Goal: Task Accomplishment & Management: Use online tool/utility

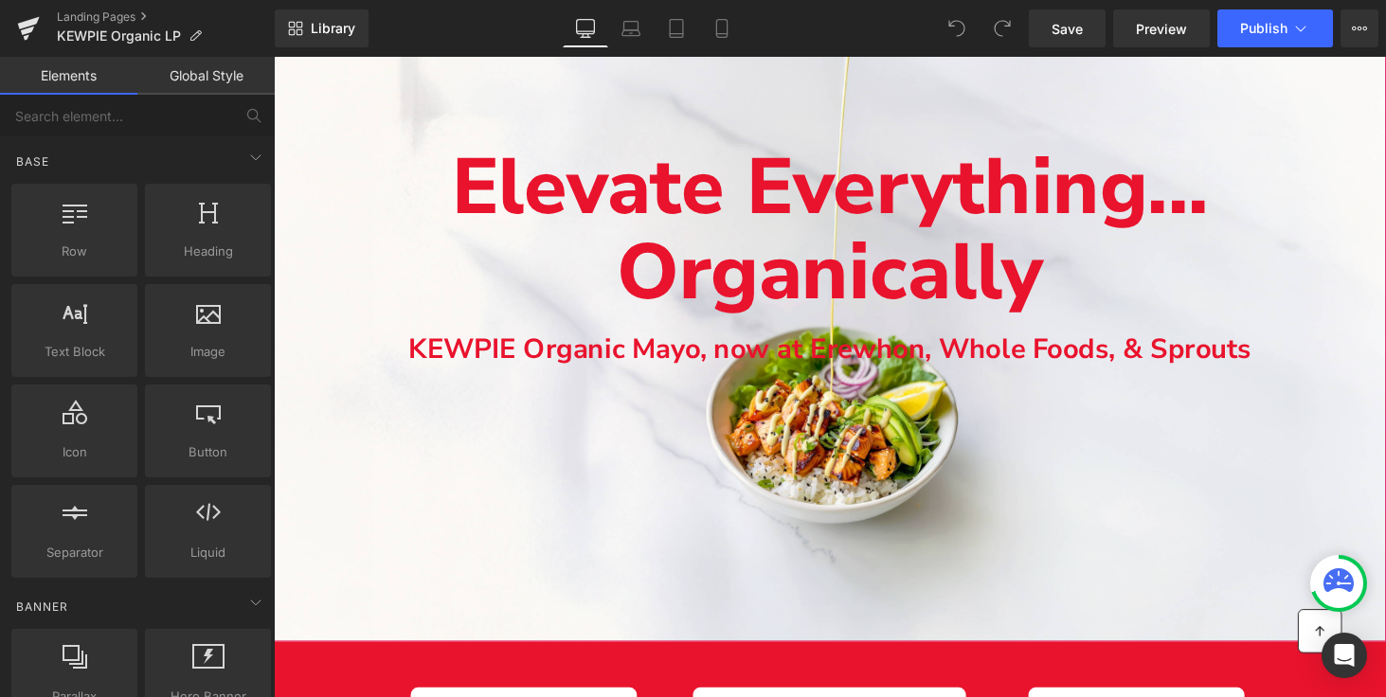
scroll to position [221, 0]
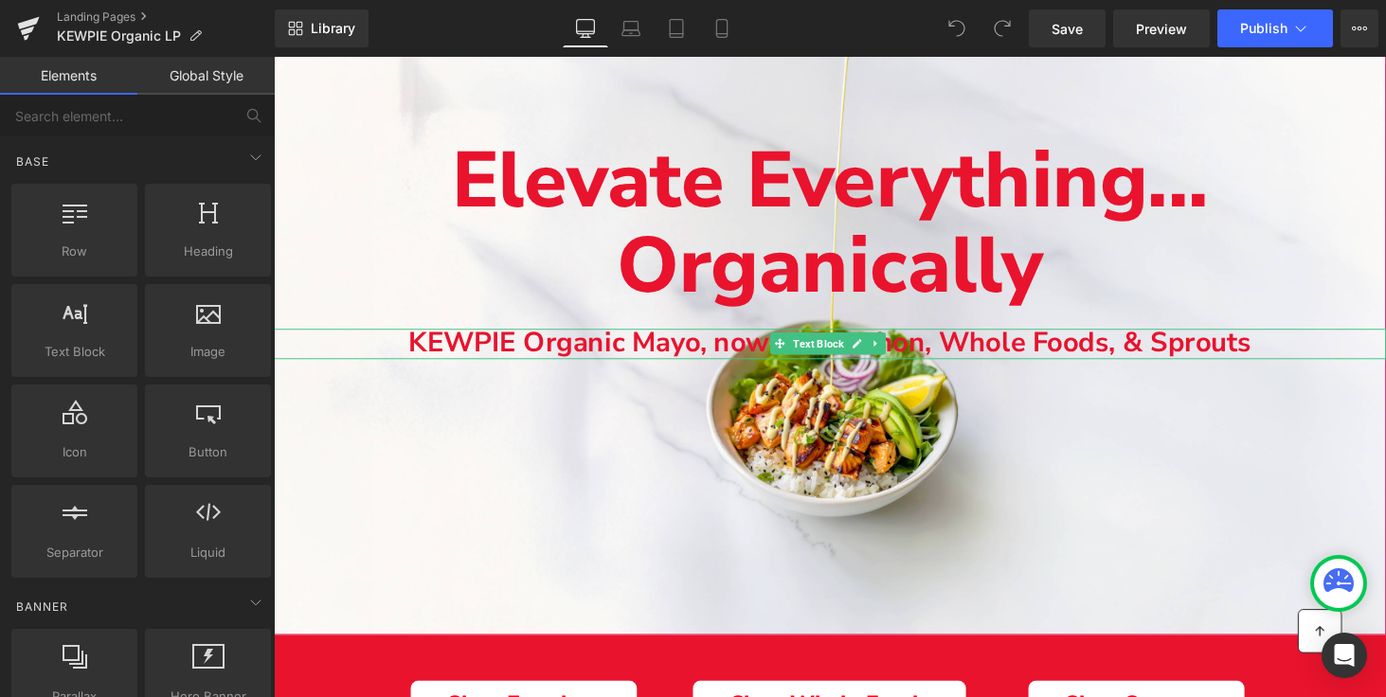
click at [614, 345] on b "KEWPIE Organic Mayo, now at Erewhon, Whole Foods, & Sprouts" at bounding box center [847, 350] width 868 height 39
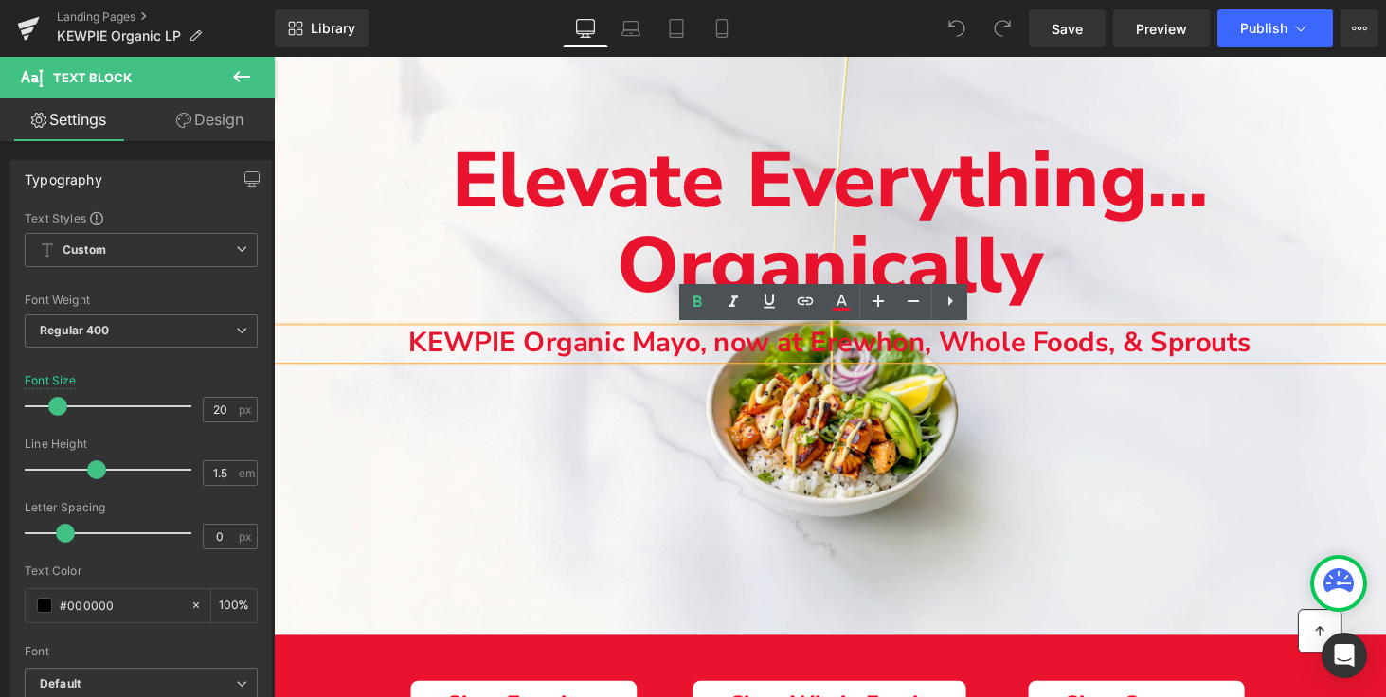
click at [1328, 351] on p "KEWPIE Organic Mayo, now at Erewhon, Whole Foods, & Sprouts" at bounding box center [847, 352] width 1146 height 31
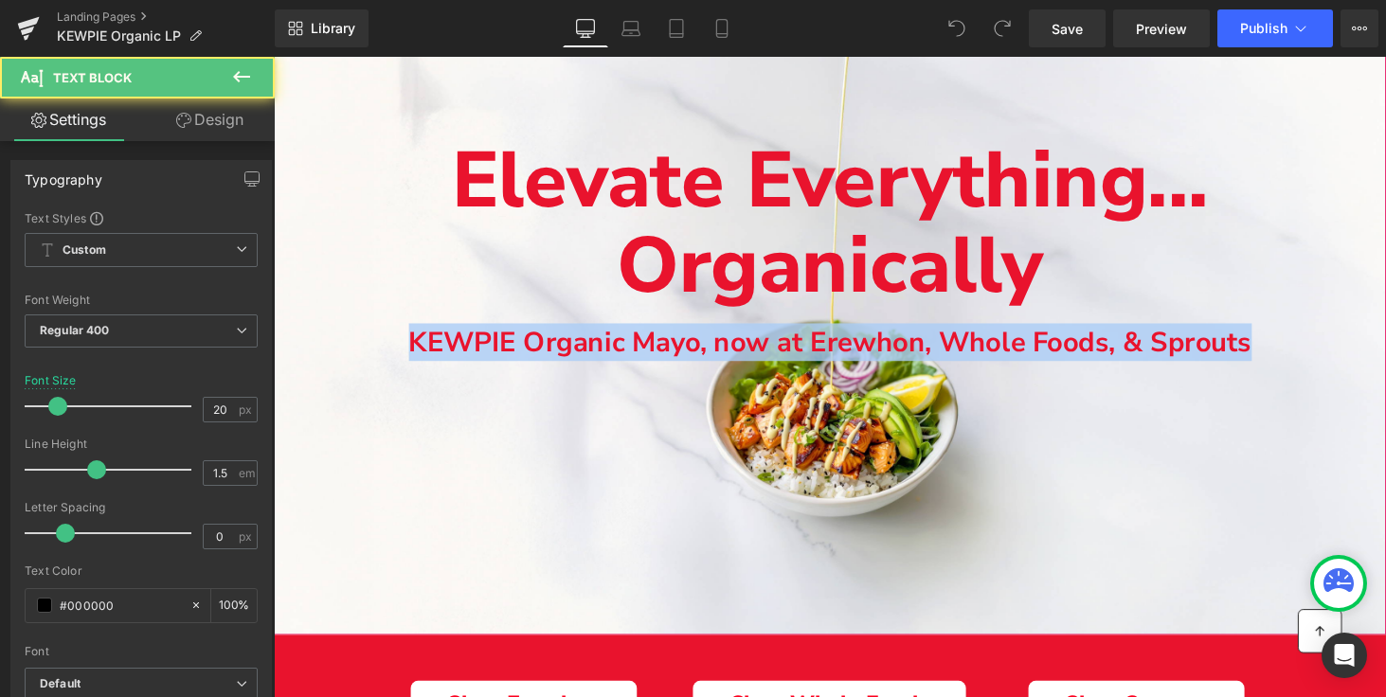
drag, startPoint x: 344, startPoint y: 352, endPoint x: 354, endPoint y: 470, distance: 117.9
click at [354, 471] on div "Elevate Everything... Organically Text Block KEWPIE Organic Mayo, now at Erewho…" at bounding box center [847, 302] width 1146 height 701
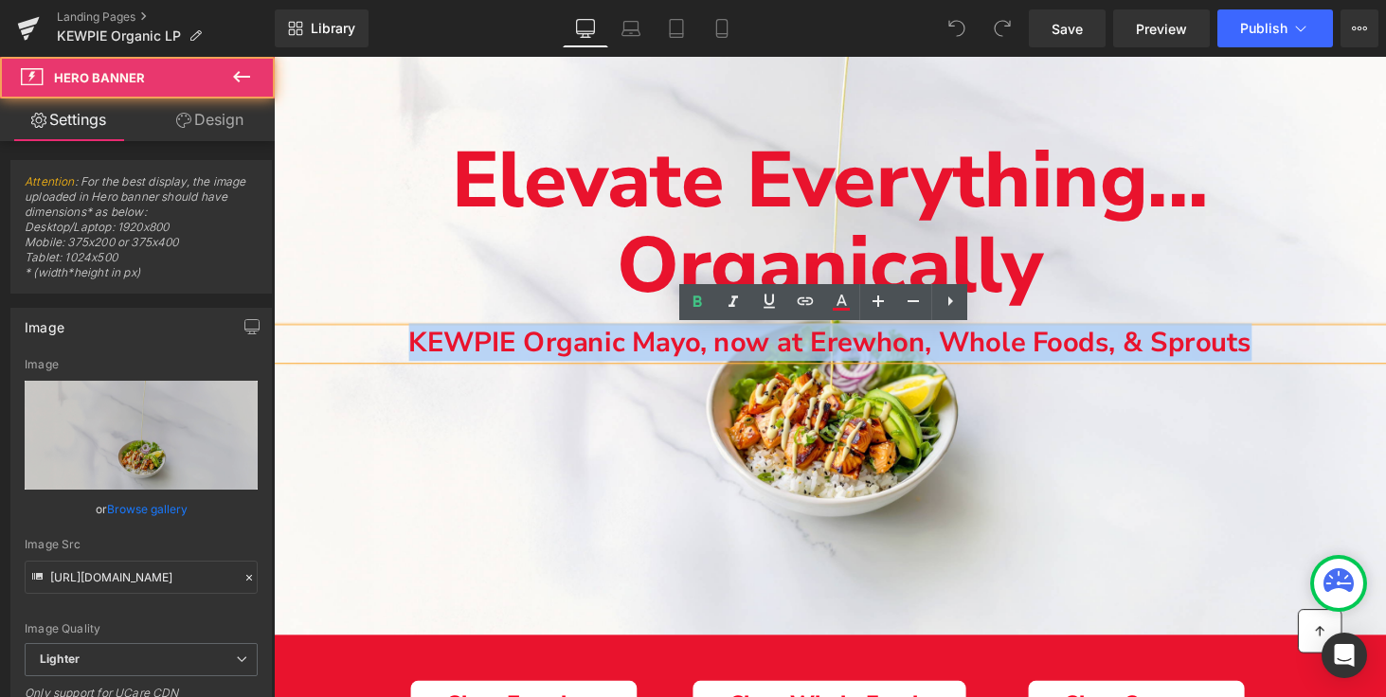
click at [354, 470] on div "Main content" at bounding box center [847, 302] width 1146 height 701
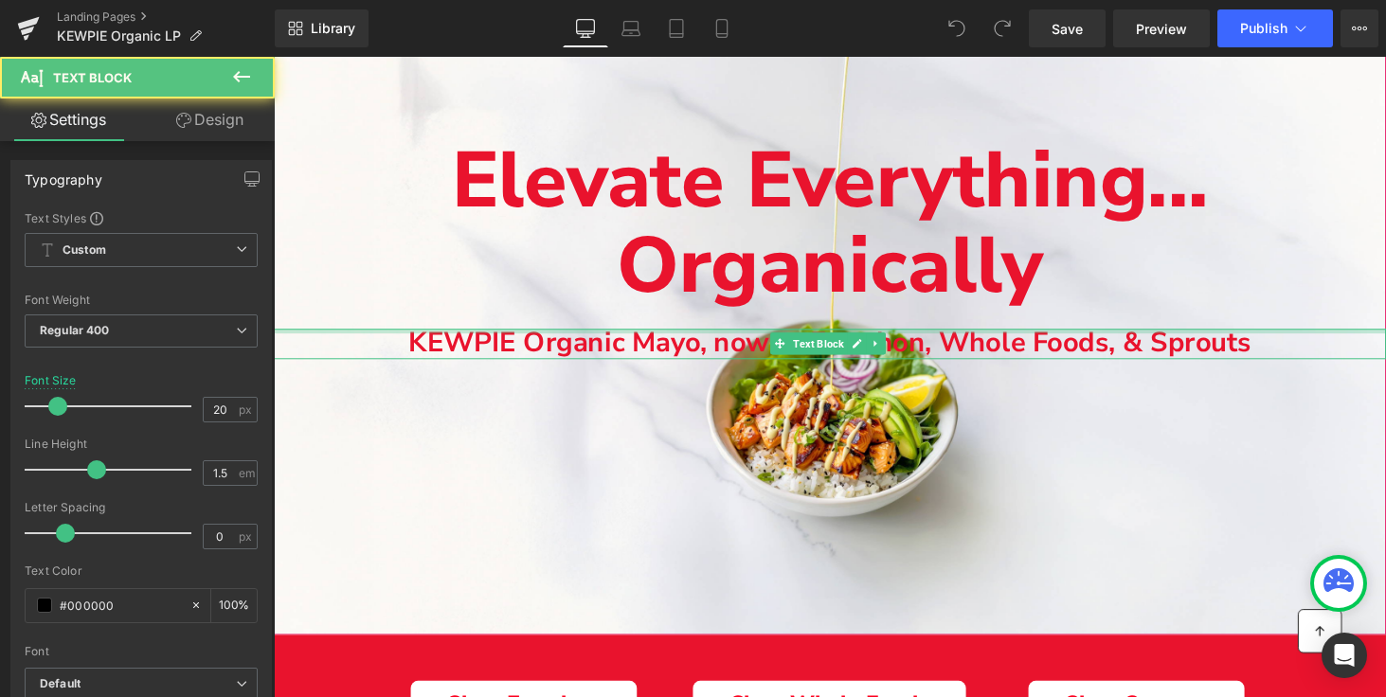
click at [522, 338] on div "Main content" at bounding box center [847, 339] width 1146 height 5
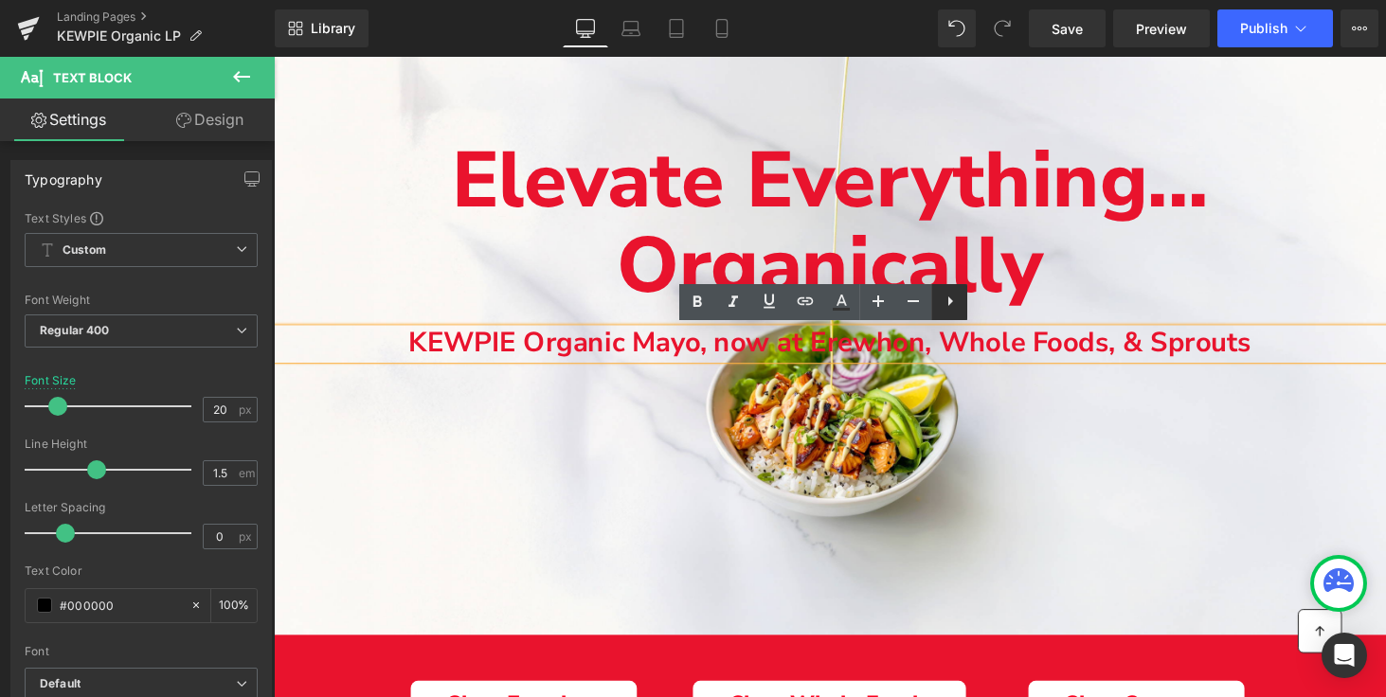
click at [956, 299] on icon at bounding box center [950, 301] width 23 height 23
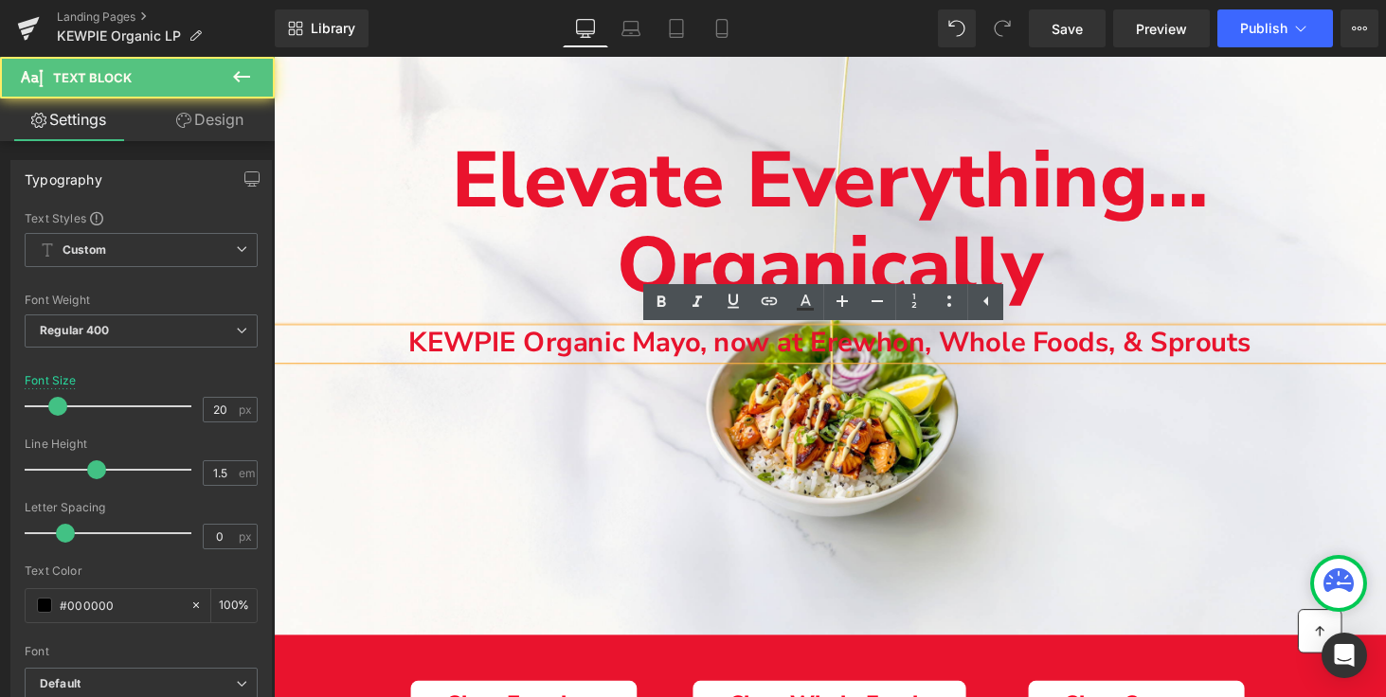
click at [349, 357] on p "KEWPIE Organic Mayo, now at Erewhon, Whole Foods, & Sprouts" at bounding box center [847, 352] width 1146 height 31
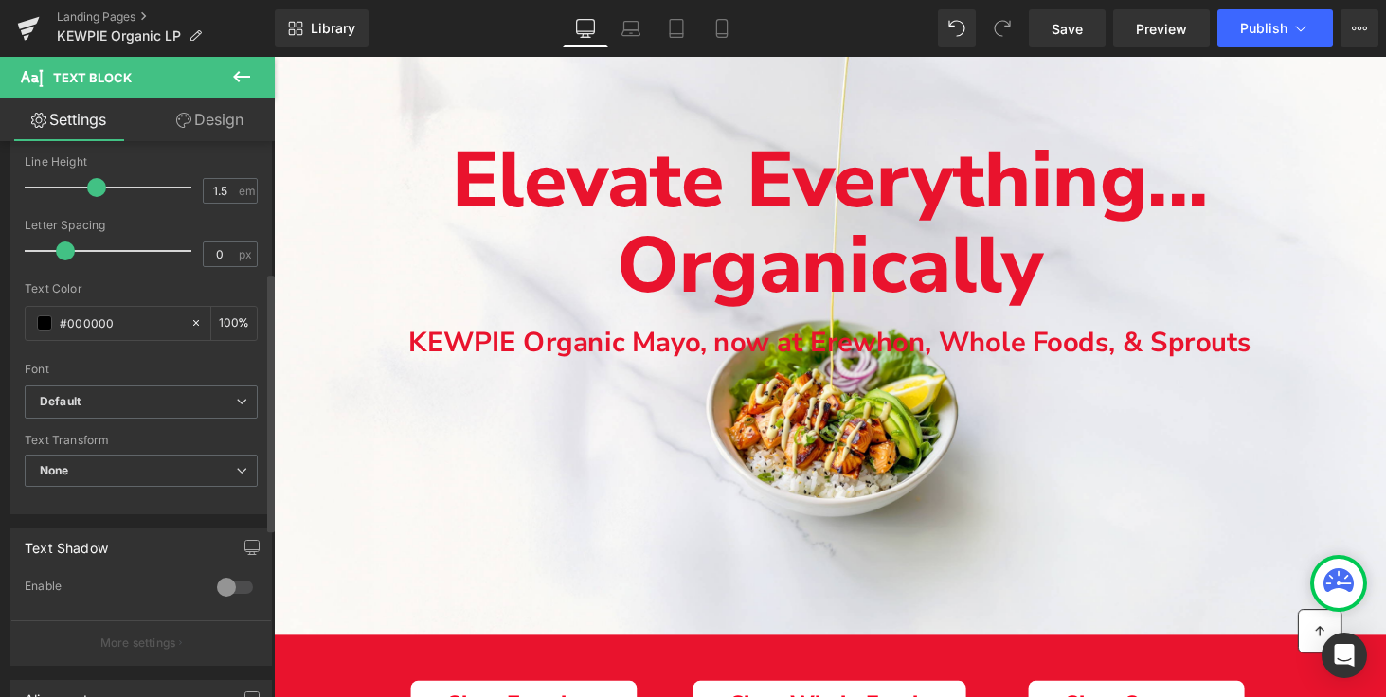
scroll to position [286, 0]
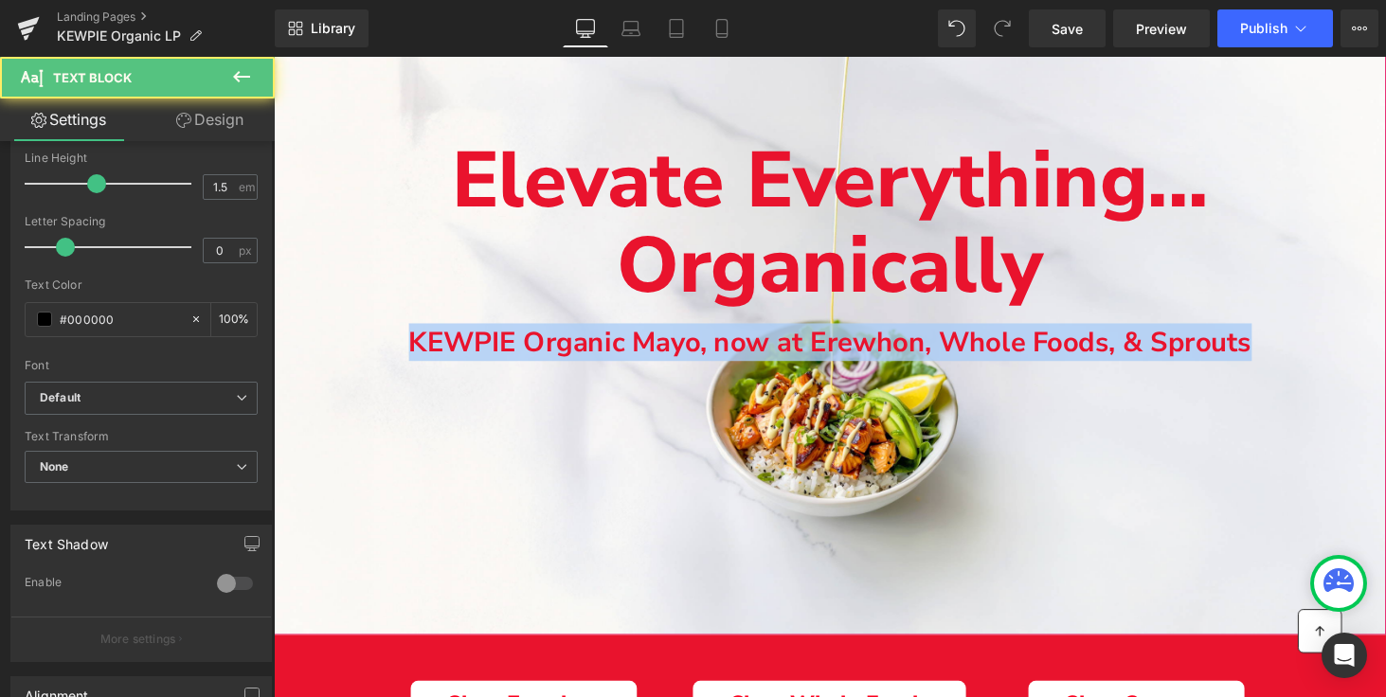
drag, startPoint x: 323, startPoint y: 345, endPoint x: 324, endPoint y: 431, distance: 86.2
click at [324, 432] on div "Elevate Everything... Organically Text Block KEWPIE Organic Mayo, now at Erewho…" at bounding box center [847, 302] width 1146 height 701
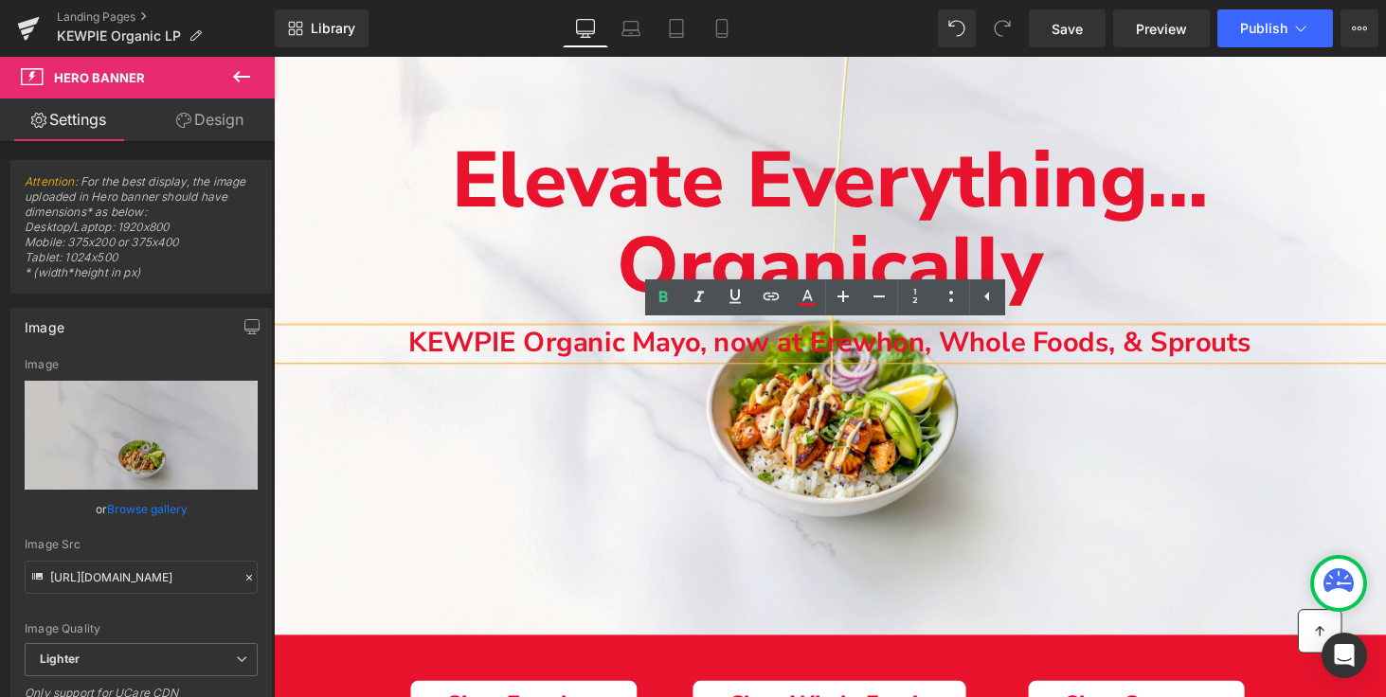
click at [324, 431] on div "Main content" at bounding box center [847, 302] width 1146 height 701
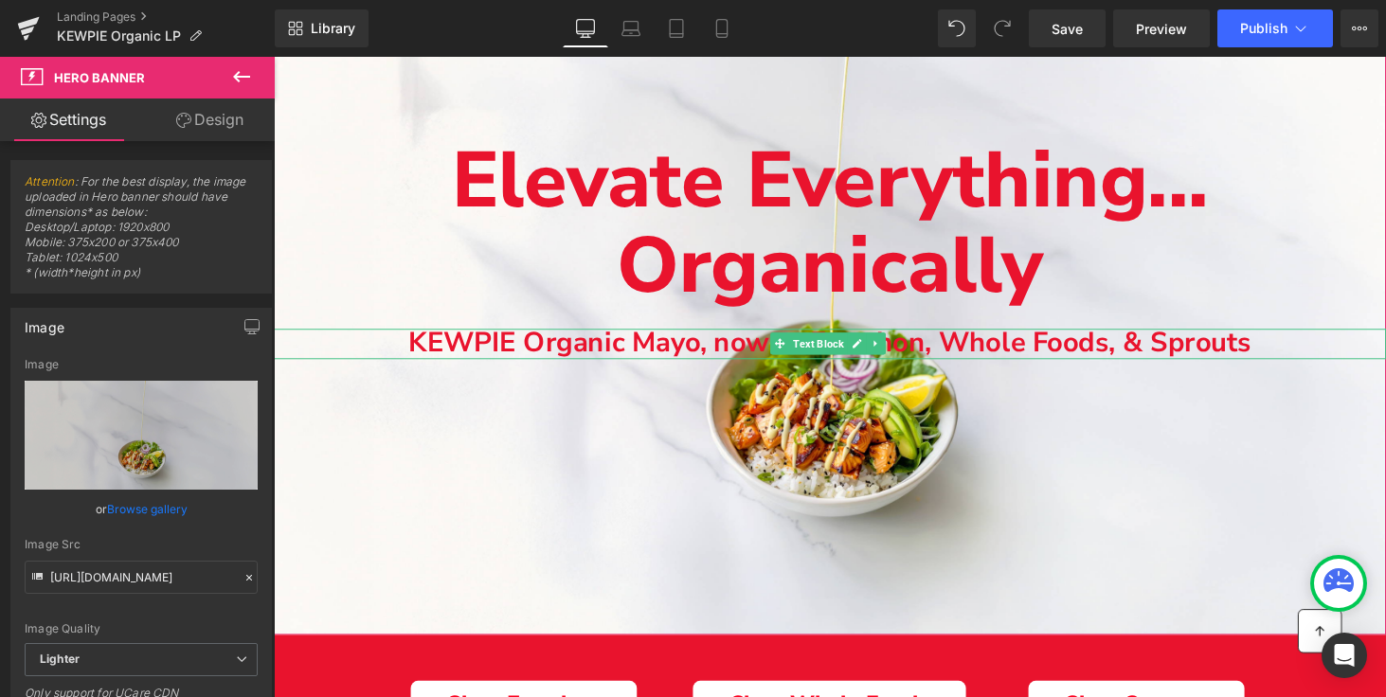
click at [425, 346] on b "KEWPIE Organic Mayo, now at Erewhon, Whole Foods, & Sprouts" at bounding box center [847, 350] width 868 height 39
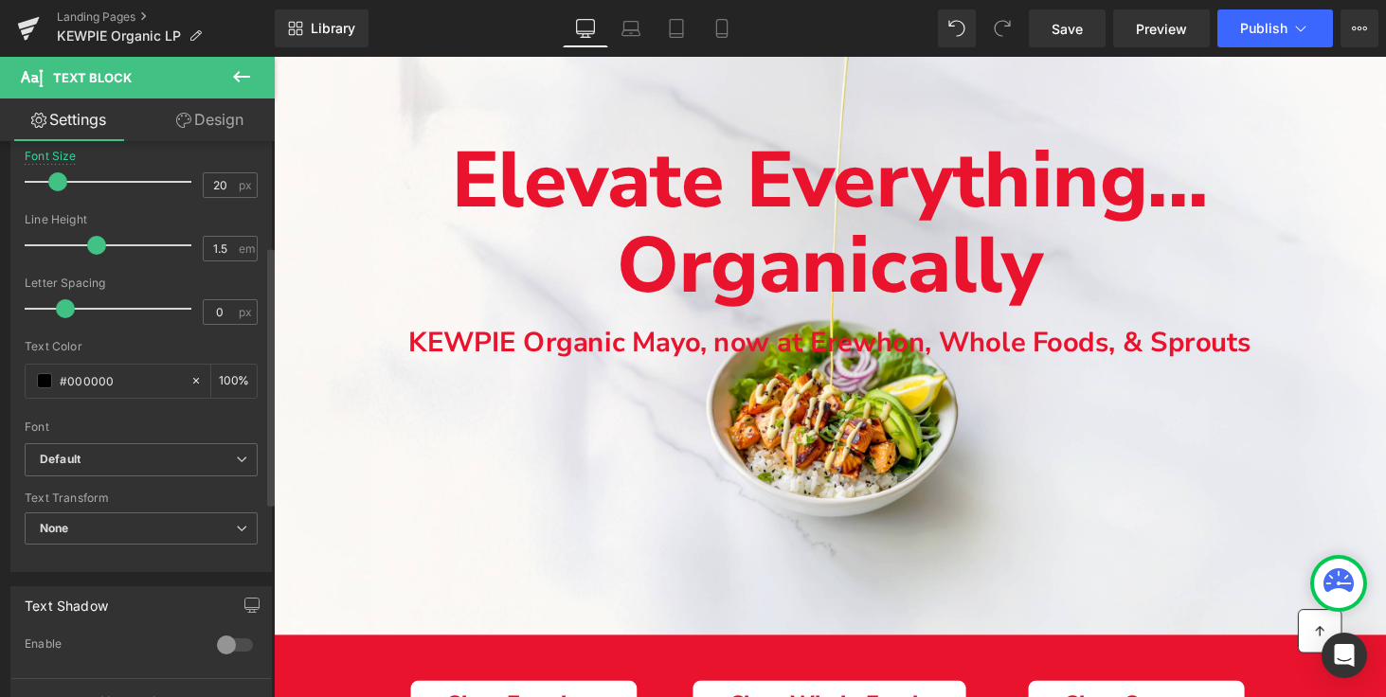
scroll to position [228, 0]
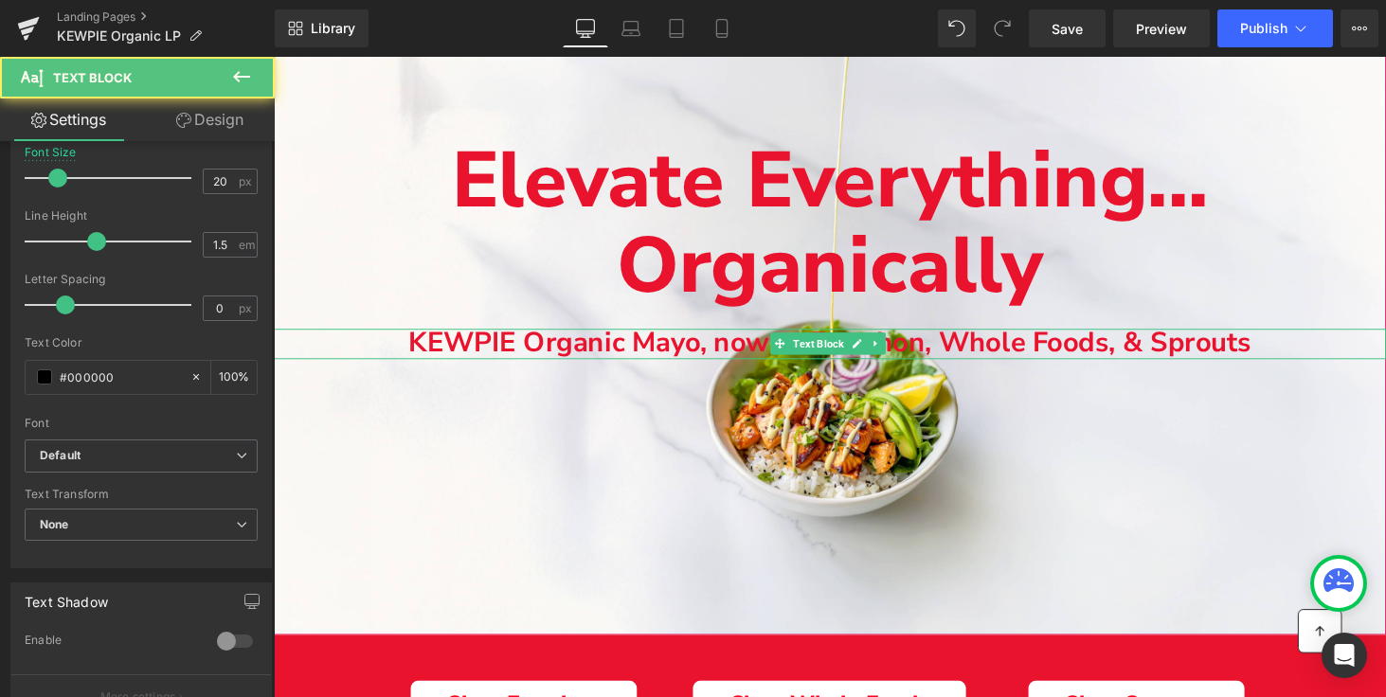
click at [366, 352] on p "KEWPIE Organic Mayo, now at Erewhon, Whole Foods, & Sprouts" at bounding box center [847, 352] width 1146 height 31
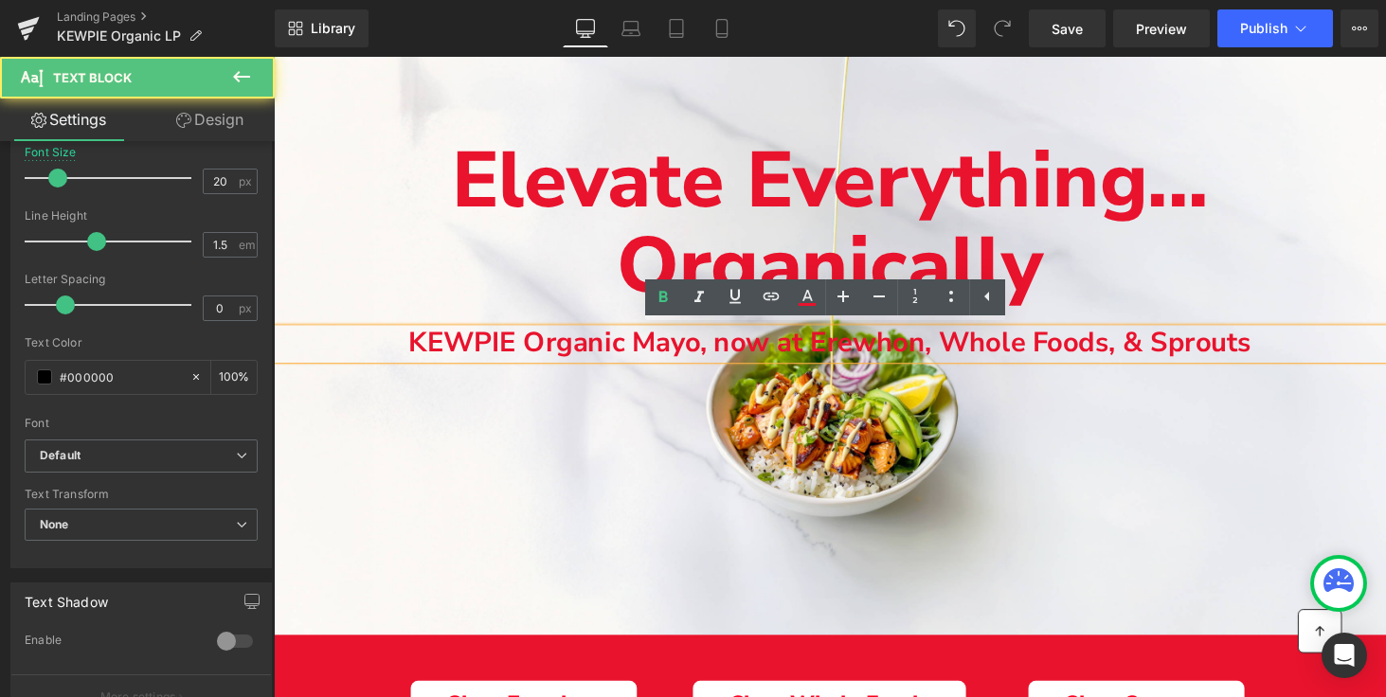
drag, startPoint x: 323, startPoint y: 336, endPoint x: 317, endPoint y: 459, distance: 123.2
click at [319, 462] on div "Elevate Everything... Organically Text Block KEWPIE Organic Mayo, now at Erewho…" at bounding box center [847, 302] width 1146 height 701
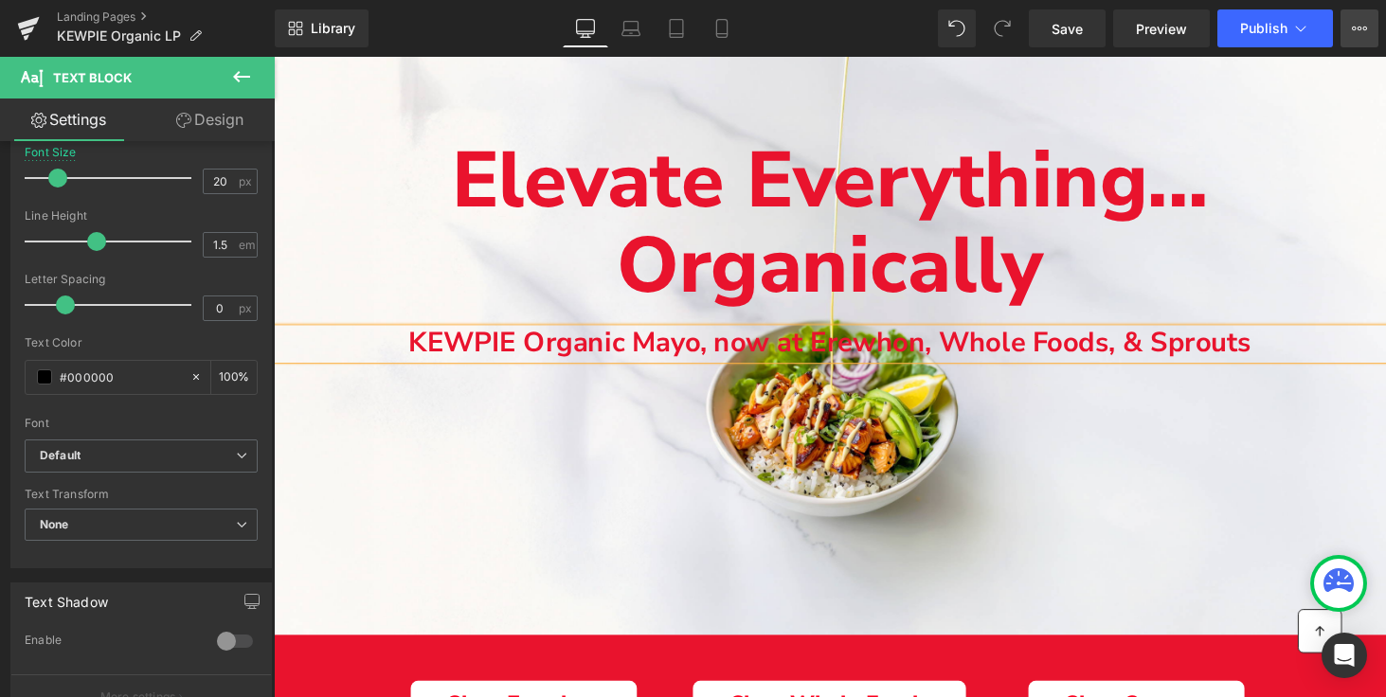
click at [1369, 31] on button "View Live Page View with current Template Save Template to Library Schedule Pub…" at bounding box center [1359, 28] width 38 height 38
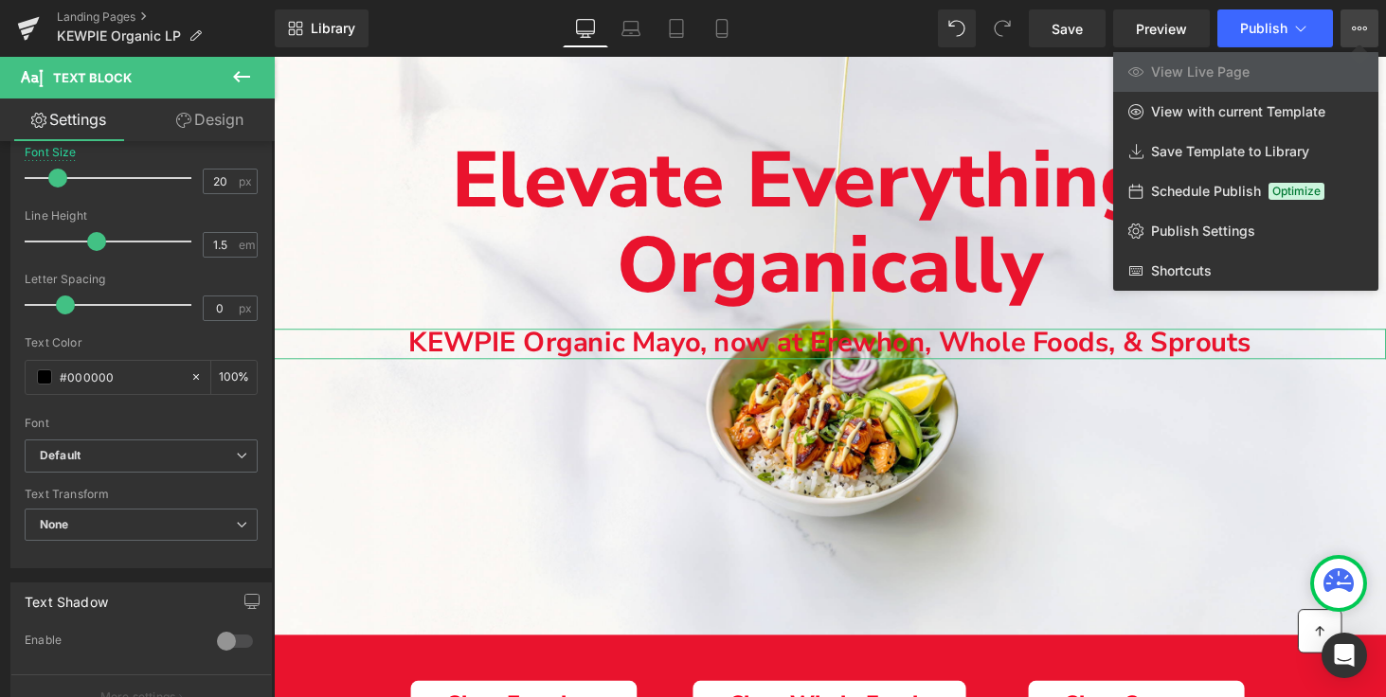
click at [200, 116] on link "Design" at bounding box center [209, 119] width 137 height 43
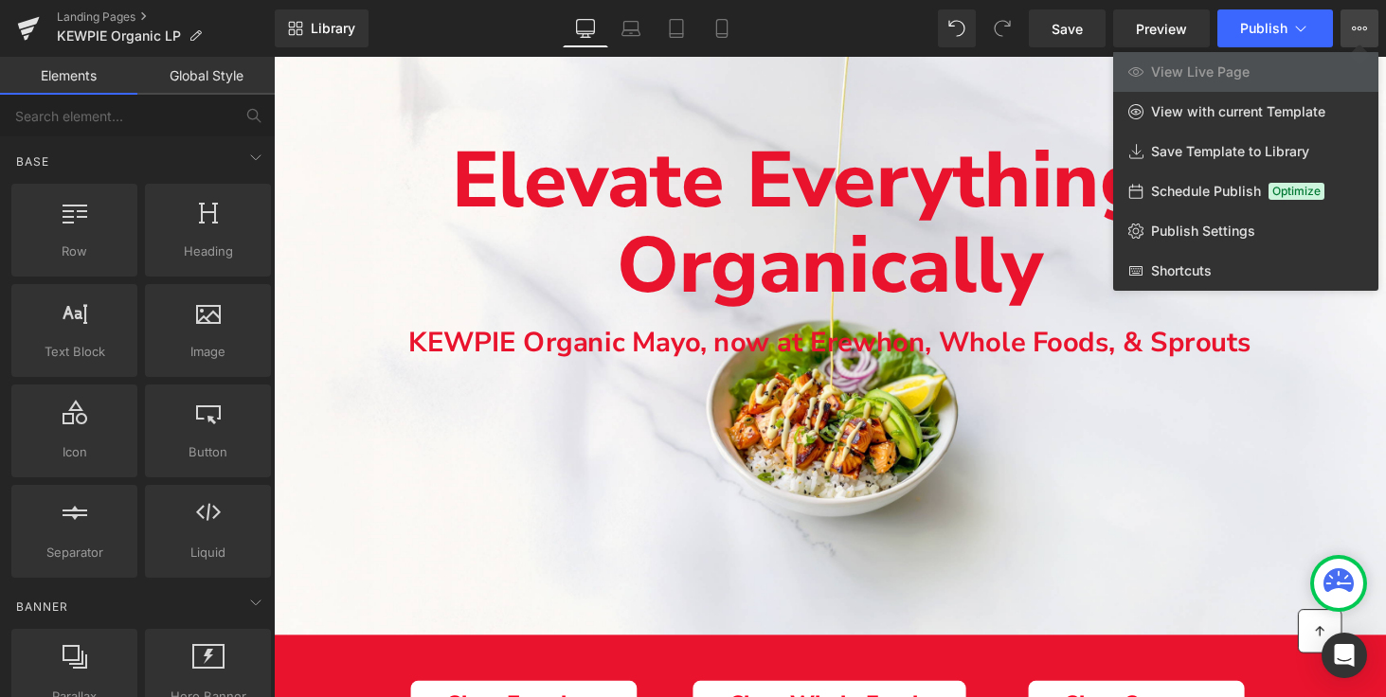
click at [529, 341] on div at bounding box center [830, 377] width 1112 height 640
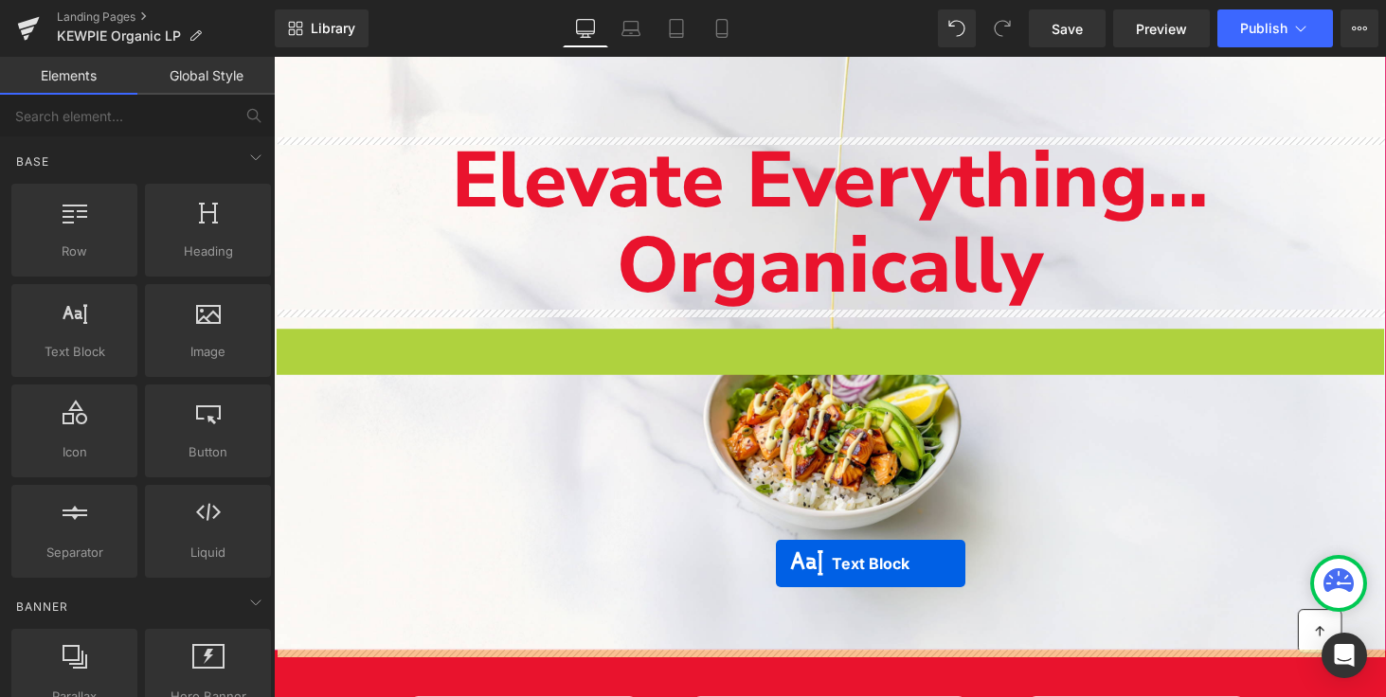
drag, startPoint x: 796, startPoint y: 355, endPoint x: 791, endPoint y: 575, distance: 219.8
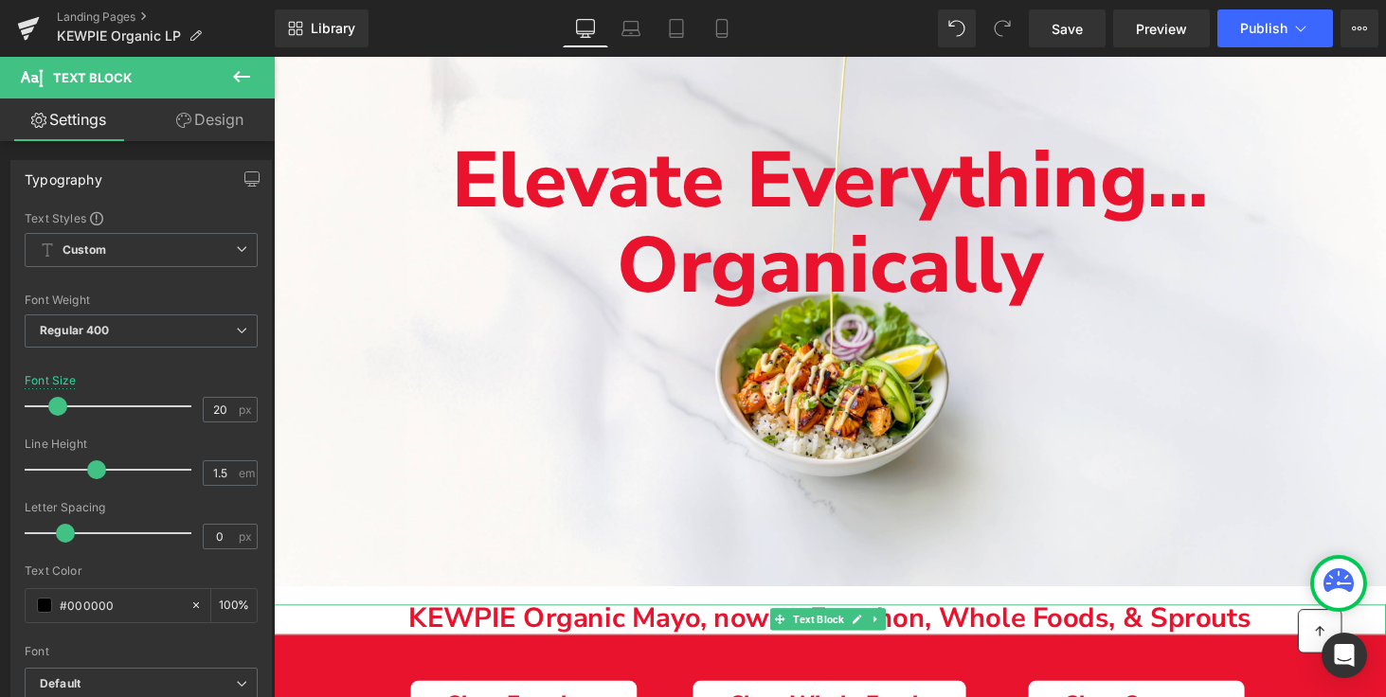
click at [378, 642] on p "KEWPIE Organic Mayo, now at Erewhon, Whole Foods, & Sprouts" at bounding box center [847, 636] width 1146 height 31
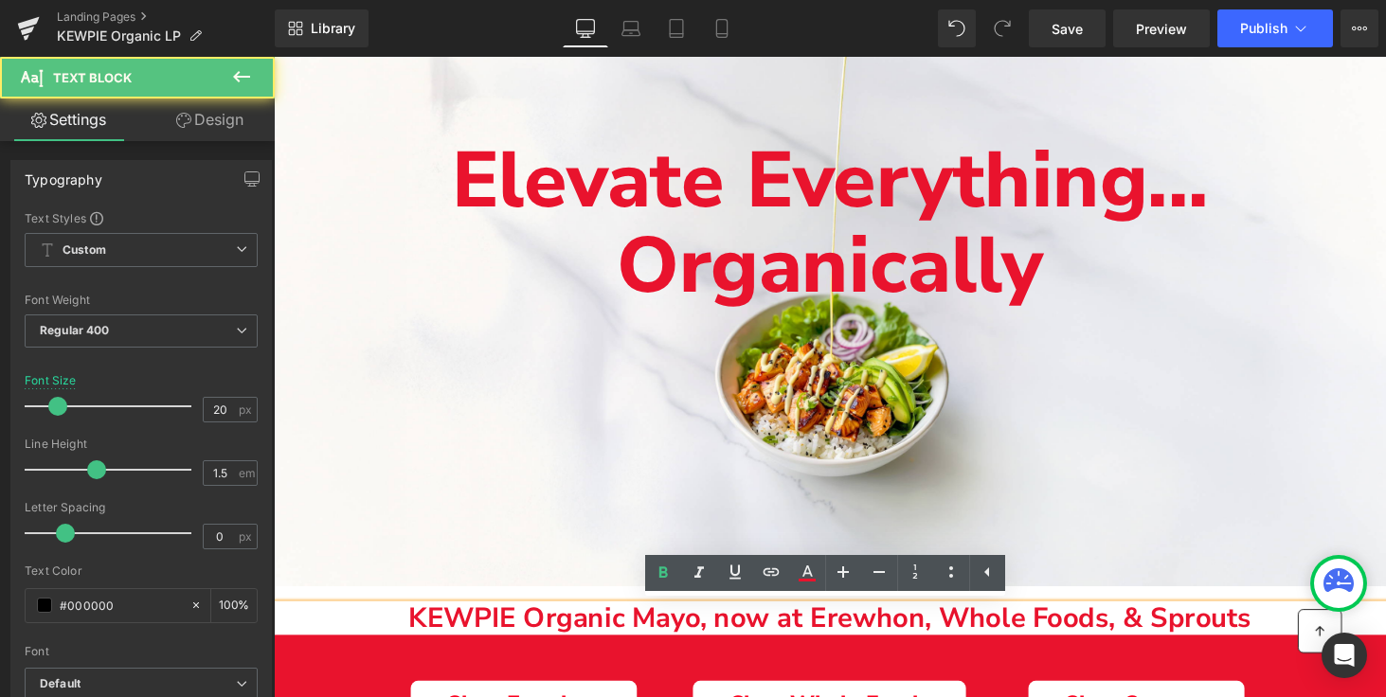
drag, startPoint x: 327, startPoint y: 631, endPoint x: 337, endPoint y: 535, distance: 96.2
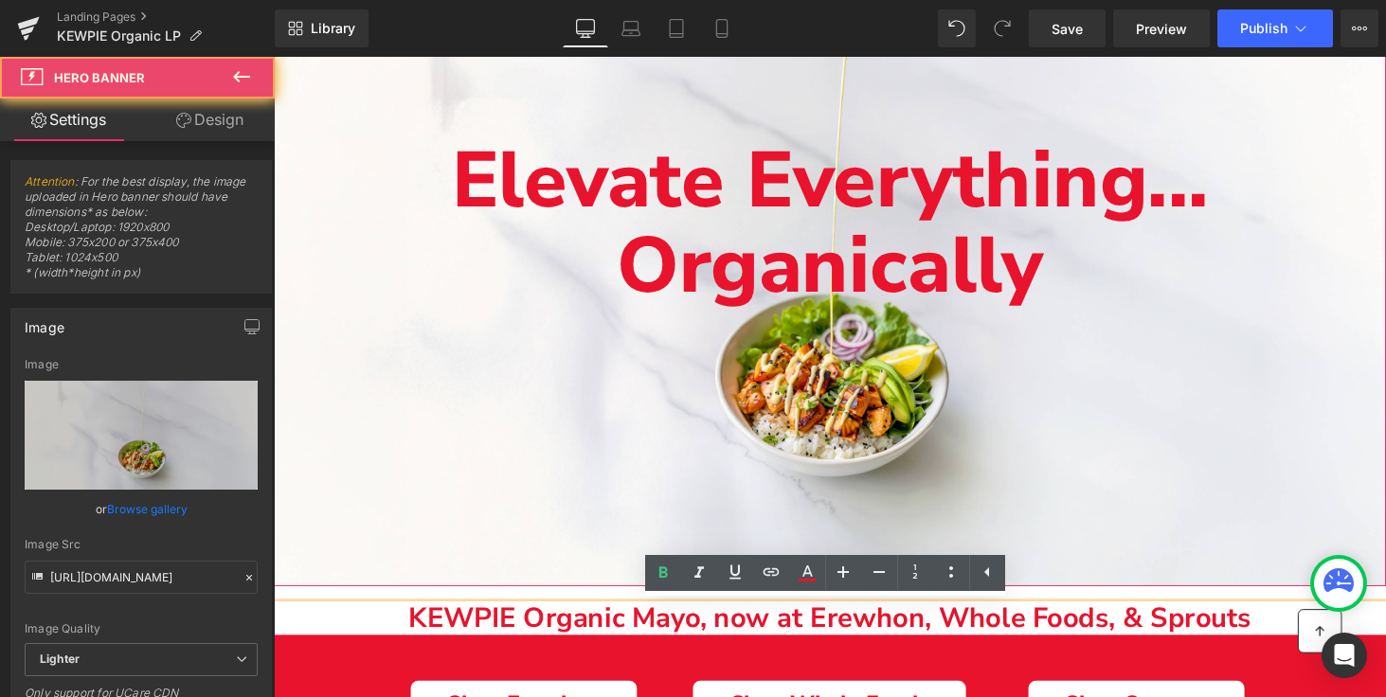
click at [337, 535] on div "Main content" at bounding box center [847, 277] width 1146 height 651
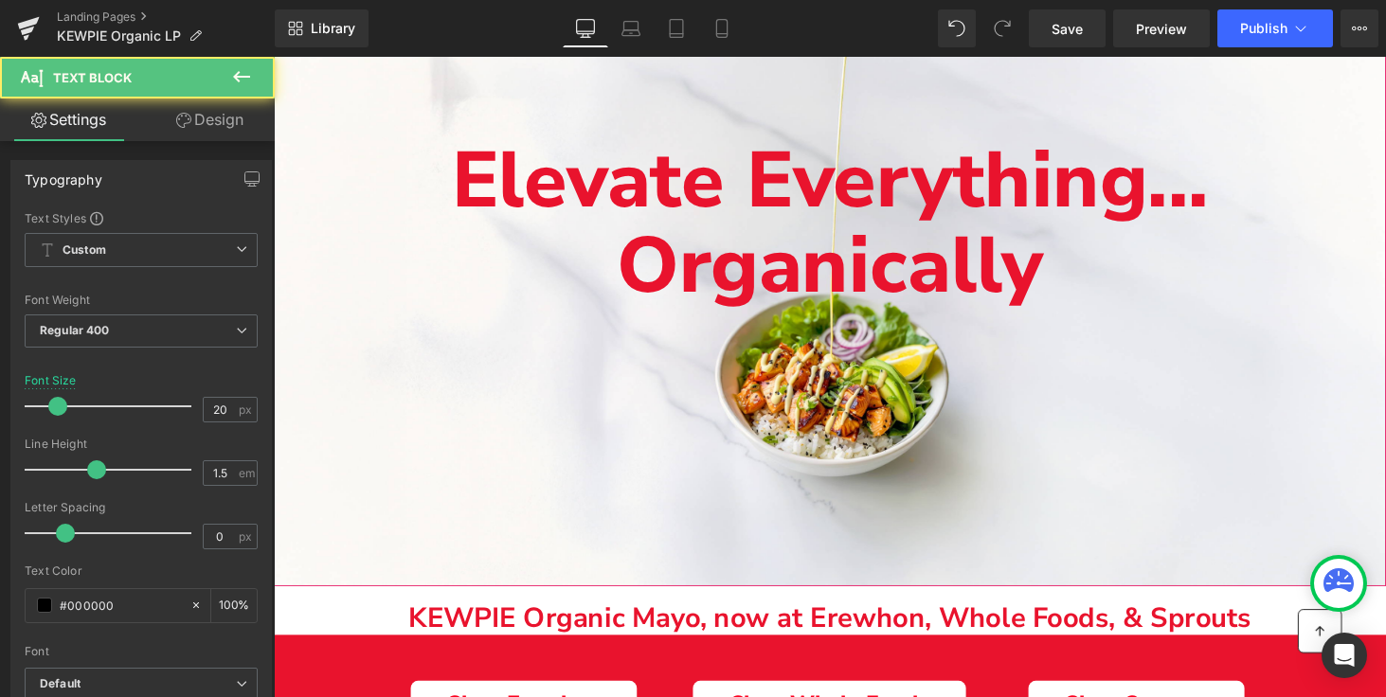
drag, startPoint x: 324, startPoint y: 638, endPoint x: 341, endPoint y: 519, distance: 120.5
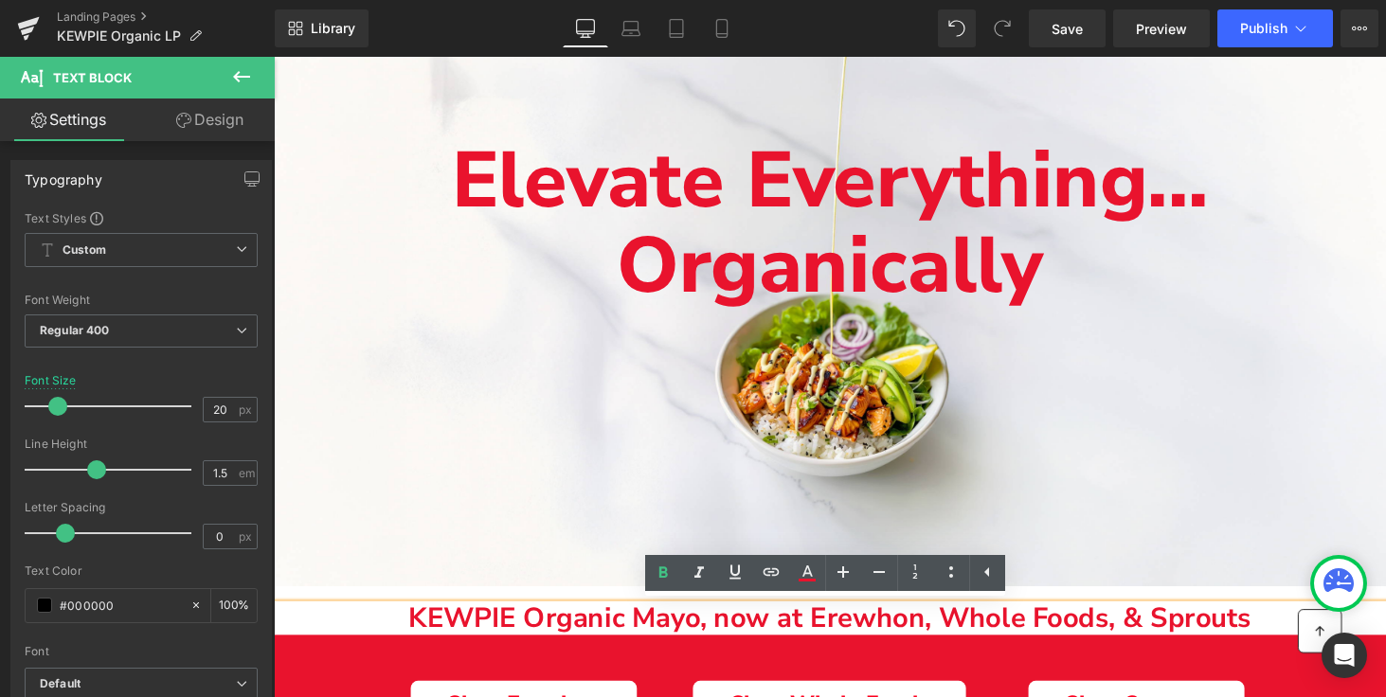
click at [313, 631] on p "KEWPIE Organic Mayo, now at Erewhon, Whole Foods, & Sprouts" at bounding box center [847, 636] width 1146 height 31
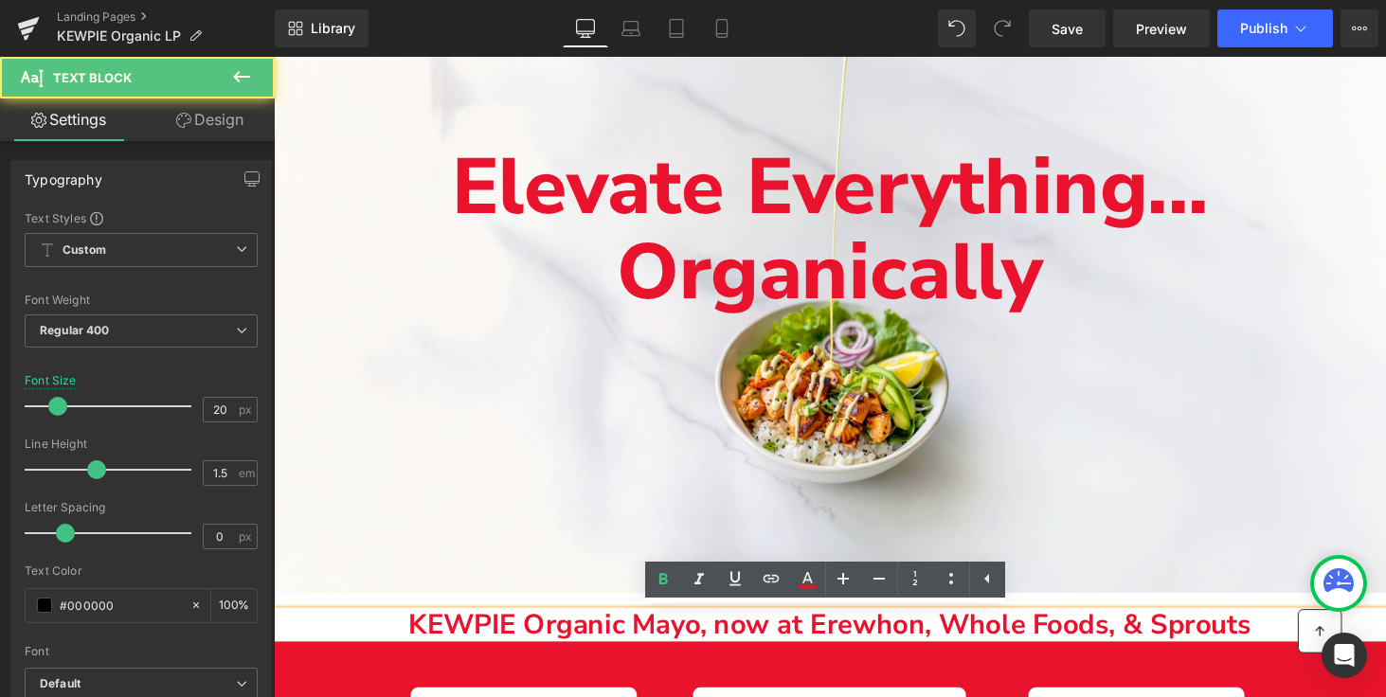
click at [948, 638] on b "KEWPIE Organic Mayo, now at Erewhon, Whole Foods, & Sprouts" at bounding box center [847, 641] width 868 height 39
click at [489, 397] on div "Main content" at bounding box center [847, 283] width 1146 height 651
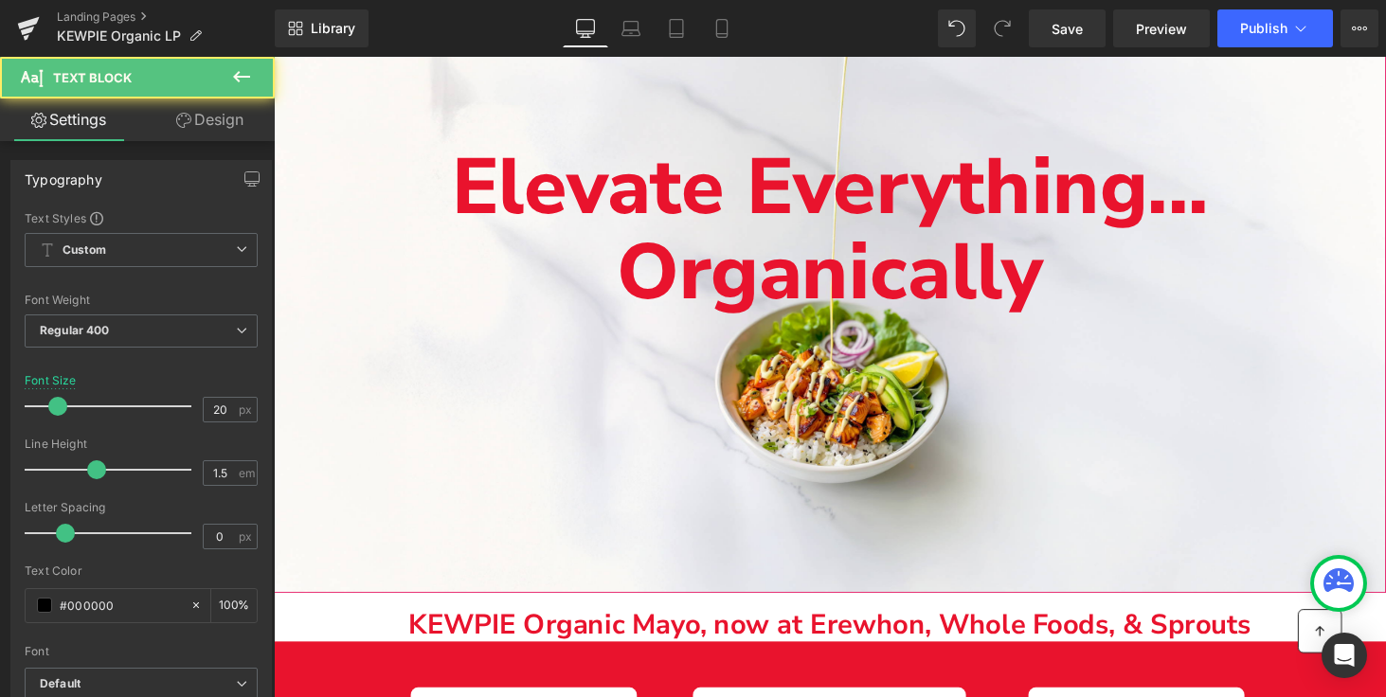
drag, startPoint x: 353, startPoint y: 636, endPoint x: 371, endPoint y: 485, distance: 152.6
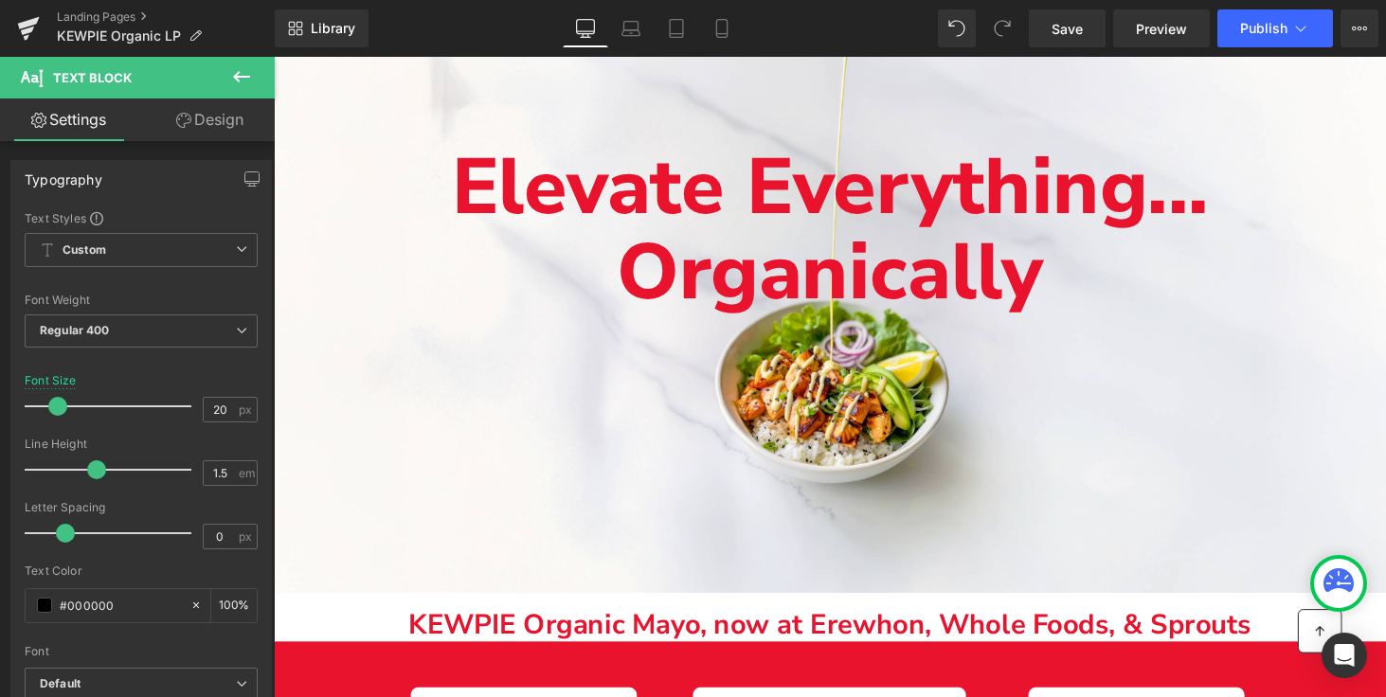
click at [189, 119] on link "Design" at bounding box center [209, 119] width 137 height 43
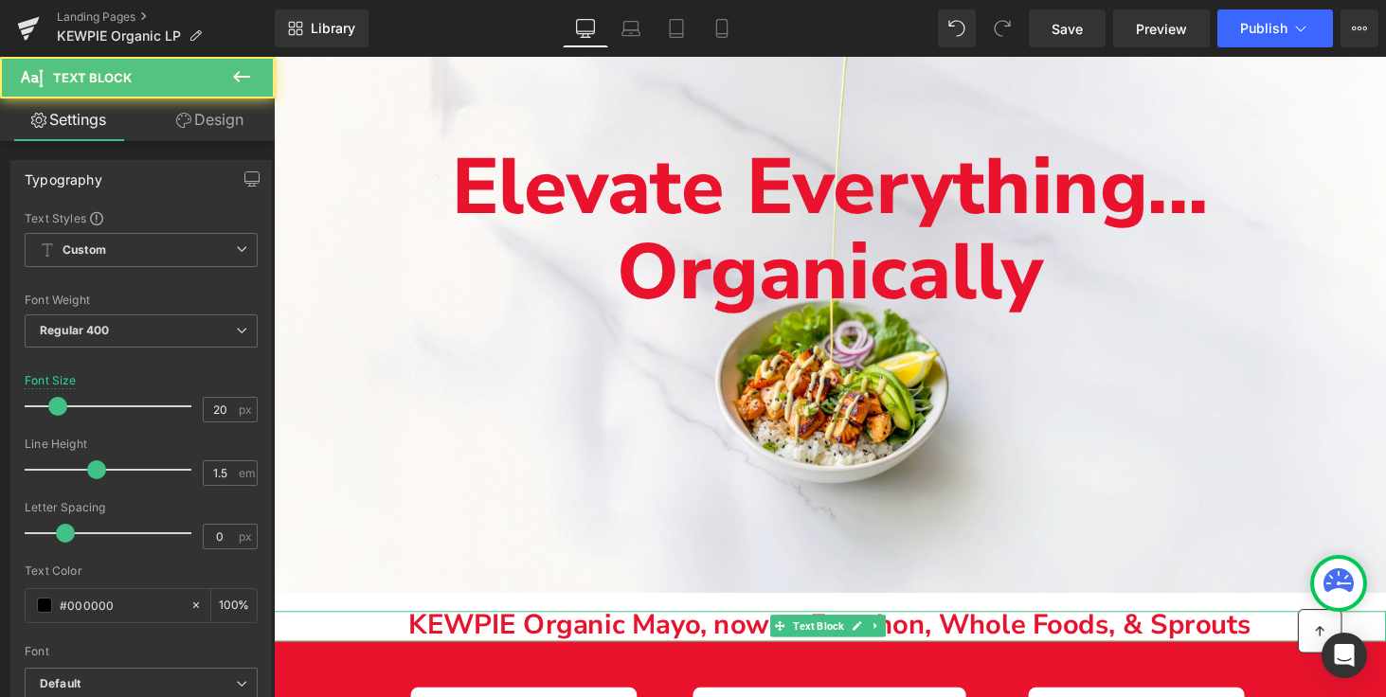
click at [337, 639] on p "KEWPIE Organic Mayo, now at Erewhon, Whole Foods, & Sprouts" at bounding box center [847, 643] width 1146 height 31
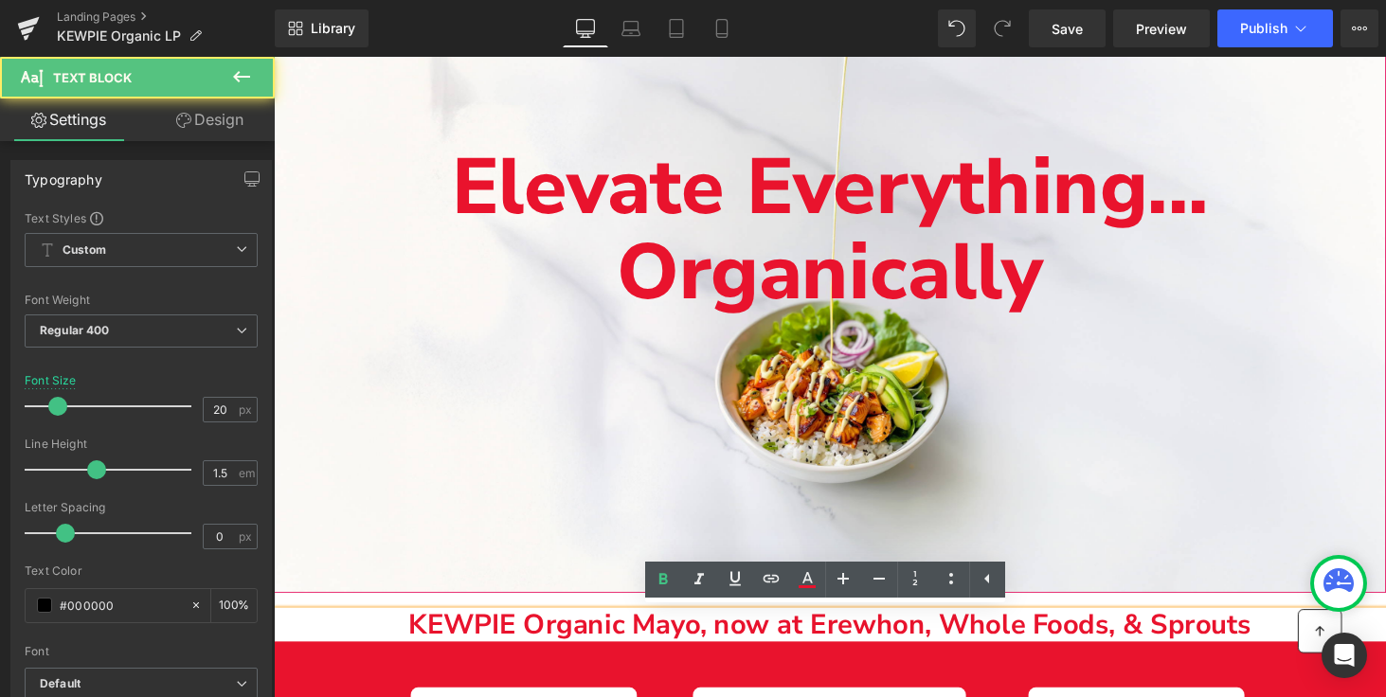
drag, startPoint x: 289, startPoint y: 638, endPoint x: 424, endPoint y: 491, distance: 200.4
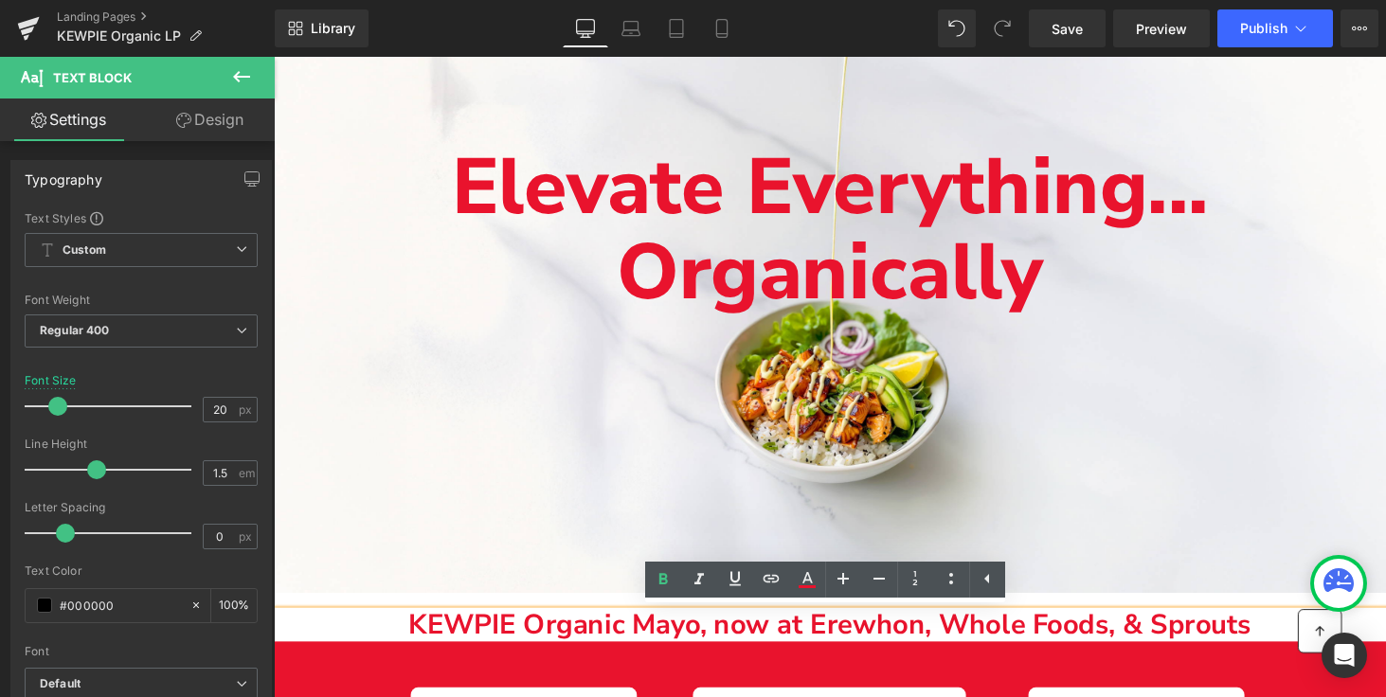
click at [1270, 648] on b "KEWPIE Organic Mayo, now at Erewhon, Whole Foods, & Sprouts" at bounding box center [847, 641] width 868 height 39
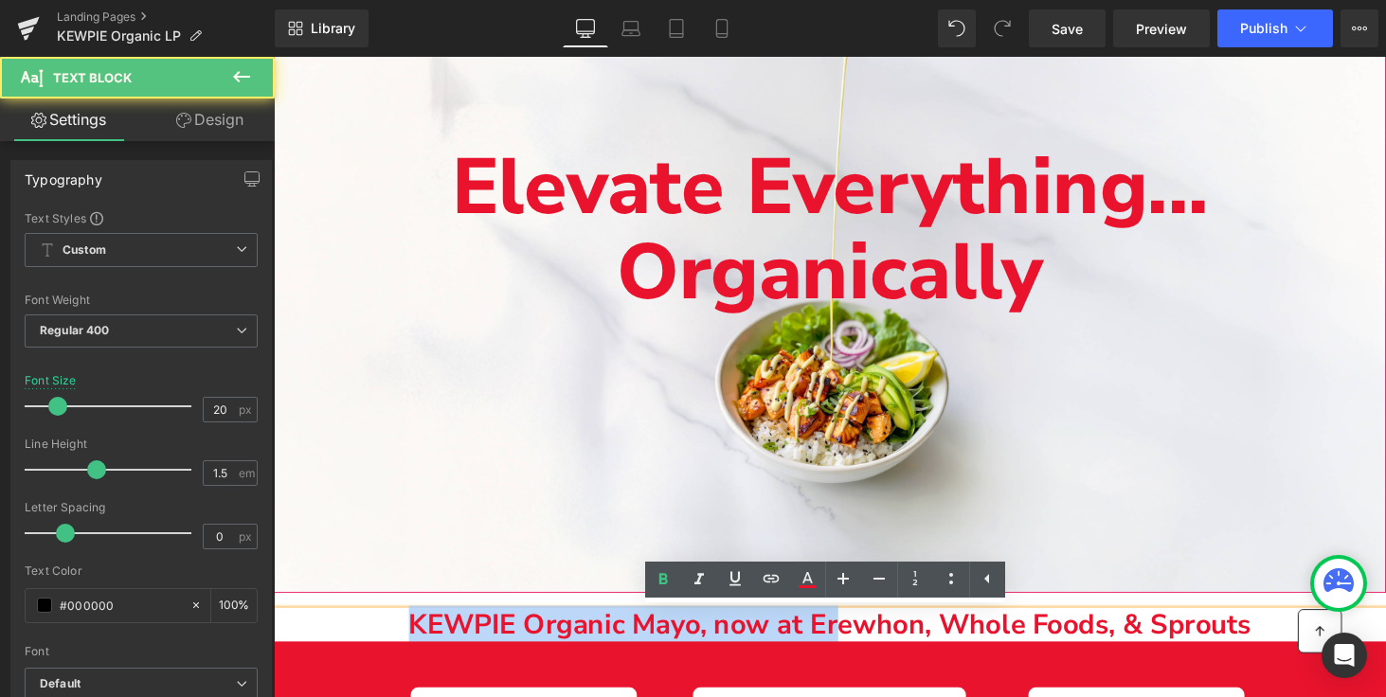
drag, startPoint x: 850, startPoint y: 636, endPoint x: 907, endPoint y: 492, distance: 154.8
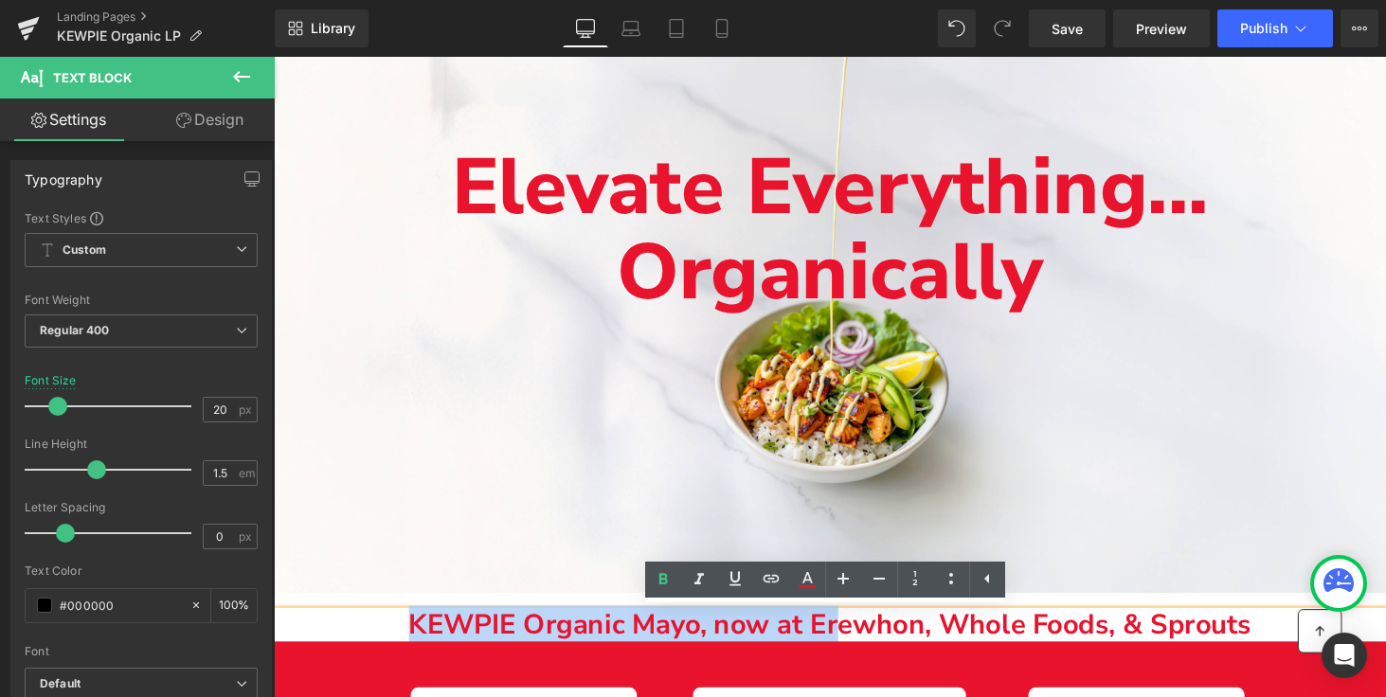
click at [529, 523] on div "Elevate Everything... Organically Text Block Hero Banner 300px" at bounding box center [847, 283] width 1146 height 651
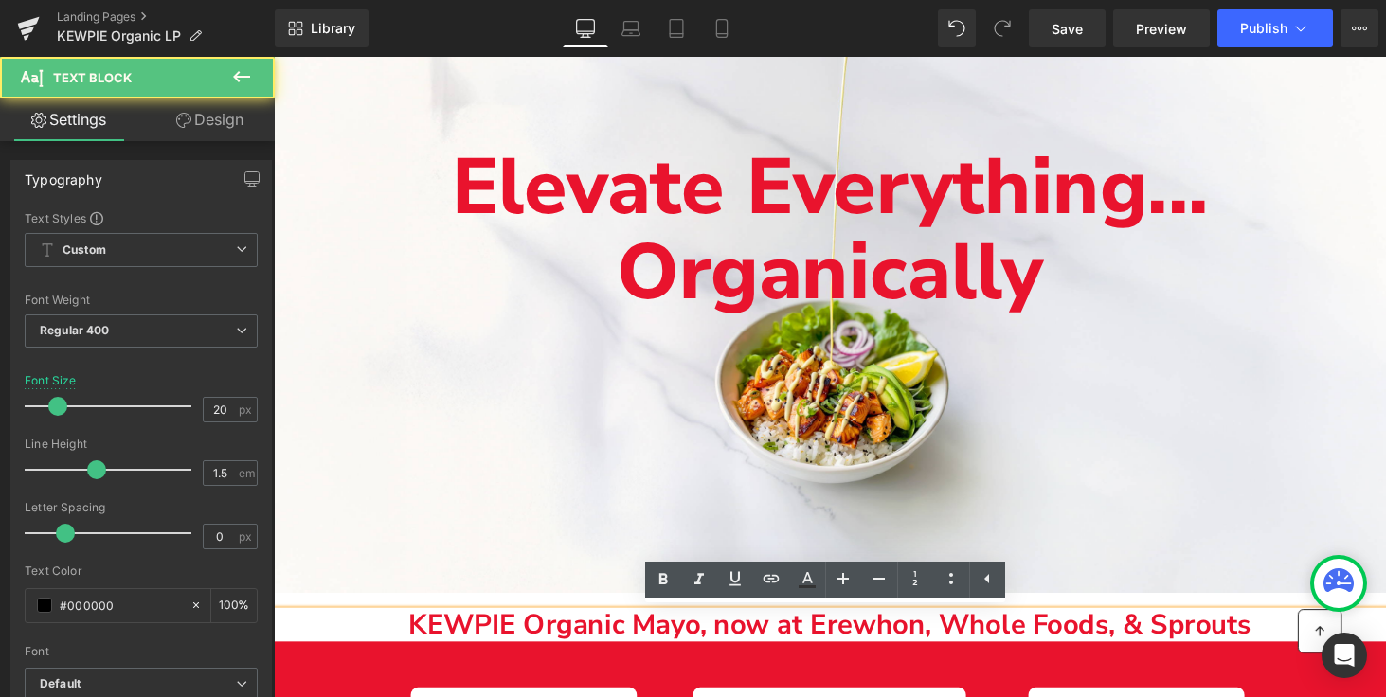
click at [358, 636] on p "KEWPIE Organic Mayo, now at Erewhon, Whole Foods, & Sprouts" at bounding box center [847, 643] width 1146 height 31
click at [274, 57] on div "300px" at bounding box center [274, 57] width 0 height 0
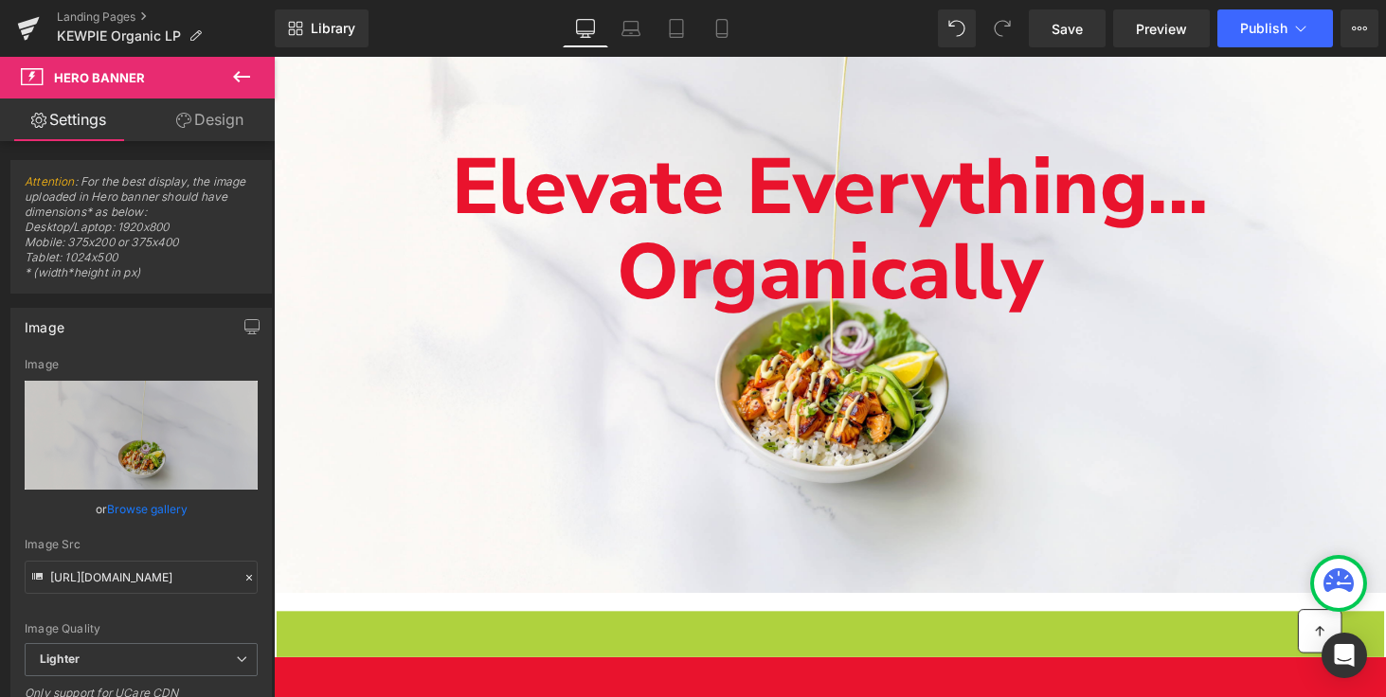
scroll to position [271, 0]
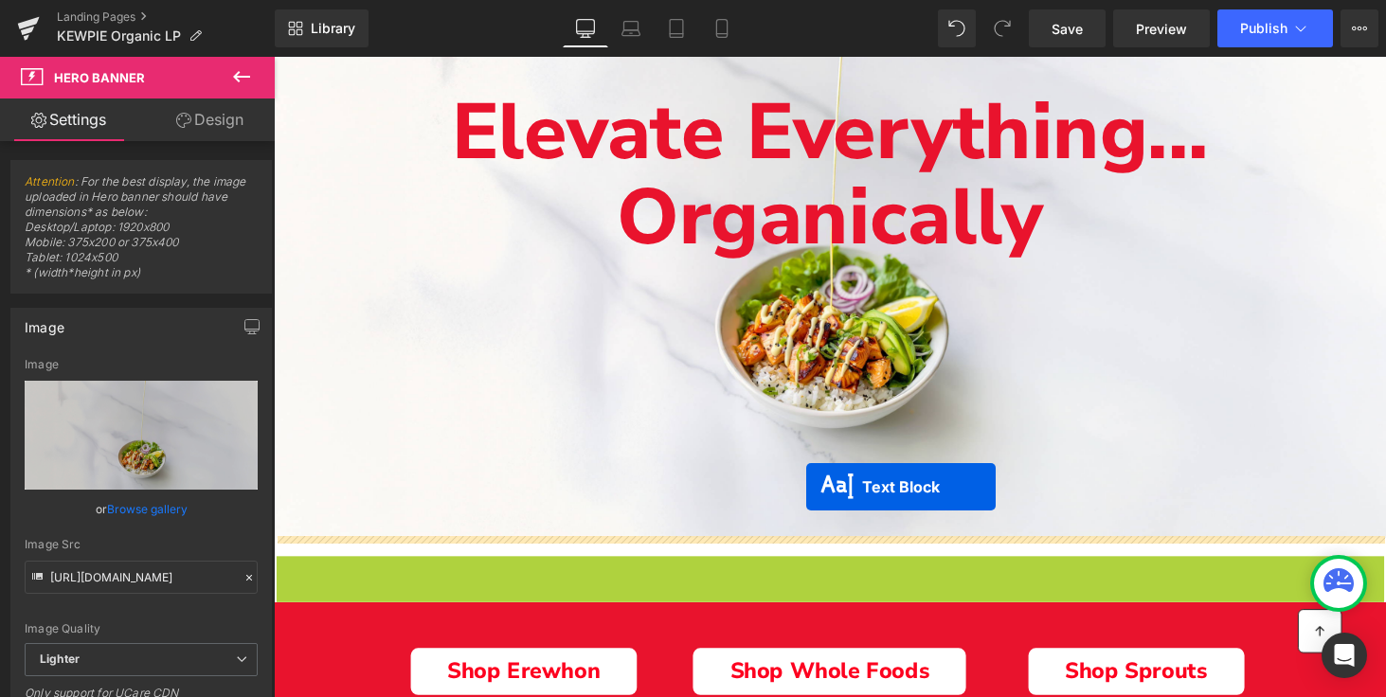
drag, startPoint x: 796, startPoint y: 644, endPoint x: 822, endPoint y: 500, distance: 146.2
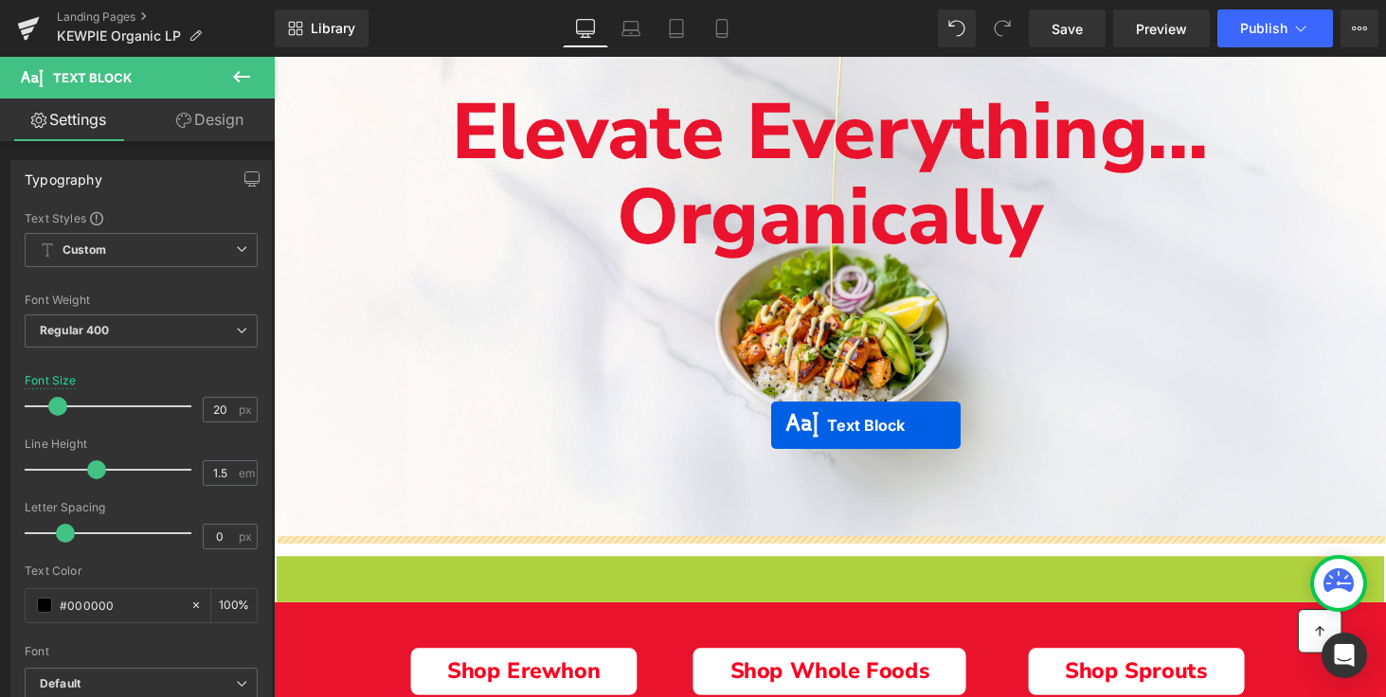
drag, startPoint x: 795, startPoint y: 589, endPoint x: 786, endPoint y: 436, distance: 153.7
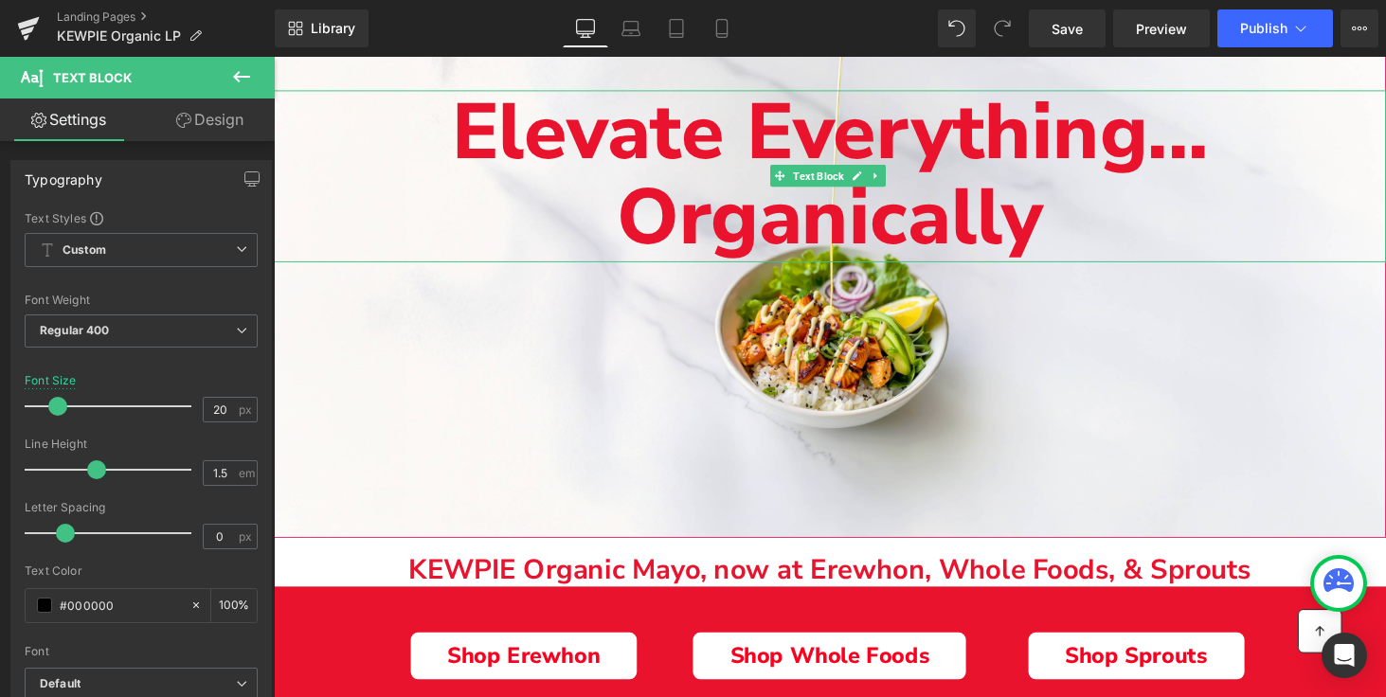
click at [864, 226] on span "Organically" at bounding box center [847, 223] width 438 height 110
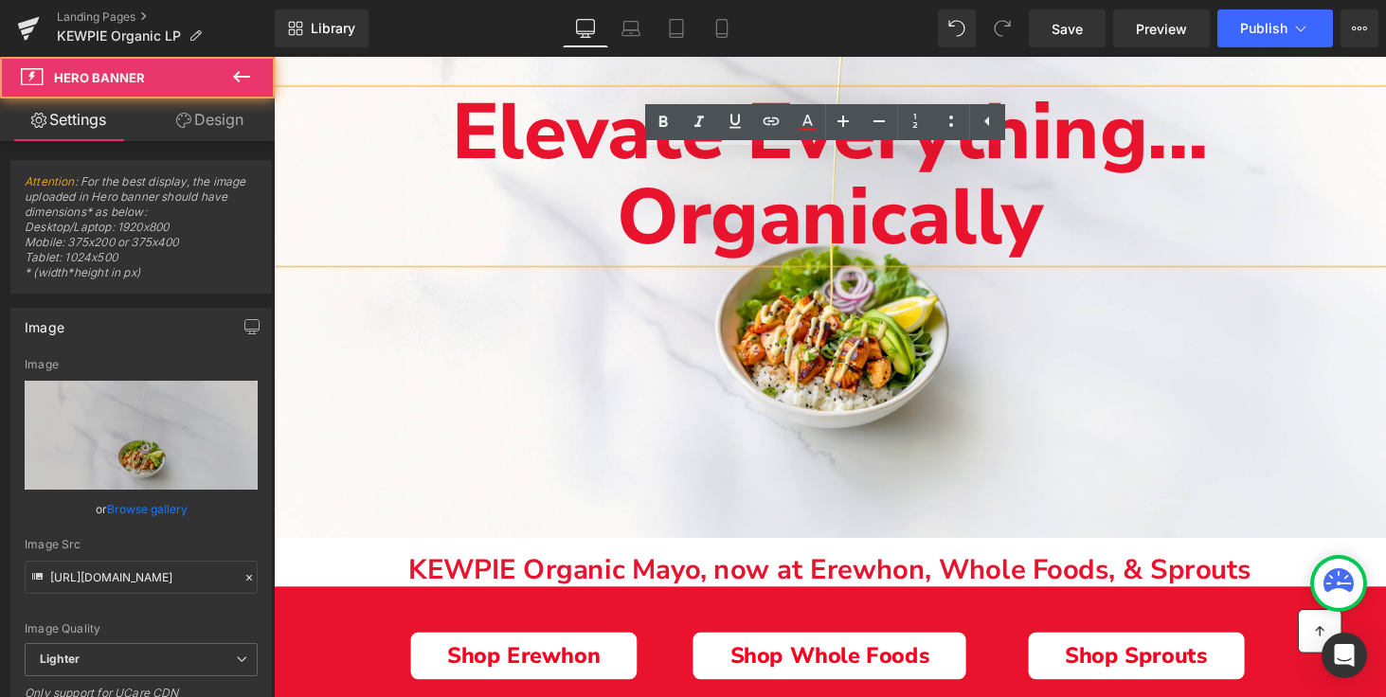
click at [601, 386] on div "Main content" at bounding box center [847, 227] width 1146 height 651
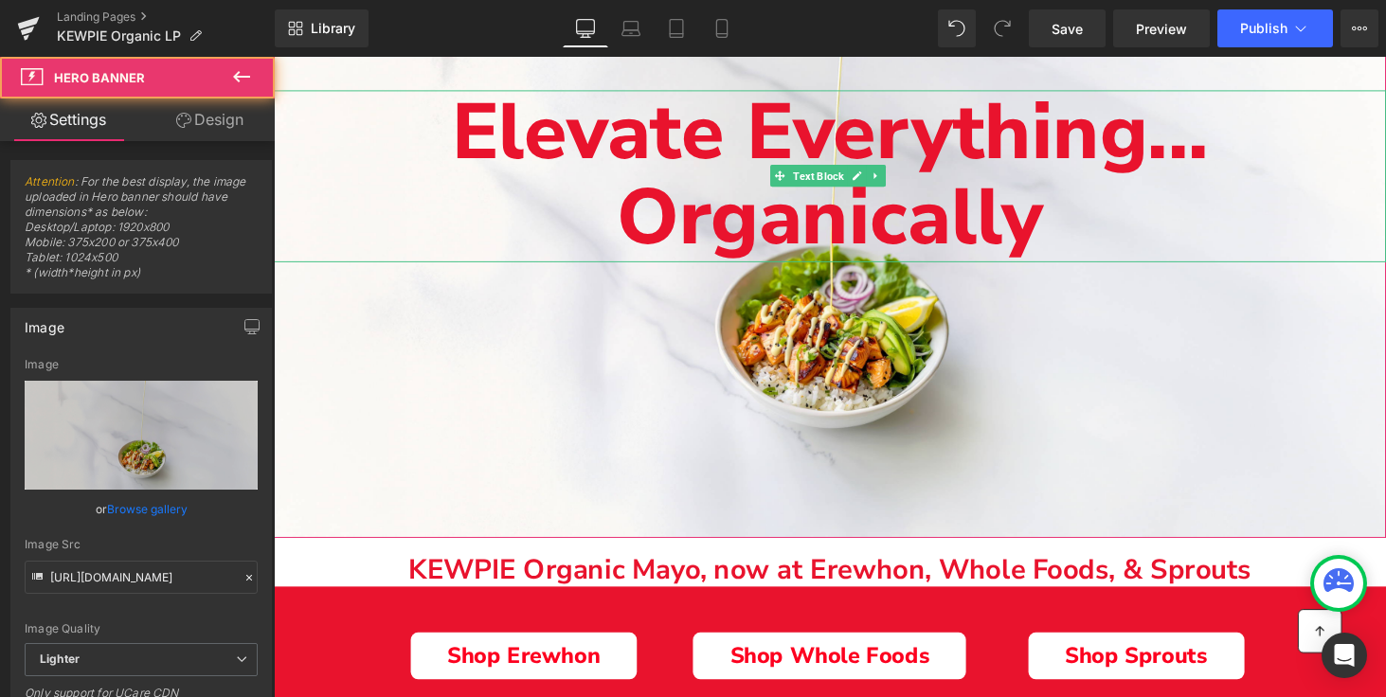
click at [604, 152] on span "Elevate Everything..." at bounding box center [846, 135] width 779 height 110
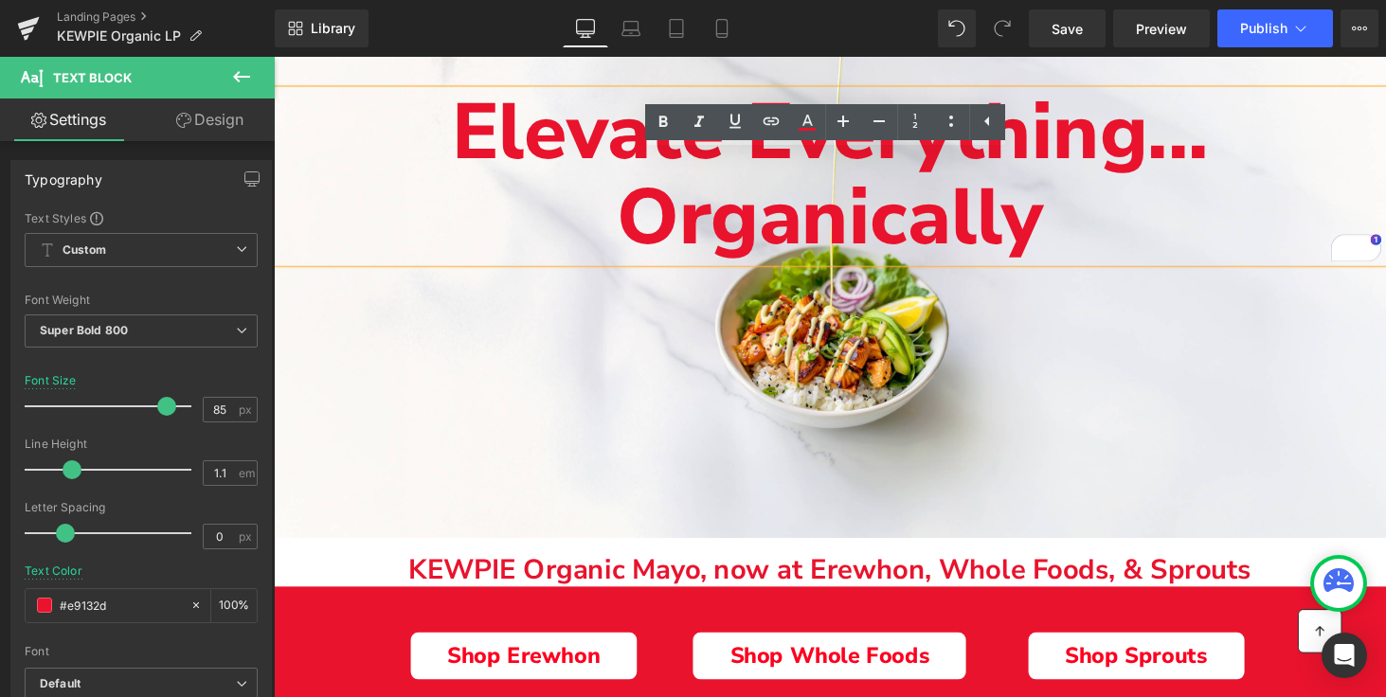
click at [1261, 438] on div "Main content" at bounding box center [847, 227] width 1146 height 651
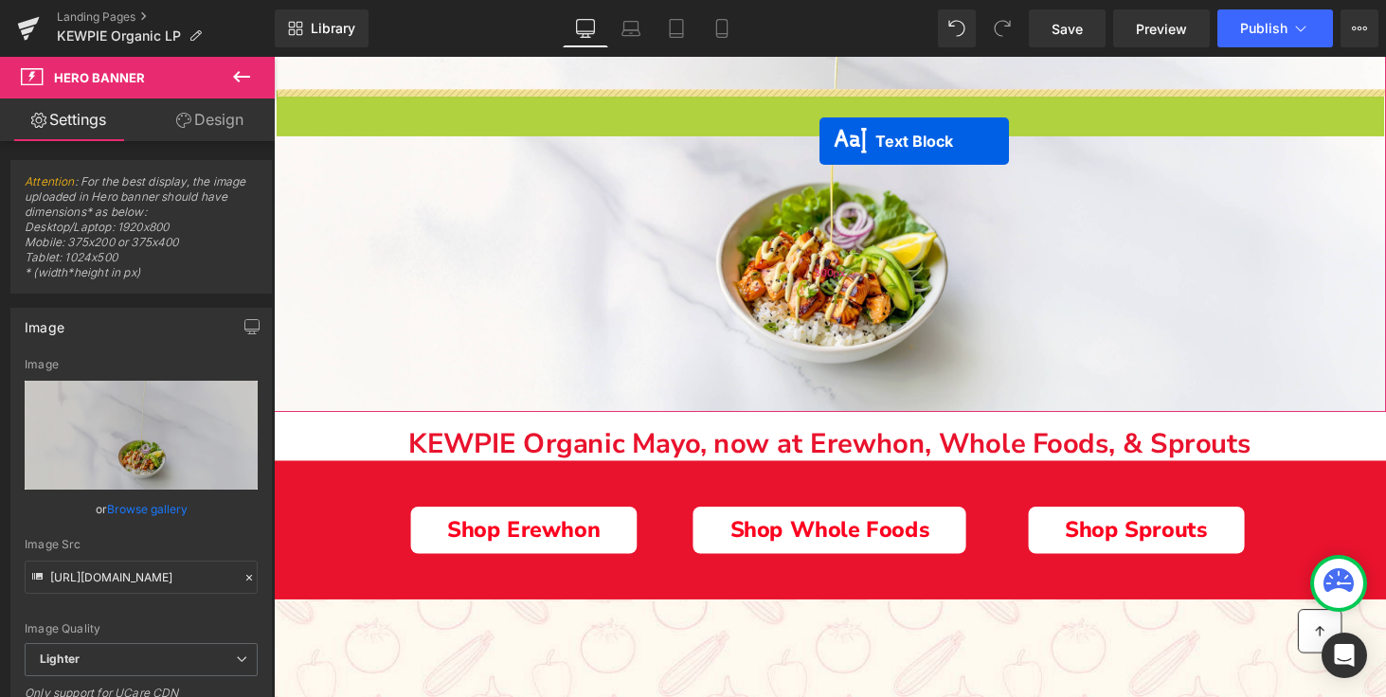
drag, startPoint x: 833, startPoint y: 176, endPoint x: 836, endPoint y: 144, distance: 32.3
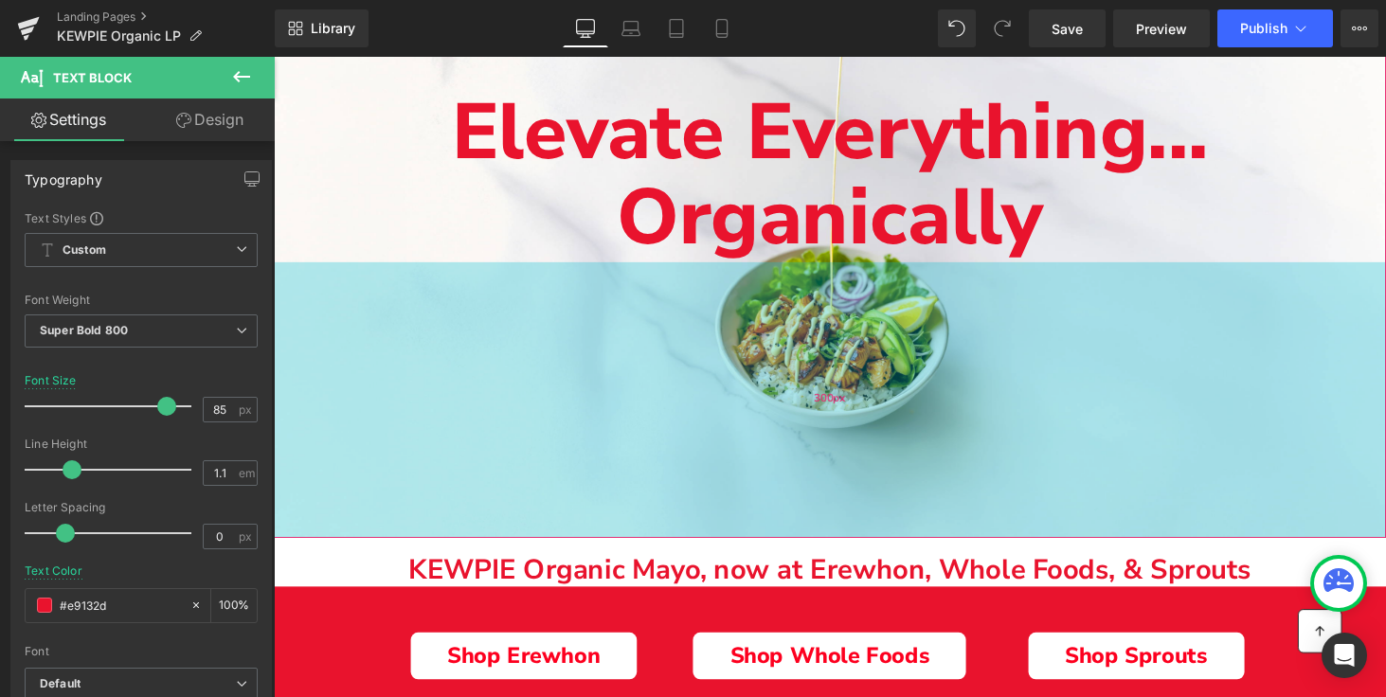
click at [726, 449] on div "300px" at bounding box center [847, 410] width 1146 height 284
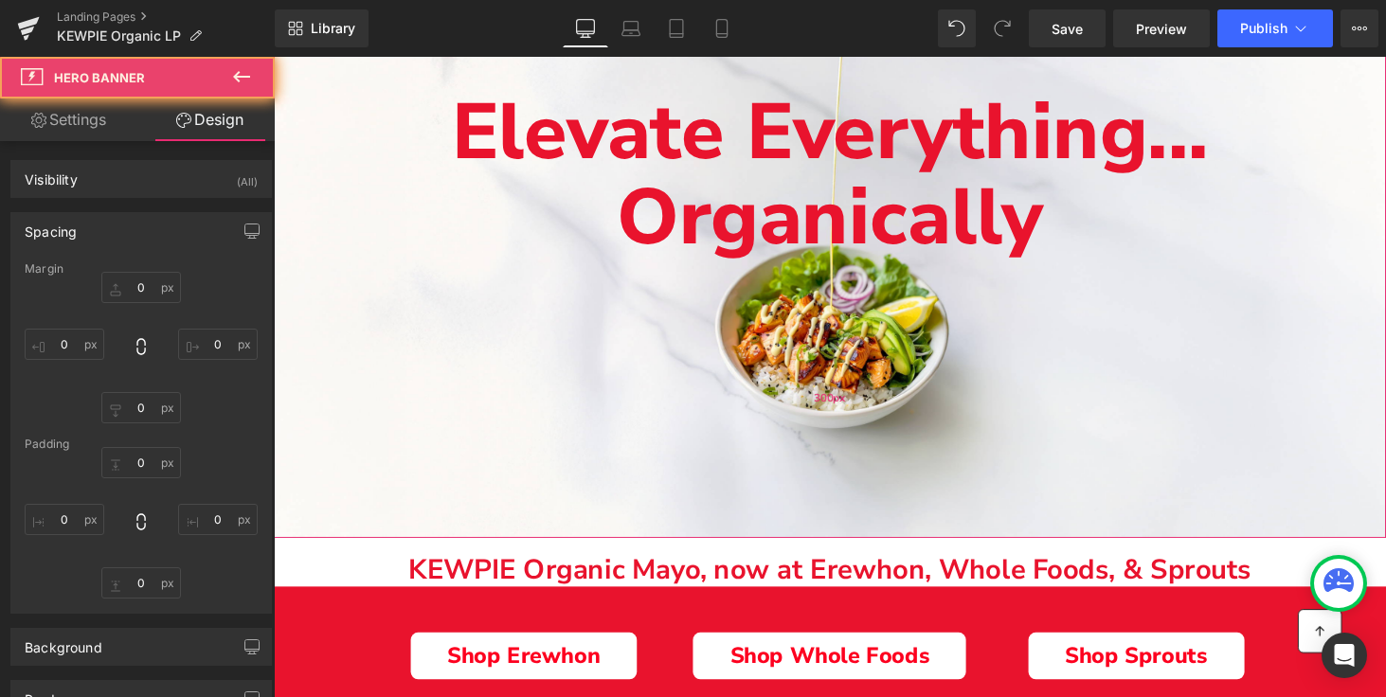
type input "0"
type input "200"
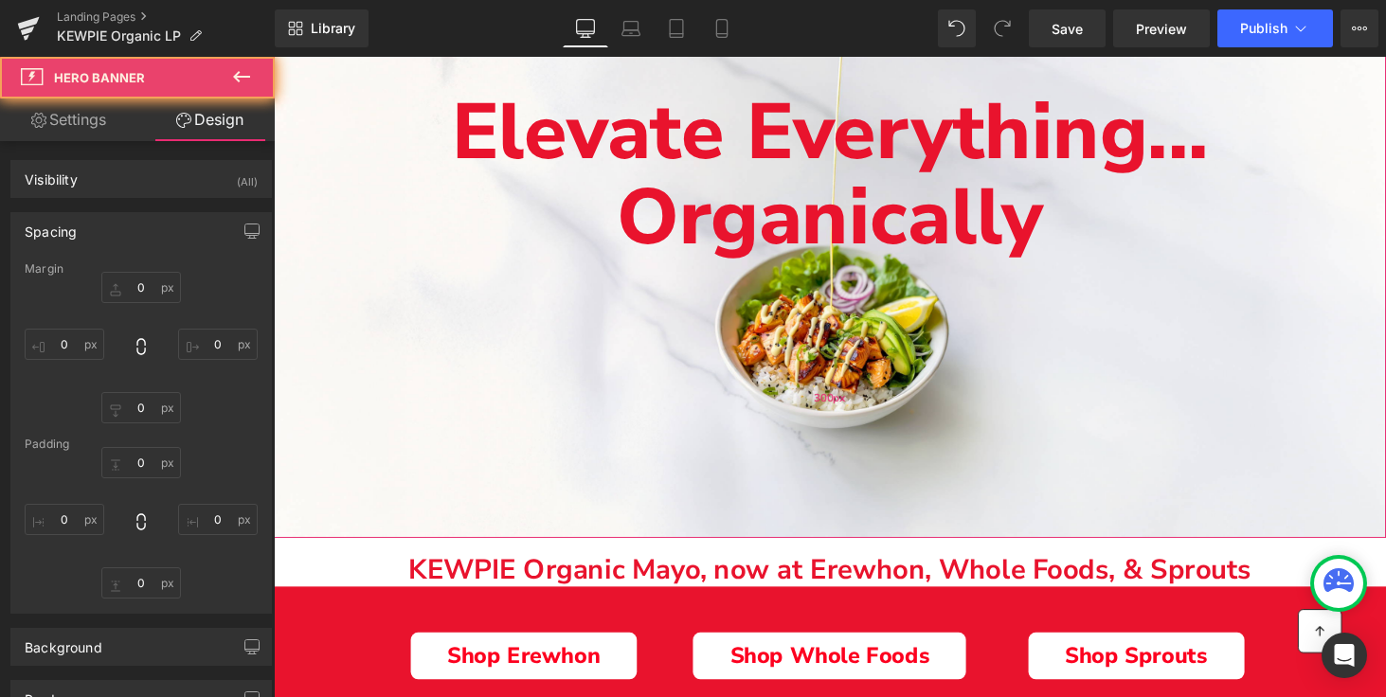
type input "0"
type input "300"
type input "0"
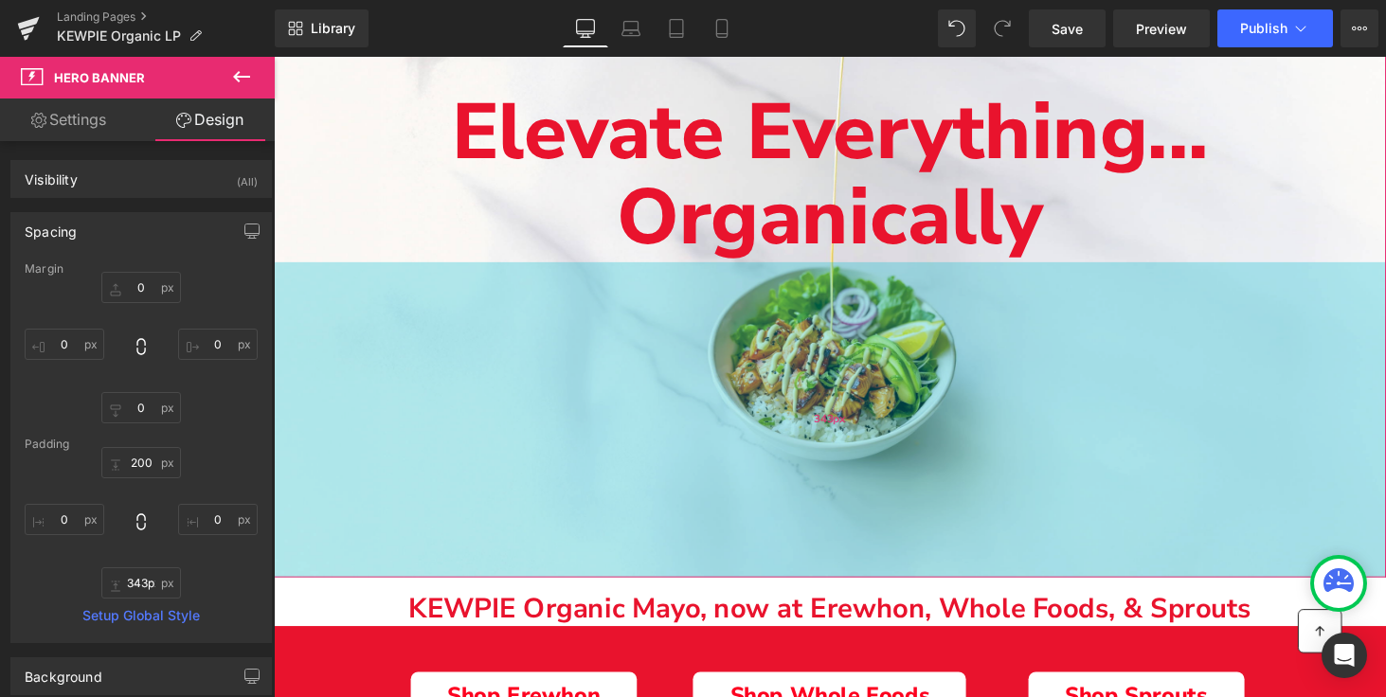
drag, startPoint x: 726, startPoint y: 449, endPoint x: 744, endPoint y: 488, distance: 42.8
click at [744, 488] on div "343px" at bounding box center [847, 430] width 1146 height 325
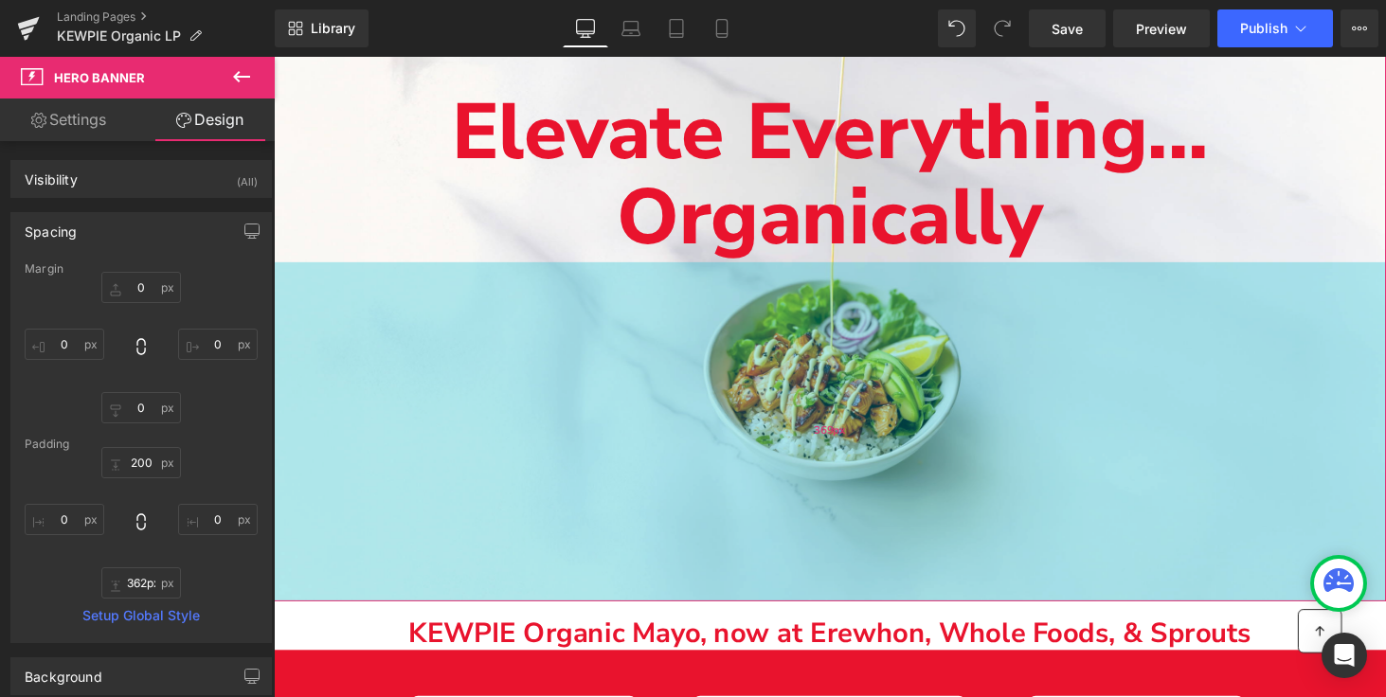
type input "360px"
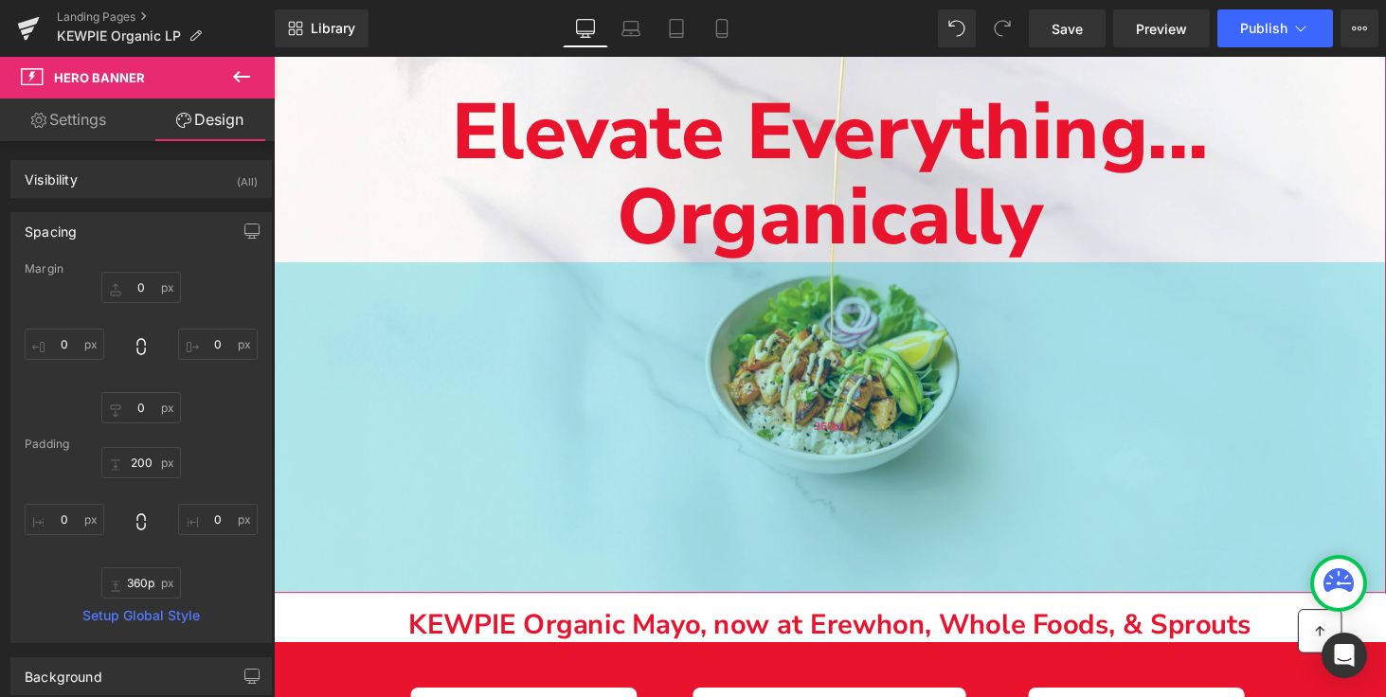
drag, startPoint x: 663, startPoint y: 393, endPoint x: 653, endPoint y: 412, distance: 21.6
click at [653, 411] on div "360px" at bounding box center [847, 438] width 1146 height 341
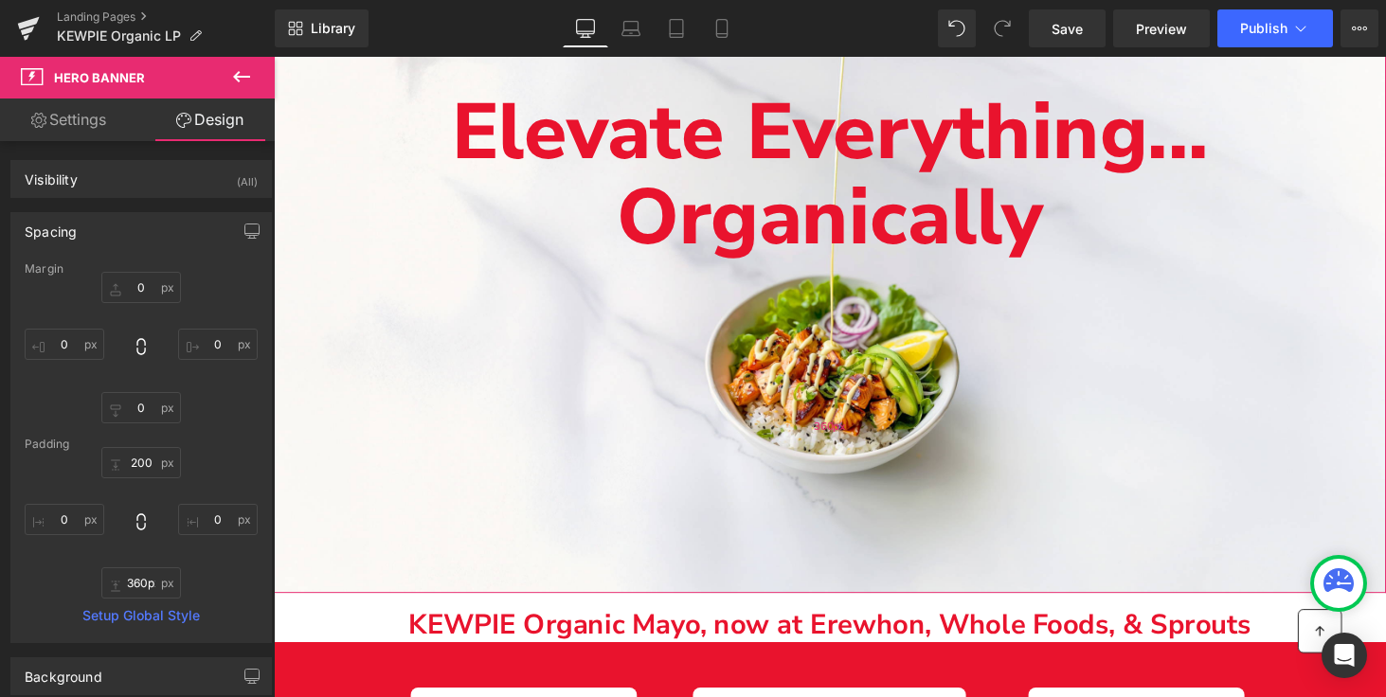
click at [460, 363] on div "360px" at bounding box center [847, 438] width 1146 height 341
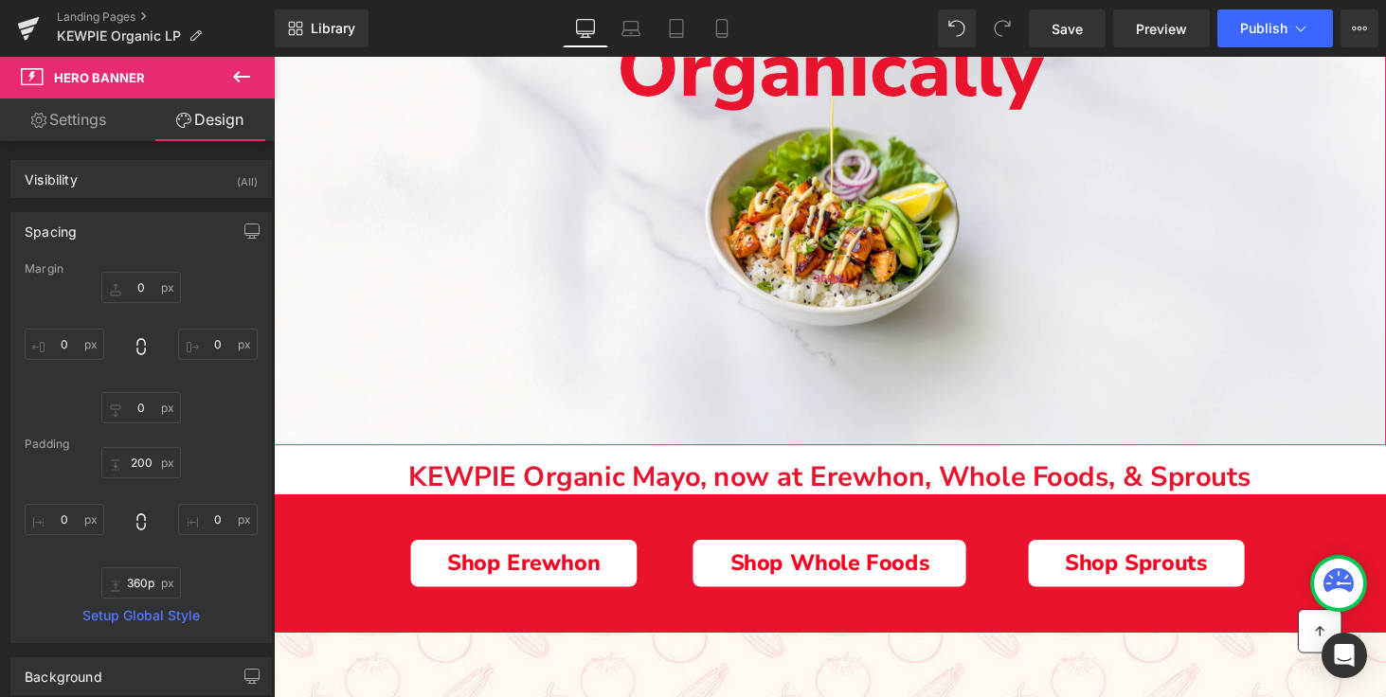
scroll to position [429, 0]
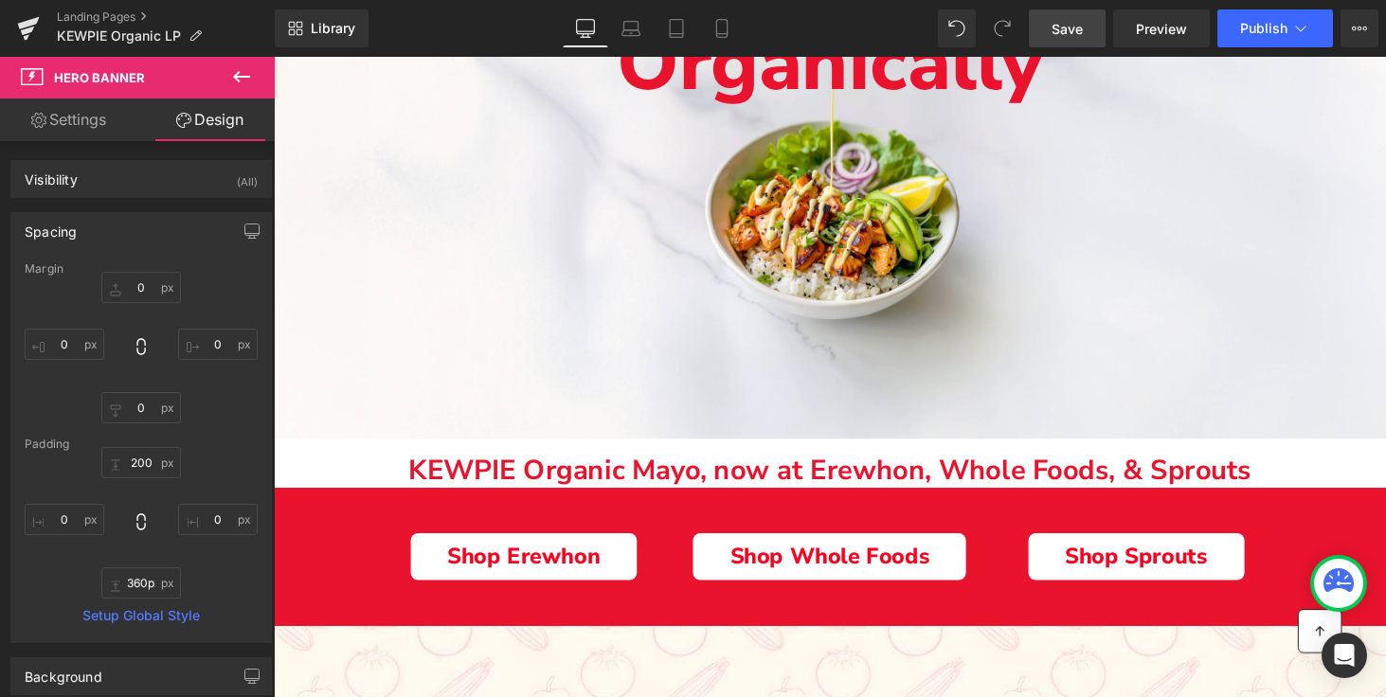
click at [1068, 29] on span "Save" at bounding box center [1066, 29] width 31 height 20
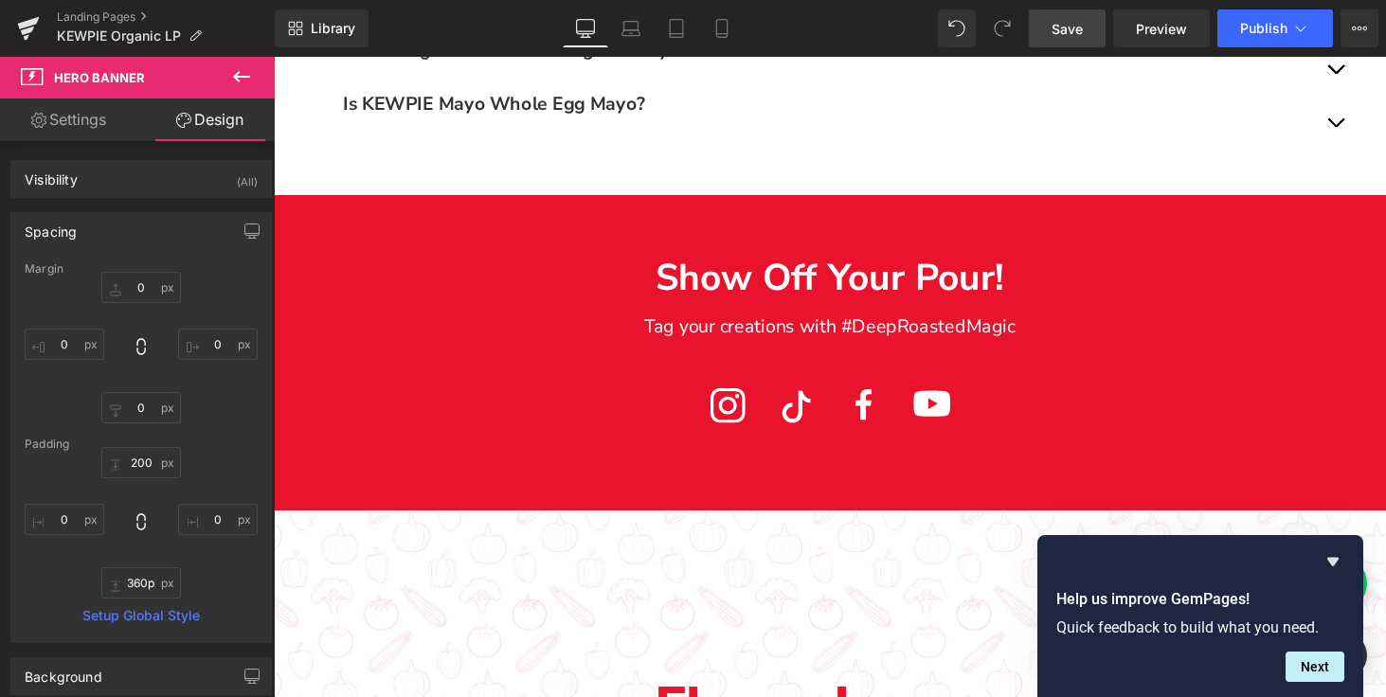
scroll to position [3366, 0]
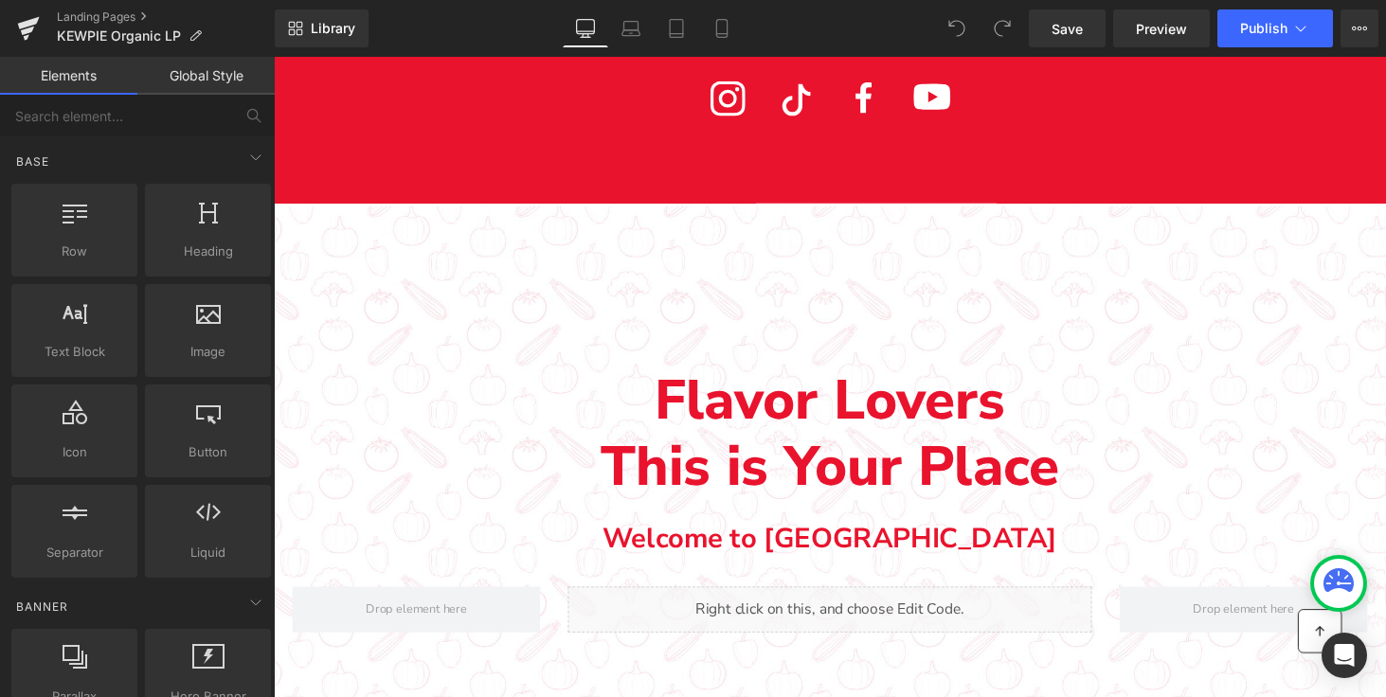
scroll to position [3677, 0]
click at [553, 313] on div "Main content" at bounding box center [847, 517] width 1146 height 615
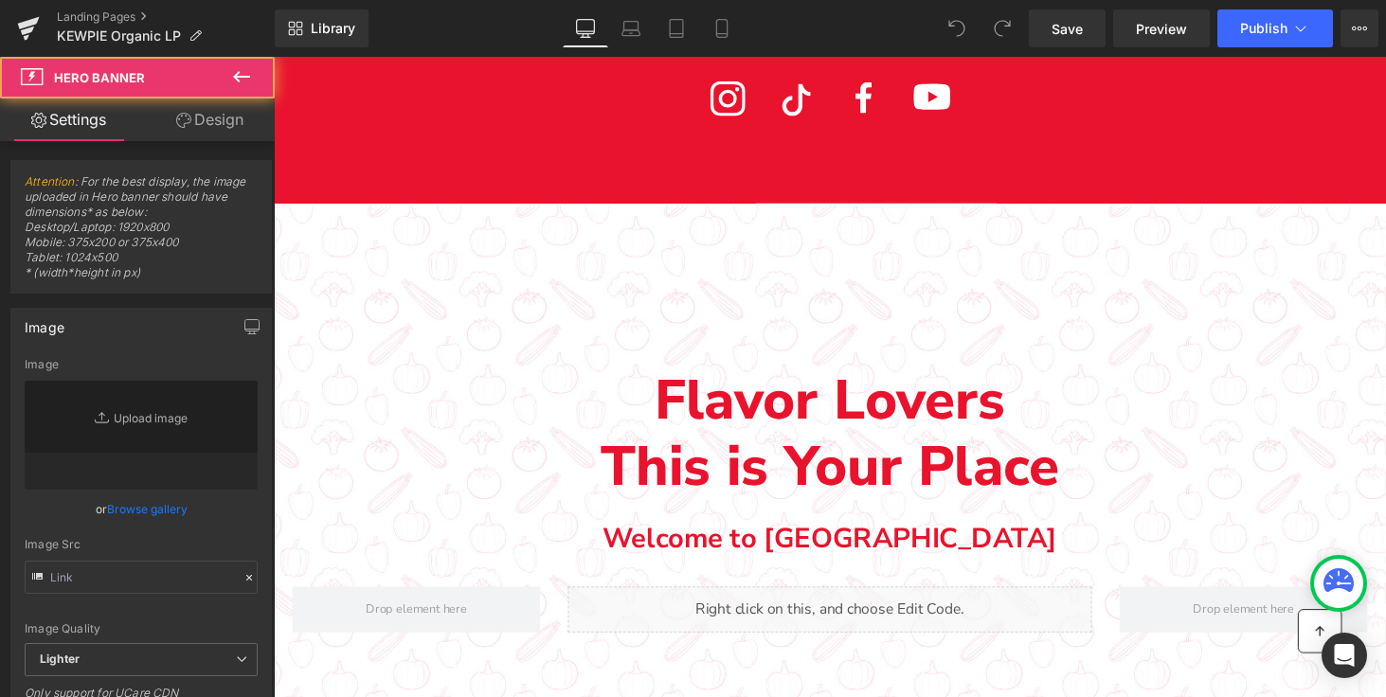
type input "https://ucarecdn.com/0c223f41-1a09-4c52-af74-a9a1f6952bb0/-/format/auto/-/previ…"
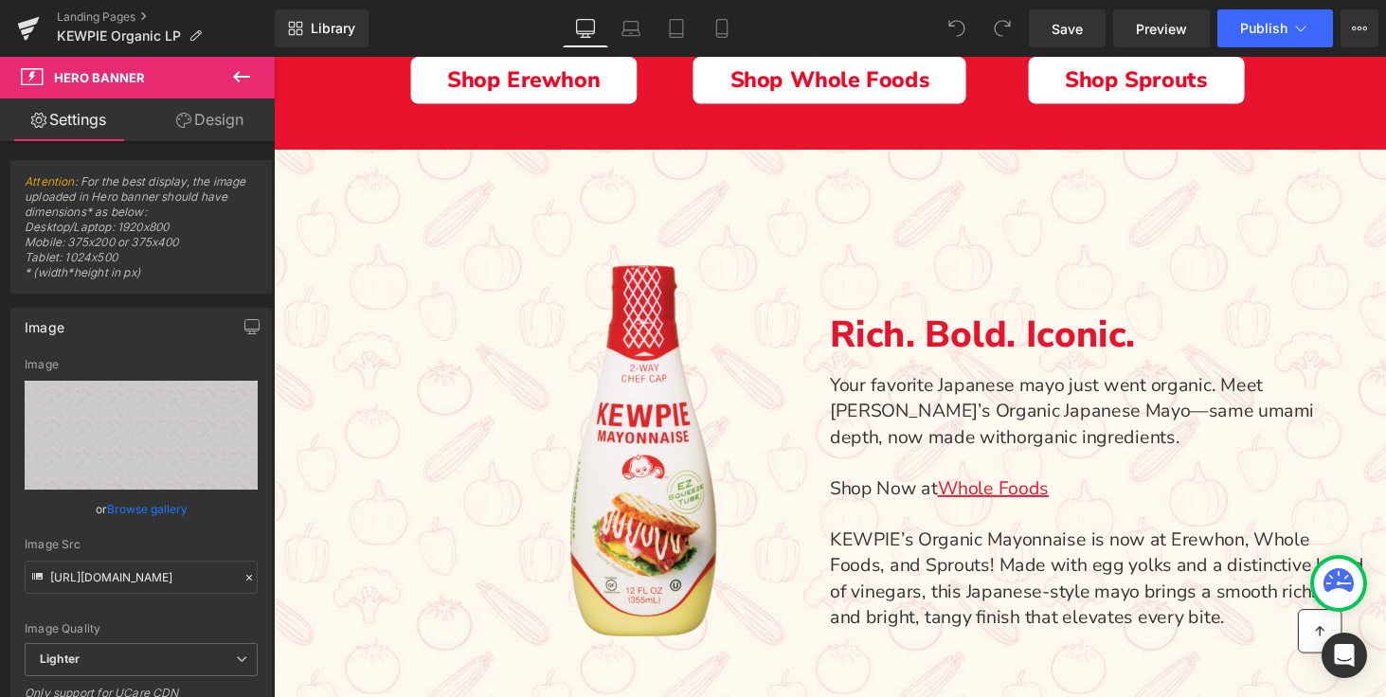
scroll to position [932, 0]
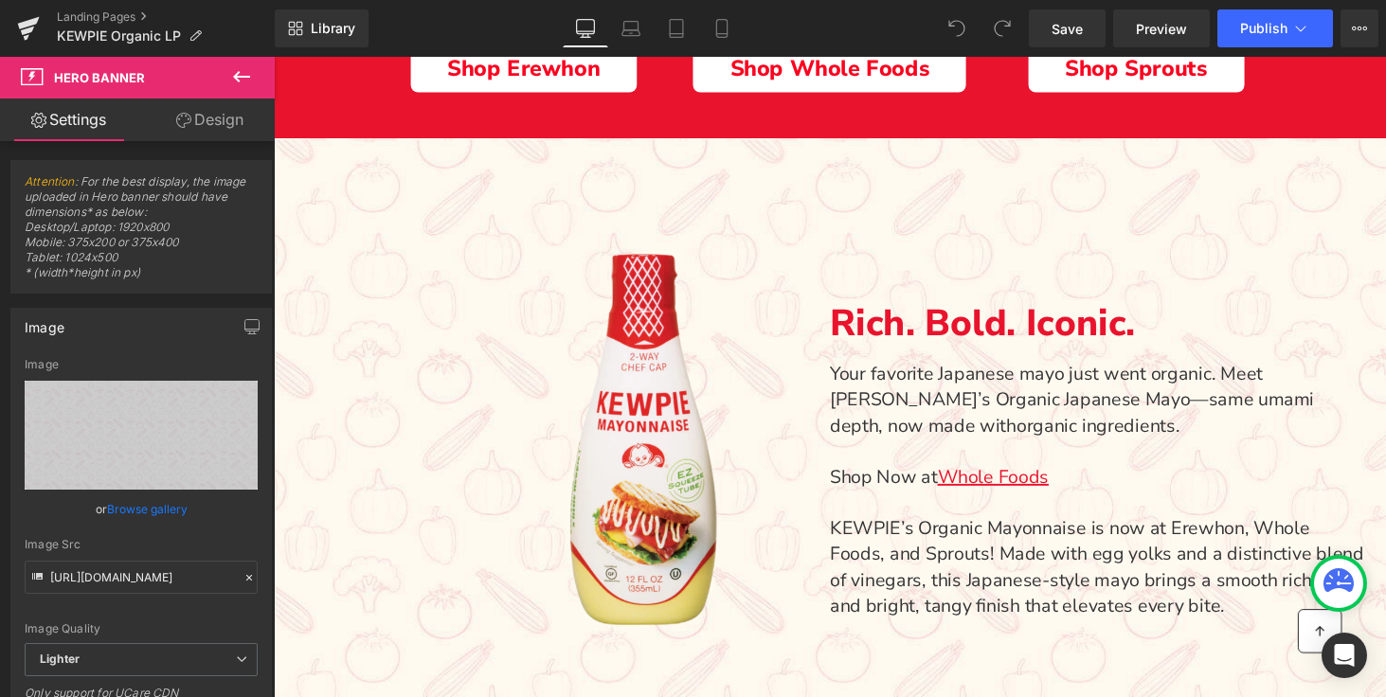
click at [444, 366] on div "Main content" at bounding box center [655, 450] width 734 height 413
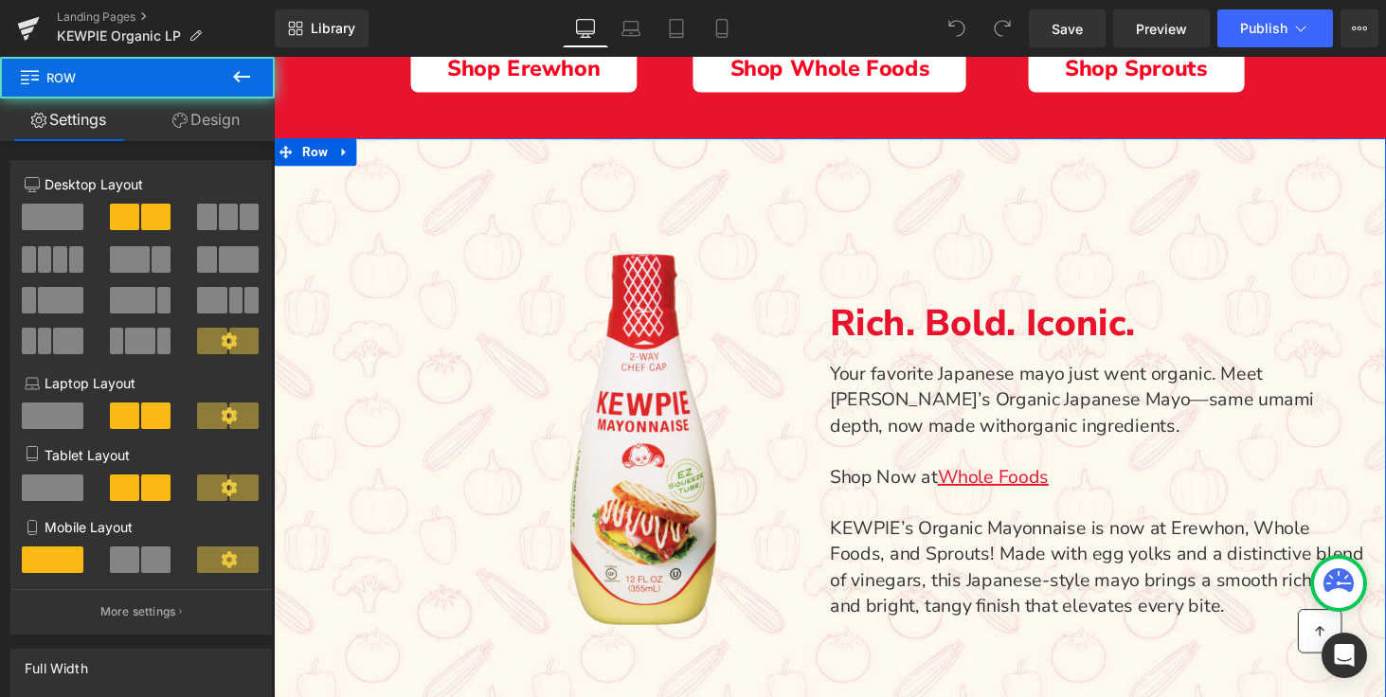
click at [518, 179] on div "Image Row Rich. Bold. Iconic. Text Block Your favorite Japanese mayo just went …" at bounding box center [847, 433] width 1146 height 585
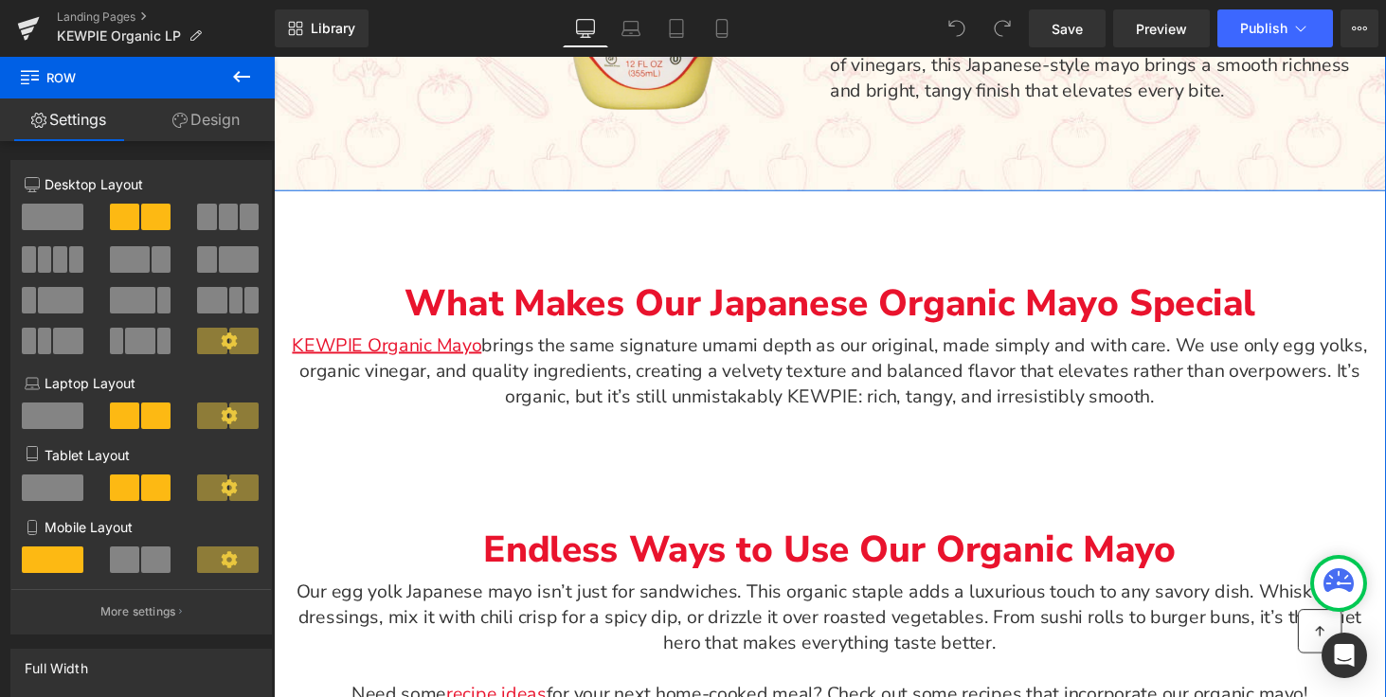
scroll to position [1464, 0]
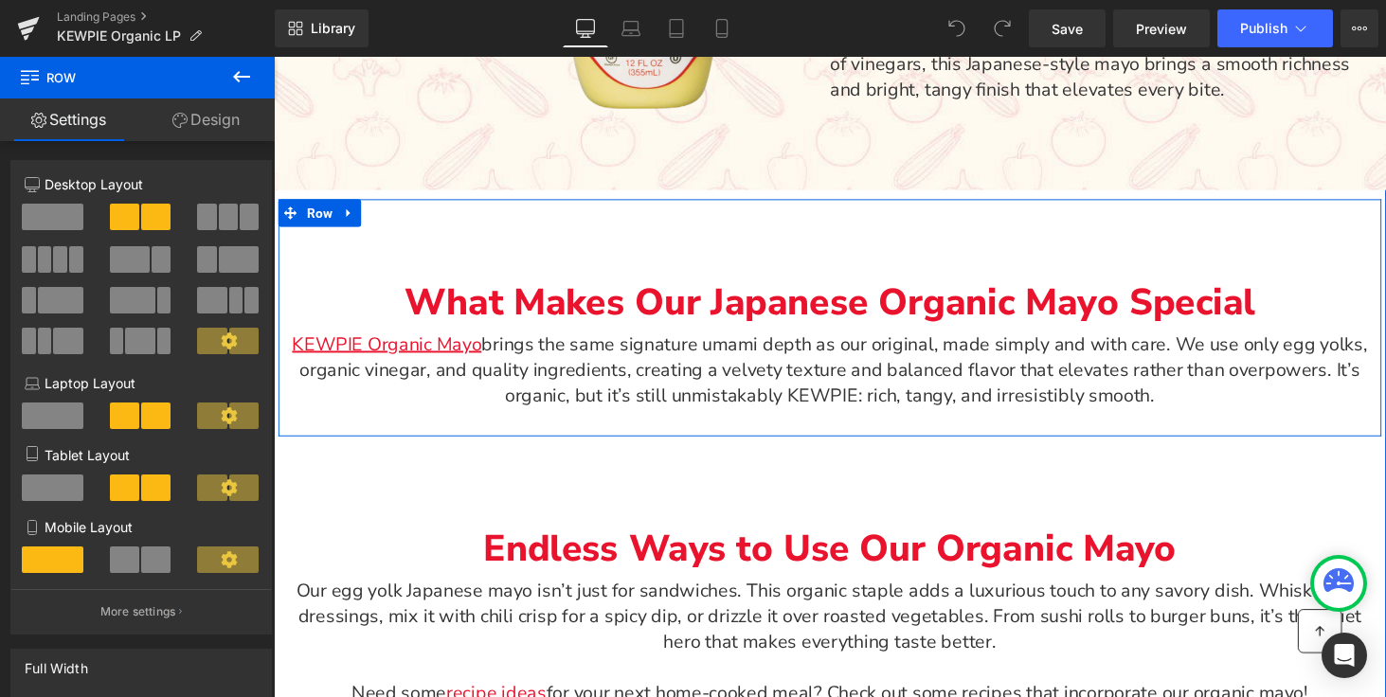
click at [495, 229] on div "What Makes Our Japanese Organic Mayo Special Text Block KEWPIE Organic Mayo bri…" at bounding box center [846, 326] width 1136 height 244
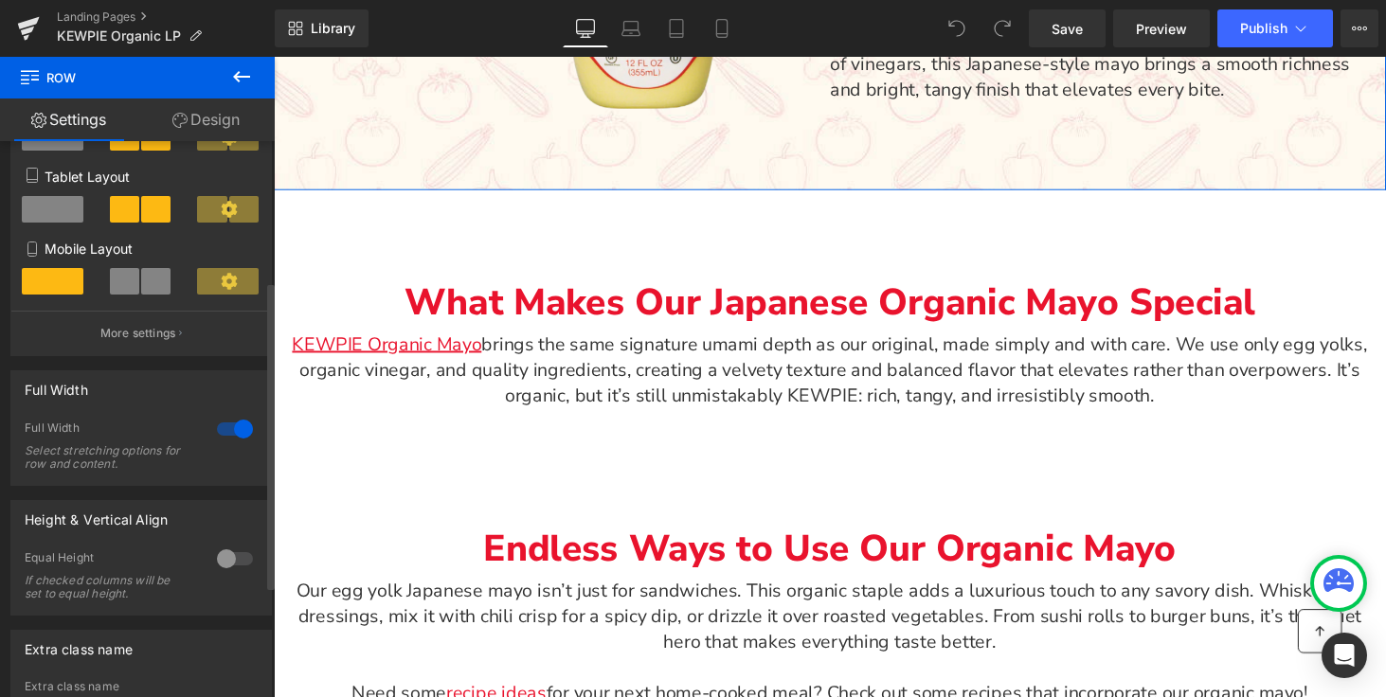
scroll to position [307, 0]
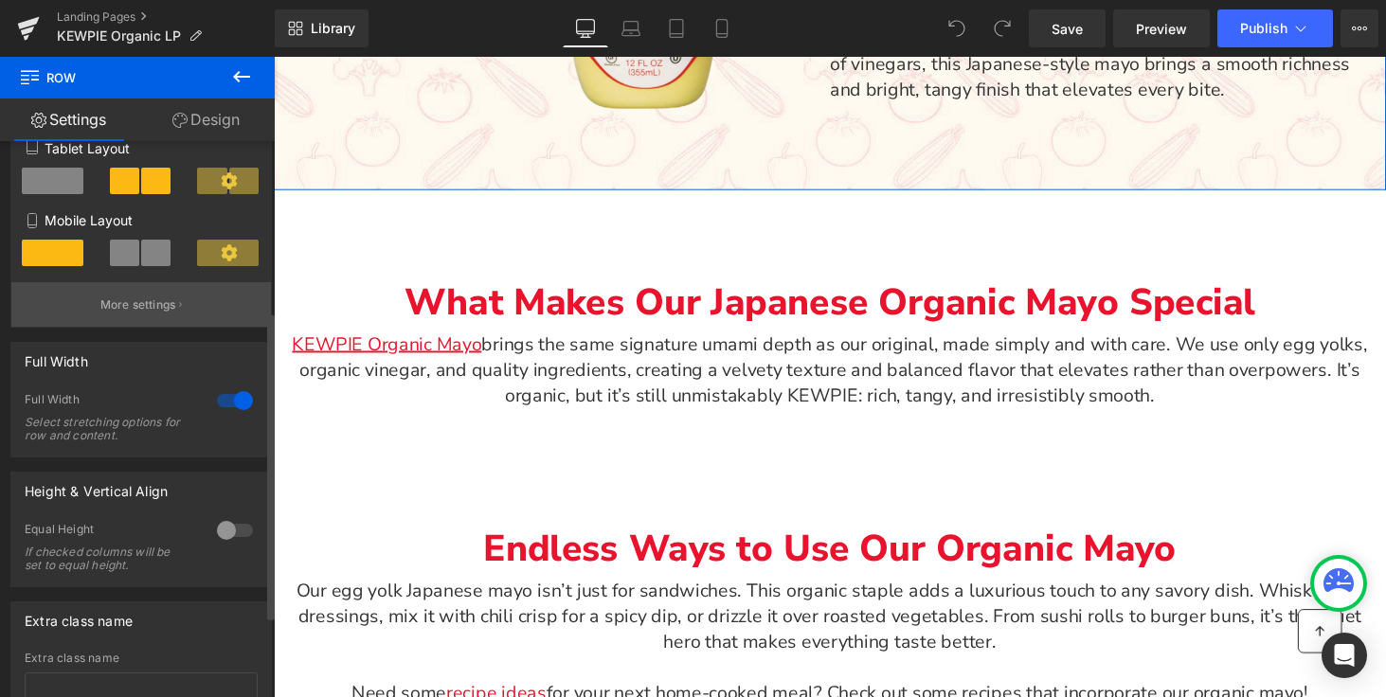
click at [127, 317] on button "More settings" at bounding box center [140, 304] width 259 height 45
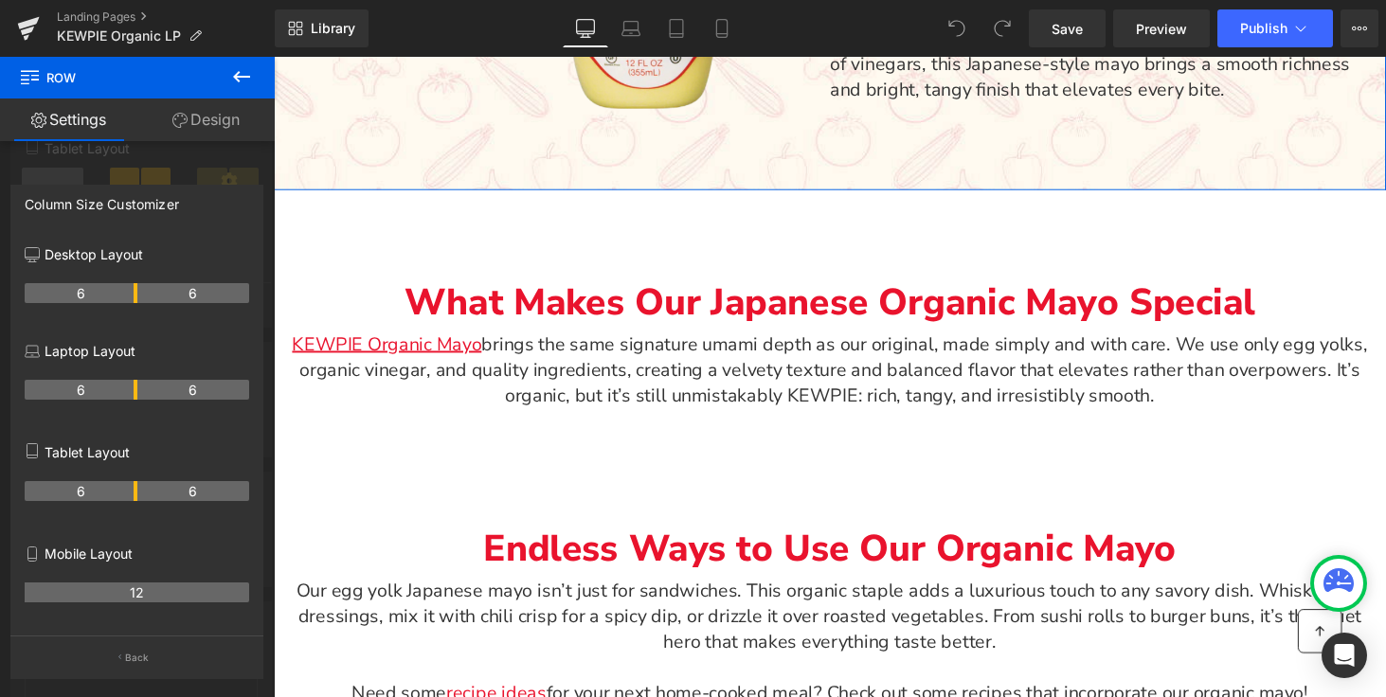
click at [194, 112] on link "Design" at bounding box center [205, 119] width 137 height 43
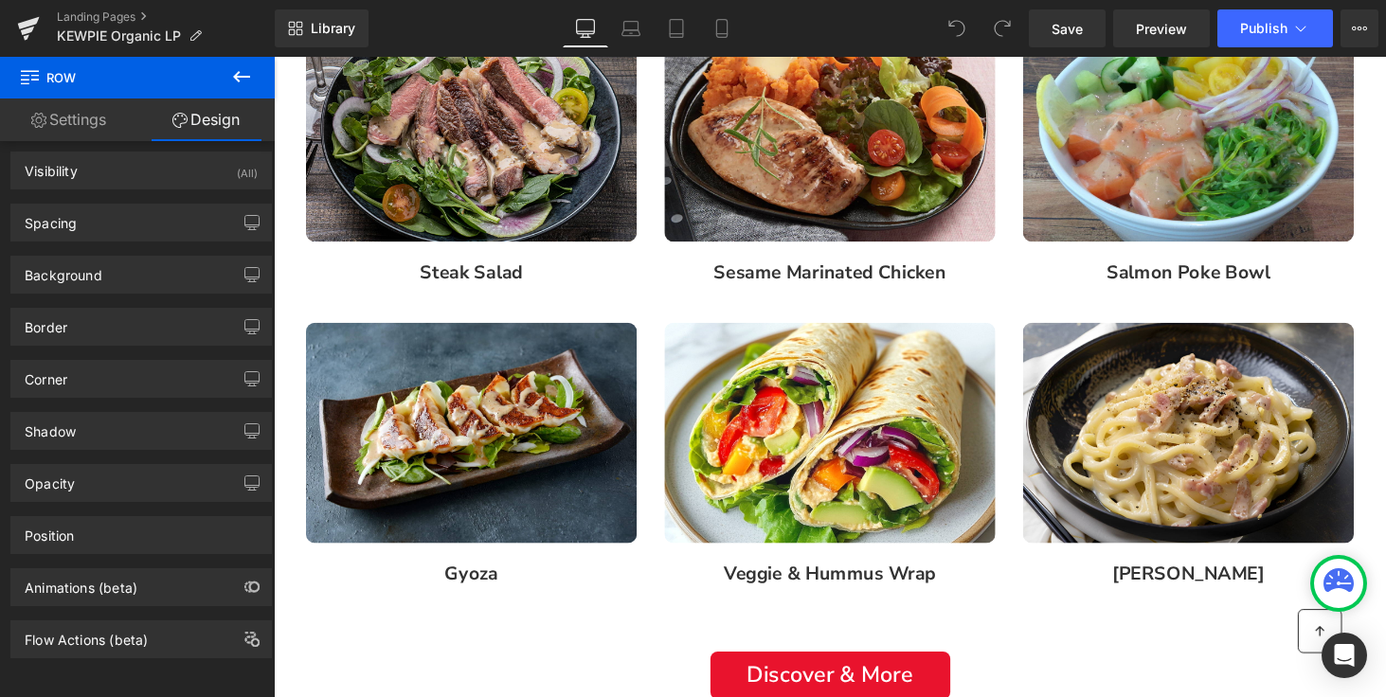
scroll to position [2323, 0]
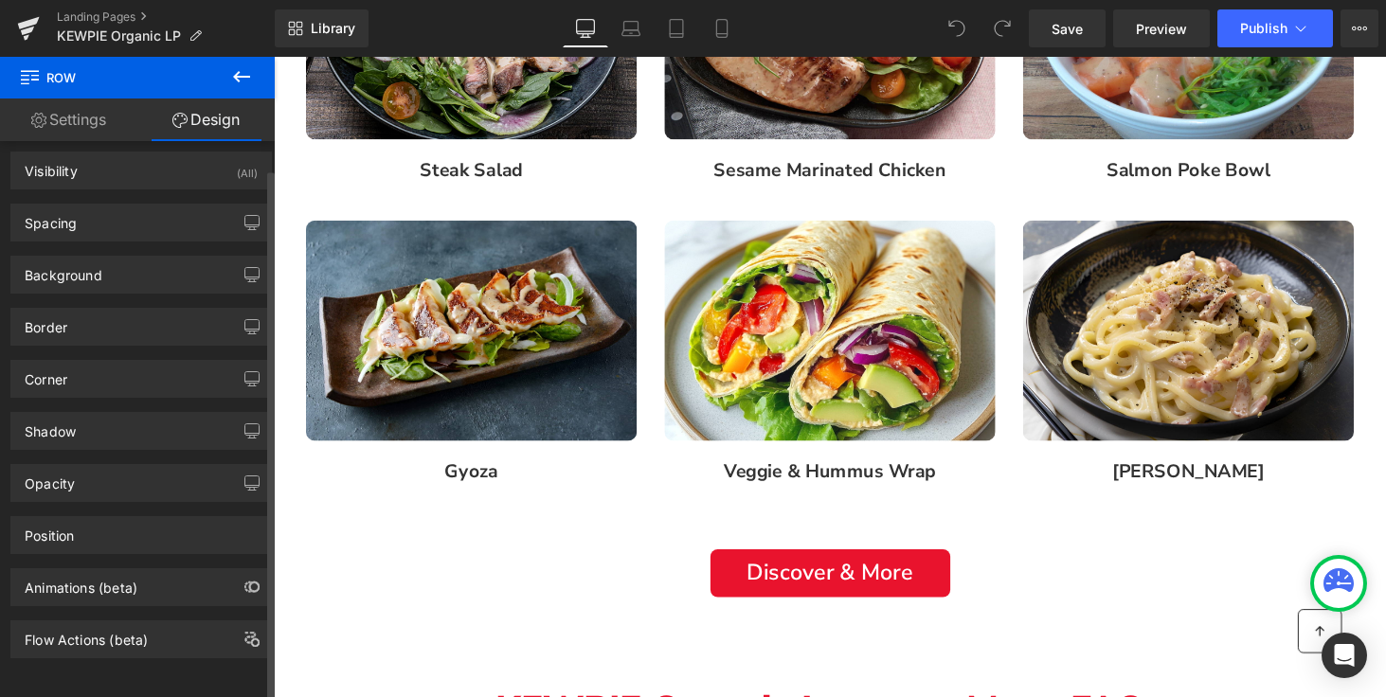
click at [73, 241] on div "Background Color & Image color transparent Color transparent 0 % https://ucarec…" at bounding box center [141, 267] width 283 height 52
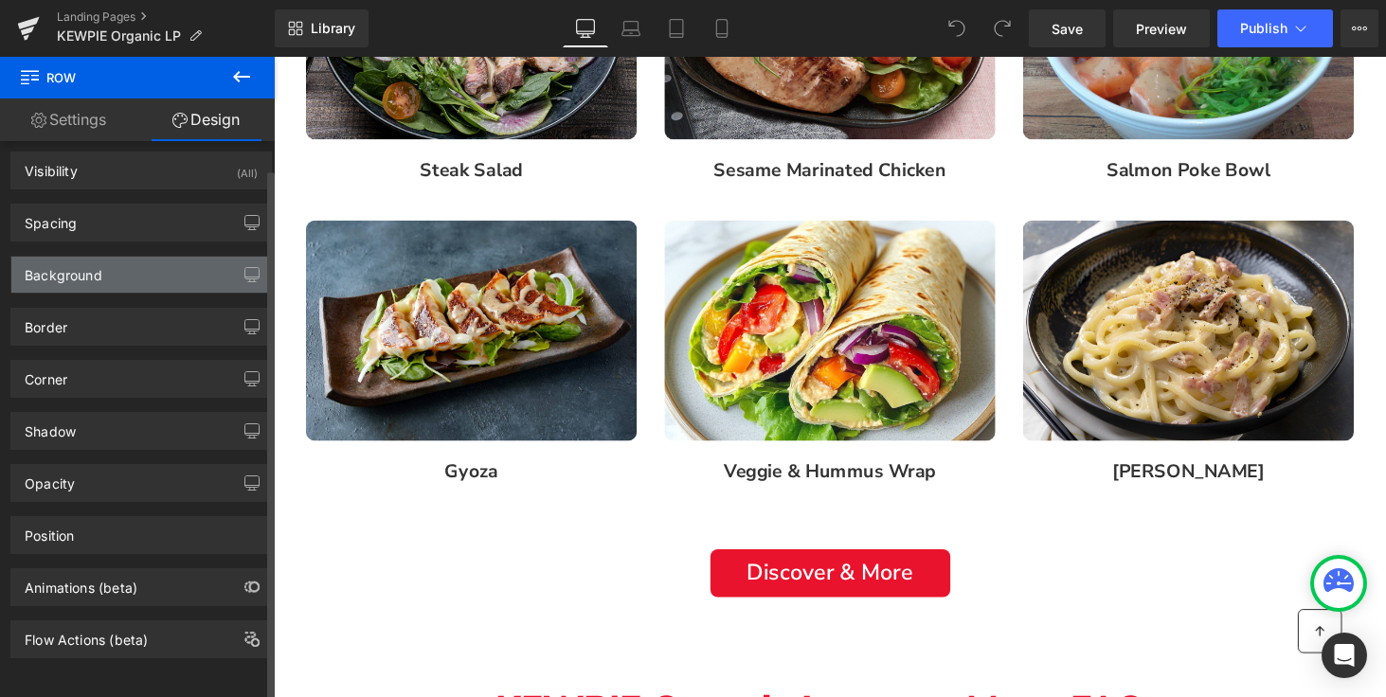
click at [69, 258] on div "Background" at bounding box center [64, 270] width 78 height 27
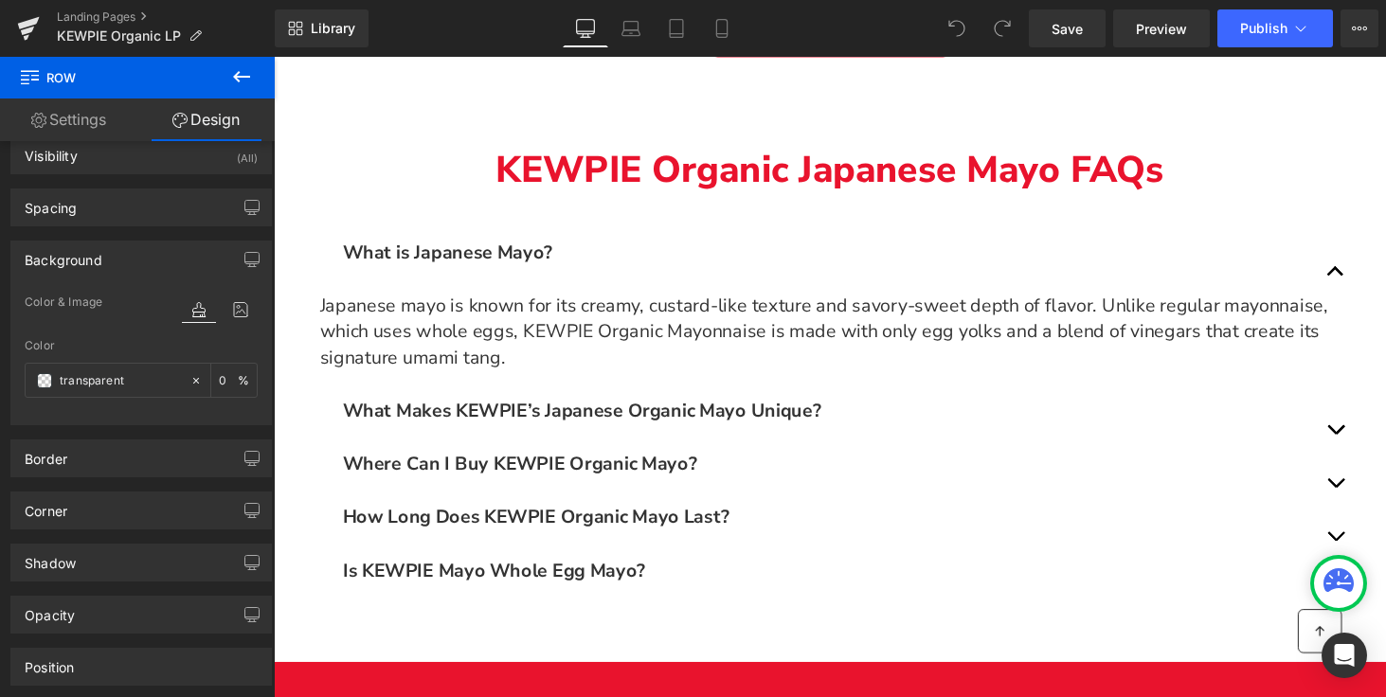
scroll to position [2884, 0]
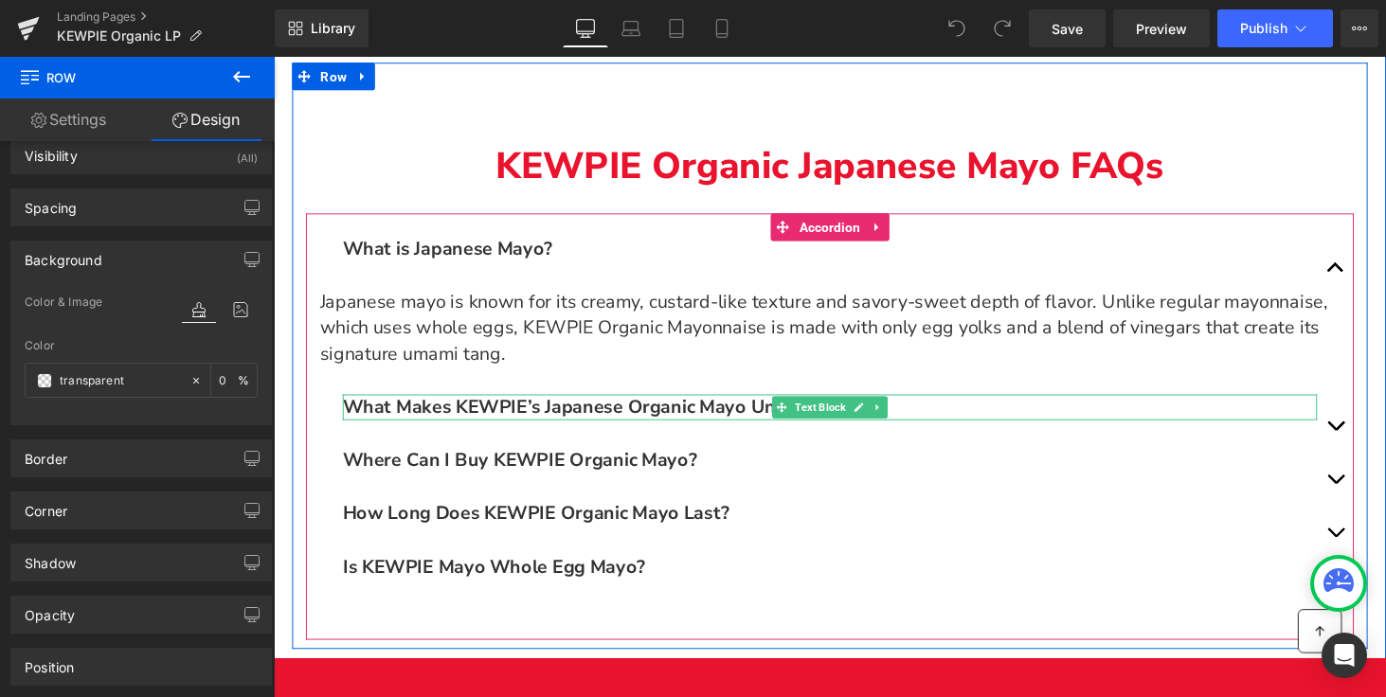
click at [662, 419] on span "What Makes KEWPIE’s Japanese Organic Mayo Unique?" at bounding box center [591, 417] width 492 height 26
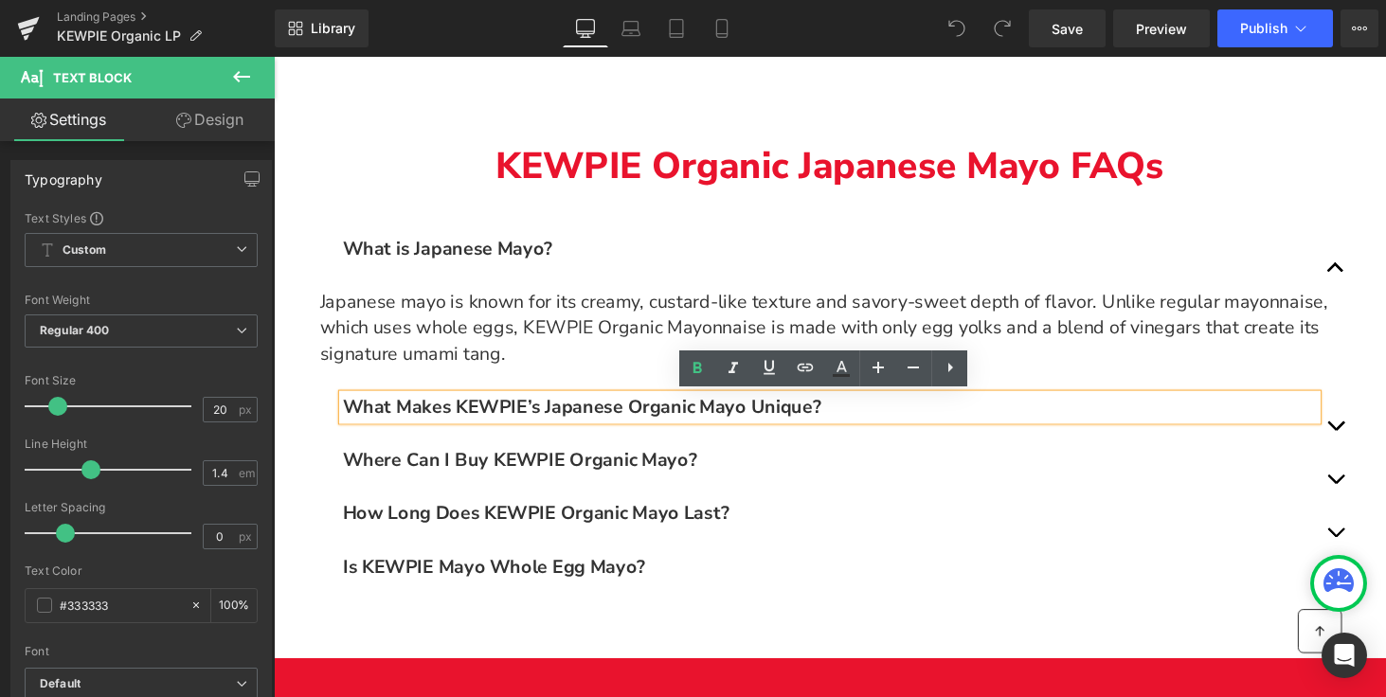
click at [1368, 441] on span "Main content" at bounding box center [1368, 441] width 0 height 0
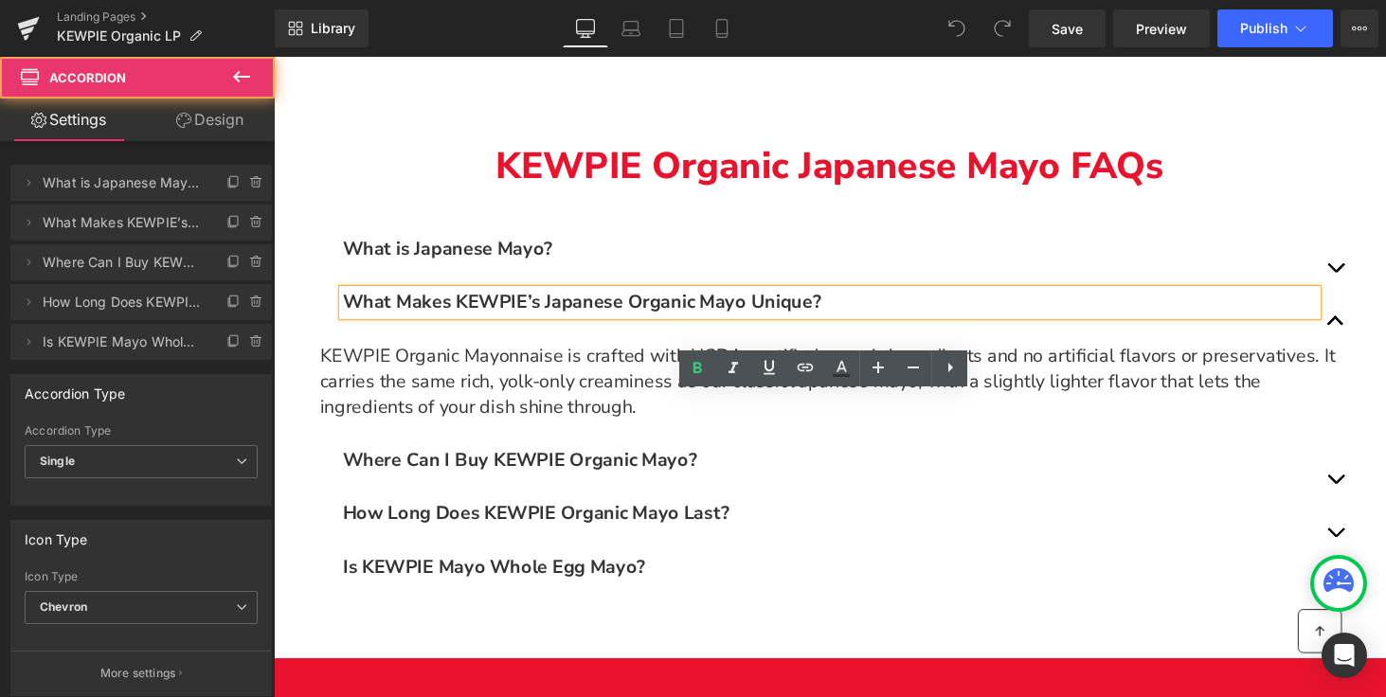
click at [1368, 333] on span "Main content" at bounding box center [1368, 333] width 0 height 0
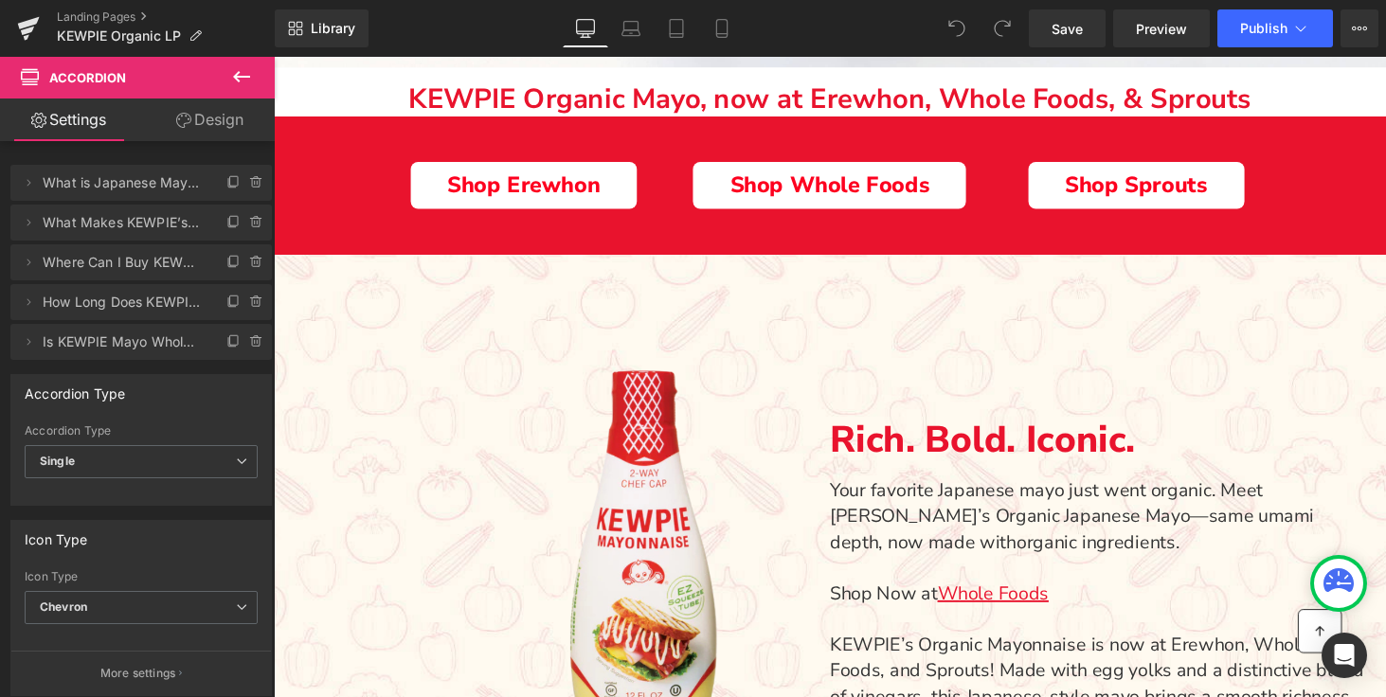
scroll to position [744, 0]
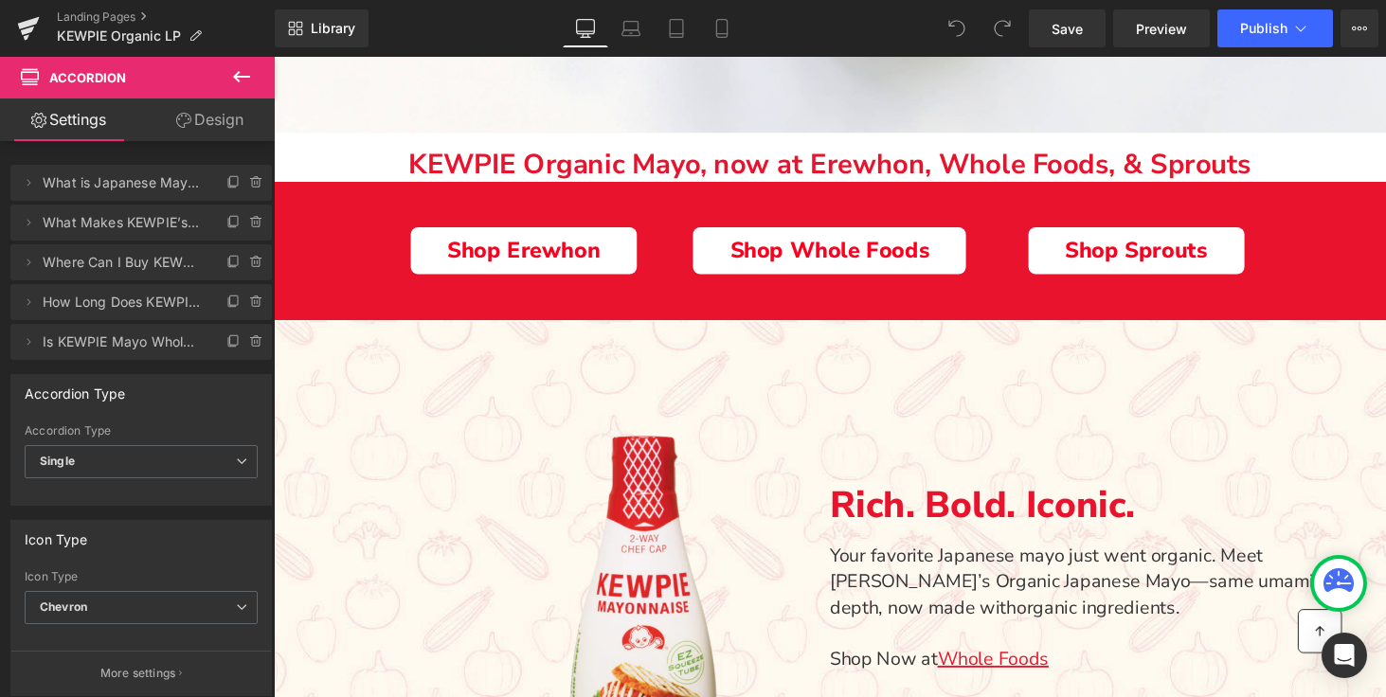
click at [232, 80] on icon at bounding box center [241, 76] width 23 height 23
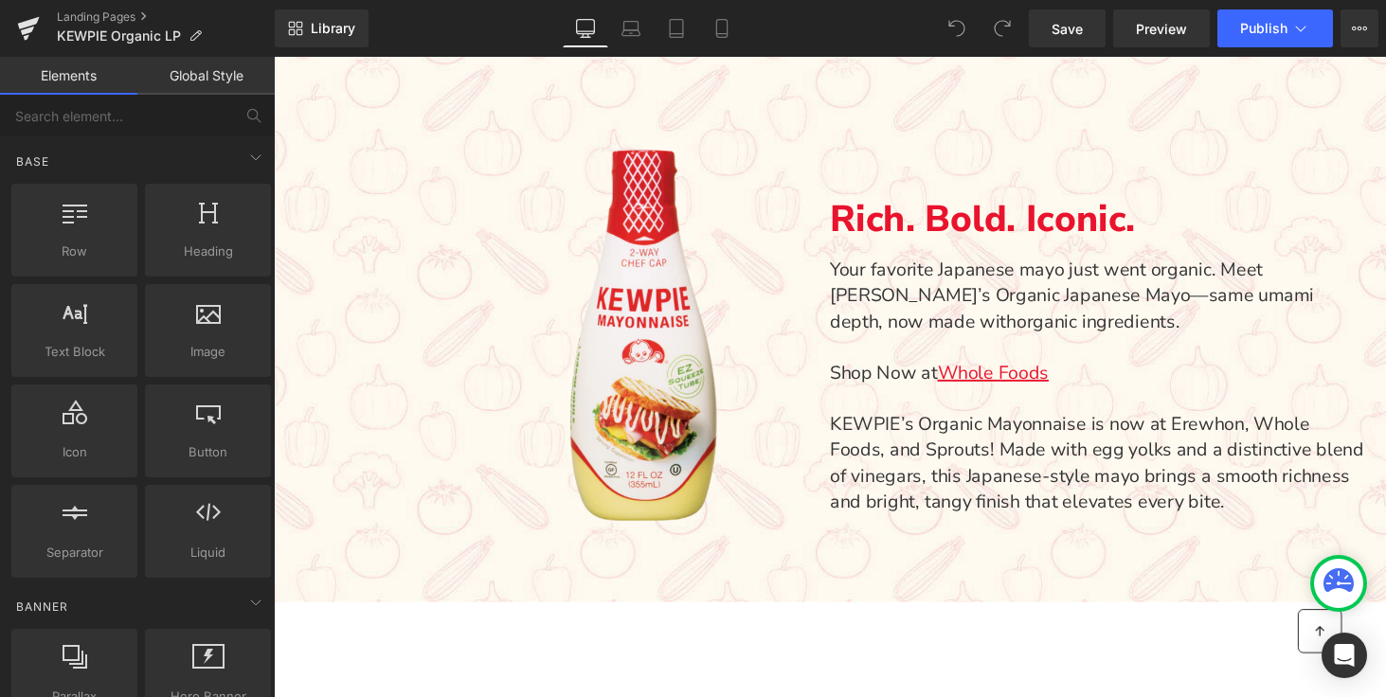
scroll to position [1042, 0]
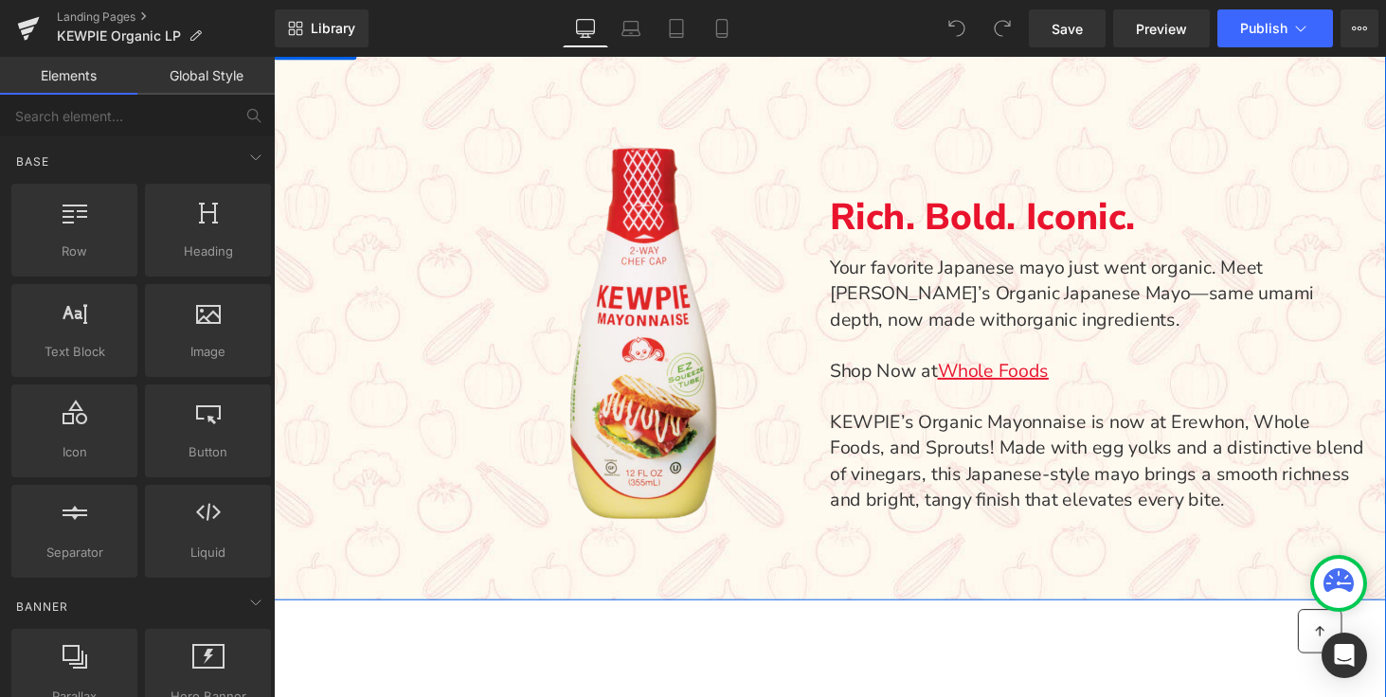
click at [928, 82] on div "Image Row Rich. Bold. Iconic. Text Block Your favorite Japanese mayo just went …" at bounding box center [847, 323] width 1146 height 585
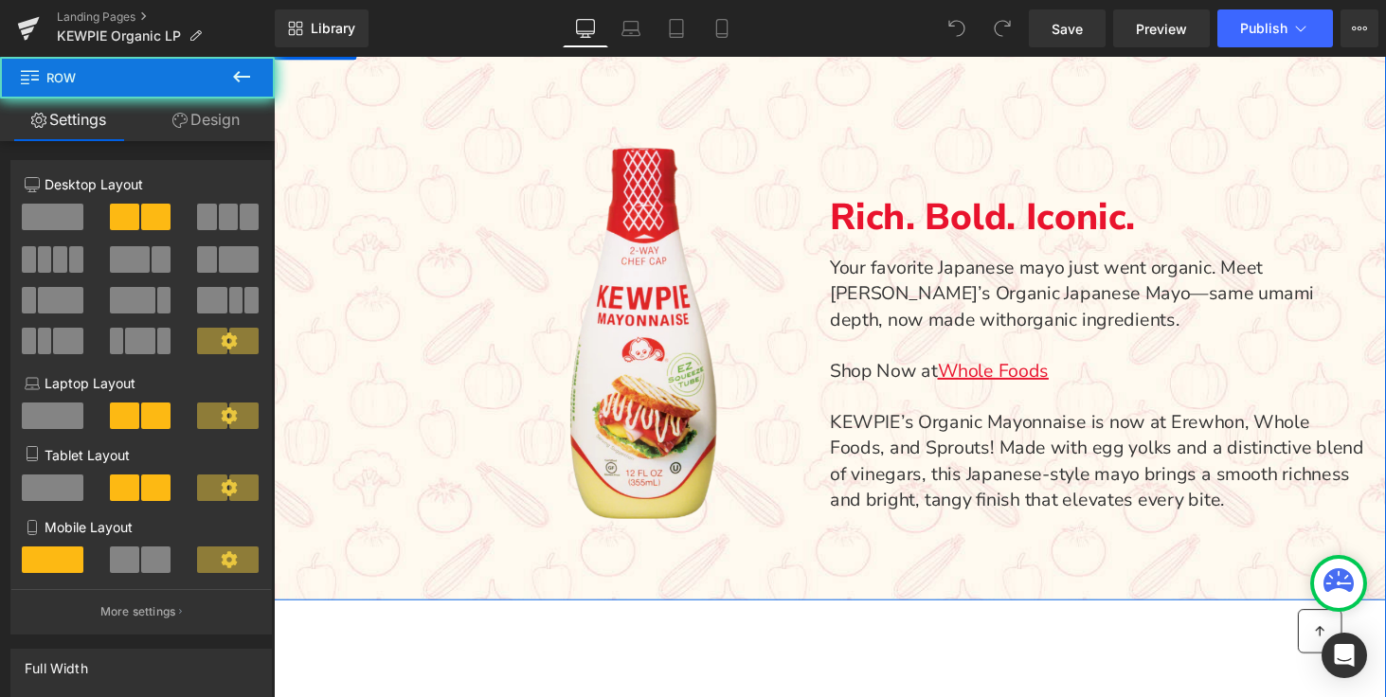
click at [928, 82] on div "Image Row Rich. Bold. Iconic. Text Block Your favorite Japanese mayo just went …" at bounding box center [847, 323] width 1146 height 585
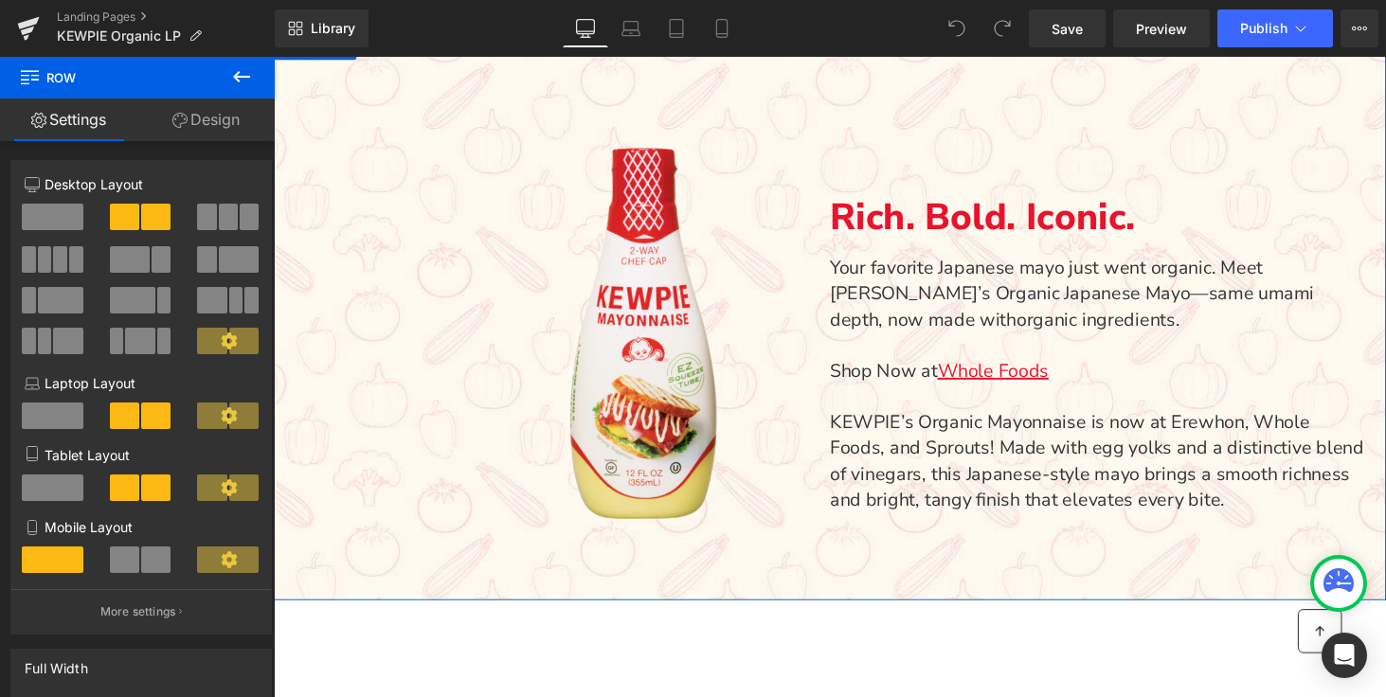
click at [191, 113] on link "Design" at bounding box center [205, 119] width 137 height 43
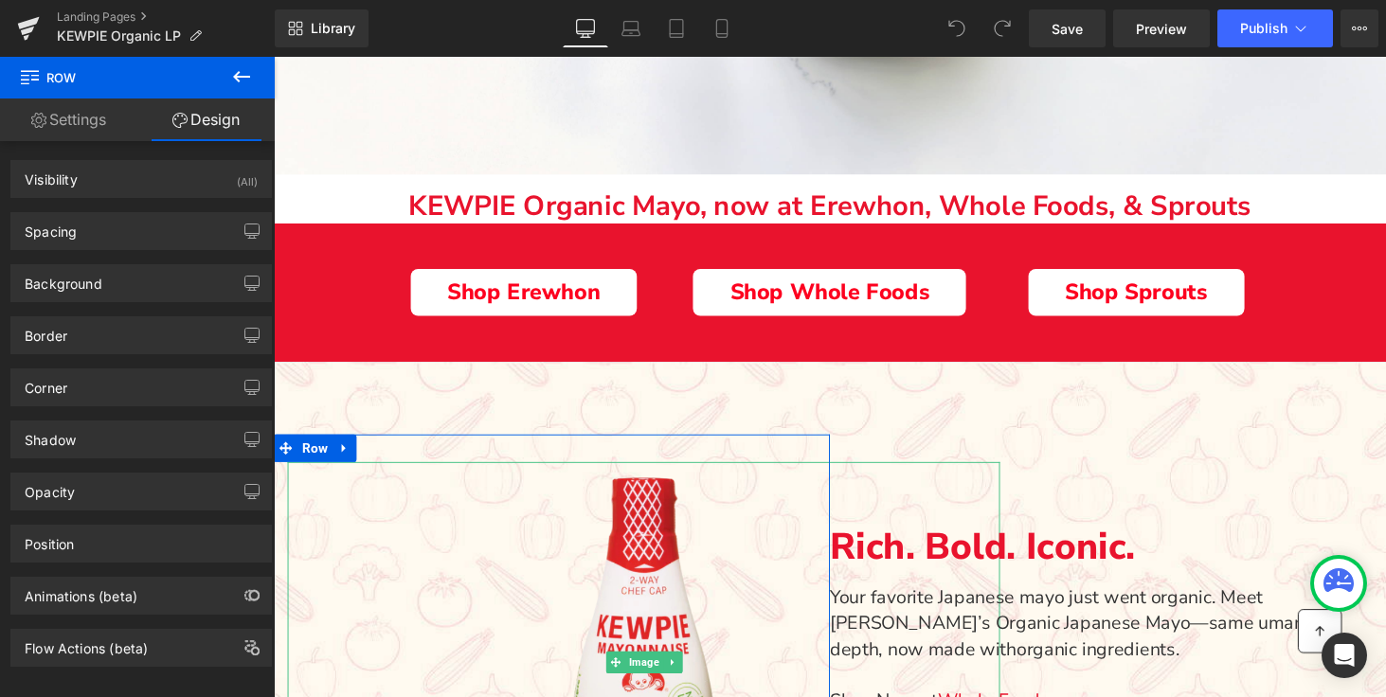
scroll to position [662, 0]
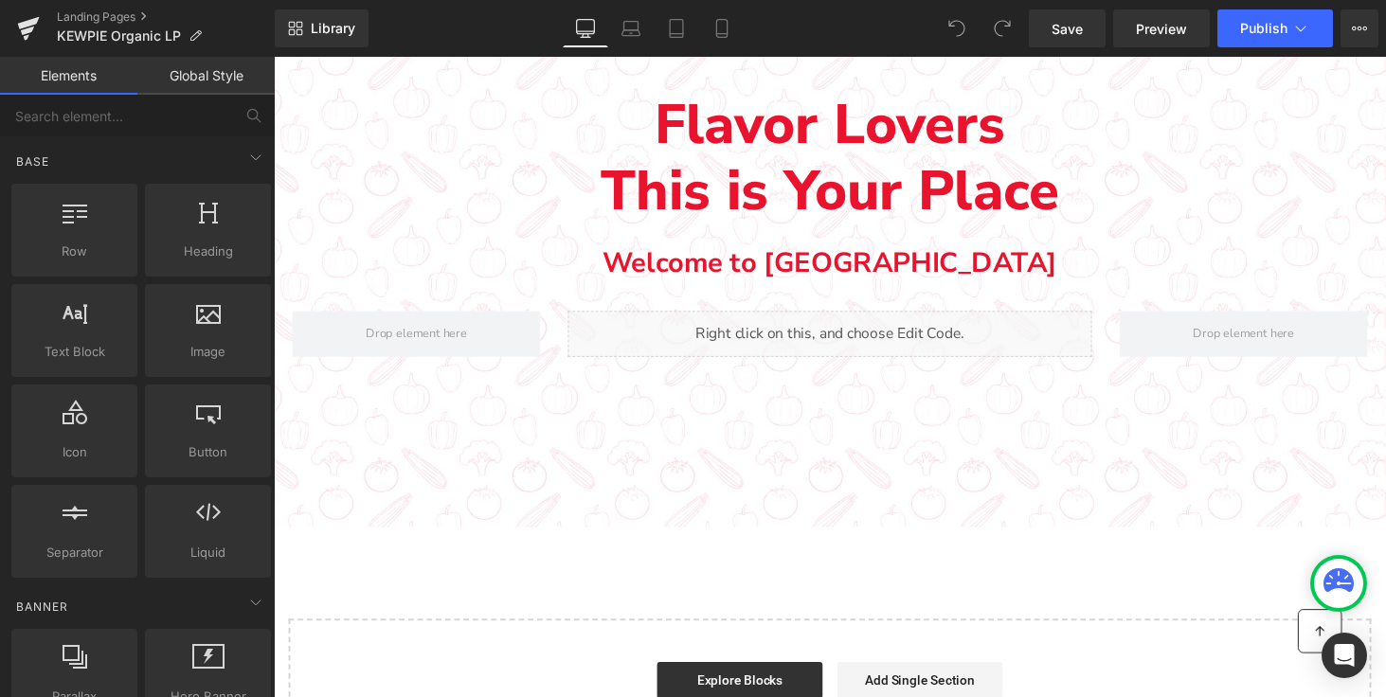
scroll to position [3964, 0]
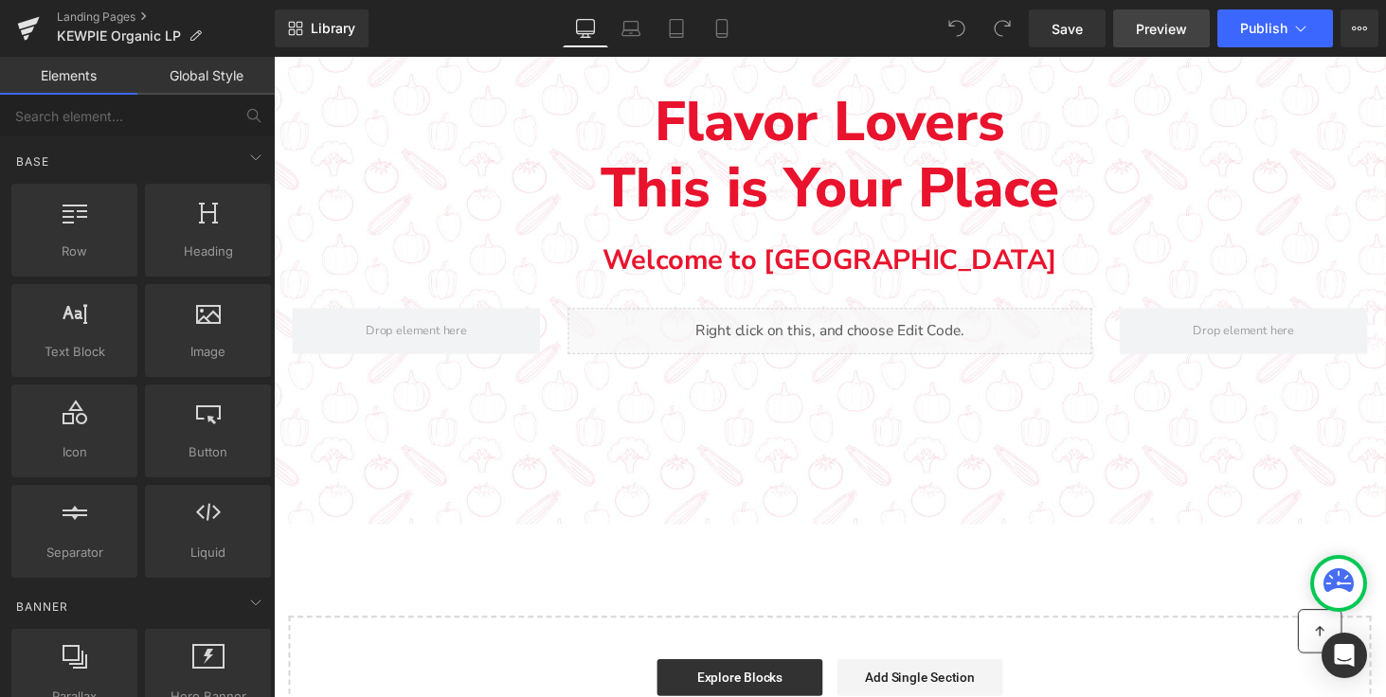
click at [1146, 28] on span "Preview" at bounding box center [1160, 29] width 51 height 20
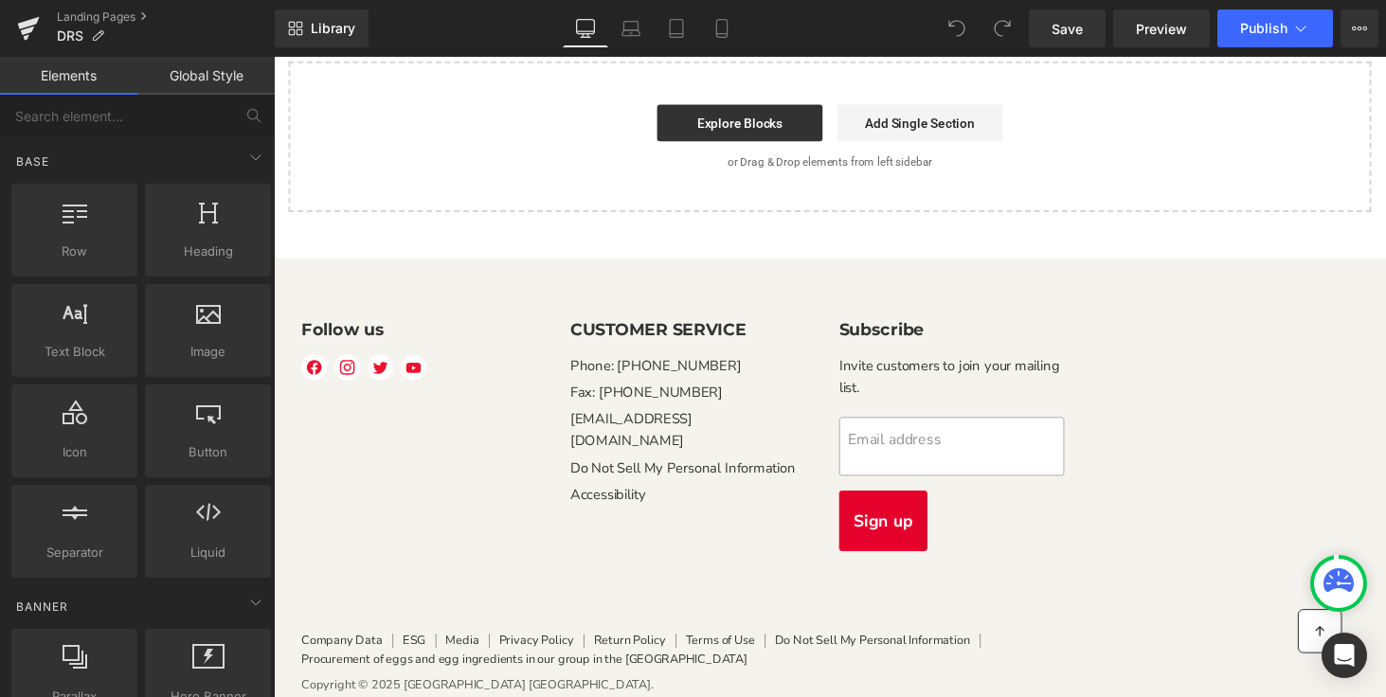
scroll to position [3634, 0]
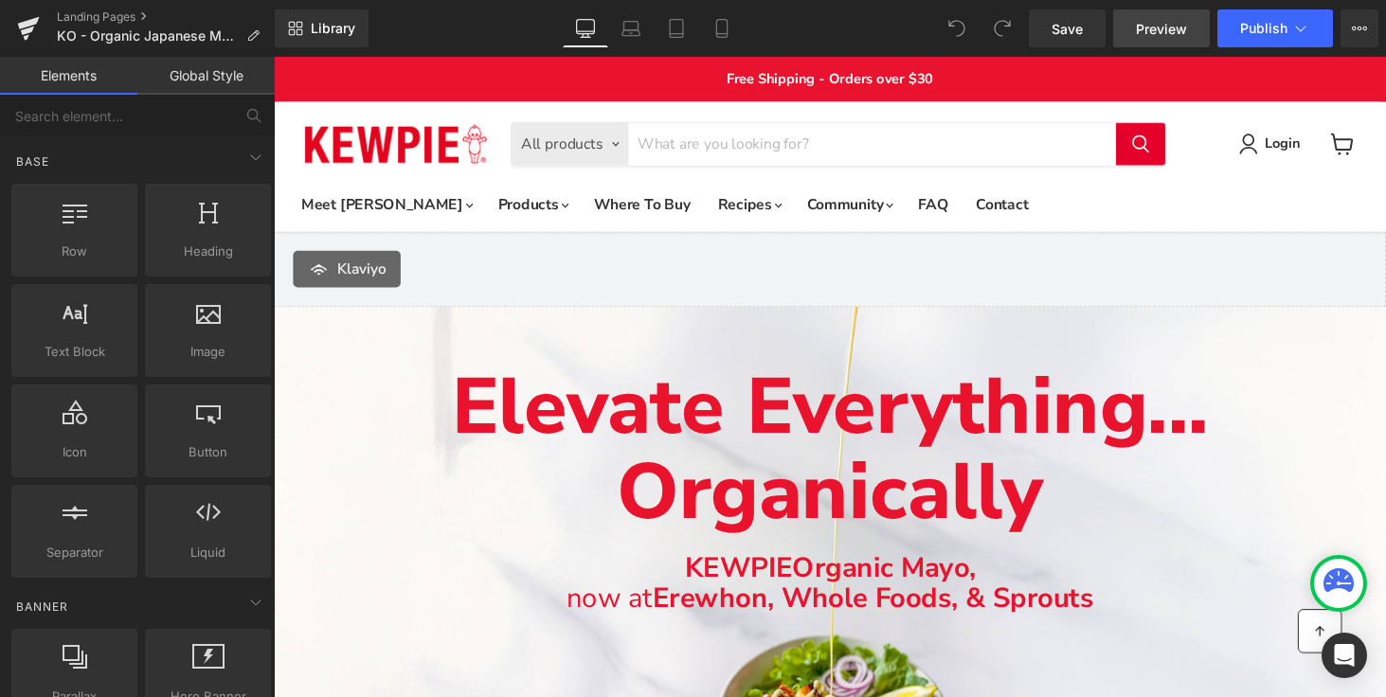
click at [1148, 26] on span "Preview" at bounding box center [1160, 29] width 51 height 20
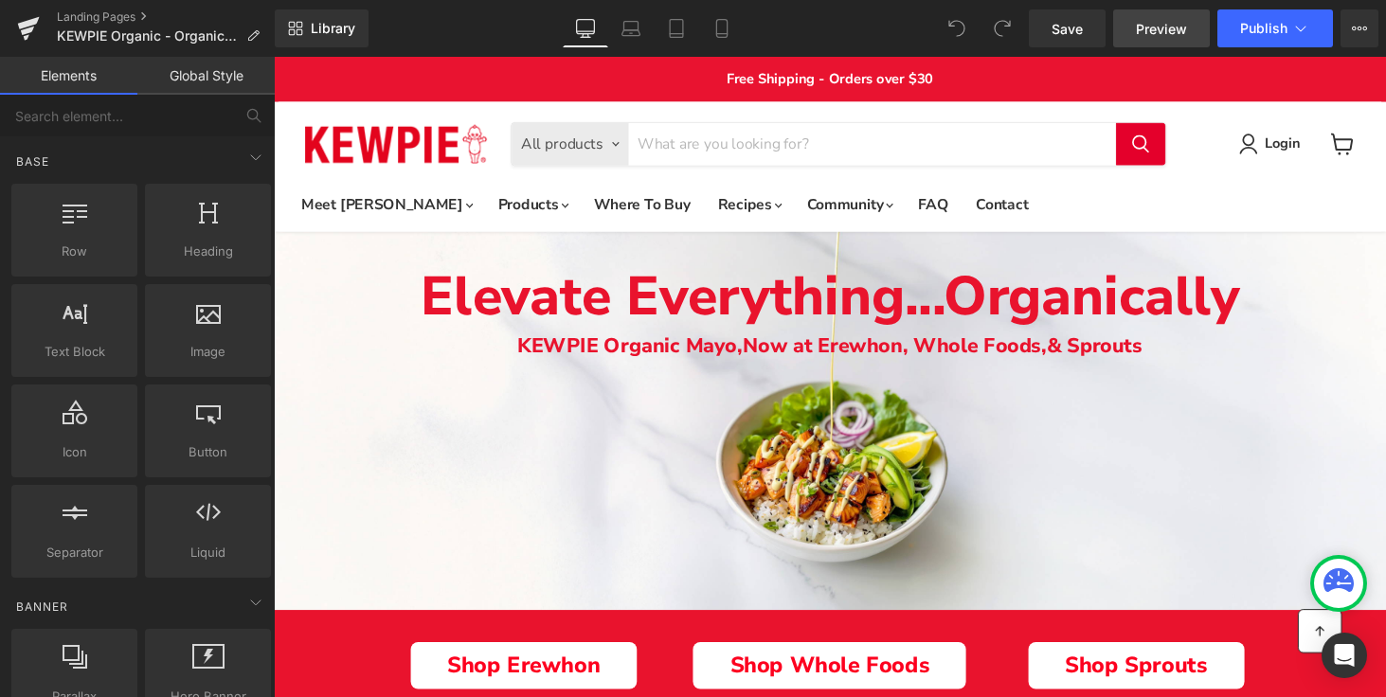
click at [1155, 28] on span "Preview" at bounding box center [1160, 29] width 51 height 20
click at [1158, 28] on span "Preview" at bounding box center [1160, 29] width 51 height 20
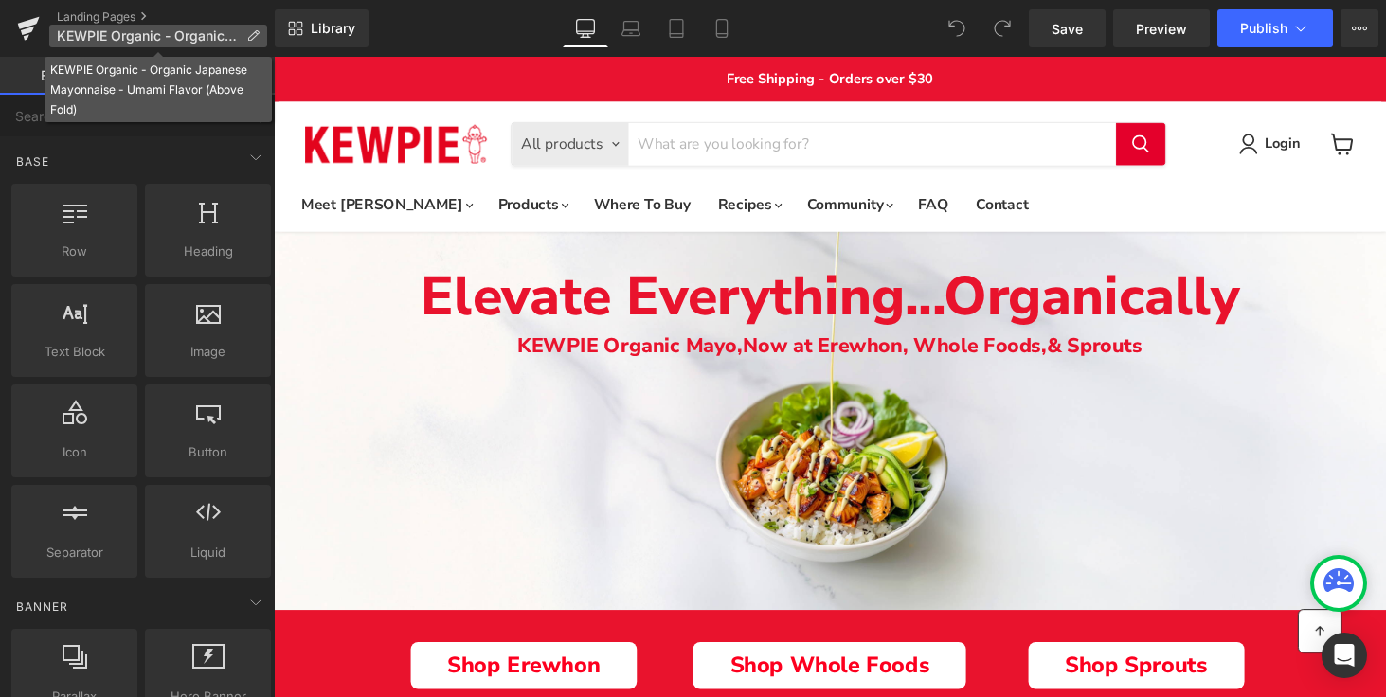
click at [255, 34] on icon at bounding box center [252, 35] width 13 height 13
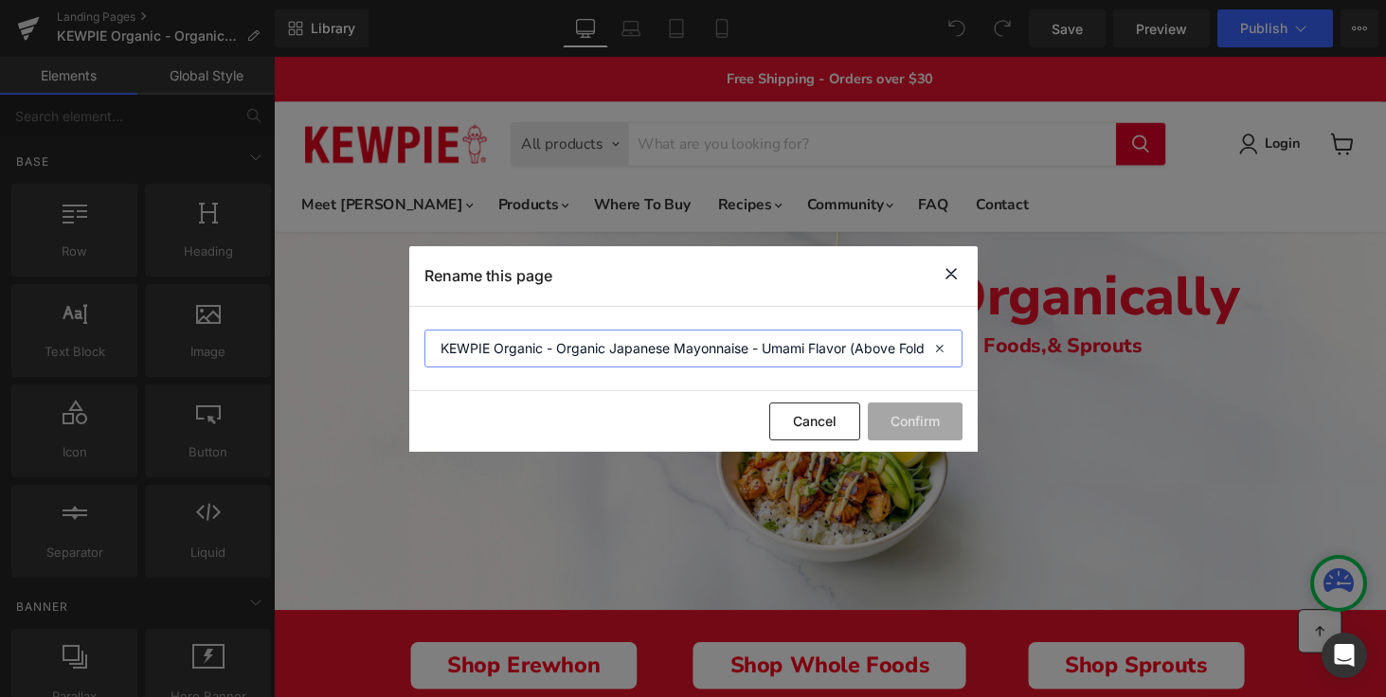
click at [759, 356] on input "KEWPIE Organic - Organic Japanese Mayonnaise - Umami Flavor (Above Fold)" at bounding box center [693, 349] width 538 height 38
drag, startPoint x: 759, startPoint y: 356, endPoint x: 1131, endPoint y: 355, distance: 372.2
click at [1131, 356] on div "Rename this page KEWPIE Organic - Organic Japanese Mayonnaise - Umami Flavor (A…" at bounding box center [693, 348] width 1386 height 697
click at [585, 349] on input "KEWPIE Organic - Organic Japanese Mayonnaise - Umami Flavor (Above Fold)" at bounding box center [693, 349] width 538 height 38
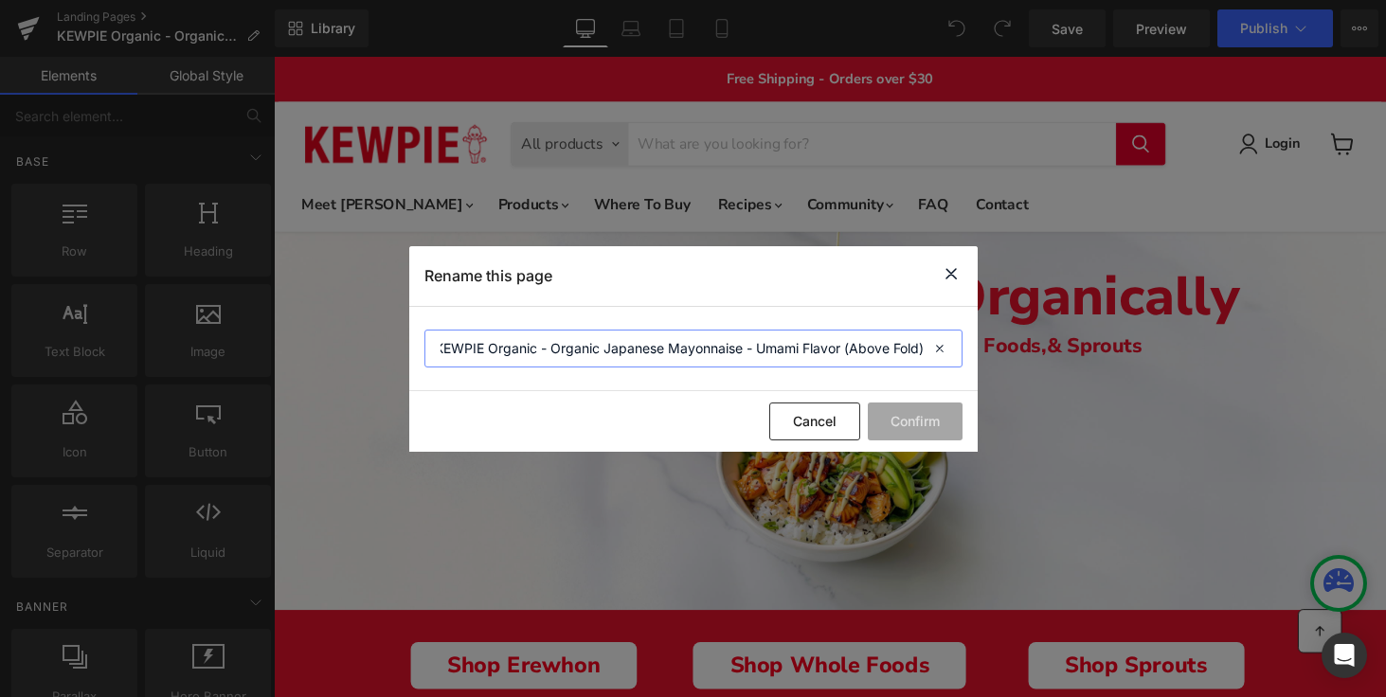
scroll to position [0, 0]
drag, startPoint x: 585, startPoint y: 349, endPoint x: 351, endPoint y: 350, distance: 233.9
click at [351, 349] on div "Rename this page KEWPIE Organic - Organic Japanese Mayonnaise - Umami Flavor (A…" at bounding box center [693, 348] width 1386 height 697
click at [824, 434] on button "Cancel" at bounding box center [814, 421] width 91 height 38
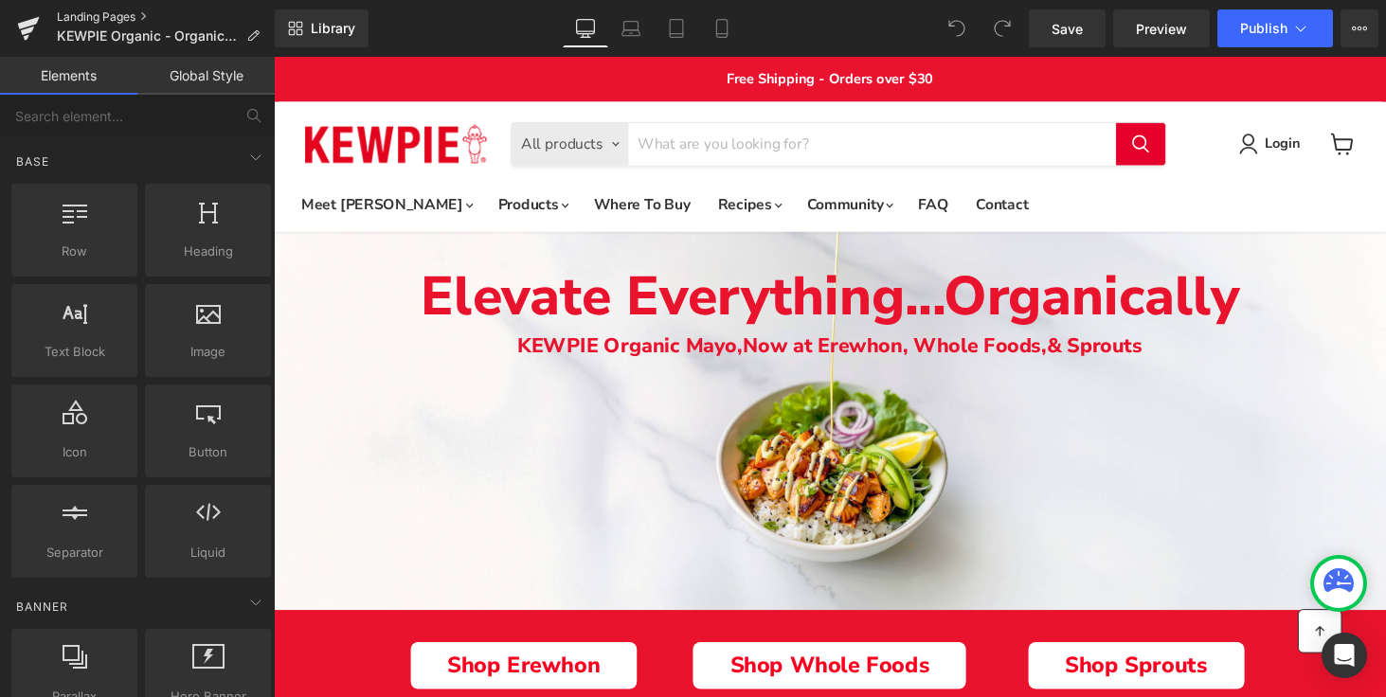
click at [76, 14] on link "Landing Pages" at bounding box center [166, 16] width 218 height 15
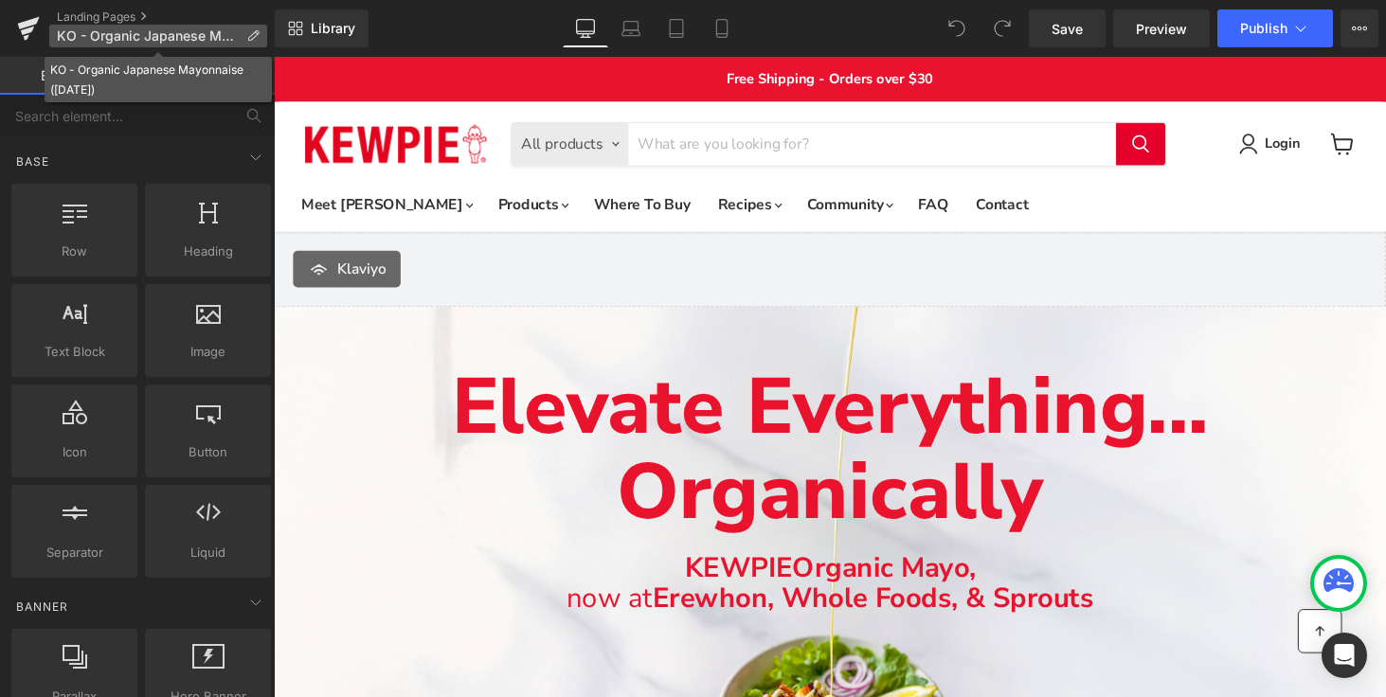
click at [141, 28] on span "KO - Organic Japanese Mayonnaise ([DATE])" at bounding box center [148, 35] width 182 height 15
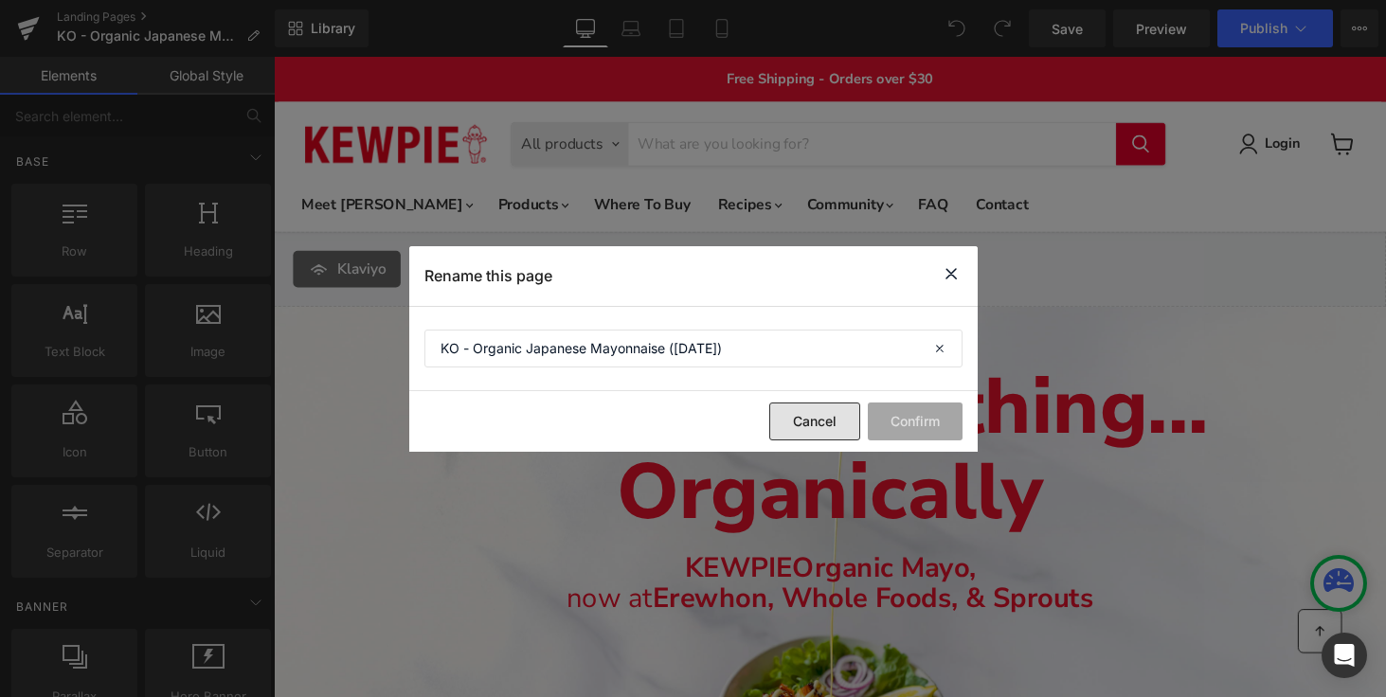
click at [818, 426] on button "Cancel" at bounding box center [814, 421] width 91 height 38
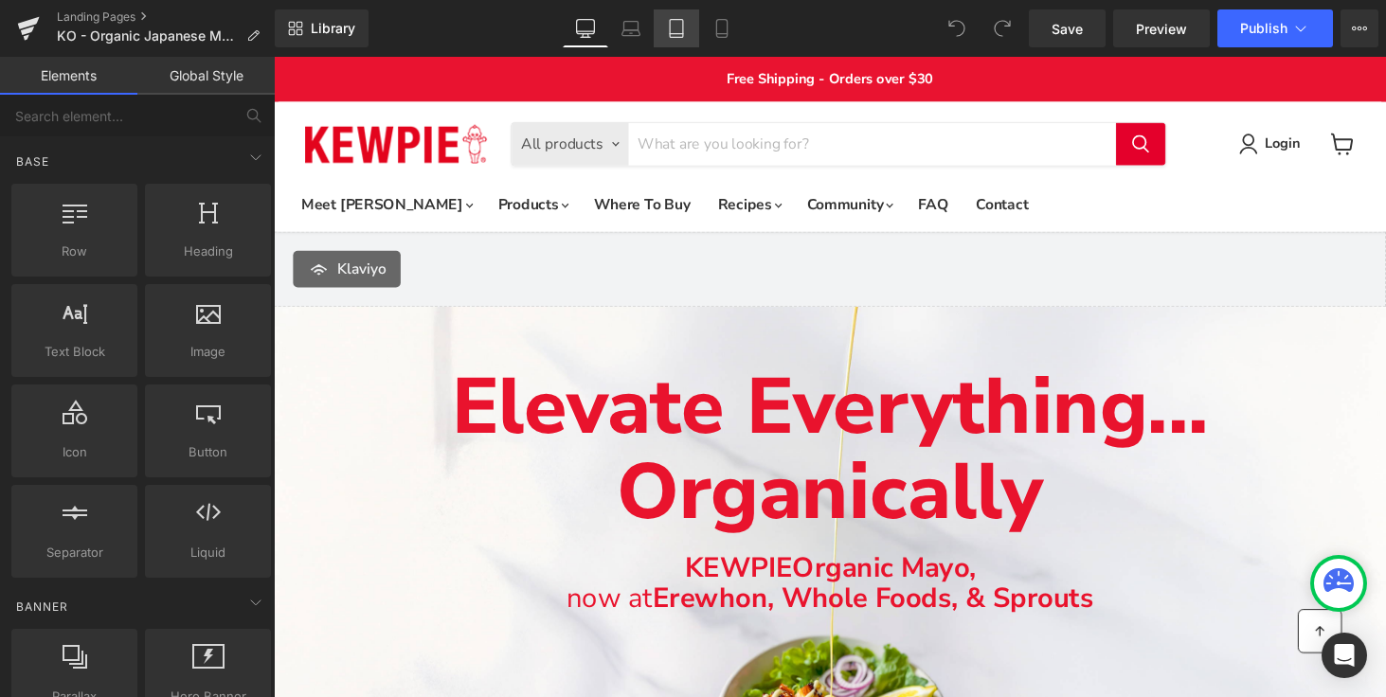
click at [677, 27] on icon at bounding box center [676, 28] width 19 height 19
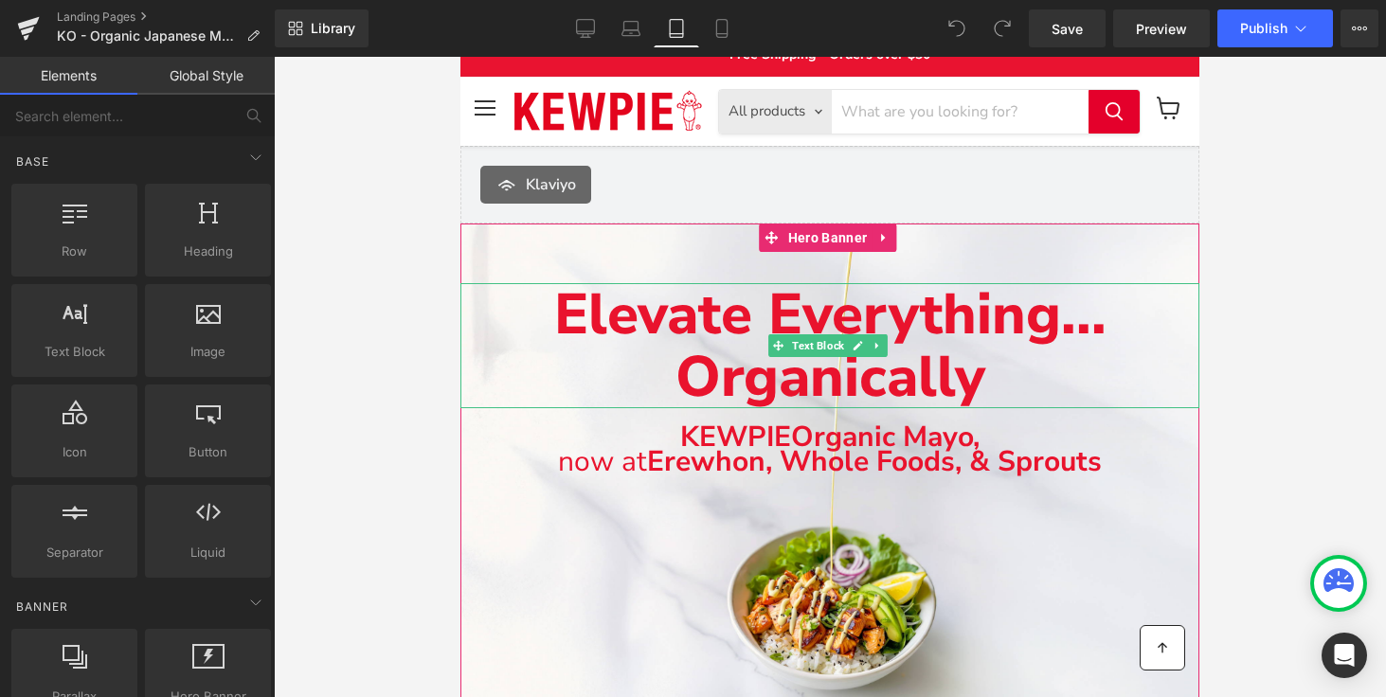
scroll to position [6, 0]
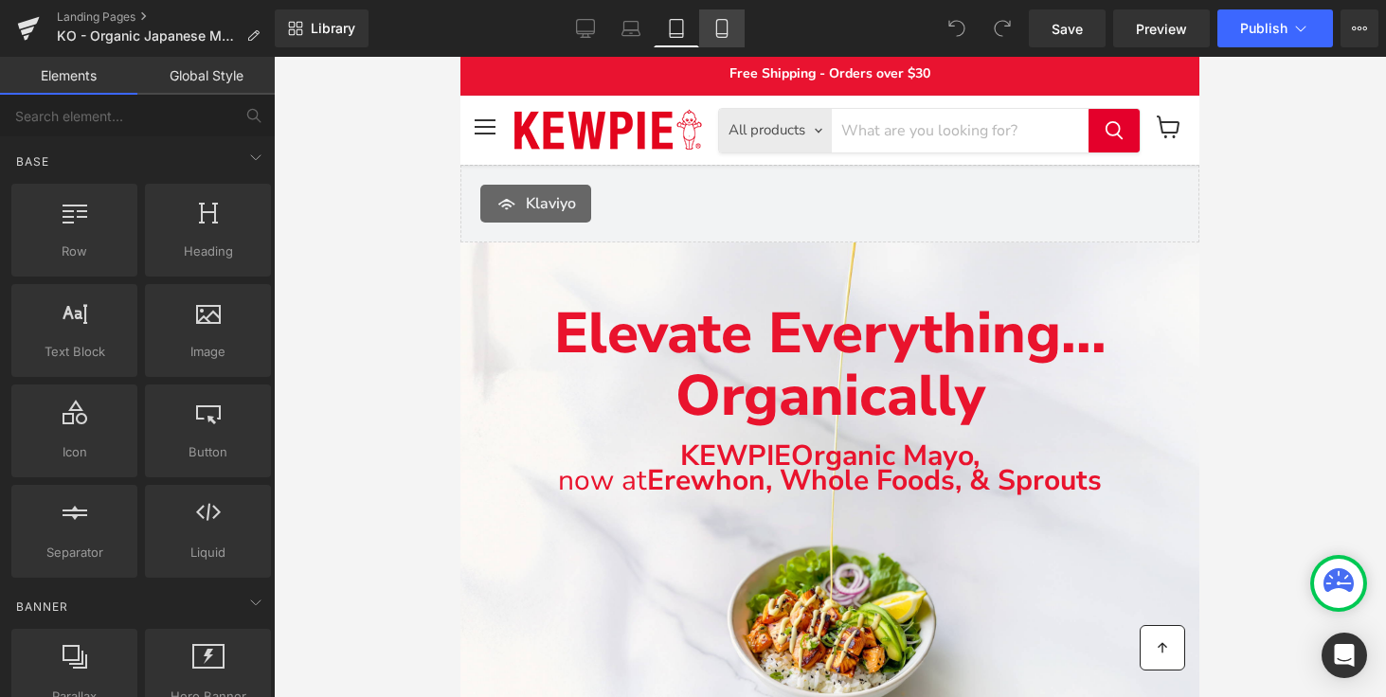
click at [733, 28] on link "Mobile" at bounding box center [721, 28] width 45 height 38
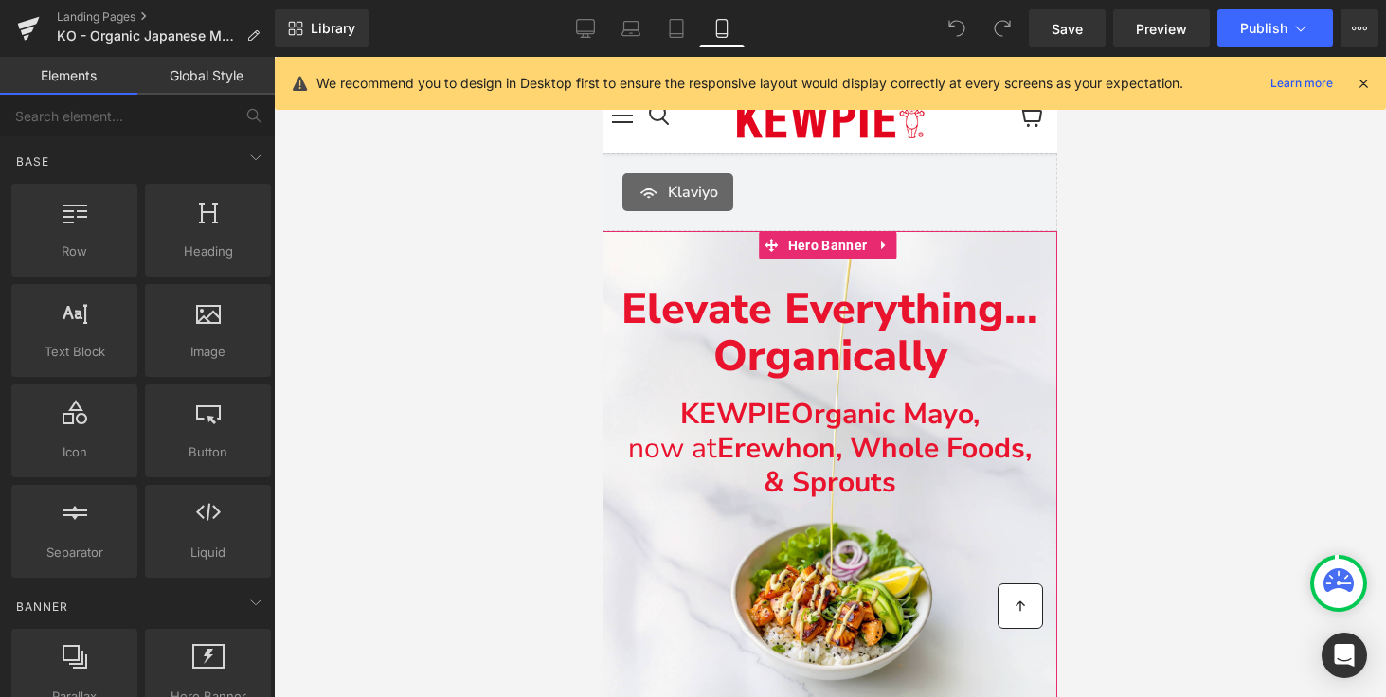
scroll to position [0, 0]
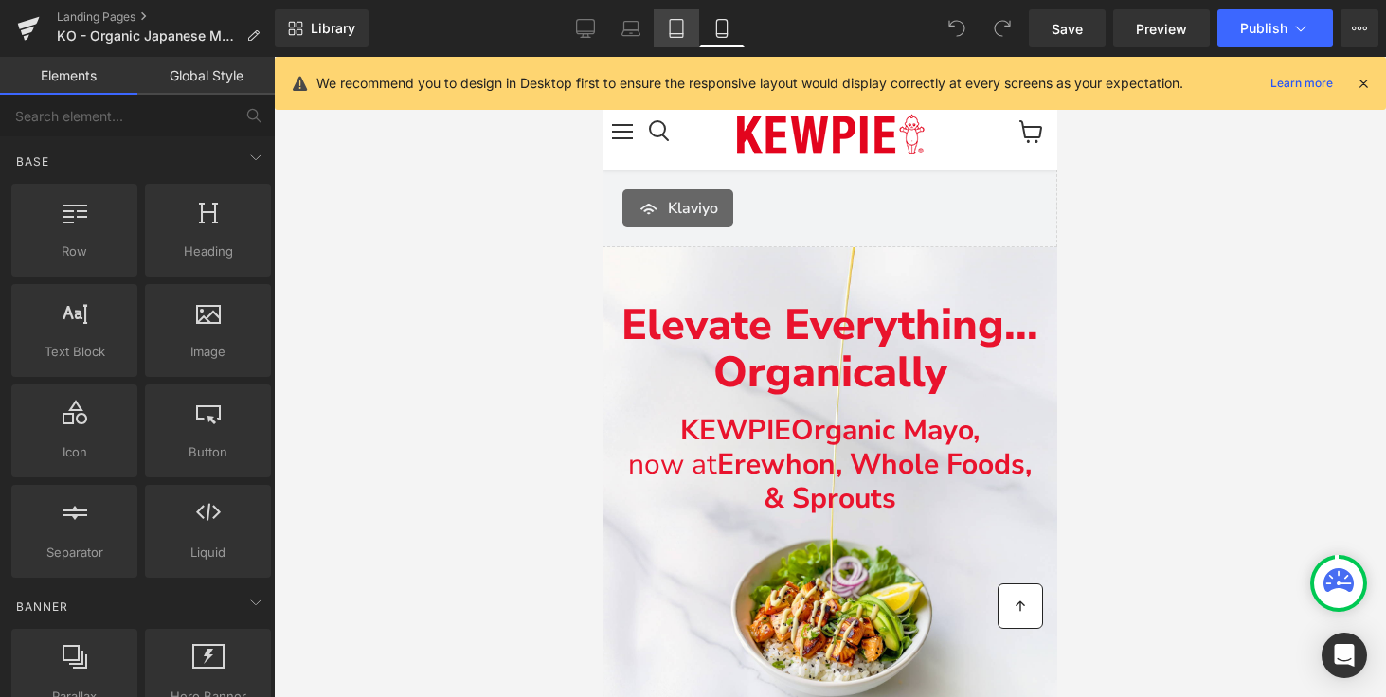
click at [687, 35] on link "Tablet" at bounding box center [675, 28] width 45 height 38
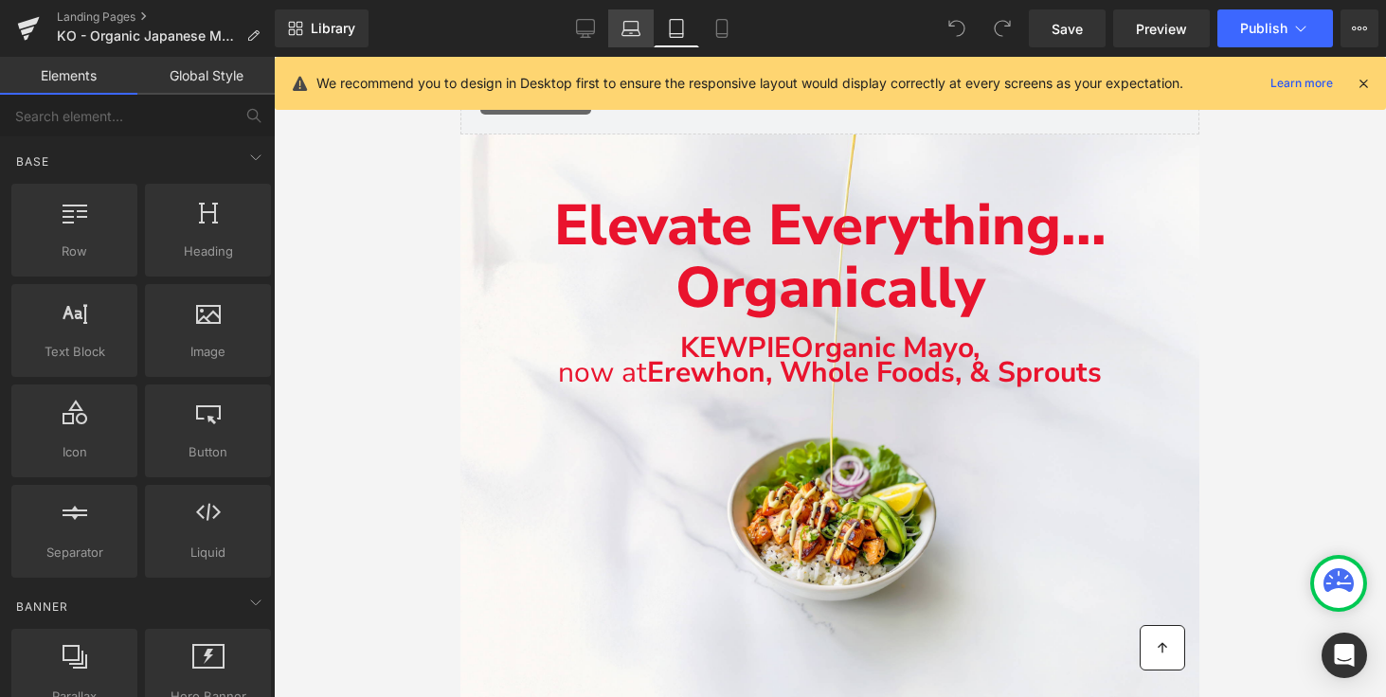
click at [635, 30] on icon at bounding box center [630, 33] width 18 height 6
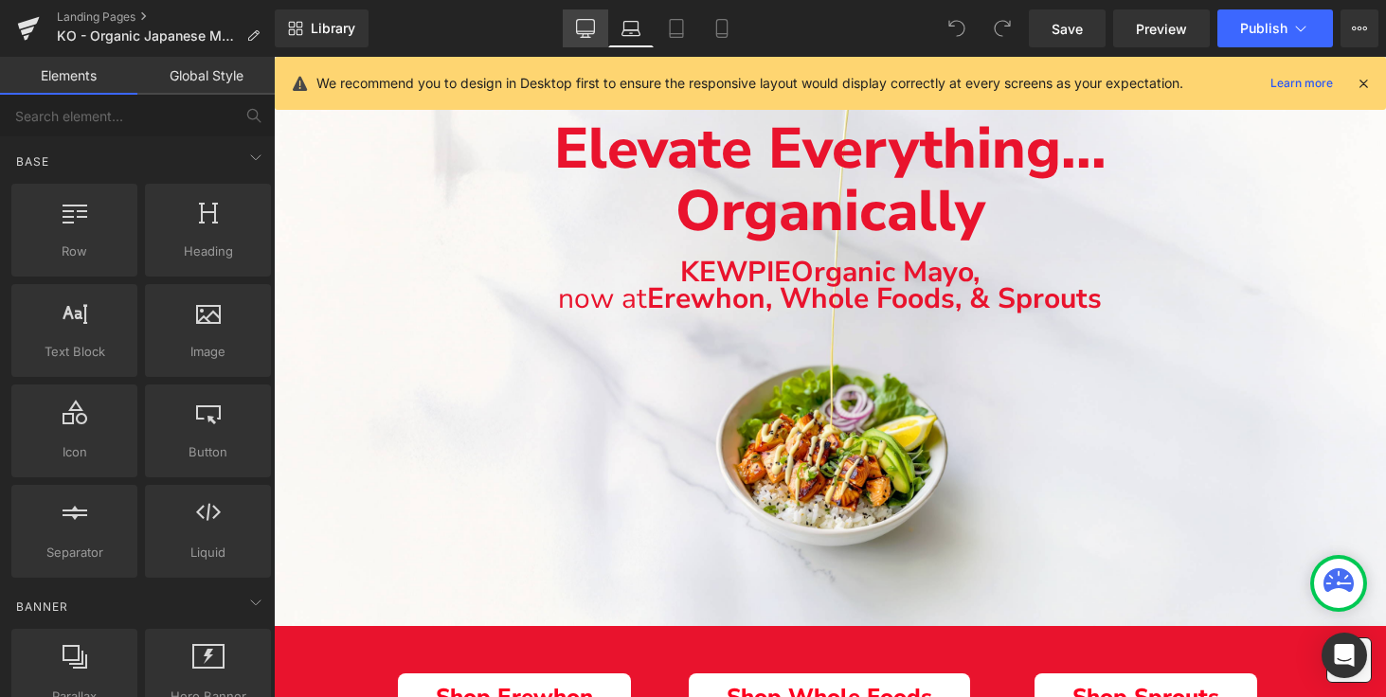
click at [577, 21] on icon at bounding box center [585, 28] width 19 height 19
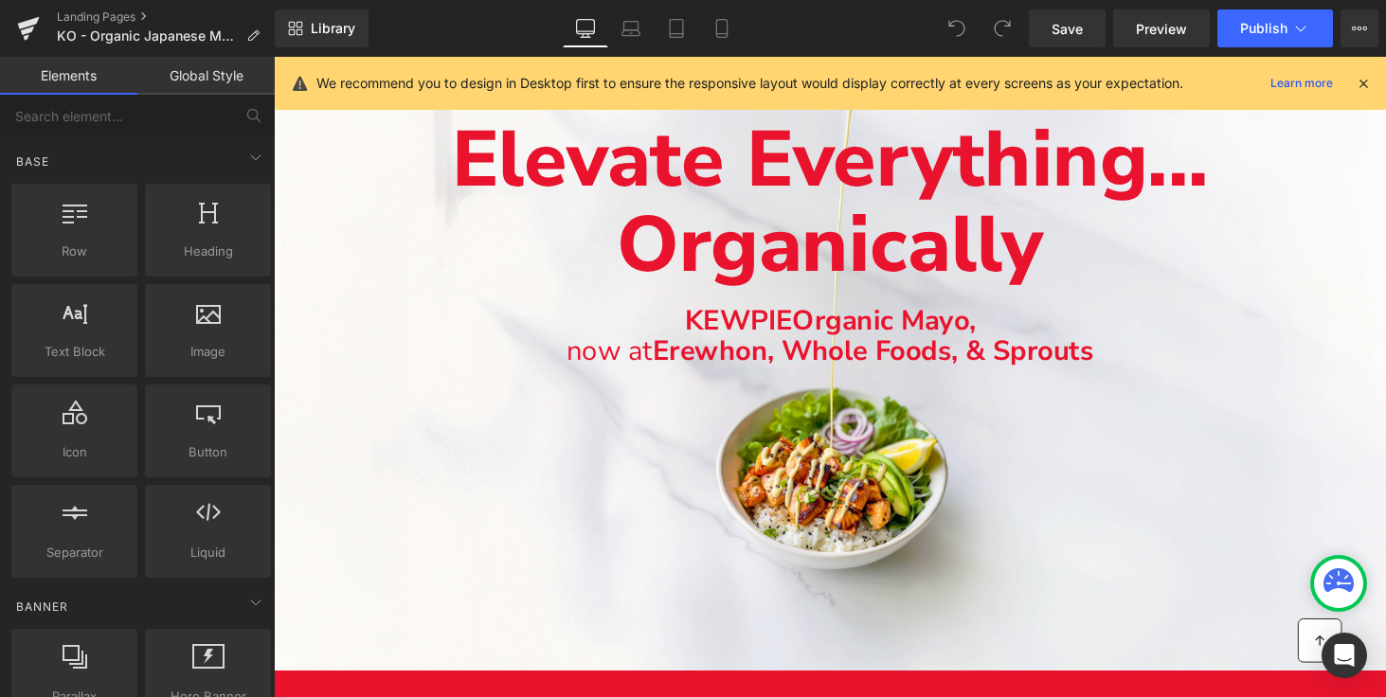
scroll to position [257, 0]
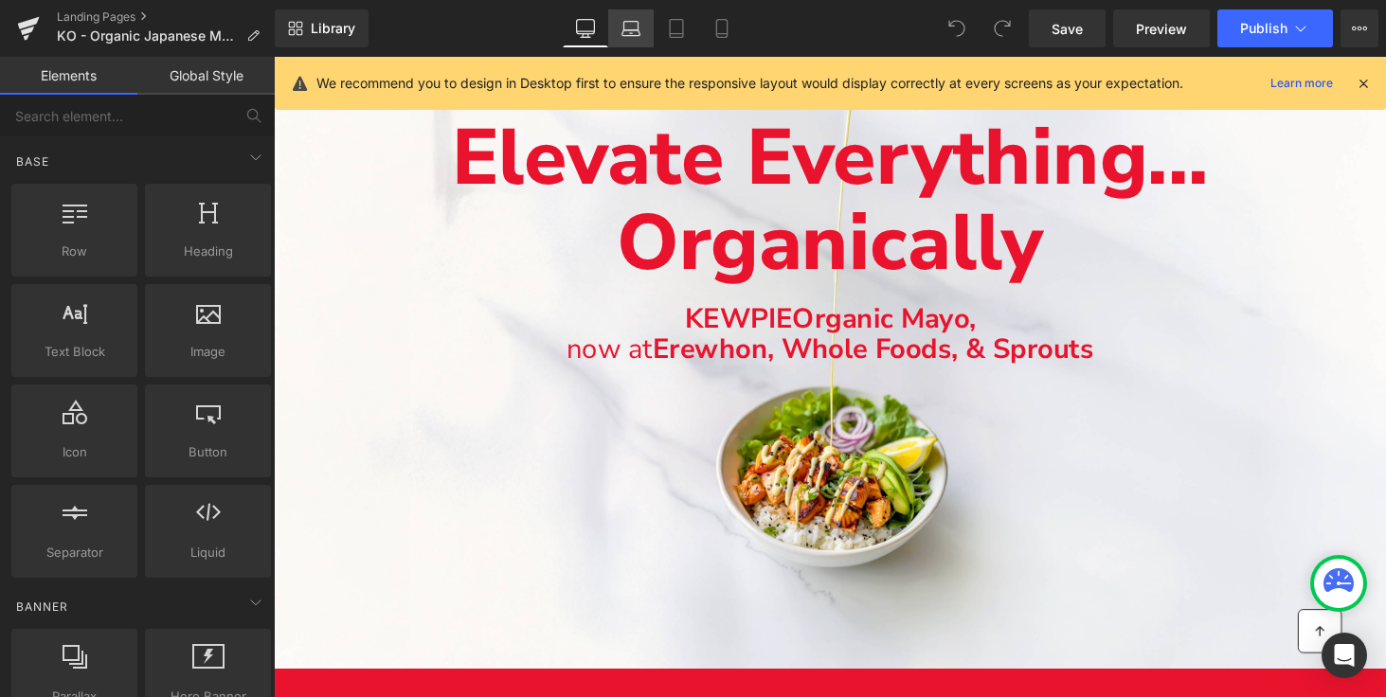
click at [617, 26] on link "Laptop" at bounding box center [630, 28] width 45 height 38
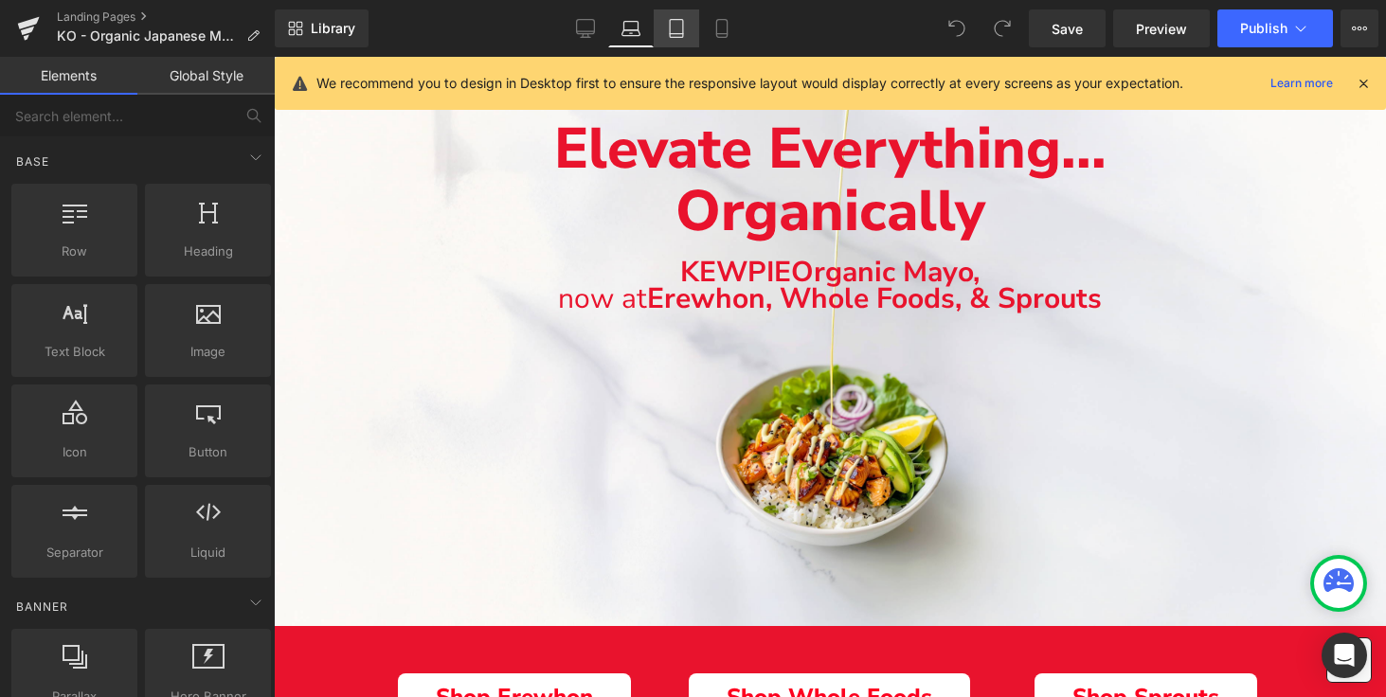
click at [682, 27] on icon at bounding box center [676, 28] width 19 height 19
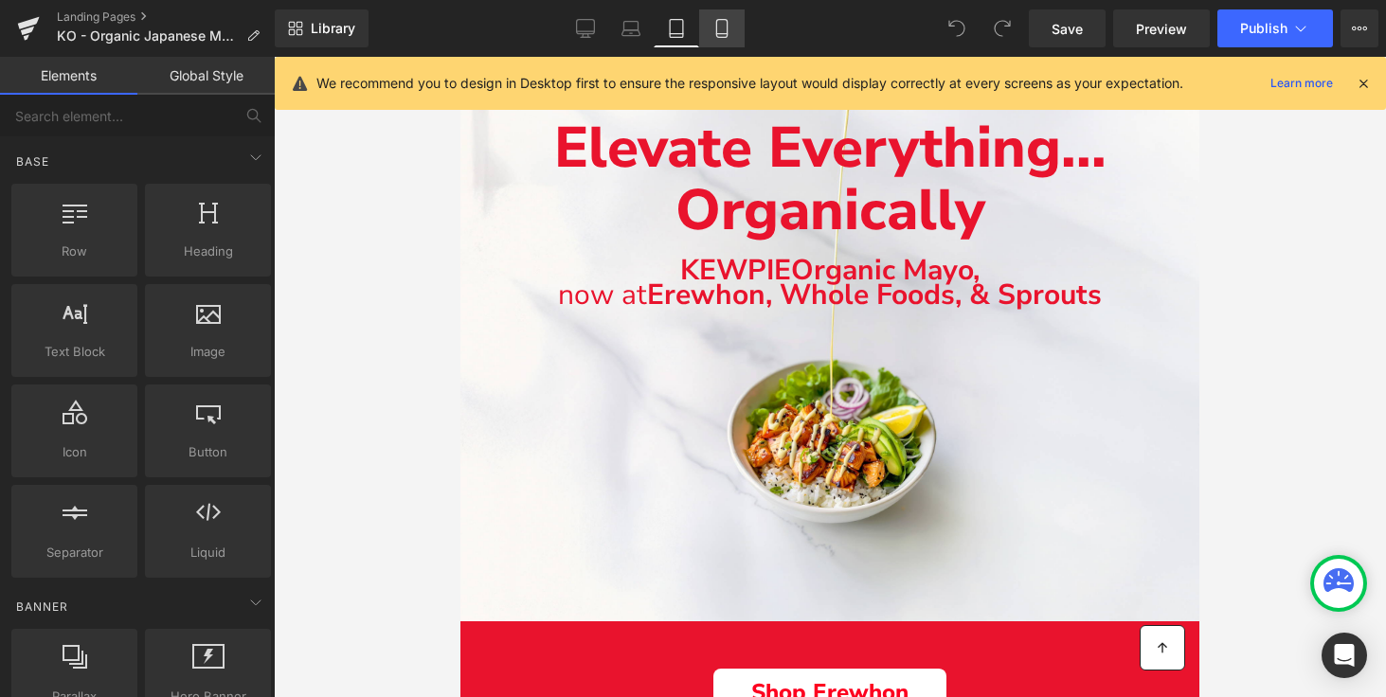
click at [724, 27] on icon at bounding box center [721, 28] width 19 height 19
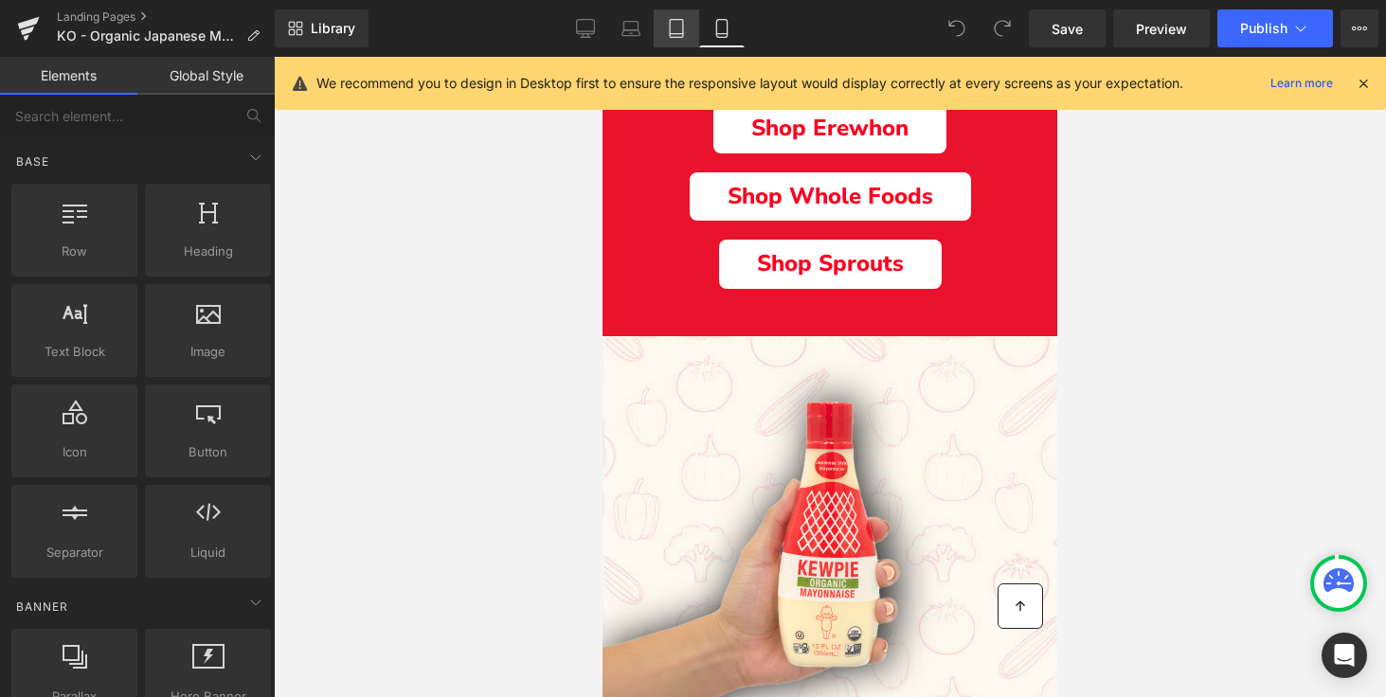
click at [677, 26] on icon at bounding box center [676, 28] width 19 height 19
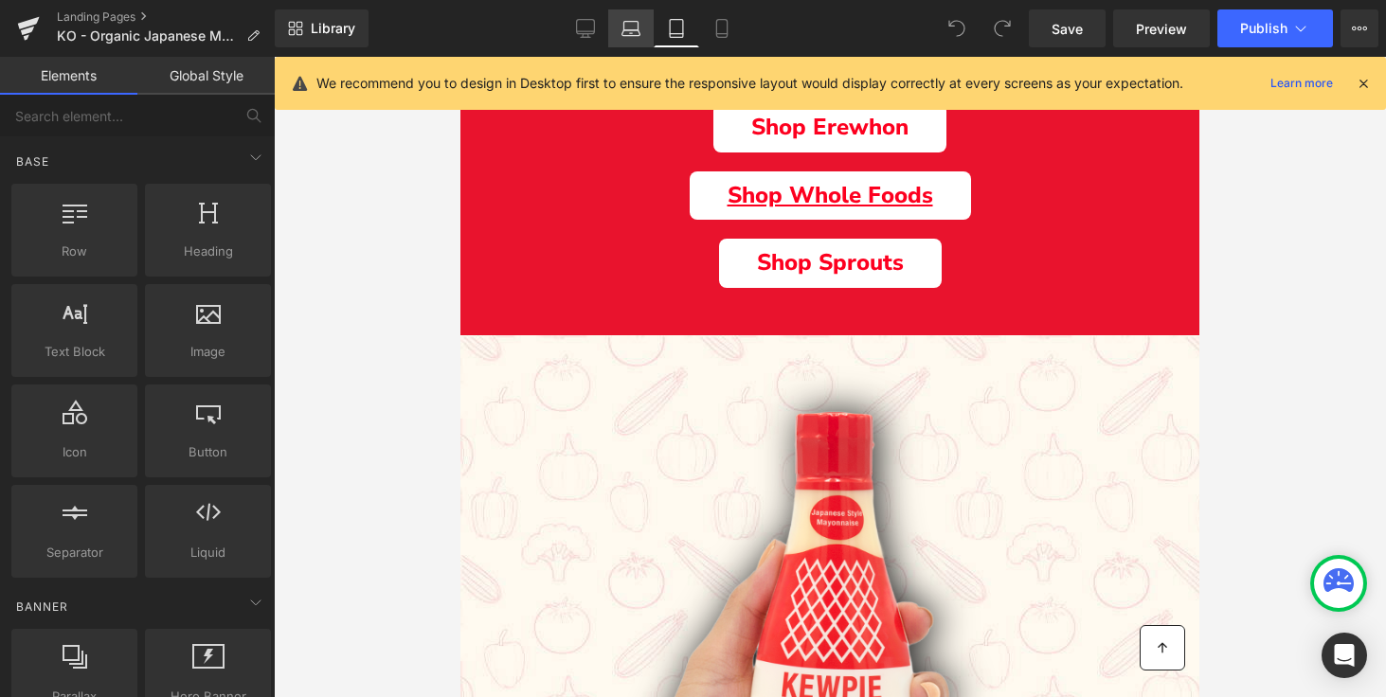
click at [623, 17] on link "Laptop" at bounding box center [630, 28] width 45 height 38
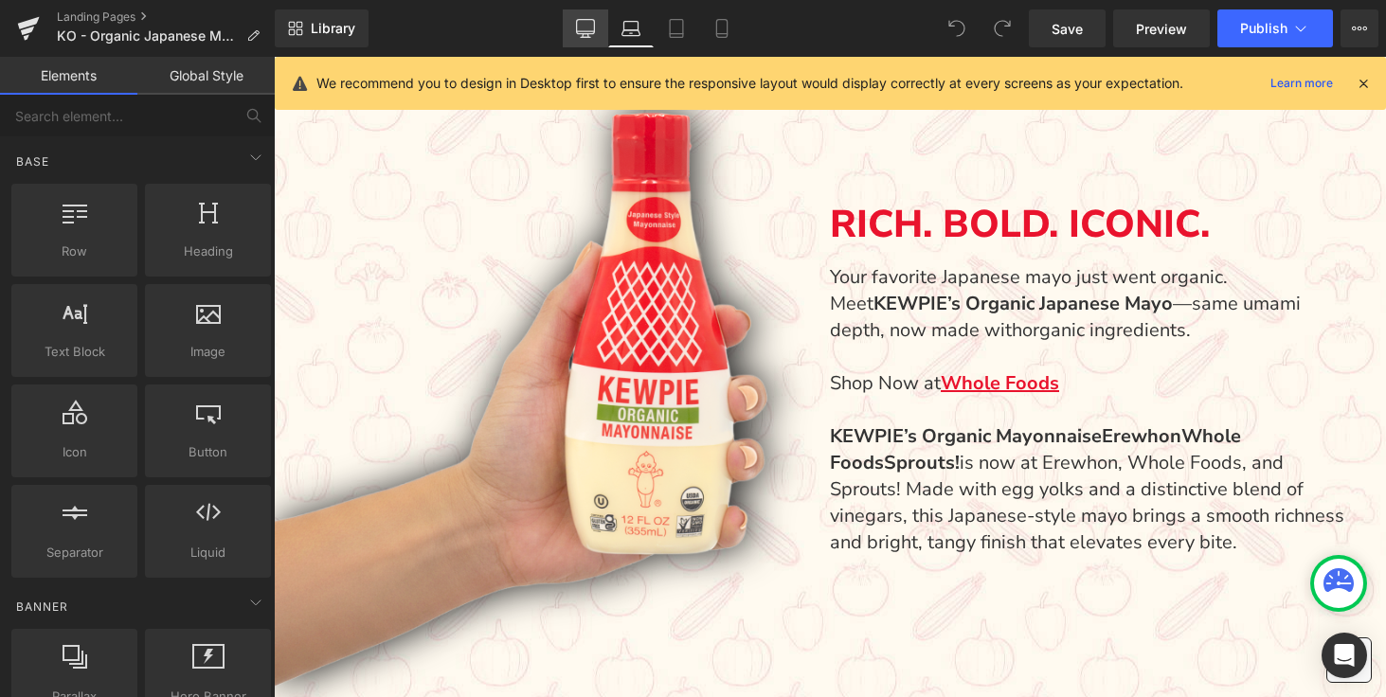
click at [584, 19] on icon at bounding box center [585, 28] width 19 height 19
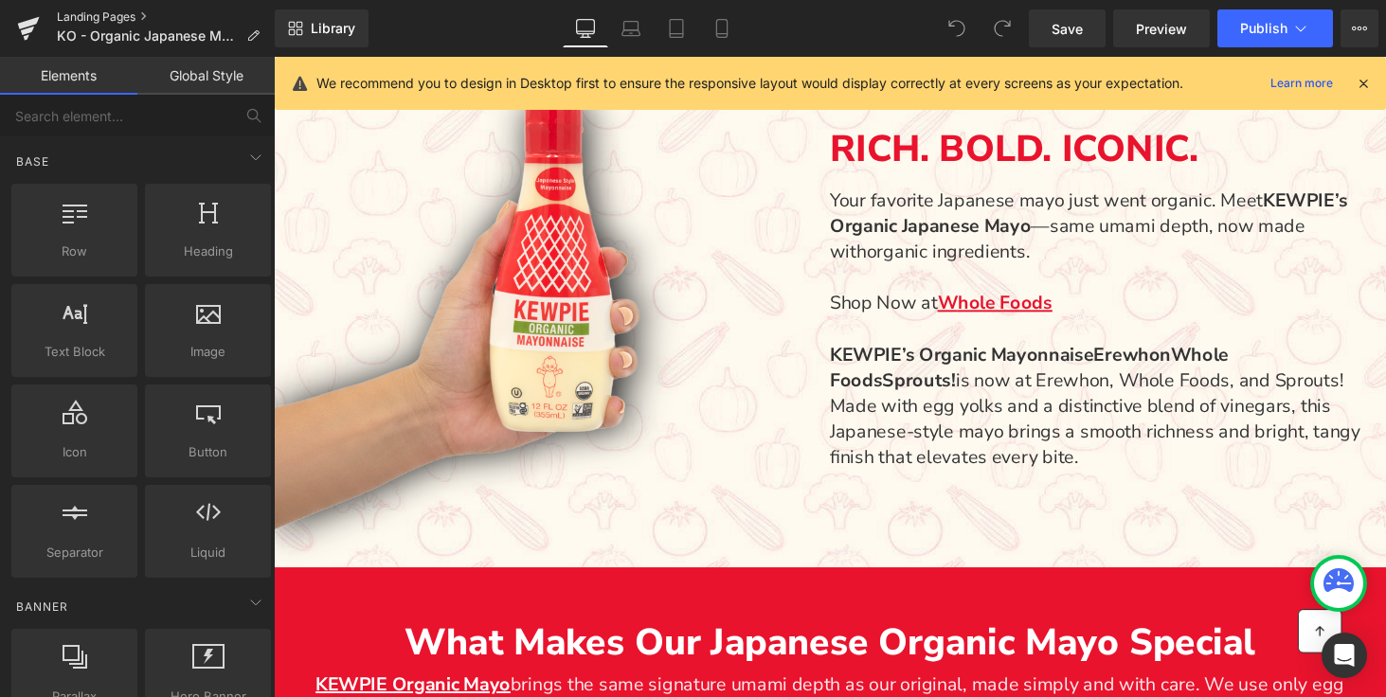
click at [151, 21] on link "Landing Pages" at bounding box center [166, 16] width 218 height 15
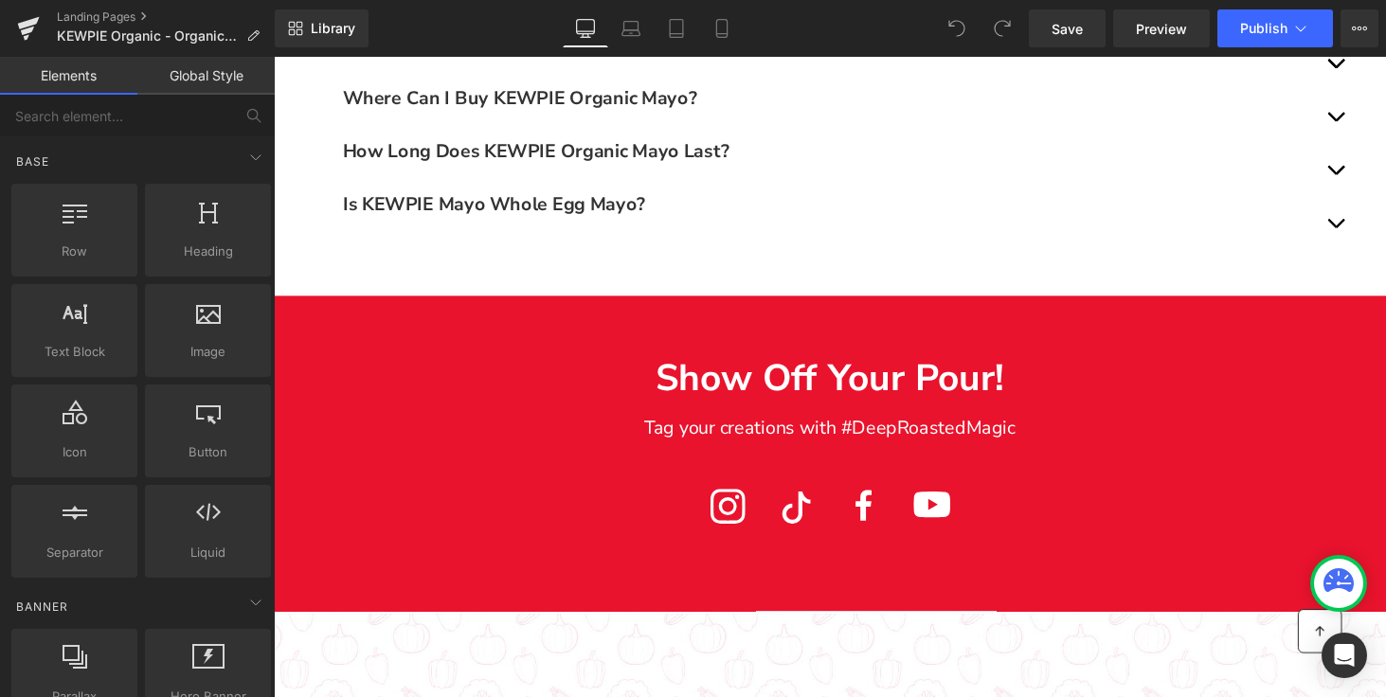
scroll to position [2853, 0]
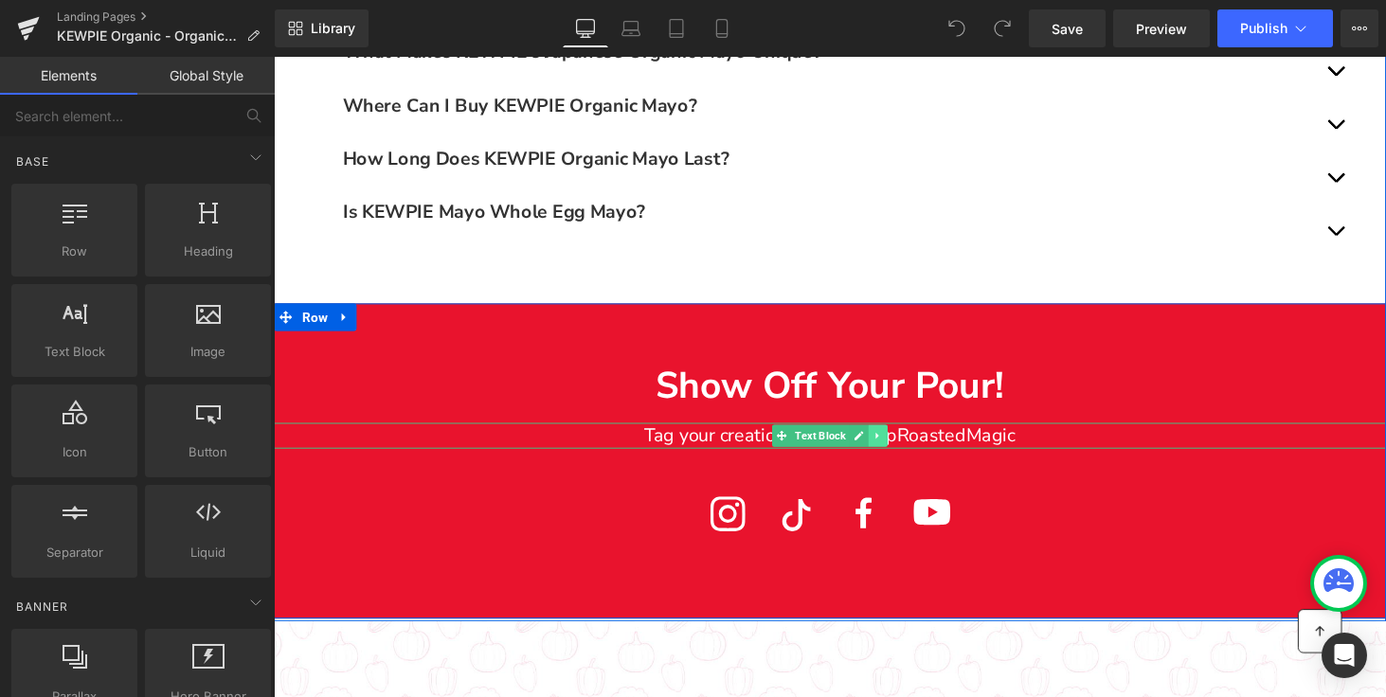
click at [901, 445] on icon "Main content" at bounding box center [896, 446] width 10 height 11
click at [986, 451] on p "Tag your creations with #DeepRoastedMagic" at bounding box center [847, 447] width 1146 height 27
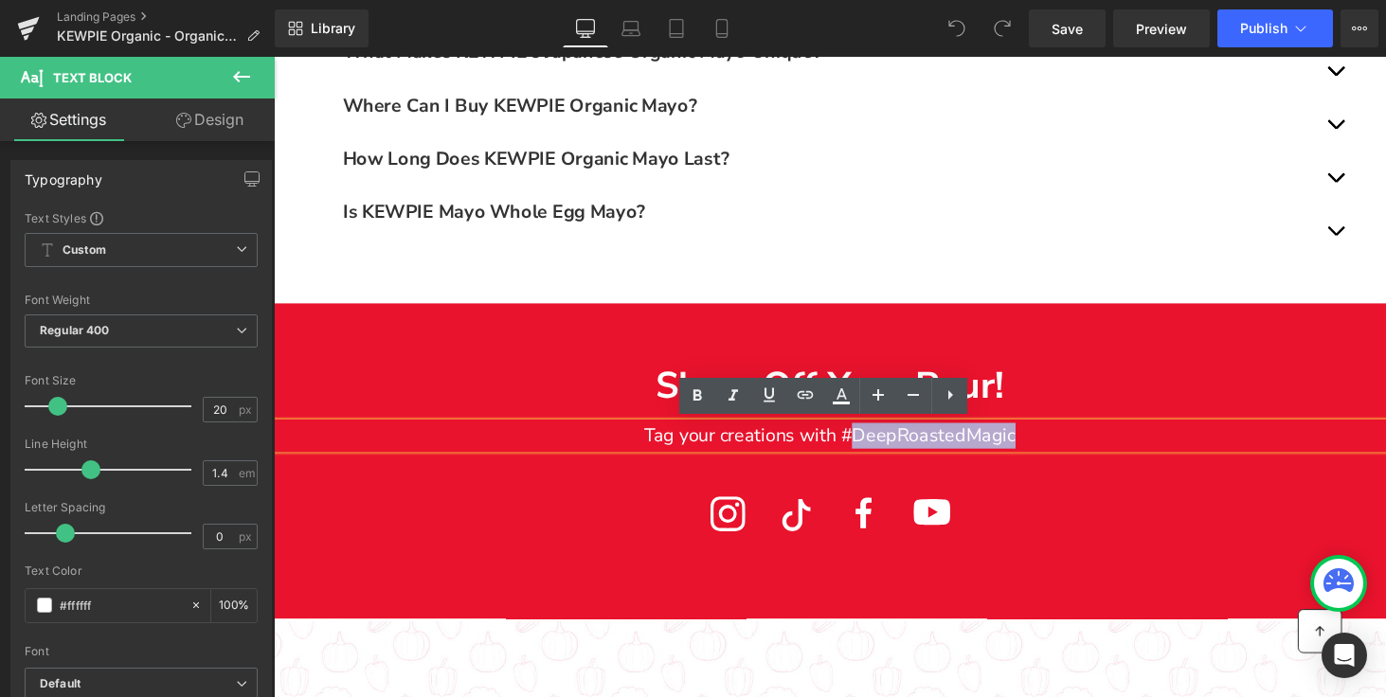
drag, startPoint x: 1041, startPoint y: 449, endPoint x: 872, endPoint y: 445, distance: 168.6
click at [872, 445] on p "Tag your creations with #DeepRoastedMagic" at bounding box center [847, 447] width 1146 height 27
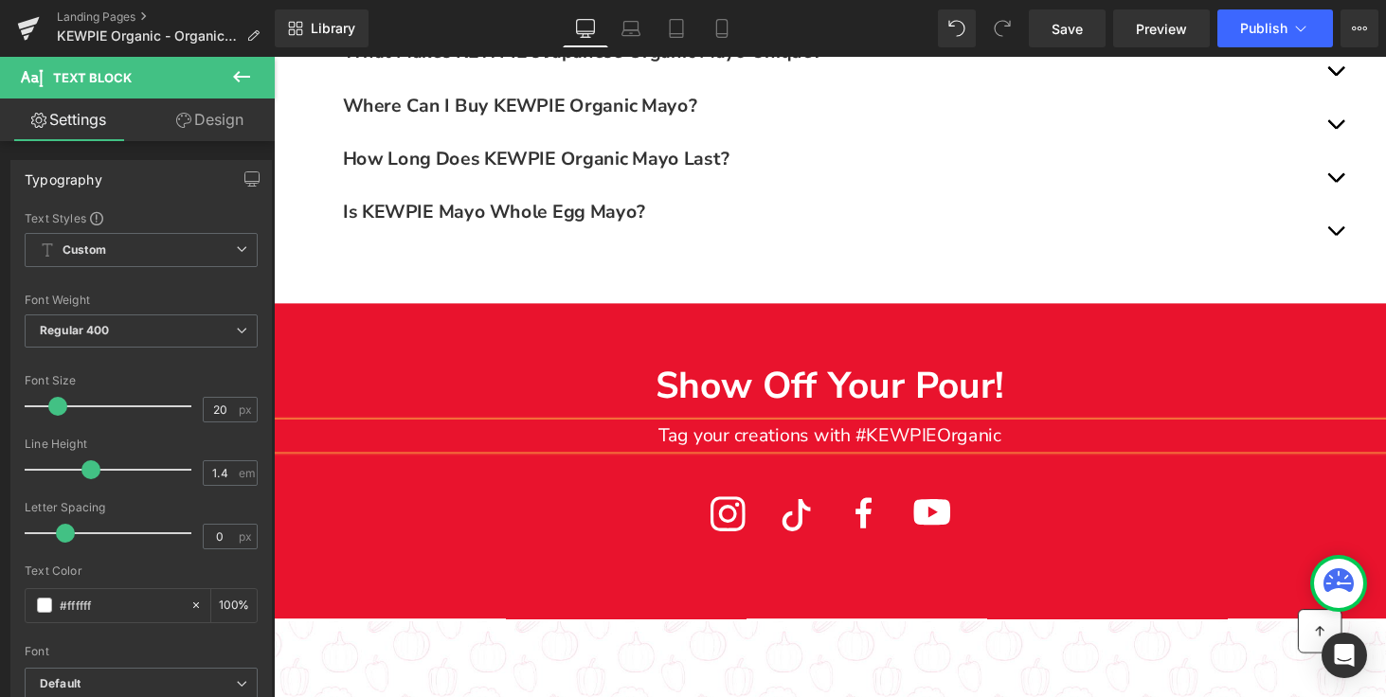
click at [357, 578] on div "Show Off Your Pour! Text Block Tag your creations with #KEWPIEOrganic Text Bloc…" at bounding box center [847, 473] width 1146 height 325
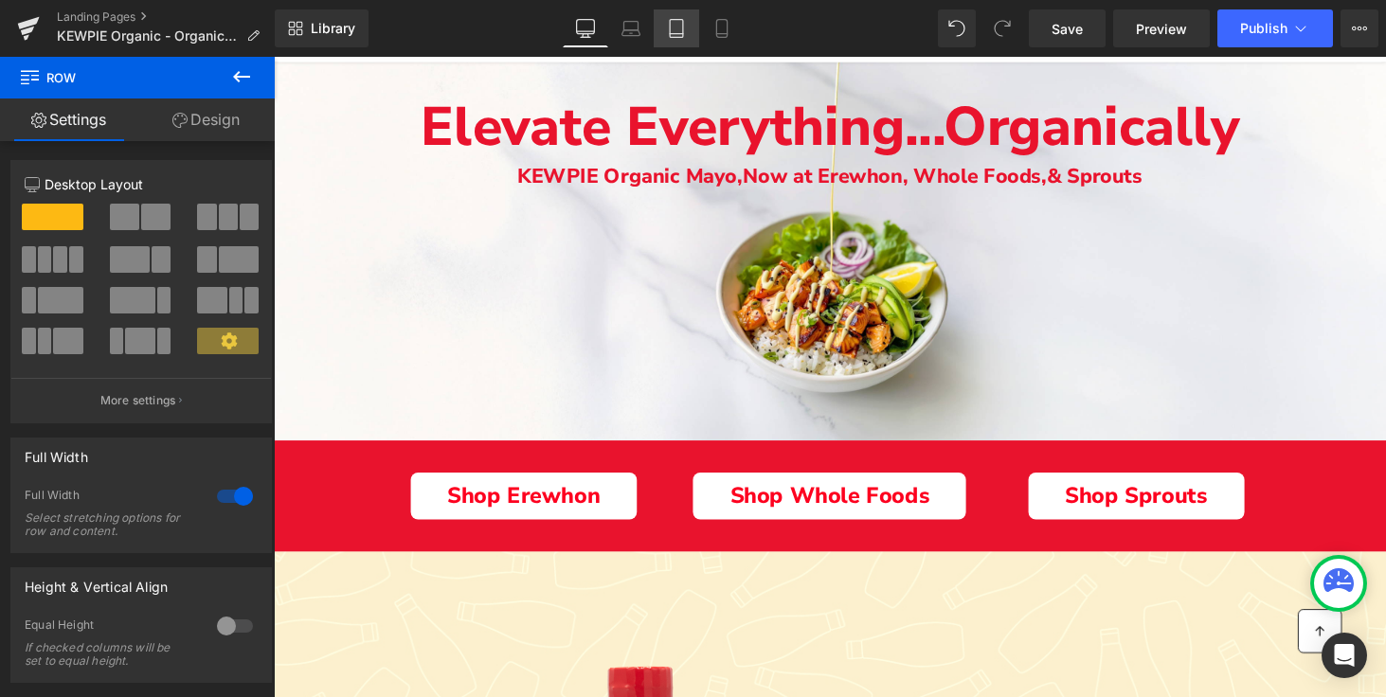
scroll to position [179, 0]
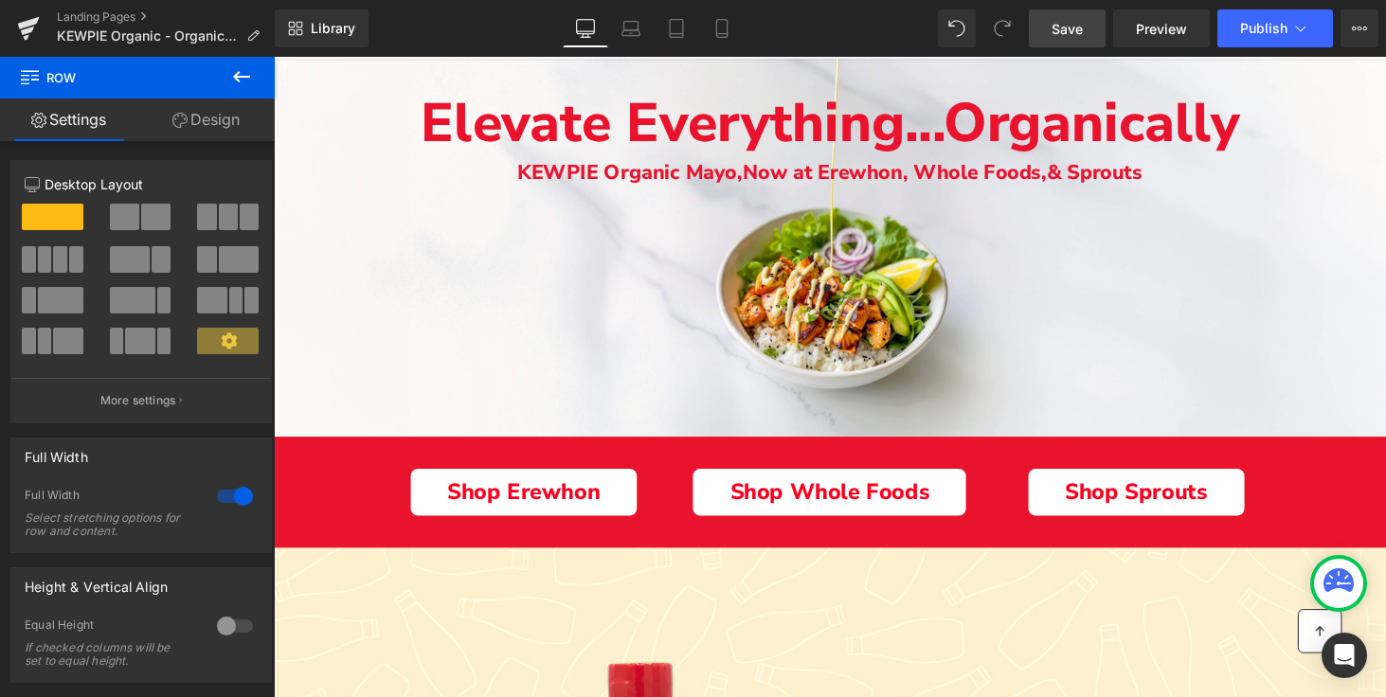
click at [1073, 27] on span "Save" at bounding box center [1066, 29] width 31 height 20
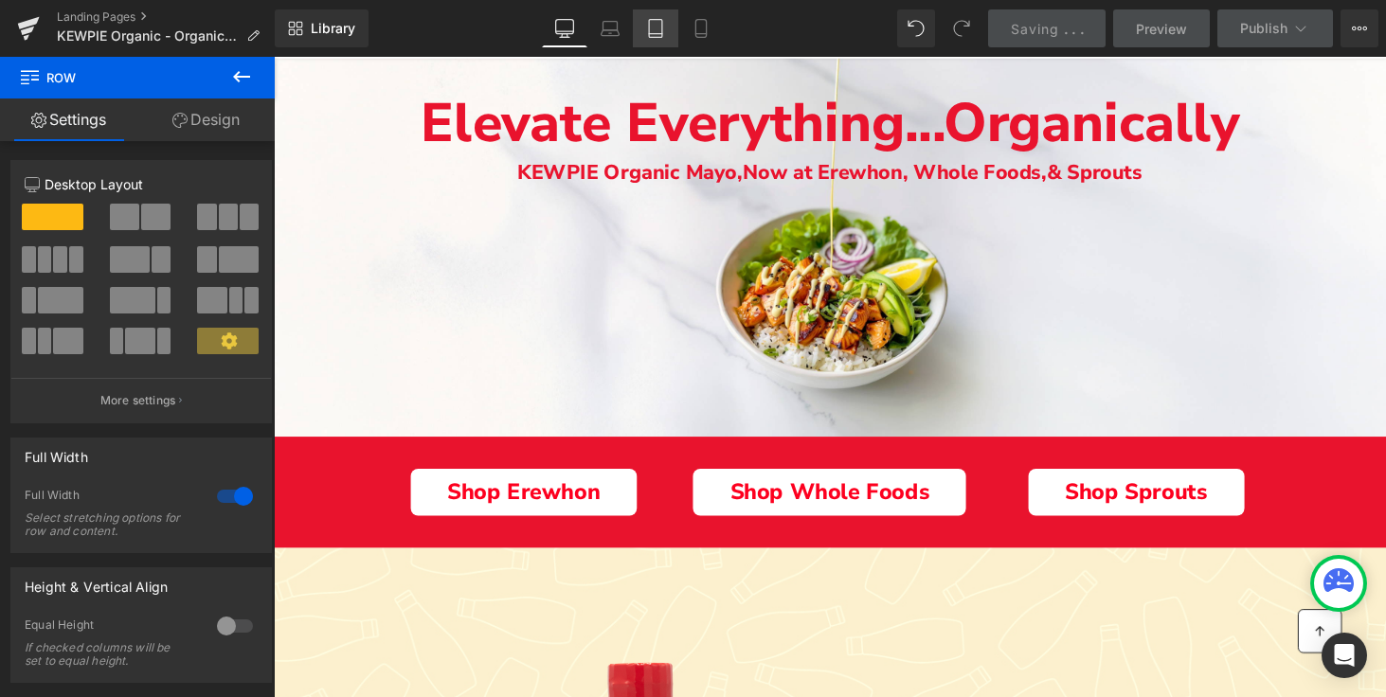
click at [670, 27] on link "Tablet" at bounding box center [655, 28] width 45 height 38
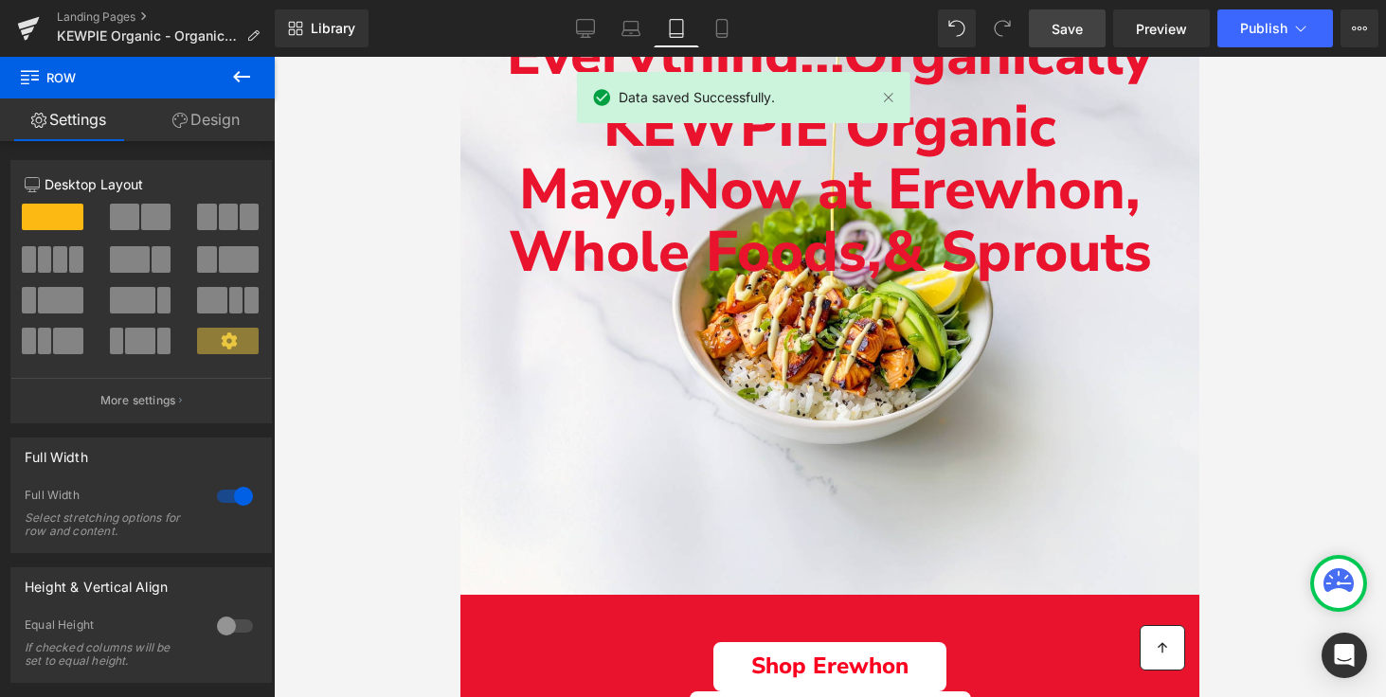
scroll to position [0, 0]
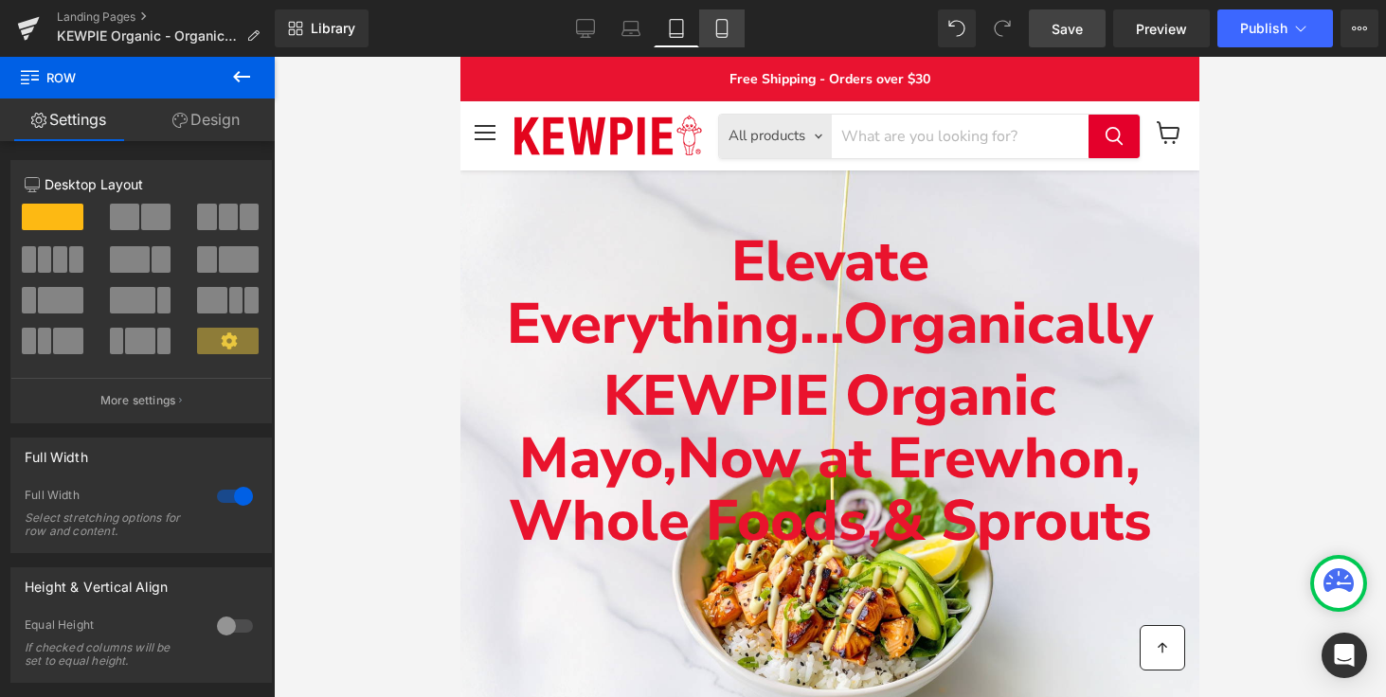
click at [725, 28] on icon at bounding box center [721, 28] width 19 height 19
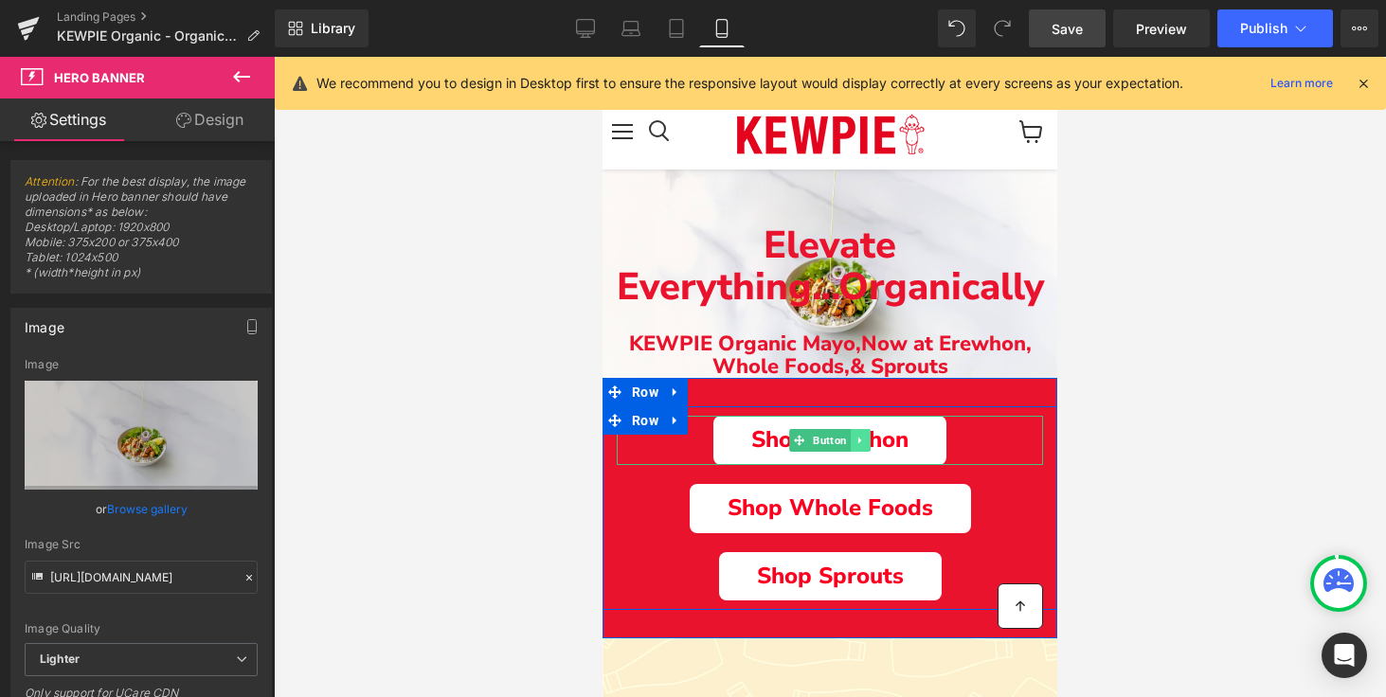
drag, startPoint x: 818, startPoint y: 439, endPoint x: 866, endPoint y: 441, distance: 47.4
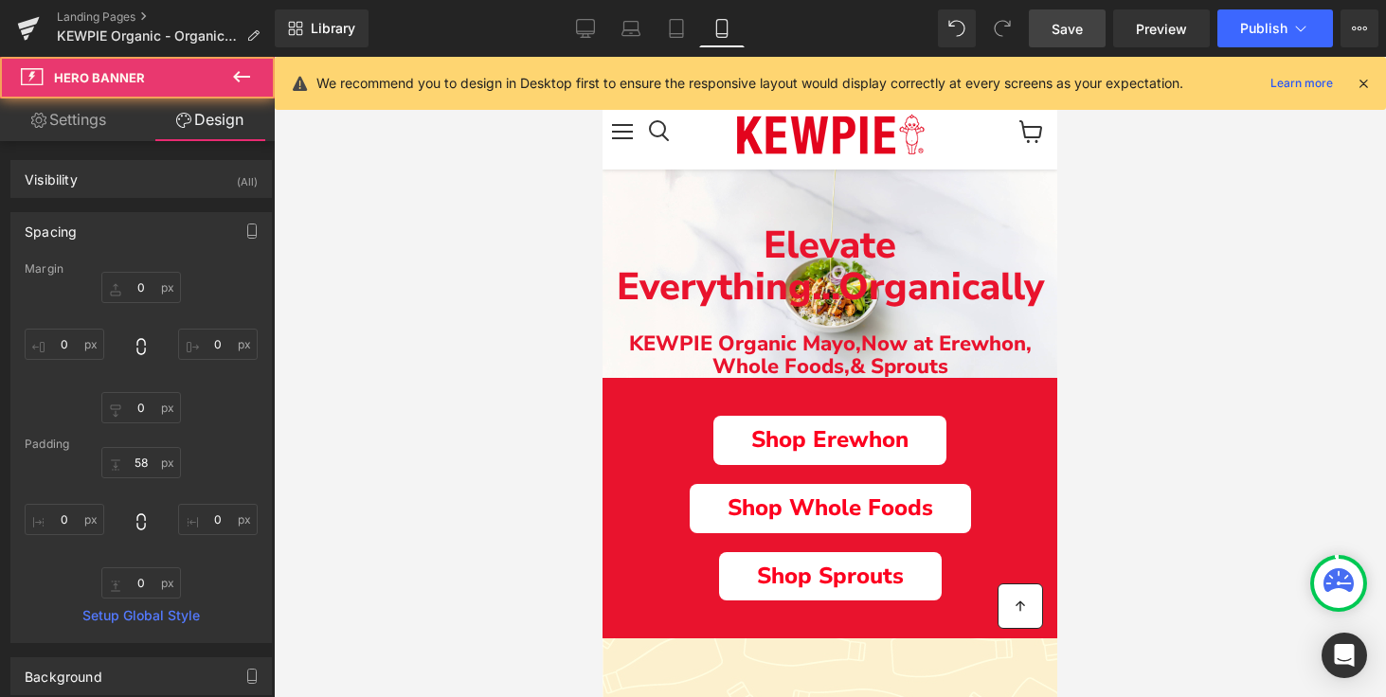
click at [1242, 318] on div at bounding box center [830, 377] width 1112 height 640
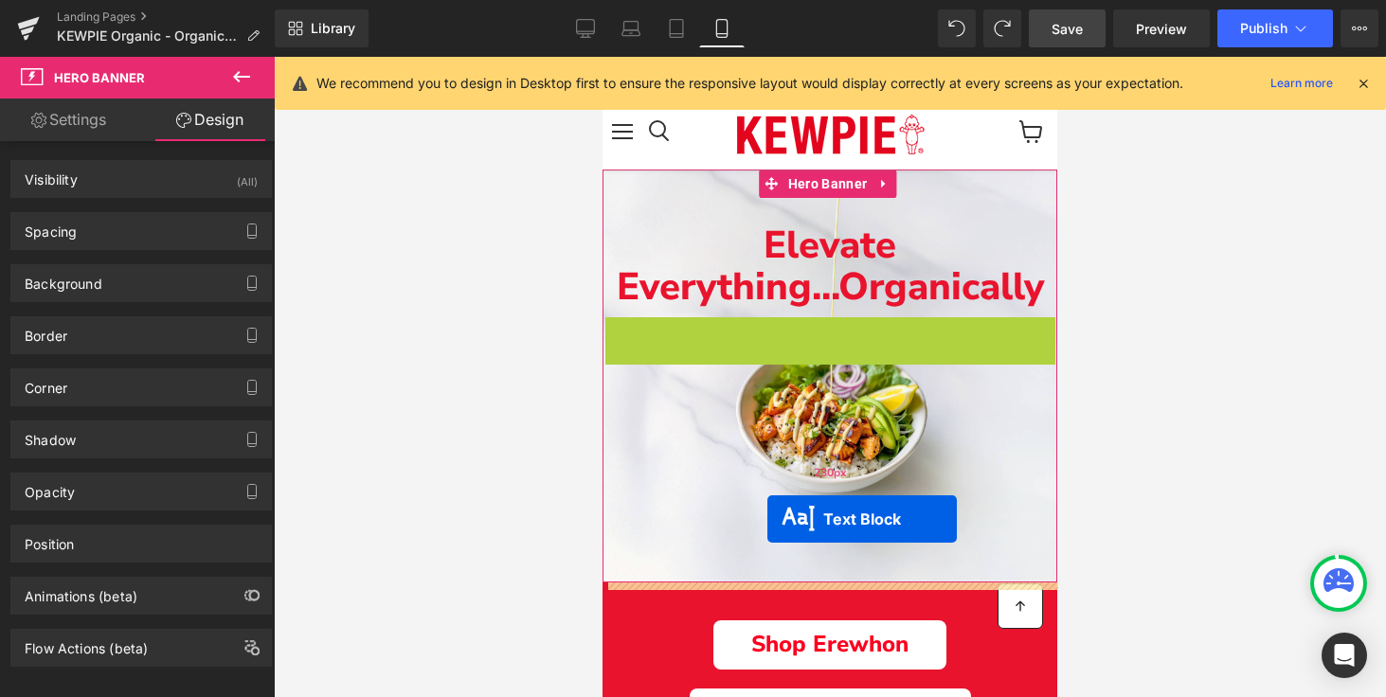
drag, startPoint x: 778, startPoint y: 343, endPoint x: 767, endPoint y: 519, distance: 176.5
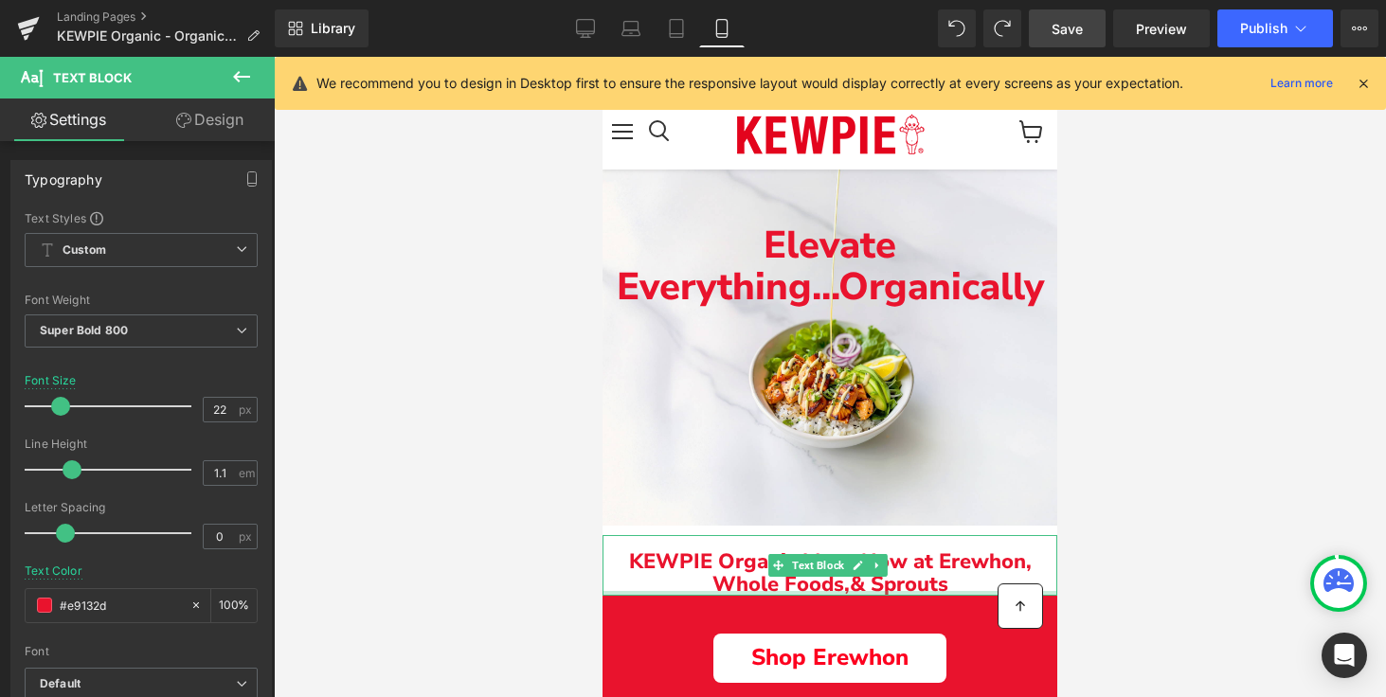
click at [1219, 481] on div at bounding box center [830, 377] width 1112 height 640
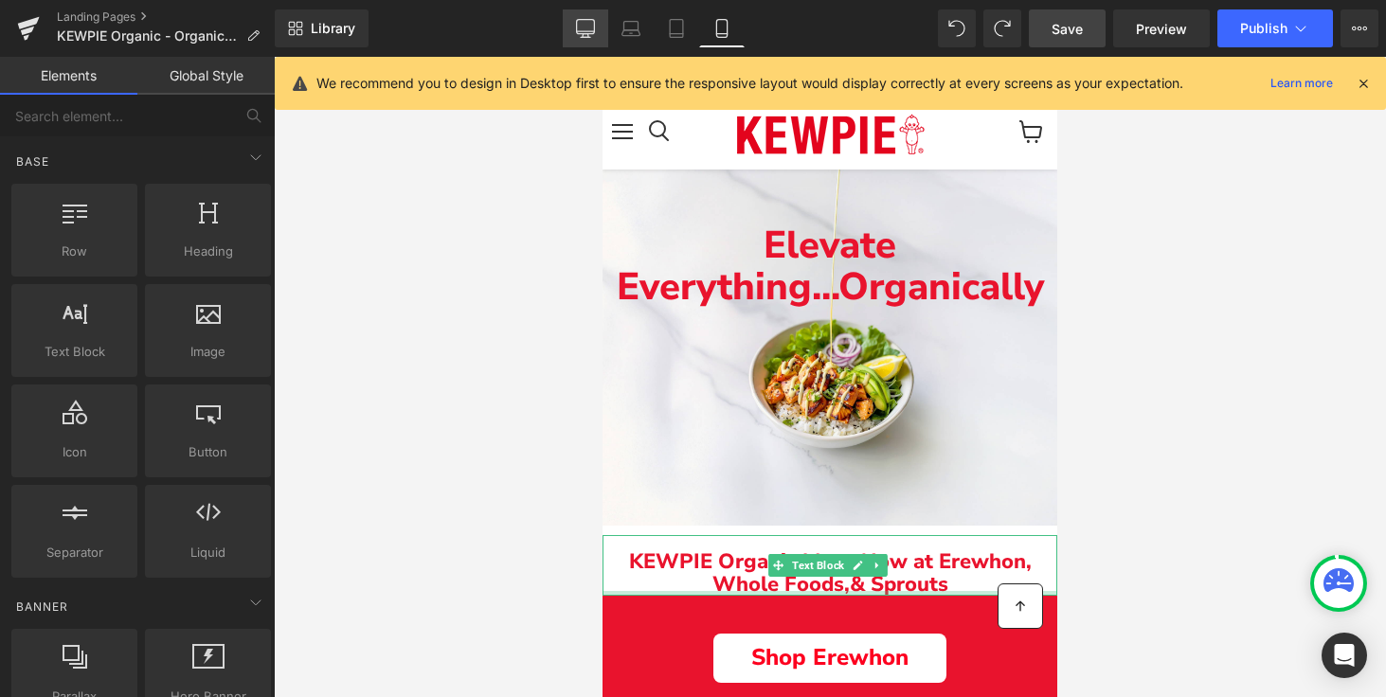
click at [581, 21] on icon at bounding box center [585, 28] width 19 height 19
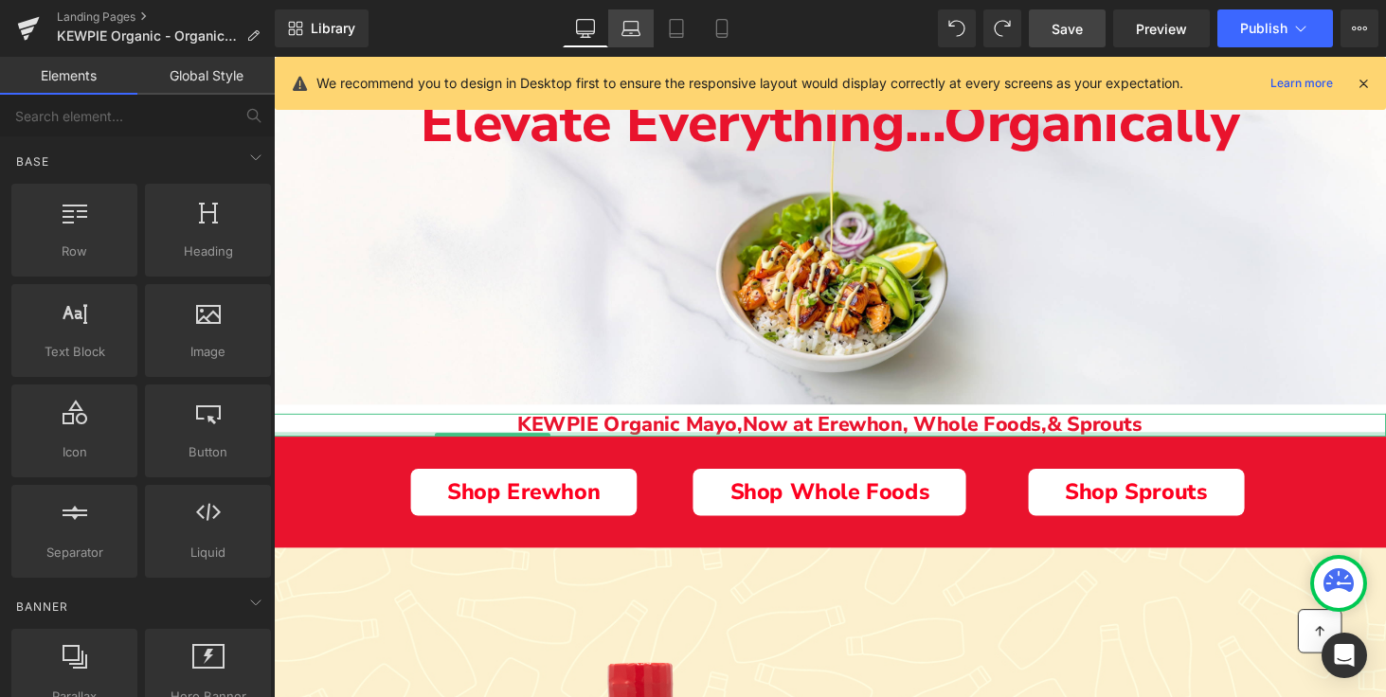
click at [625, 23] on icon at bounding box center [630, 28] width 19 height 19
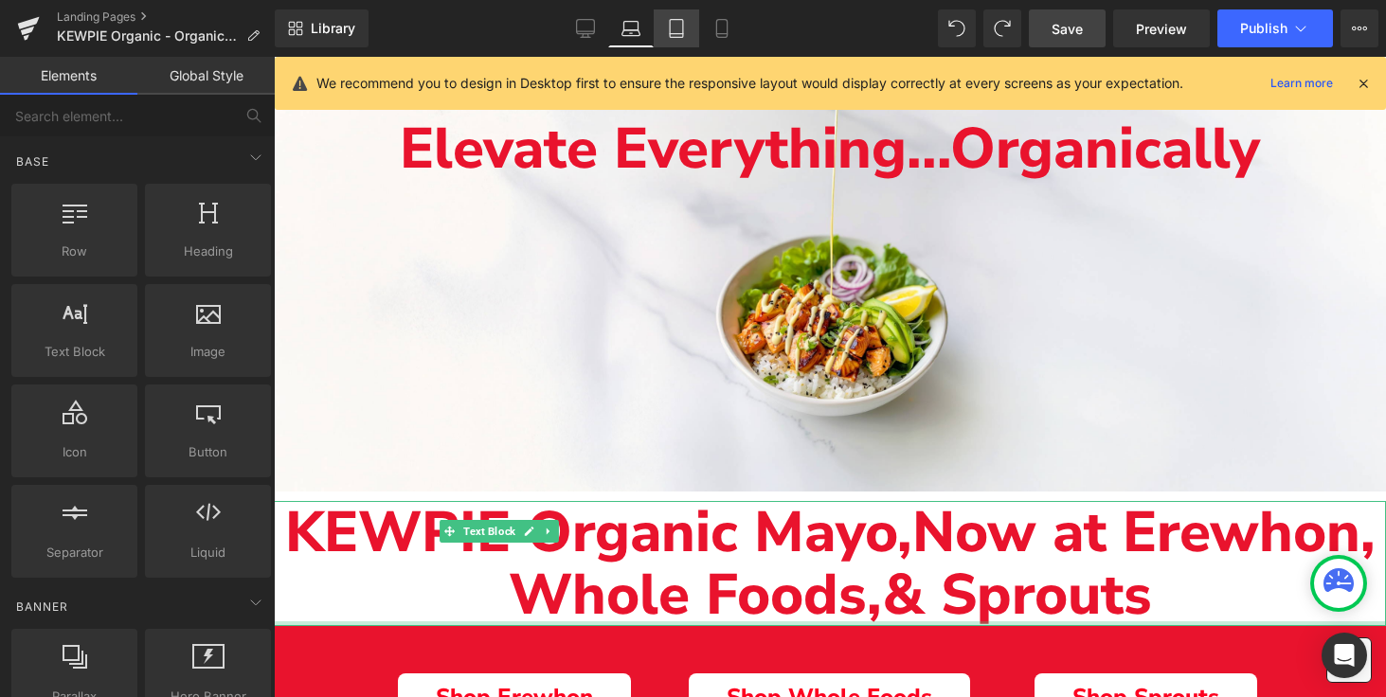
click at [682, 26] on icon at bounding box center [676, 29] width 13 height 18
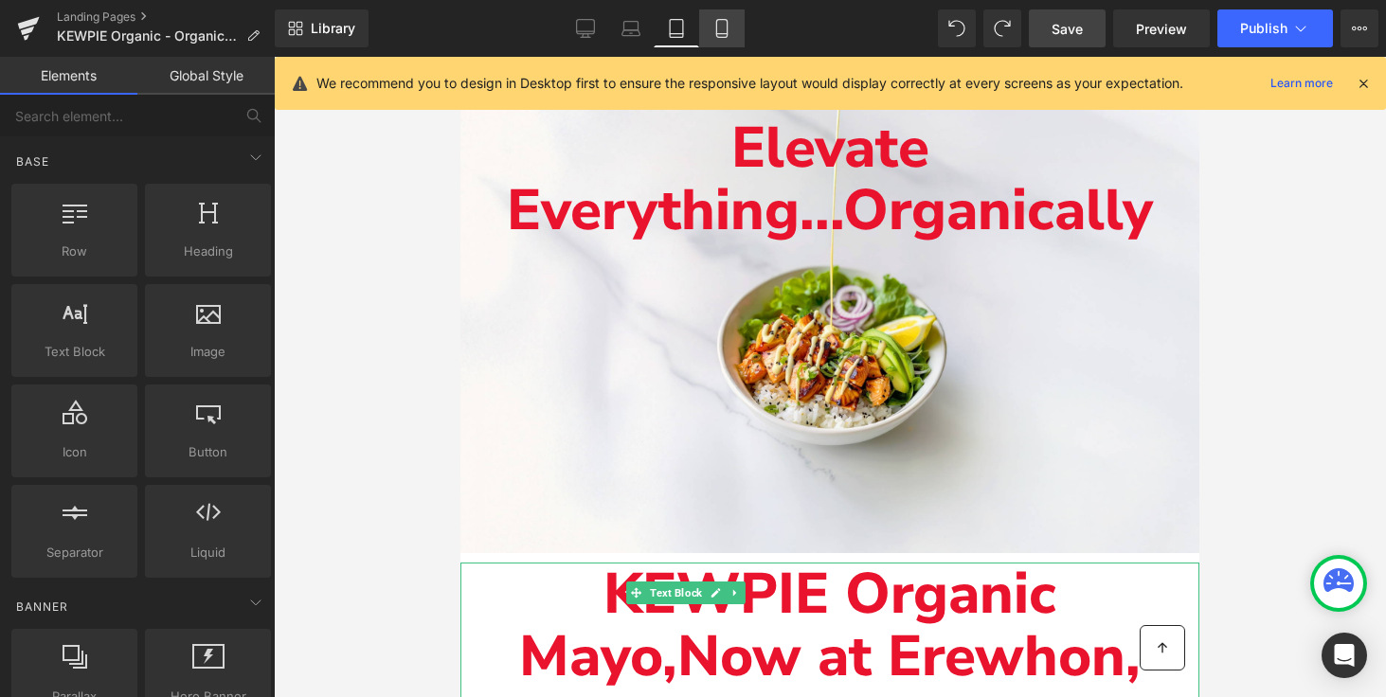
click at [720, 34] on icon at bounding box center [721, 34] width 10 height 0
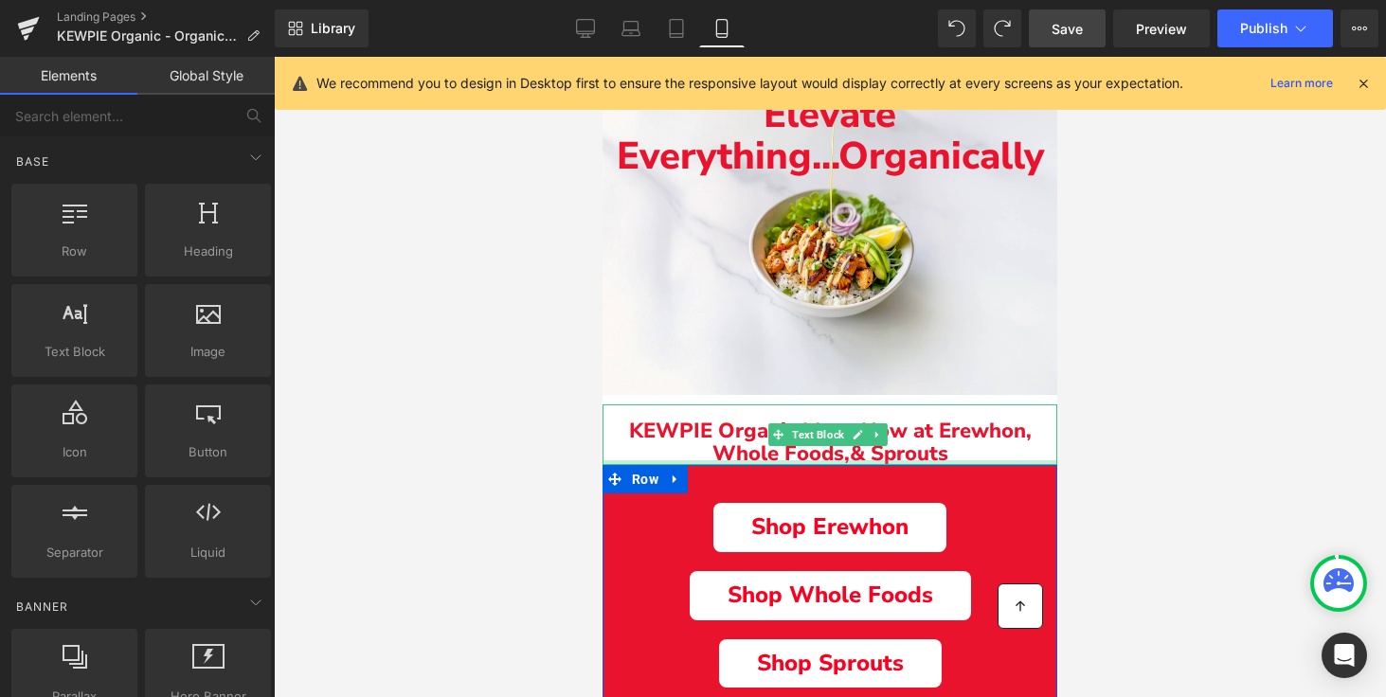
scroll to position [0, 0]
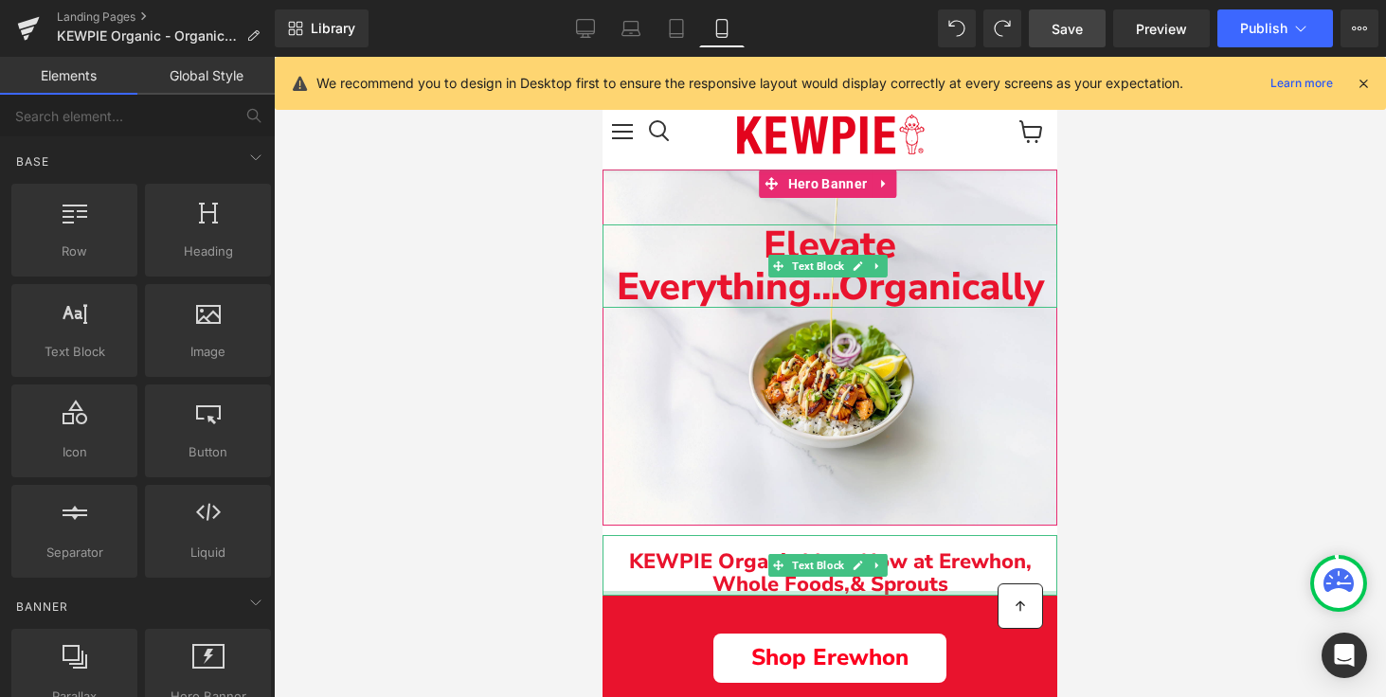
click at [821, 238] on span "Elevate Everything..." at bounding box center [757, 266] width 280 height 93
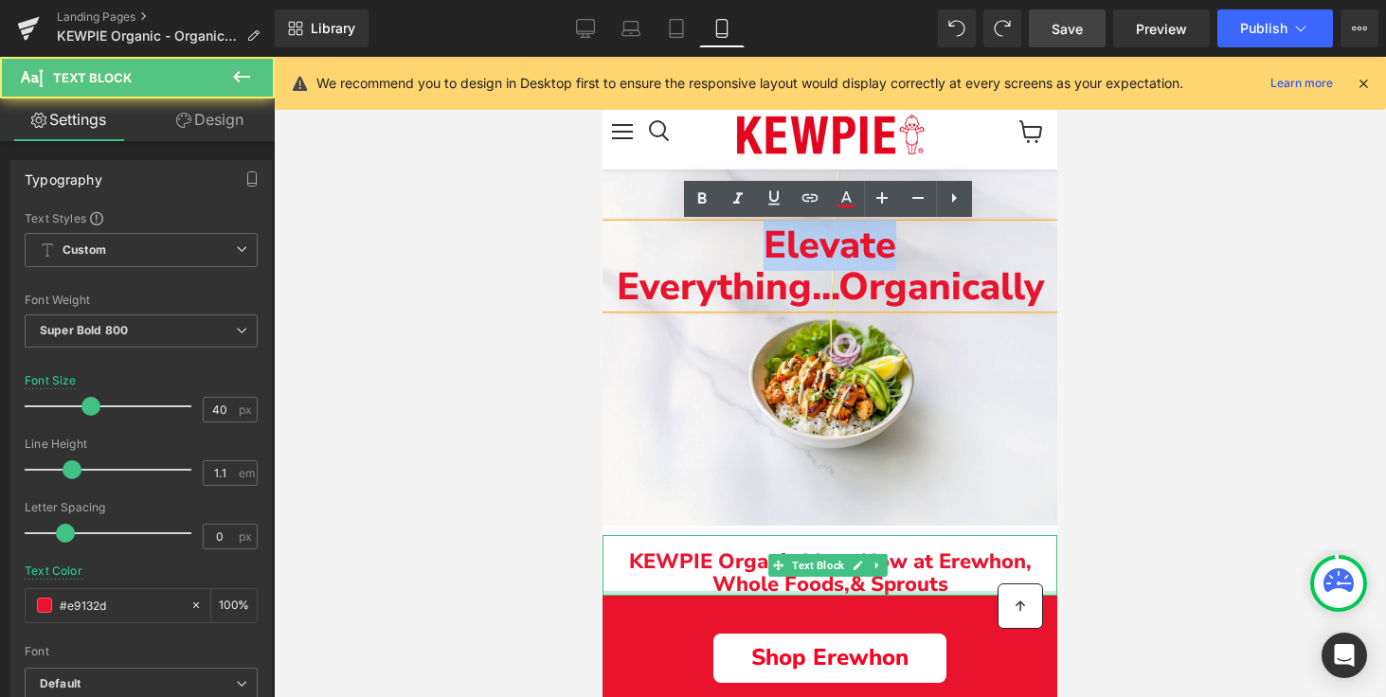
click at [821, 238] on span "Elevate Everything..." at bounding box center [757, 266] width 280 height 93
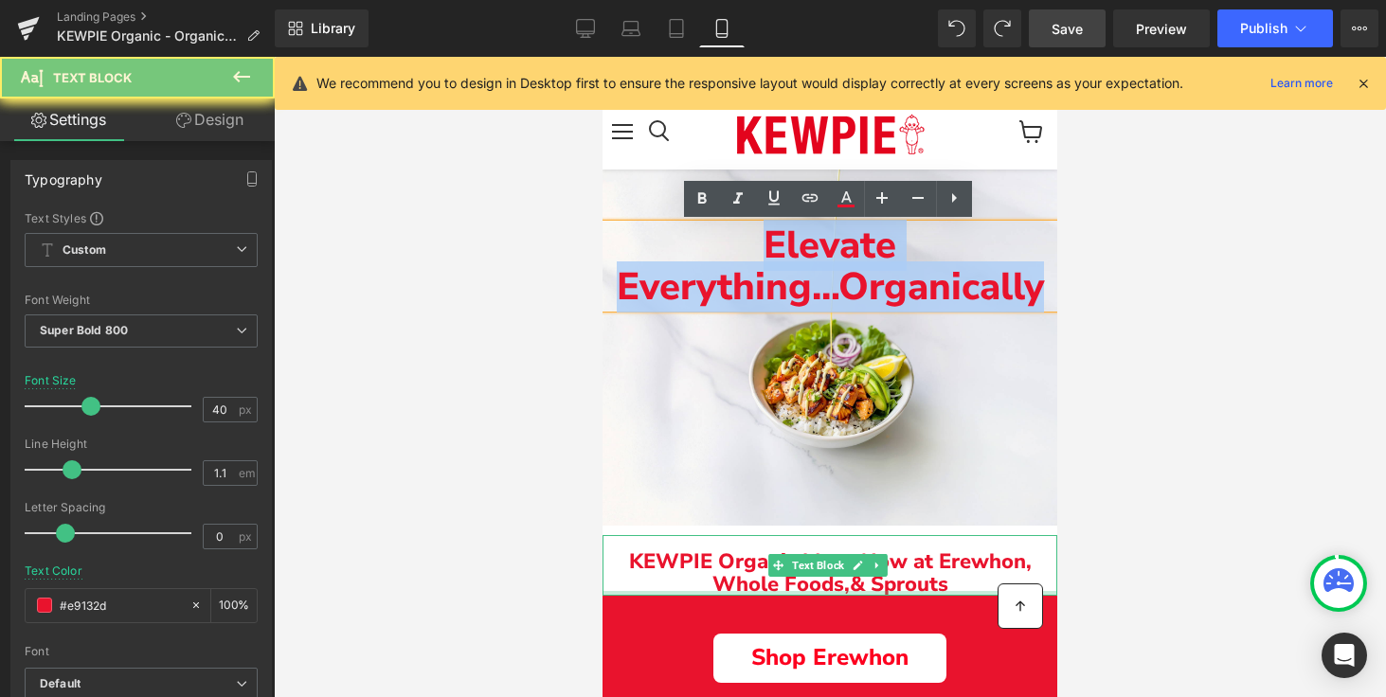
click at [821, 238] on span "Elevate Everything..." at bounding box center [757, 266] width 280 height 93
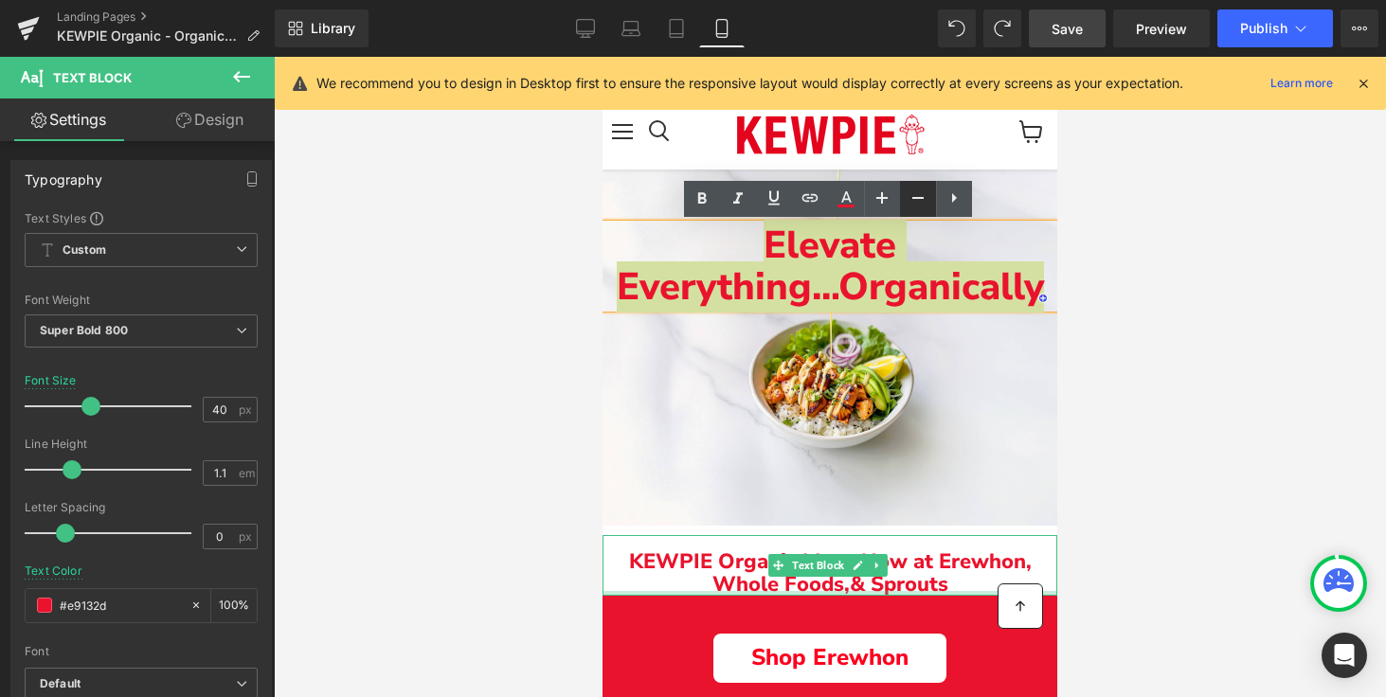
click at [921, 197] on icon at bounding box center [917, 198] width 11 height 2
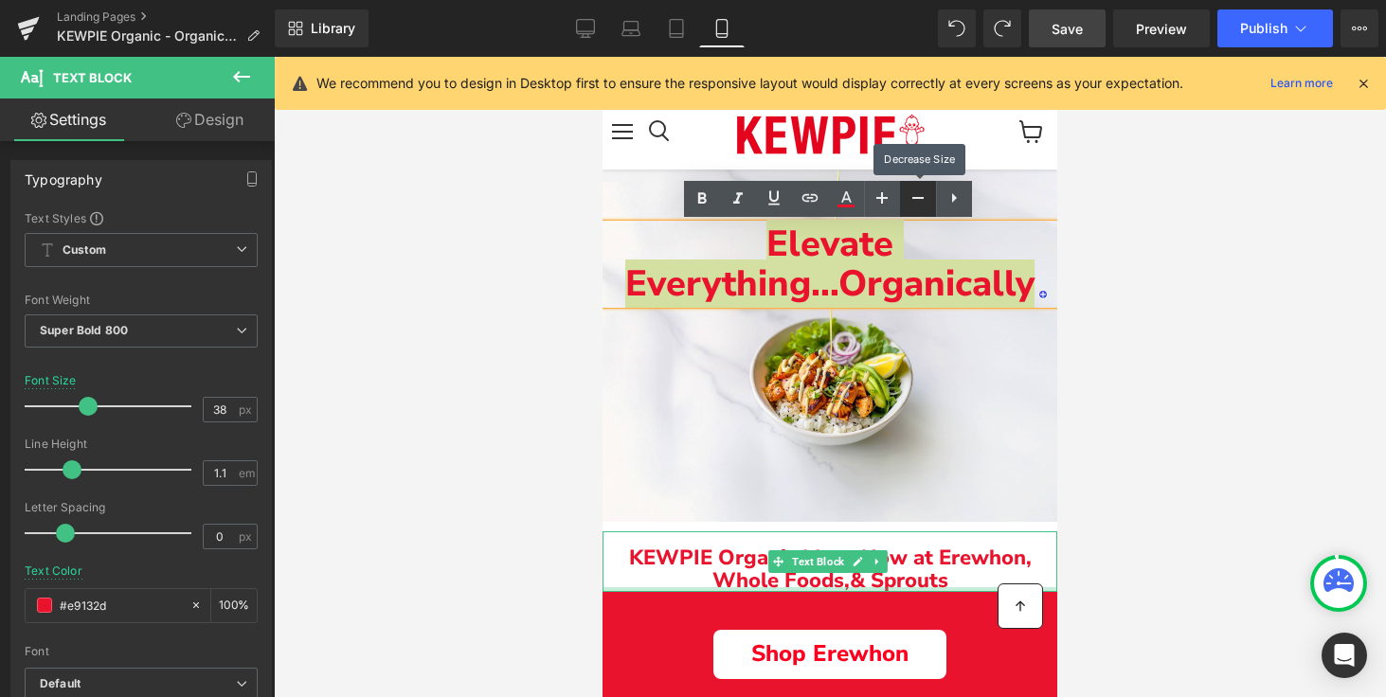
click at [921, 197] on icon at bounding box center [917, 198] width 11 height 2
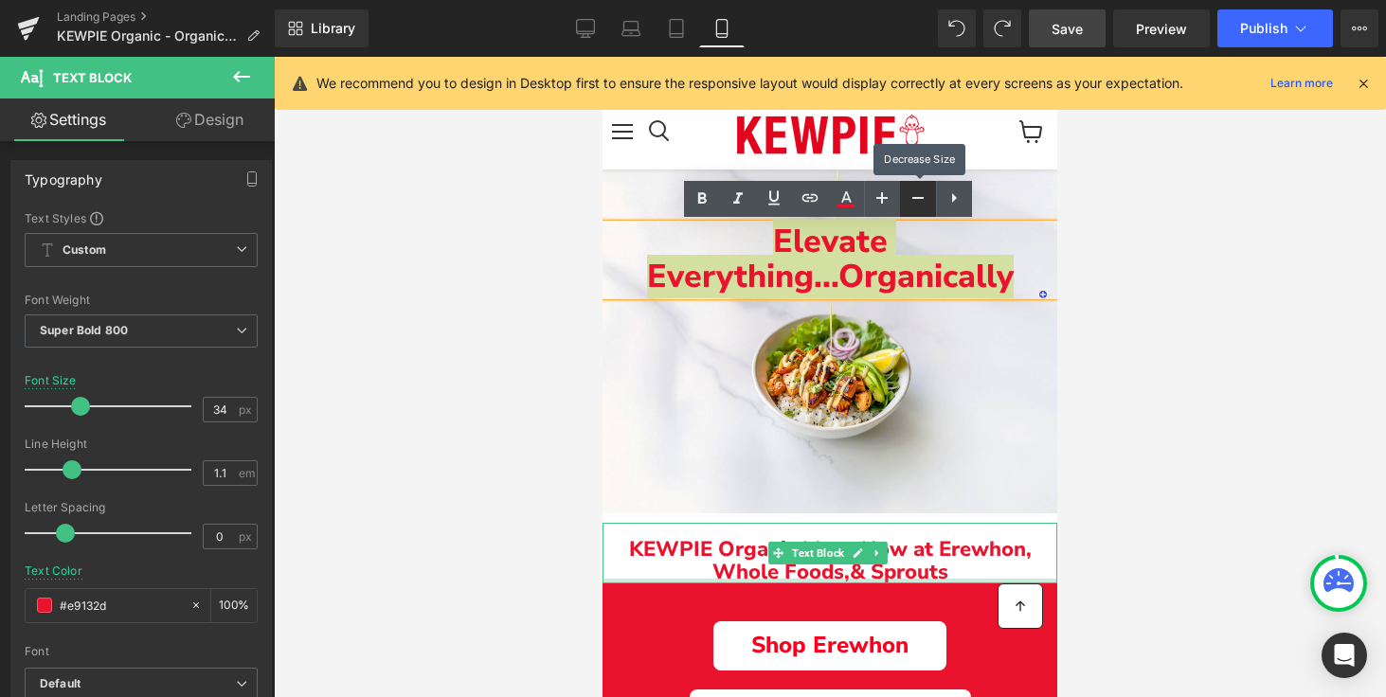
click at [921, 197] on icon at bounding box center [917, 198] width 11 height 2
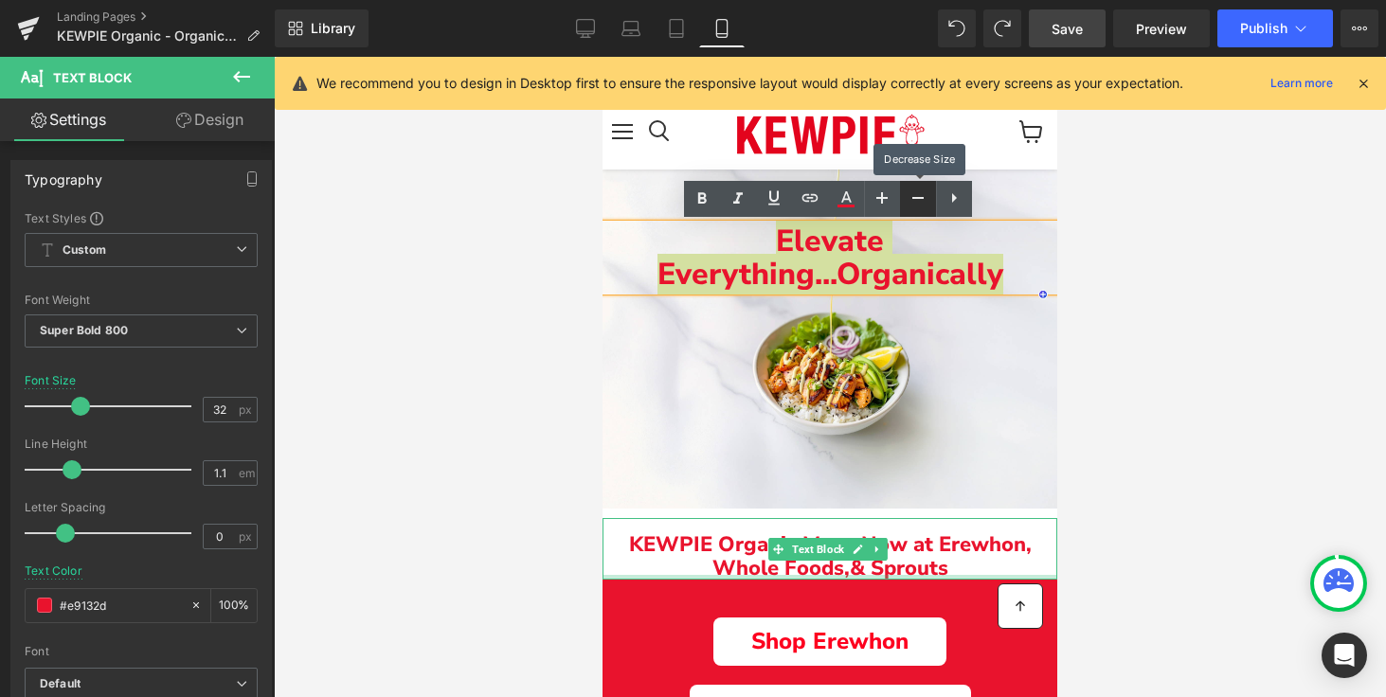
click at [921, 197] on icon at bounding box center [917, 198] width 11 height 2
type input "30"
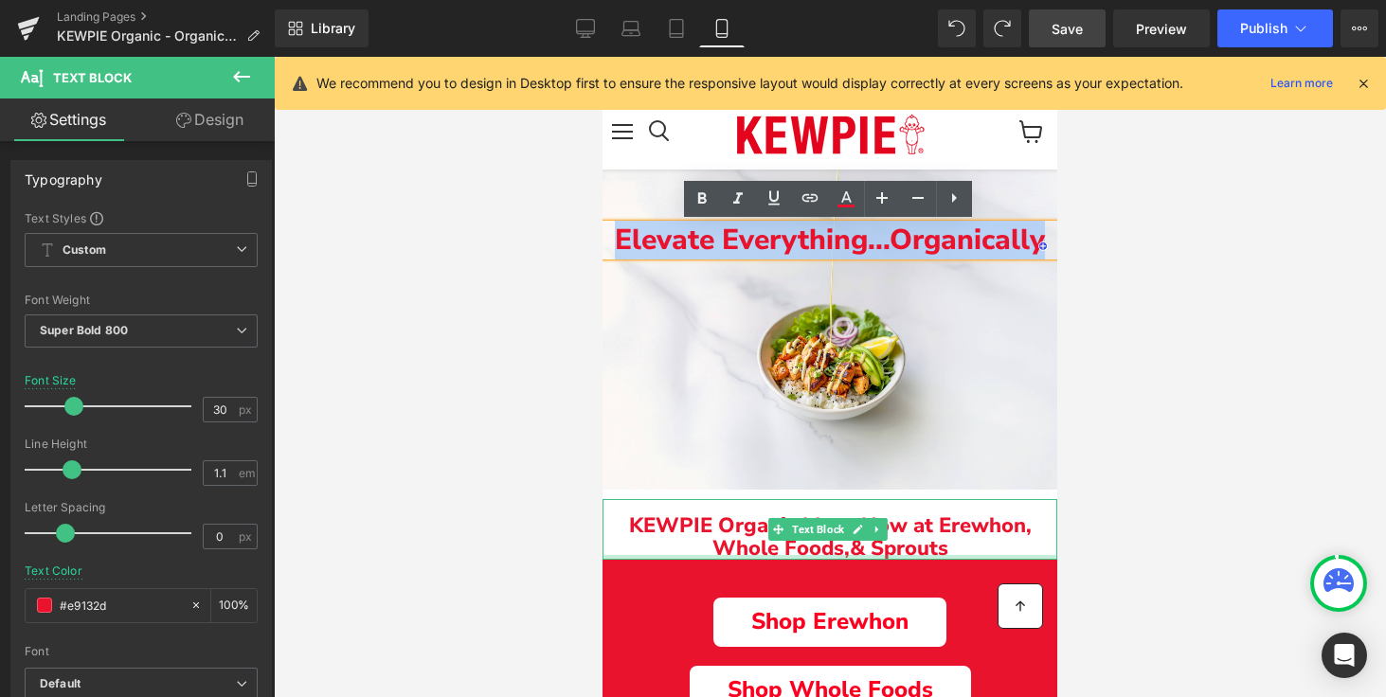
click at [889, 241] on span "Organically" at bounding box center [966, 240] width 155 height 39
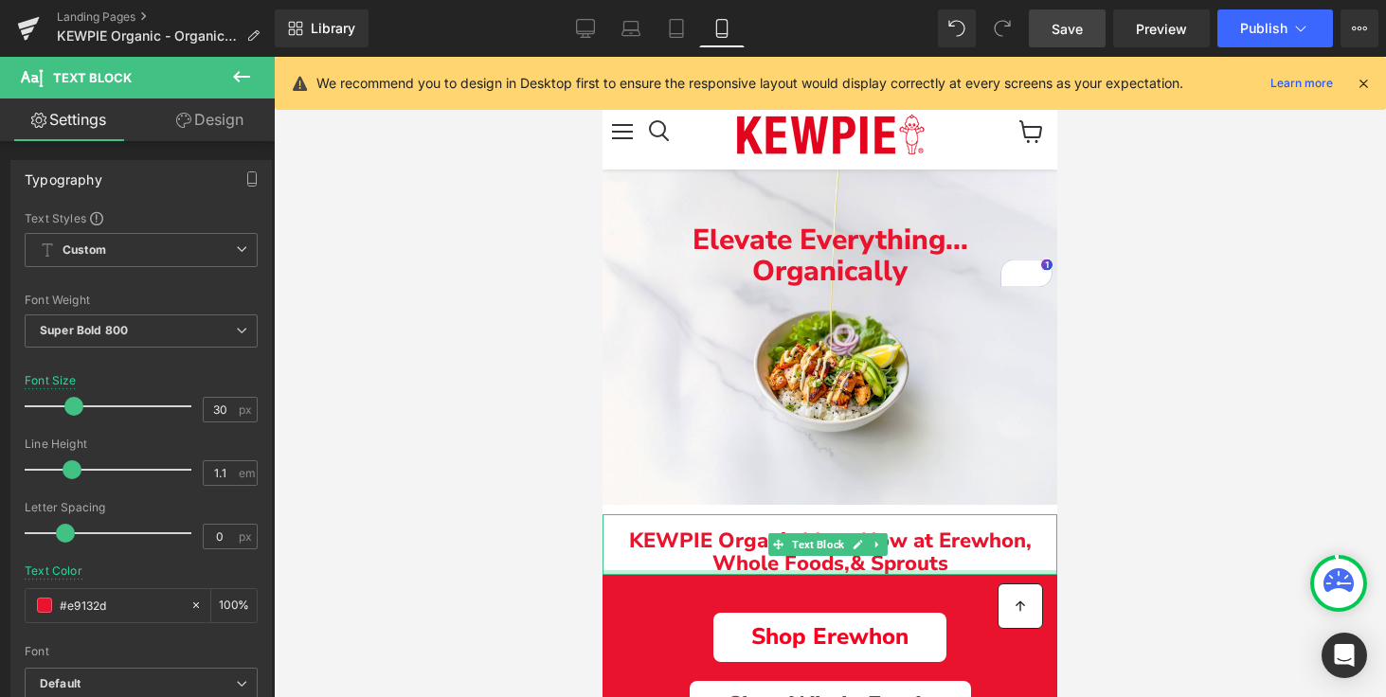
click at [1184, 395] on div at bounding box center [830, 377] width 1112 height 640
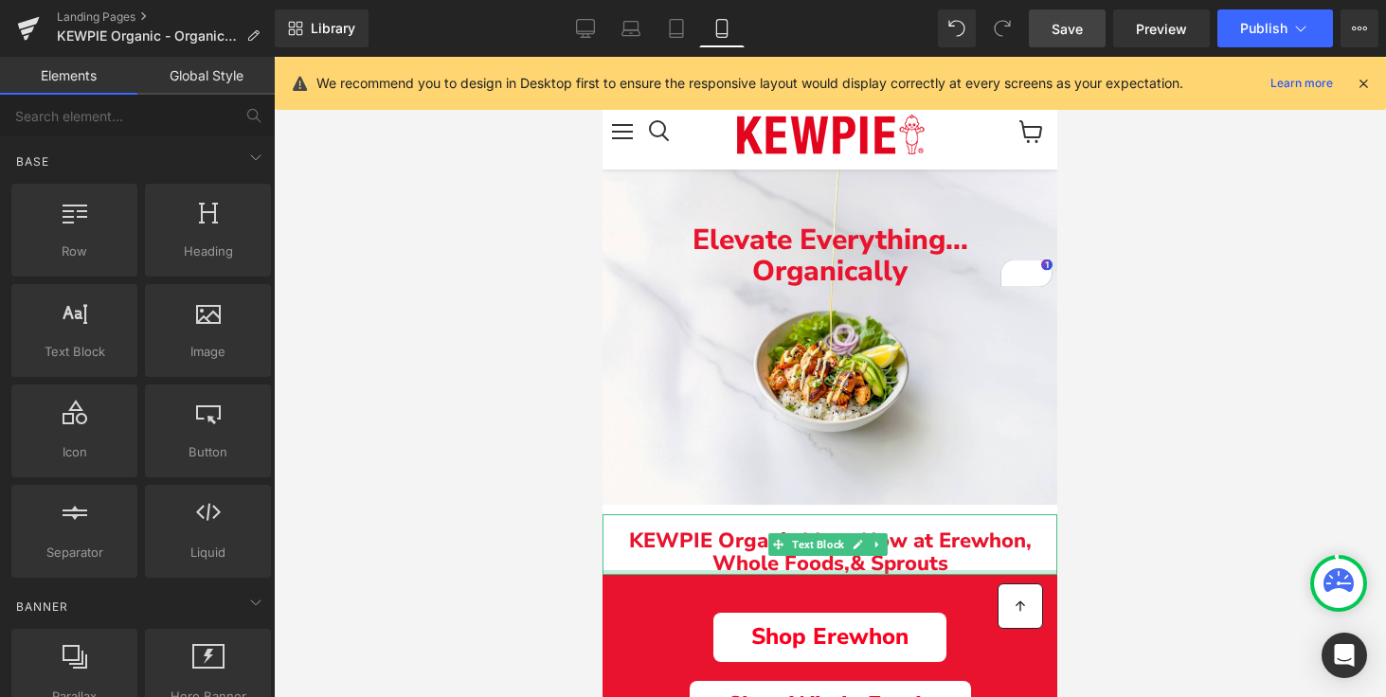
click at [1184, 395] on div at bounding box center [830, 377] width 1112 height 640
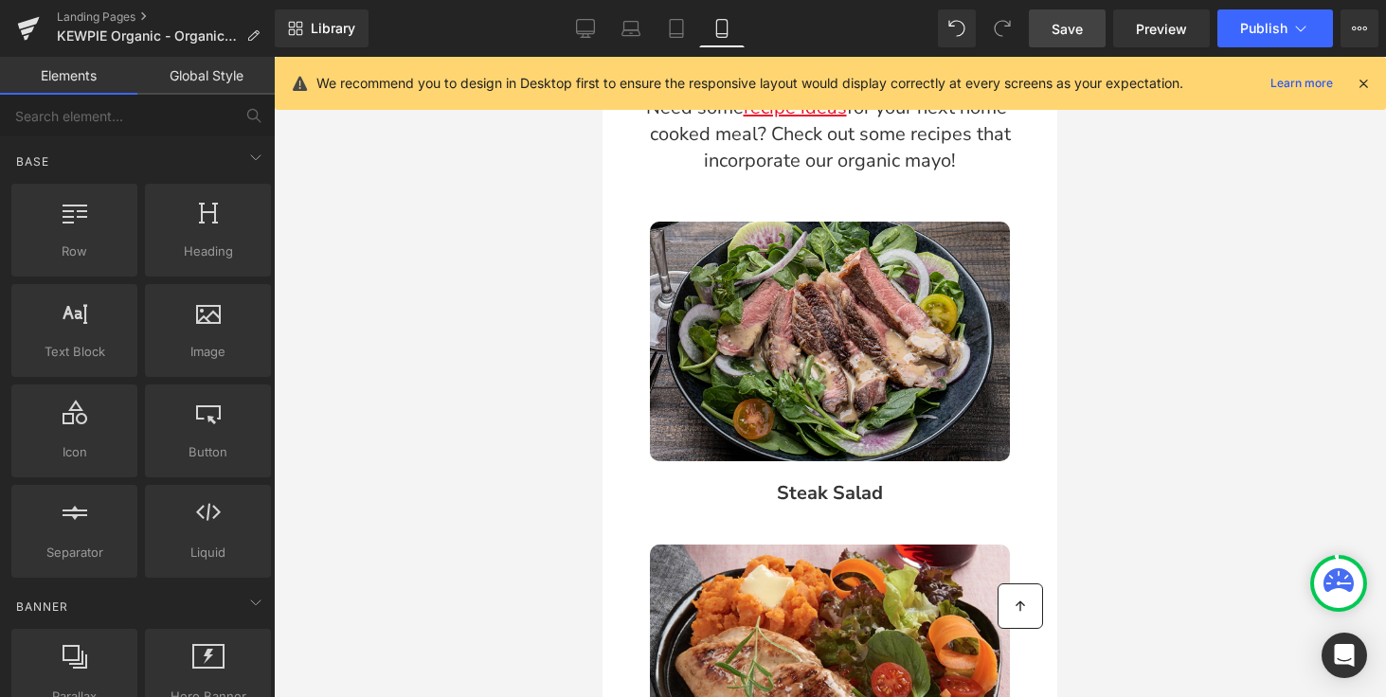
scroll to position [2967, 0]
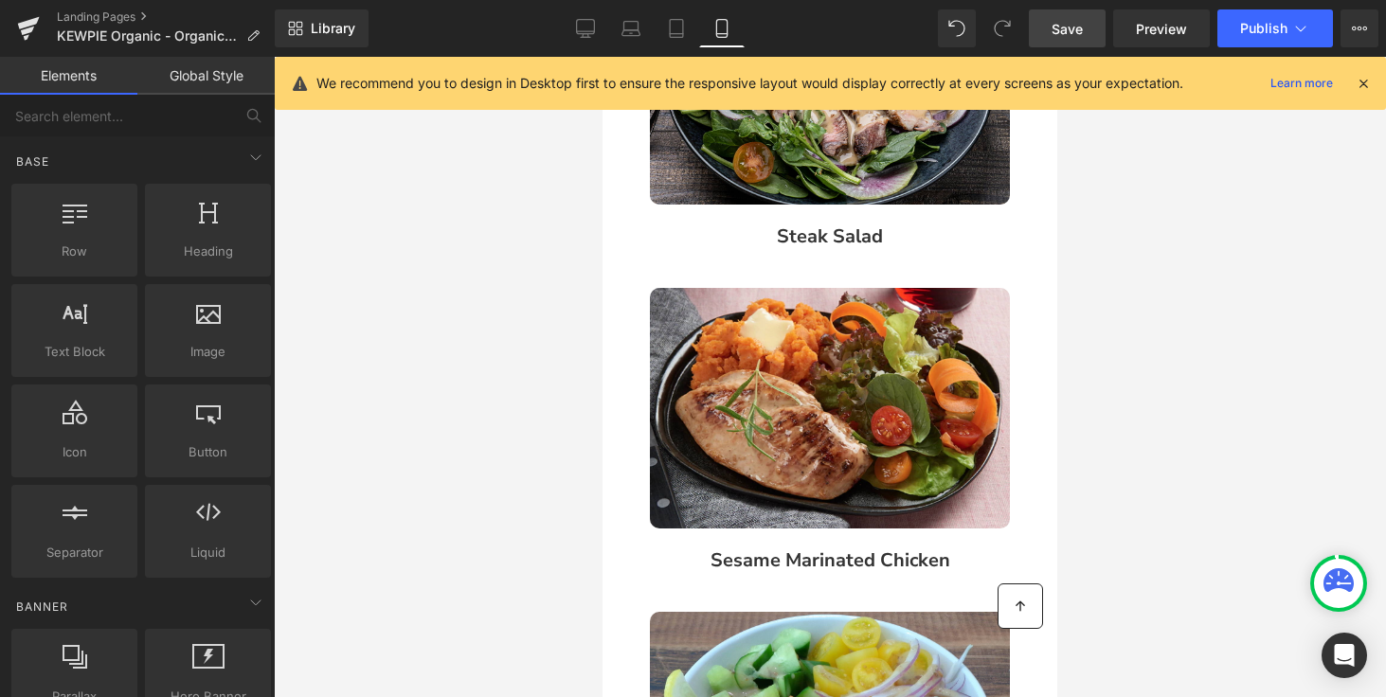
click at [1053, 28] on span "Save" at bounding box center [1066, 29] width 31 height 20
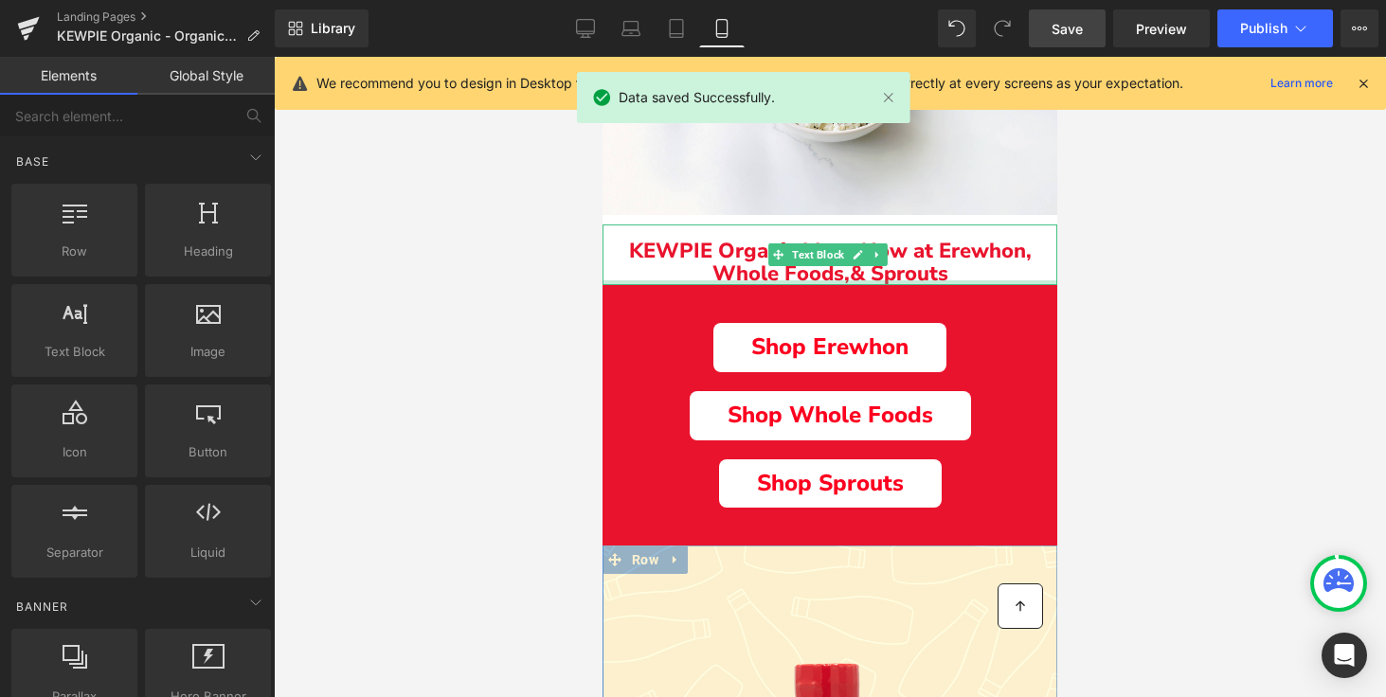
scroll to position [0, 0]
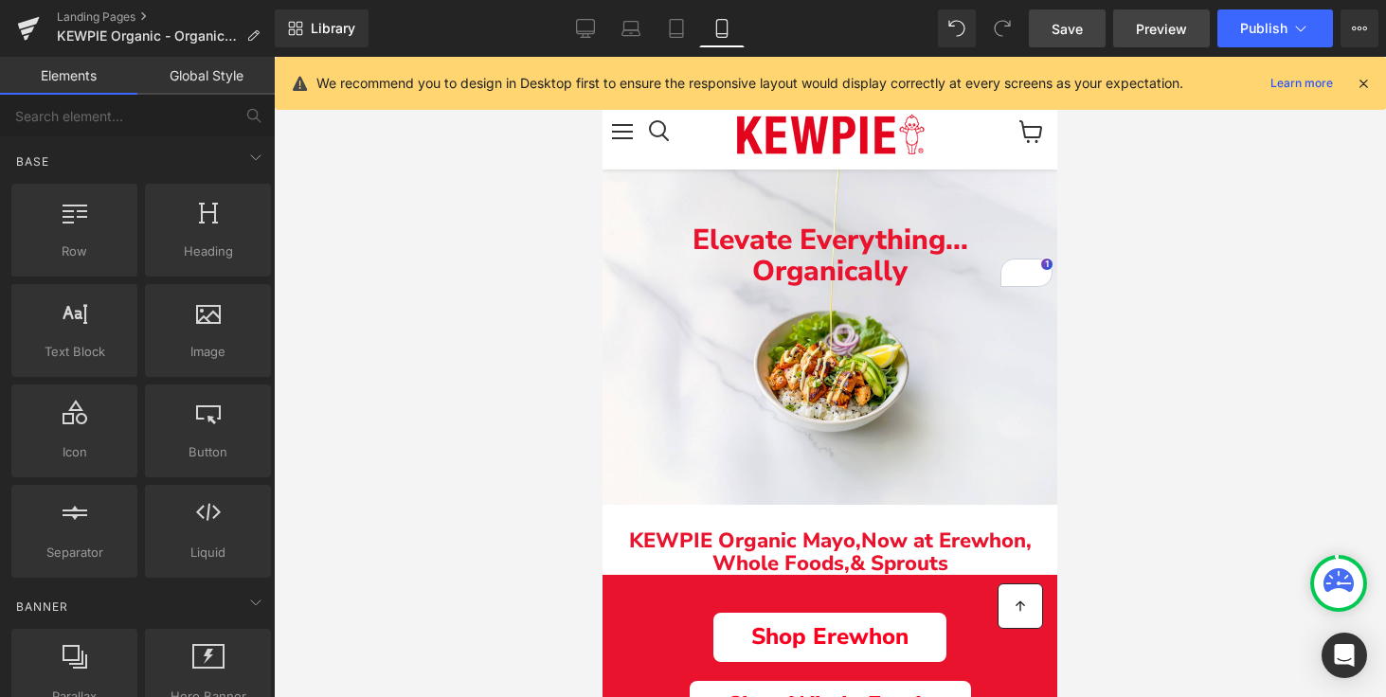
click at [1143, 36] on span "Preview" at bounding box center [1160, 29] width 51 height 20
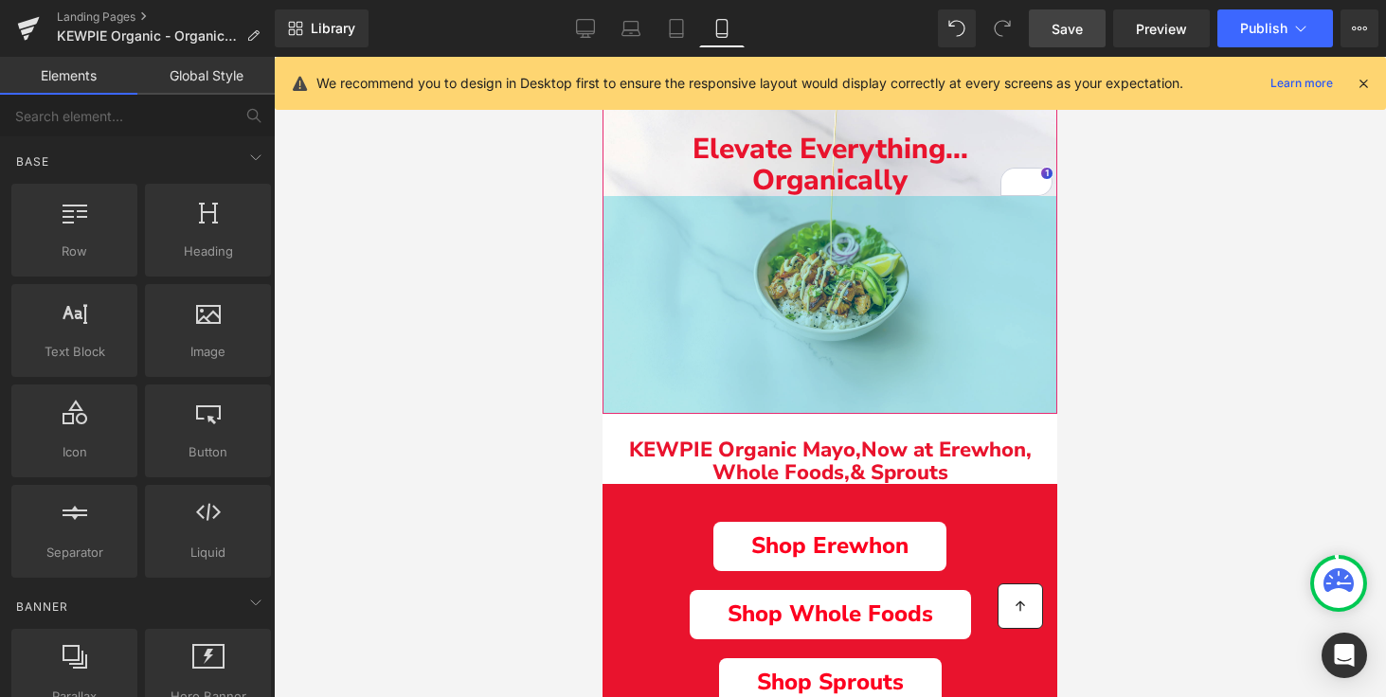
scroll to position [123, 0]
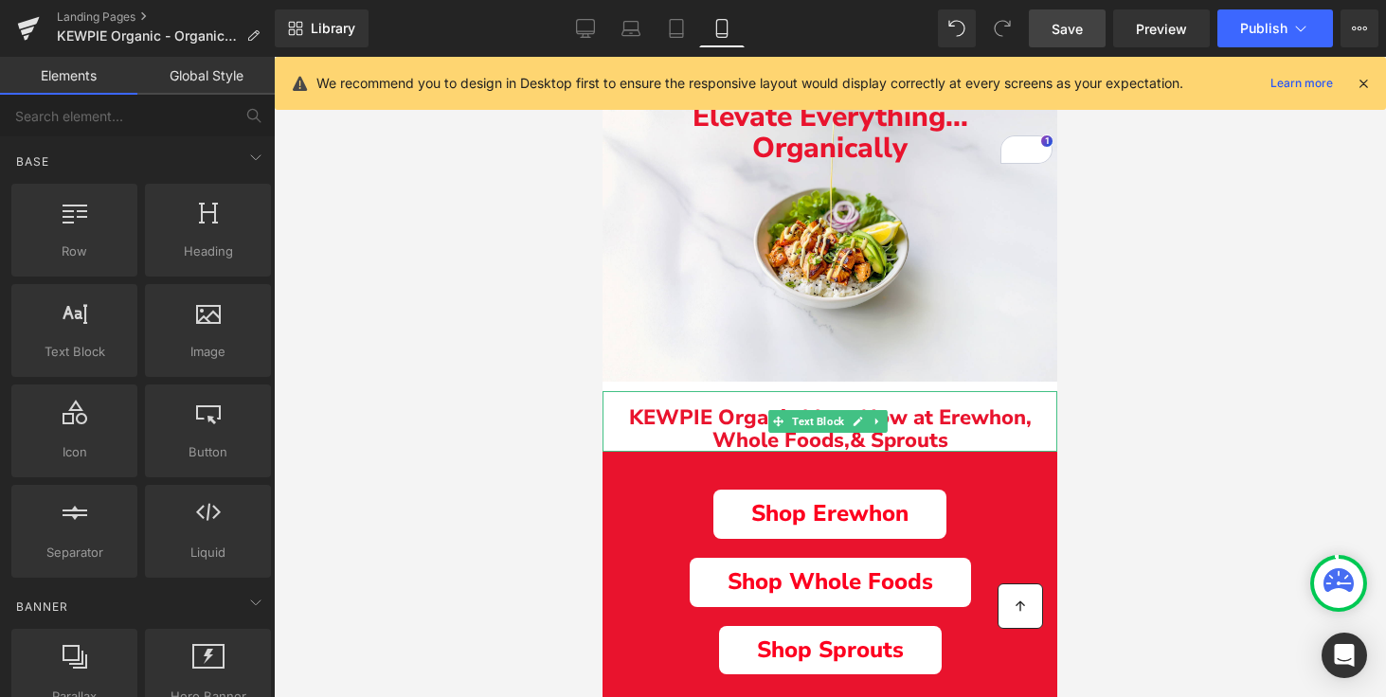
click at [782, 440] on span "ow at Erewhon, Whole Foods," at bounding box center [871, 428] width 319 height 51
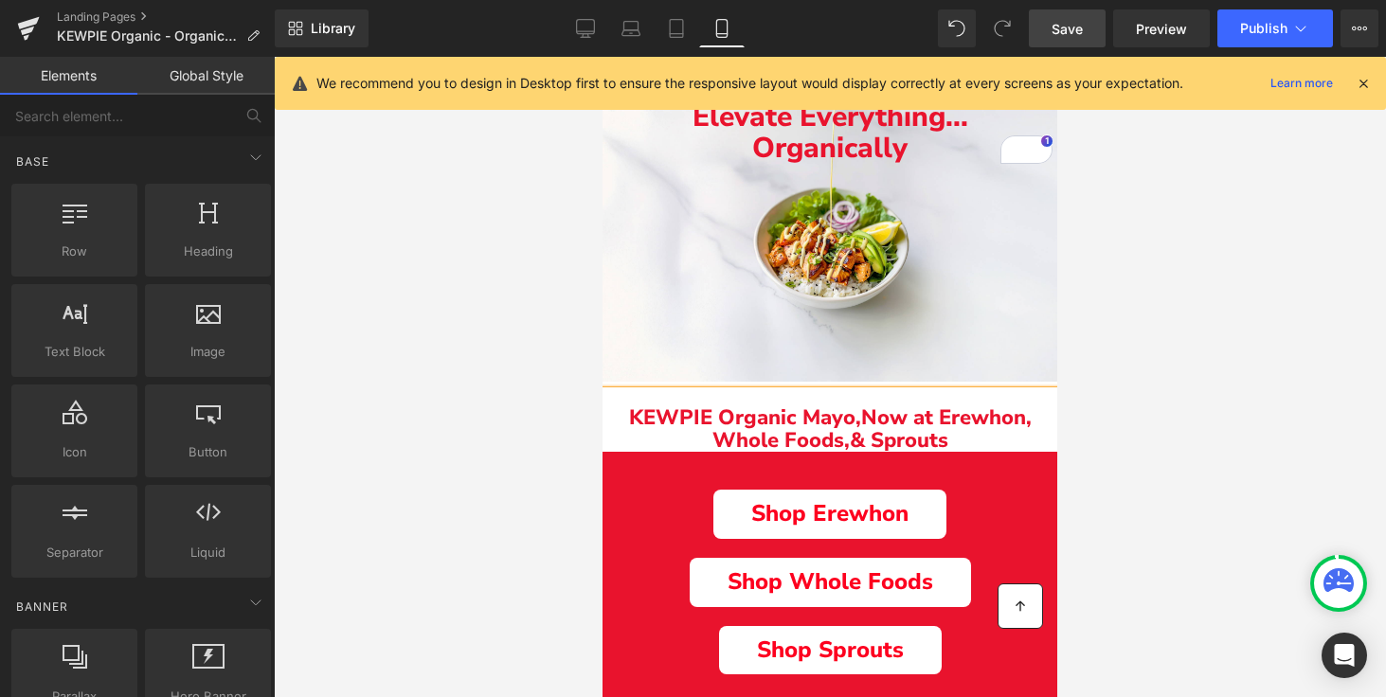
click at [1158, 408] on div at bounding box center [830, 377] width 1112 height 640
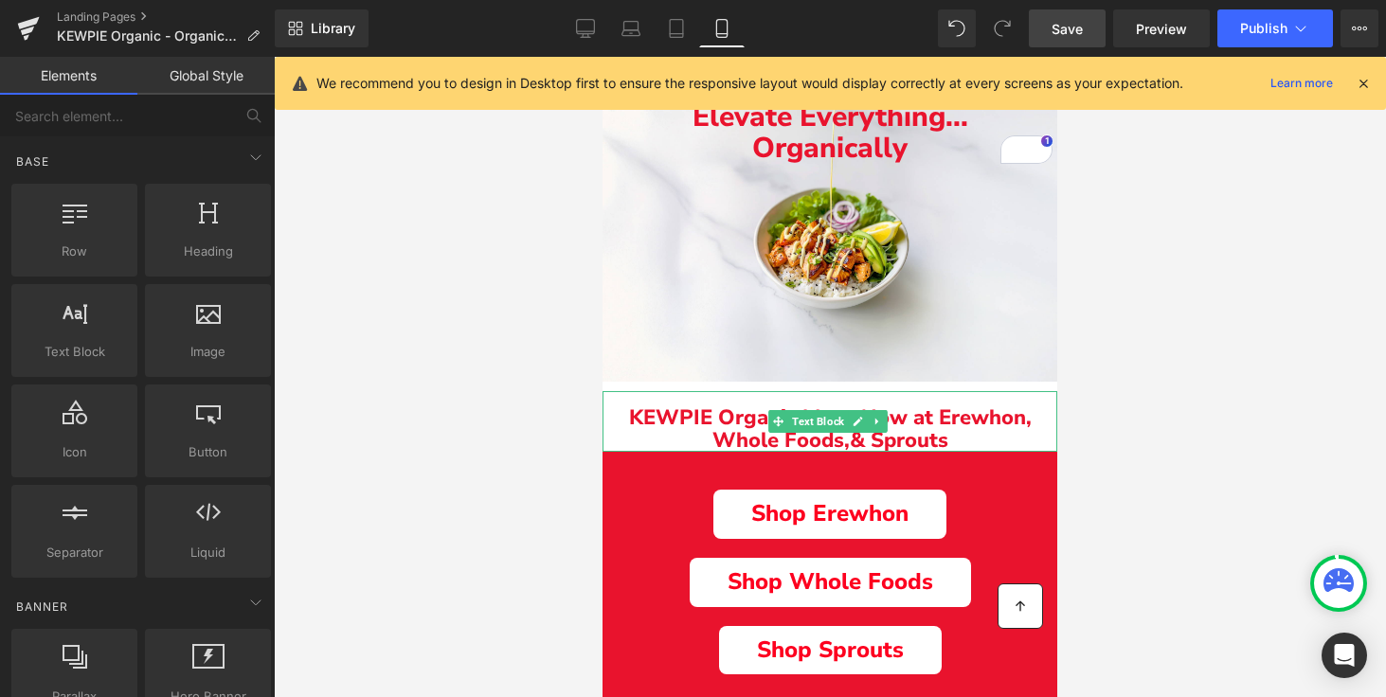
click at [801, 438] on span "ow at Erewhon, Whole Foods," at bounding box center [871, 428] width 319 height 51
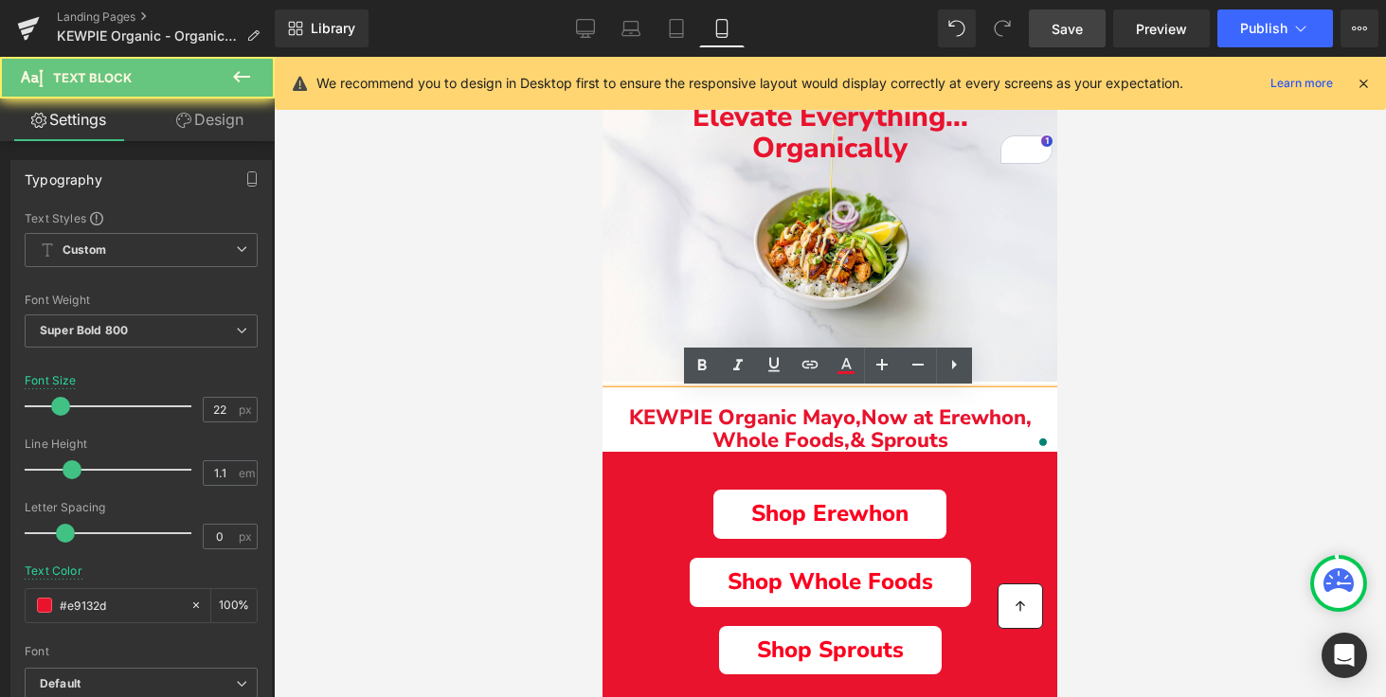
click at [803, 400] on div "KEWPIE Organic Mayo, N ow at Erewhon, Whole Foods, & Sprouts" at bounding box center [829, 421] width 455 height 61
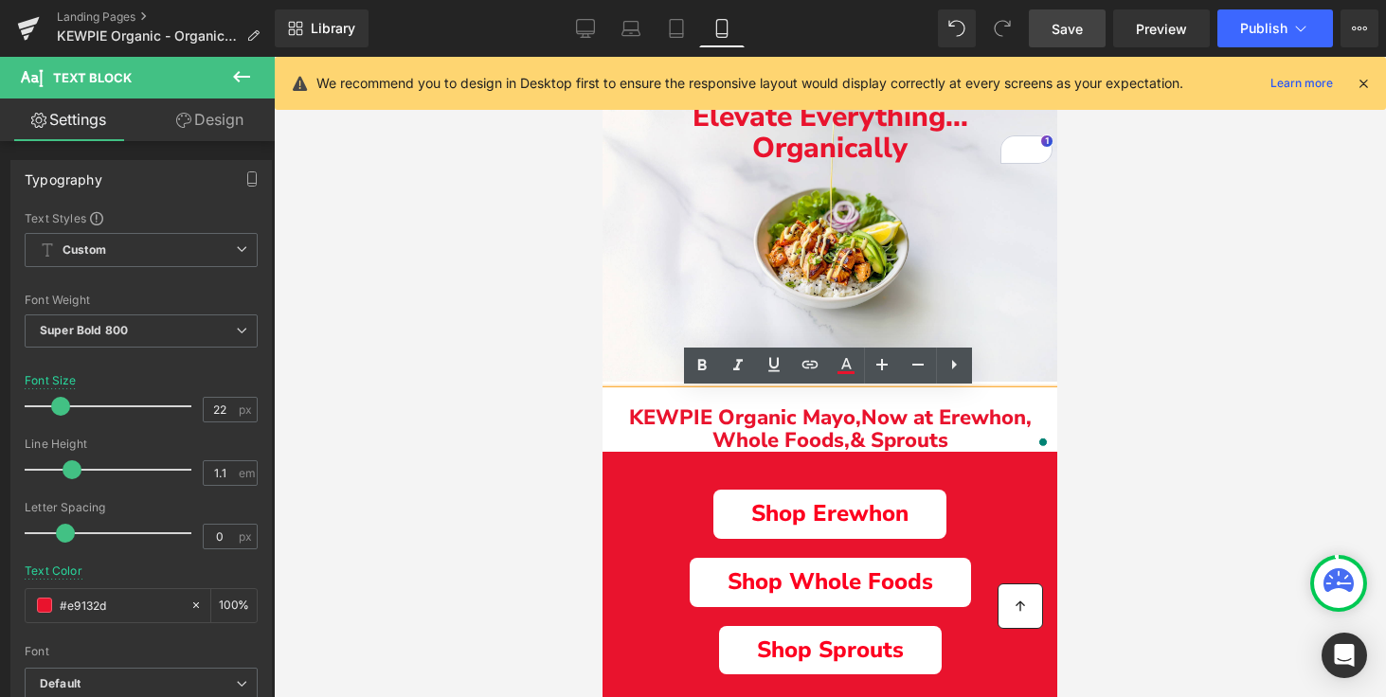
click at [857, 447] on span "& Sprouts" at bounding box center [898, 440] width 98 height 28
click at [1148, 391] on div at bounding box center [830, 377] width 1112 height 640
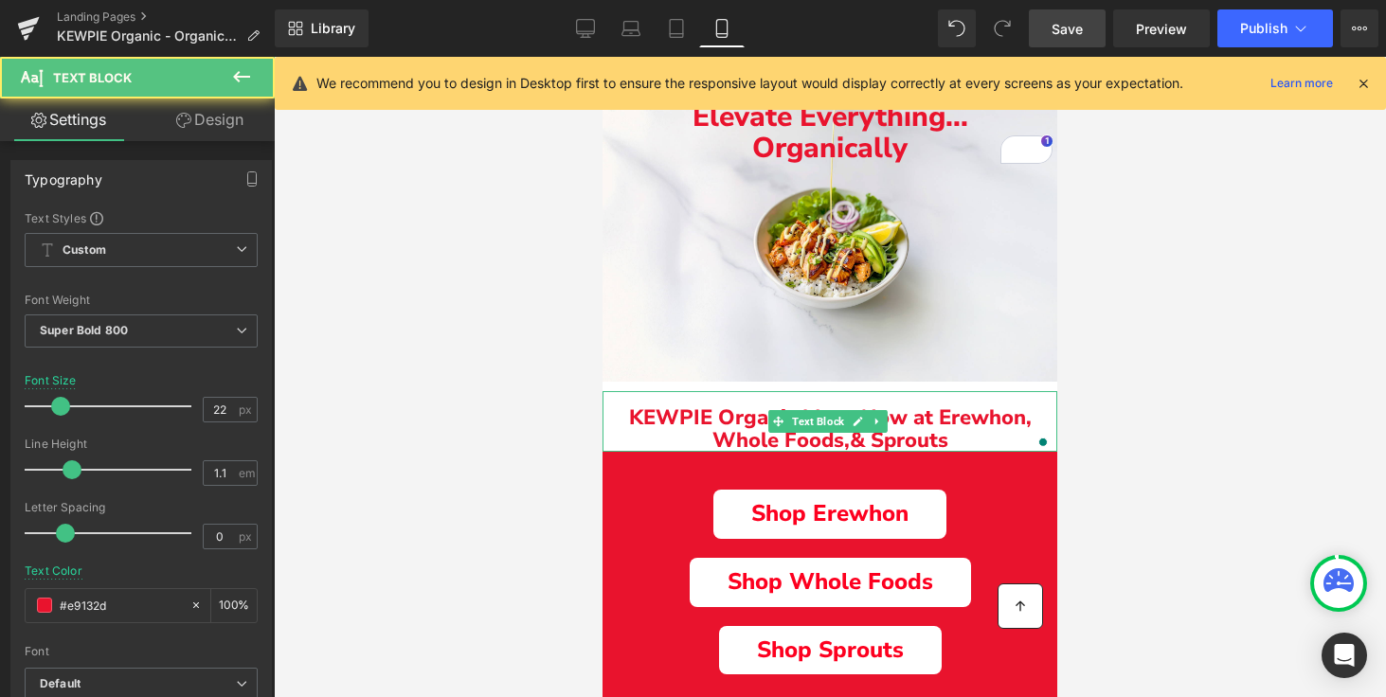
click at [938, 416] on span "ow at Erewhon, Whole Foods," at bounding box center [871, 428] width 319 height 51
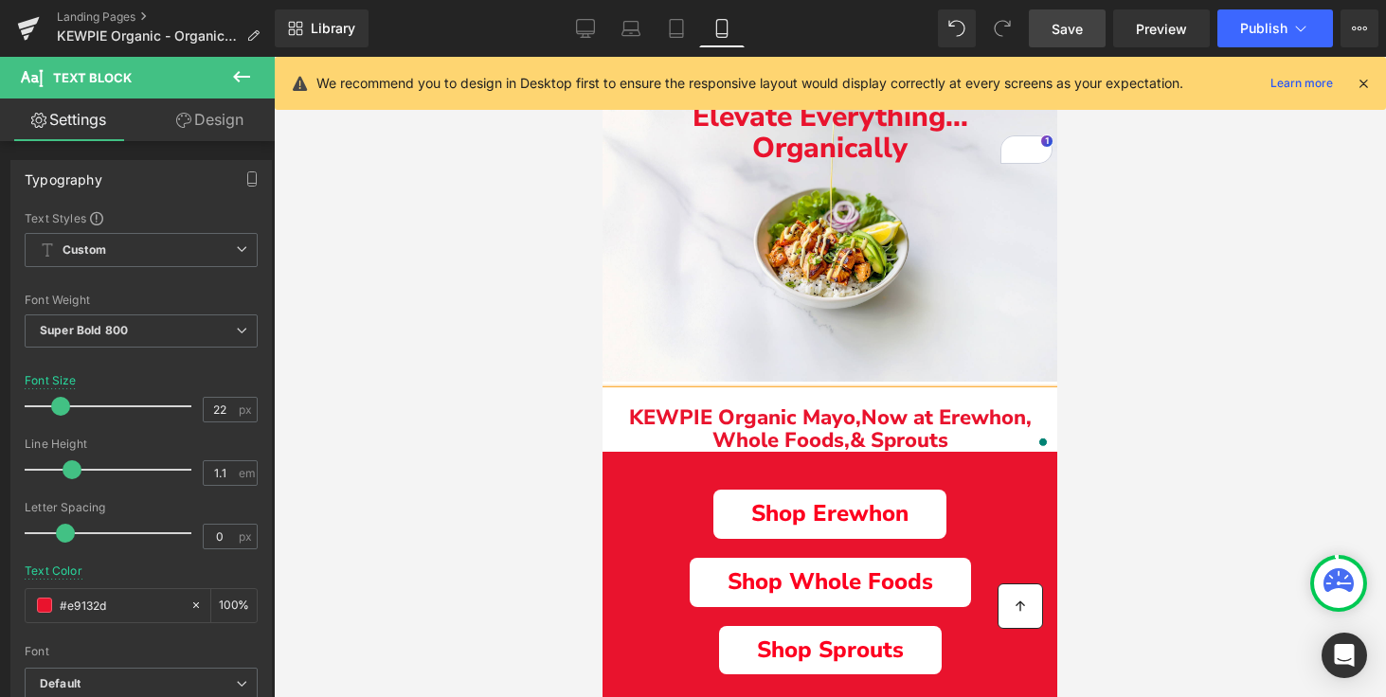
click at [1162, 403] on div at bounding box center [830, 377] width 1112 height 640
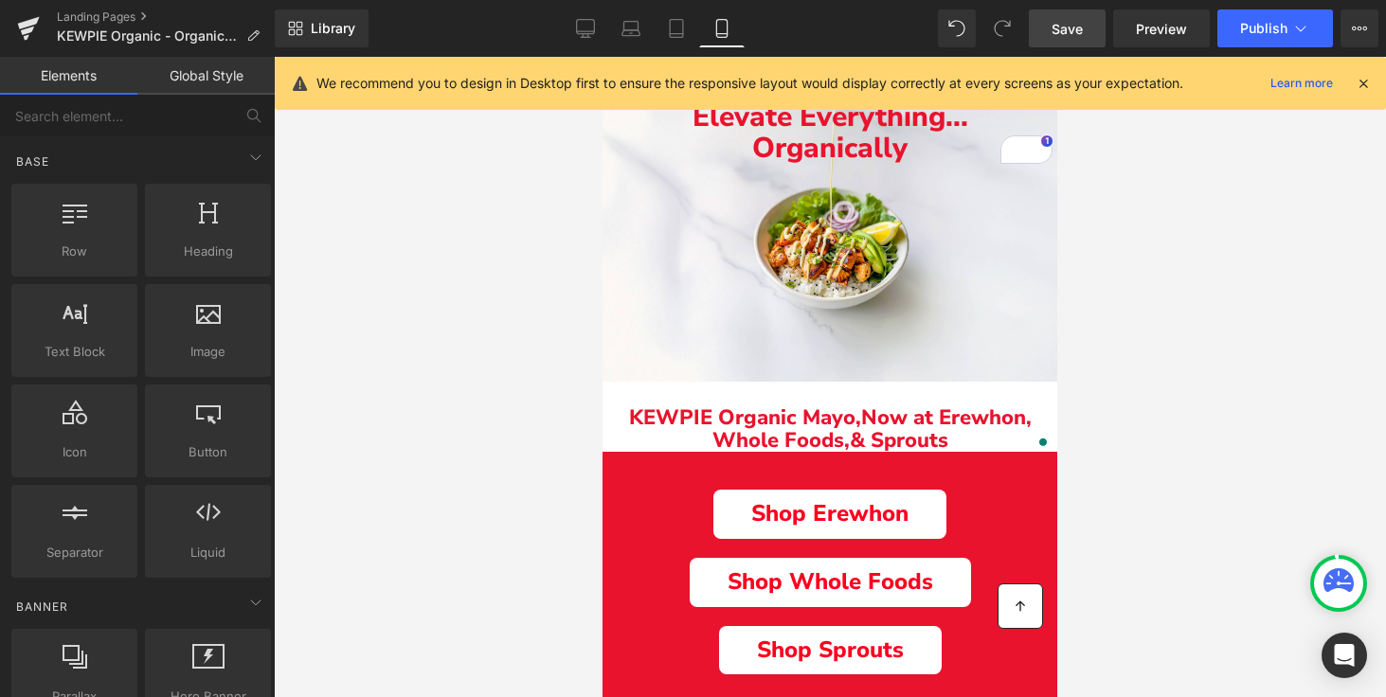
click at [705, 423] on p "KEWPIE Organic Mayo, N ow at Erewhon, Whole Foods, & Sprouts" at bounding box center [829, 428] width 455 height 45
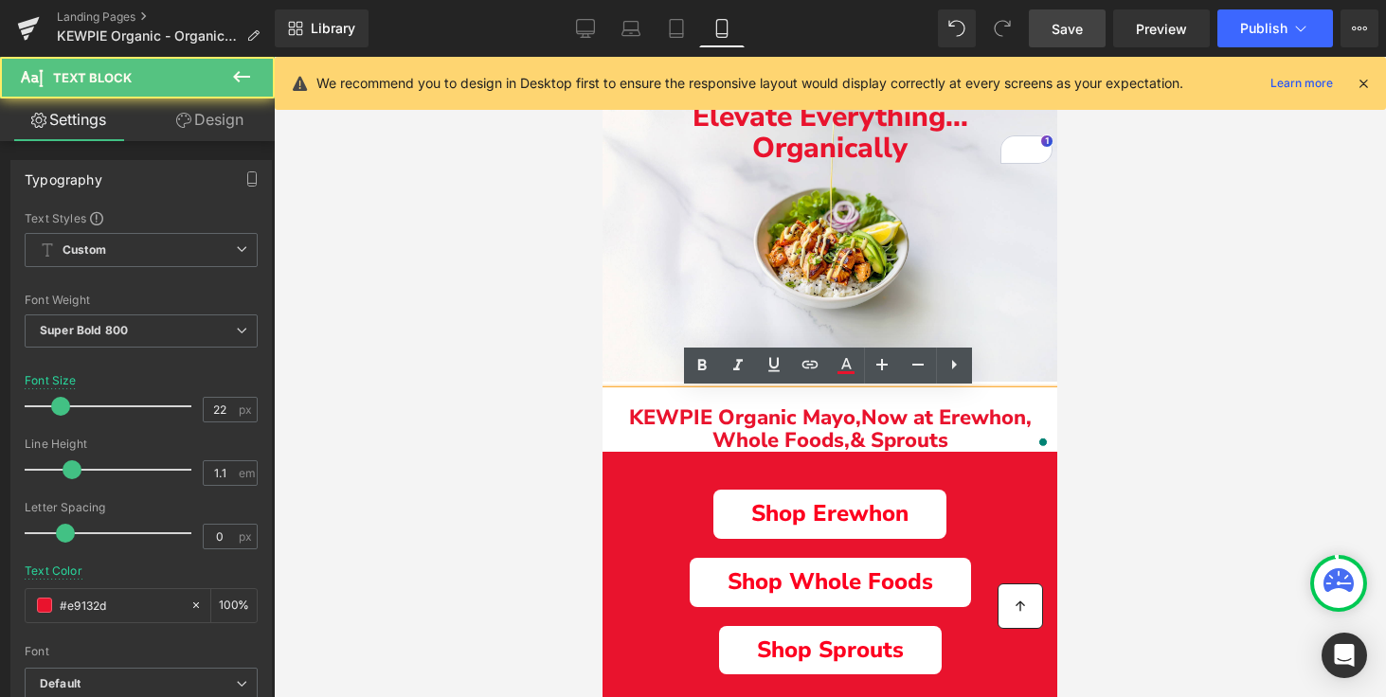
click at [835, 396] on div "KEWPIE Organic Mayo, N ow at Erewhon, Whole Foods, & Sprouts" at bounding box center [829, 421] width 455 height 61
click at [470, 423] on div at bounding box center [830, 377] width 1112 height 640
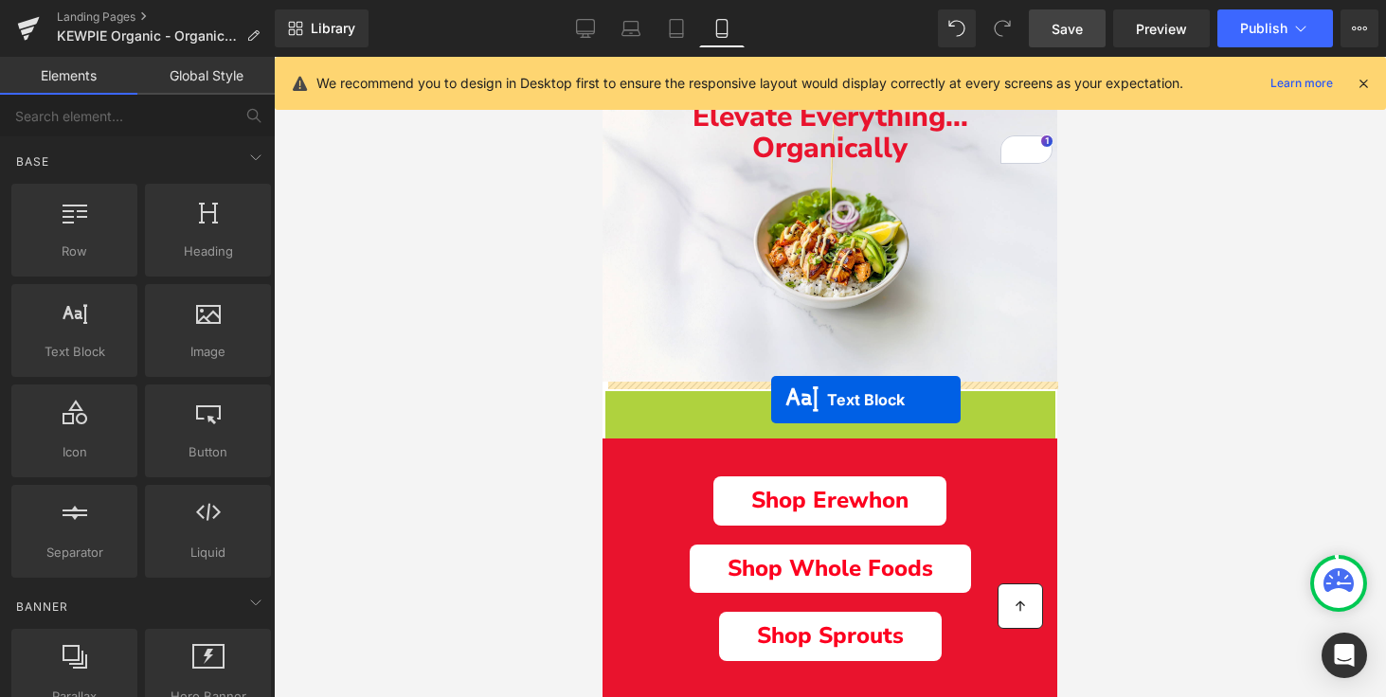
drag, startPoint x: 777, startPoint y: 422, endPoint x: 771, endPoint y: 400, distance: 23.4
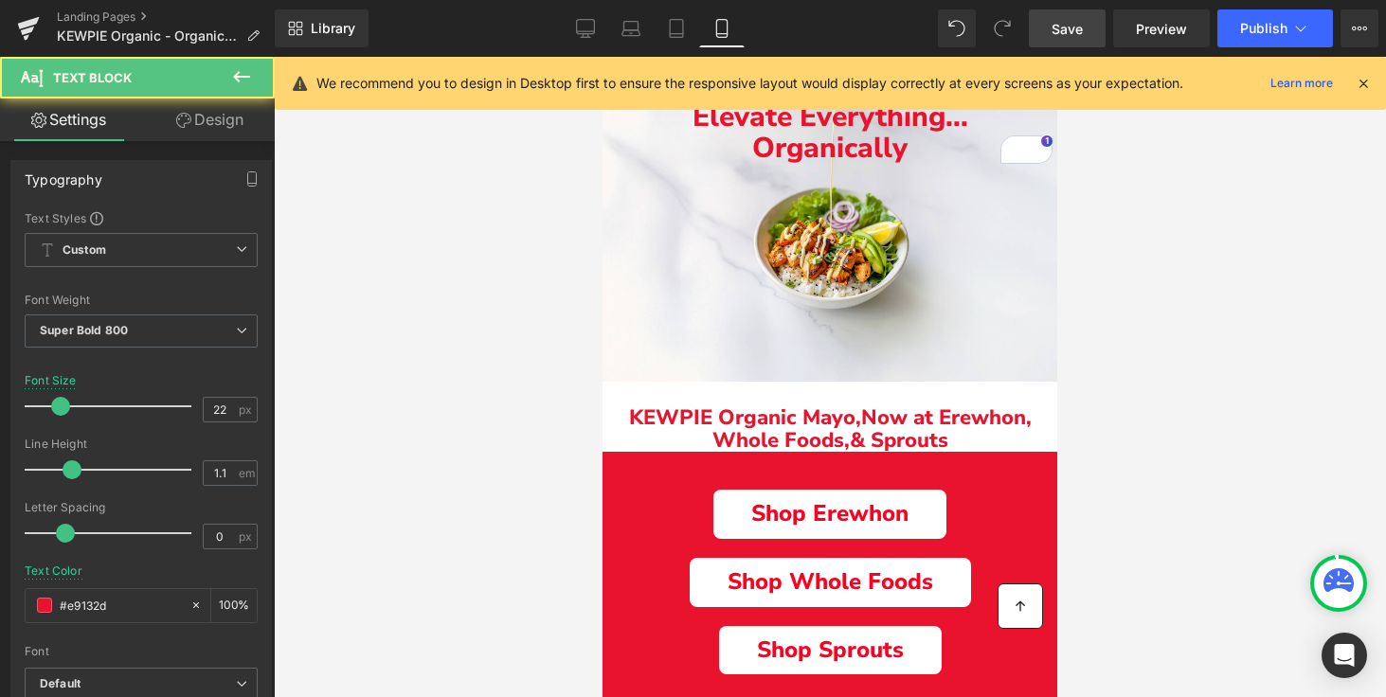
click at [1172, 387] on div at bounding box center [830, 377] width 1112 height 640
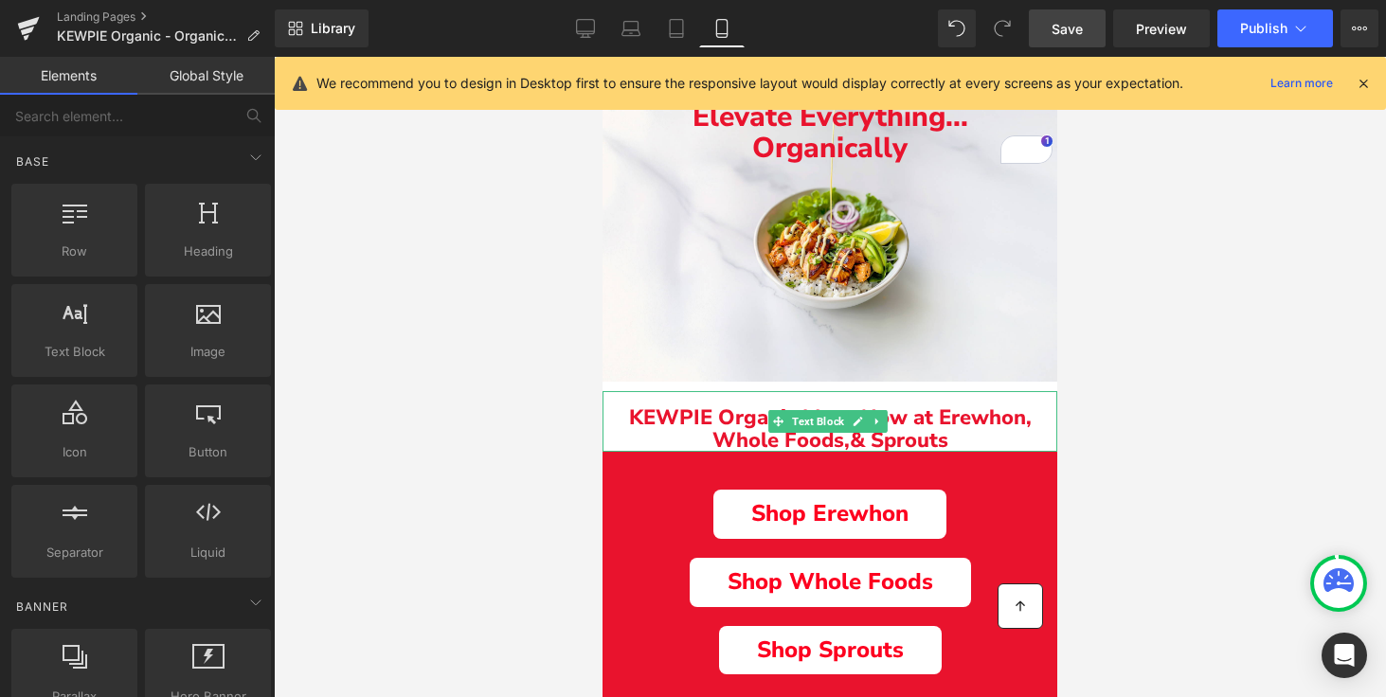
click at [944, 444] on span "& Sprouts" at bounding box center [898, 440] width 98 height 28
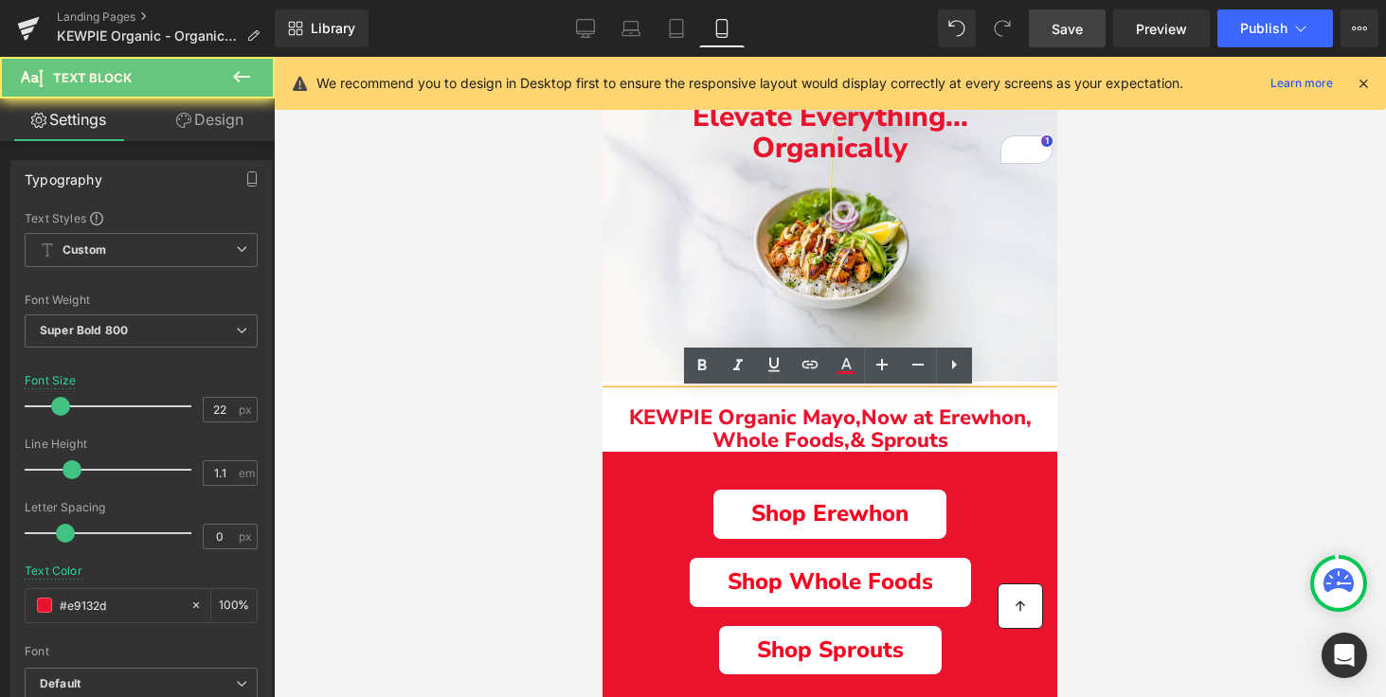
click at [944, 444] on span "& Sprouts" at bounding box center [898, 440] width 98 height 28
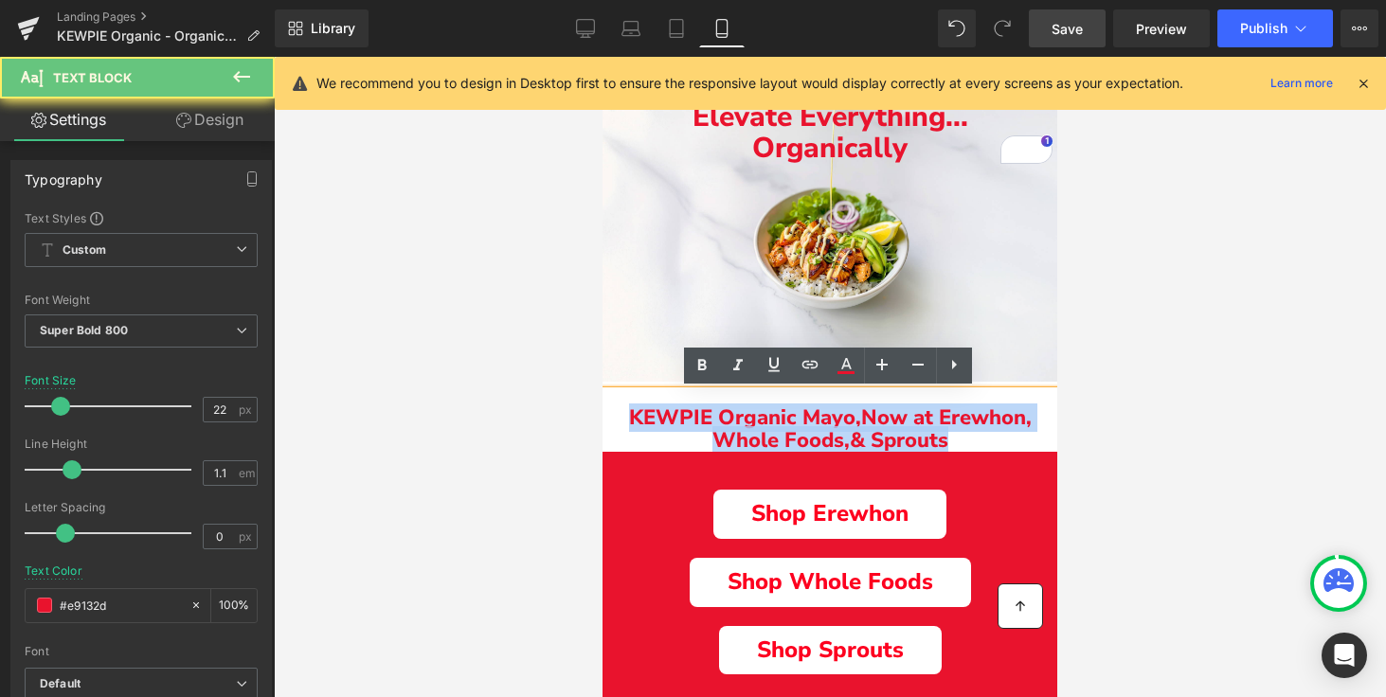
click at [944, 444] on span "& Sprouts" at bounding box center [898, 440] width 98 height 28
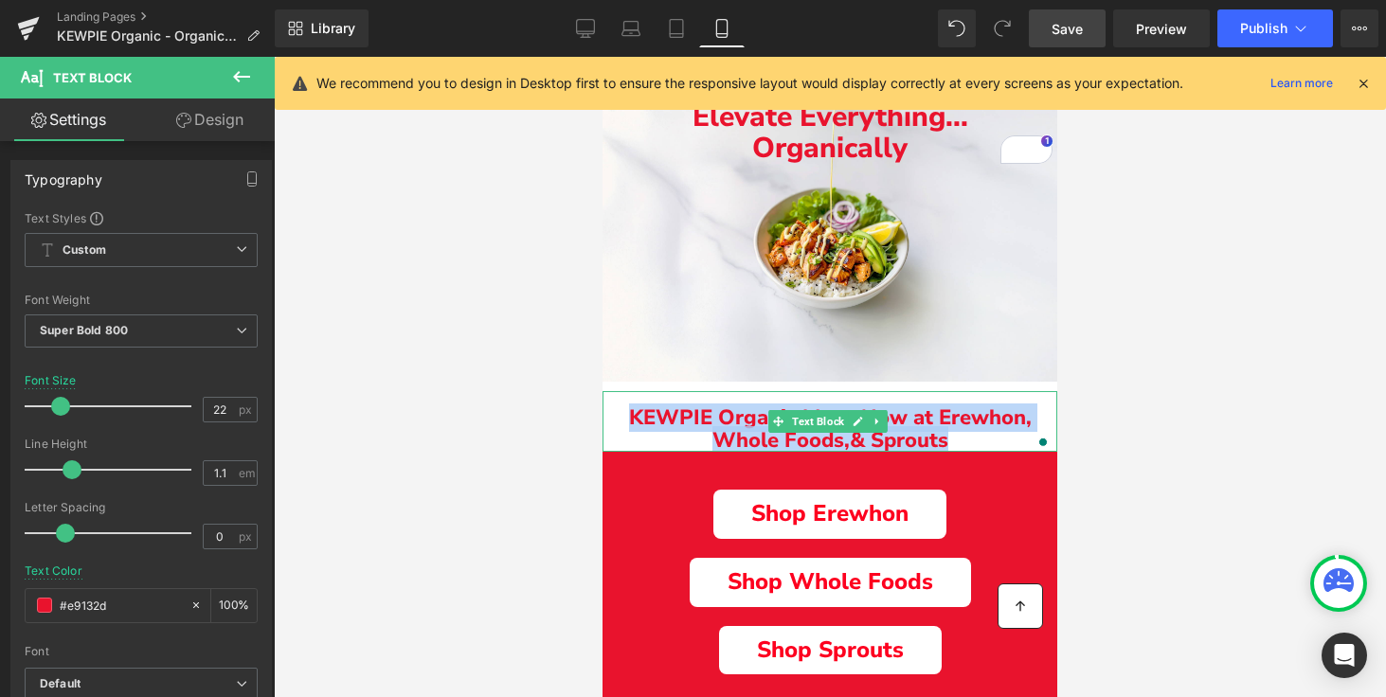
click at [886, 442] on span "& Sprouts" at bounding box center [898, 440] width 98 height 28
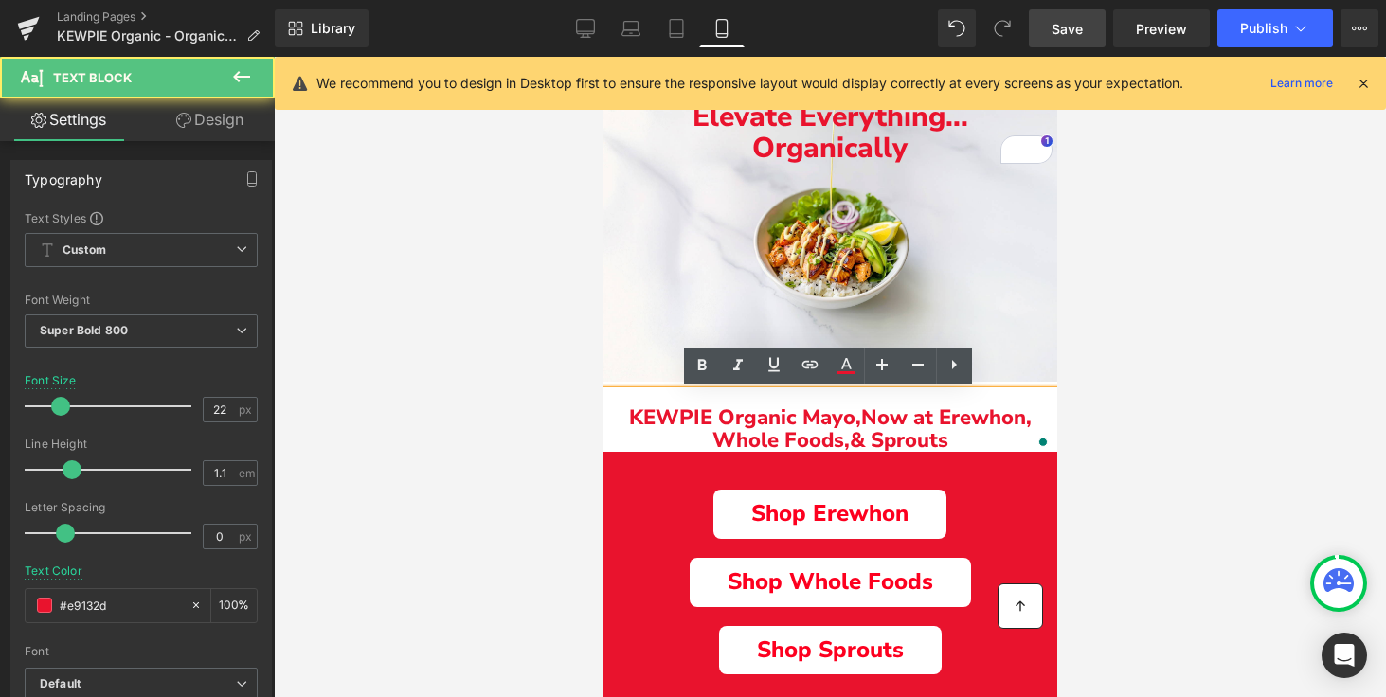
click at [989, 442] on p "KEWPIE Organic Mayo, N ow at Erewhon, Whole Foods, & Sprouts" at bounding box center [829, 428] width 455 height 45
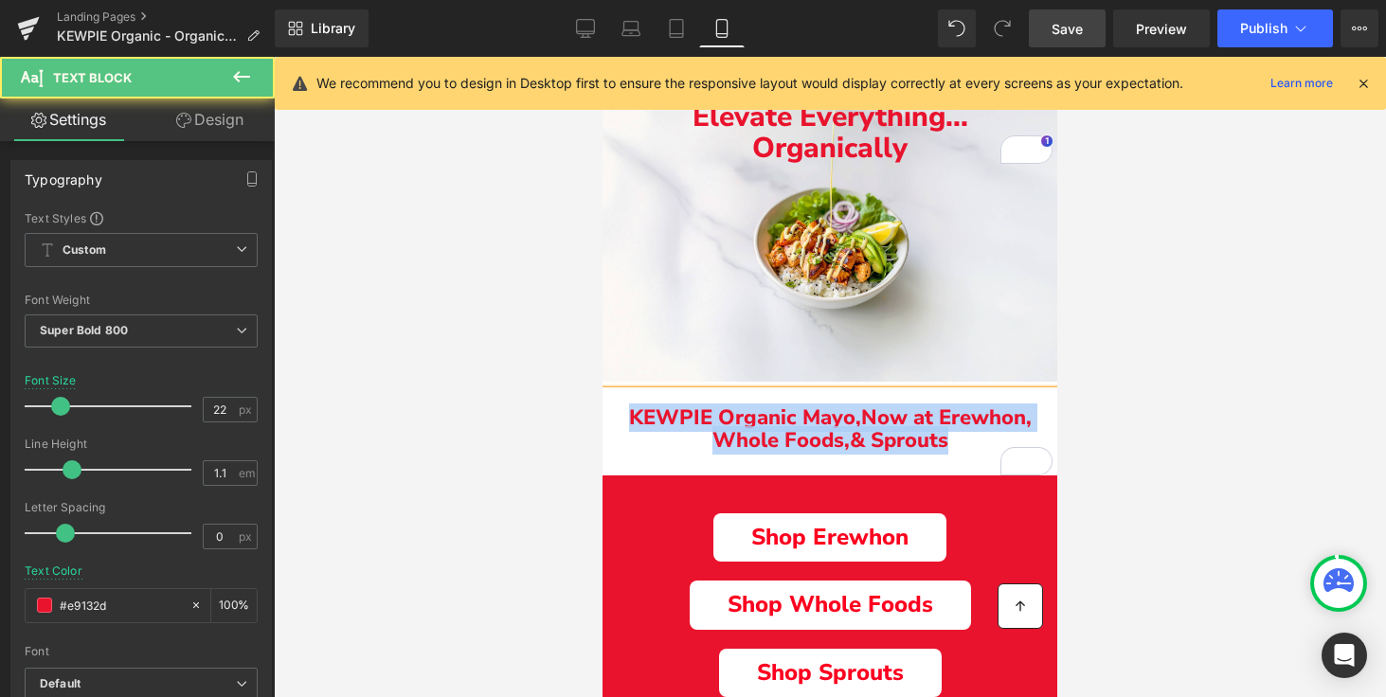
drag, startPoint x: 621, startPoint y: 412, endPoint x: 1010, endPoint y: 441, distance: 390.3
click at [1010, 442] on p "KEWPIE Organic Mayo, N ow at Erewhon, Whole Foods, & Sprouts" at bounding box center [829, 428] width 455 height 45
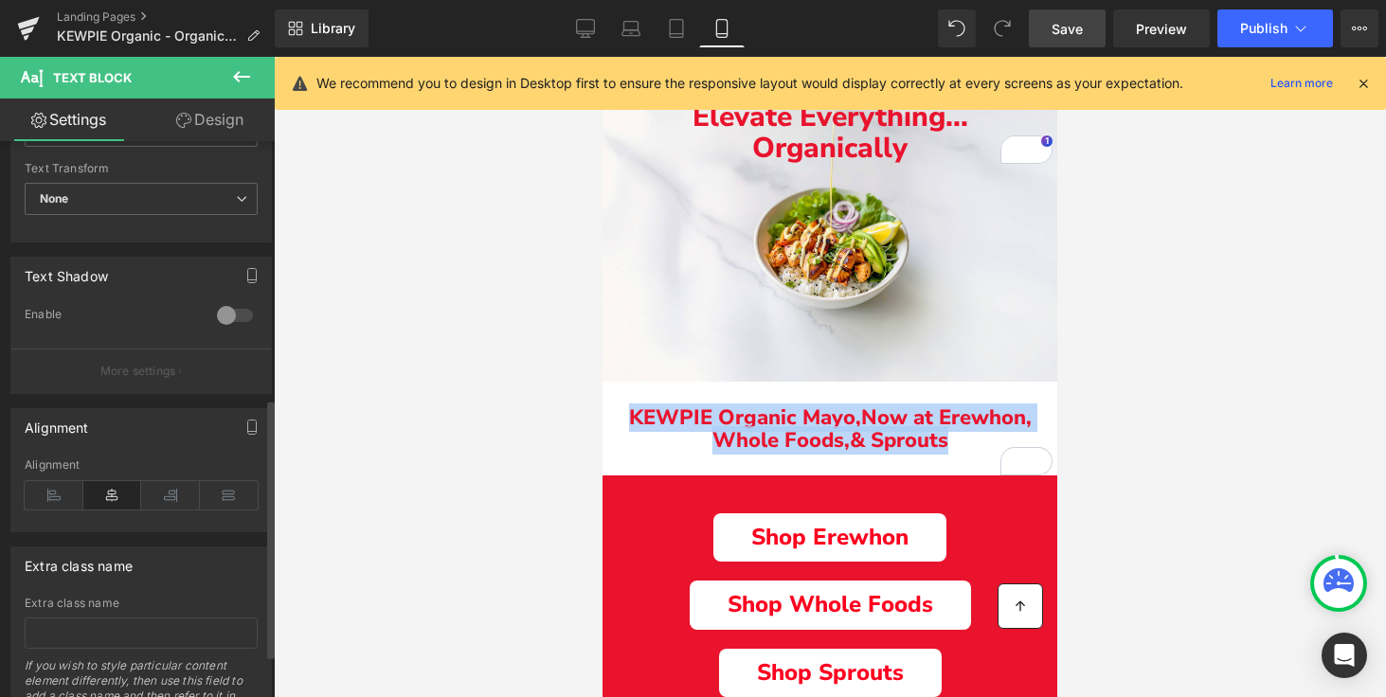
scroll to position [556, 0]
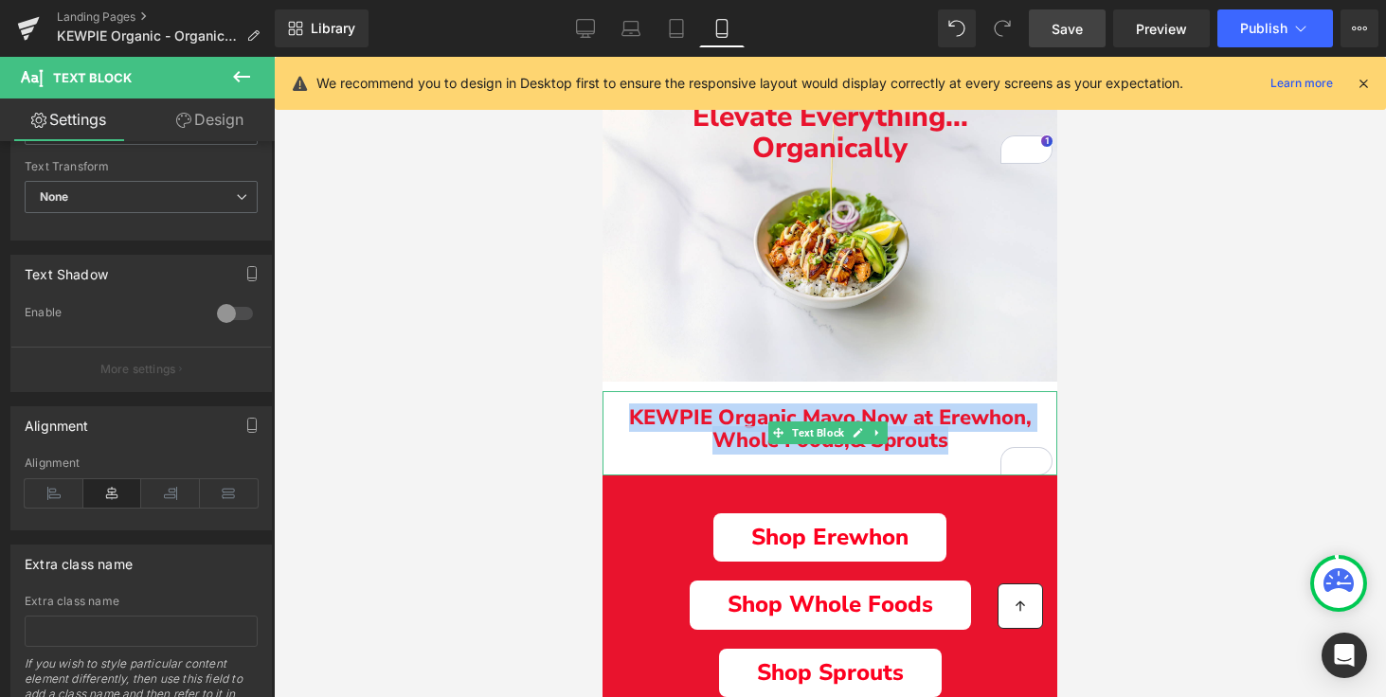
click at [869, 420] on span "N" at bounding box center [869, 417] width 16 height 28
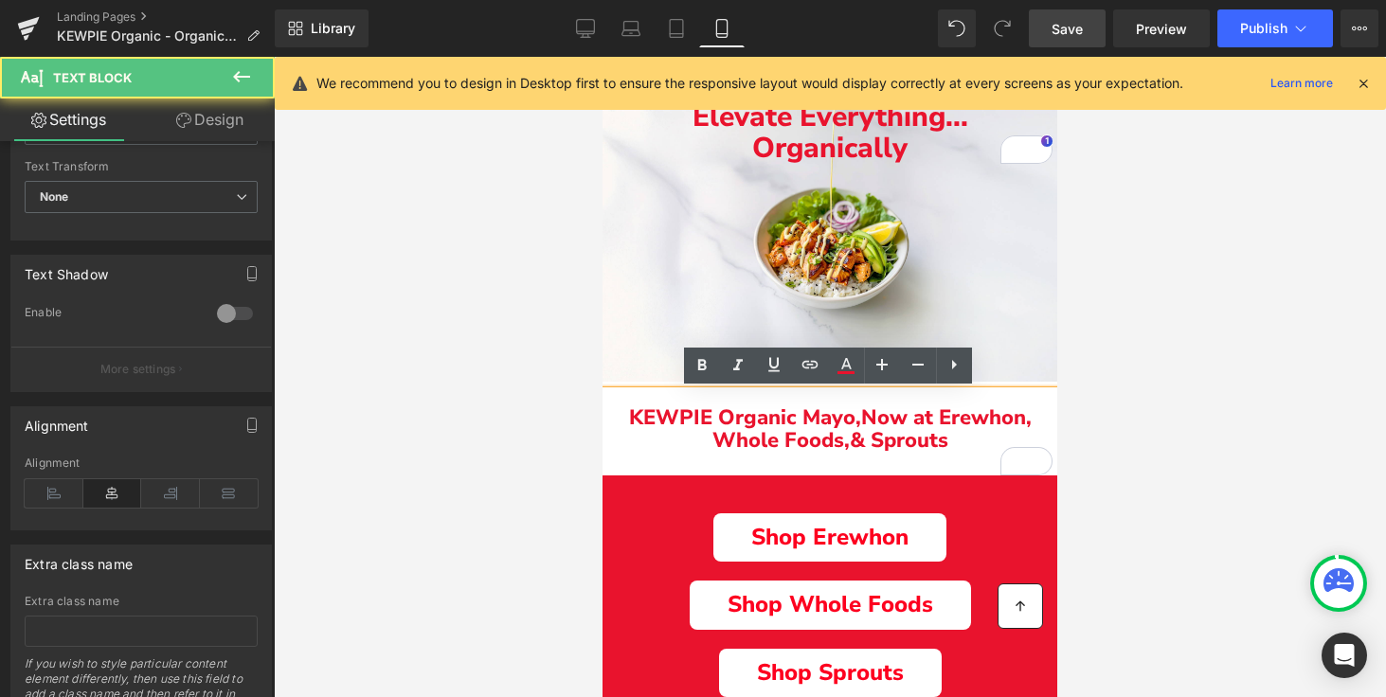
click at [869, 420] on span "N" at bounding box center [869, 417] width 16 height 28
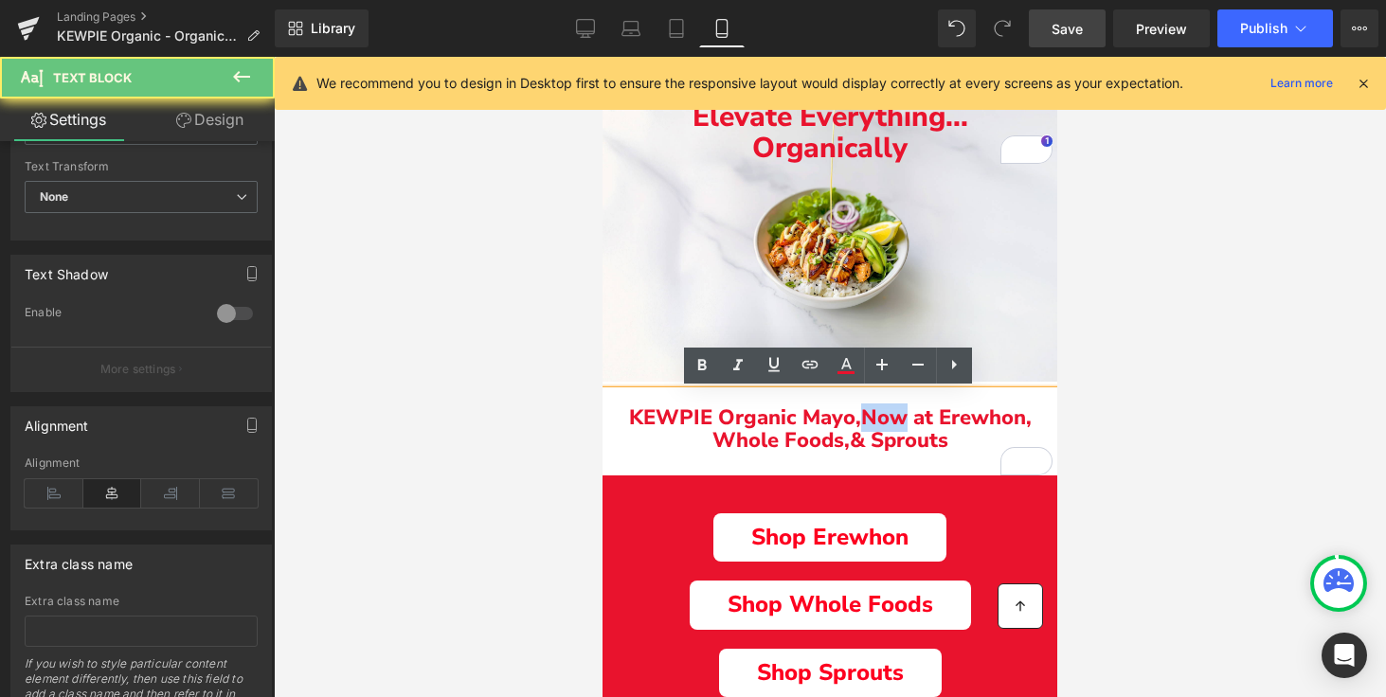
click at [869, 420] on span "N" at bounding box center [869, 417] width 16 height 28
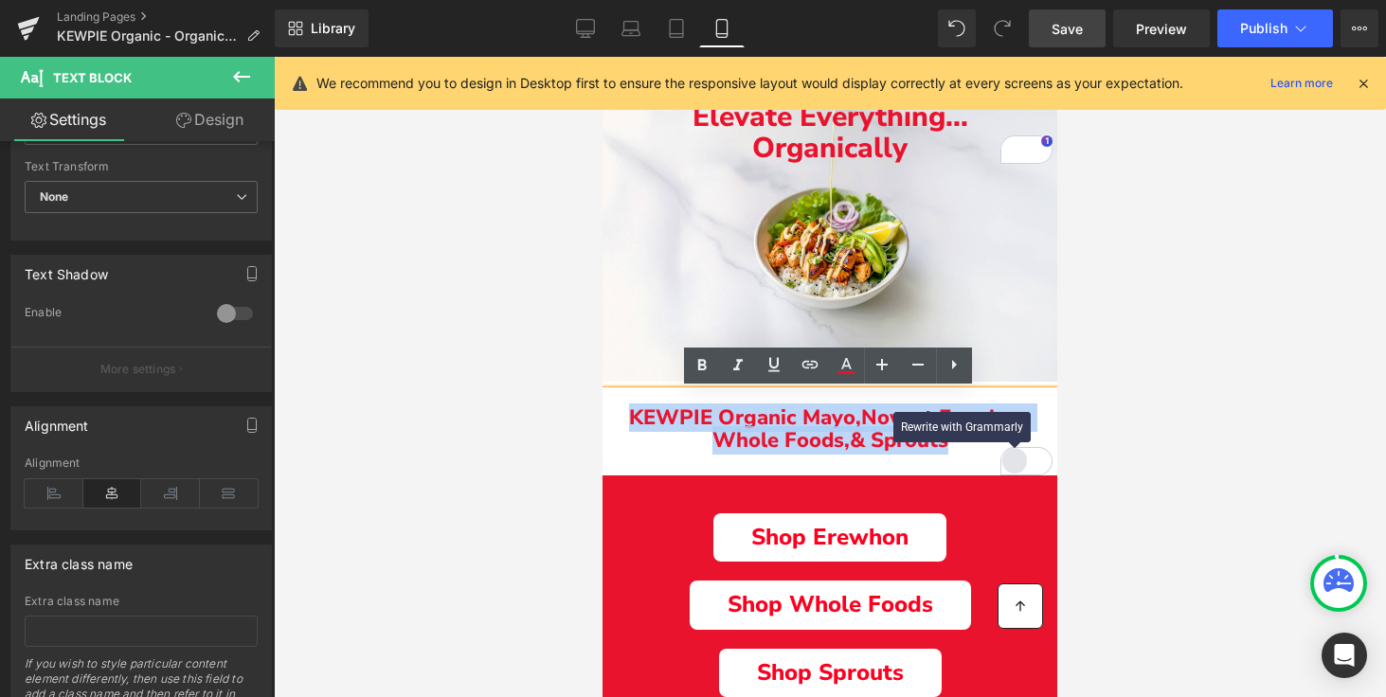
drag, startPoint x: 615, startPoint y: 417, endPoint x: 1017, endPoint y: 450, distance: 403.8
click at [1017, 450] on div "KEWPIE Organic Mayo, N ow at Erewhon, Whole Foods, & Sprouts Text Block" at bounding box center [829, 433] width 455 height 84
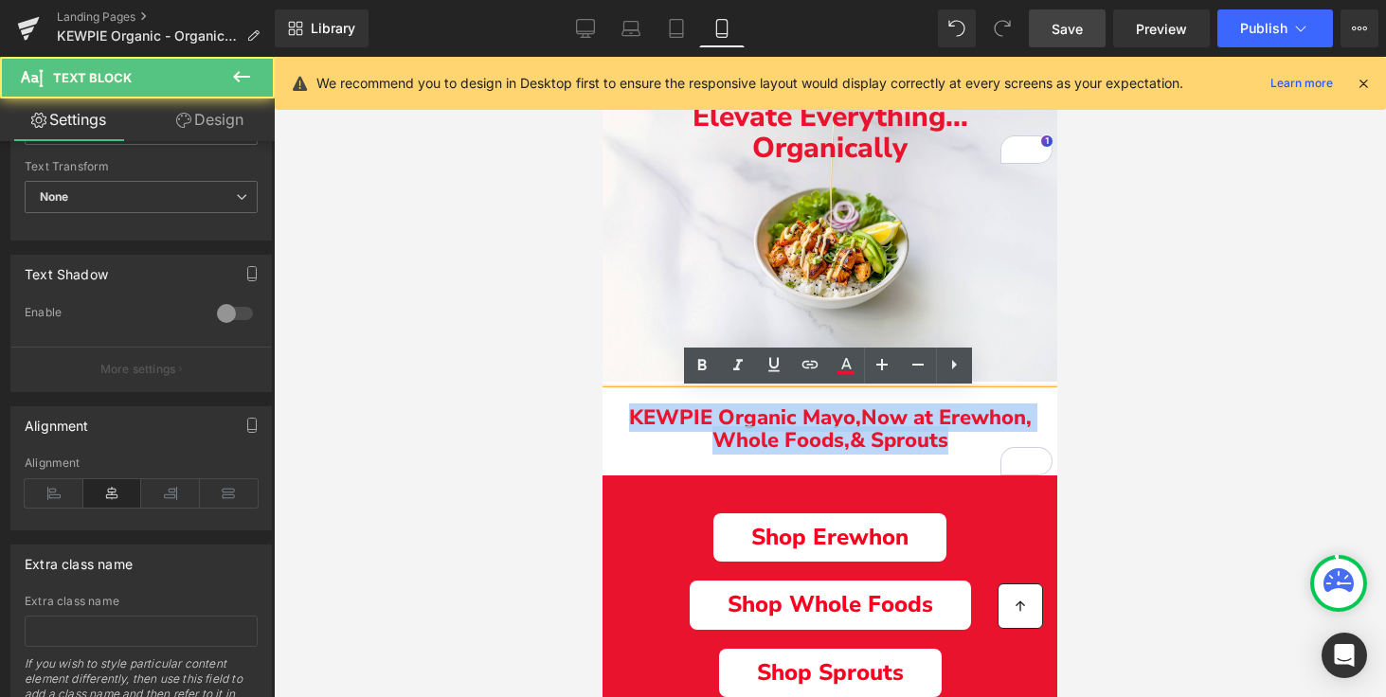
click at [865, 441] on span "& Sprouts" at bounding box center [898, 440] width 98 height 28
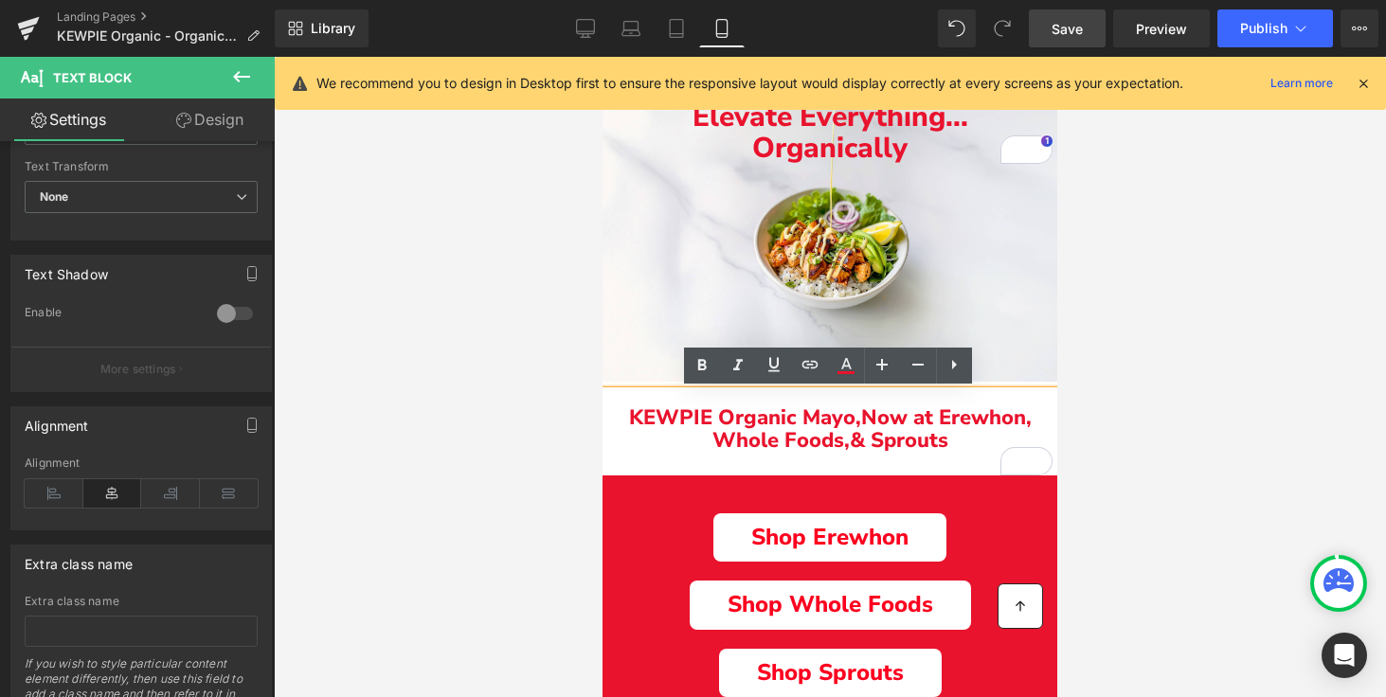
click at [1260, 330] on div at bounding box center [830, 377] width 1112 height 640
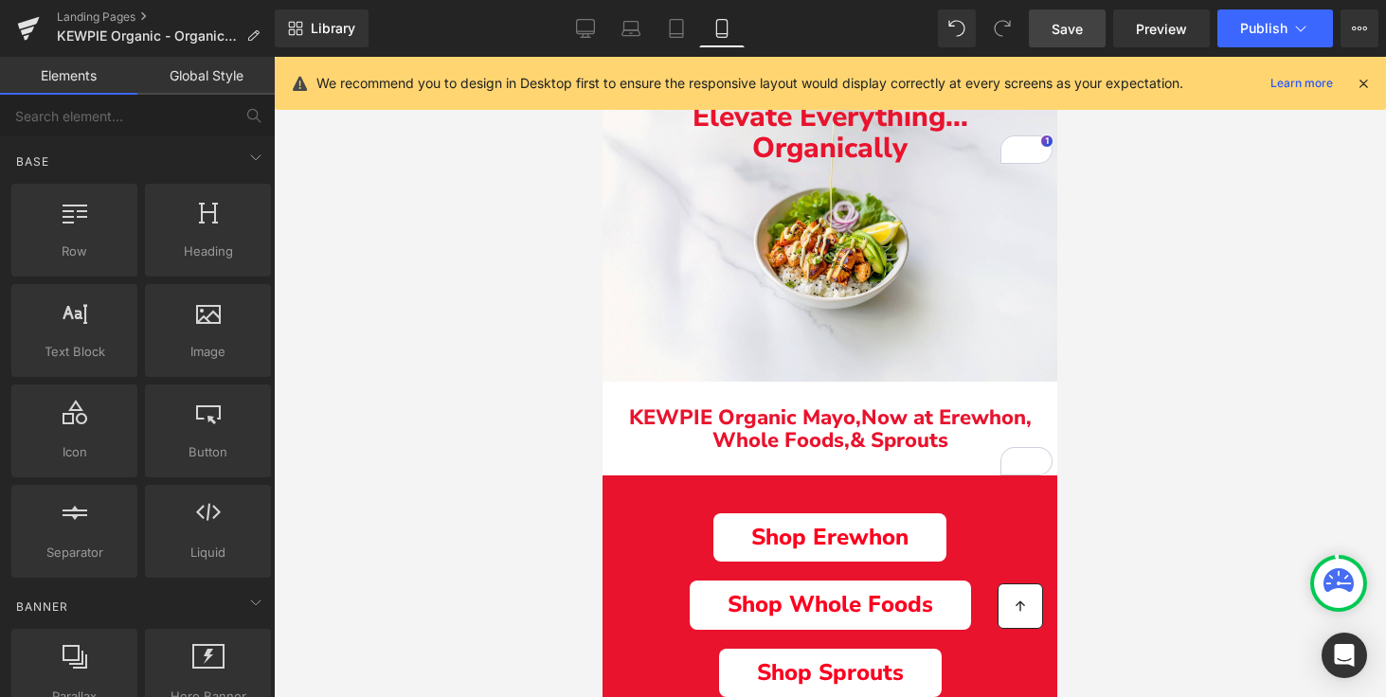
click at [1081, 44] on link "Save" at bounding box center [1066, 28] width 77 height 38
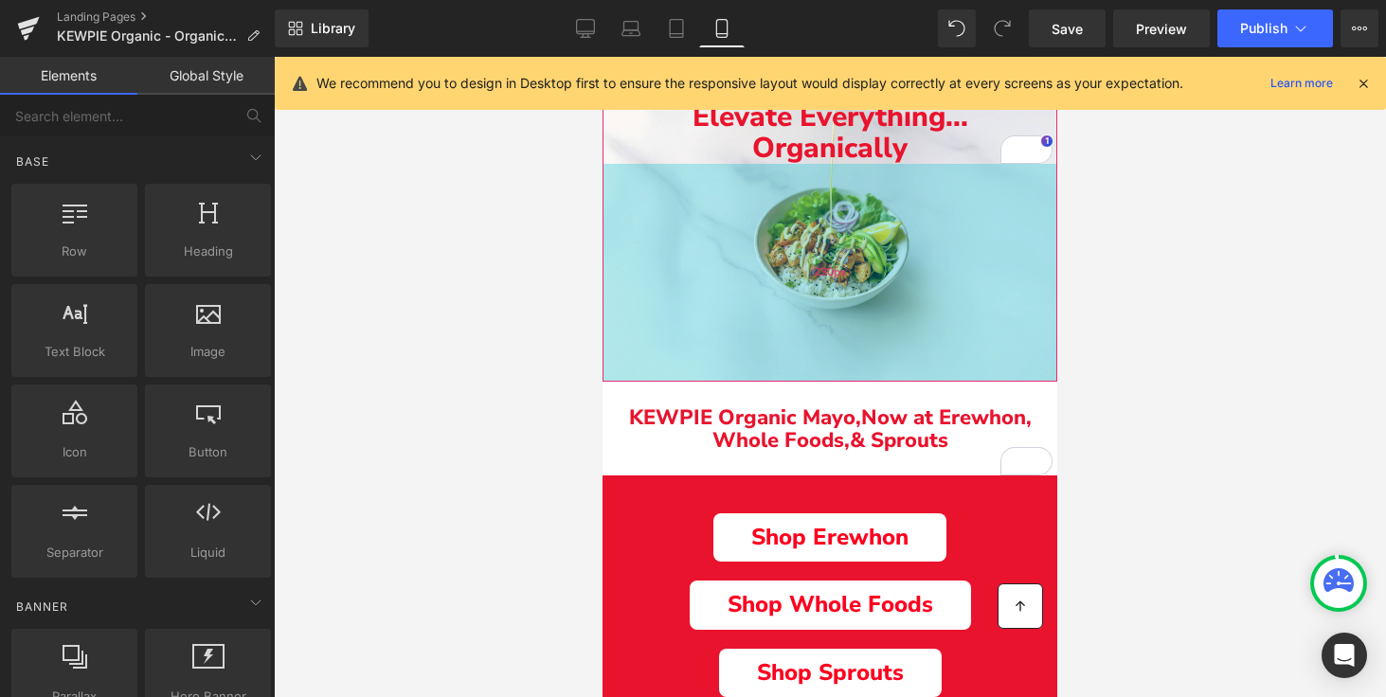
scroll to position [0, 0]
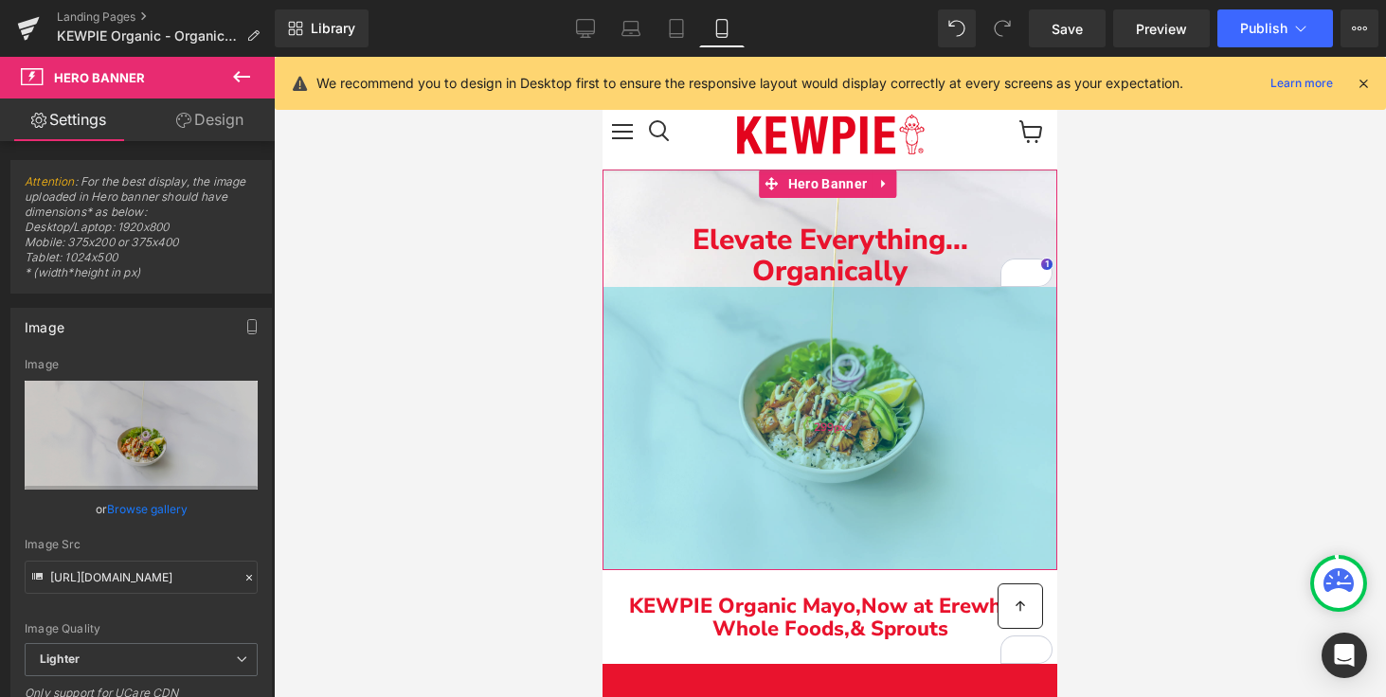
drag, startPoint x: 846, startPoint y: 367, endPoint x: 889, endPoint y: 435, distance: 80.1
click at [889, 435] on div "299px" at bounding box center [829, 428] width 455 height 283
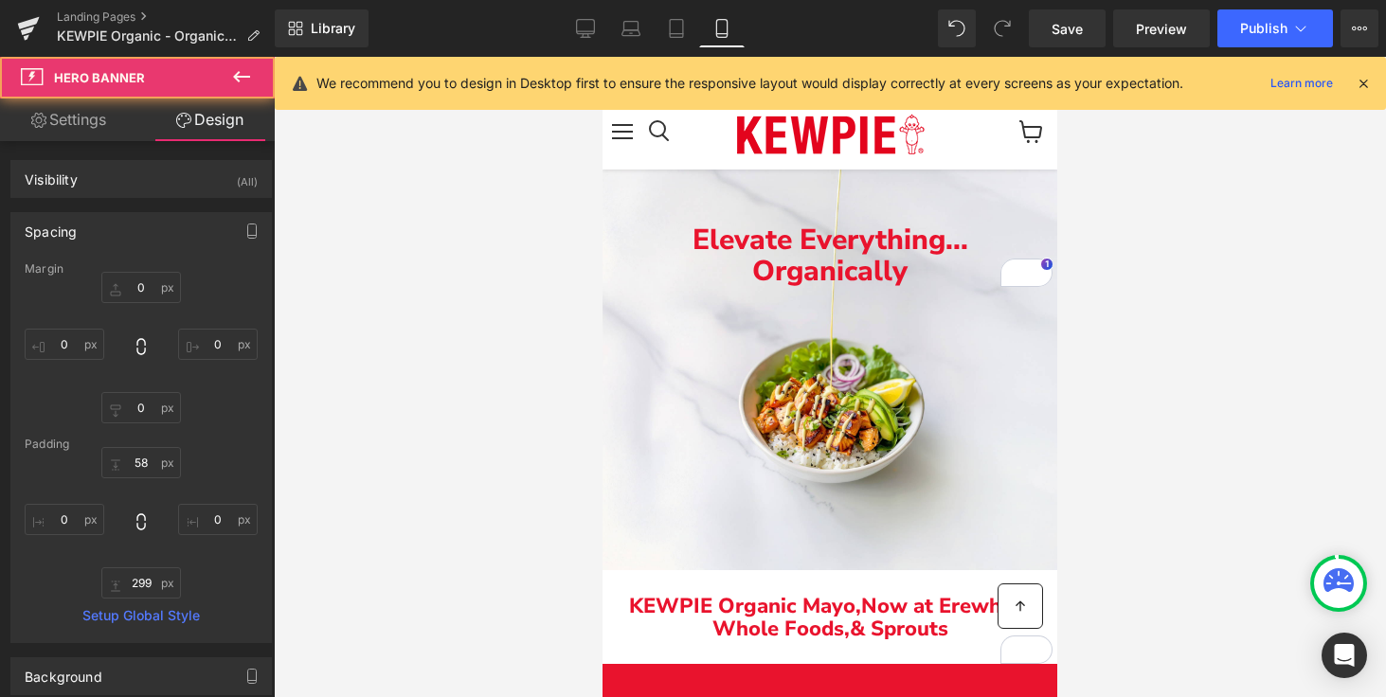
click at [1185, 409] on div at bounding box center [830, 377] width 1112 height 640
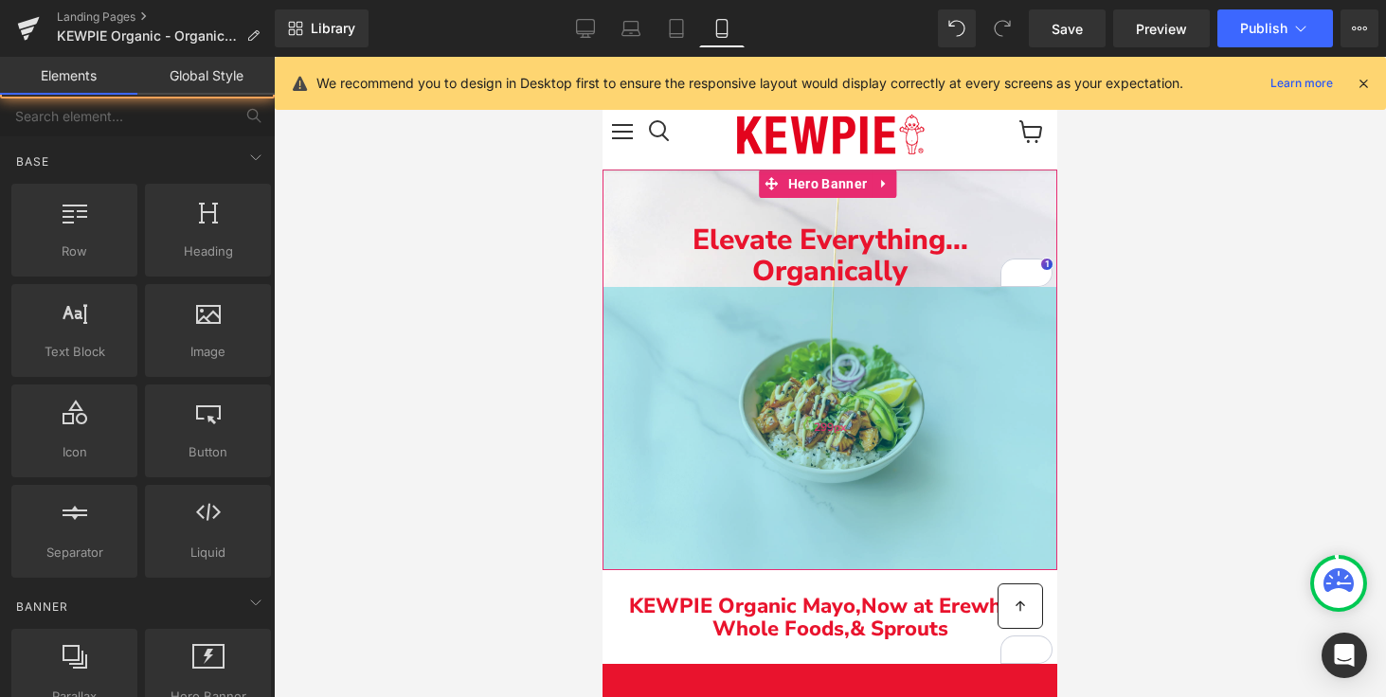
click at [872, 426] on div "299px" at bounding box center [829, 428] width 455 height 283
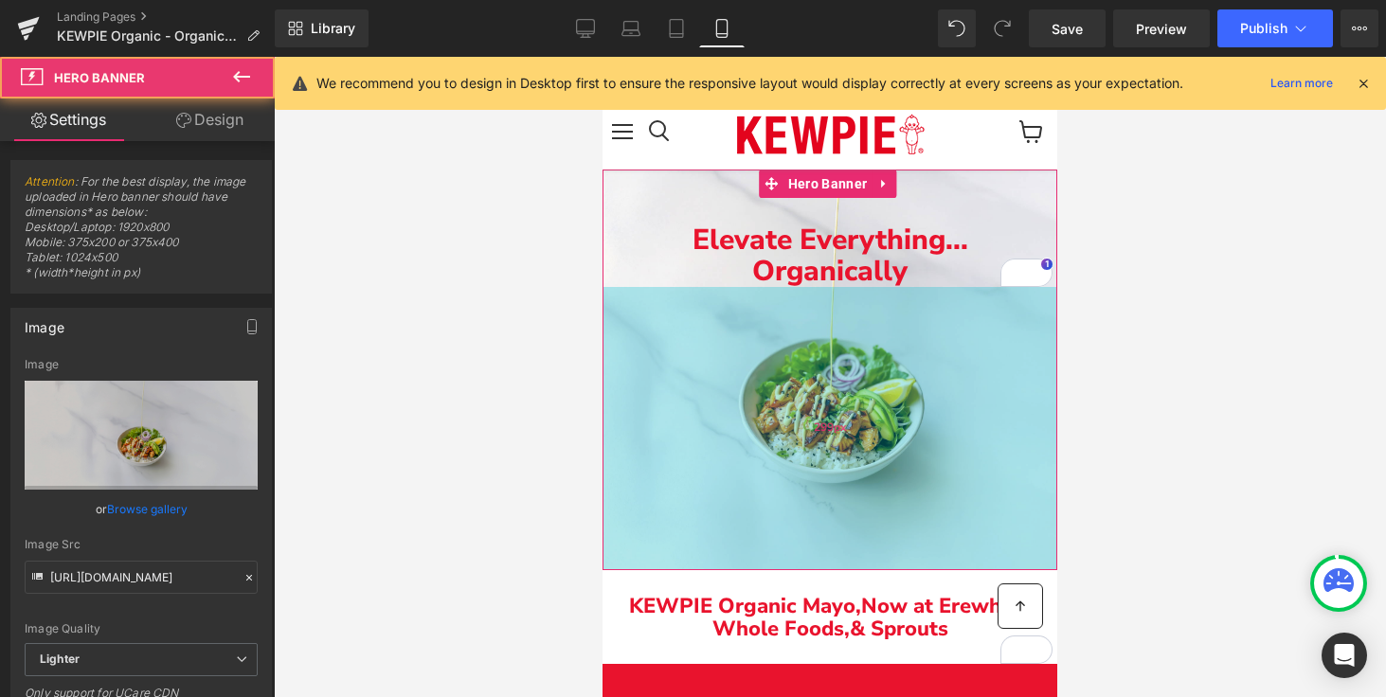
click at [872, 426] on div "299px" at bounding box center [829, 428] width 455 height 283
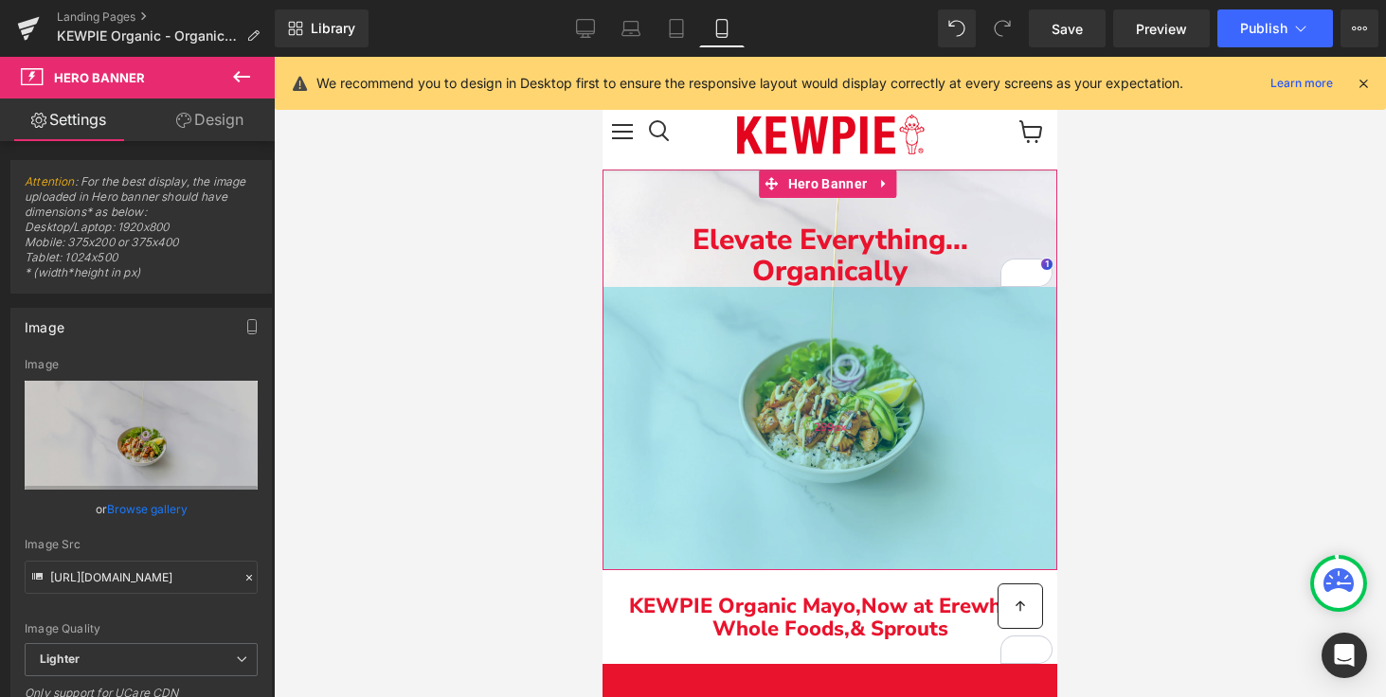
click at [867, 426] on div "299px" at bounding box center [829, 428] width 455 height 283
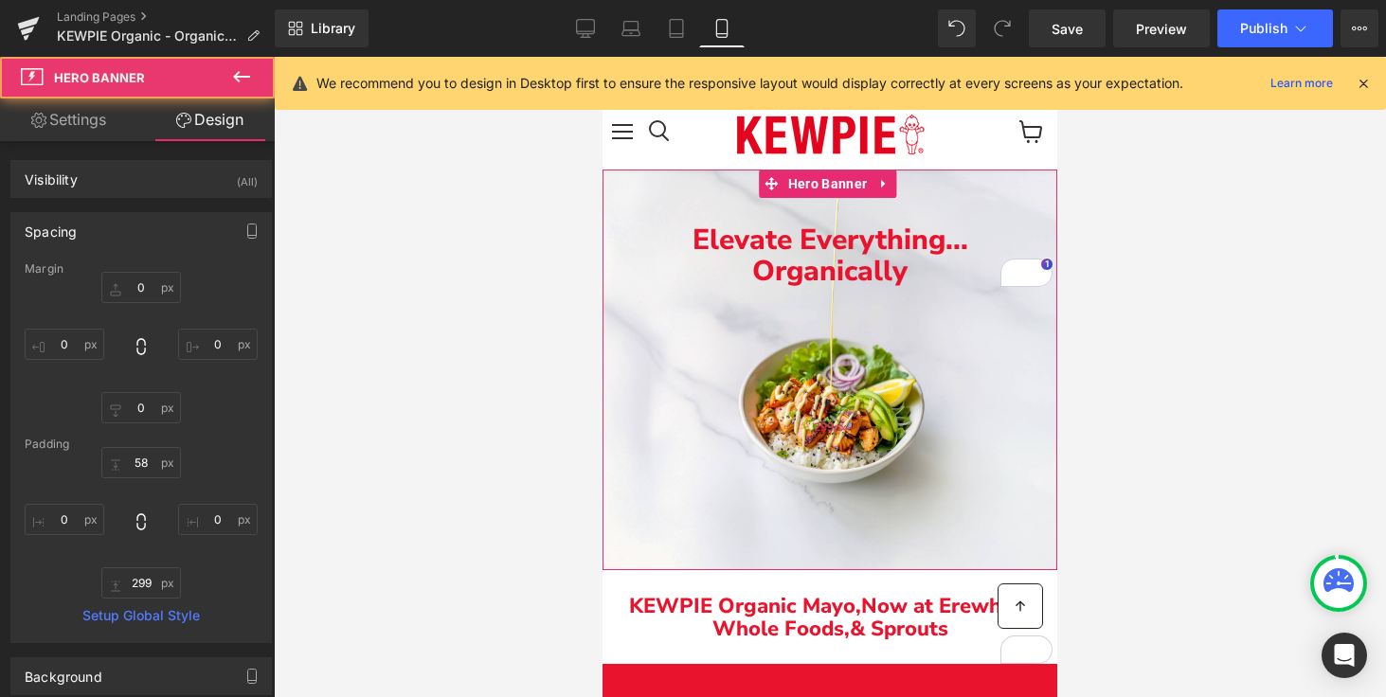
click at [867, 426] on div "299px" at bounding box center [829, 428] width 455 height 283
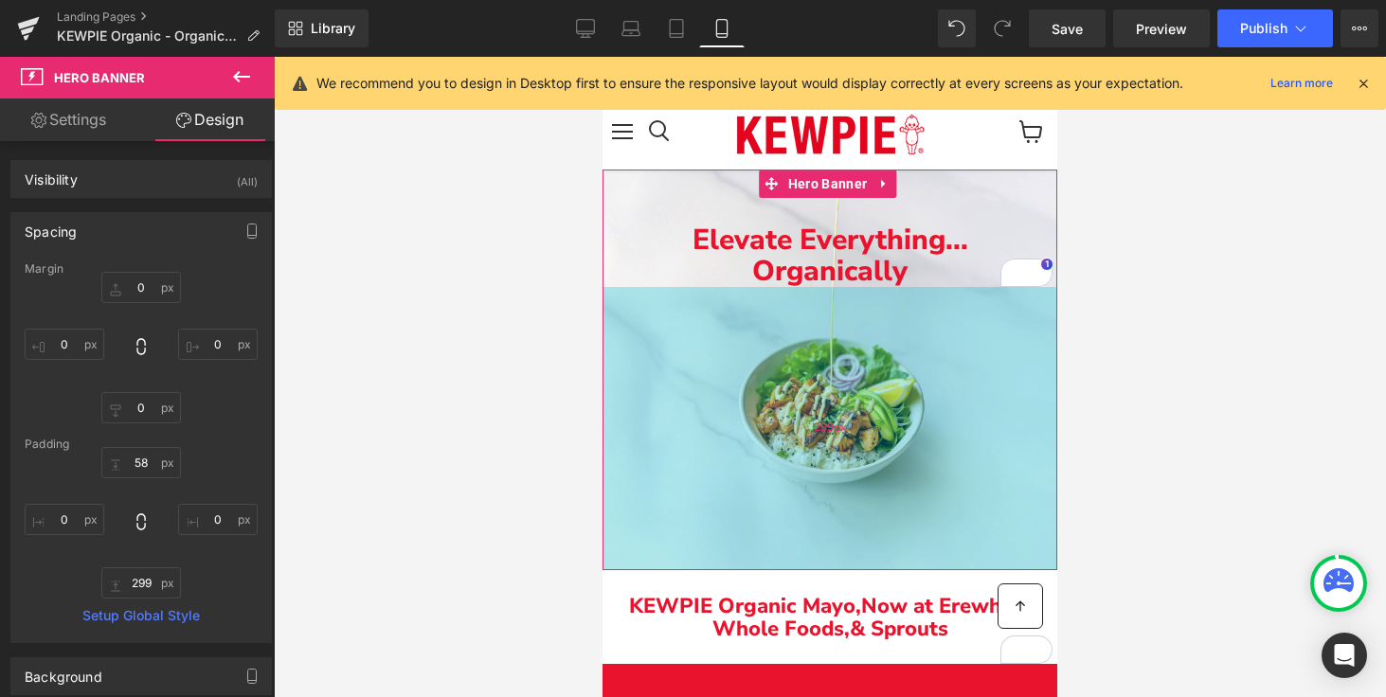
click at [867, 426] on div "299px" at bounding box center [829, 428] width 455 height 283
click at [673, 437] on div "299px" at bounding box center [829, 428] width 455 height 283
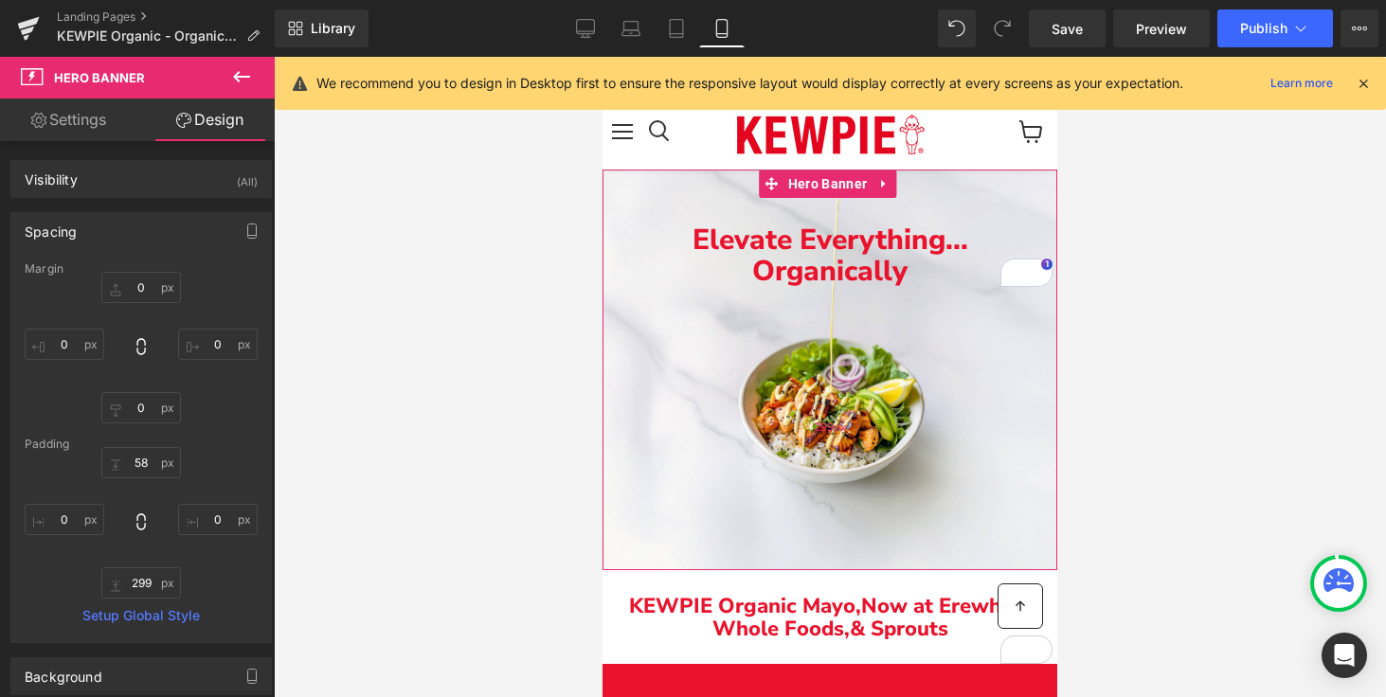
click at [673, 437] on div "299px" at bounding box center [829, 428] width 455 height 283
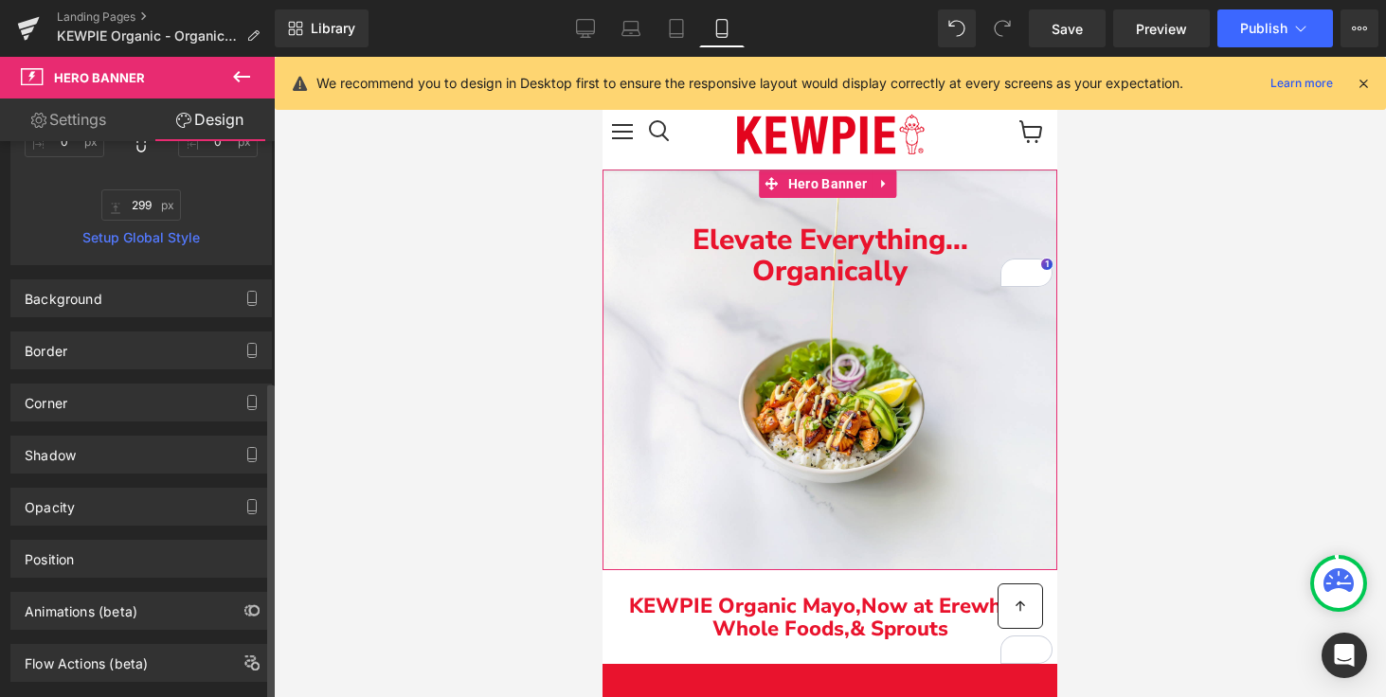
scroll to position [417, 0]
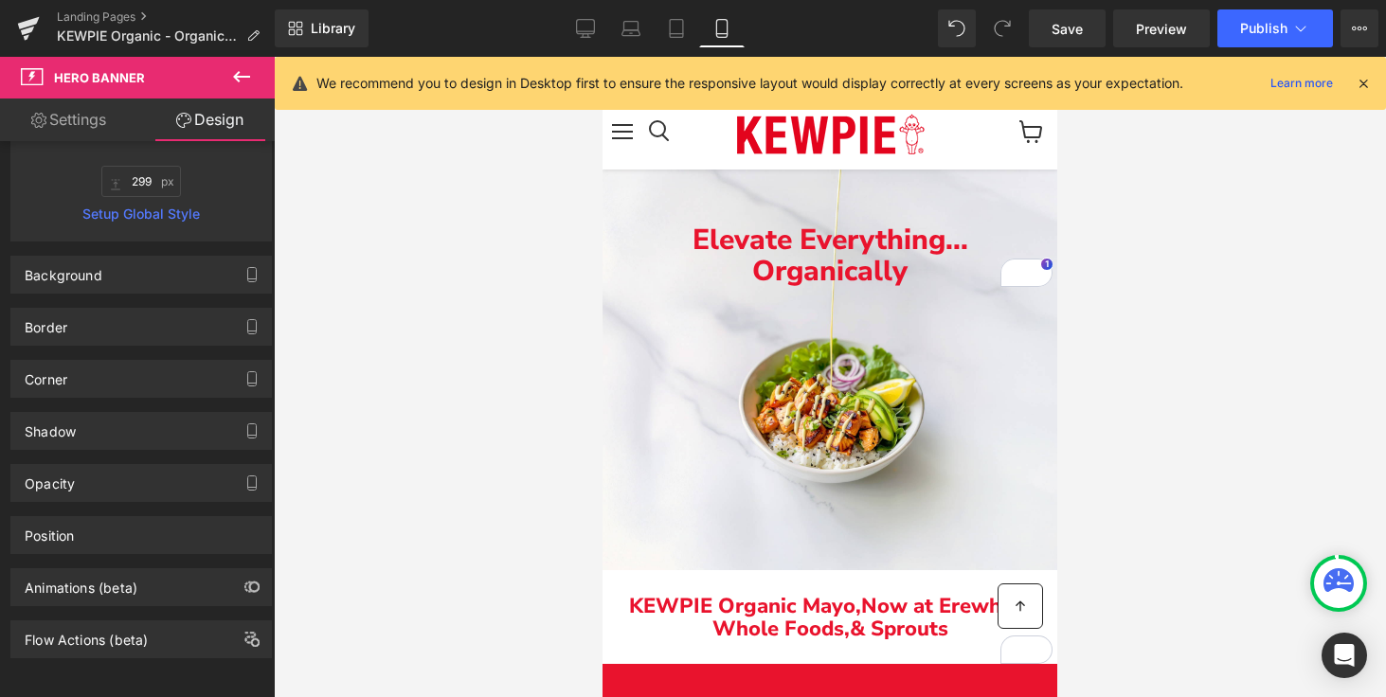
click at [1265, 372] on div at bounding box center [830, 377] width 1112 height 640
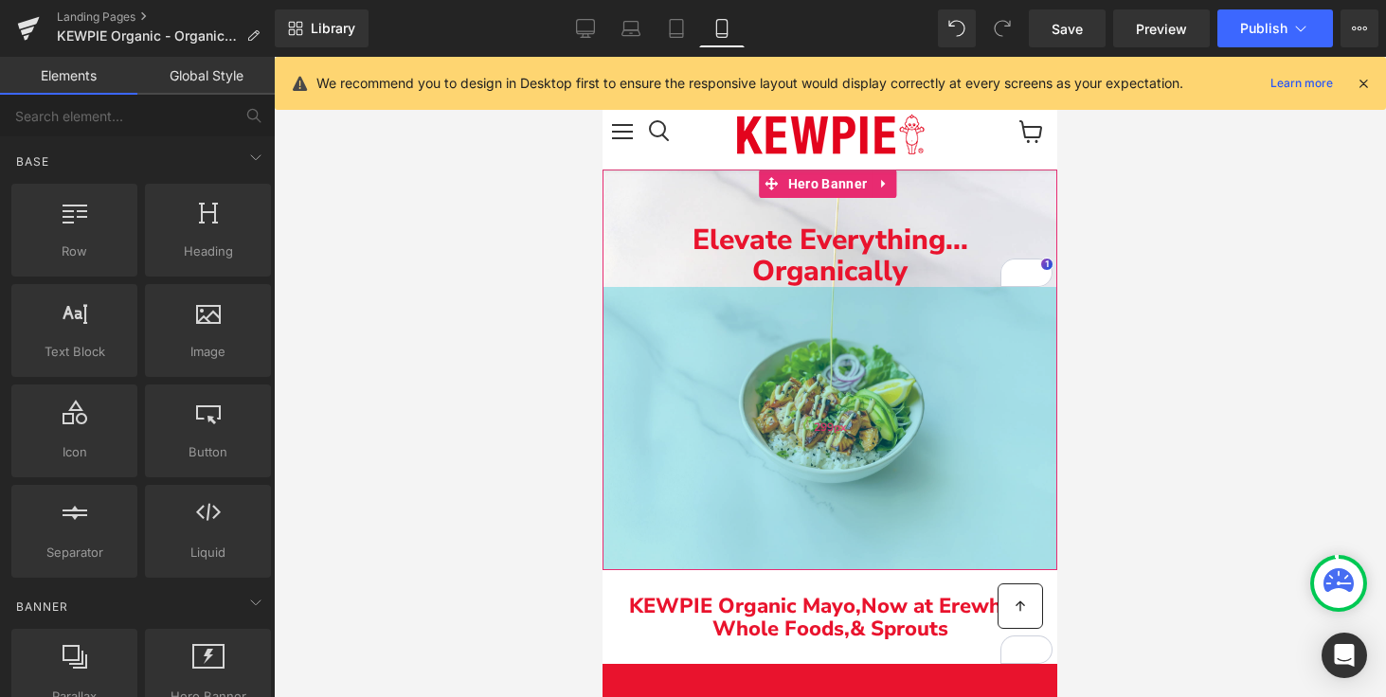
click at [796, 416] on div "299px" at bounding box center [829, 428] width 455 height 283
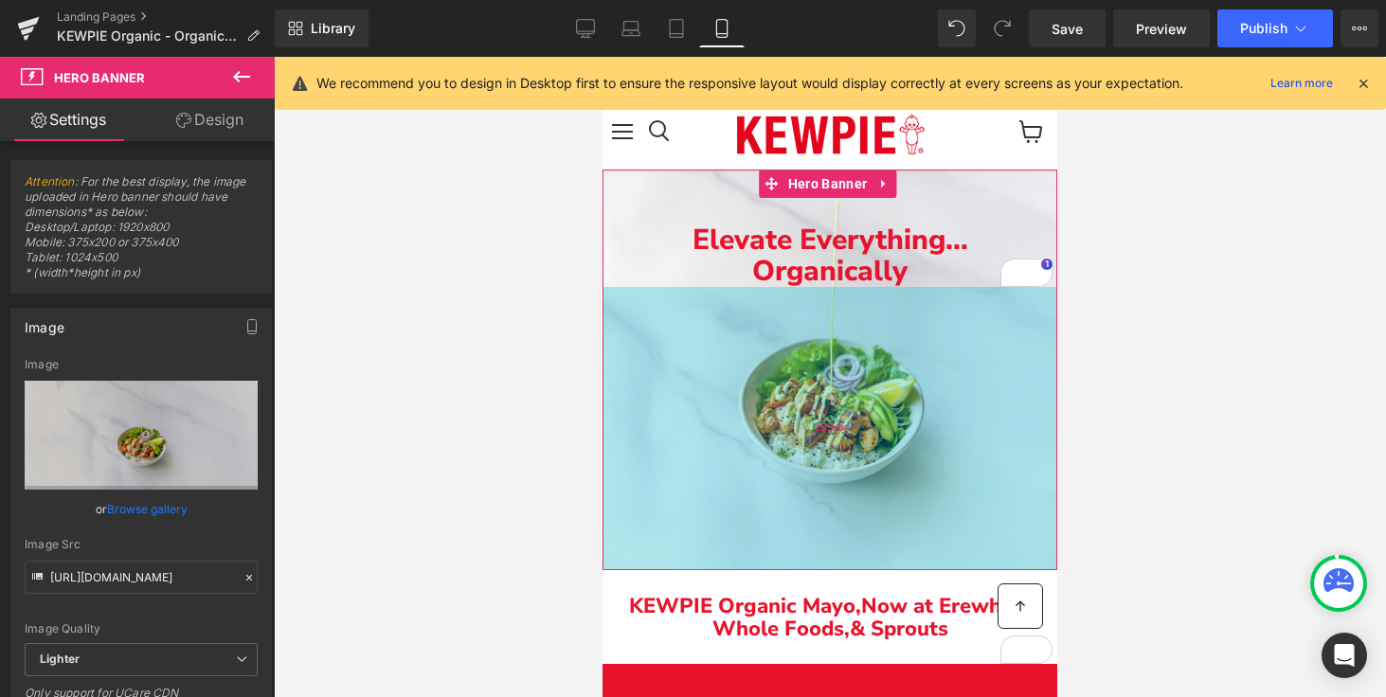
click at [767, 374] on div "299px" at bounding box center [829, 428] width 455 height 283
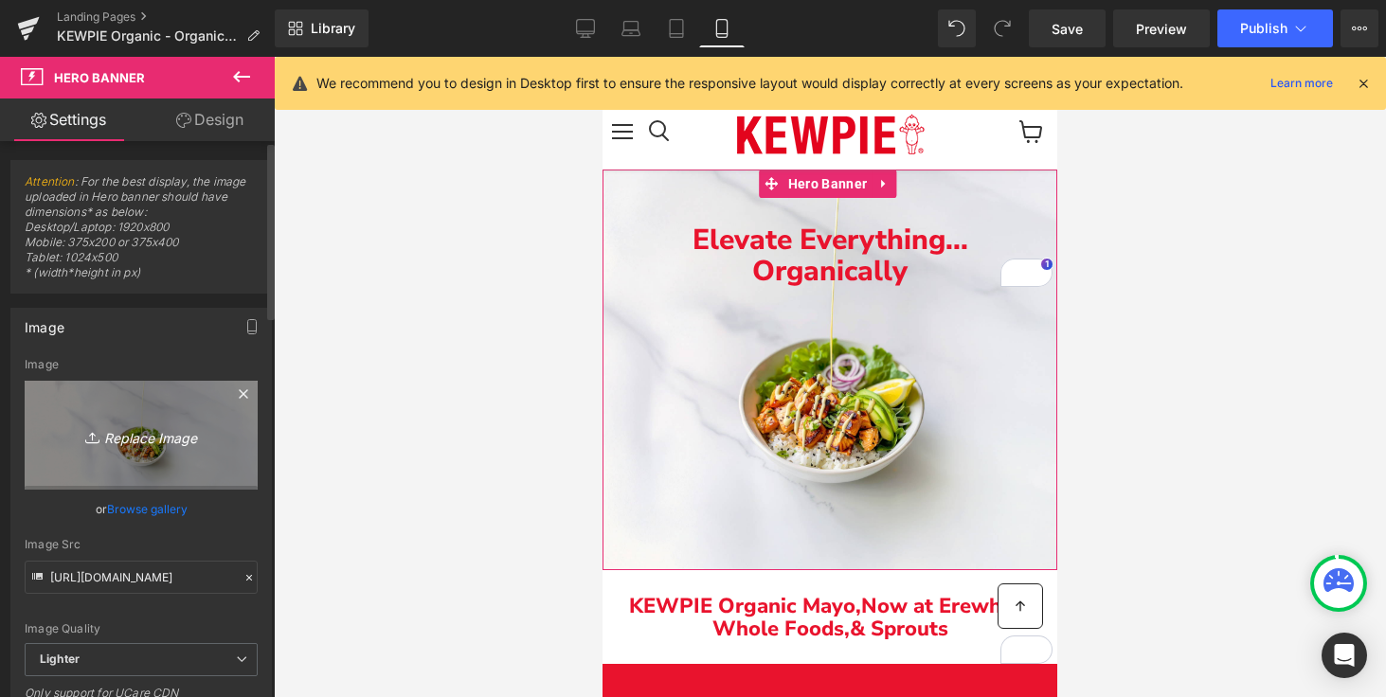
click at [129, 434] on icon "Replace Image" at bounding box center [141, 435] width 152 height 24
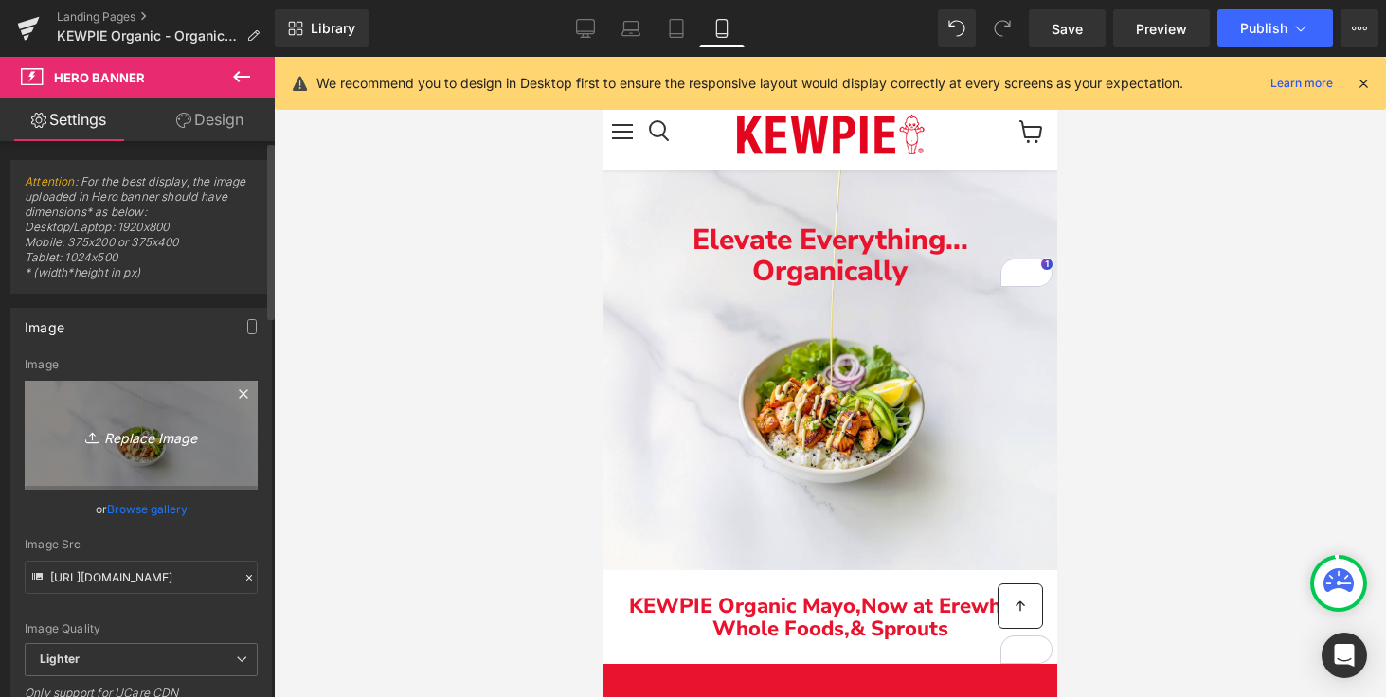
type input "C:\fakepath\Screenshot 2025-10-10 at 9.36.56 AM.png"
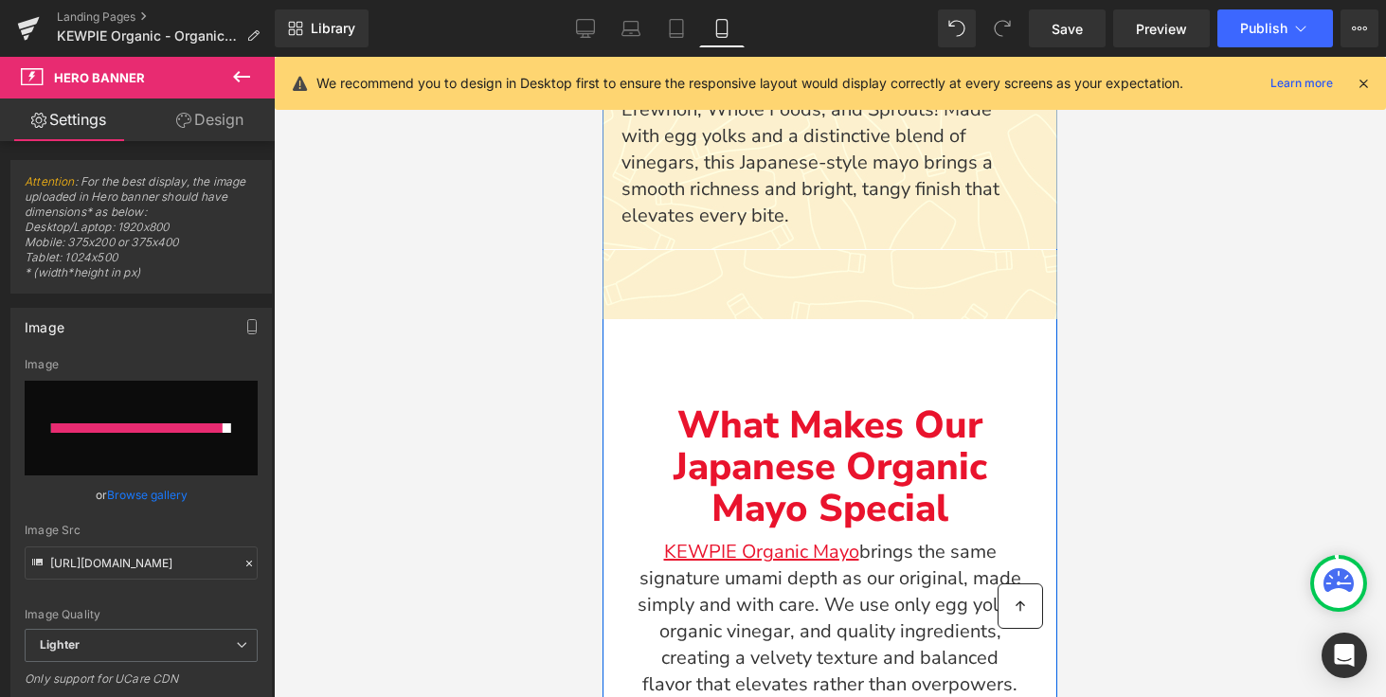
scroll to position [1709, 0]
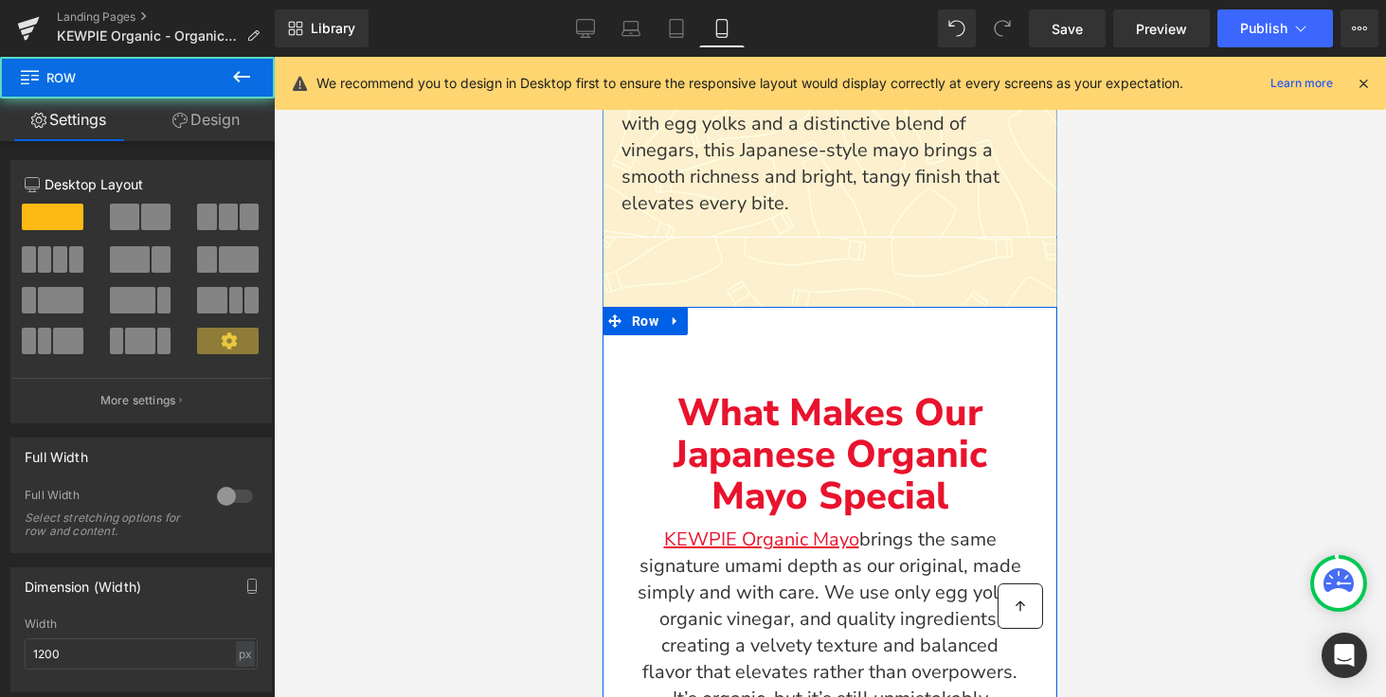
drag, startPoint x: 841, startPoint y: 353, endPoint x: 826, endPoint y: 315, distance: 40.8
click at [827, 316] on div "What Makes Our Japanese Organic Mayo Special Text Block KEWPIE Organic Mayo bri…" at bounding box center [829, 537] width 455 height 460
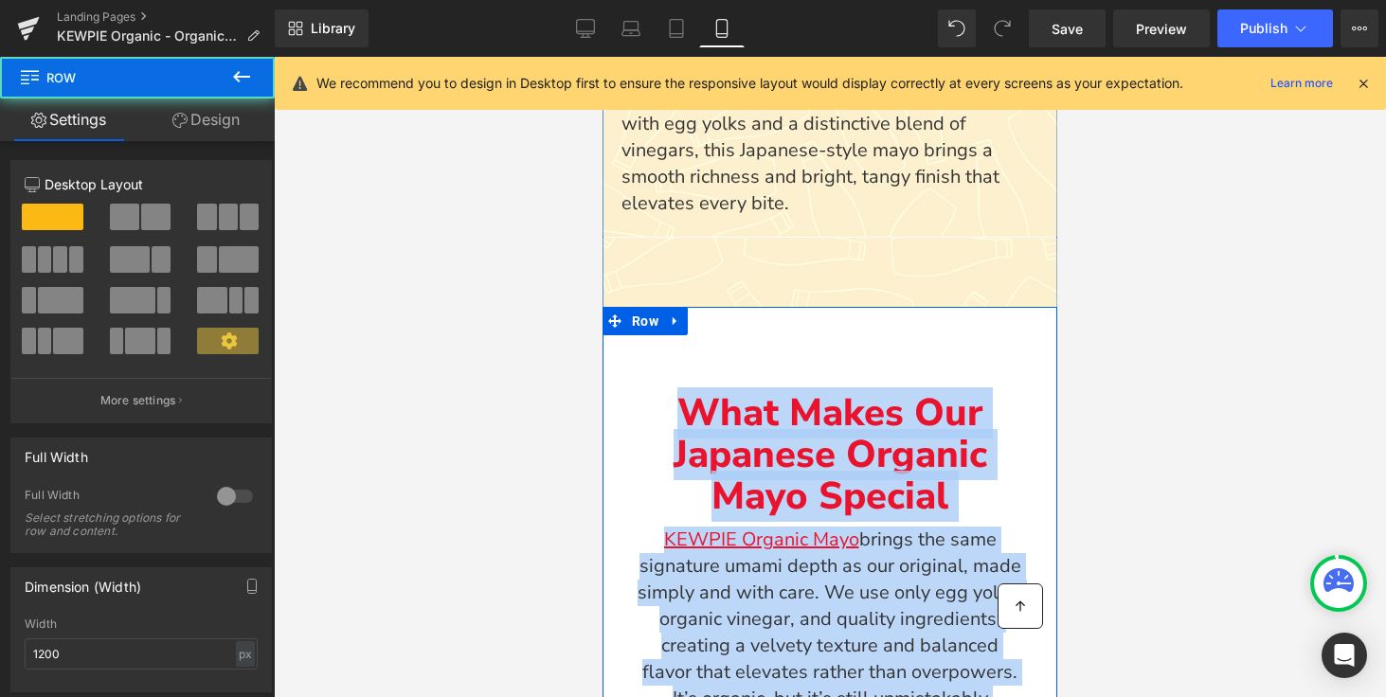
click at [826, 315] on div "What Makes Our Japanese Organic Mayo Special Text Block KEWPIE Organic Mayo bri…" at bounding box center [829, 537] width 455 height 460
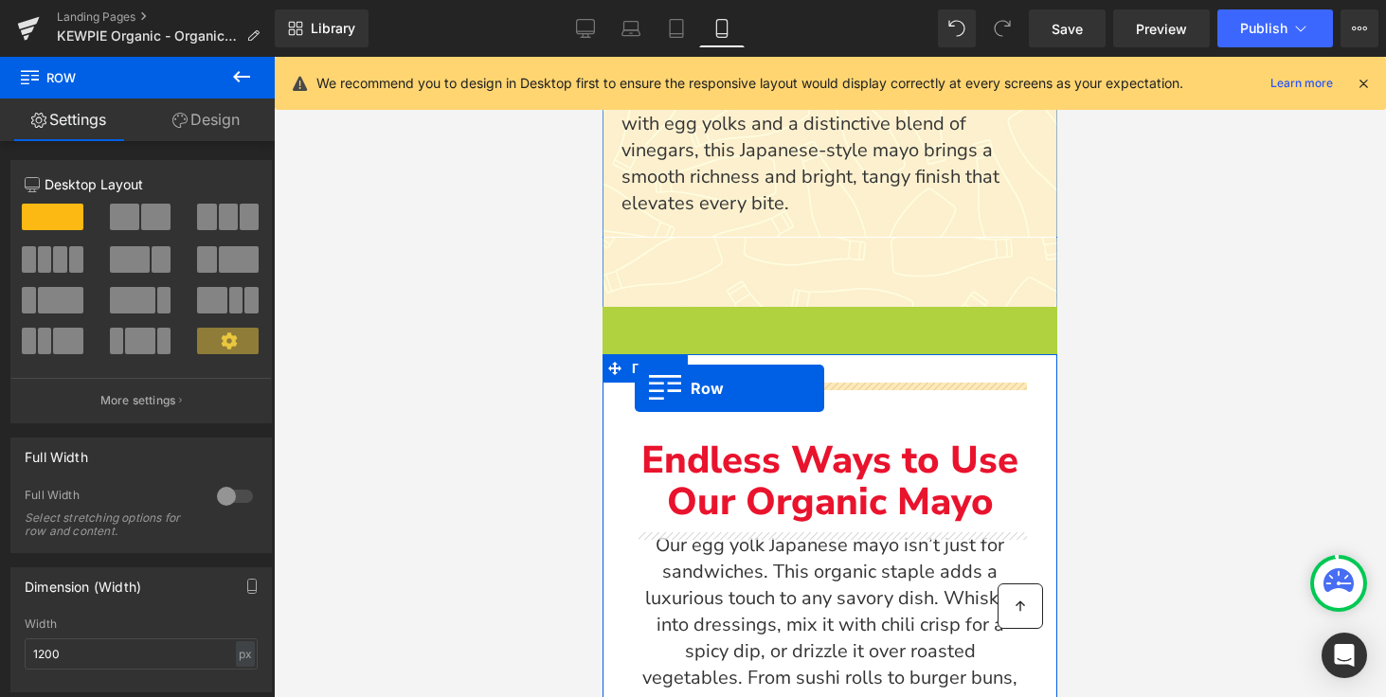
drag, startPoint x: 632, startPoint y: 320, endPoint x: 634, endPoint y: 386, distance: 66.3
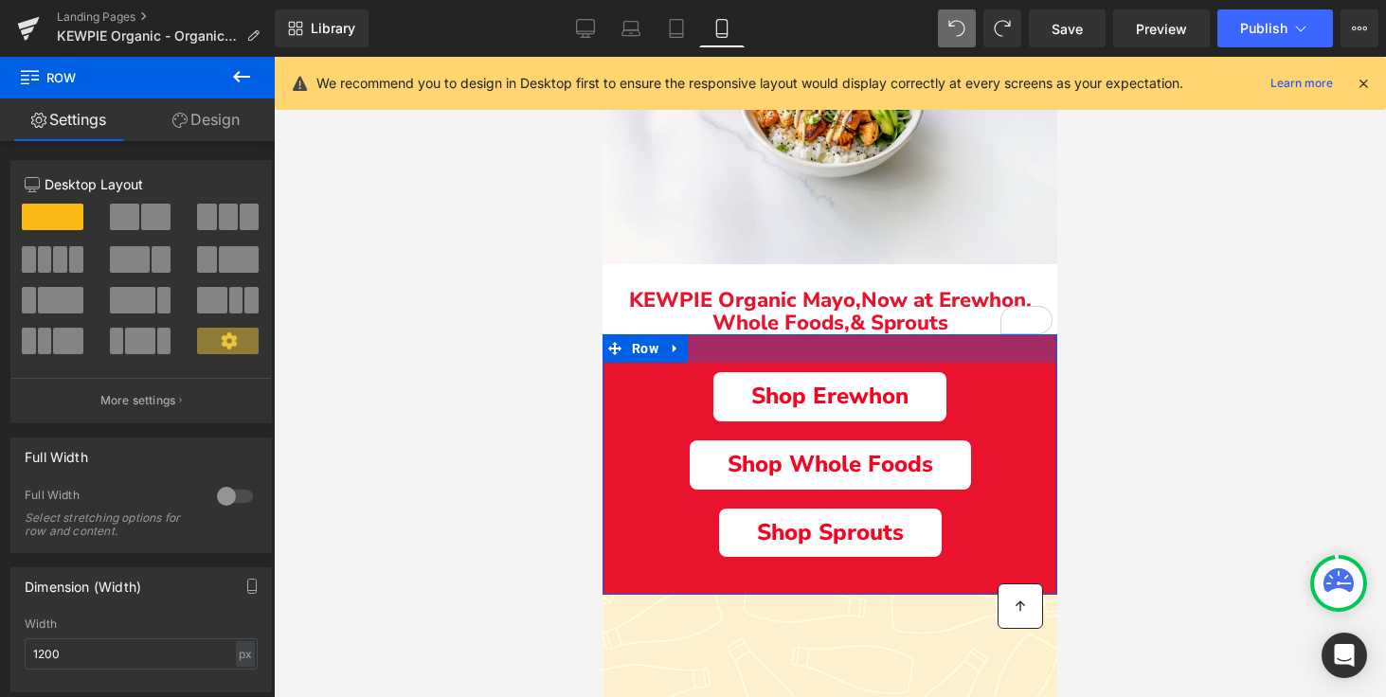
scroll to position [0, 0]
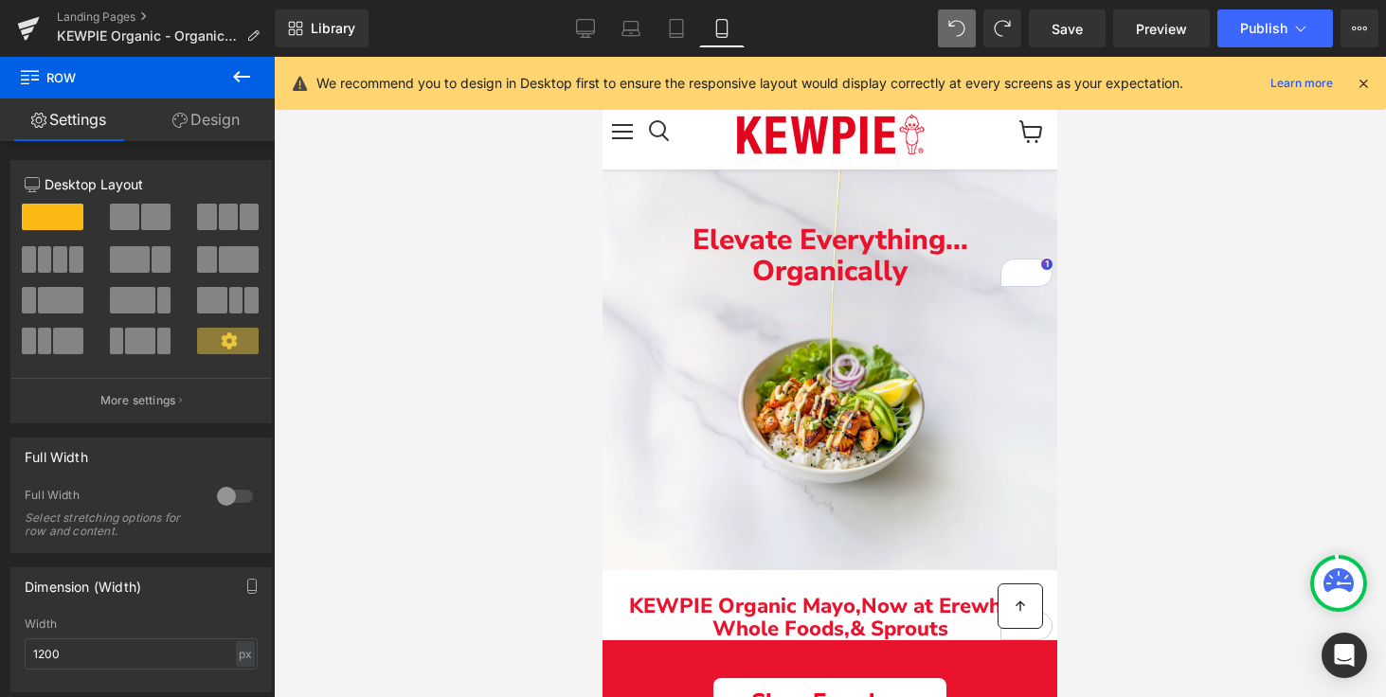
click at [470, 198] on div at bounding box center [830, 377] width 1112 height 640
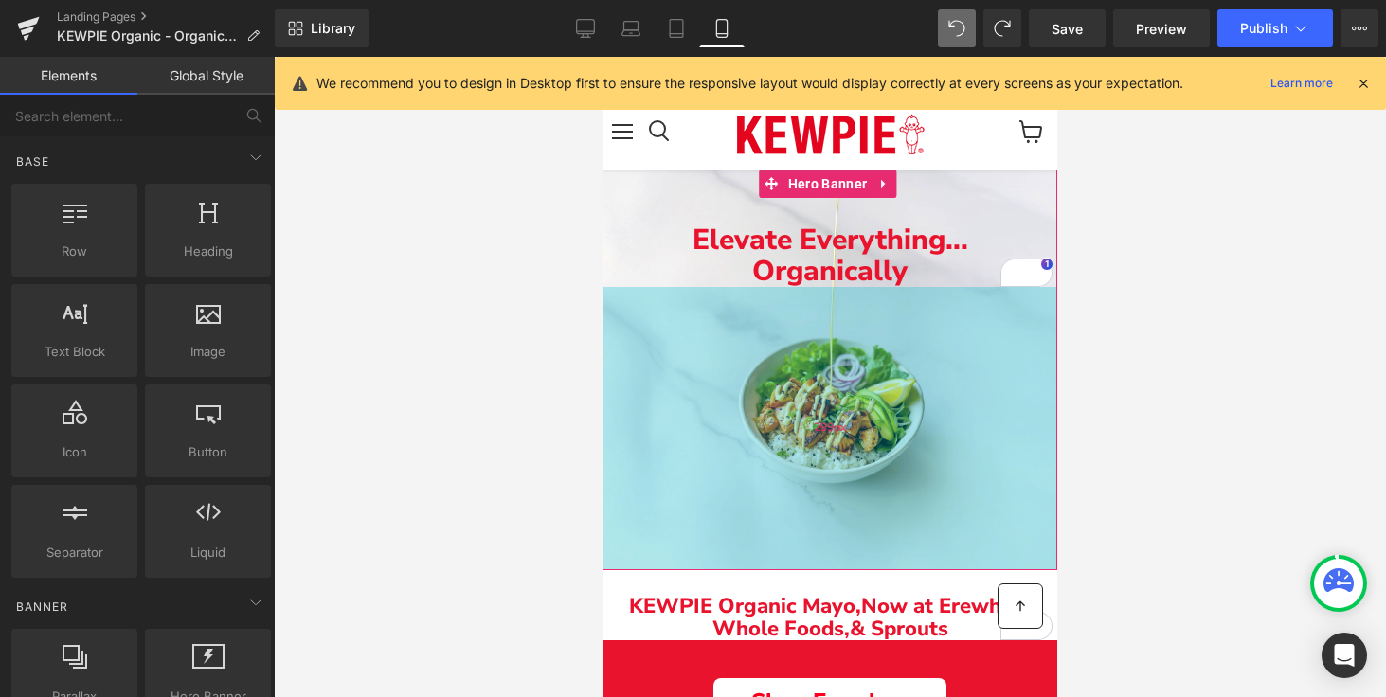
click at [742, 364] on div "299px" at bounding box center [829, 428] width 455 height 283
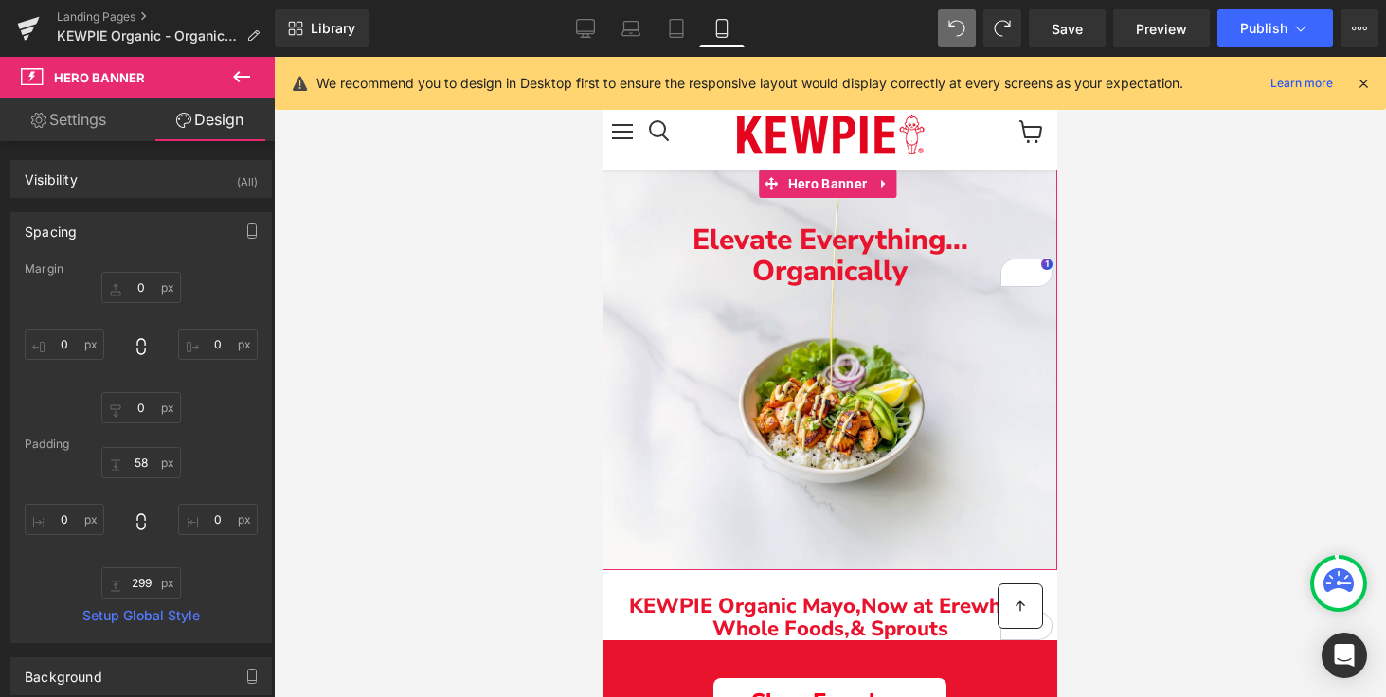
click at [68, 126] on link "Settings" at bounding box center [68, 119] width 137 height 43
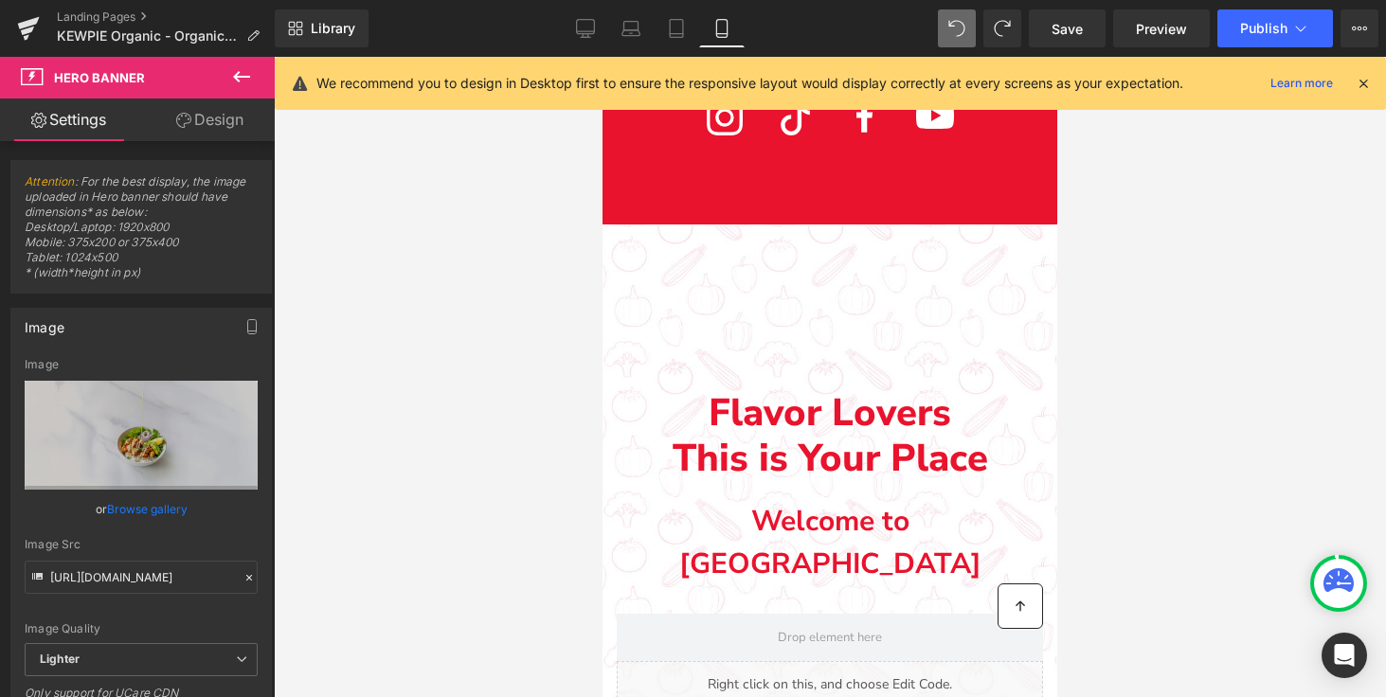
scroll to position [5931, 0]
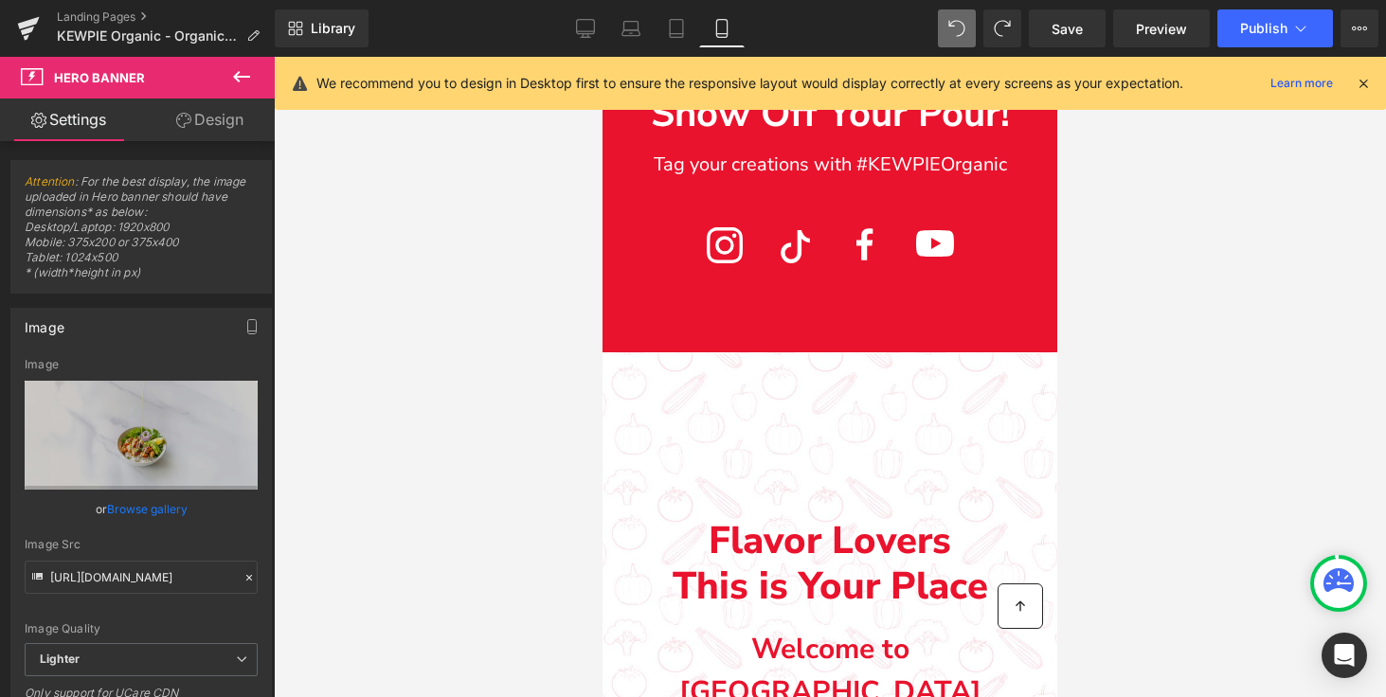
click at [795, 487] on div "Main content" at bounding box center [829, 705] width 455 height 706
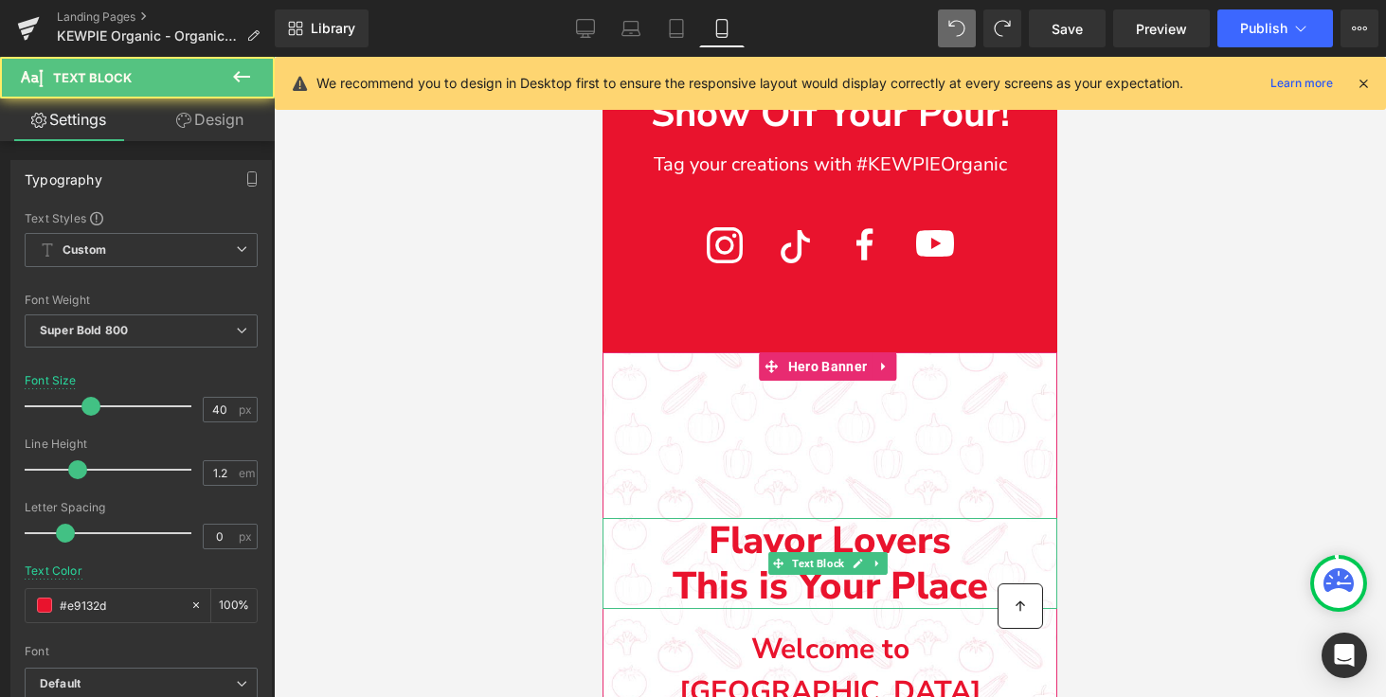
click at [712, 563] on p "Flavor Lovers" at bounding box center [829, 540] width 455 height 45
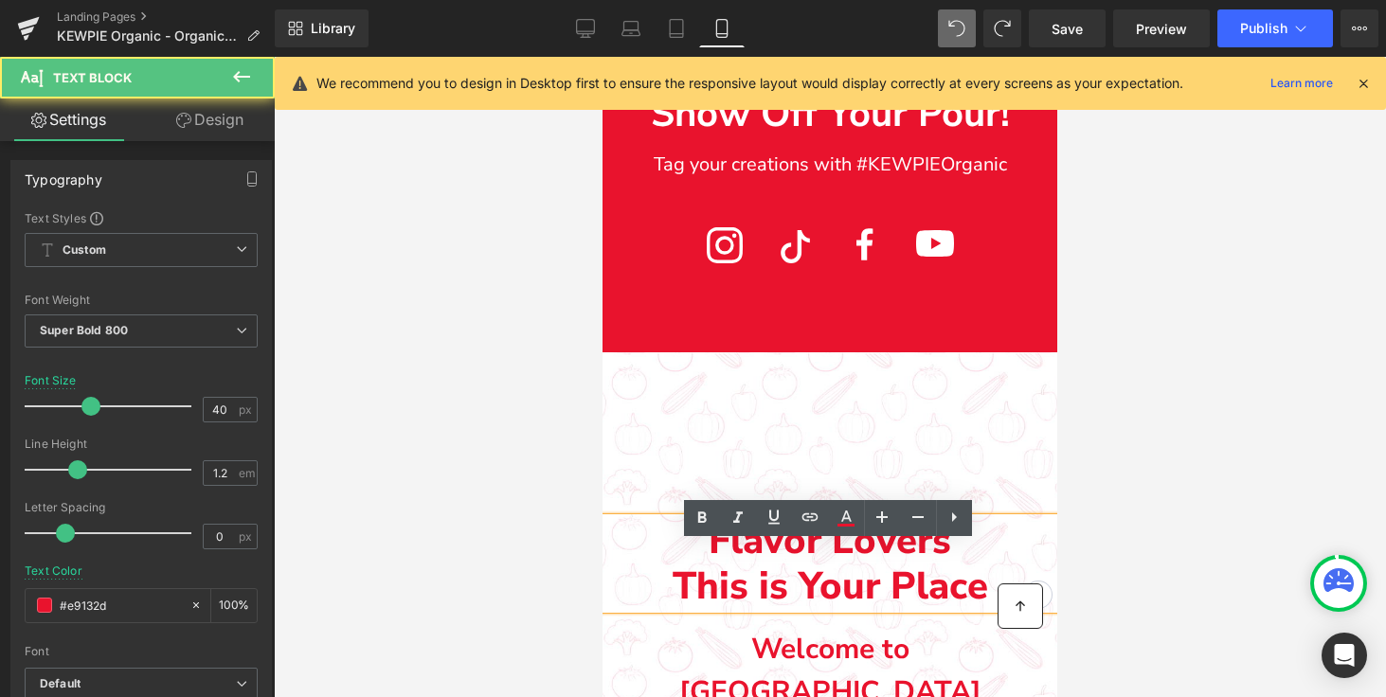
drag, startPoint x: 641, startPoint y: 584, endPoint x: 641, endPoint y: 507, distance: 77.7
click at [641, 507] on div "Flavor Lovers This is Your Place Text Block Welcome to Kewpie Text Block Liquid…" at bounding box center [829, 705] width 455 height 706
click at [989, 554] on p "Flavor Lovers" at bounding box center [829, 540] width 455 height 45
click at [948, 525] on icon at bounding box center [953, 517] width 23 height 23
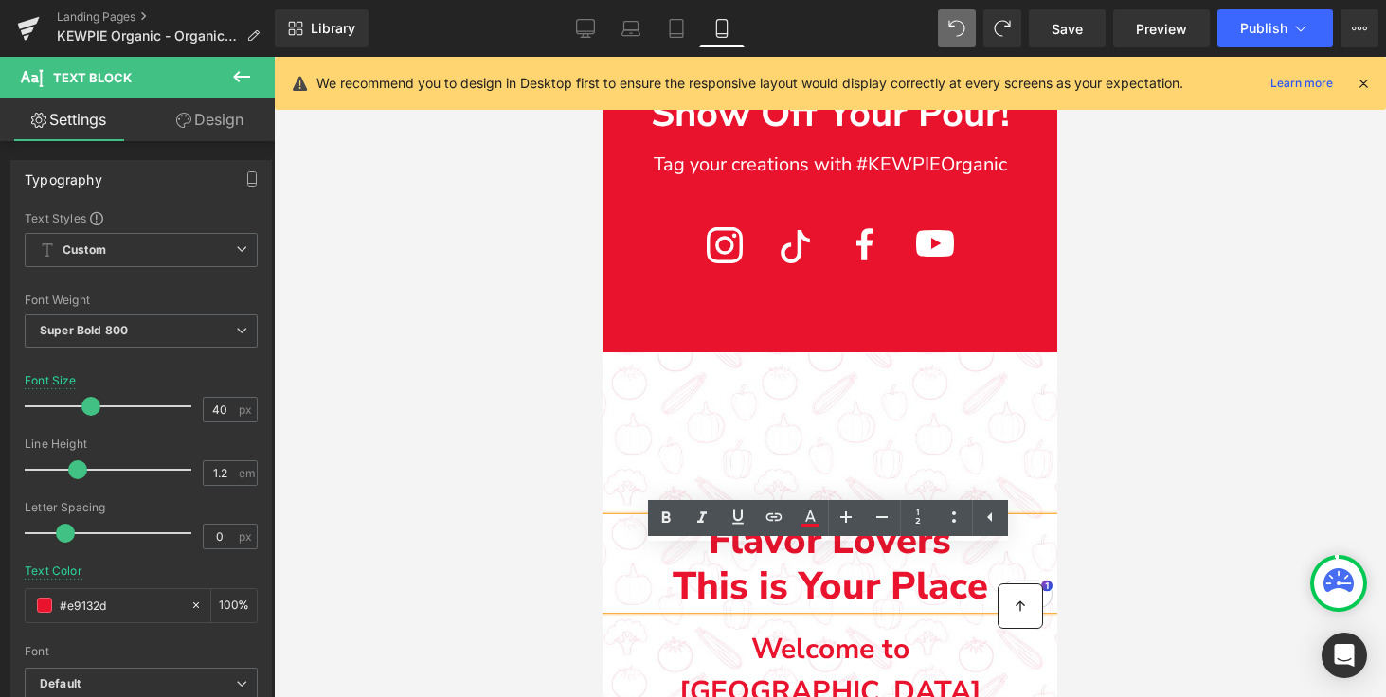
click at [1275, 510] on div at bounding box center [830, 377] width 1112 height 640
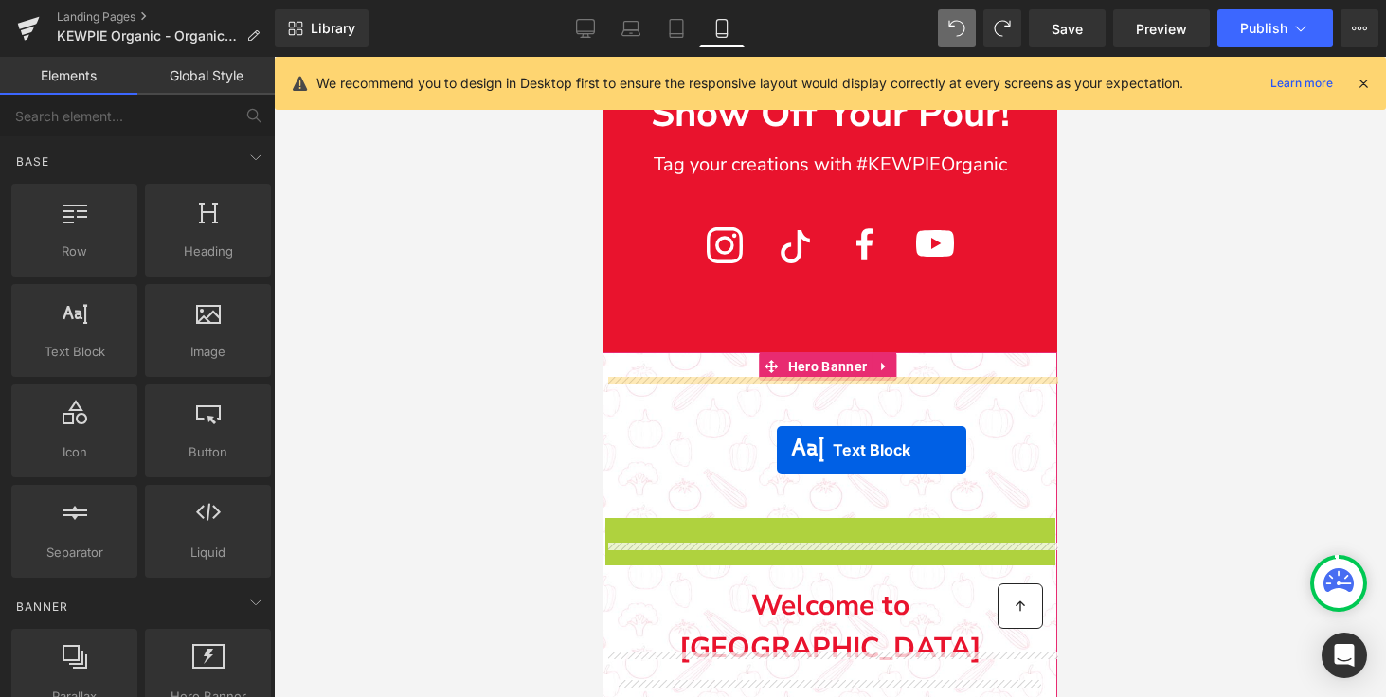
drag, startPoint x: 773, startPoint y: 586, endPoint x: 777, endPoint y: 452, distance: 134.5
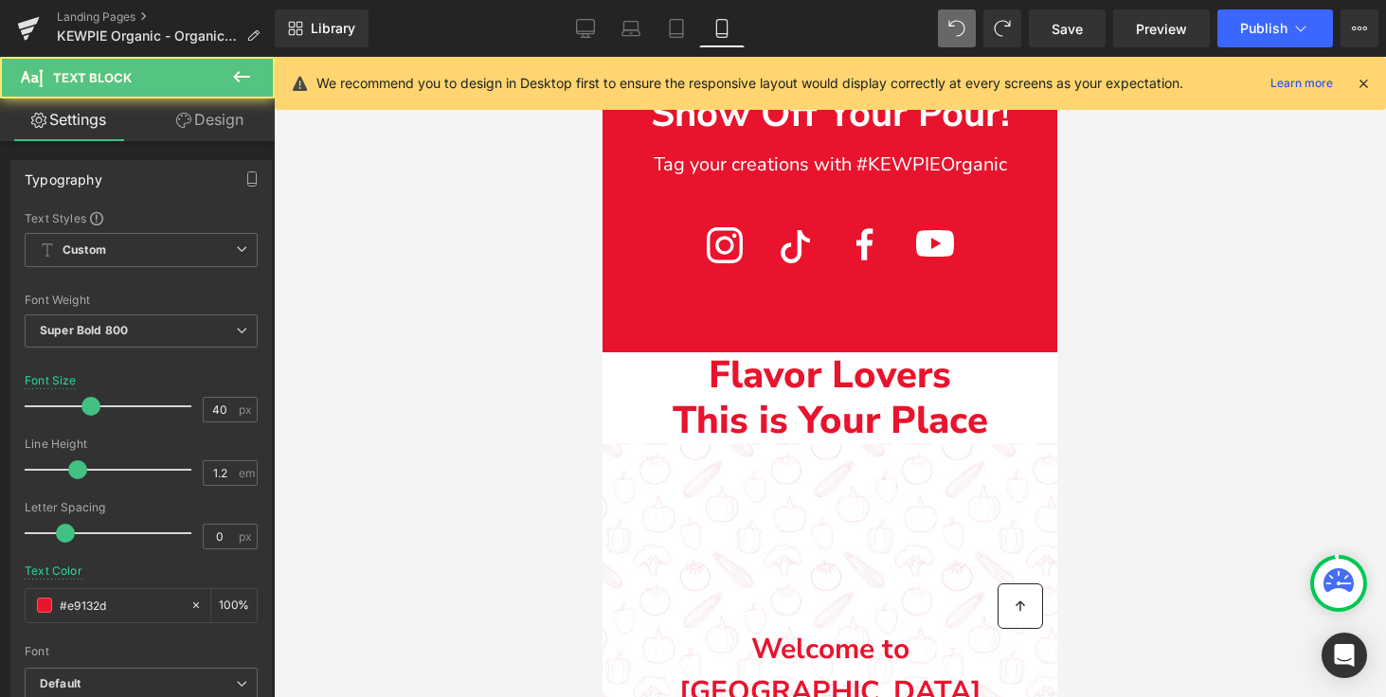
click at [1311, 464] on div at bounding box center [830, 377] width 1112 height 640
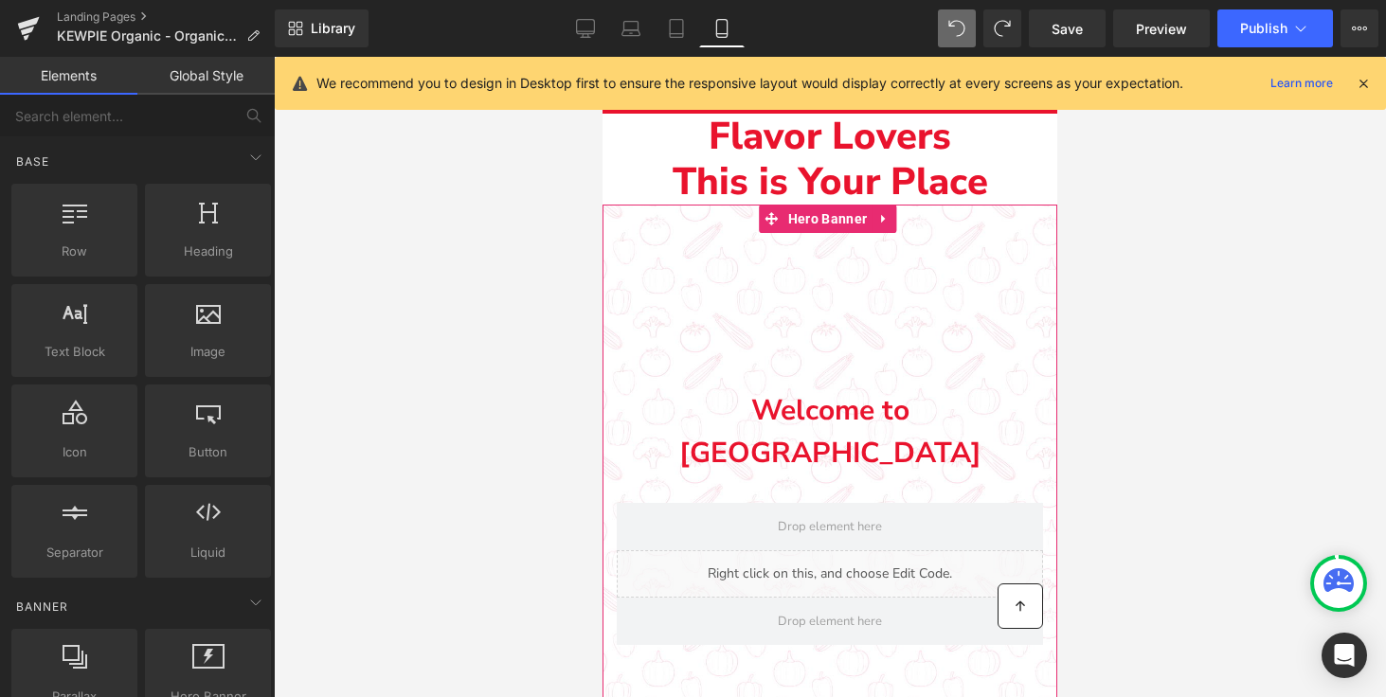
scroll to position [6208, 0]
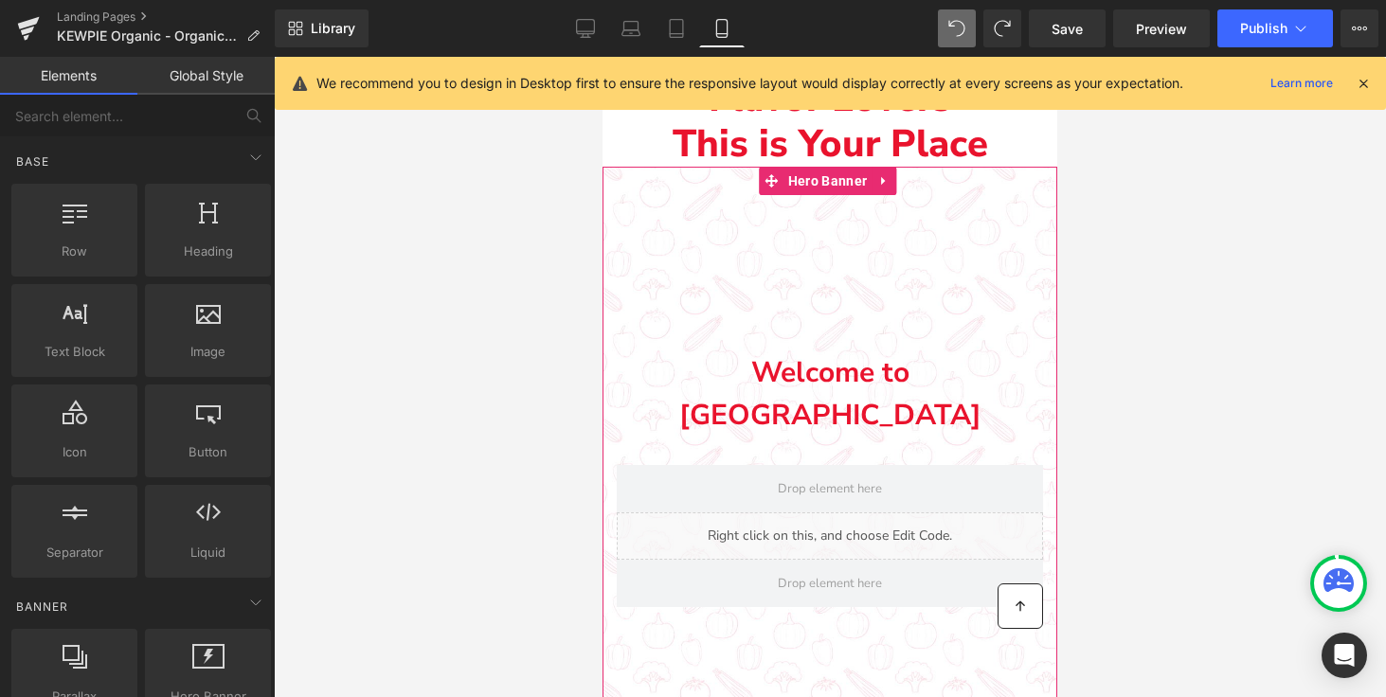
click at [773, 437] on div "Liquid Row" at bounding box center [829, 527] width 455 height 180
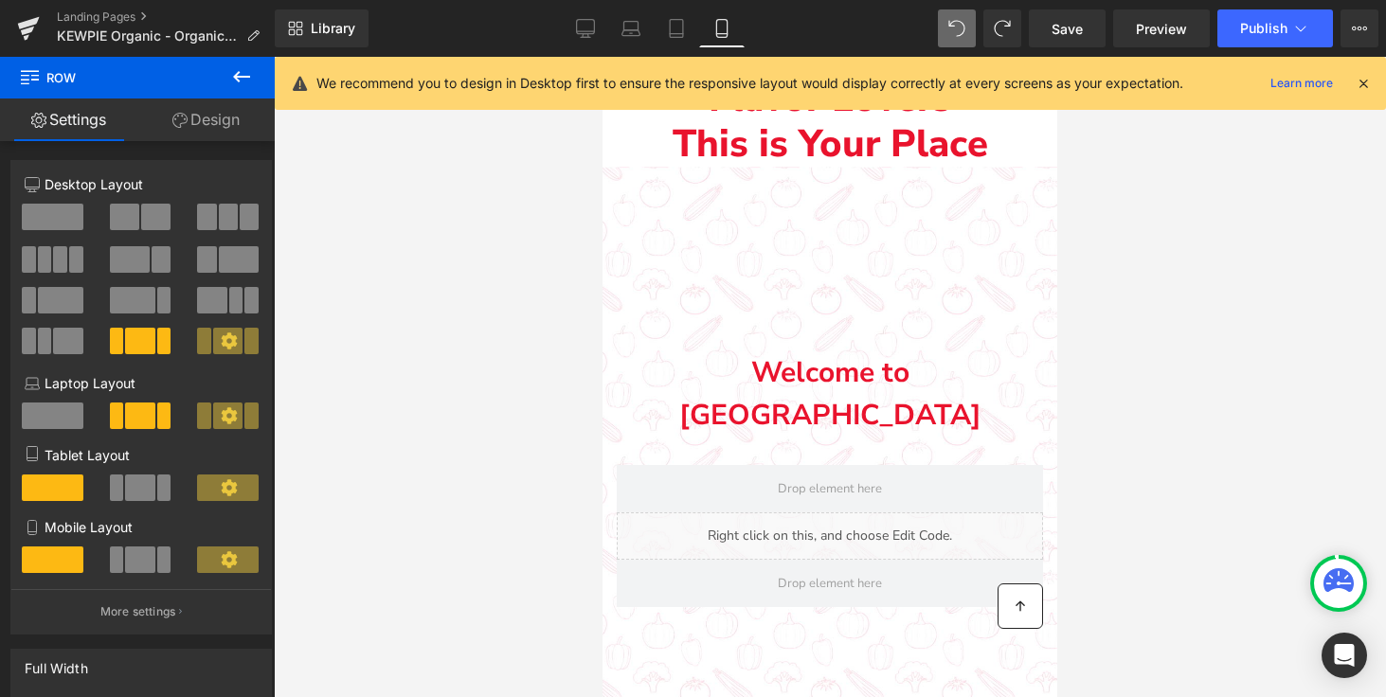
click at [1279, 294] on div at bounding box center [830, 377] width 1112 height 640
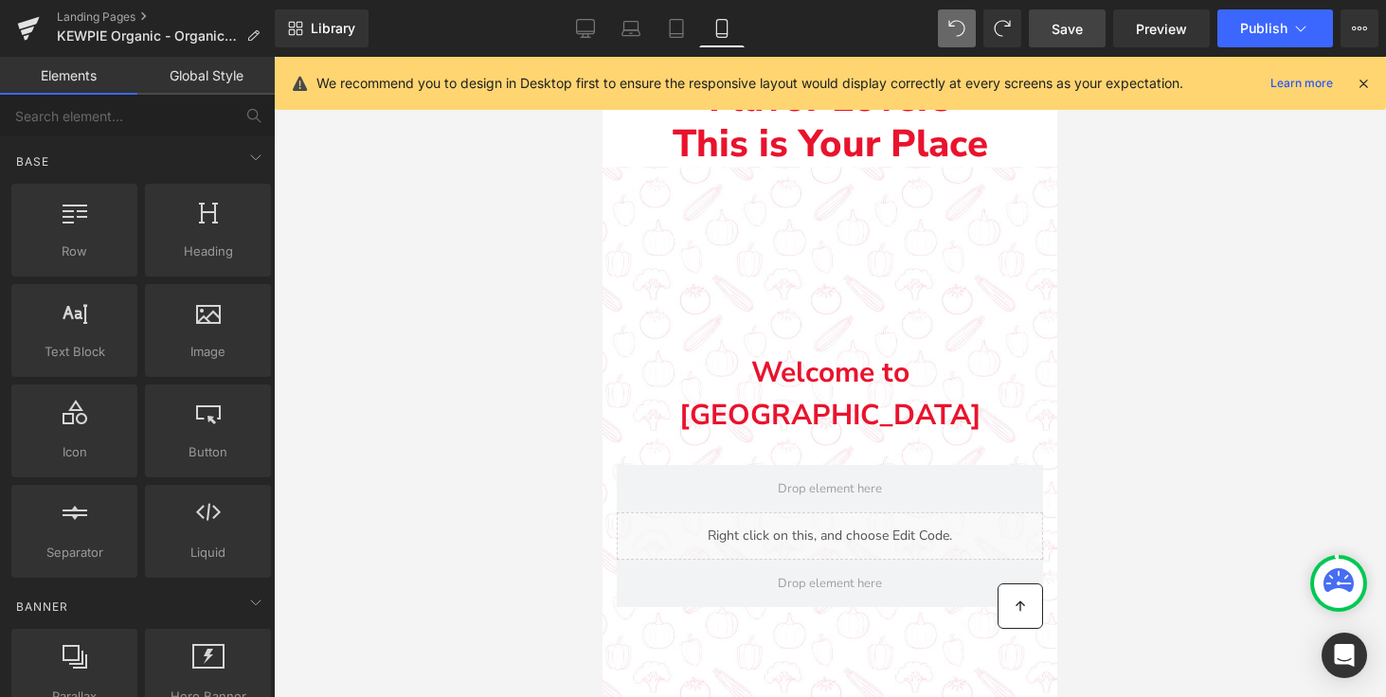
click at [1064, 24] on span "Save" at bounding box center [1066, 29] width 31 height 20
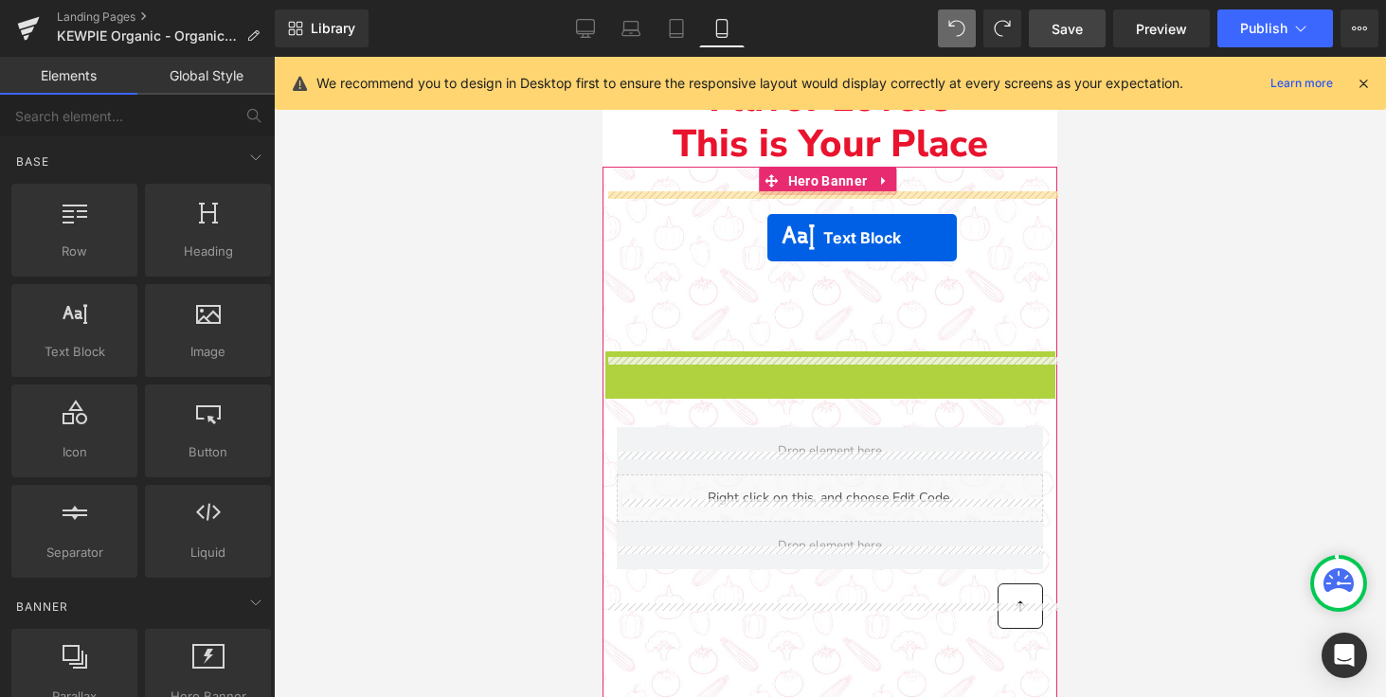
drag, startPoint x: 773, startPoint y: 397, endPoint x: 767, endPoint y: 238, distance: 159.2
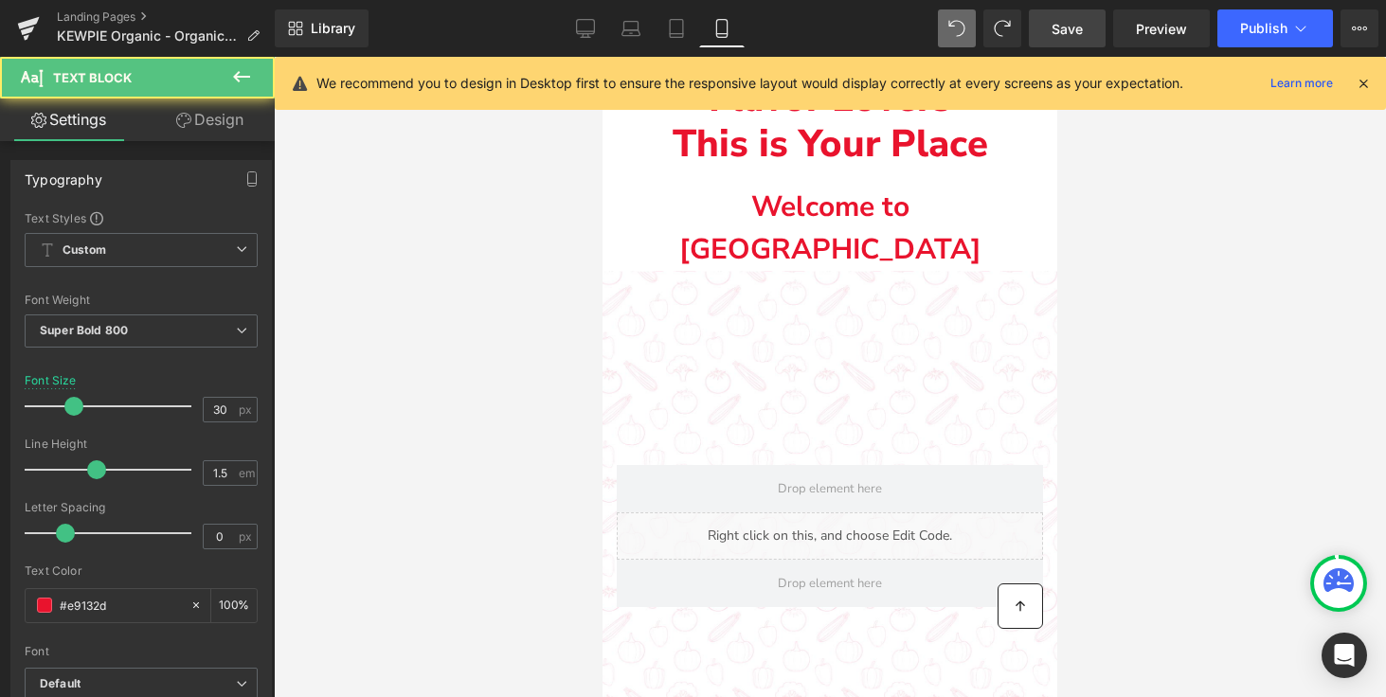
click at [1128, 327] on div at bounding box center [830, 377] width 1112 height 640
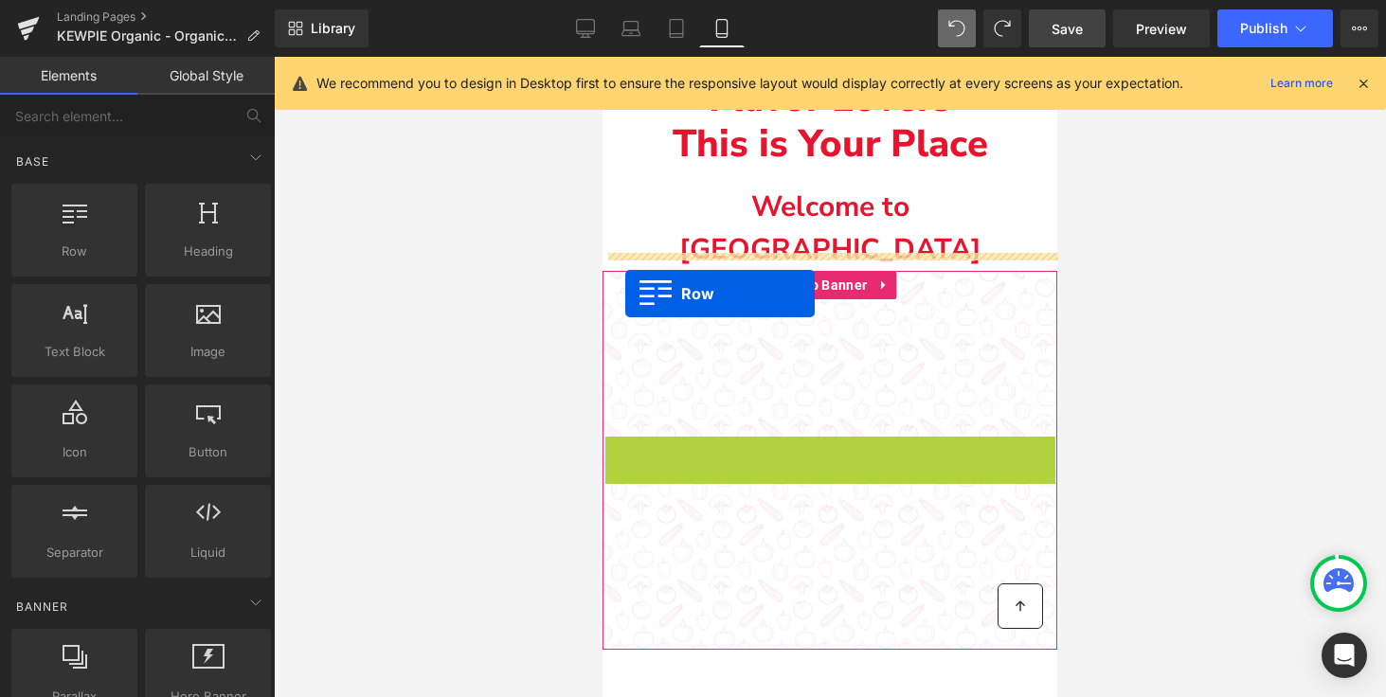
drag, startPoint x: 614, startPoint y: 436, endPoint x: 625, endPoint y: 296, distance: 139.7
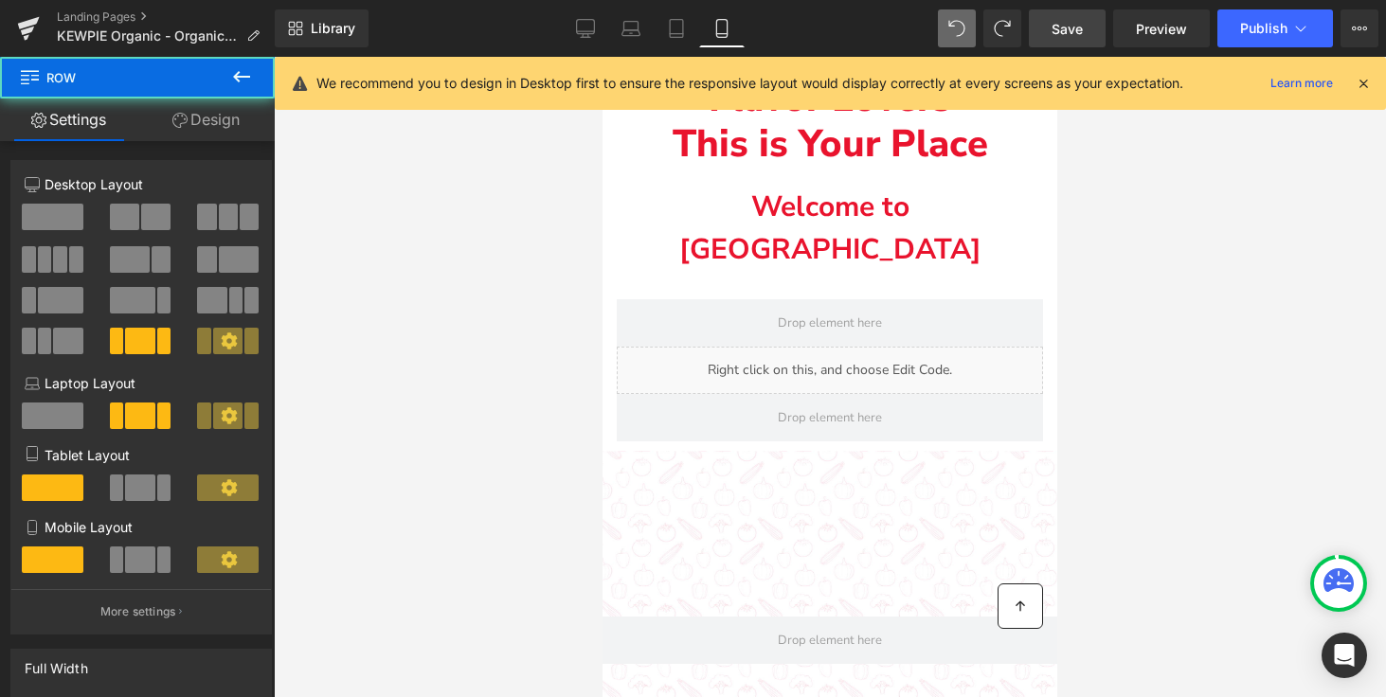
click at [1207, 413] on div at bounding box center [830, 377] width 1112 height 640
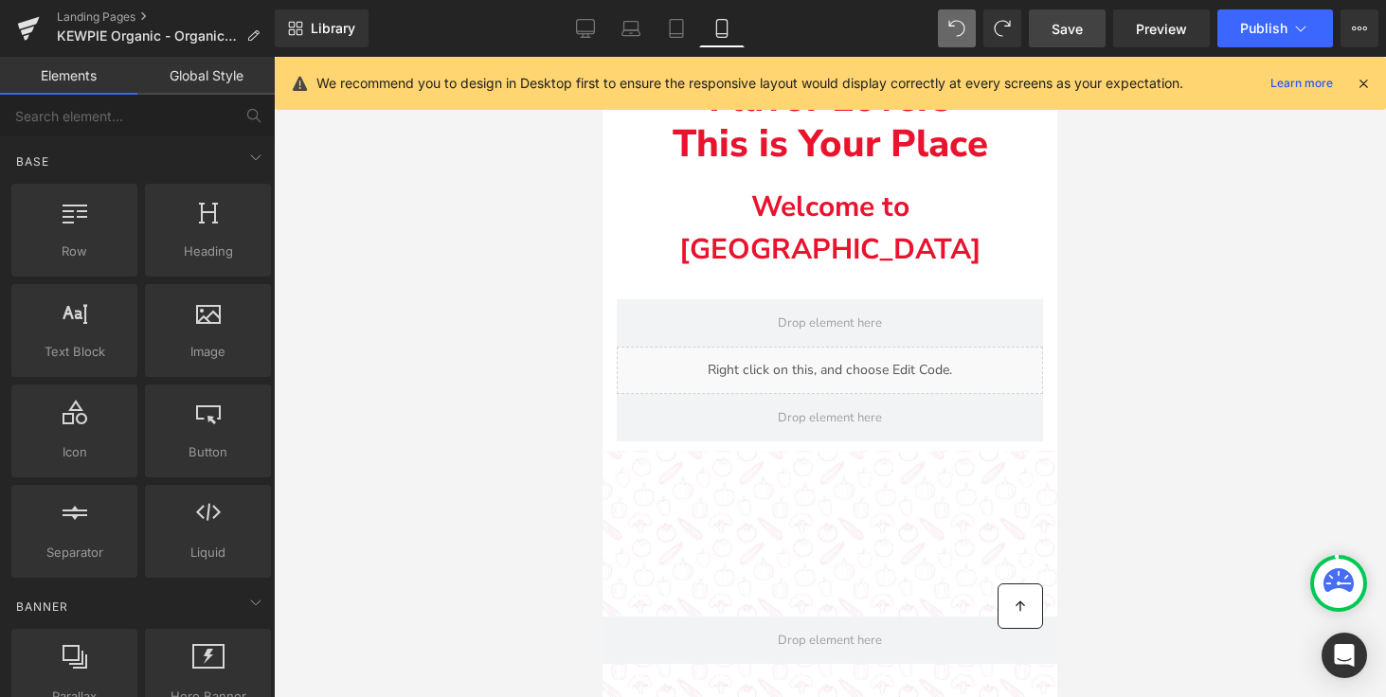
click at [1070, 26] on span "Save" at bounding box center [1066, 29] width 31 height 20
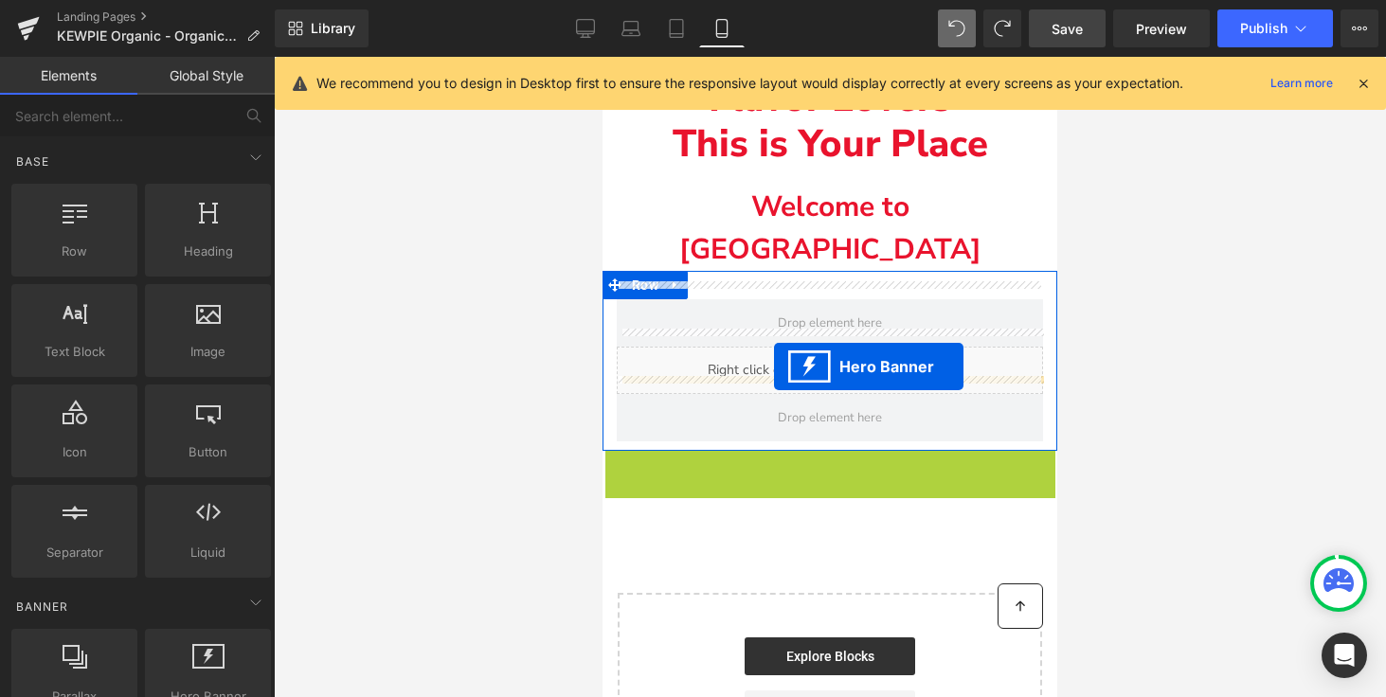
drag, startPoint x: 768, startPoint y: 446, endPoint x: 774, endPoint y: 366, distance: 79.8
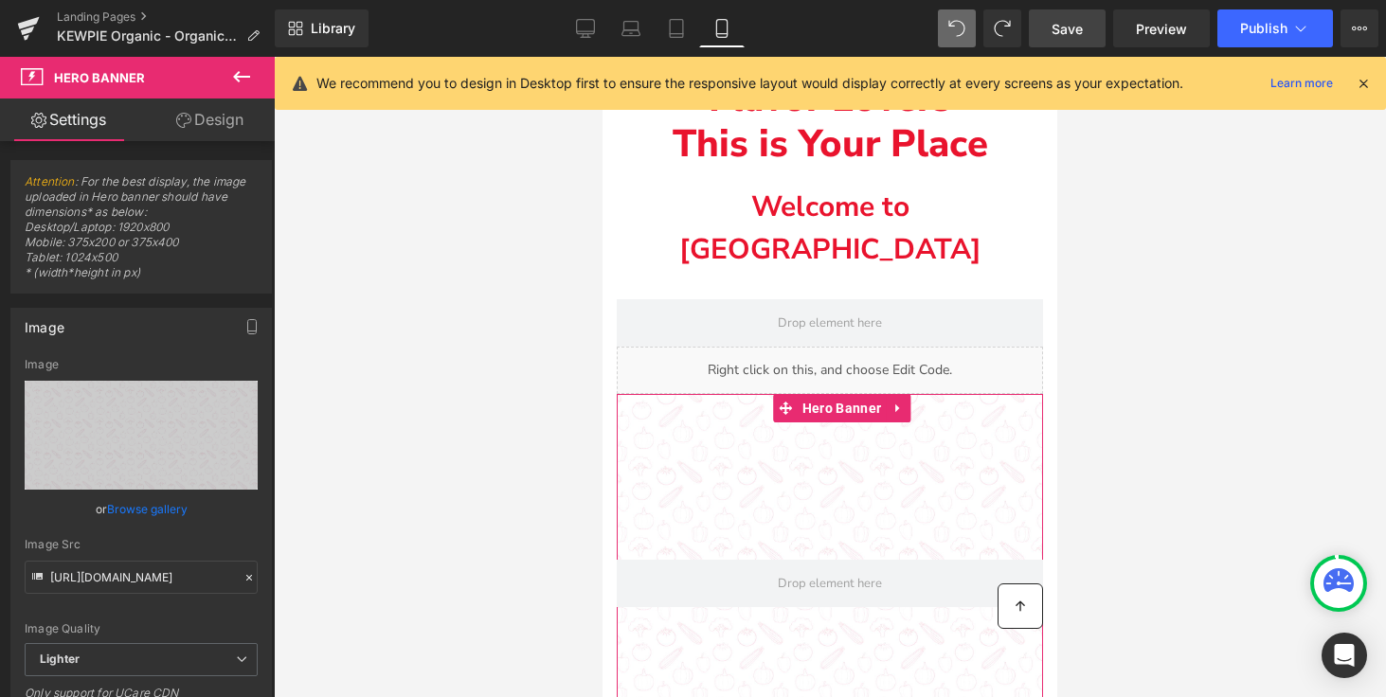
click at [1073, 24] on span "Save" at bounding box center [1066, 29] width 31 height 20
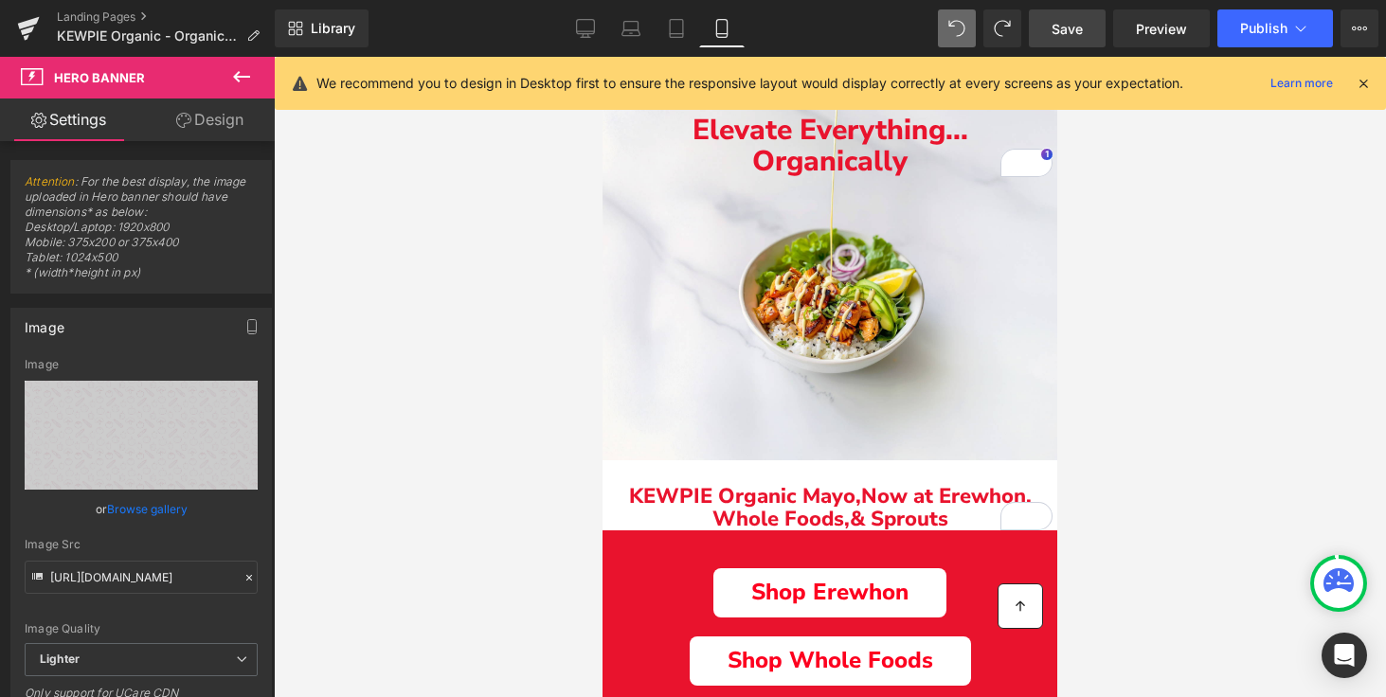
scroll to position [127, 0]
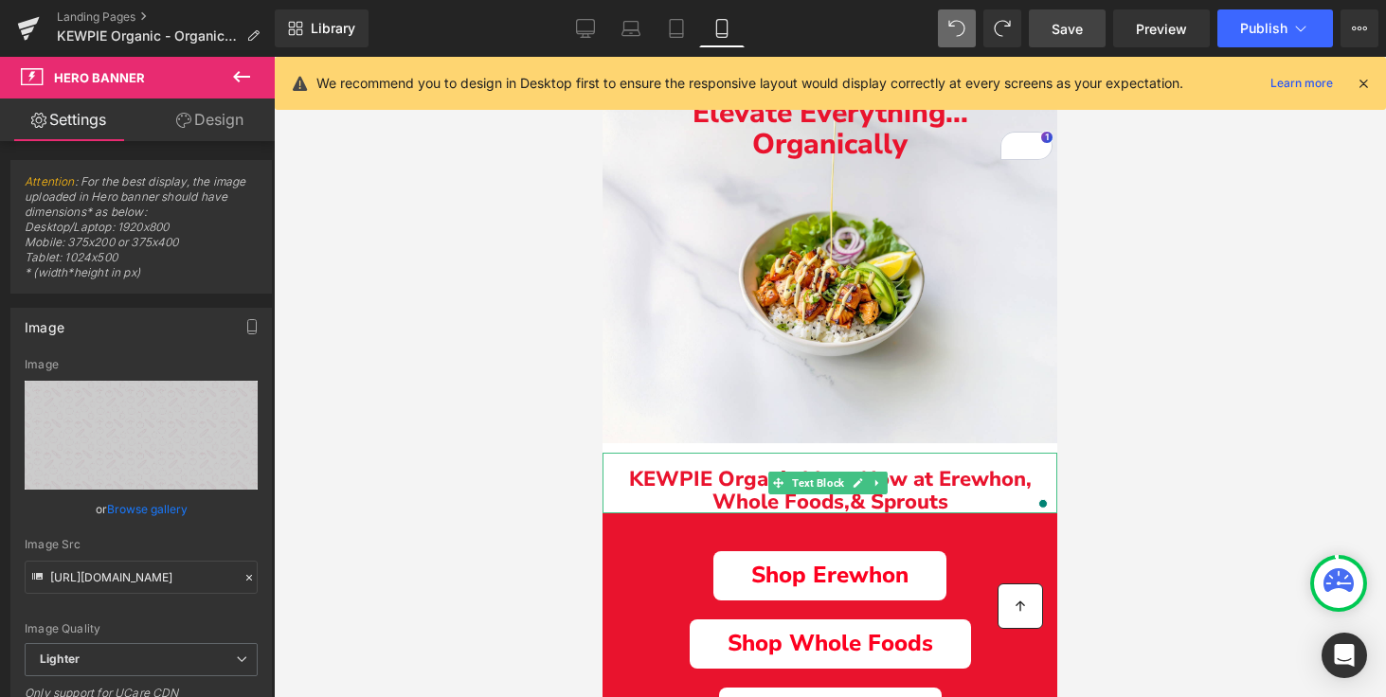
click at [929, 488] on span "& Sprouts" at bounding box center [898, 502] width 98 height 28
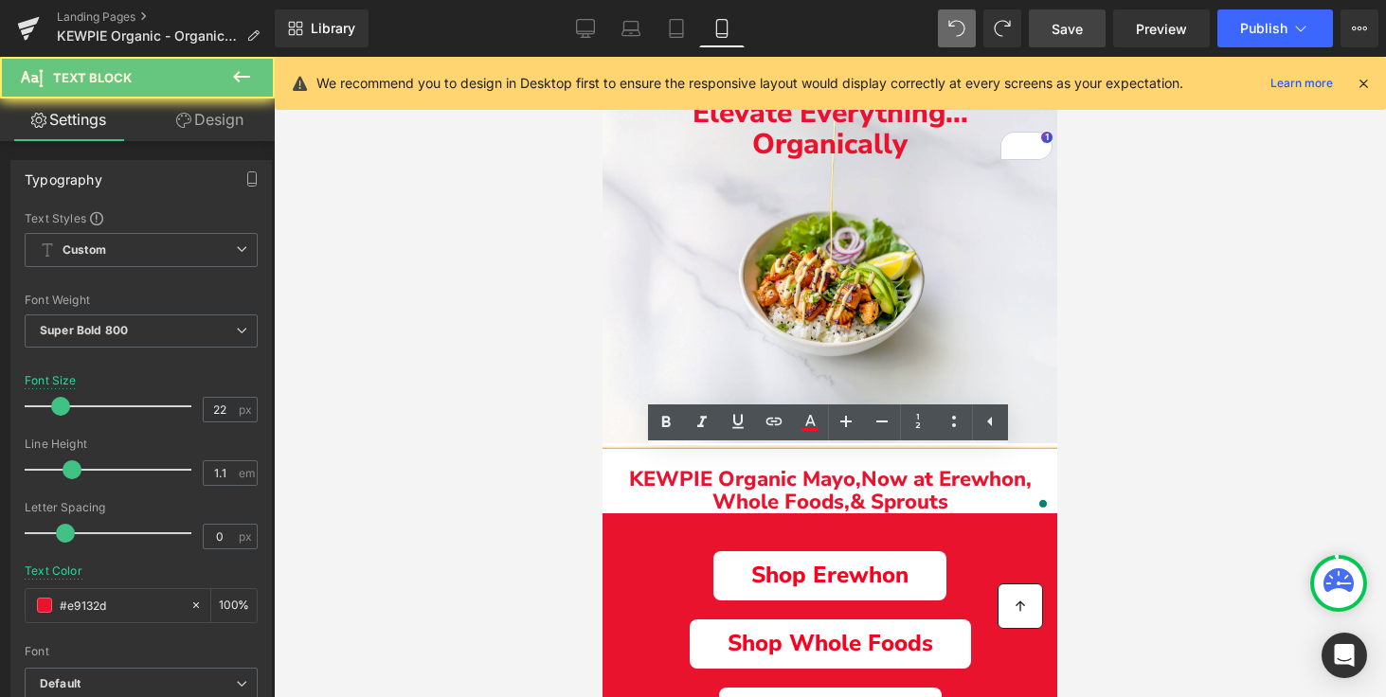
click at [949, 501] on p "KEWPIE Organic Mayo, N ow at Erewhon, Whole Foods, & Sprouts" at bounding box center [829, 490] width 455 height 45
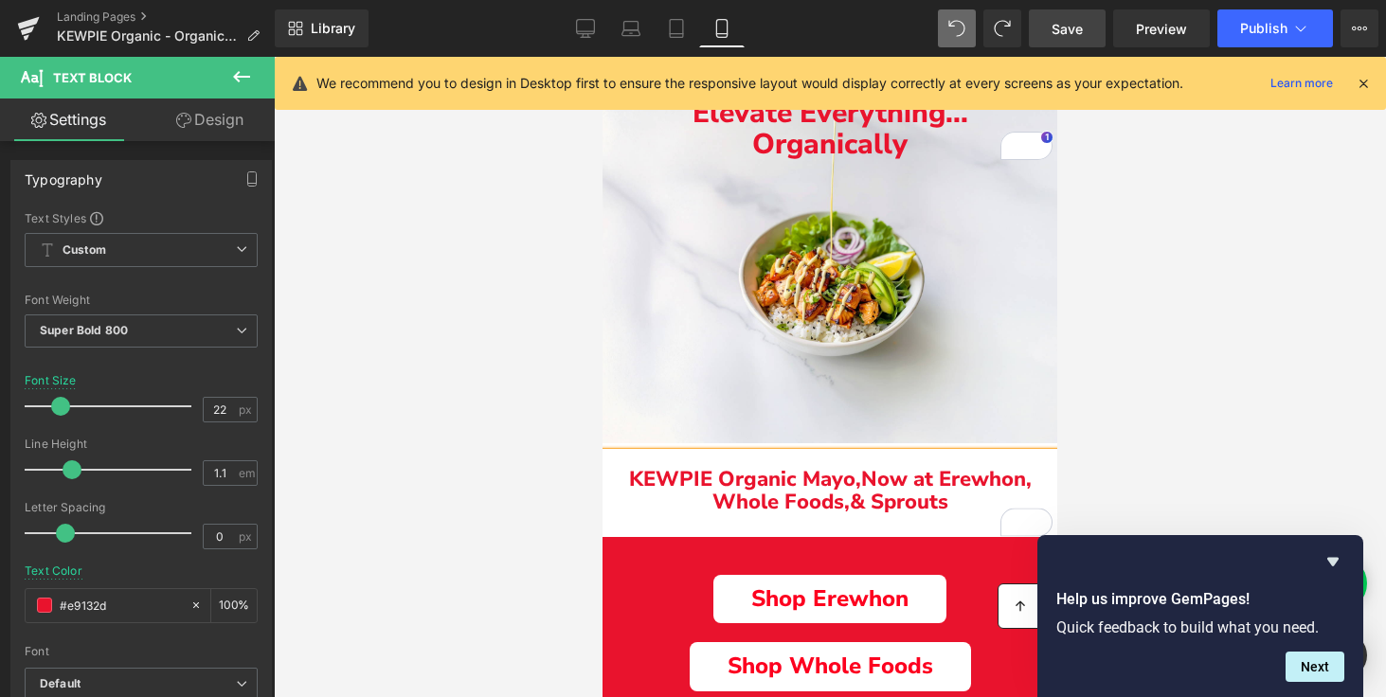
click at [1058, 31] on span "Save" at bounding box center [1066, 29] width 31 height 20
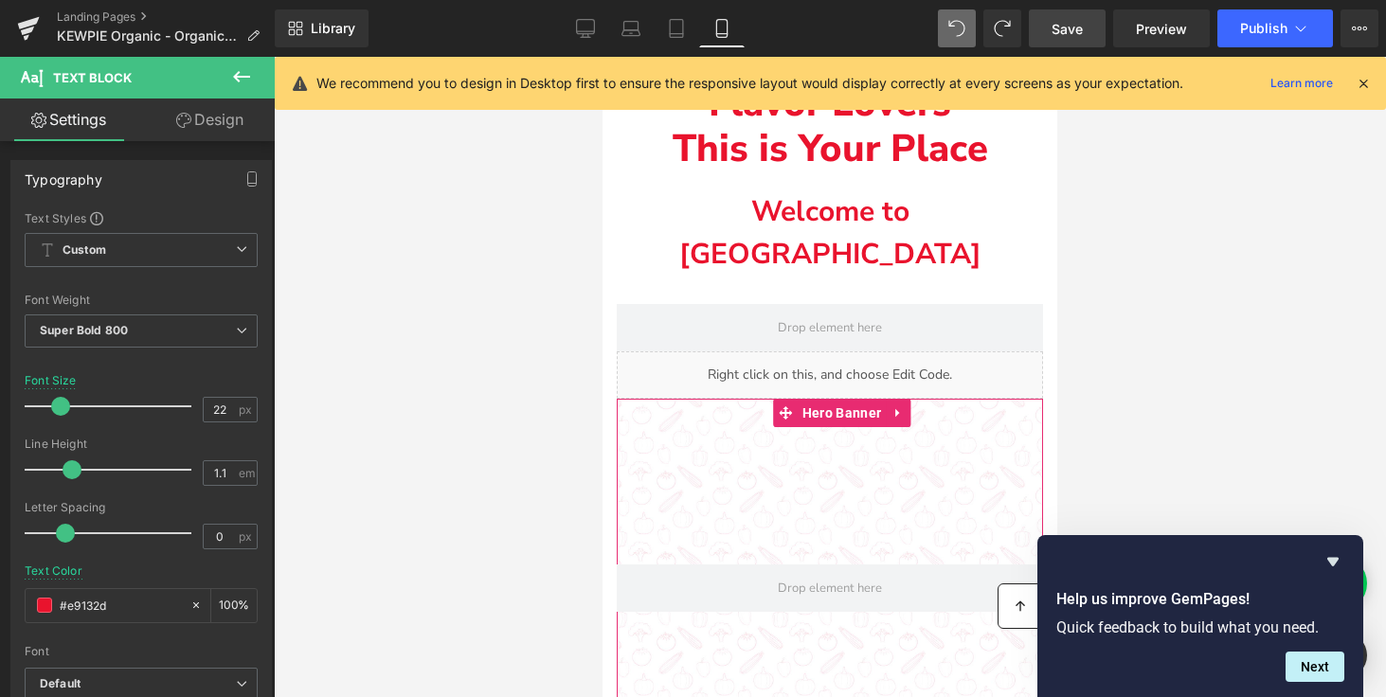
scroll to position [5949, 0]
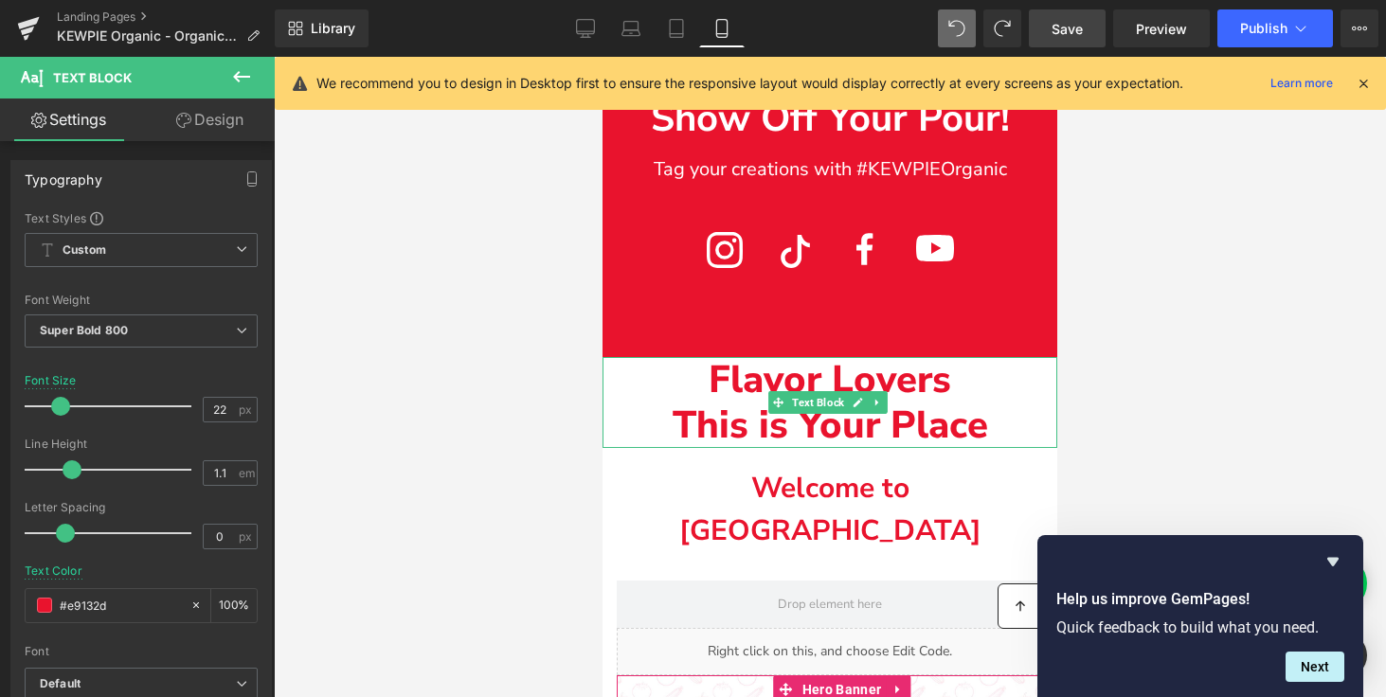
click at [698, 402] on p "Flavor Lovers" at bounding box center [829, 379] width 455 height 45
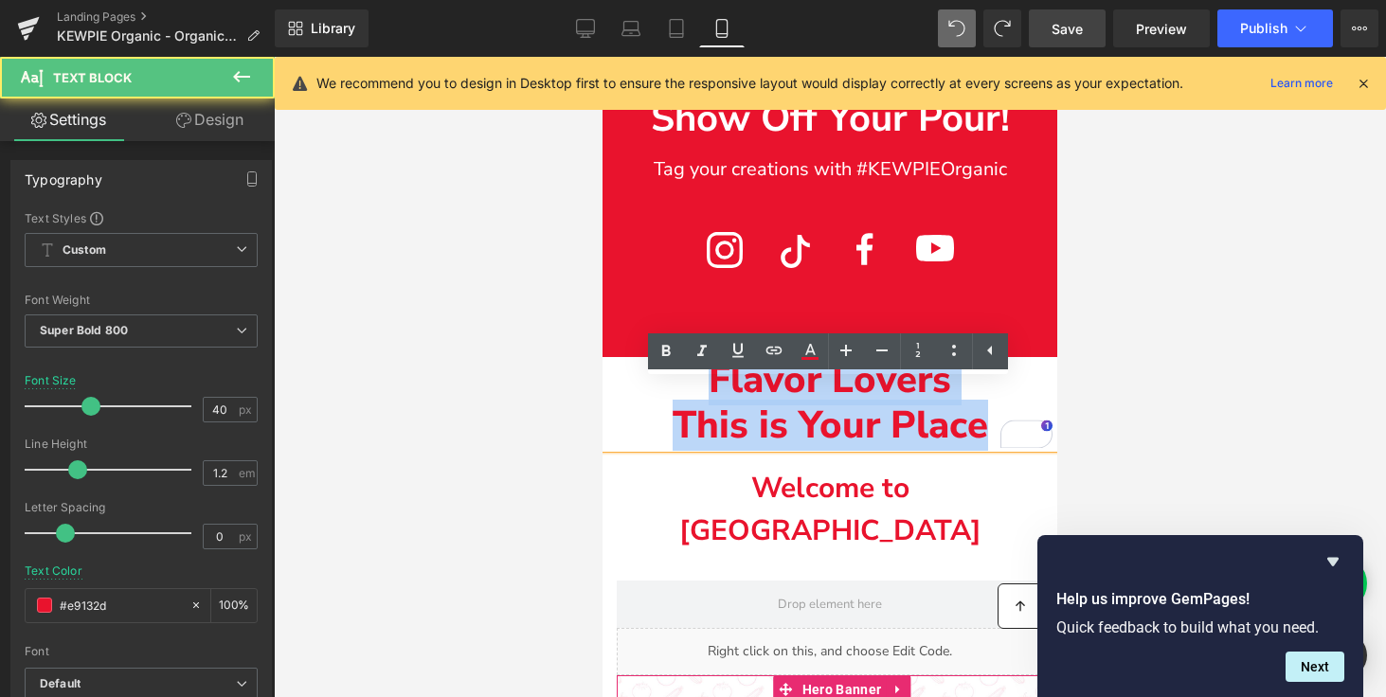
drag, startPoint x: 689, startPoint y: 391, endPoint x: 1000, endPoint y: 449, distance: 316.0
click at [1000, 448] on div "Flavor Lovers This is Your Place" at bounding box center [829, 402] width 455 height 91
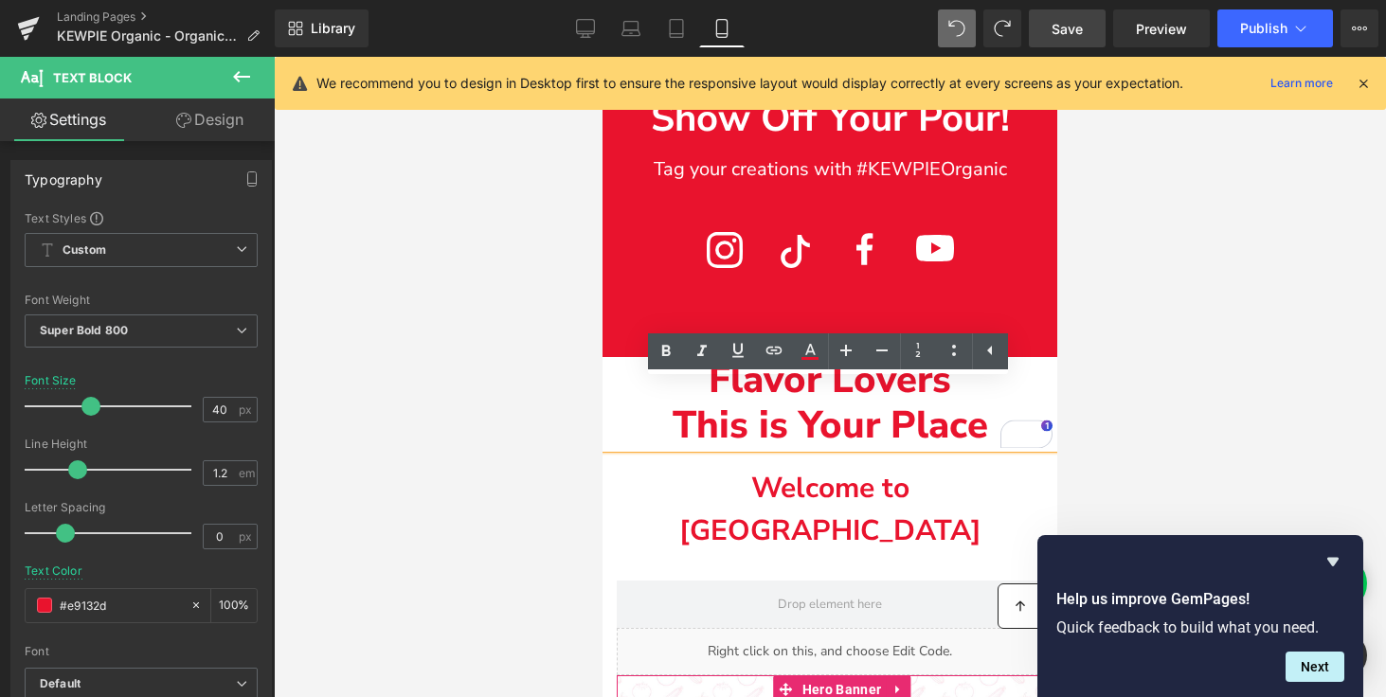
click at [706, 402] on p "Flavor Lovers" at bounding box center [829, 379] width 455 height 45
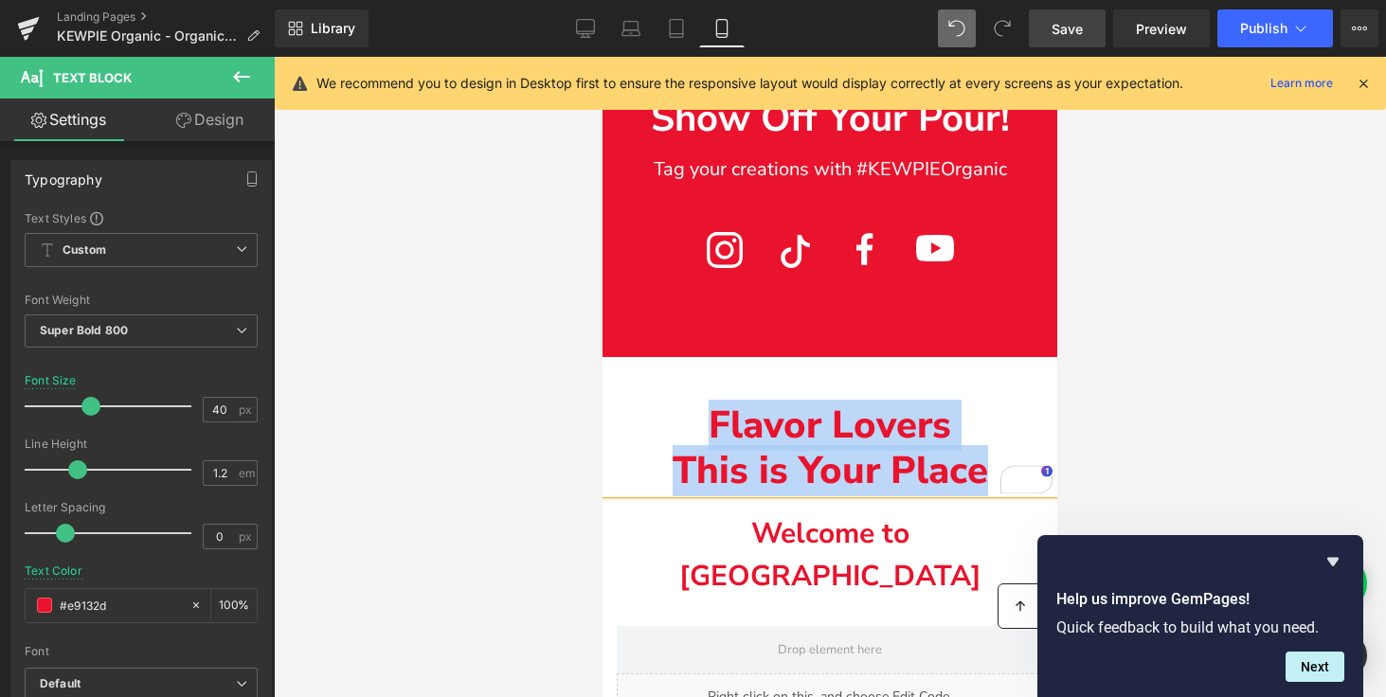
drag, startPoint x: 713, startPoint y: 443, endPoint x: 992, endPoint y: 498, distance: 284.7
click at [992, 493] on div "Flavor Lovers This is Your Place" at bounding box center [829, 425] width 455 height 136
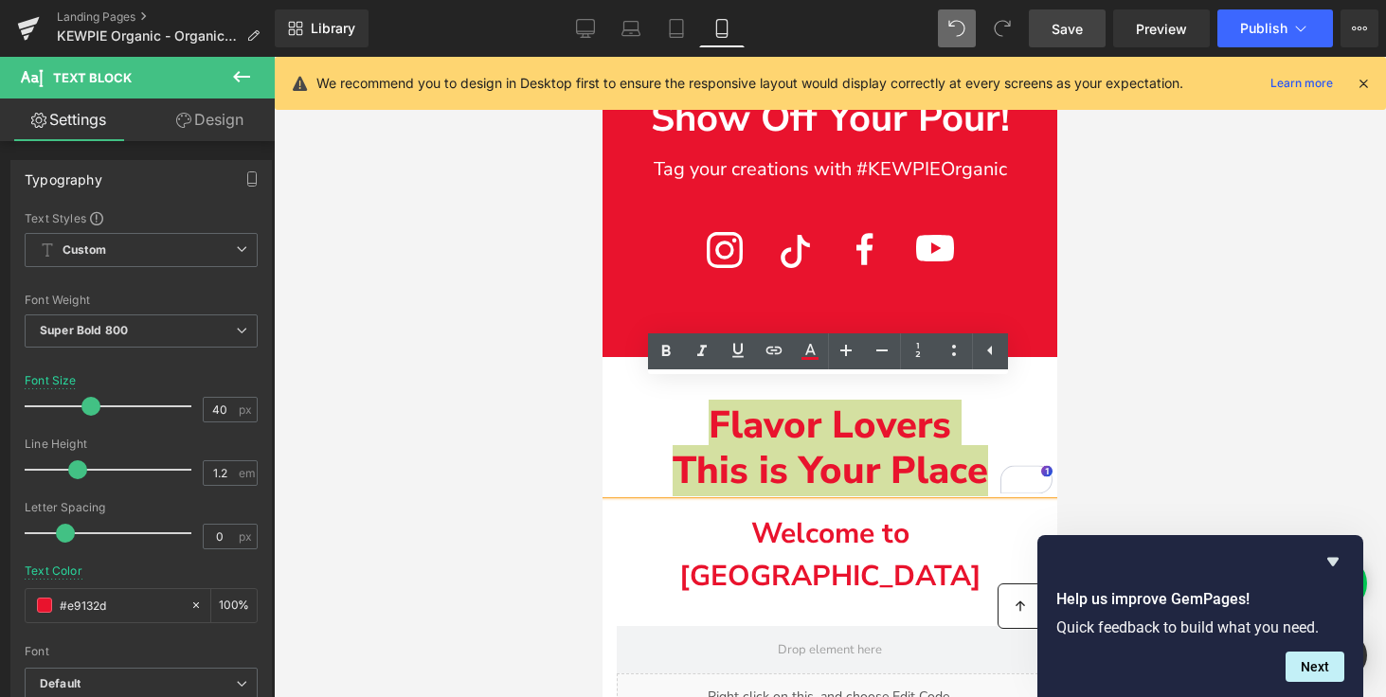
click at [1089, 23] on link "Save" at bounding box center [1066, 28] width 77 height 38
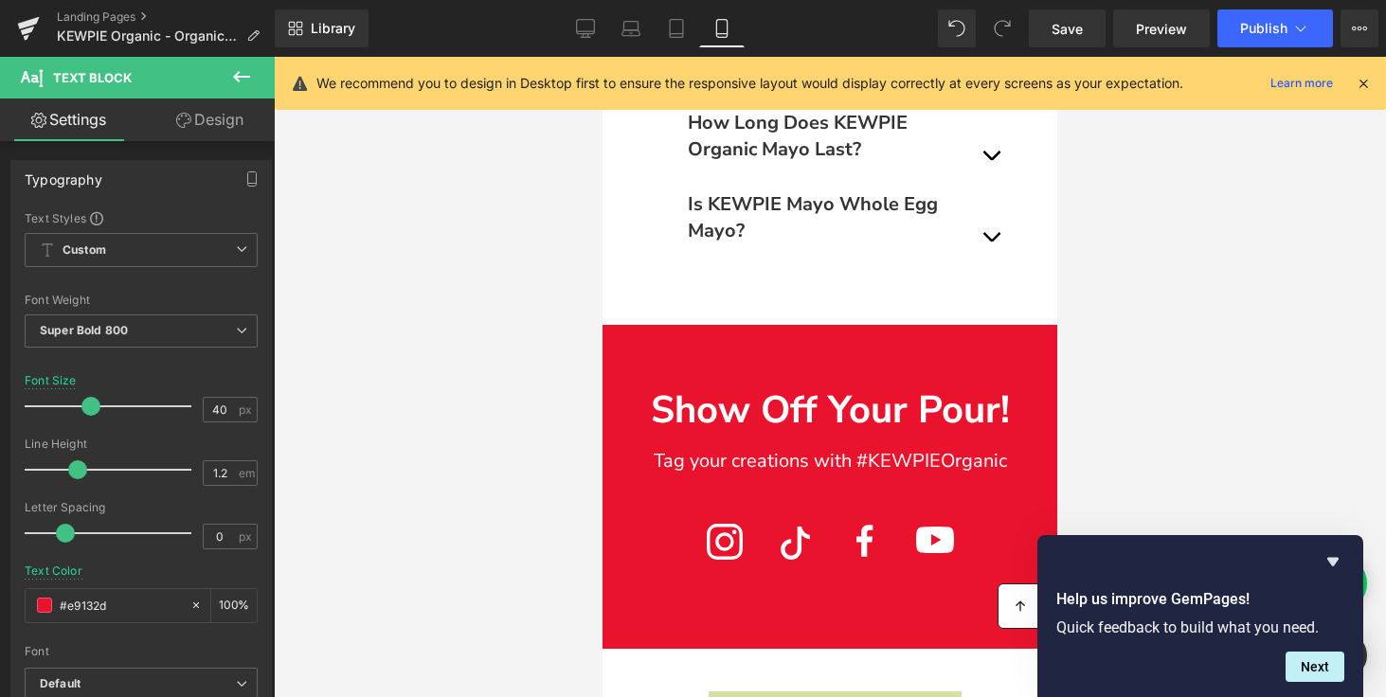
scroll to position [5654, 0]
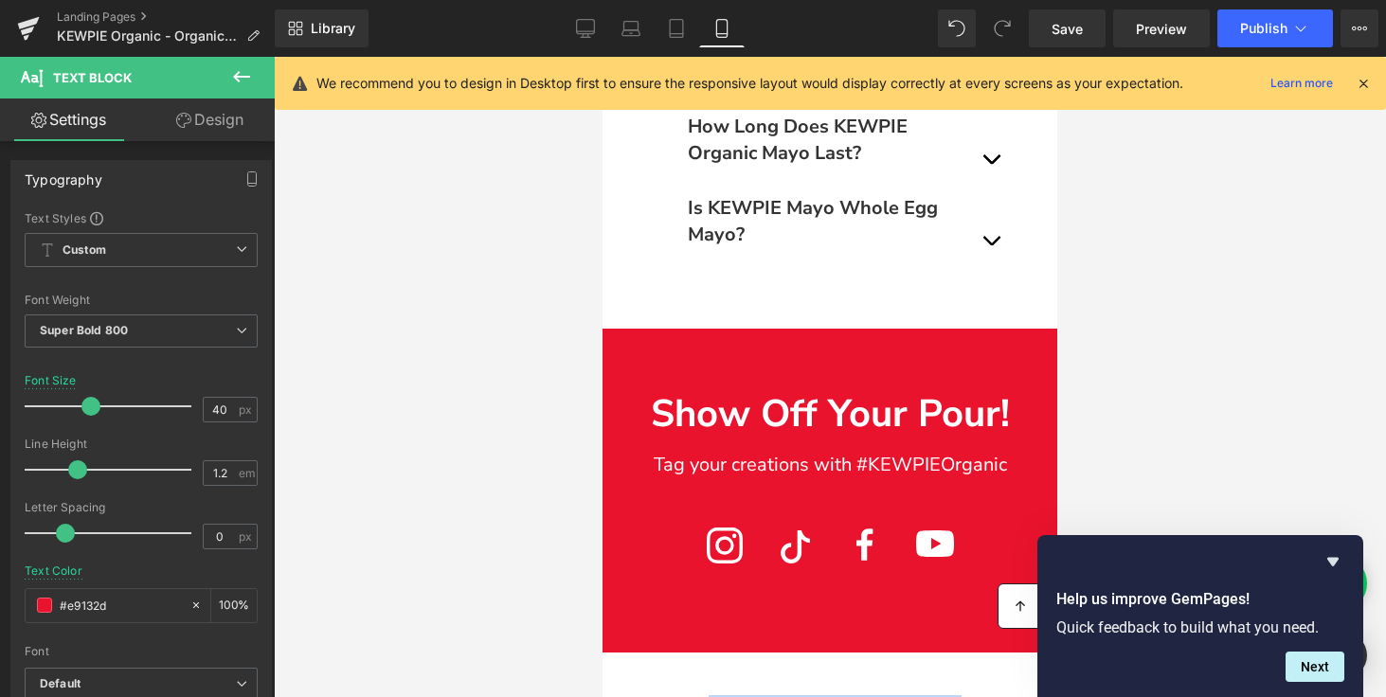
click at [902, 506] on div "Show Off Your Pour! Text Block Tag your creations with #KEWPIEOrganic Text Bloc…" at bounding box center [829, 467] width 455 height 220
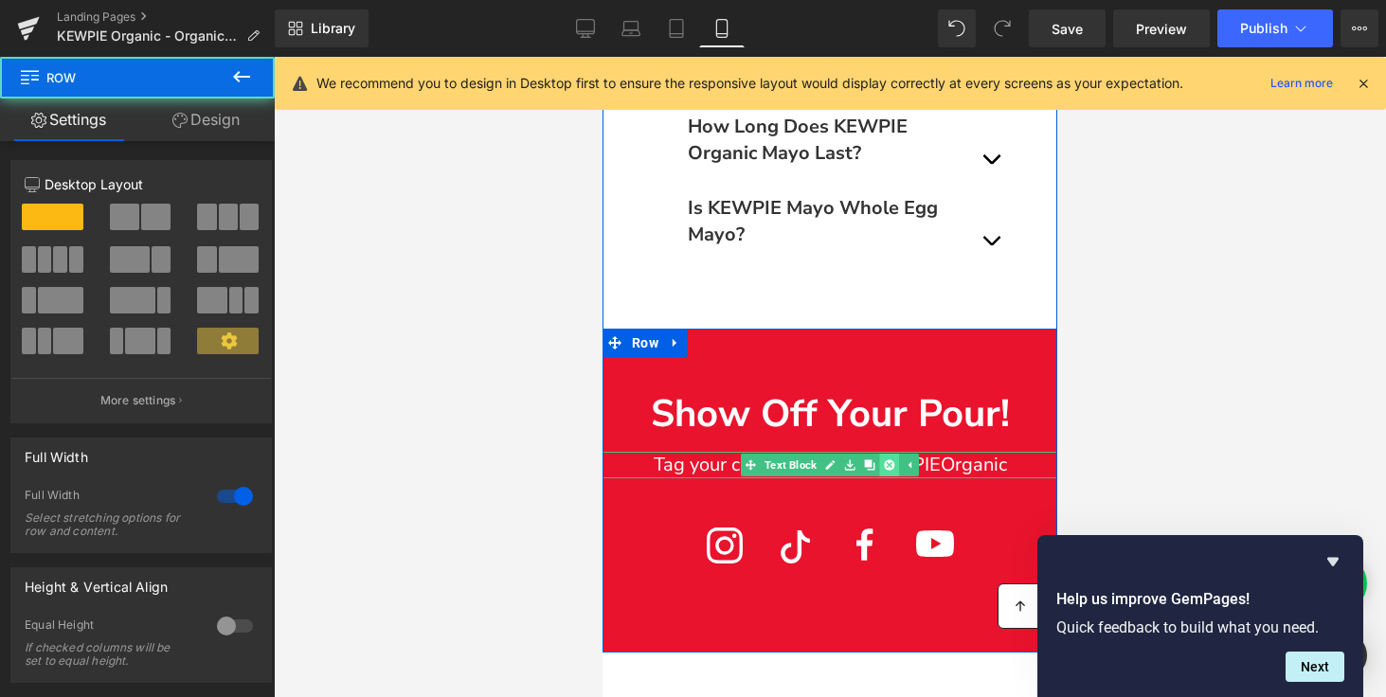
click at [884, 471] on icon "Main content" at bounding box center [889, 464] width 10 height 11
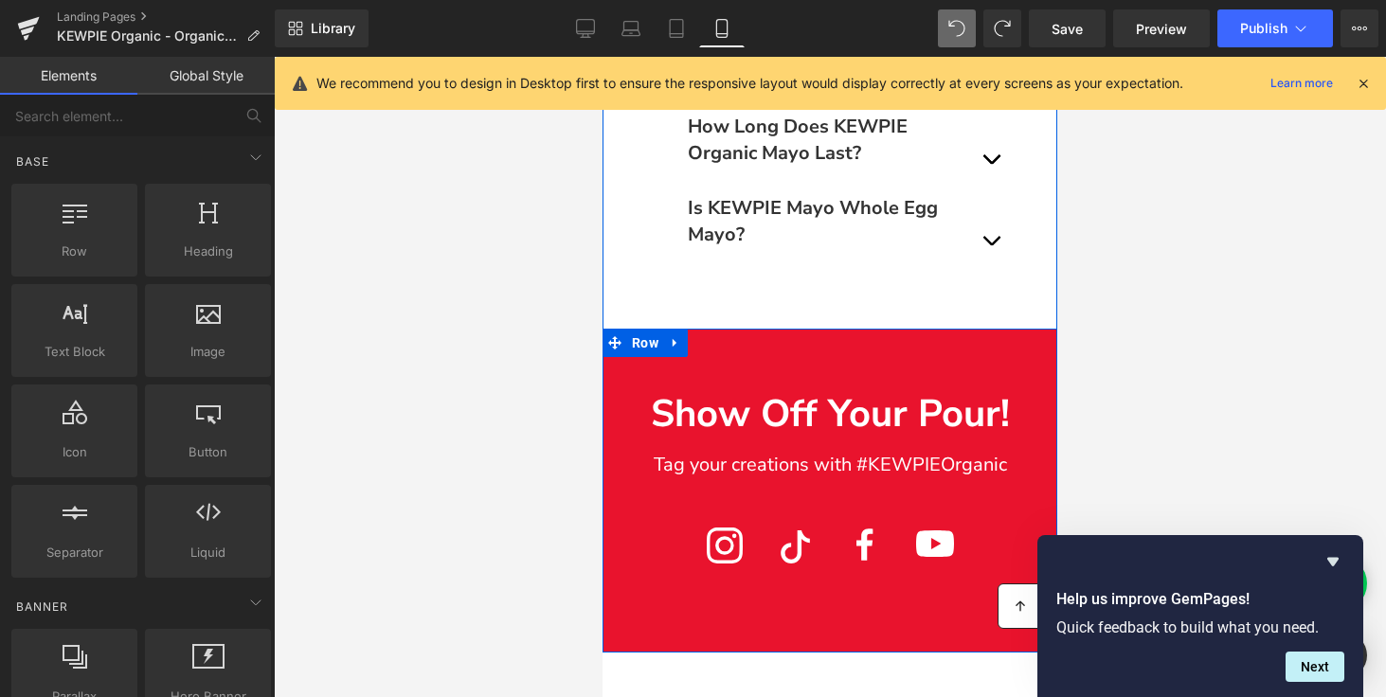
click at [923, 478] on p "Tag your creations with #KEWPIEOrganic" at bounding box center [829, 465] width 455 height 27
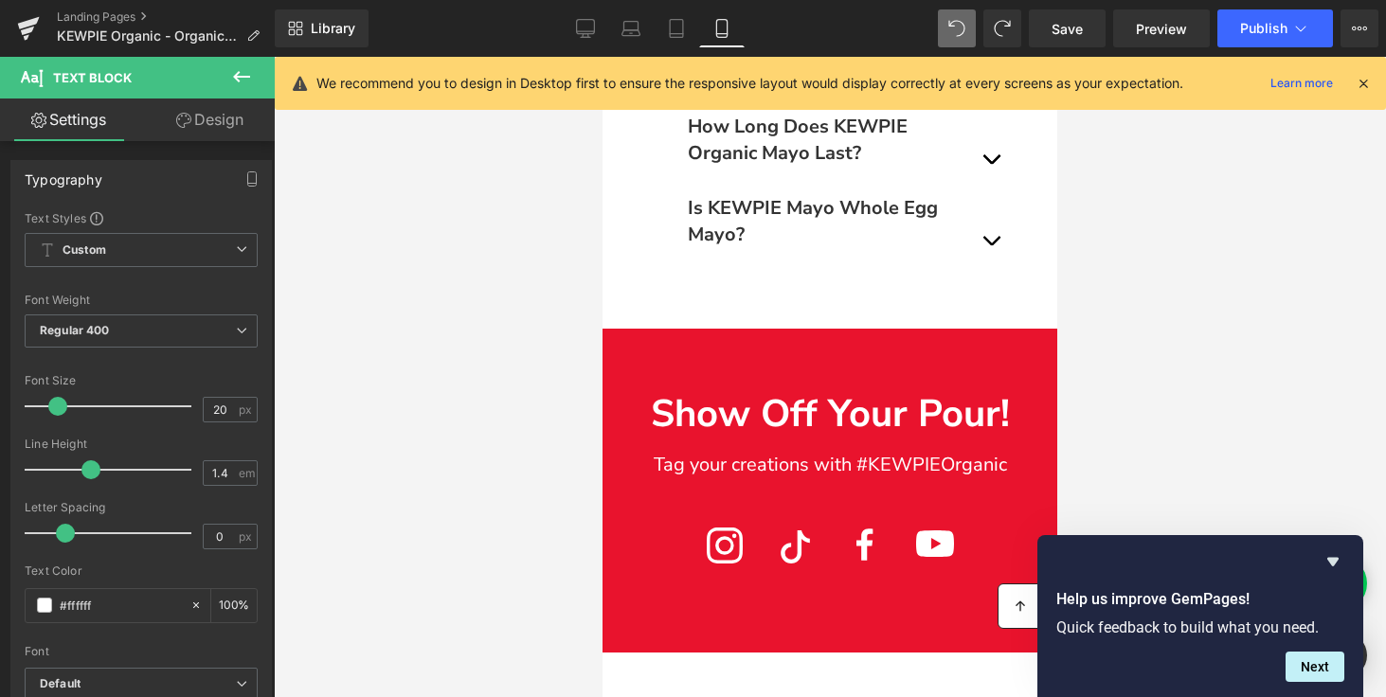
click at [1346, 564] on div "Help us improve GemPages! Quick feedback to build what you need. Next" at bounding box center [1200, 616] width 326 height 162
click at [1340, 563] on icon "Hide survey" at bounding box center [1332, 561] width 23 height 23
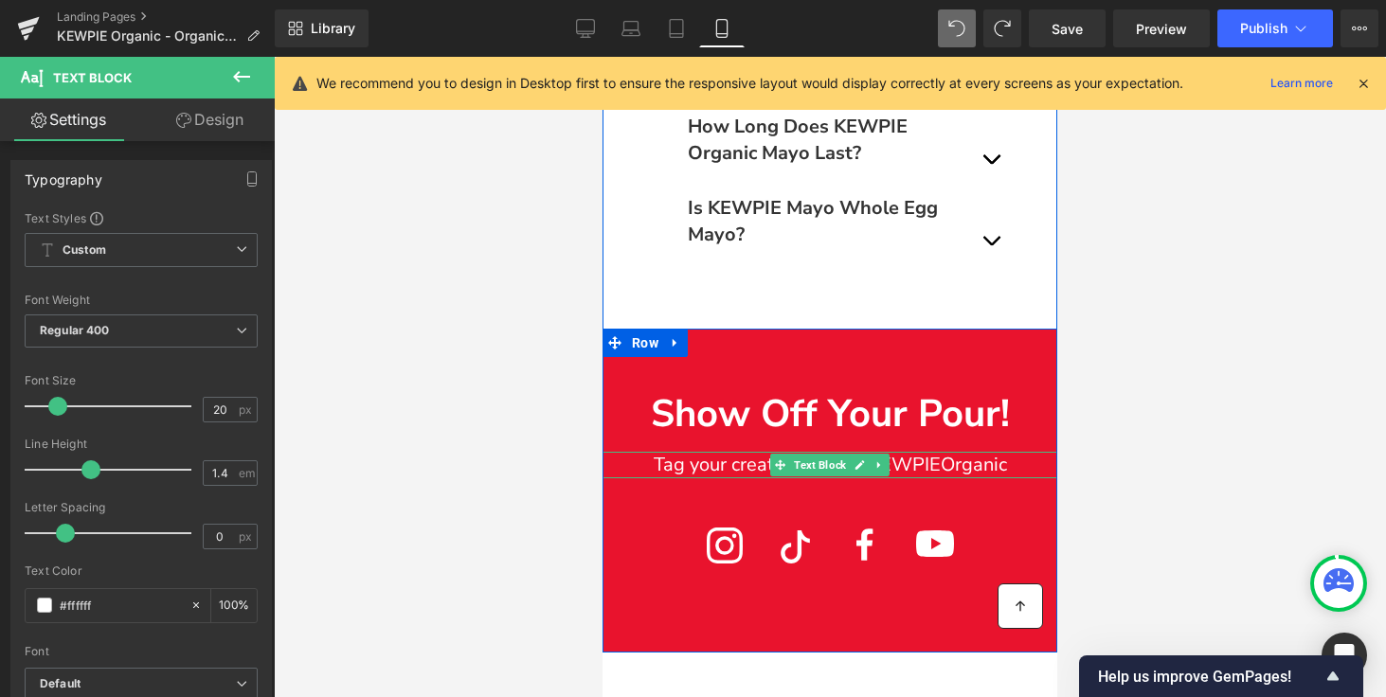
click at [969, 478] on p "Tag your creations with #KEWPIEOrganic" at bounding box center [829, 465] width 455 height 27
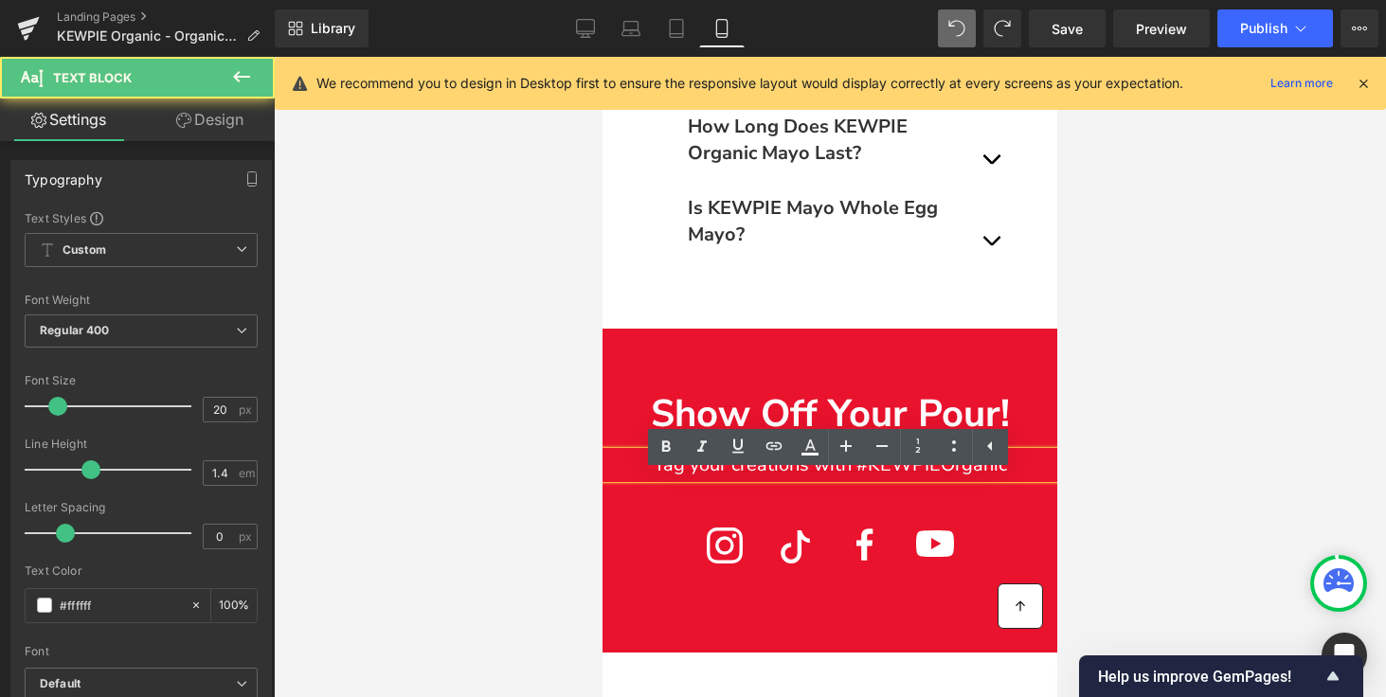
click at [946, 478] on p "Tag your creations with #KEWPIEOrganic" at bounding box center [829, 465] width 455 height 27
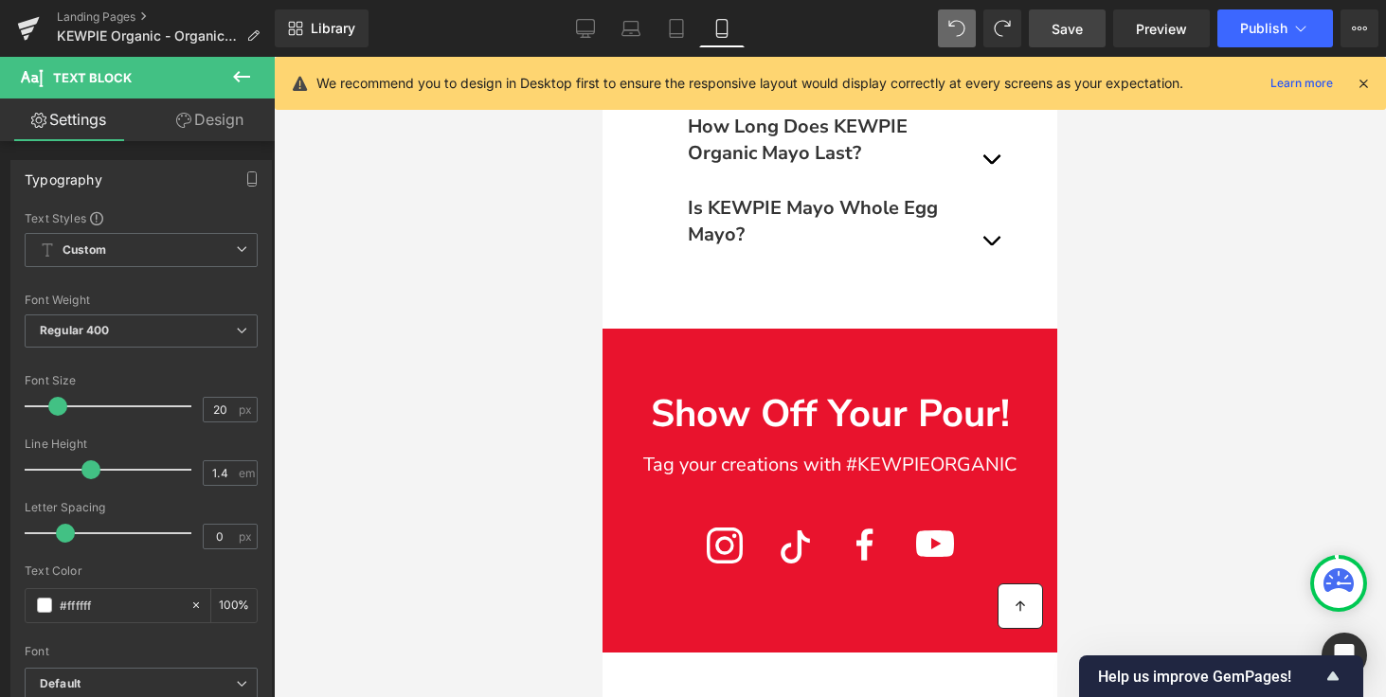
click at [1064, 24] on span "Save" at bounding box center [1066, 29] width 31 height 20
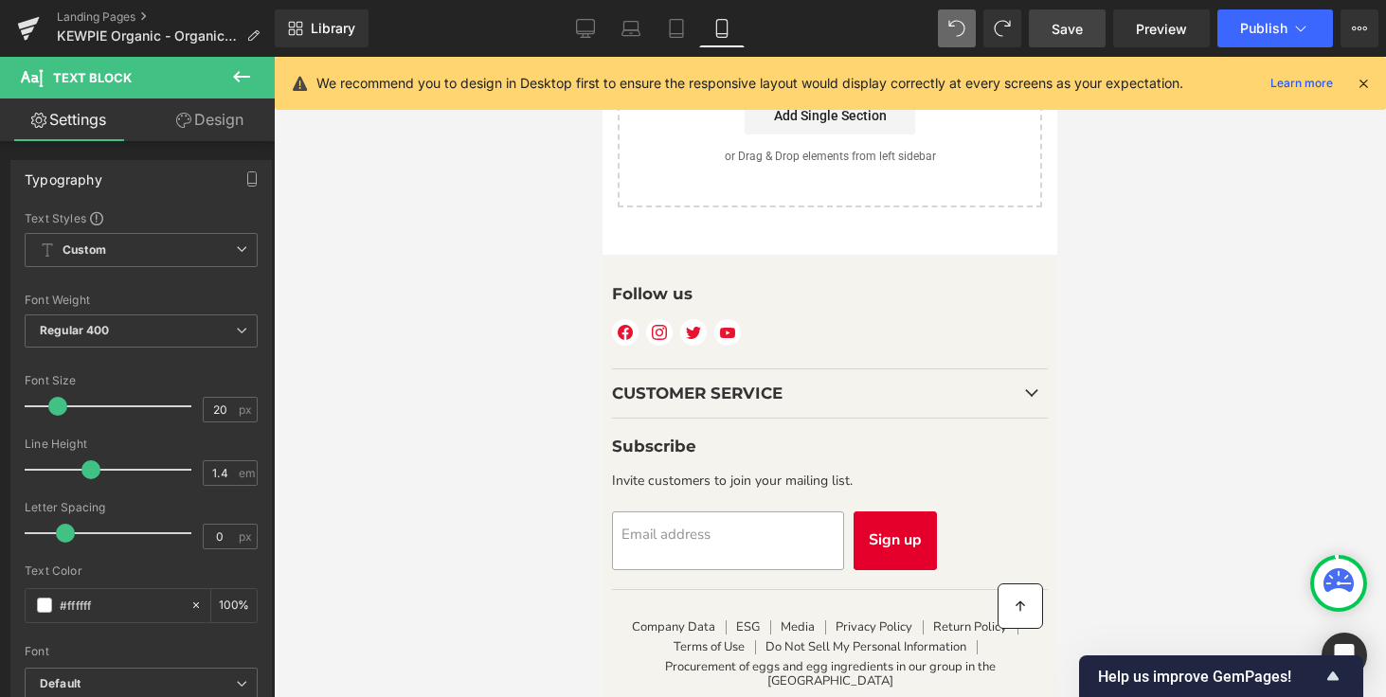
scroll to position [7223, 0]
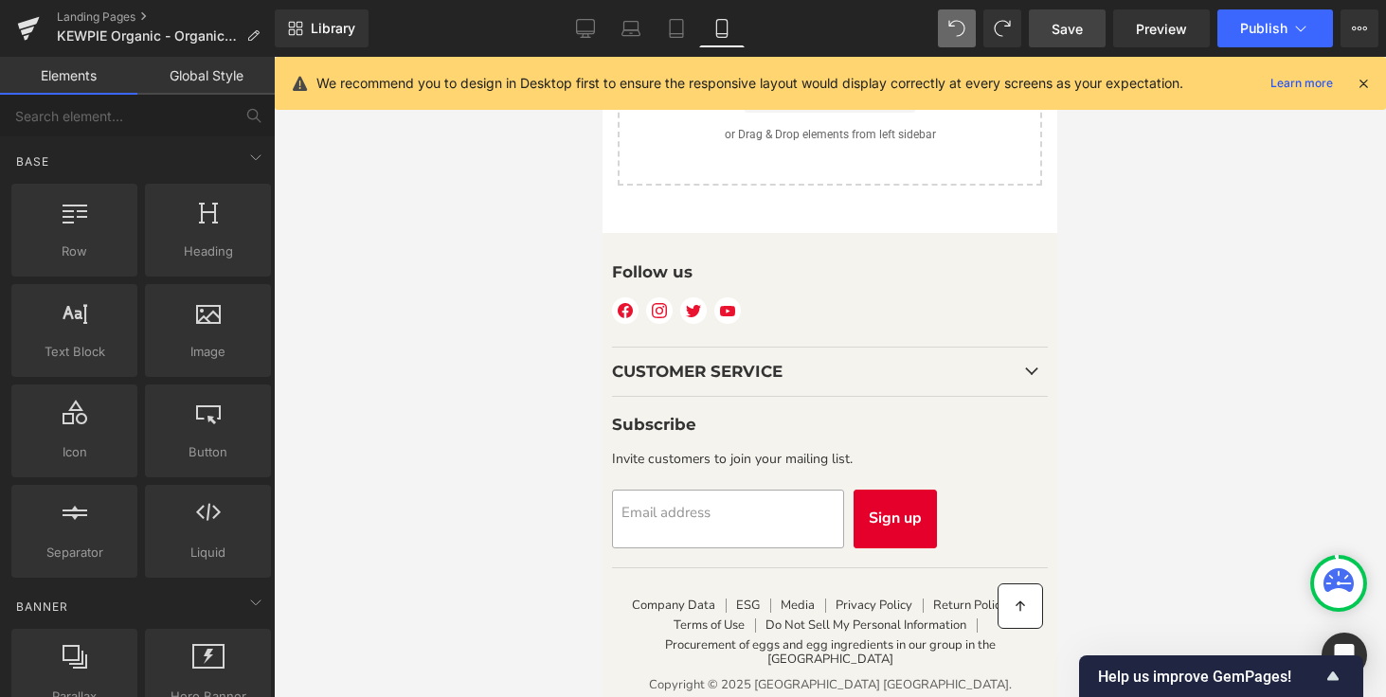
click at [537, 372] on div at bounding box center [830, 377] width 1112 height 640
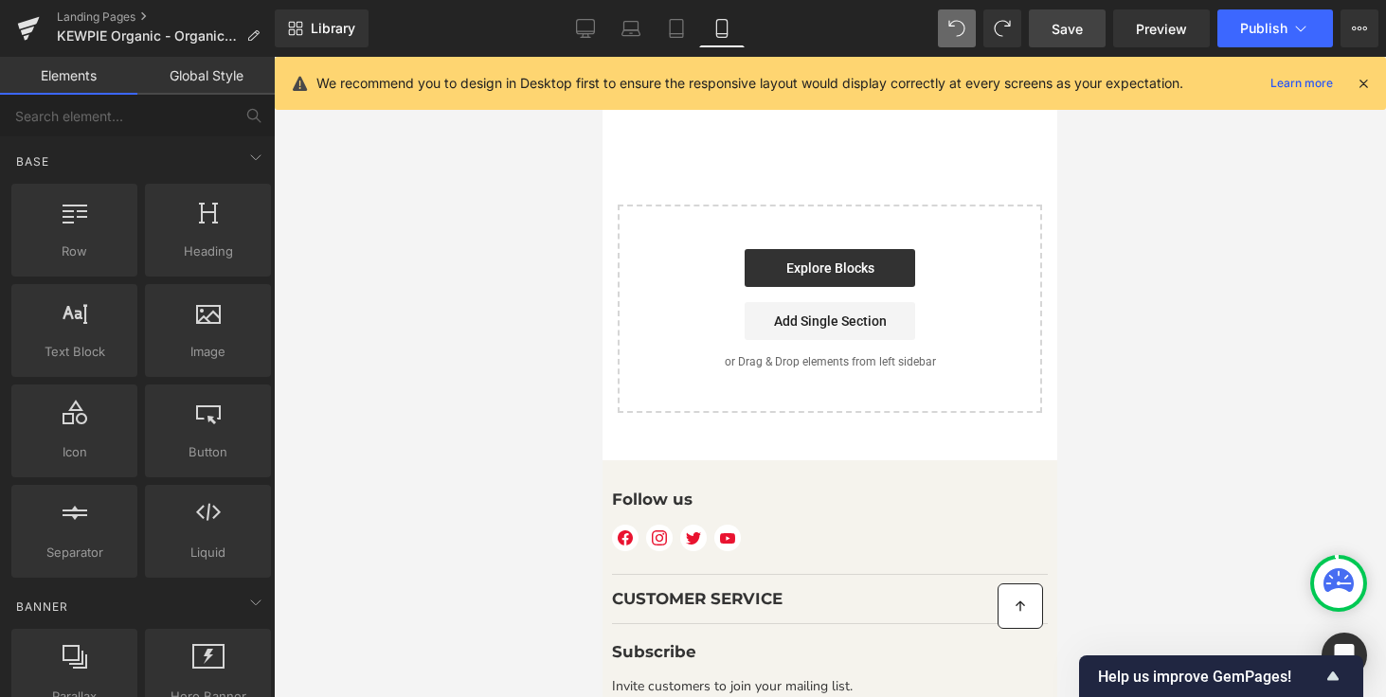
scroll to position [6978, 0]
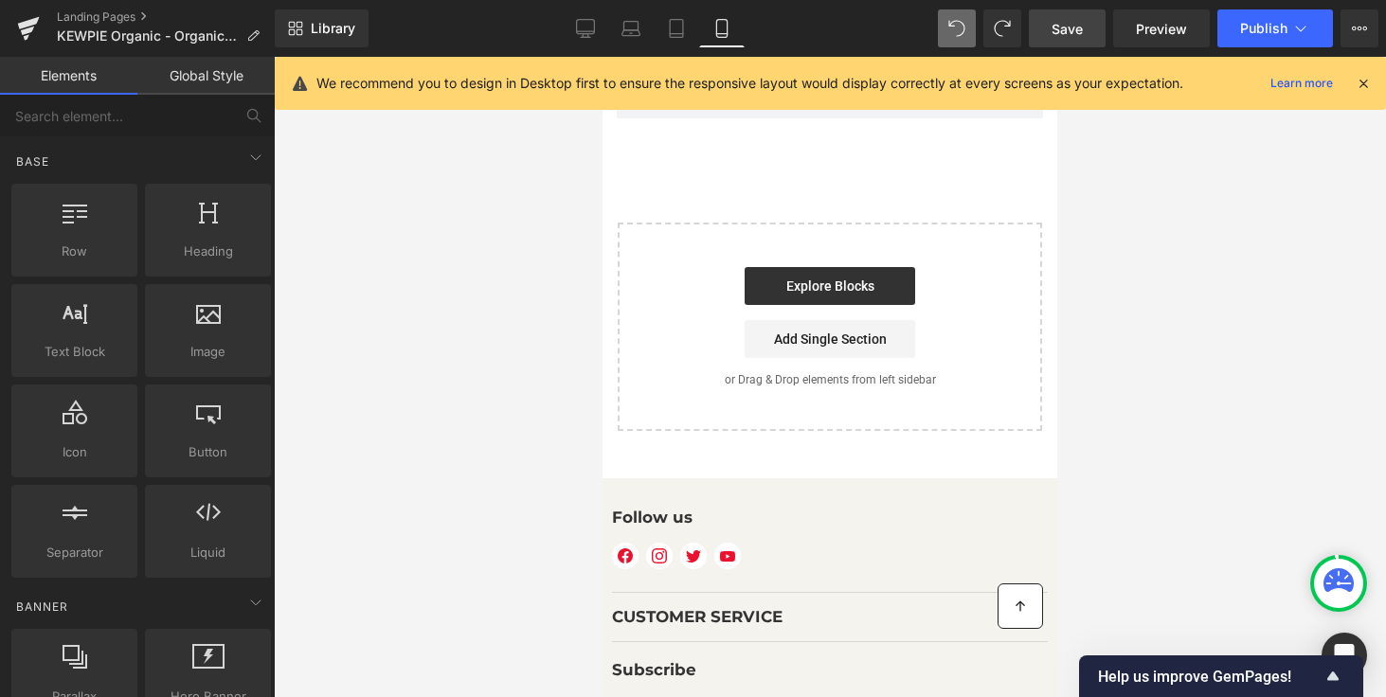
click at [673, 318] on div "Explore Blocks Add Single Section" at bounding box center [830, 312] width 364 height 91
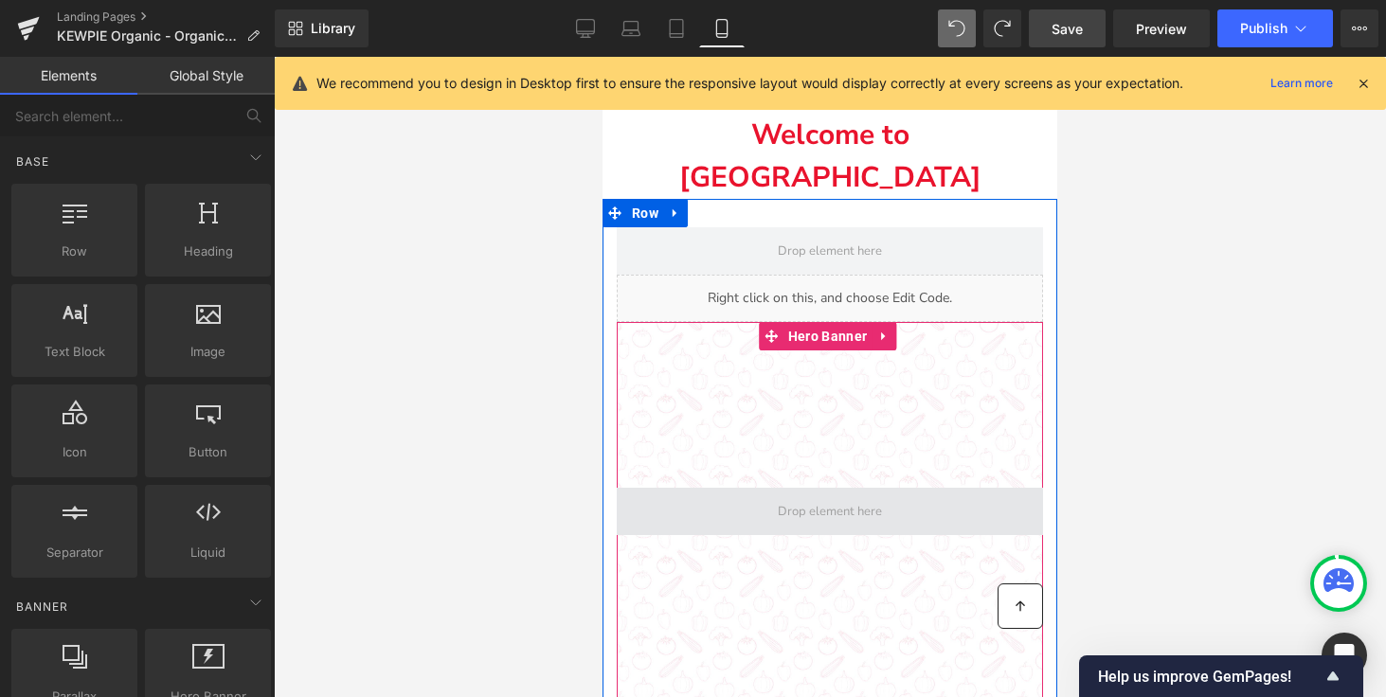
scroll to position [6353, 0]
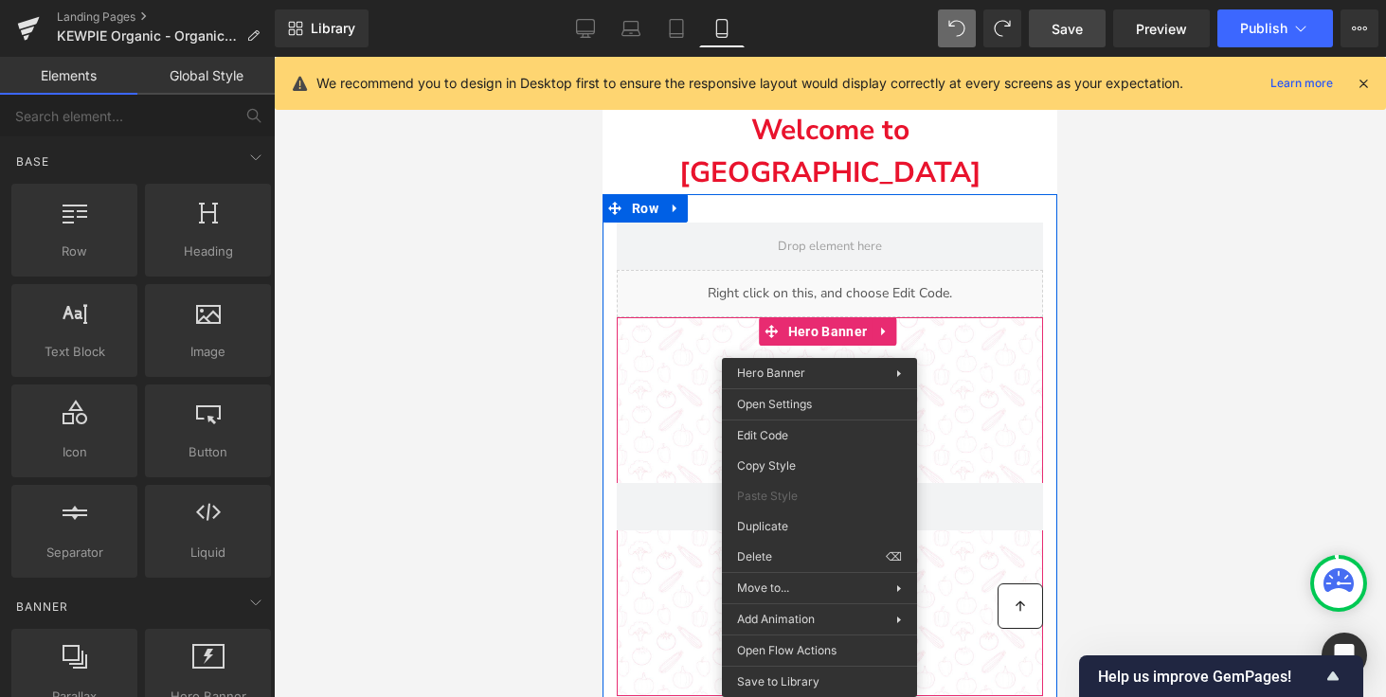
click at [678, 392] on div "Main content" at bounding box center [830, 506] width 426 height 379
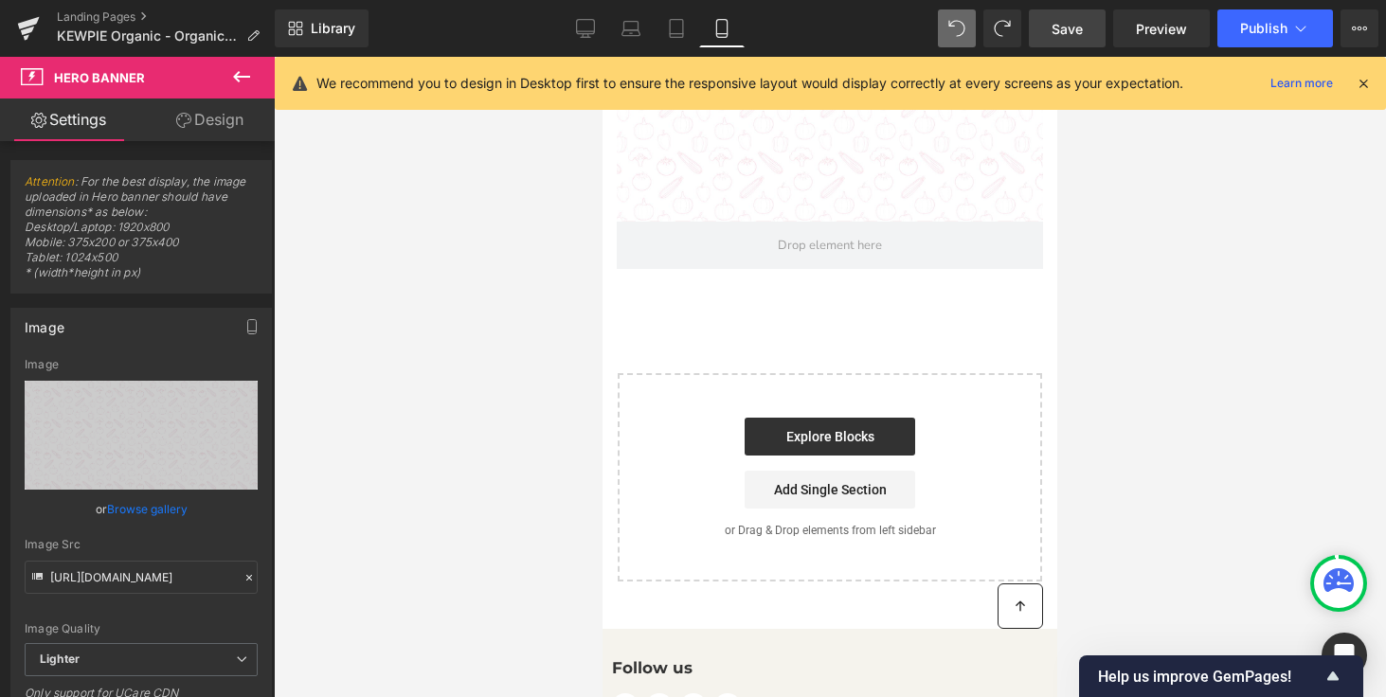
scroll to position [6851, 0]
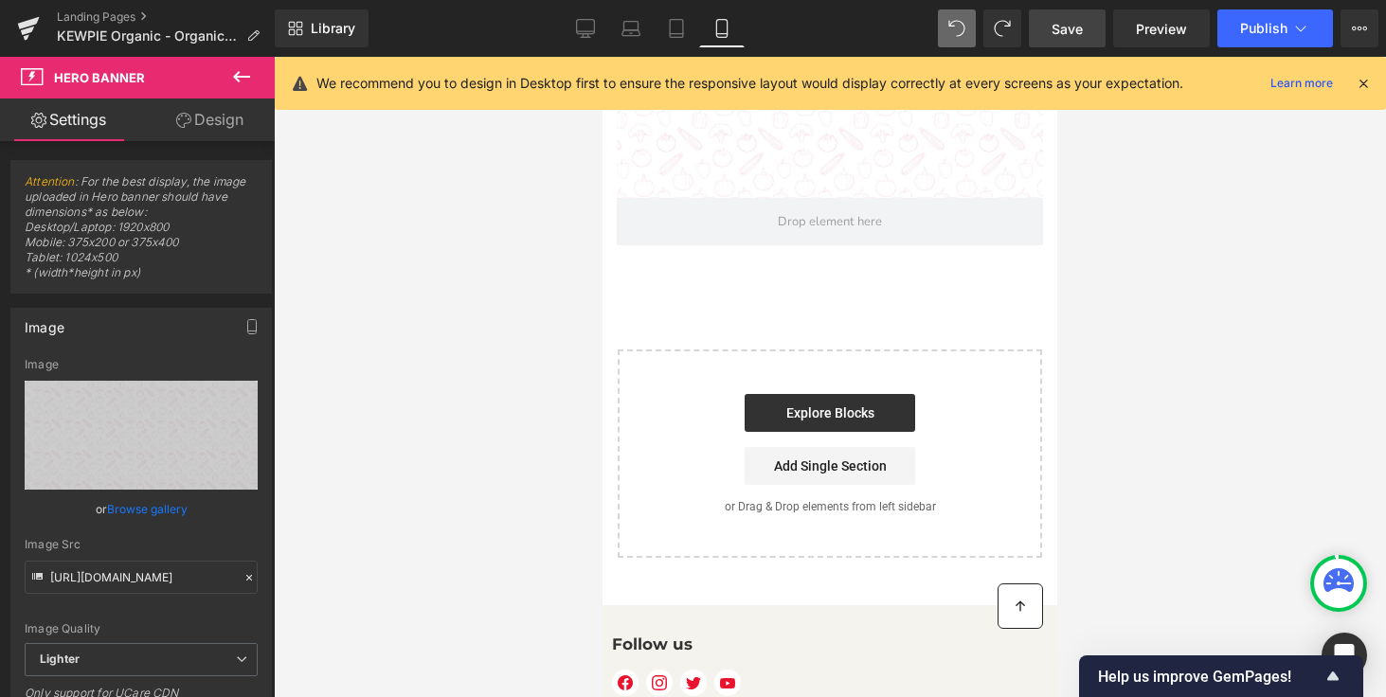
click at [972, 394] on div "Explore Blocks Add Single Section" at bounding box center [830, 439] width 364 height 91
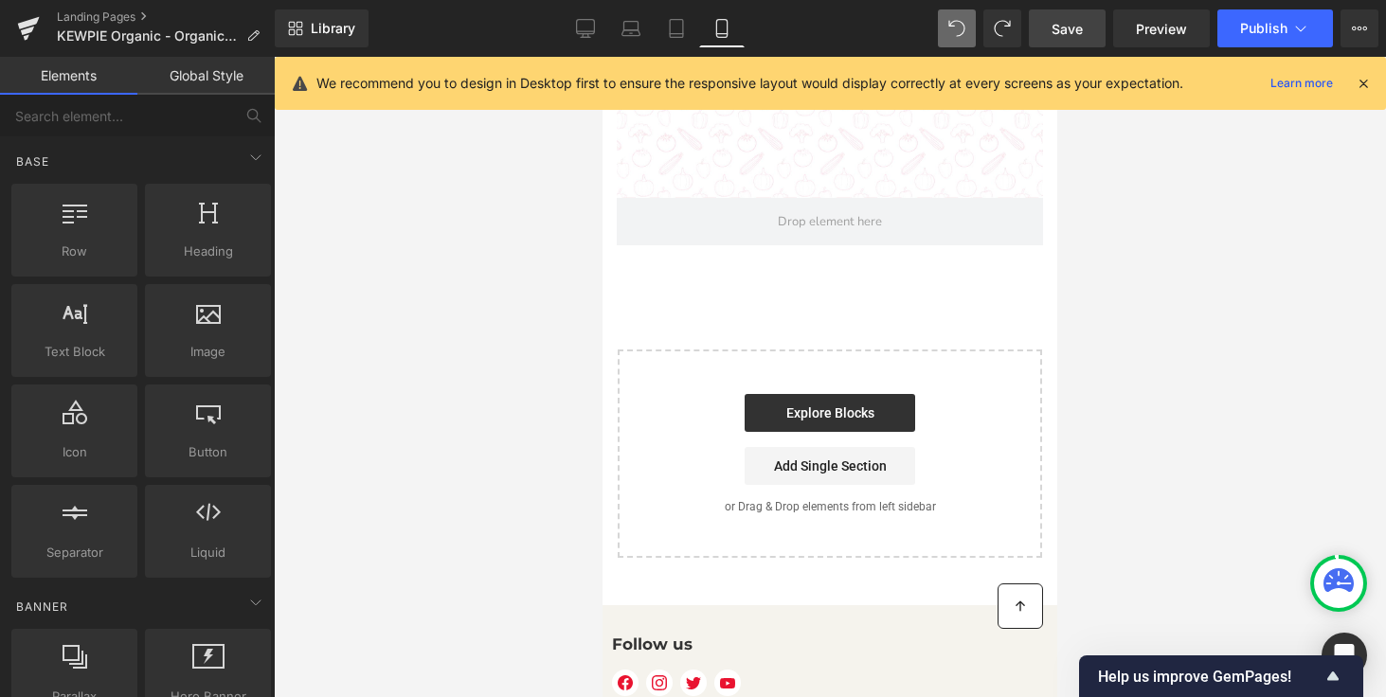
click at [963, 394] on div "Explore Blocks Add Single Section" at bounding box center [830, 439] width 364 height 91
click at [895, 351] on div "Start building your page Explore Blocks Add Single Section or Drag & Drop eleme…" at bounding box center [829, 453] width 420 height 205
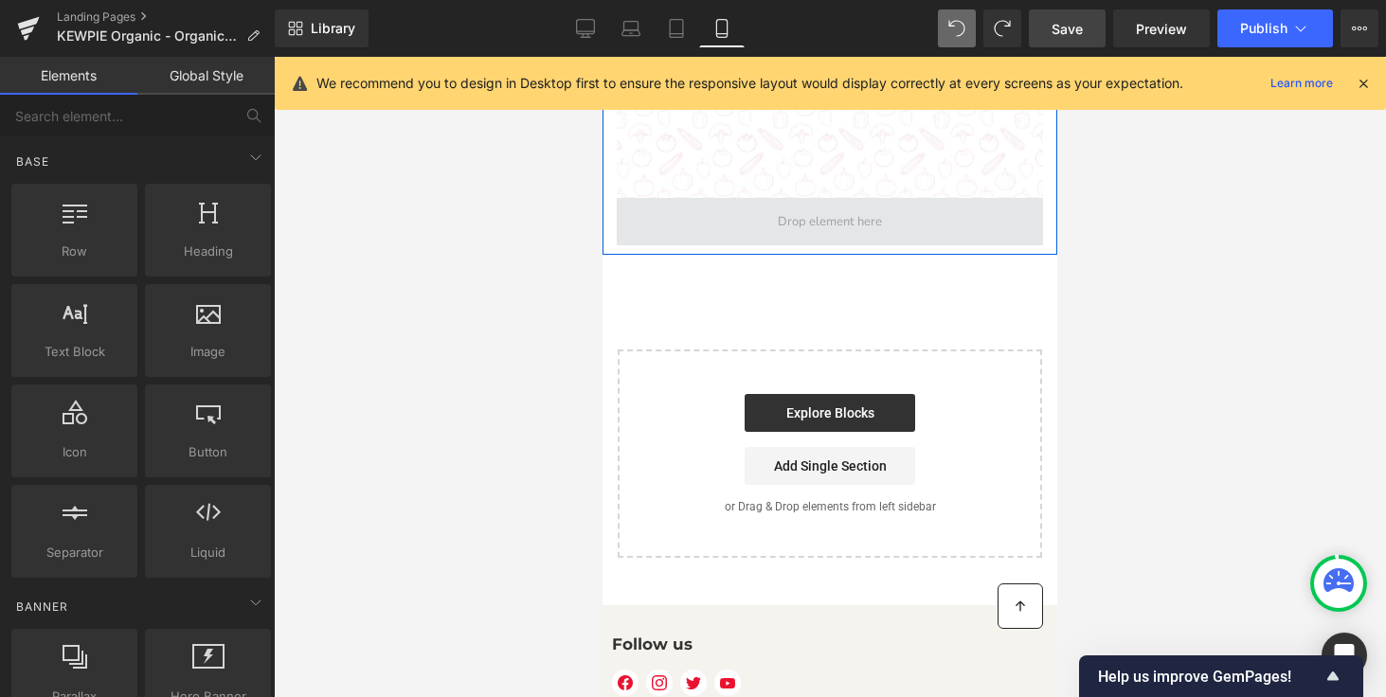
click at [826, 213] on span "Main content" at bounding box center [829, 222] width 117 height 24
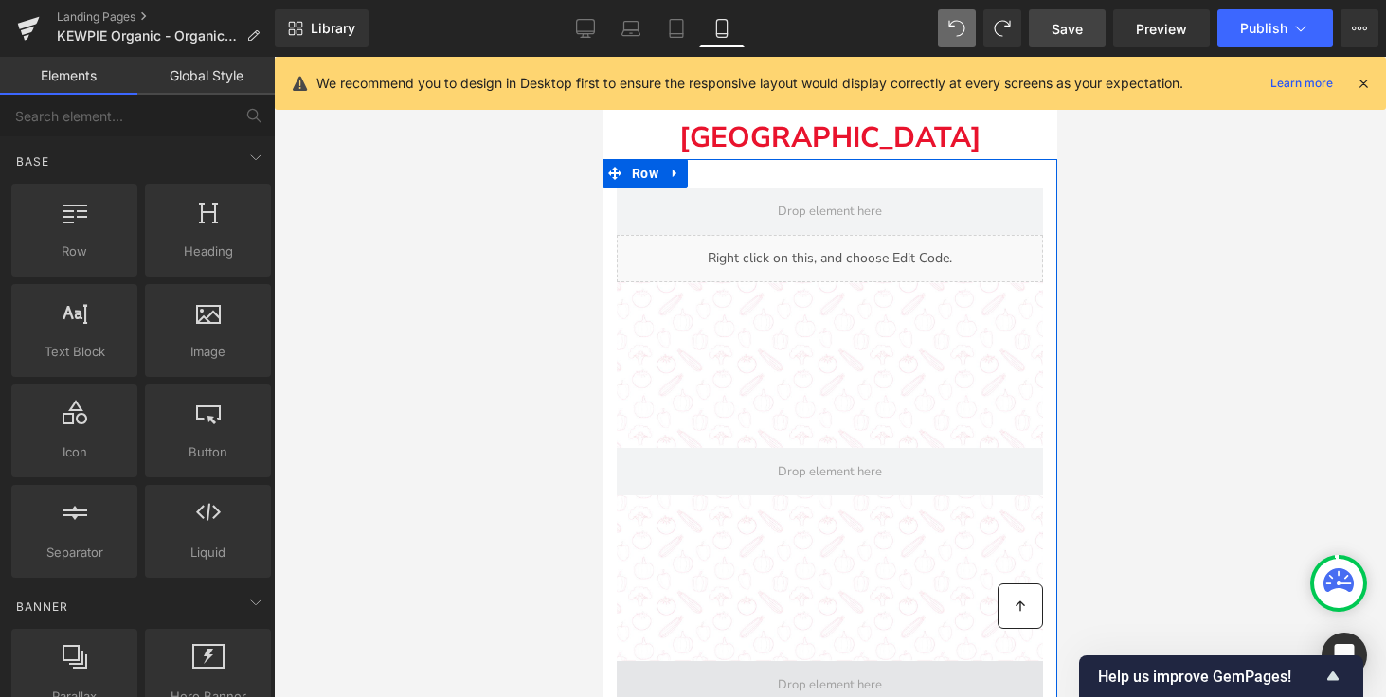
scroll to position [6327, 0]
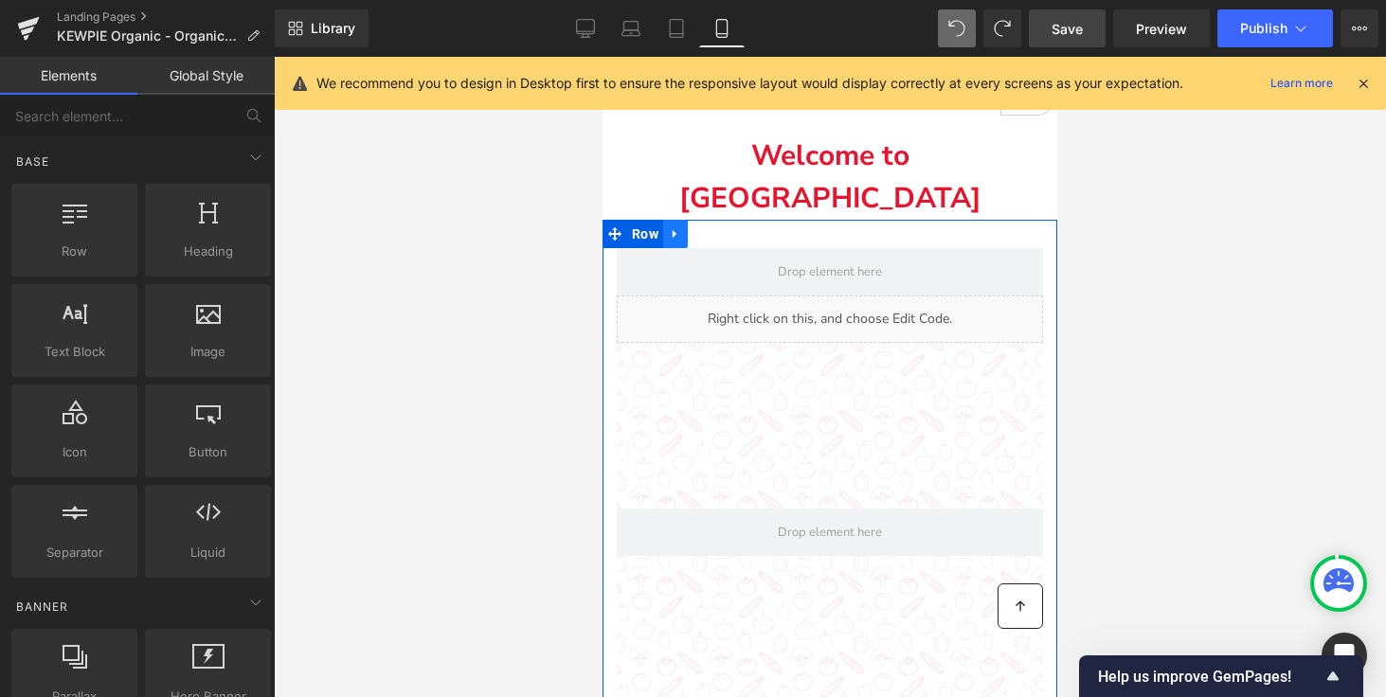
click at [682, 227] on icon "Main content" at bounding box center [675, 234] width 13 height 14
click at [777, 412] on div "Main content" at bounding box center [830, 532] width 426 height 379
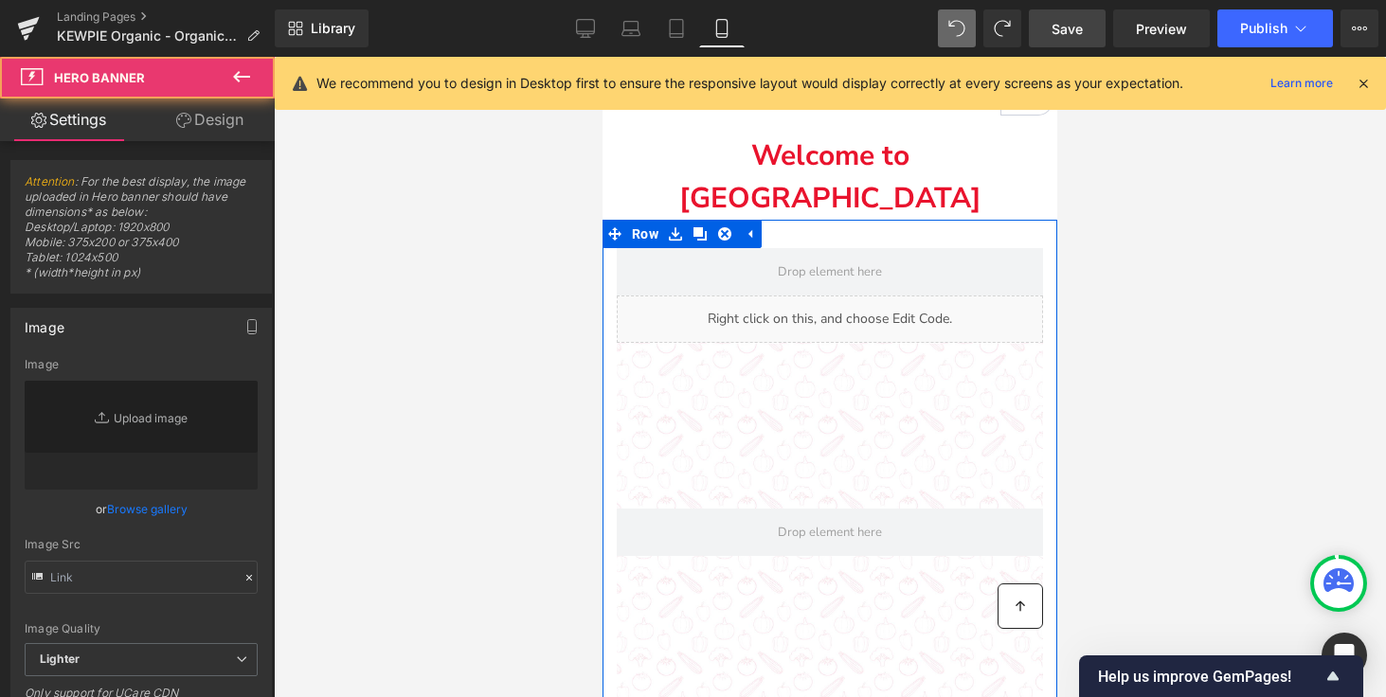
type input "https://ucarecdn.com/0c223f41-1a09-4c52-af74-a9a1f6952bb0/-/format/auto/-/previ…"
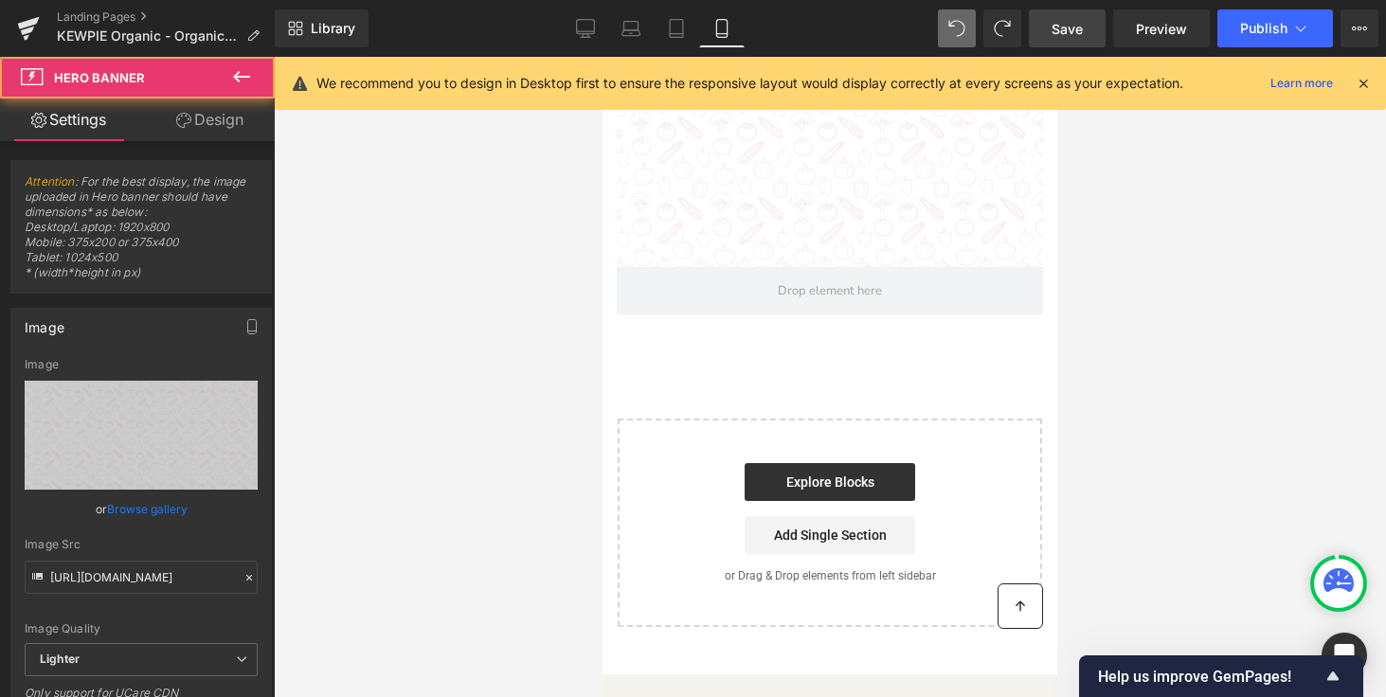
scroll to position [6824, 0]
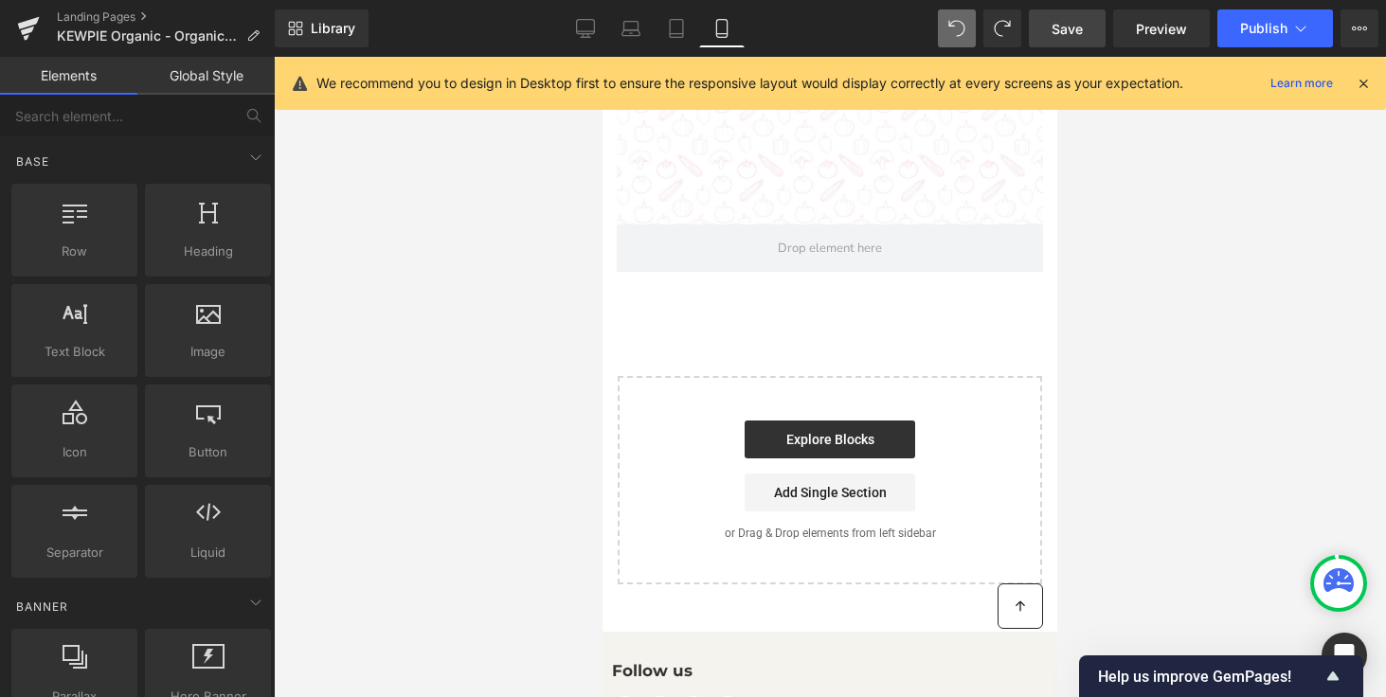
click at [669, 448] on div "Explore Blocks Add Single Section" at bounding box center [830, 465] width 364 height 91
click at [656, 397] on div "Start building your page Explore Blocks Add Single Section or Drag & Drop eleme…" at bounding box center [829, 480] width 420 height 205
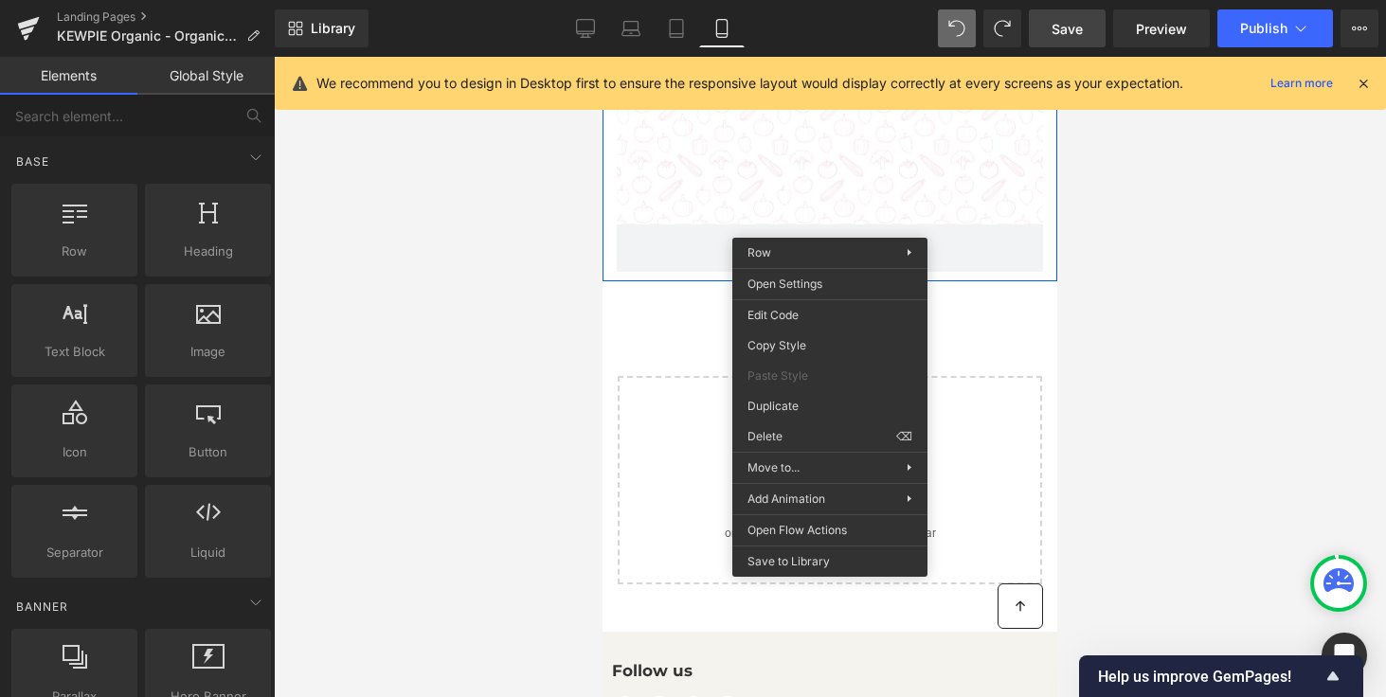
click at [475, 297] on div at bounding box center [830, 377] width 1112 height 640
click at [1163, 394] on div at bounding box center [830, 377] width 1112 height 640
click at [336, 481] on div at bounding box center [830, 377] width 1112 height 640
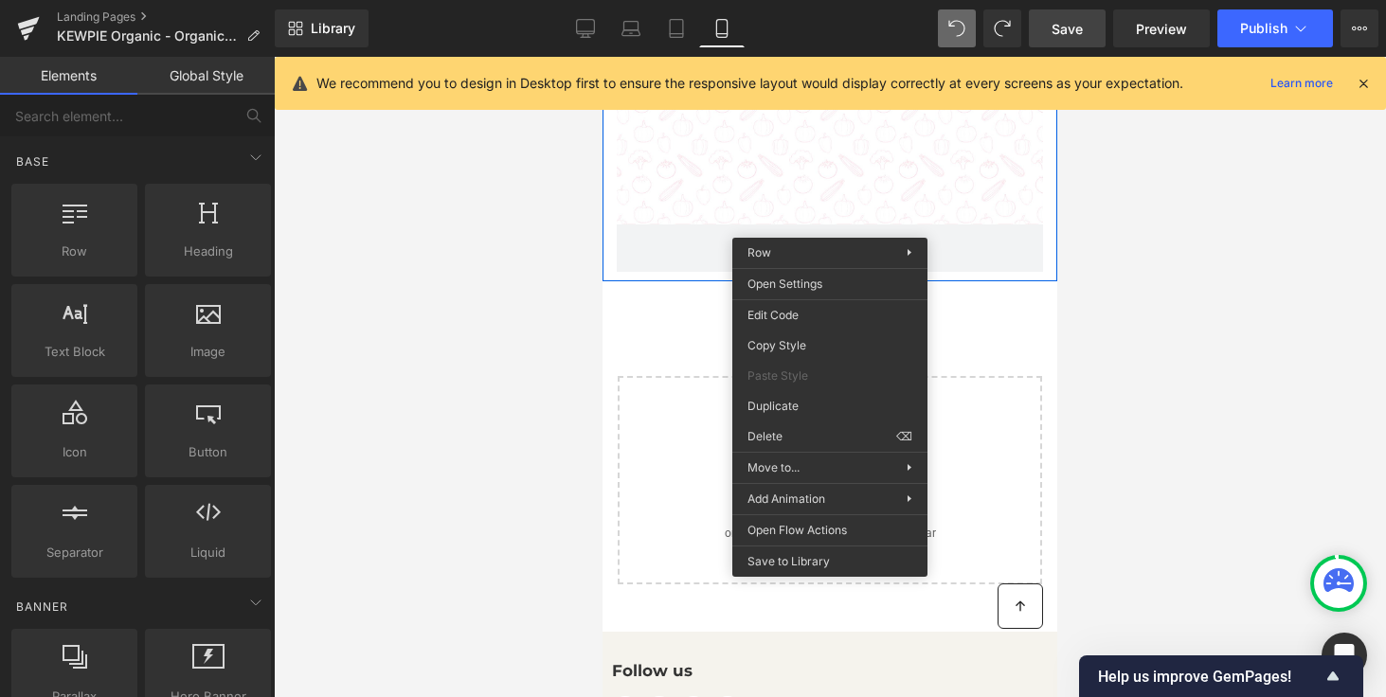
click at [336, 481] on div at bounding box center [830, 377] width 1112 height 640
click at [1303, 293] on div at bounding box center [830, 377] width 1112 height 640
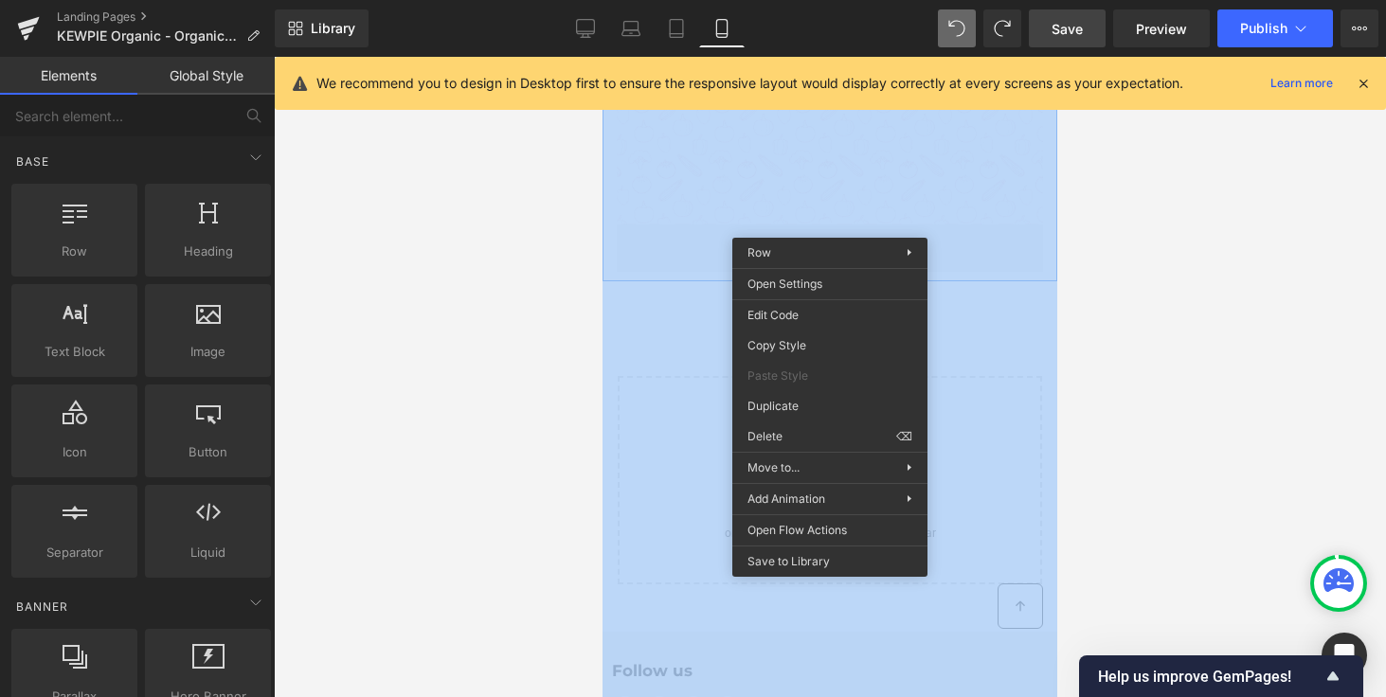
click at [1303, 293] on div at bounding box center [830, 377] width 1112 height 640
click at [1303, 294] on div at bounding box center [830, 377] width 1112 height 640
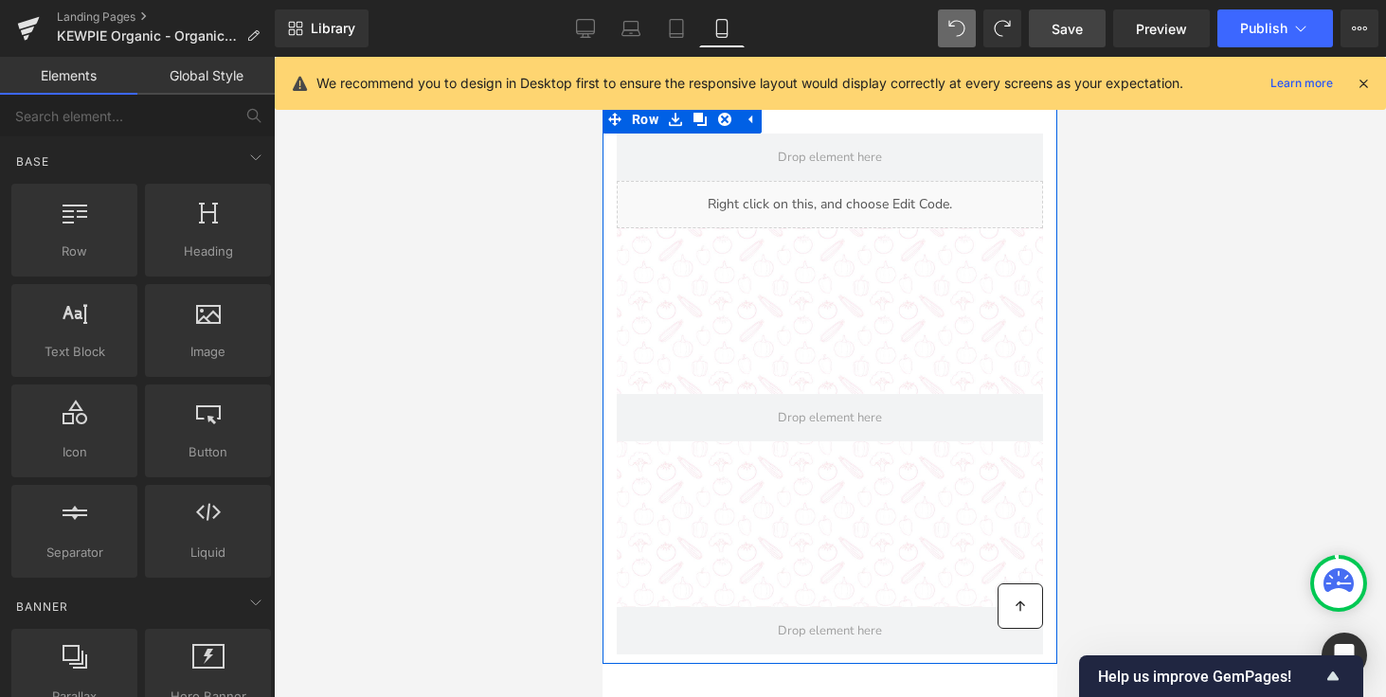
scroll to position [6443, 0]
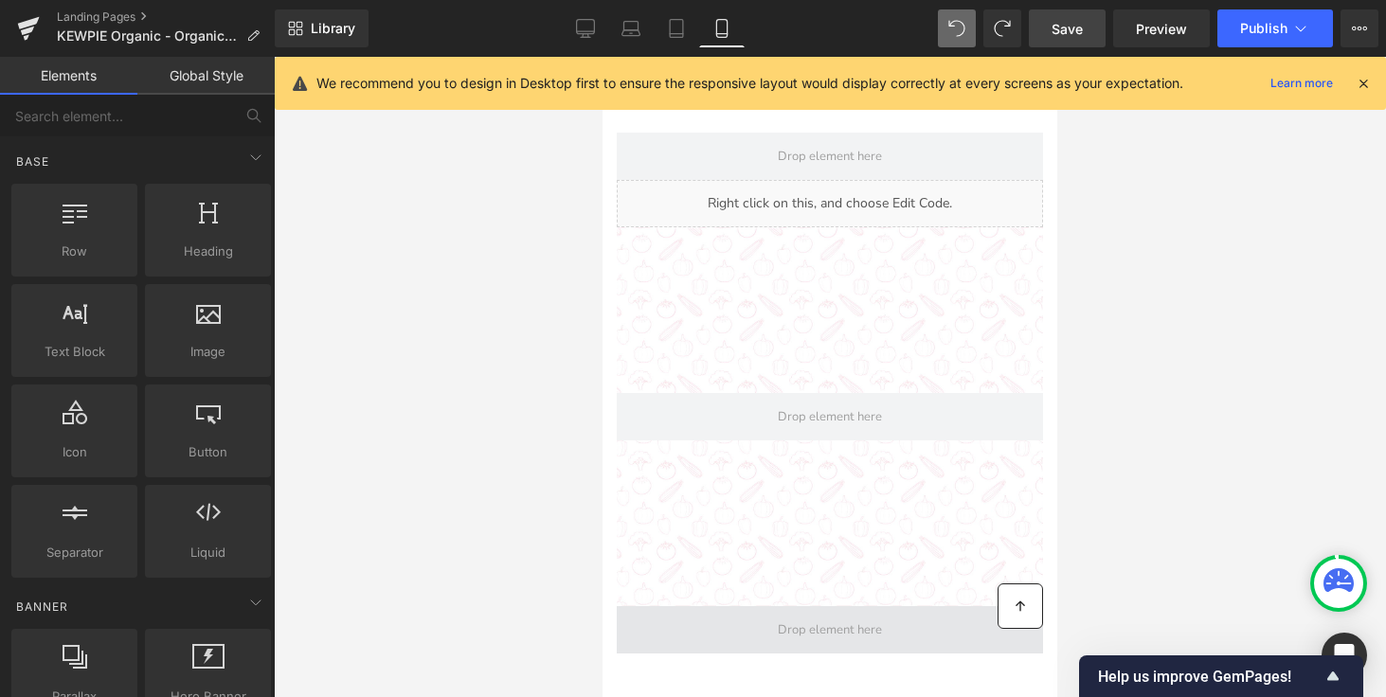
click at [667, 608] on span "Main content" at bounding box center [830, 629] width 426 height 47
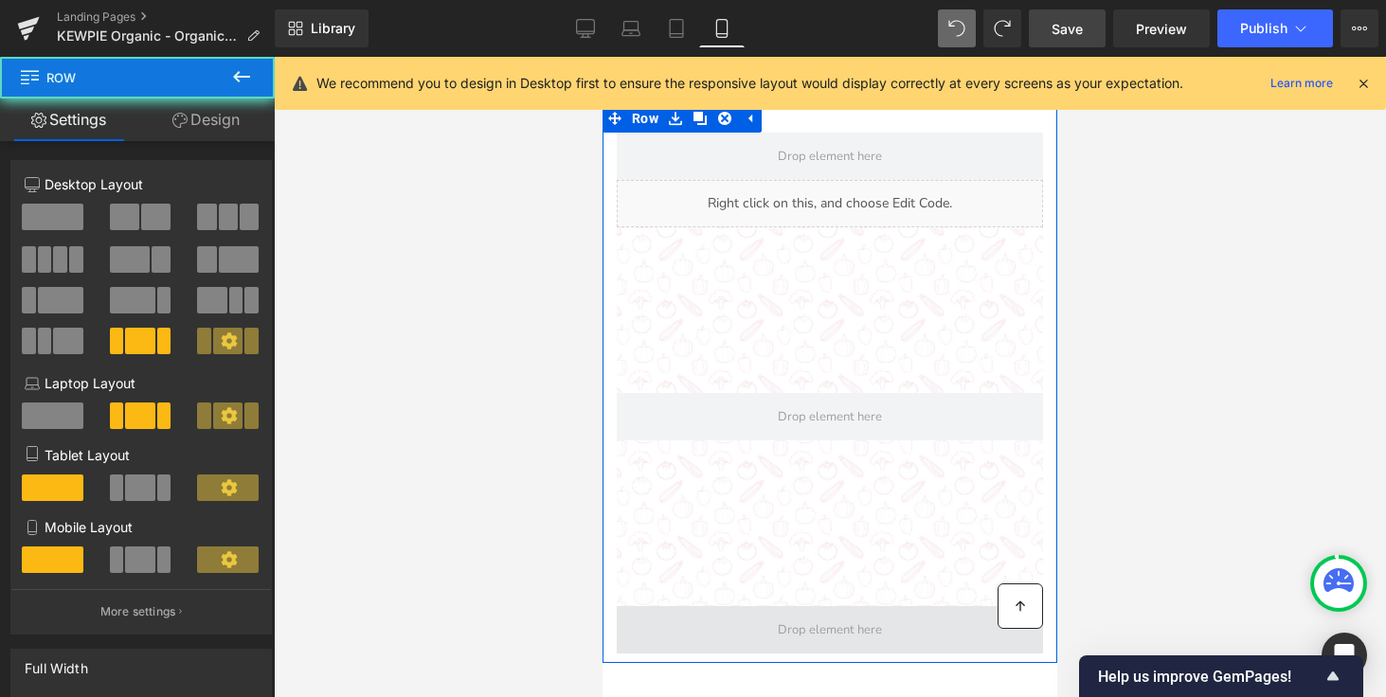
click at [667, 608] on span "Main content" at bounding box center [830, 629] width 426 height 47
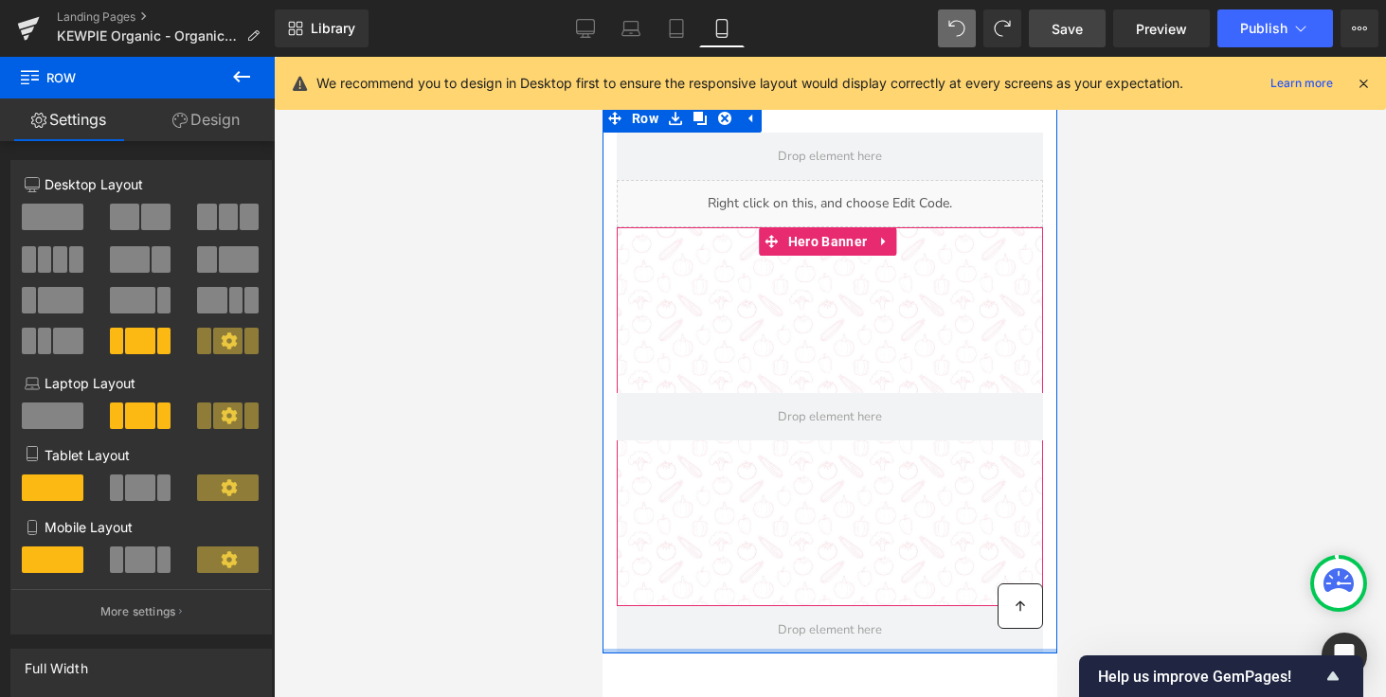
drag, startPoint x: 607, startPoint y: 637, endPoint x: 641, endPoint y: 283, distance: 355.8
click at [641, 282] on div "Liquid Hero Banner Row" at bounding box center [829, 378] width 455 height 549
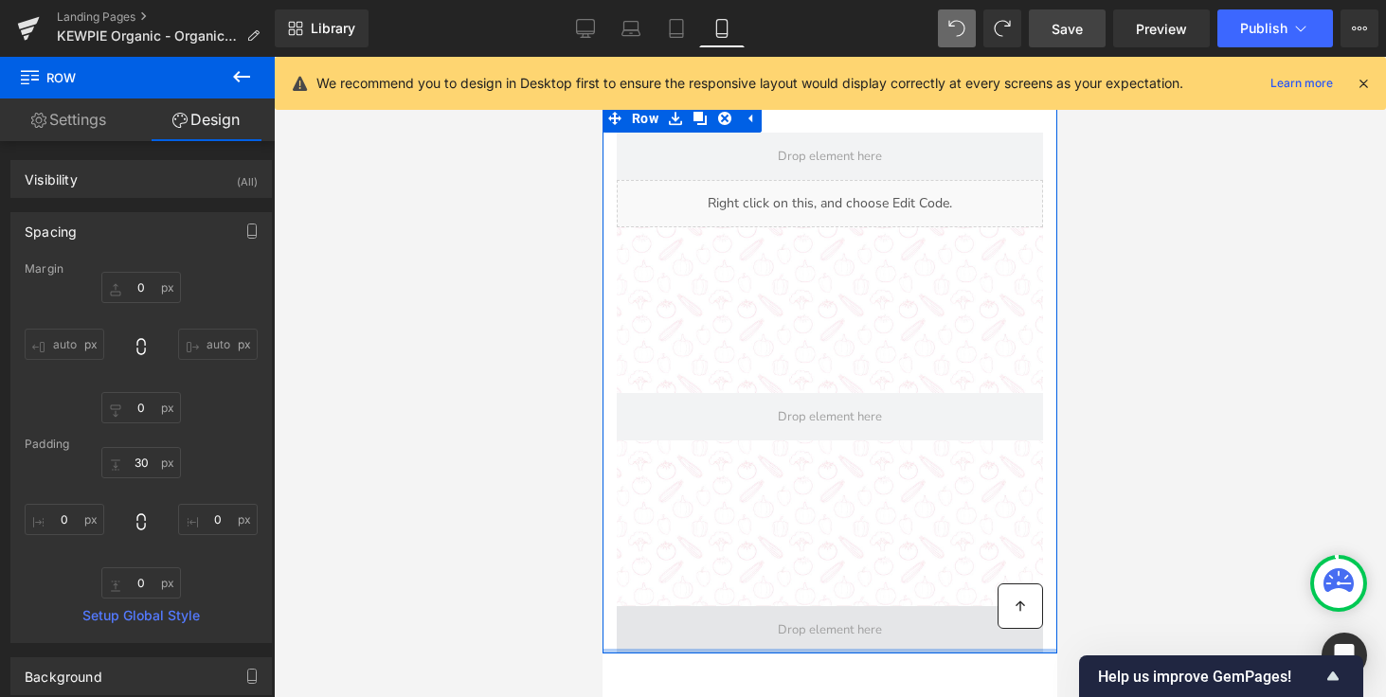
type input "0px"
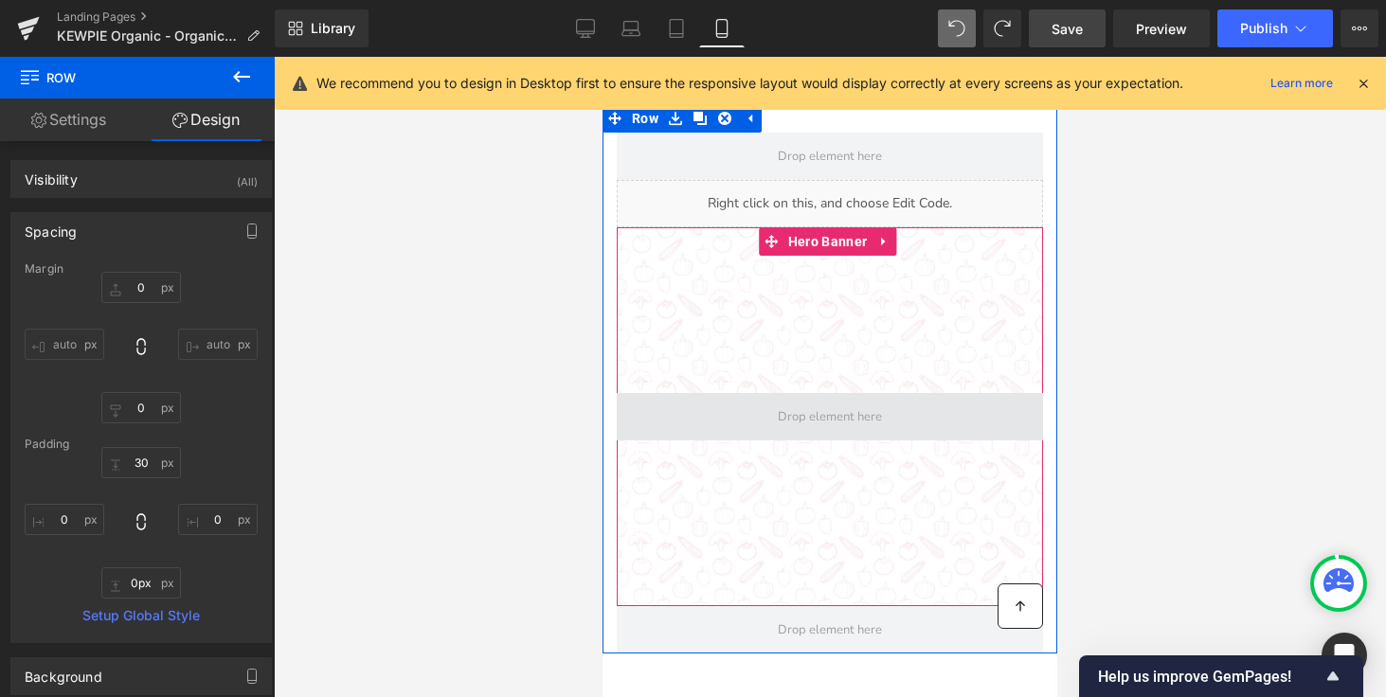
drag, startPoint x: 864, startPoint y: 634, endPoint x: 879, endPoint y: 386, distance: 247.6
click at [879, 386] on div "Liquid Hero Banner Row" at bounding box center [829, 378] width 455 height 549
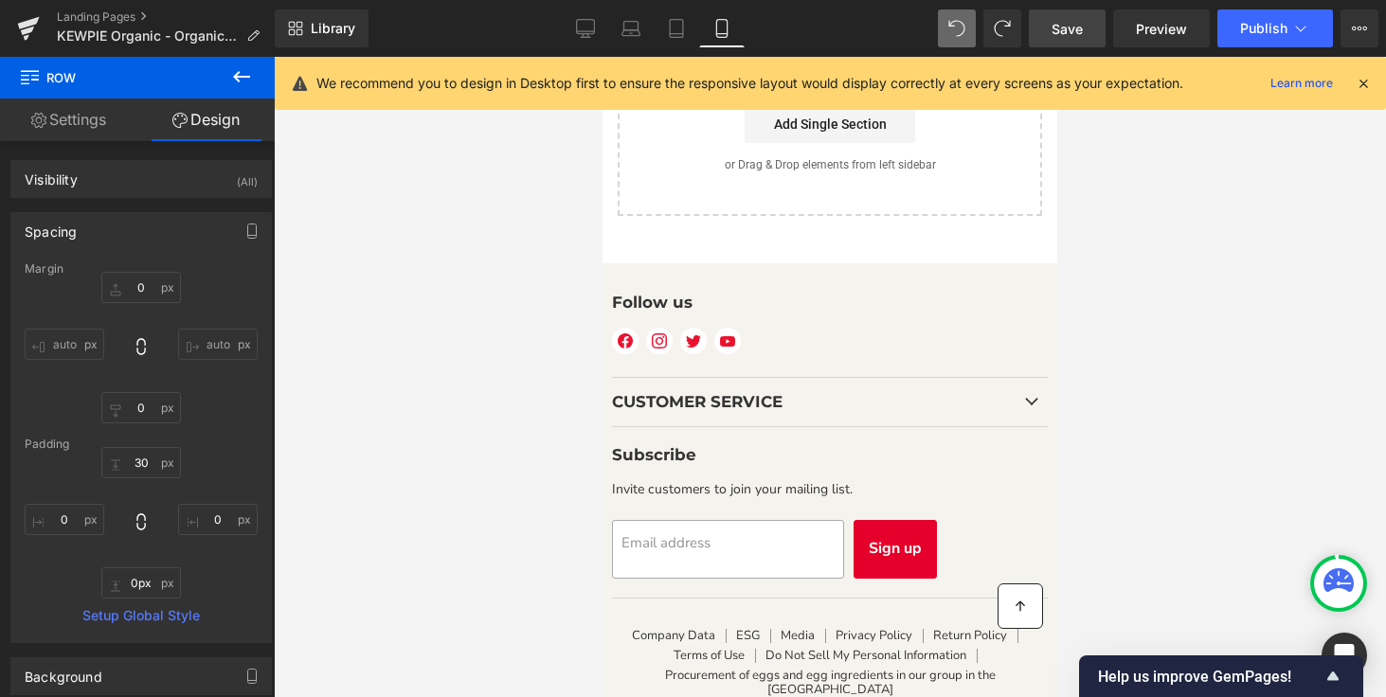
scroll to position [7214, 0]
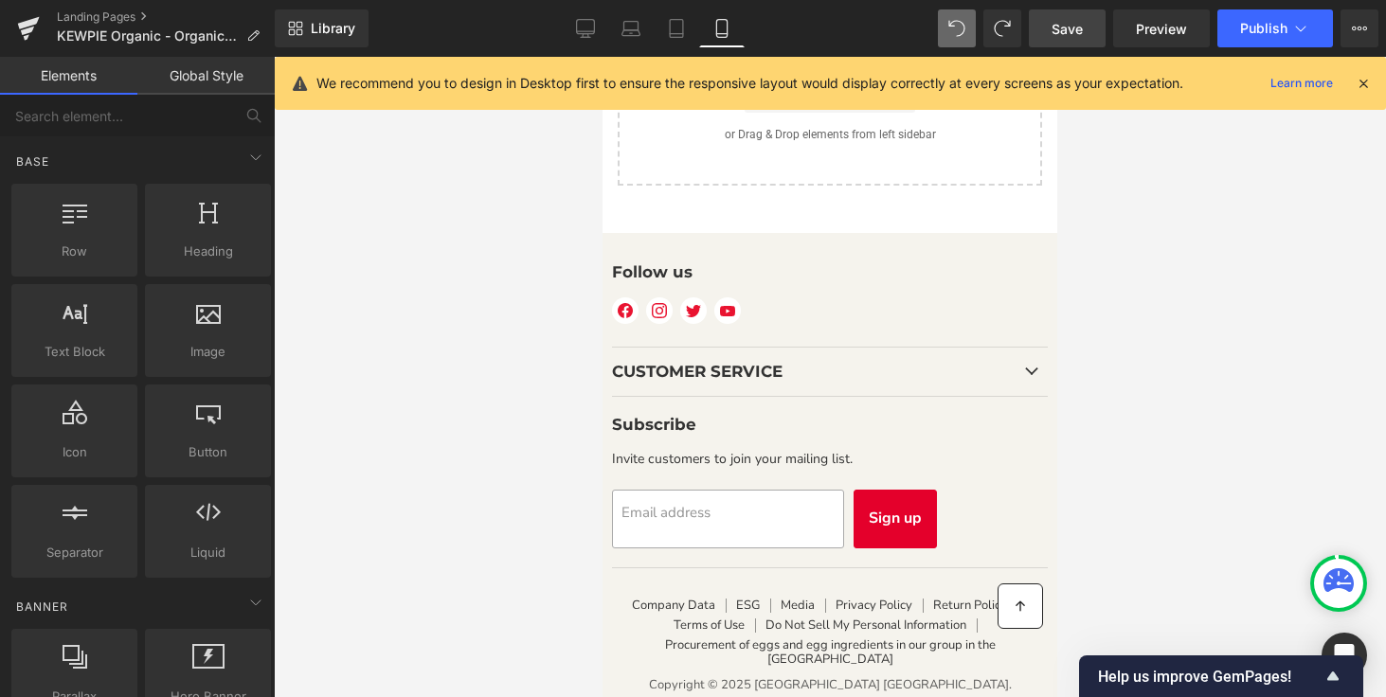
drag, startPoint x: 847, startPoint y: 266, endPoint x: 847, endPoint y: 211, distance: 54.9
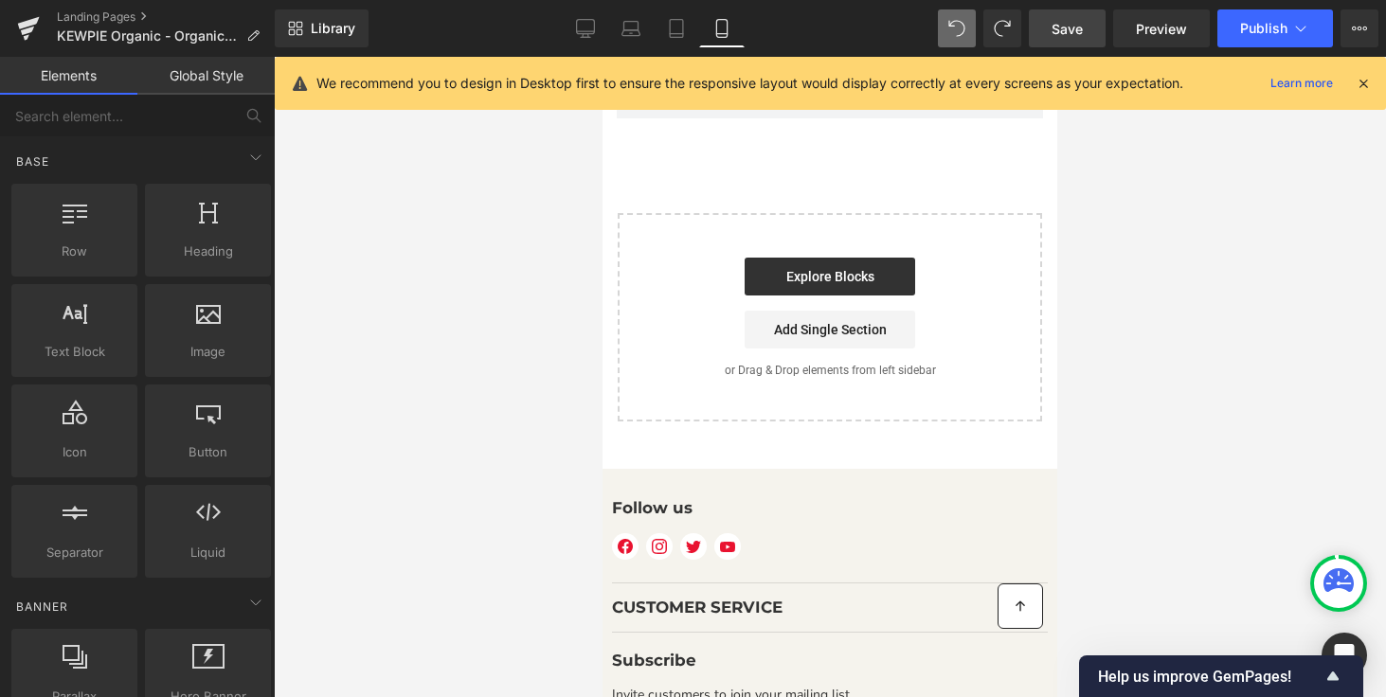
scroll to position [6938, 0]
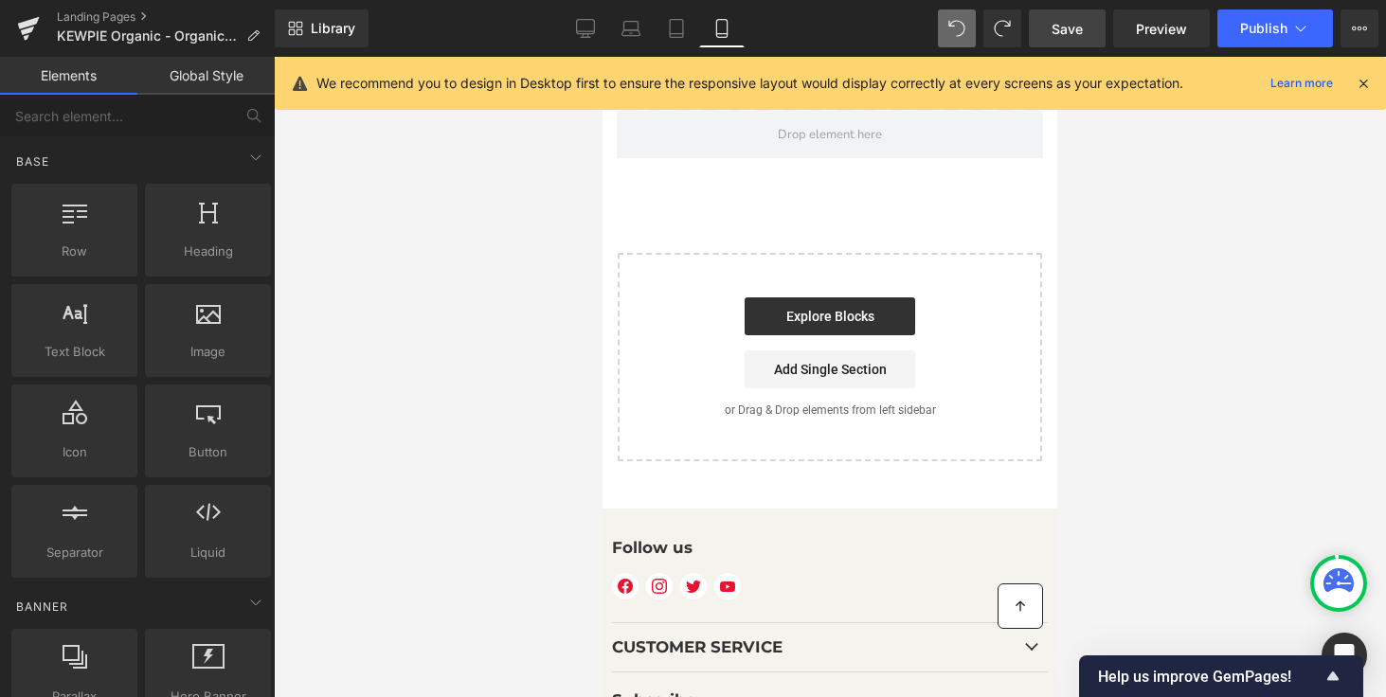
click at [647, 313] on div "Start building your page Explore Blocks Add Single Section or Drag & Drop eleme…" at bounding box center [829, 357] width 420 height 205
drag, startPoint x: 1052, startPoint y: 342, endPoint x: 913, endPoint y: 342, distance: 139.2
click at [965, 271] on div "Start building your page Explore Blocks Add Single Section or Drag & Drop eleme…" at bounding box center [829, 357] width 420 height 205
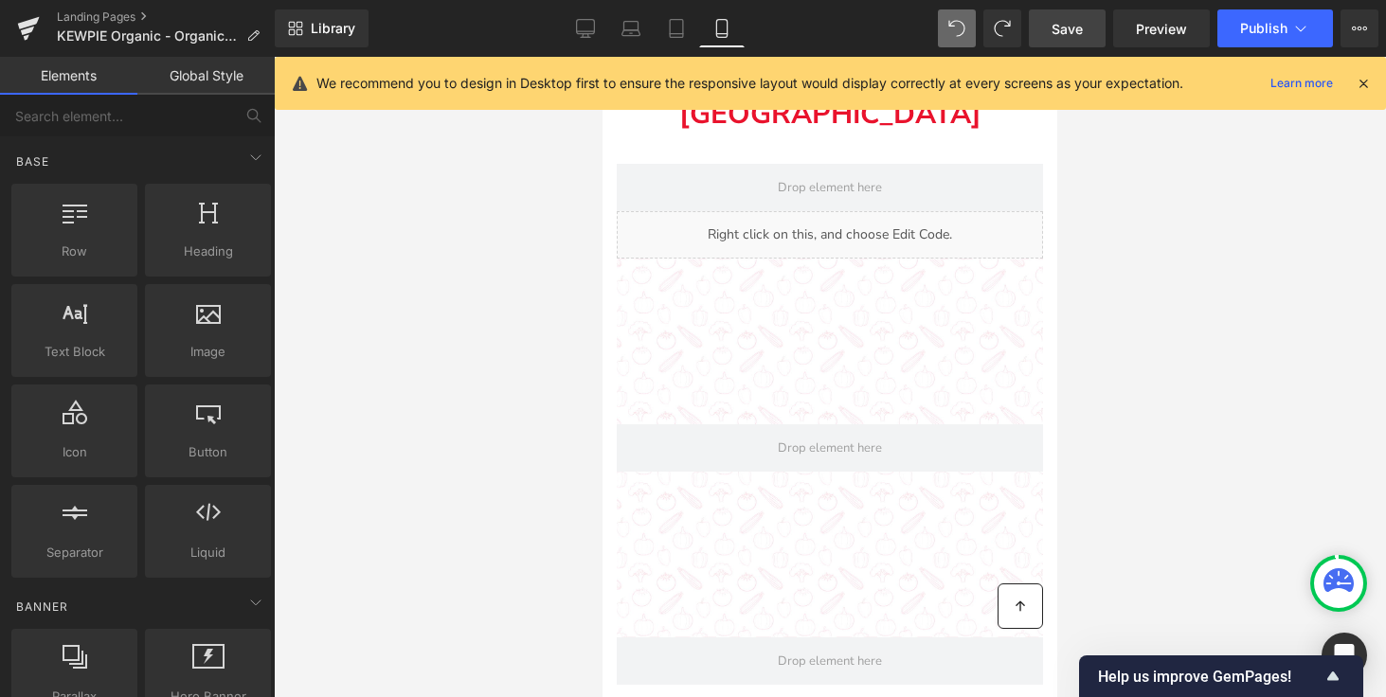
scroll to position [6191, 0]
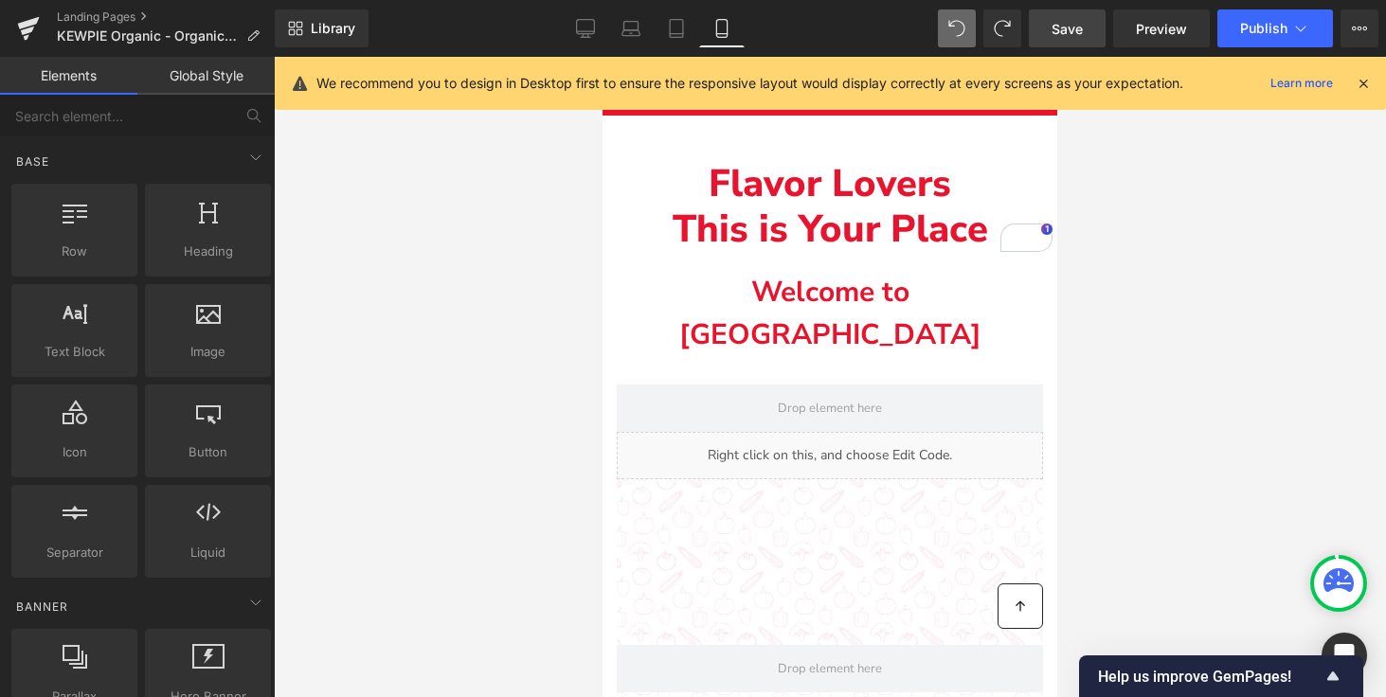
click at [1318, 254] on div at bounding box center [830, 377] width 1112 height 640
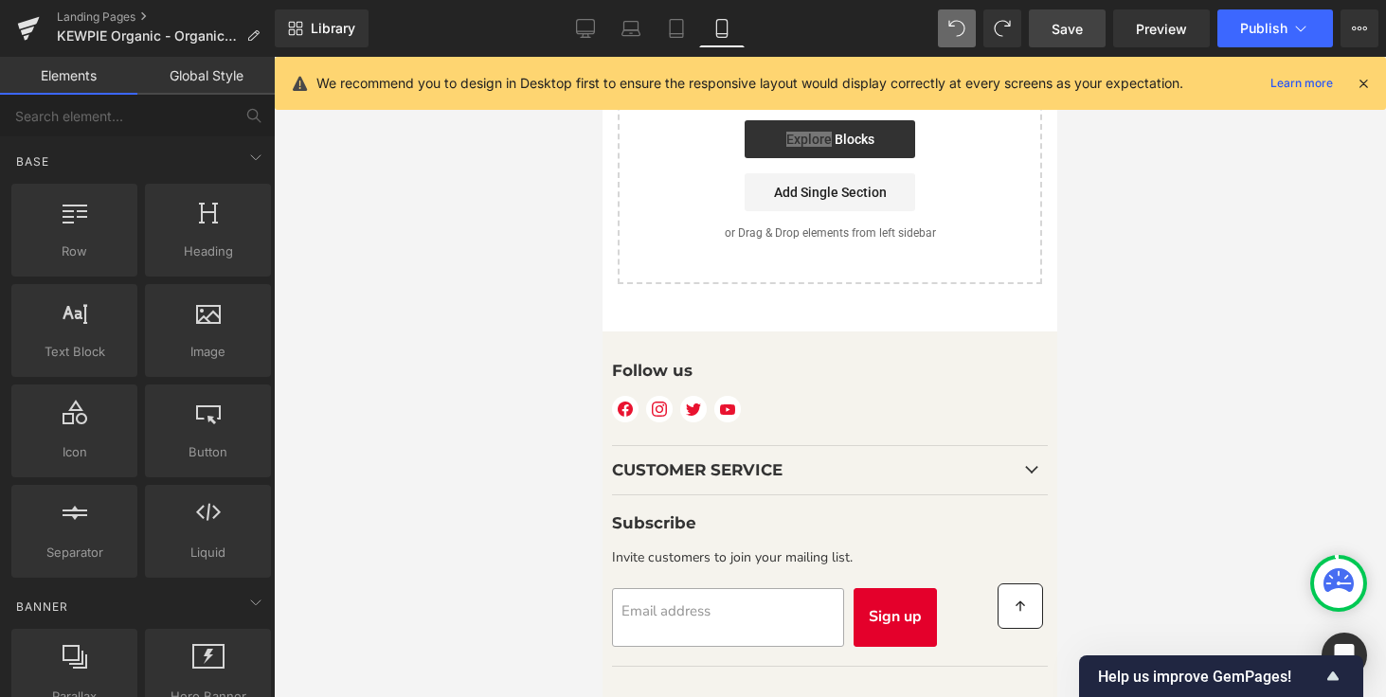
scroll to position [7214, 0]
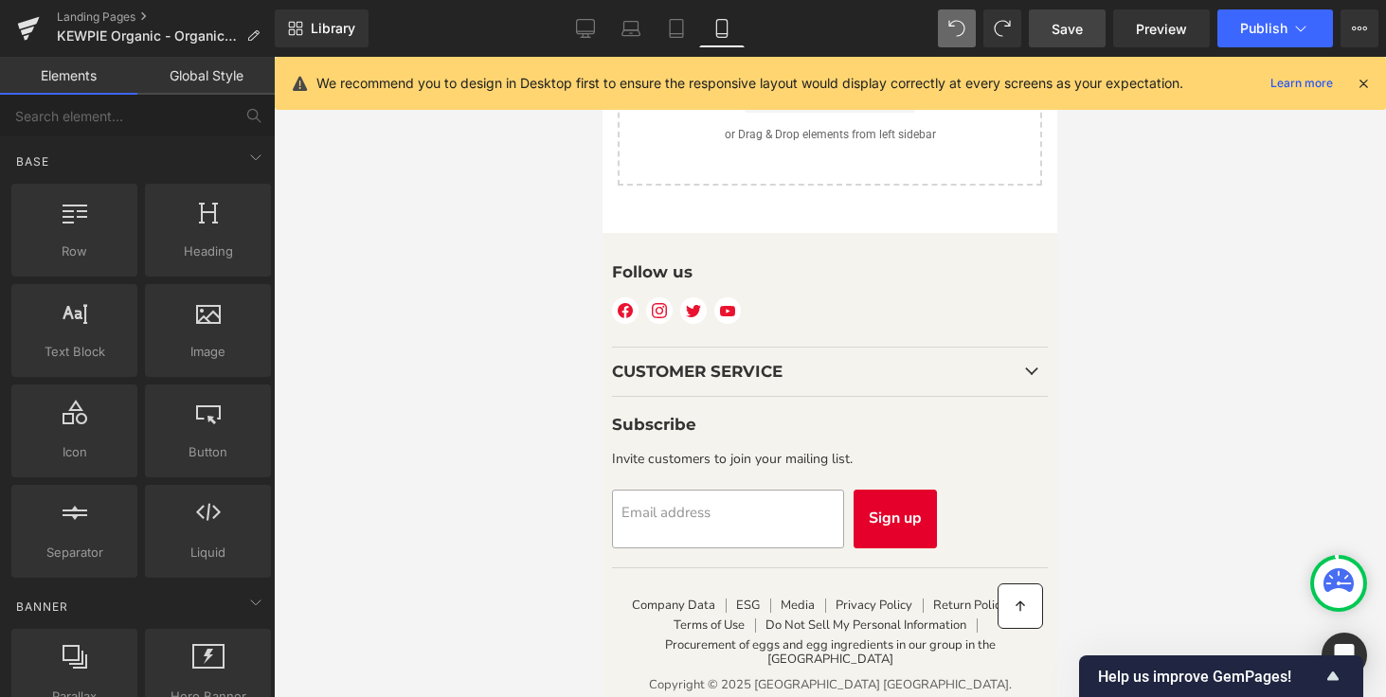
drag, startPoint x: 1197, startPoint y: 291, endPoint x: 979, endPoint y: 534, distance: 326.6
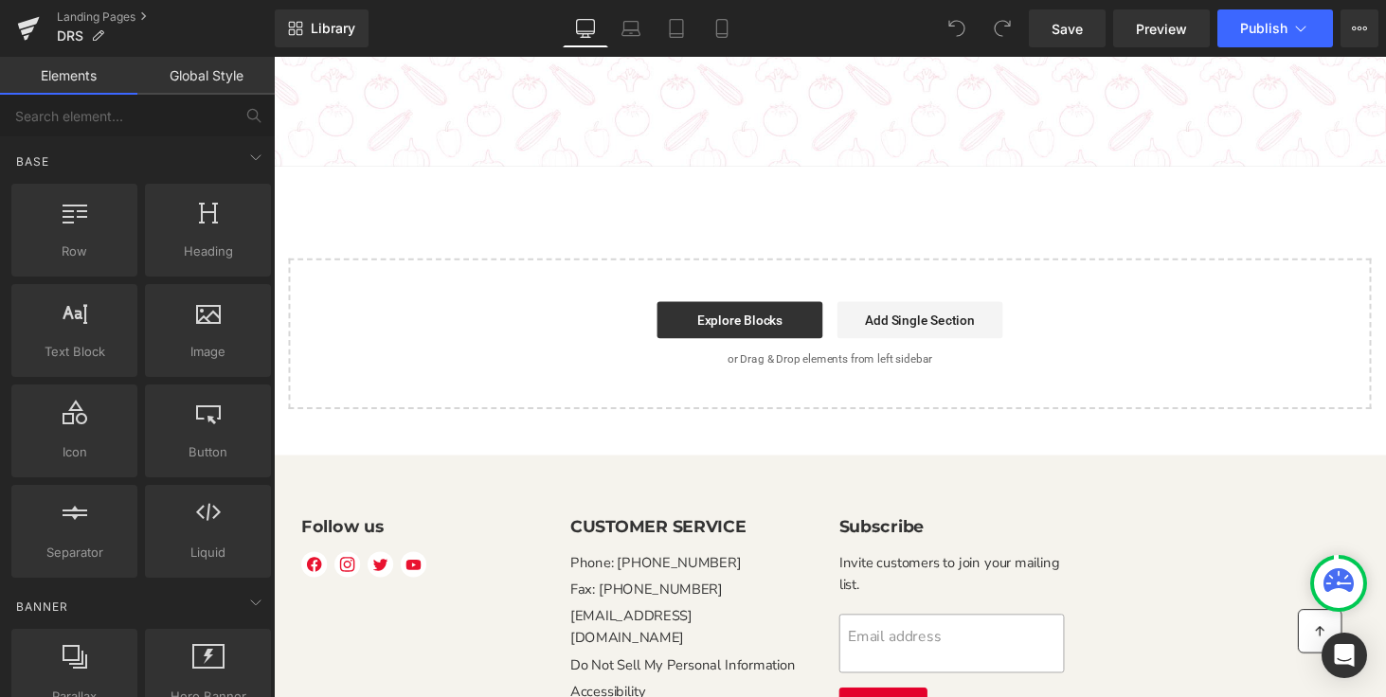
scroll to position [3402, 0]
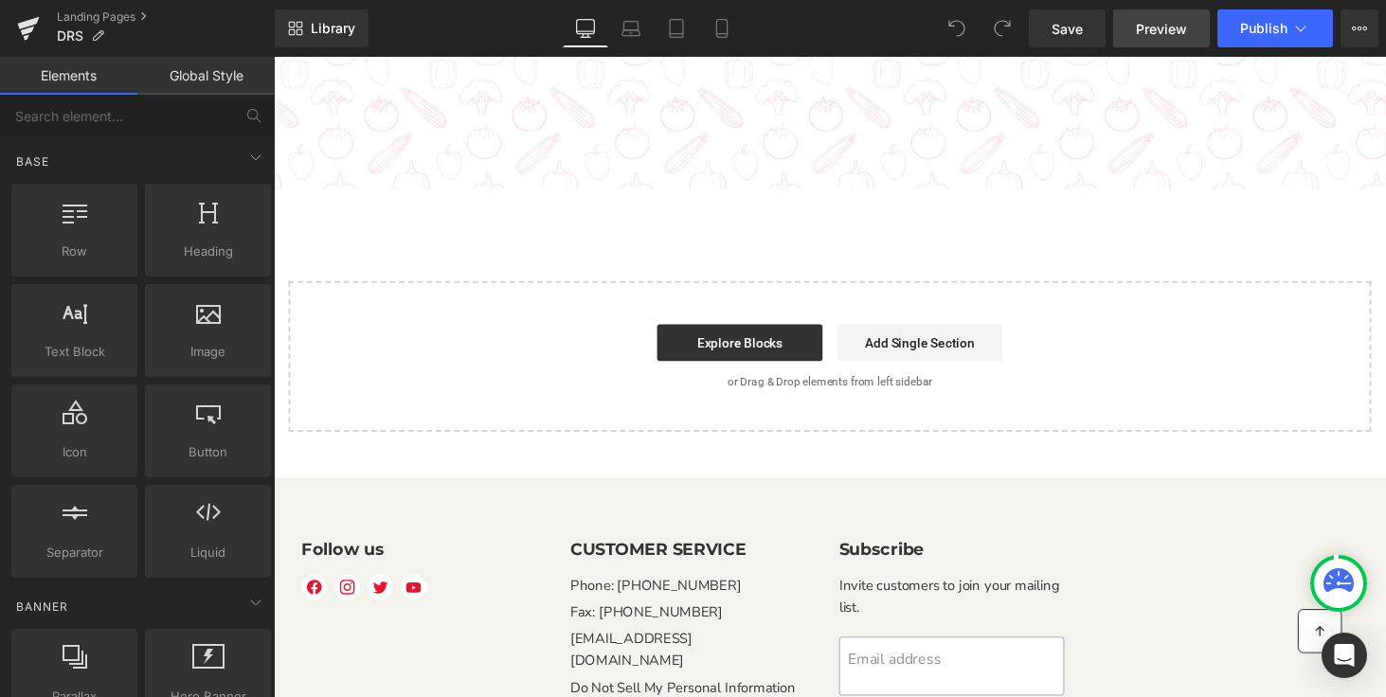
click at [1162, 26] on span "Preview" at bounding box center [1160, 29] width 51 height 20
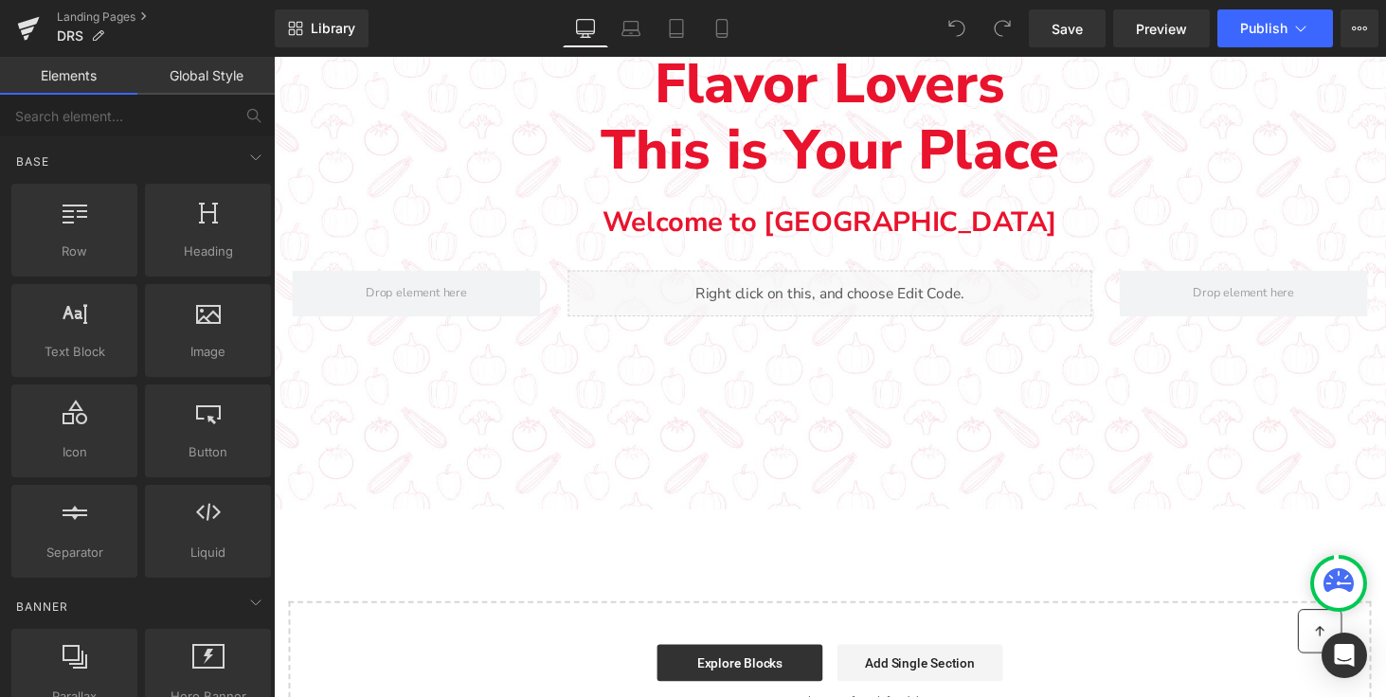
scroll to position [2768, 0]
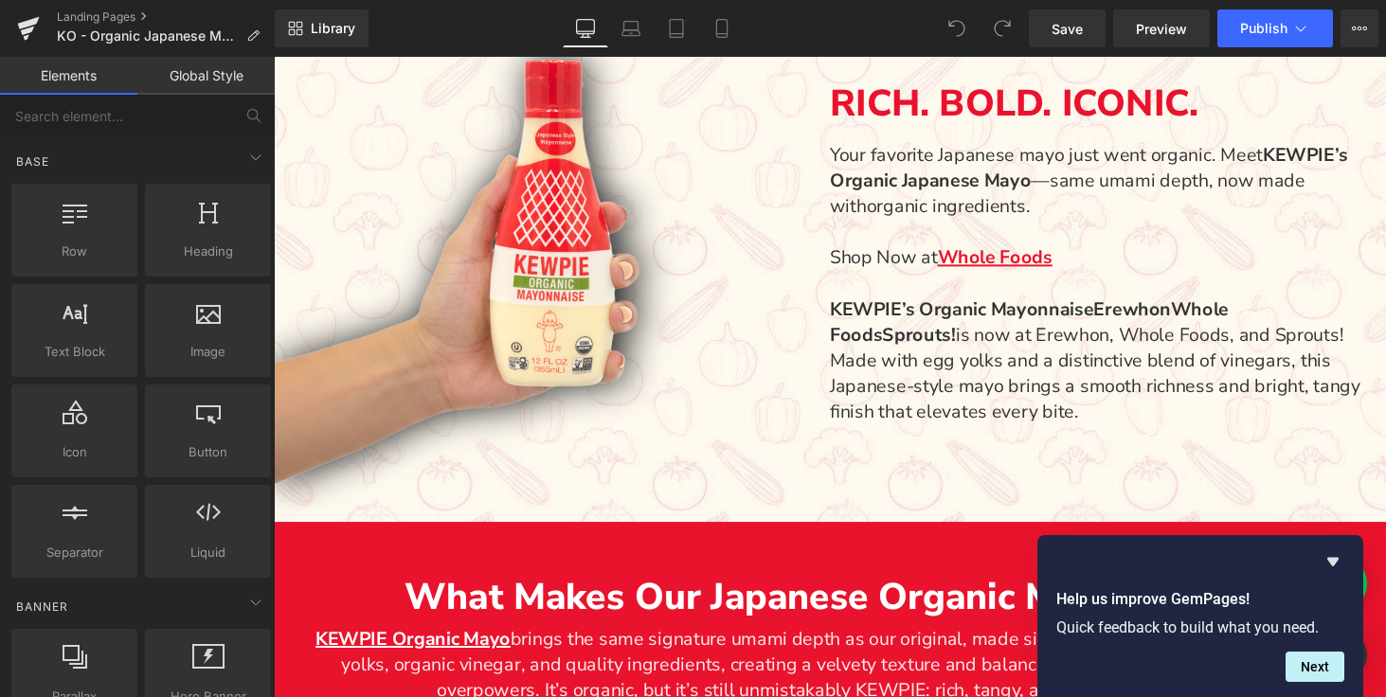
scroll to position [1015, 0]
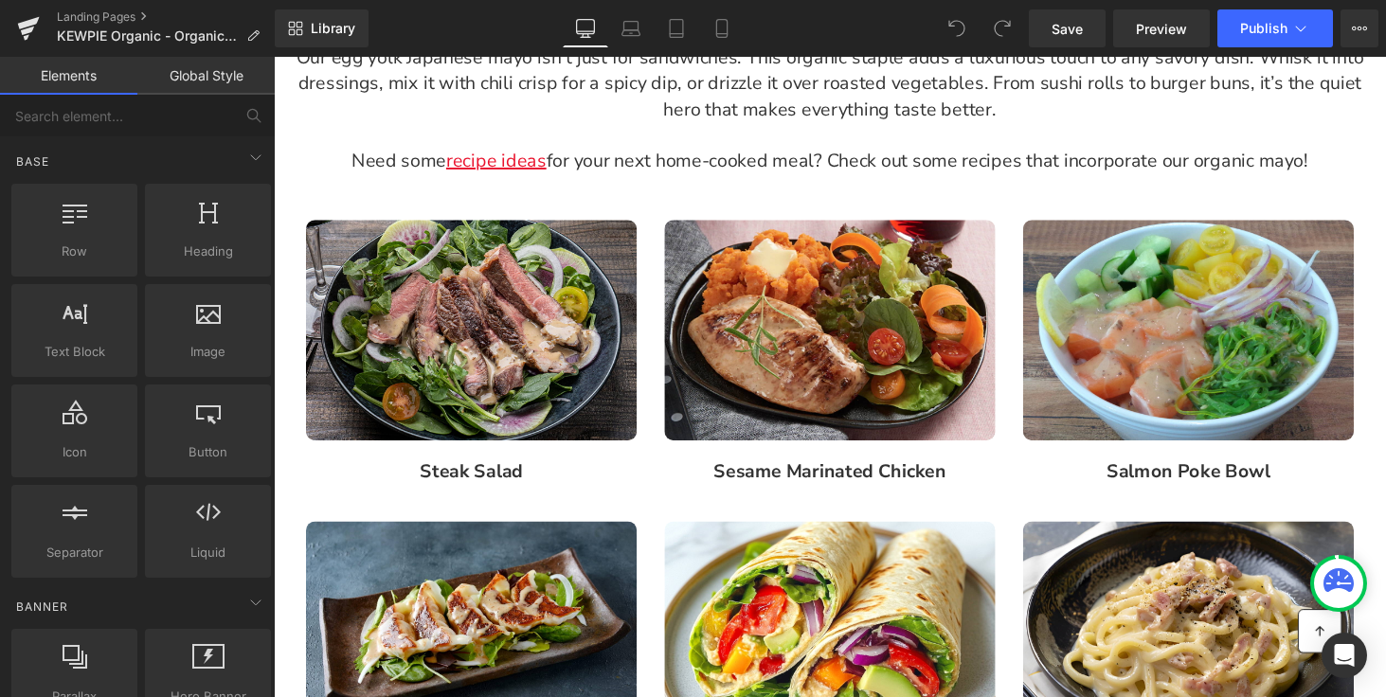
scroll to position [1703, 0]
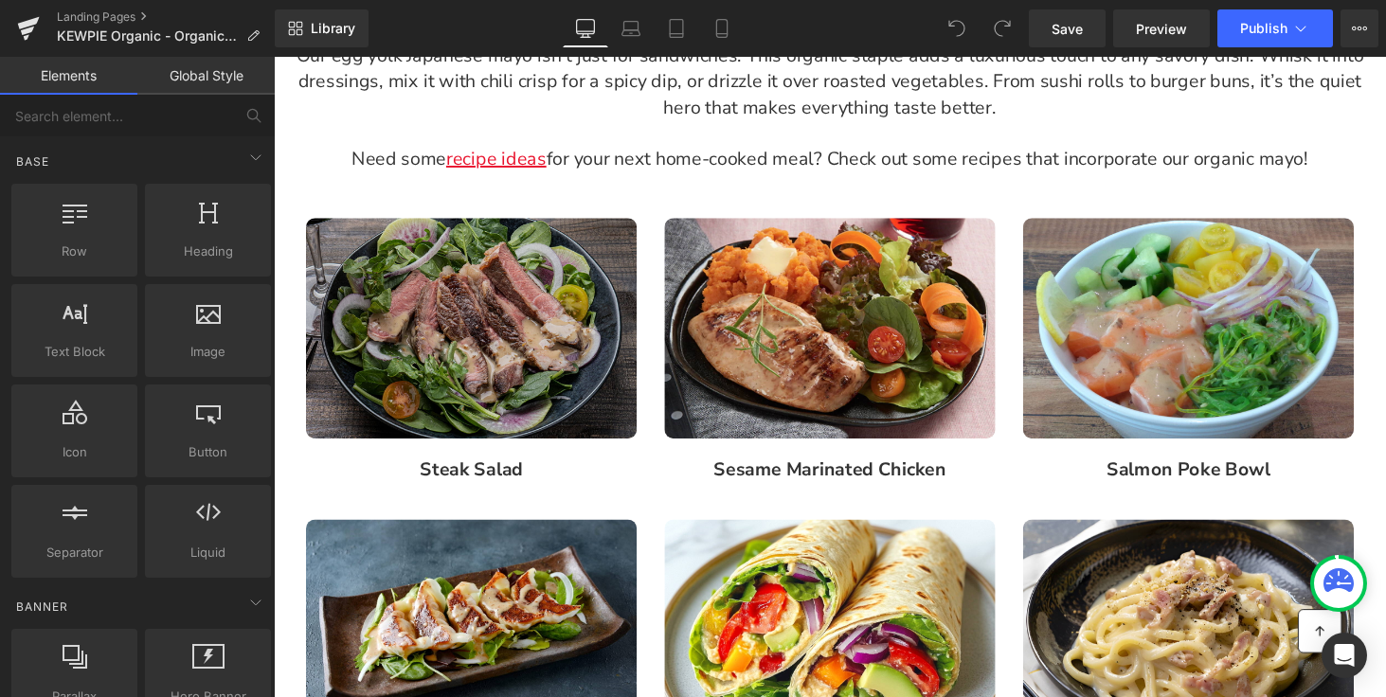
click at [527, 323] on img "Main content" at bounding box center [477, 336] width 341 height 227
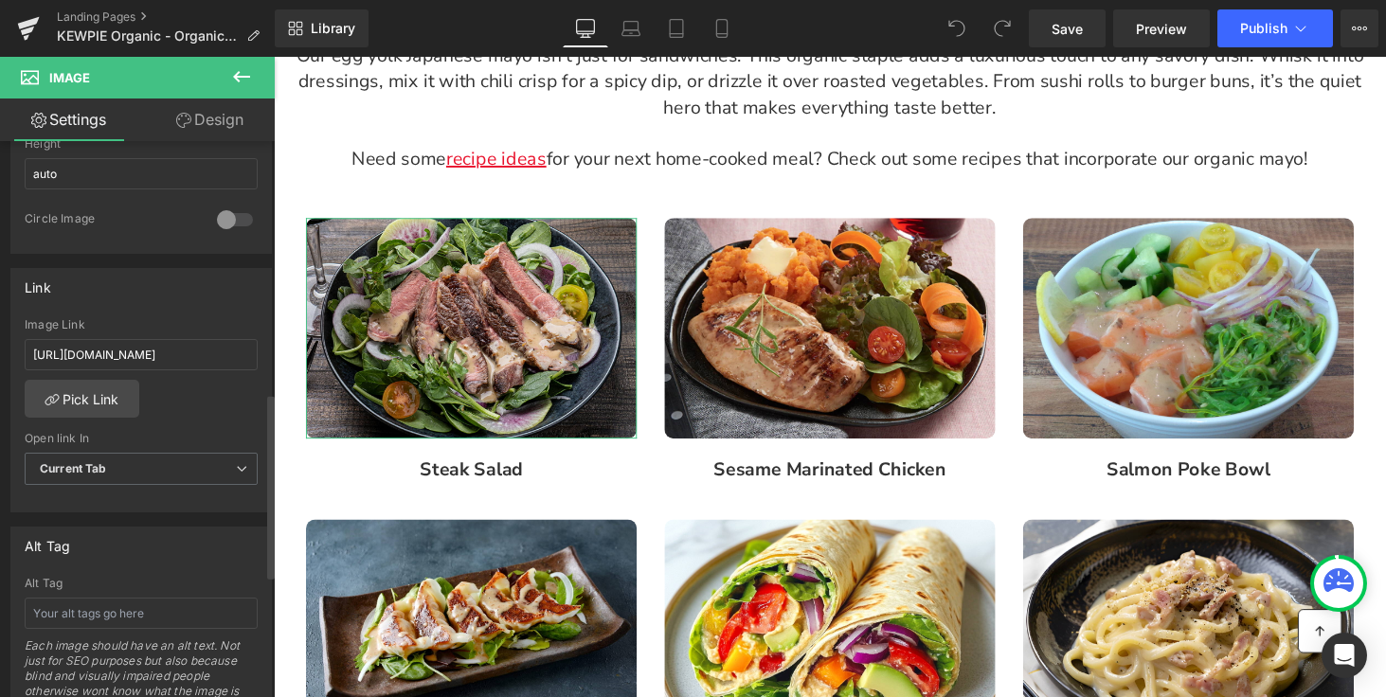
scroll to position [1125, 0]
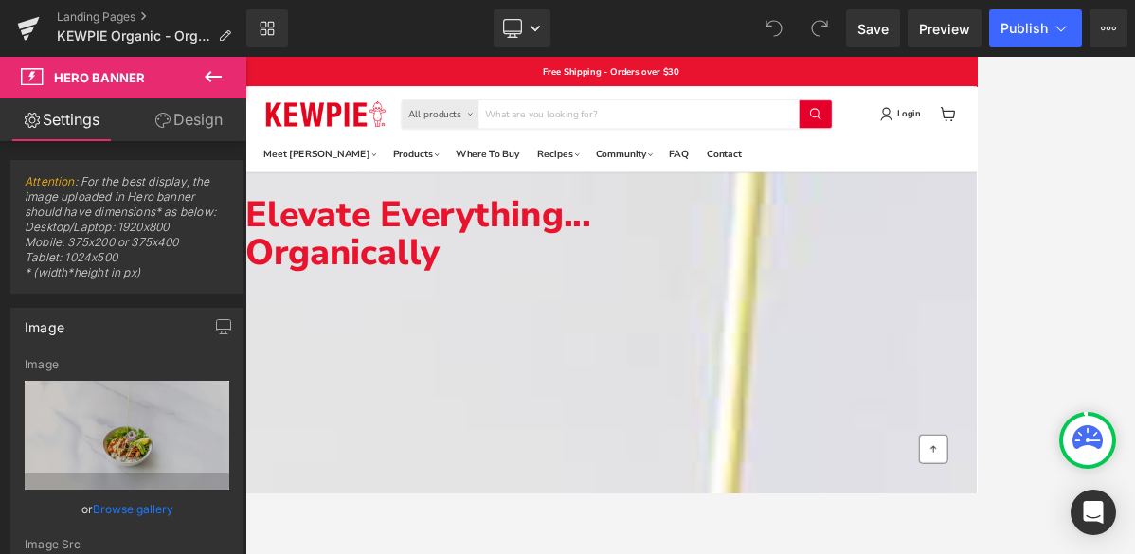
click at [162, 123] on icon at bounding box center [162, 120] width 15 height 15
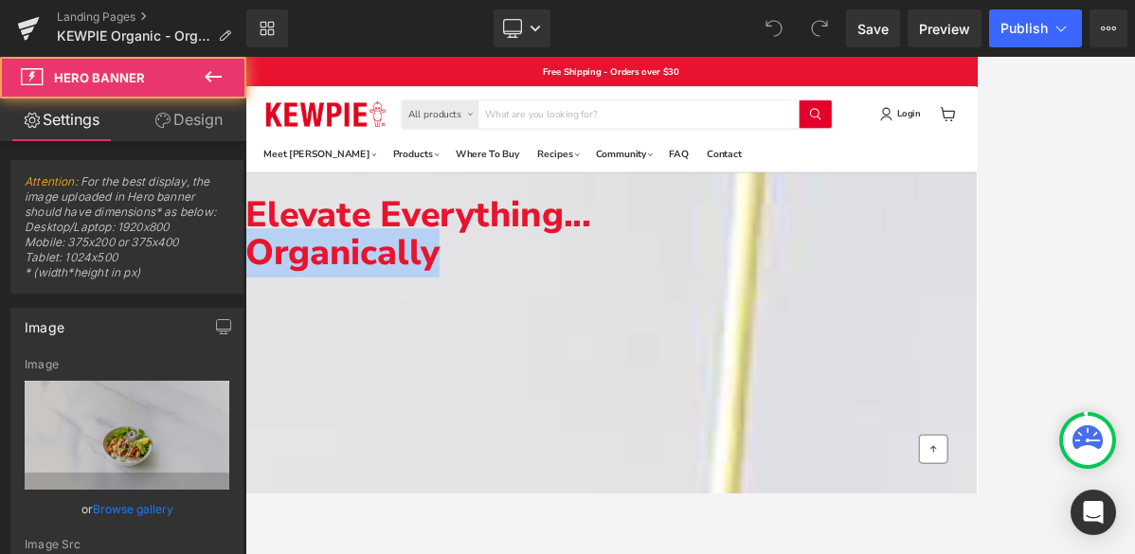
drag, startPoint x: 856, startPoint y: 488, endPoint x: 855, endPoint y: 382, distance: 106.1
click at [855, 380] on div "Elevate Everything... Organically Text Block Hero Banner" at bounding box center [818, 451] width 1146 height 429
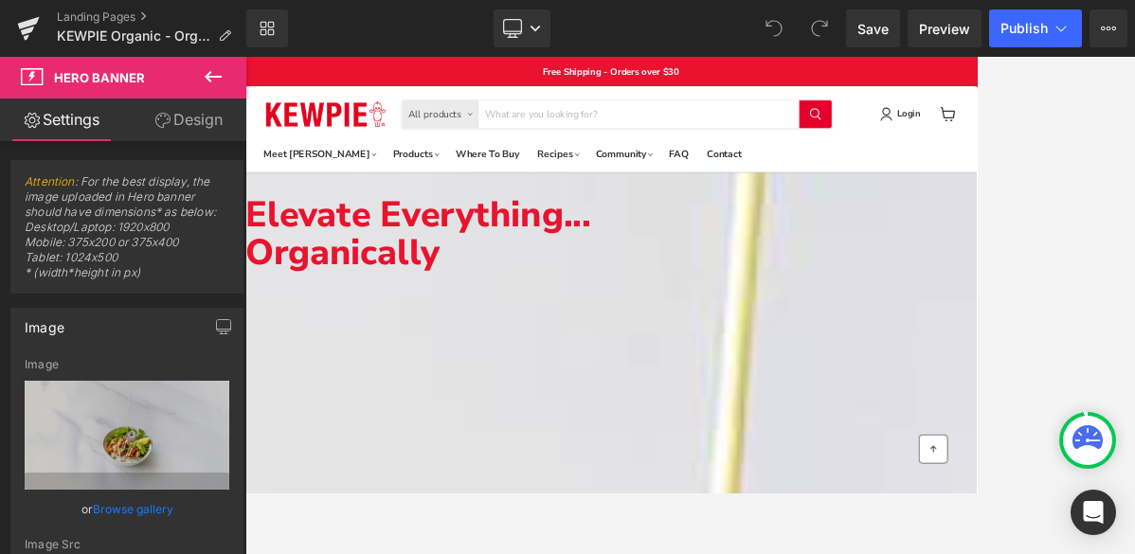
click at [245, 57] on span "Hero Banner" at bounding box center [245, 57] width 0 height 0
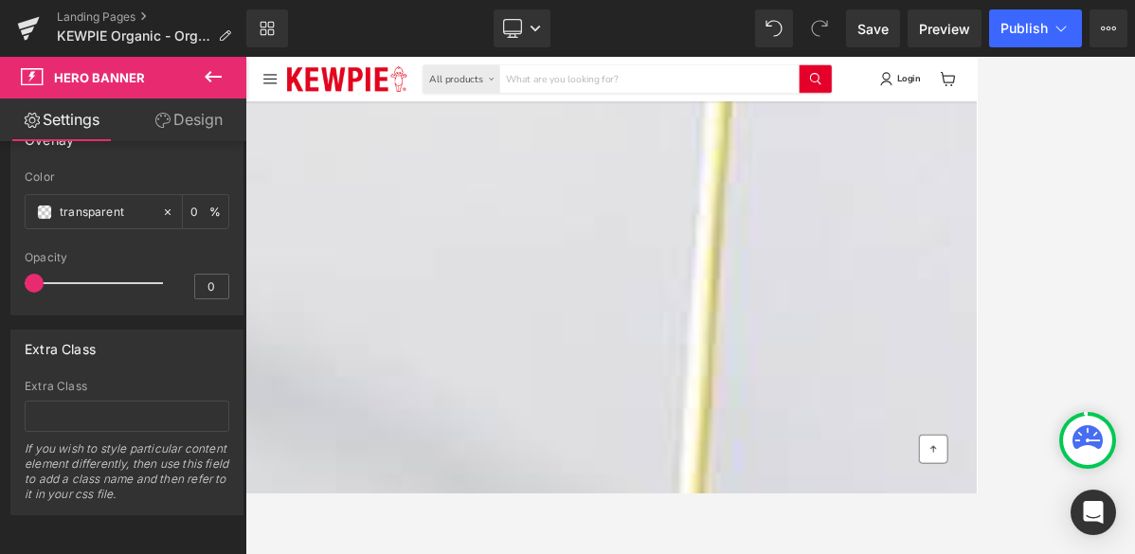
scroll to position [683, 0]
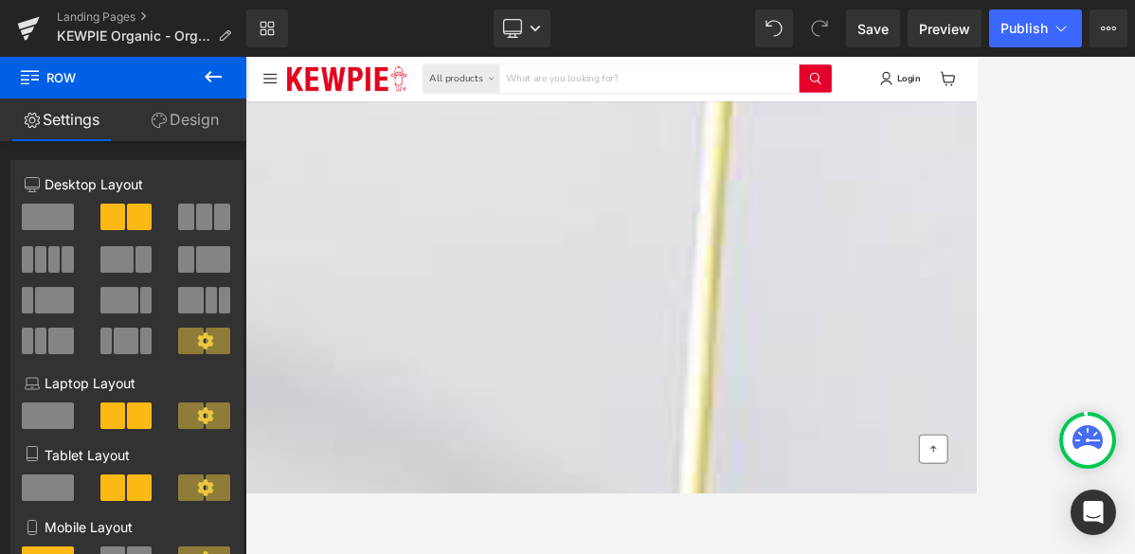
click at [155, 117] on icon at bounding box center [159, 120] width 15 height 15
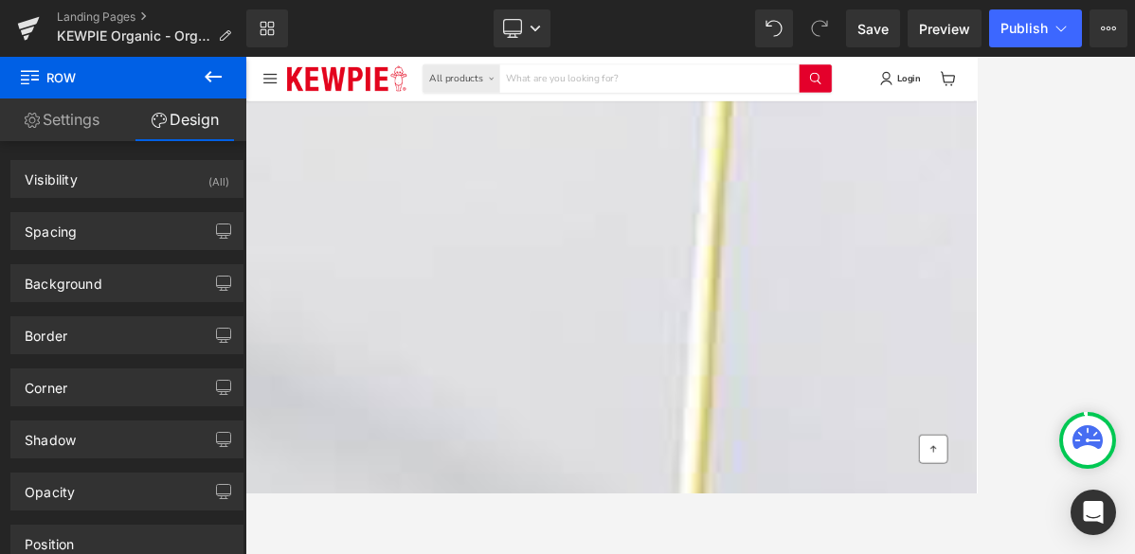
click at [38, 126] on link "Settings" at bounding box center [61, 119] width 123 height 43
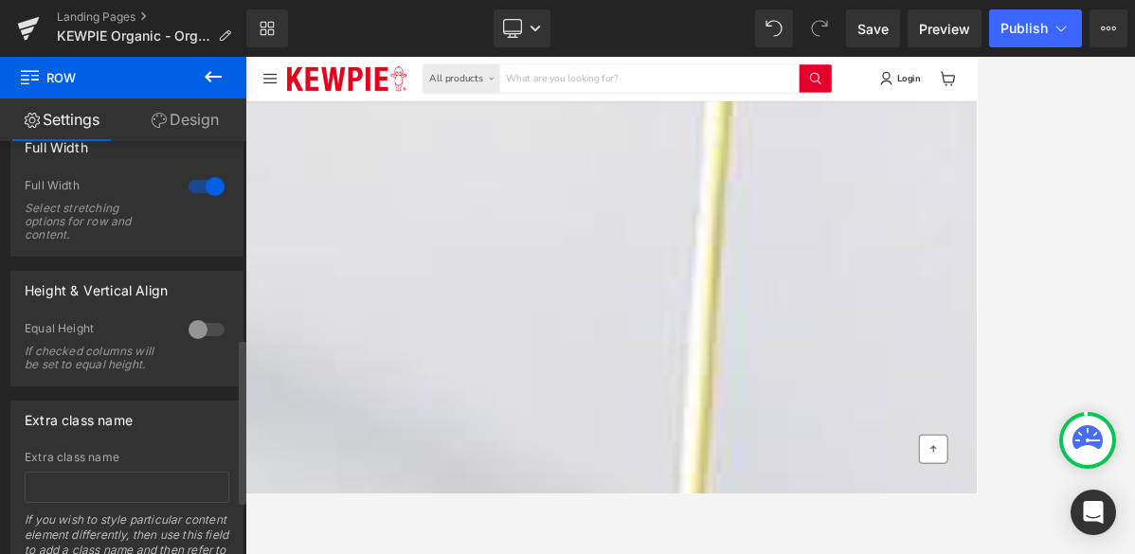
scroll to position [623, 0]
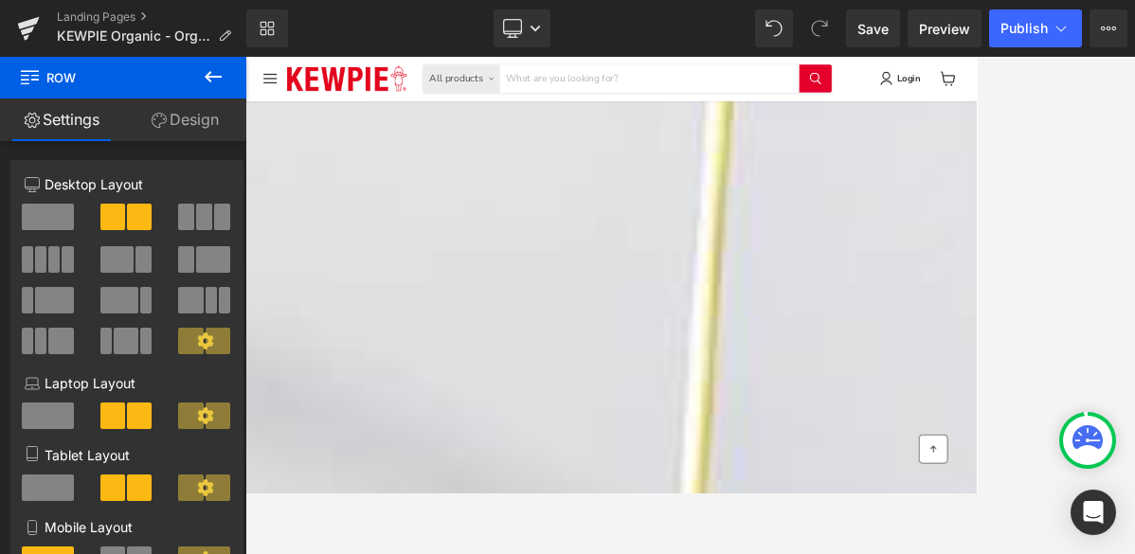
click at [245, 57] on span "Row" at bounding box center [245, 57] width 0 height 0
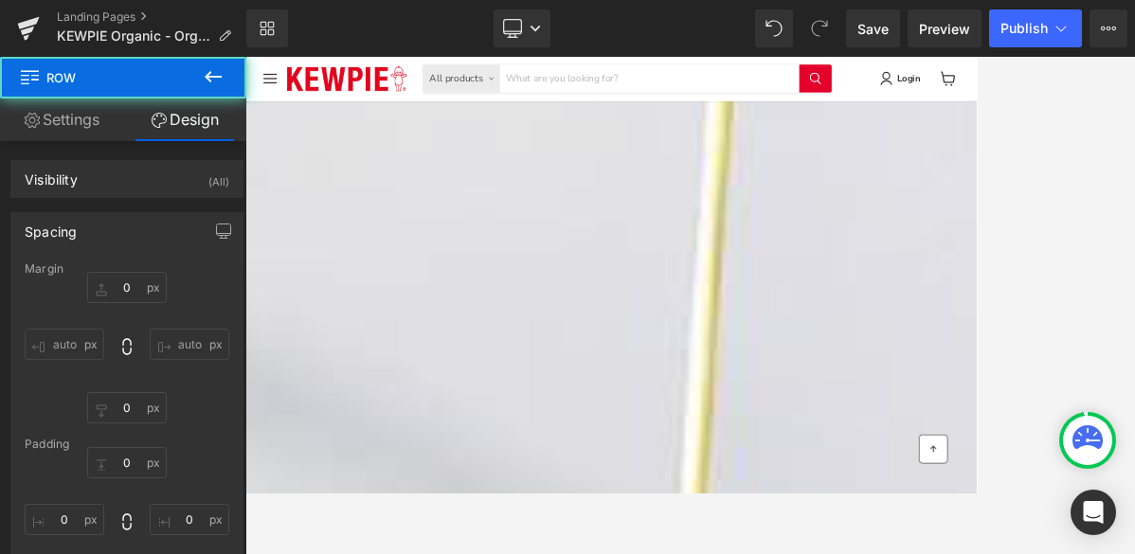
type input "0"
type input "82"
type input "0"
type input "60"
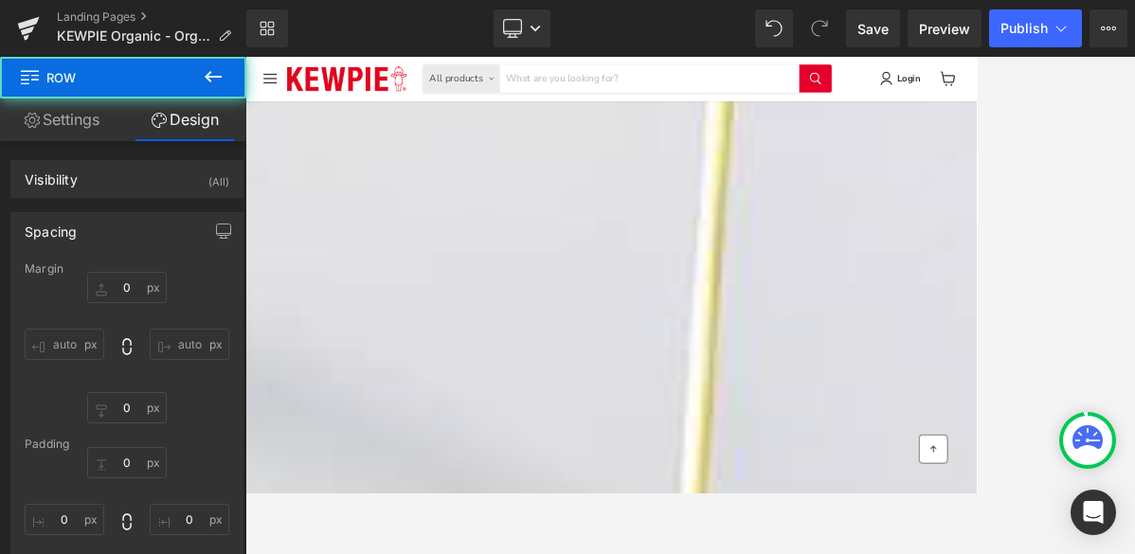
type input "0"
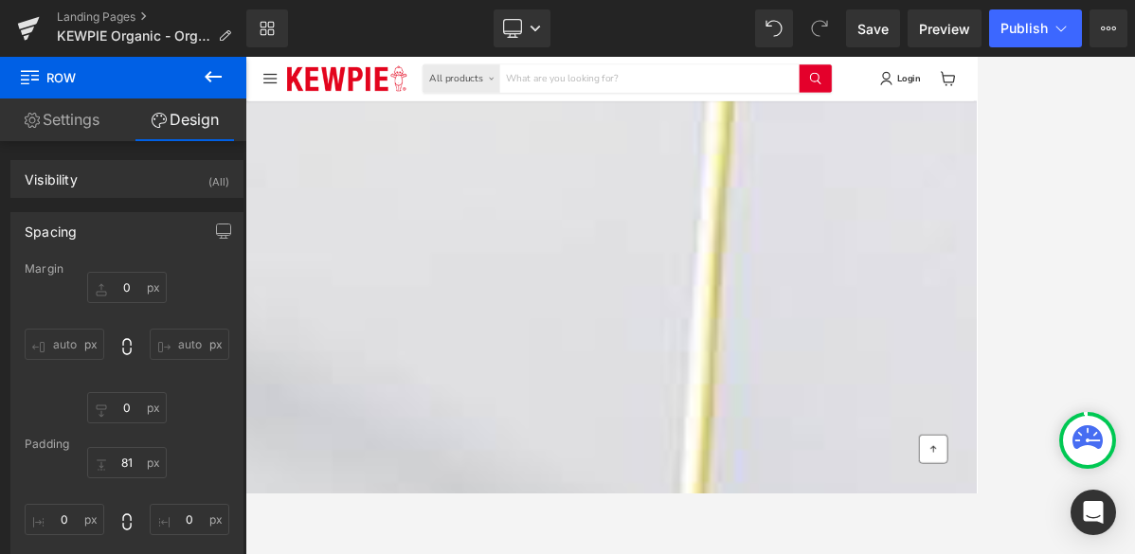
click at [71, 117] on link "Settings" at bounding box center [61, 119] width 123 height 43
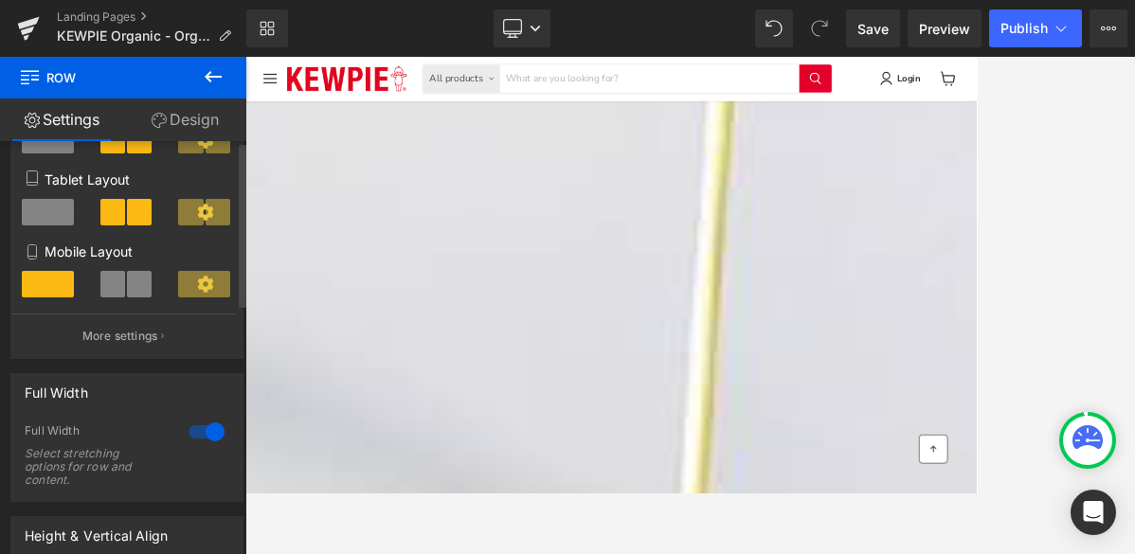
scroll to position [0, 0]
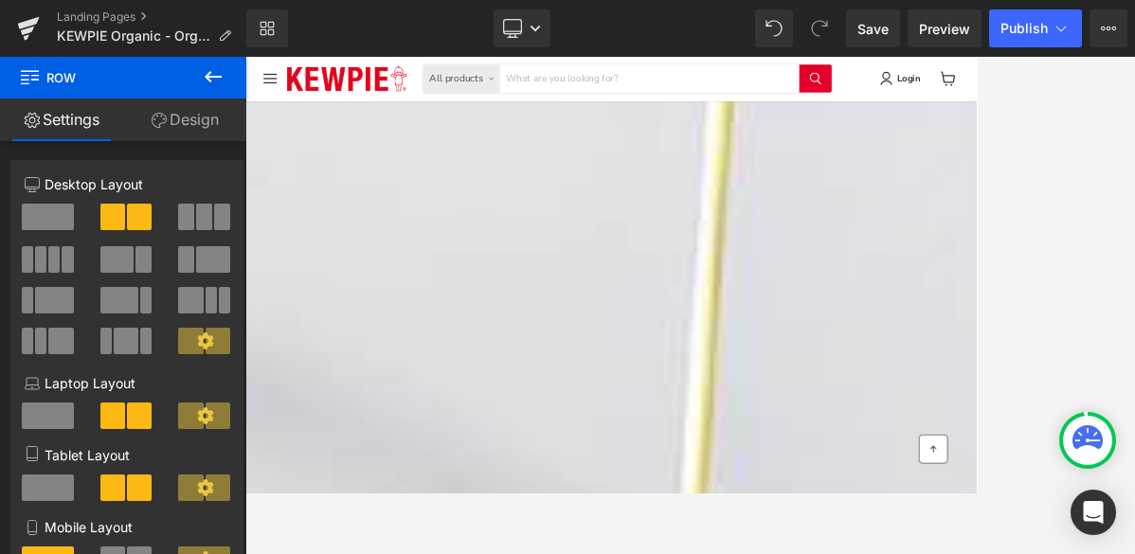
click at [166, 111] on link "Design" at bounding box center [184, 119] width 123 height 43
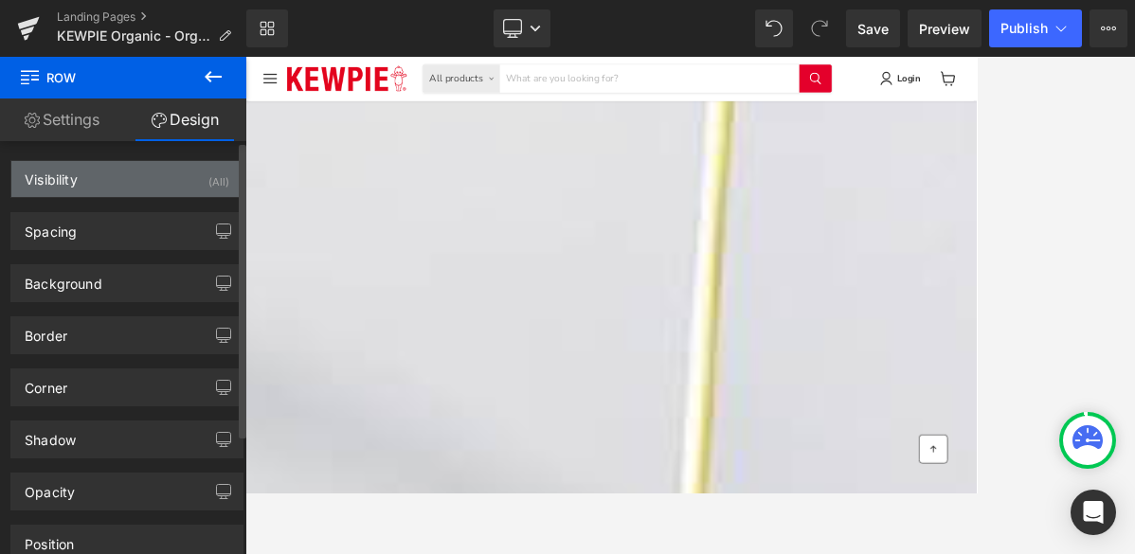
click at [147, 185] on div "Visibility (All)" at bounding box center [126, 179] width 231 height 36
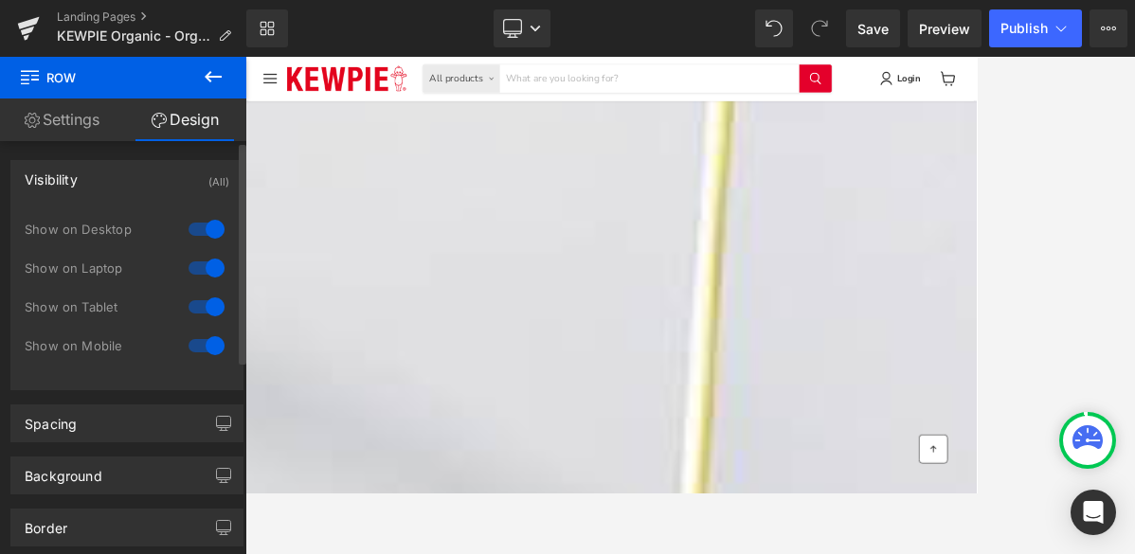
click at [188, 230] on div at bounding box center [206, 229] width 45 height 30
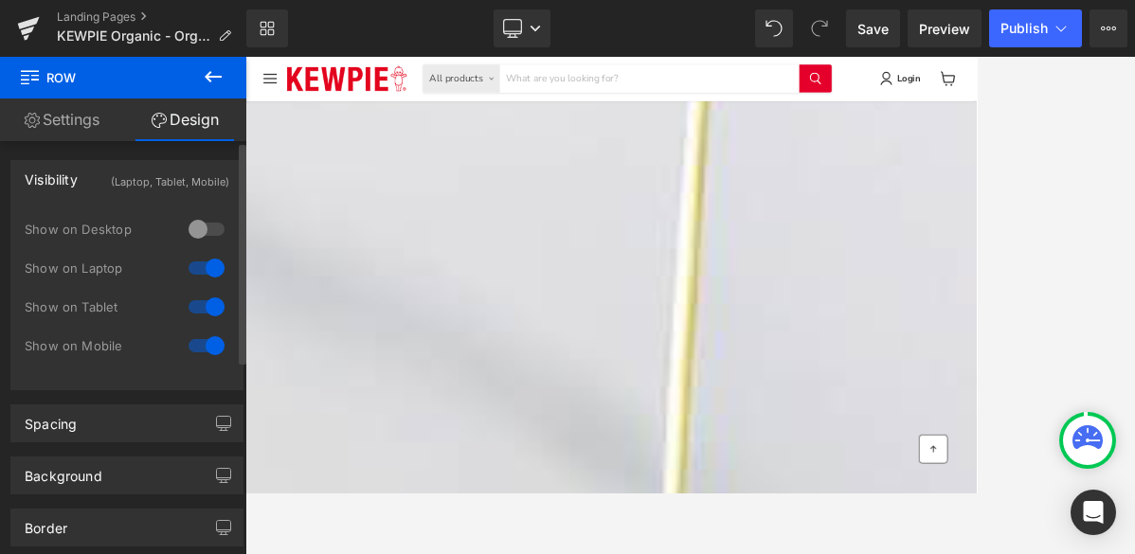
click at [216, 233] on div at bounding box center [206, 229] width 45 height 30
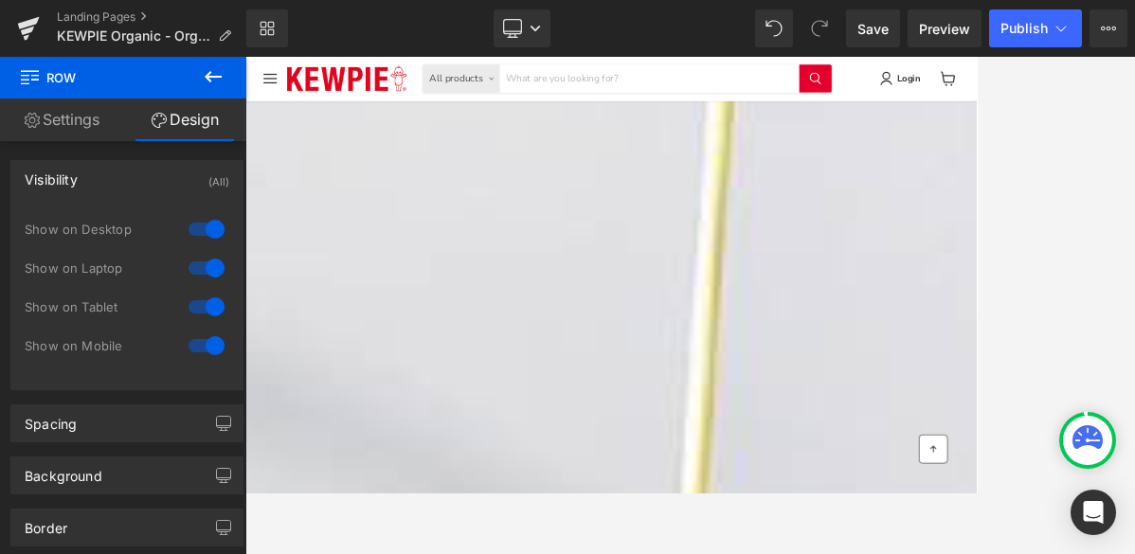
click at [213, 80] on icon at bounding box center [213, 76] width 23 height 23
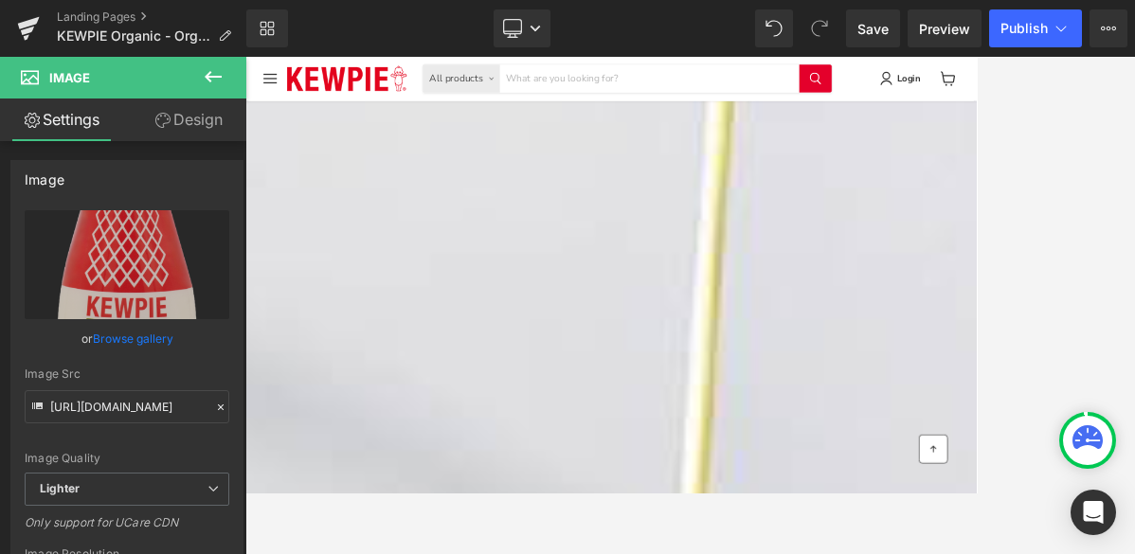
click at [136, 75] on span "Image" at bounding box center [113, 78] width 189 height 42
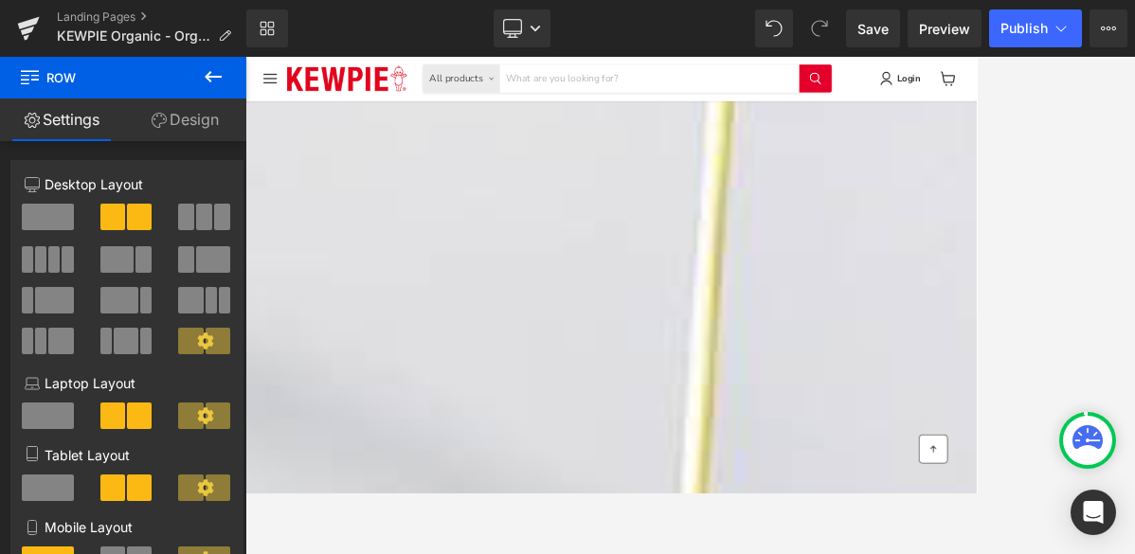
click at [138, 123] on link "Design" at bounding box center [184, 119] width 123 height 43
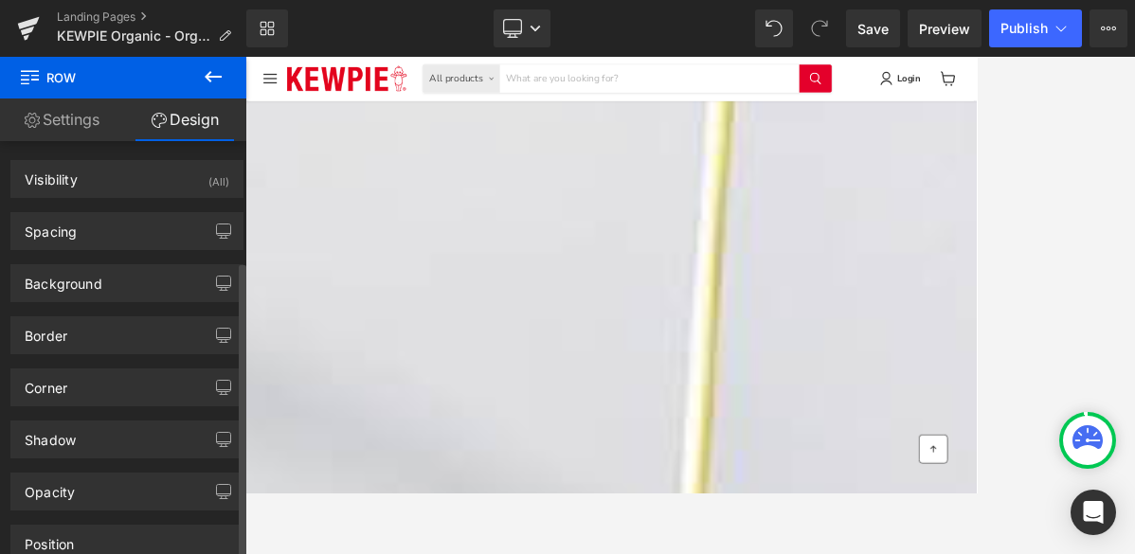
scroll to position [167, 0]
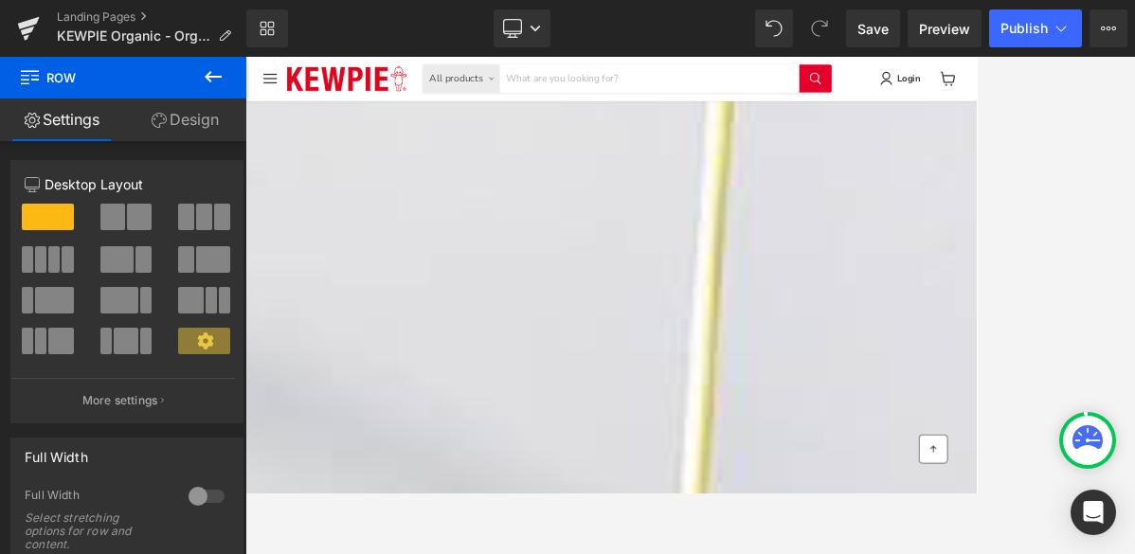
click at [685, 58] on div "Shop Erewhon Button Shop Whole Foods Button Shop Sprouts Button Row Row" at bounding box center [245, 79] width 1146 height 213
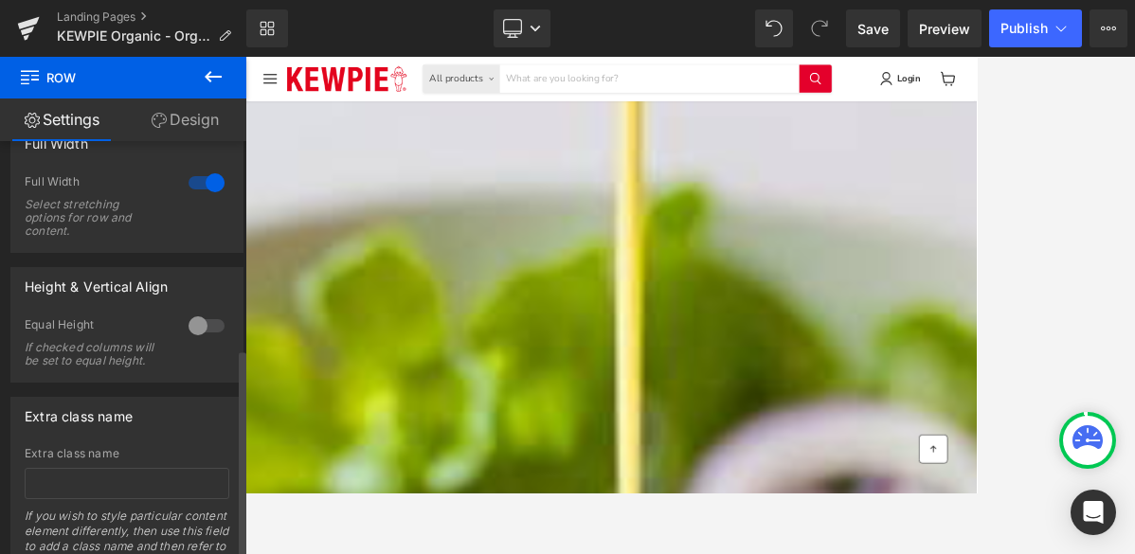
scroll to position [409, 0]
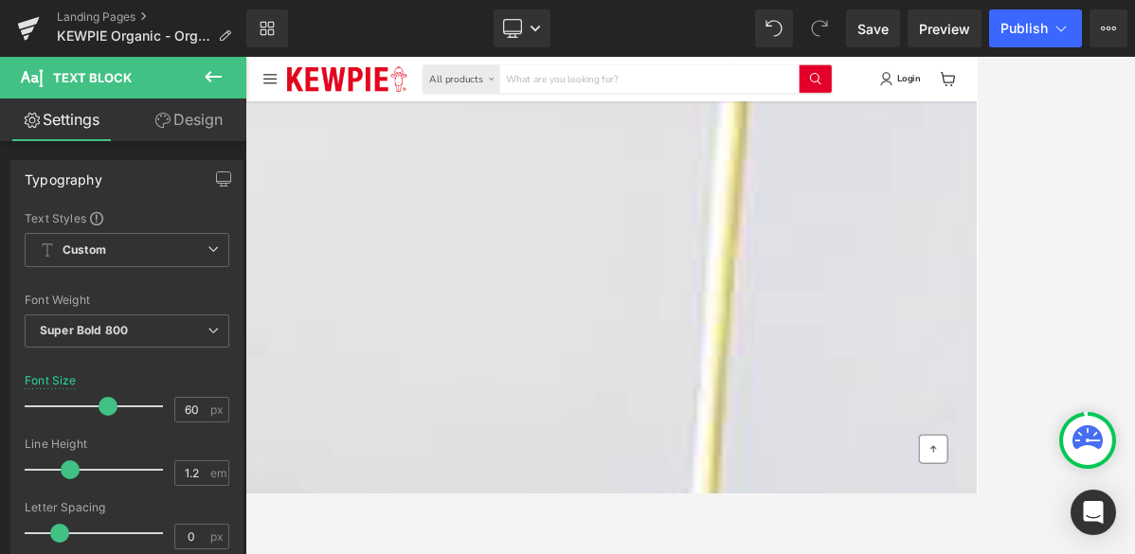
scroll to position [505, 0]
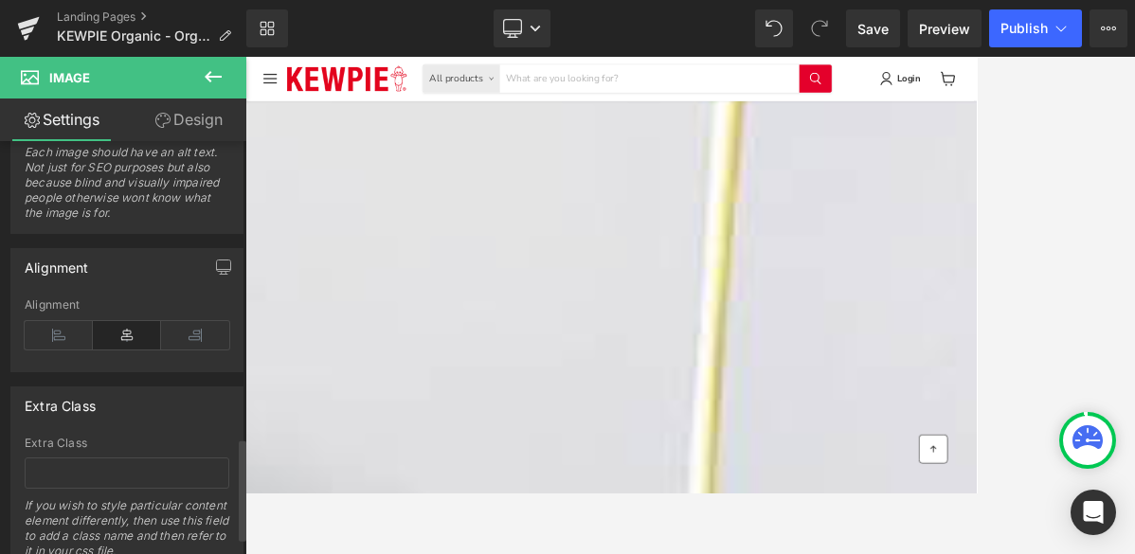
scroll to position [1268, 0]
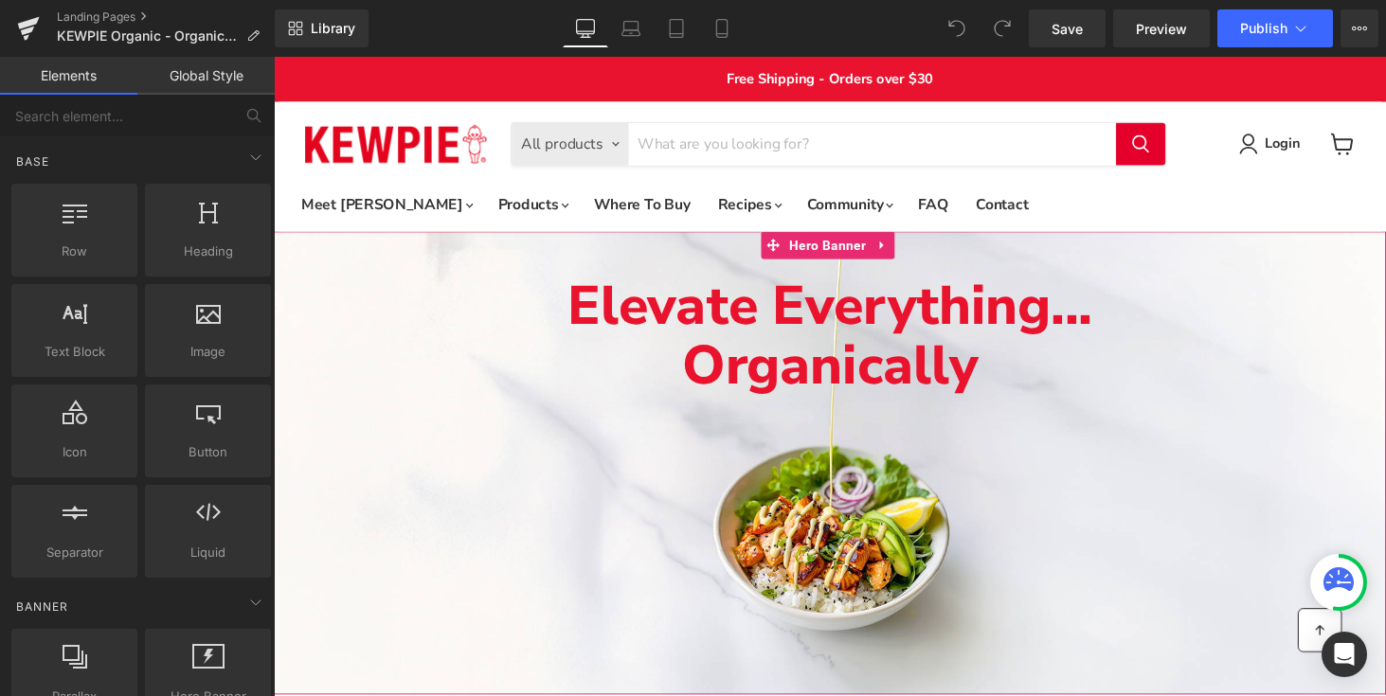
click at [561, 425] on div "Elevate Everything... Organically Text Block" at bounding box center [847, 475] width 1146 height 477
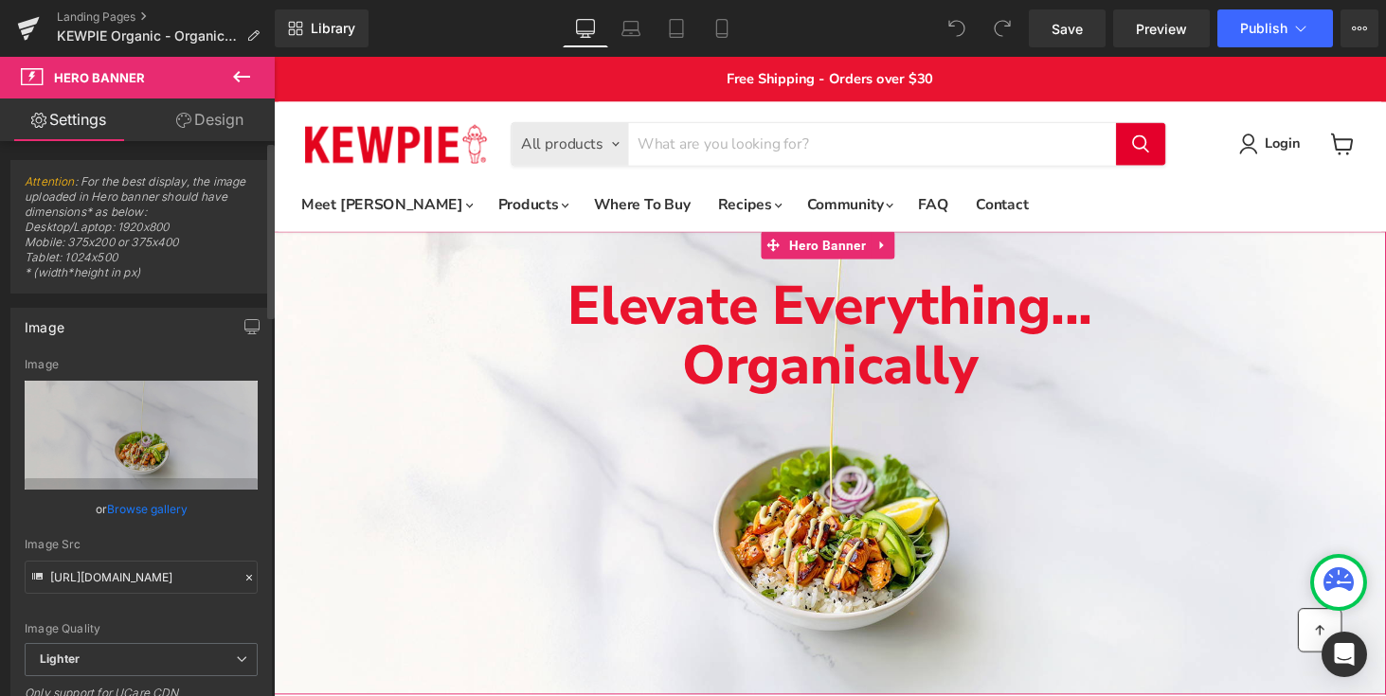
click at [119, 501] on link "Browse gallery" at bounding box center [147, 508] width 80 height 33
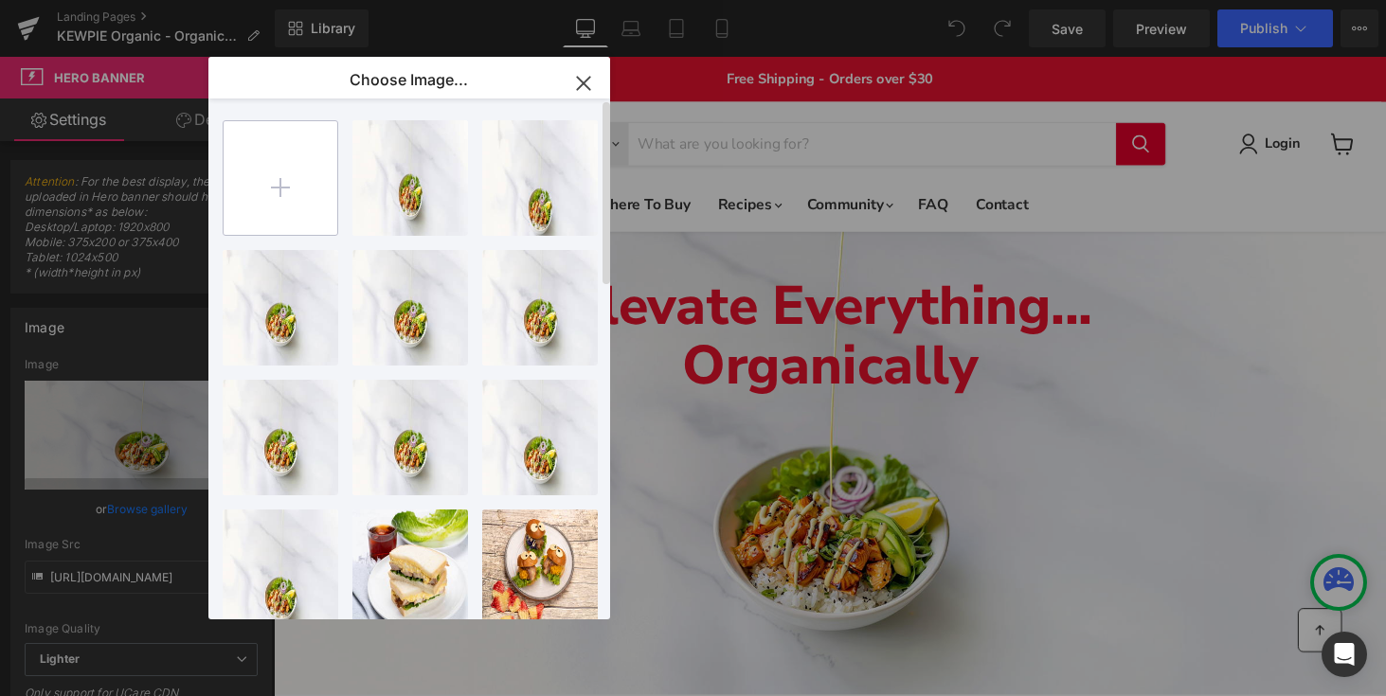
click at [258, 173] on input "file" at bounding box center [280, 178] width 114 height 114
click at [279, 168] on input "file" at bounding box center [280, 178] width 114 height 114
click at [284, 172] on input "file" at bounding box center [280, 178] width 114 height 114
type input "C:\fakepath\KA_Markeitng_Branding_Landing-Page_KEWPIE-Organic_v2 (1).jpg"
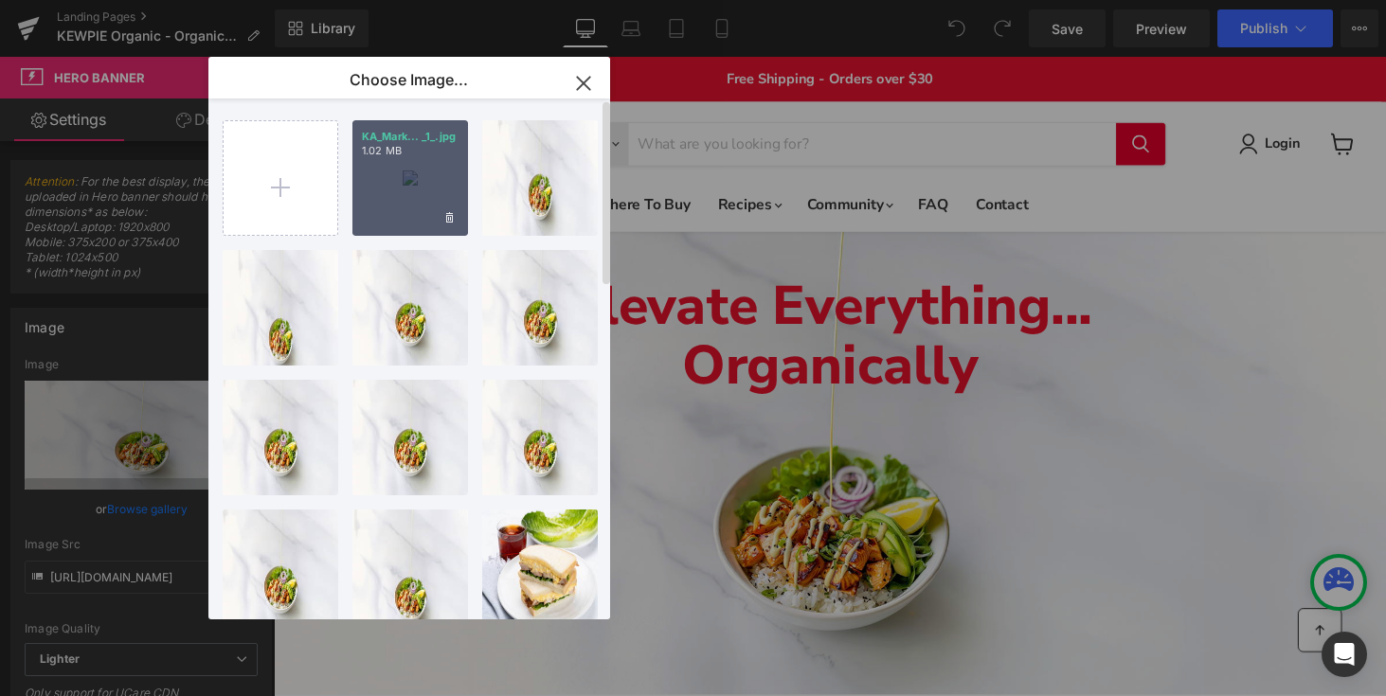
click at [433, 183] on div "KA_Mark... _1_.jpg 1.02 MB" at bounding box center [410, 178] width 116 height 116
type input "https://ucarecdn.com/872dc6b0-1c3a-4460-be90-f945a87e1694/-/format/auto/-/previ…"
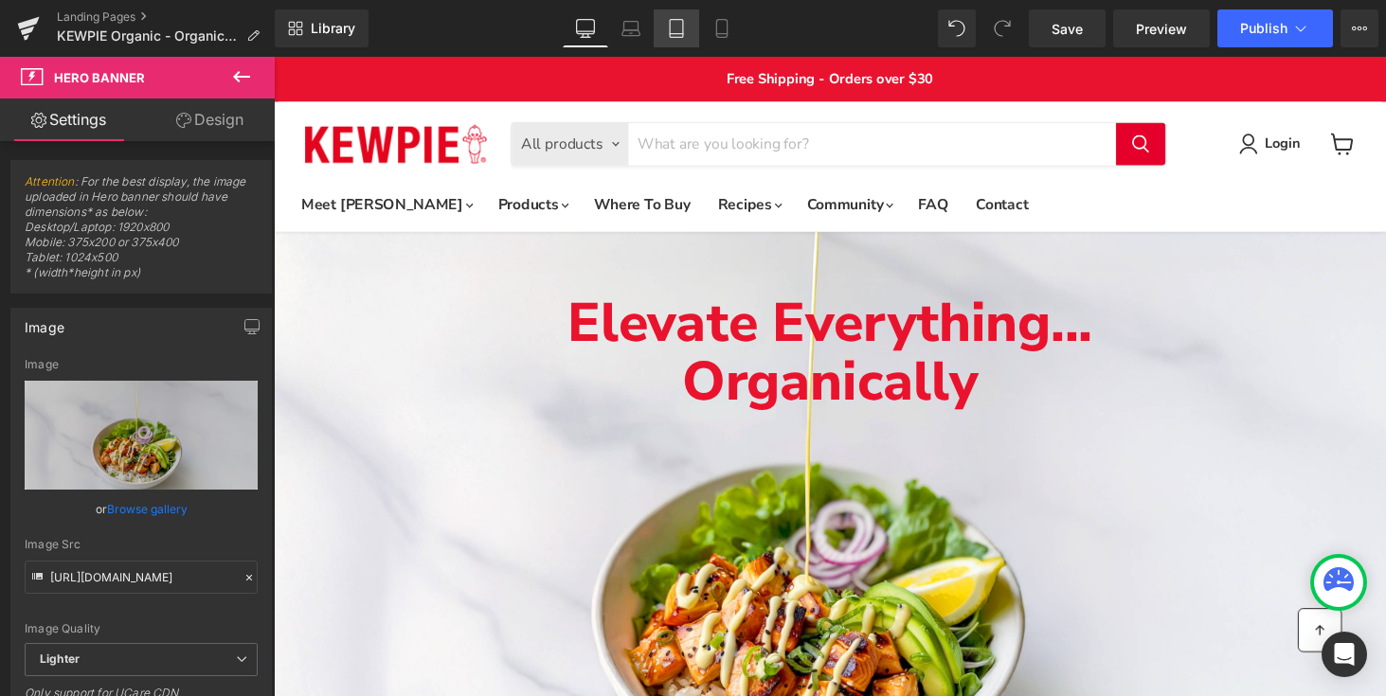
click at [683, 28] on icon at bounding box center [676, 29] width 13 height 18
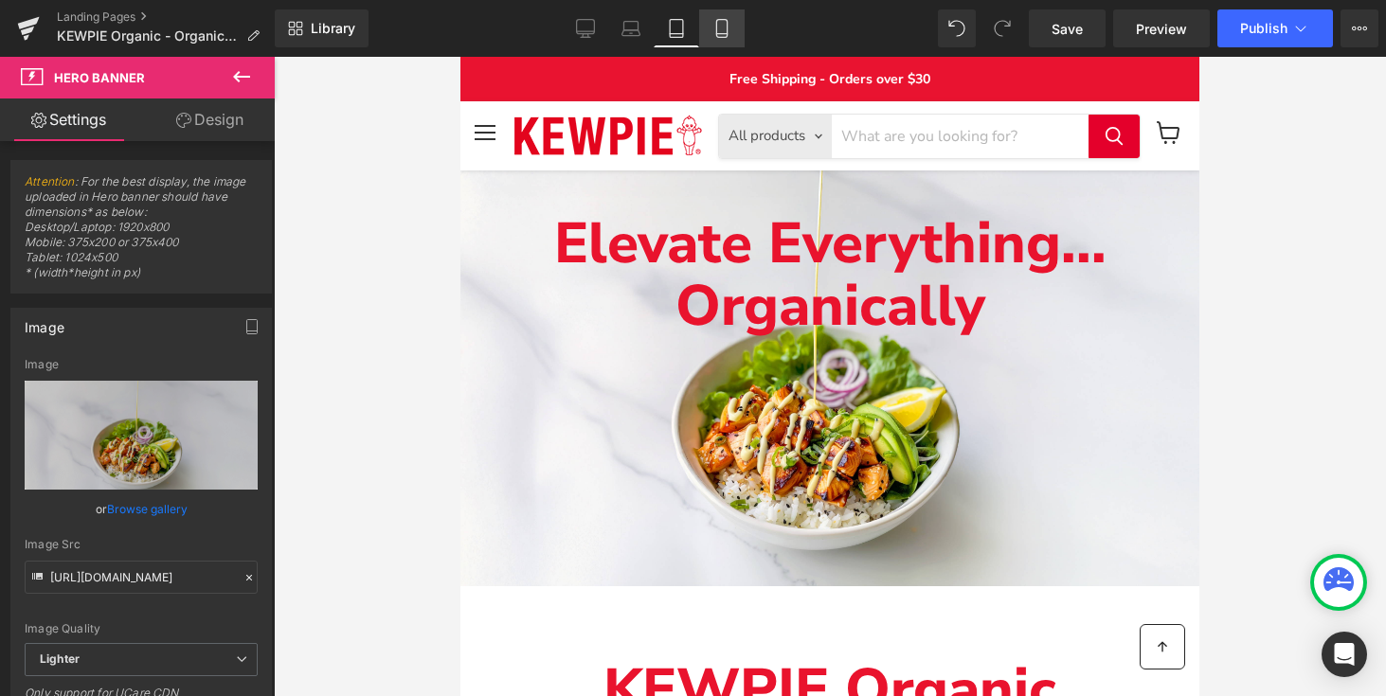
click at [729, 34] on icon at bounding box center [721, 28] width 19 height 19
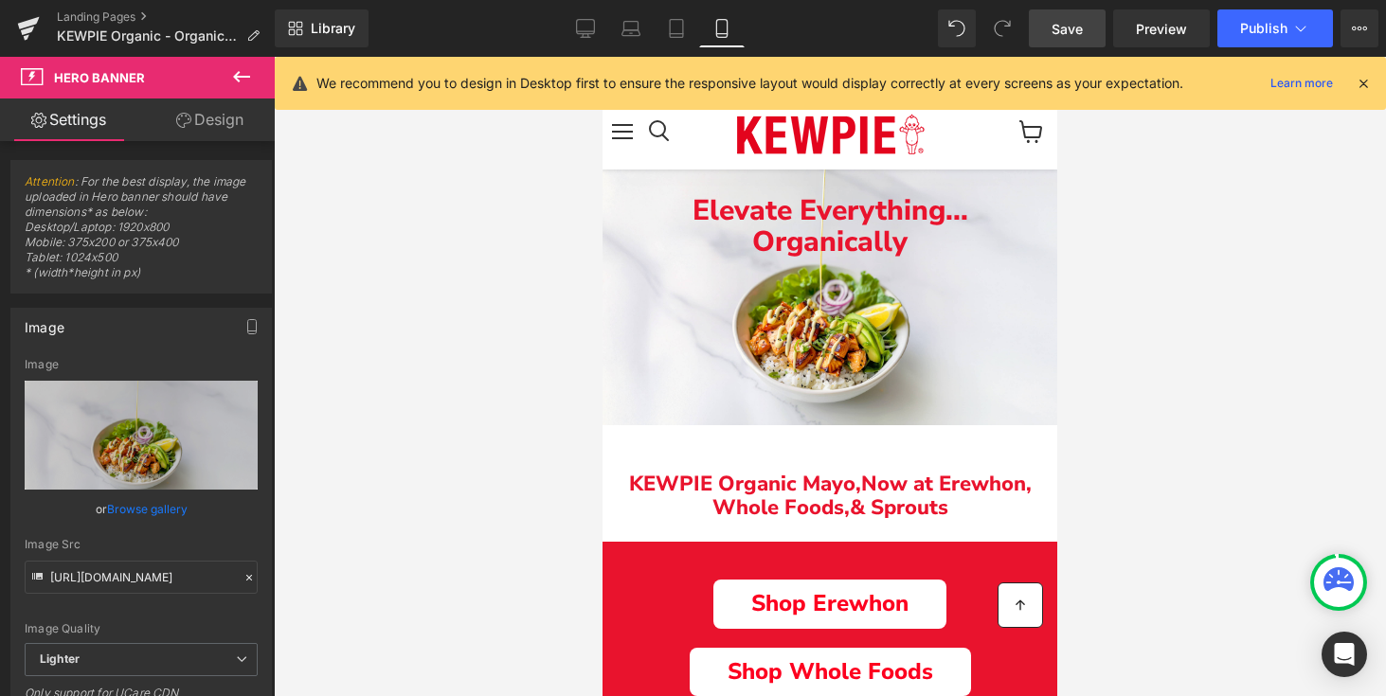
click at [1059, 26] on span "Save" at bounding box center [1066, 29] width 31 height 20
click at [1280, 33] on span "Publish" at bounding box center [1263, 28] width 47 height 15
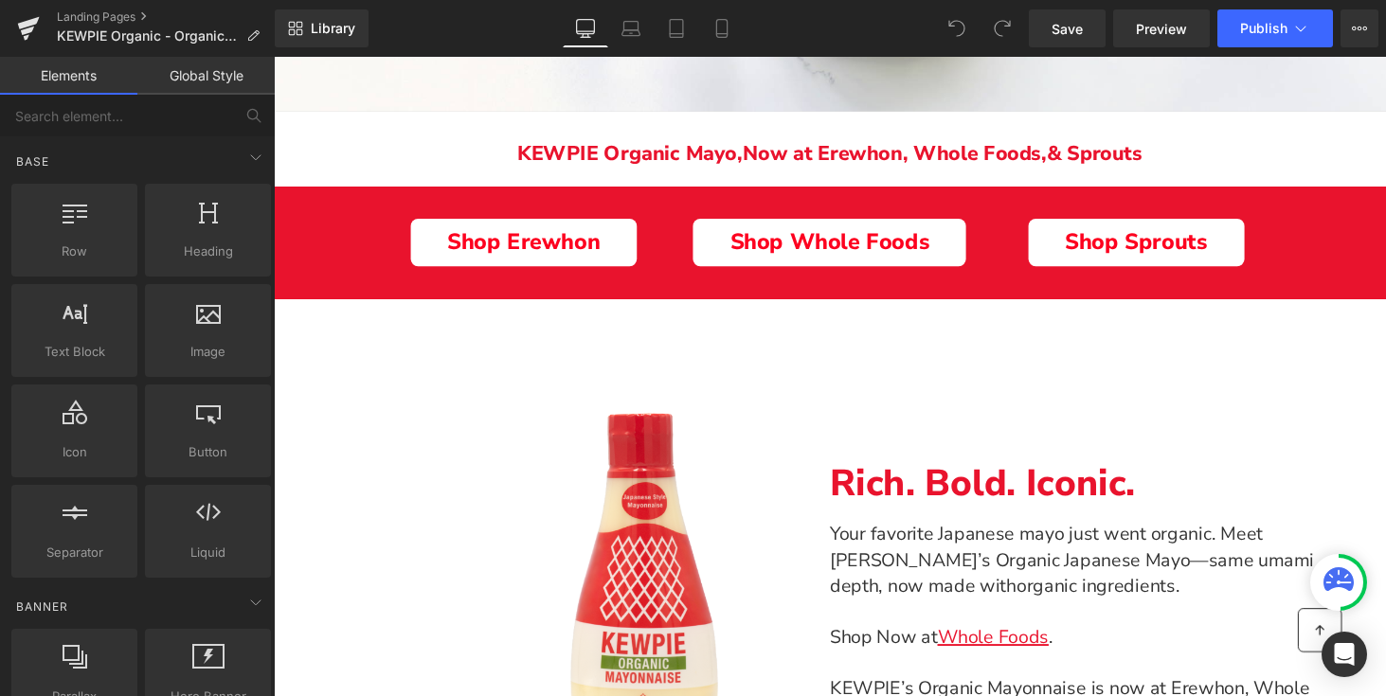
scroll to position [570, 0]
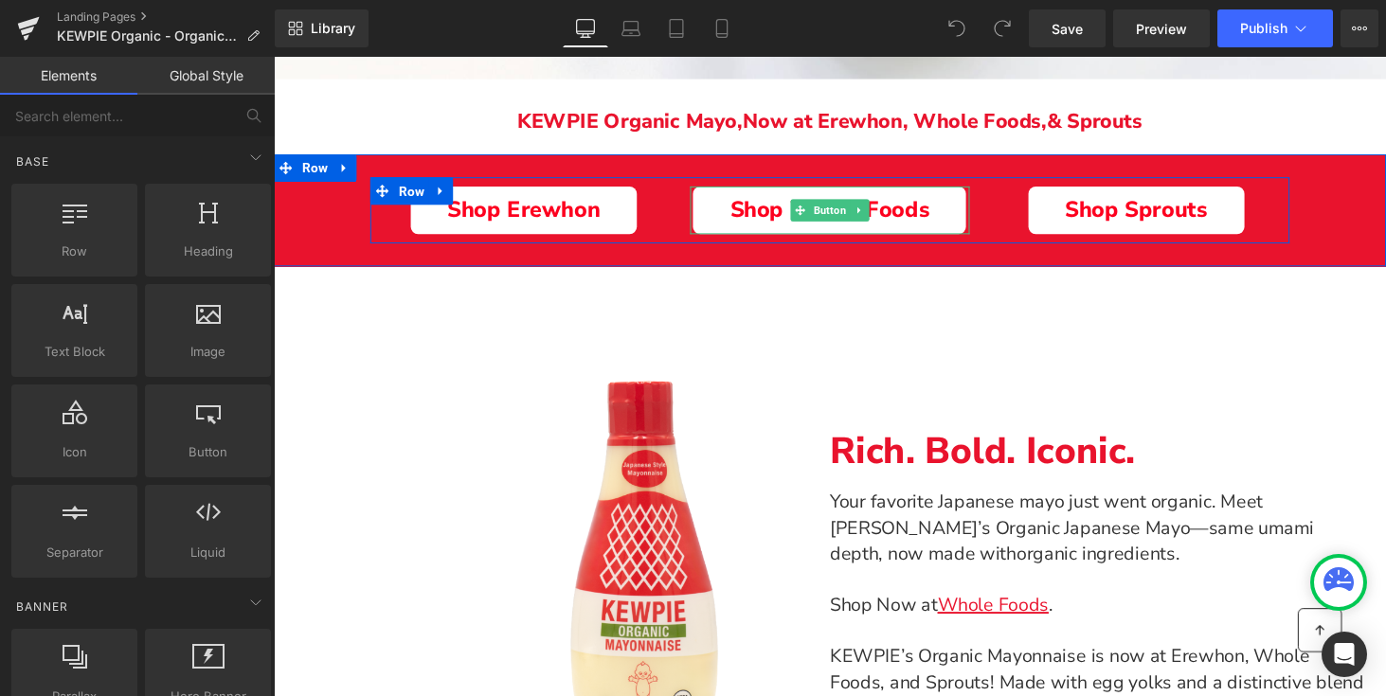
click at [889, 212] on span "Shop Whole Foods" at bounding box center [846, 215] width 206 height 27
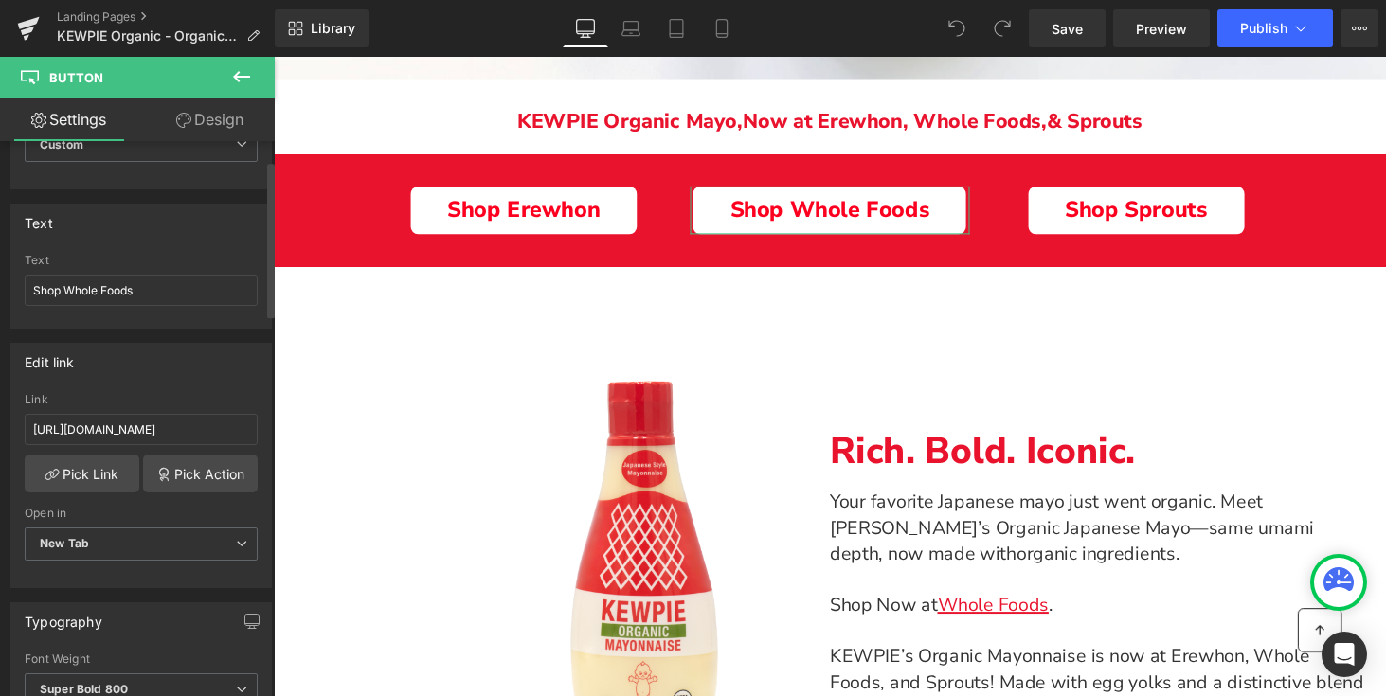
scroll to position [151, 0]
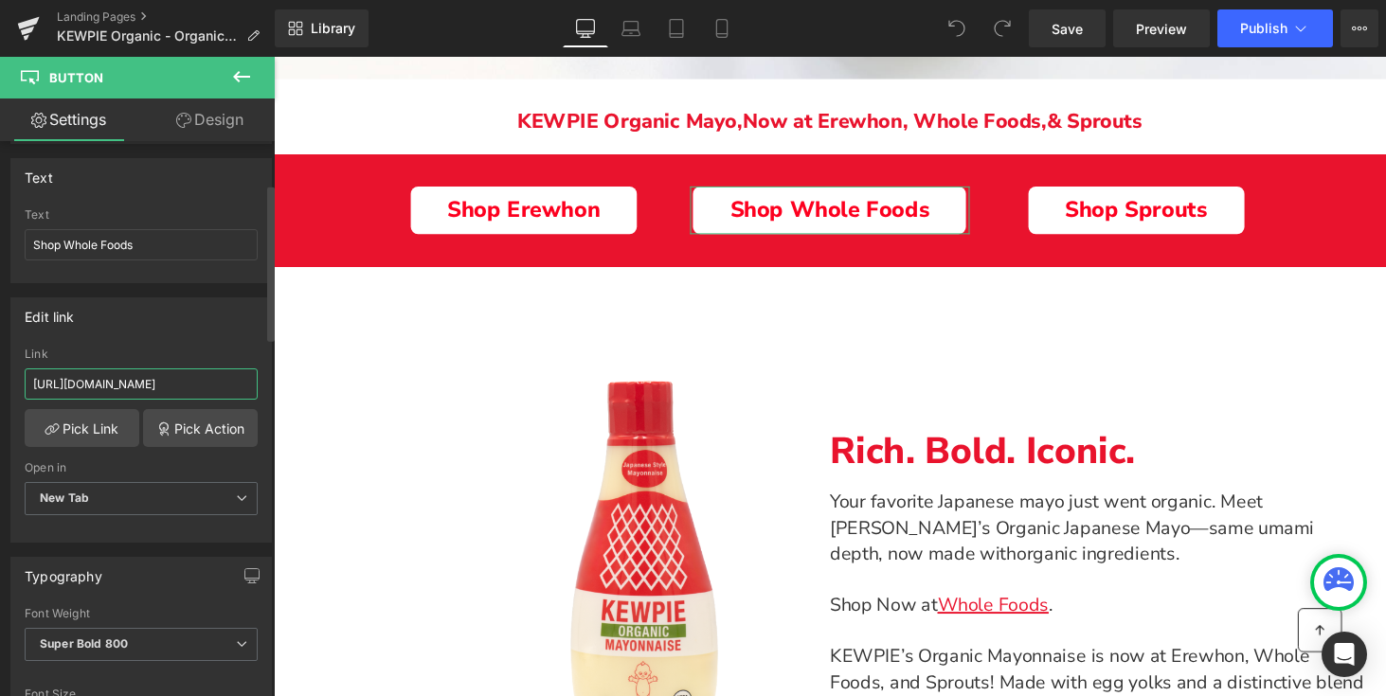
click at [71, 384] on input "[URL][DOMAIN_NAME]" at bounding box center [141, 383] width 233 height 31
paste input "[DOMAIN_NAME]/KEWPIE-Organic-Mayonnaise-12-OZ/dp/B0F148N2G1/ref=sr_1_1_us_f[…]i…"
type input "https://[DOMAIN_NAME]/KEWPIE-Organic-Mayonnaise-12-OZ/dp/B0F148N2G1/ref=sr_1_1_…"
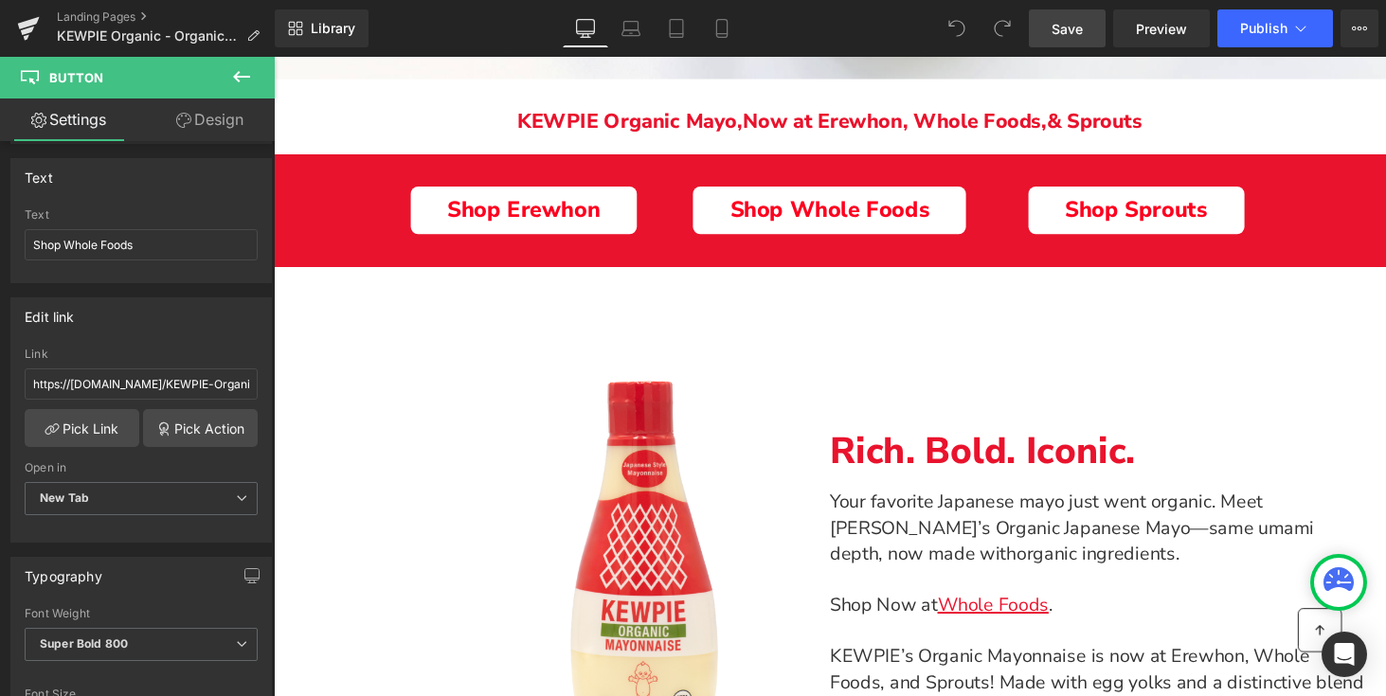
click at [1078, 36] on span "Save" at bounding box center [1066, 29] width 31 height 20
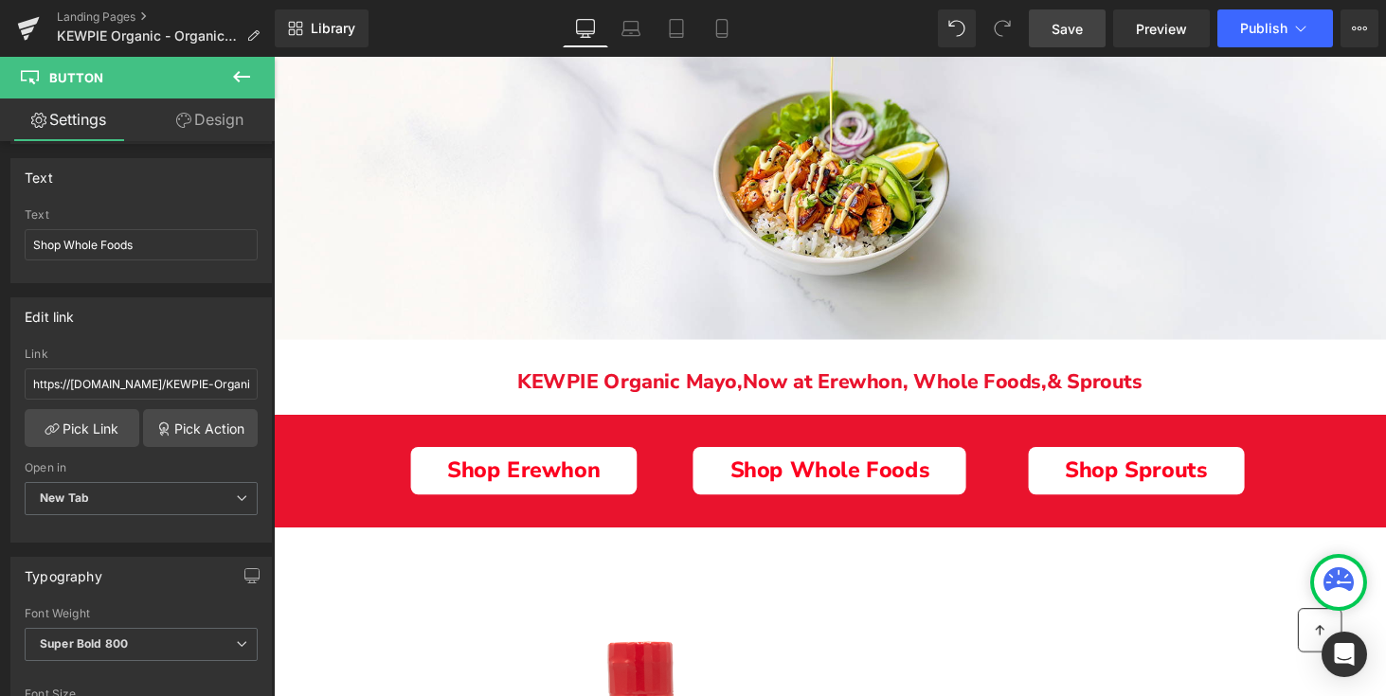
scroll to position [299, 0]
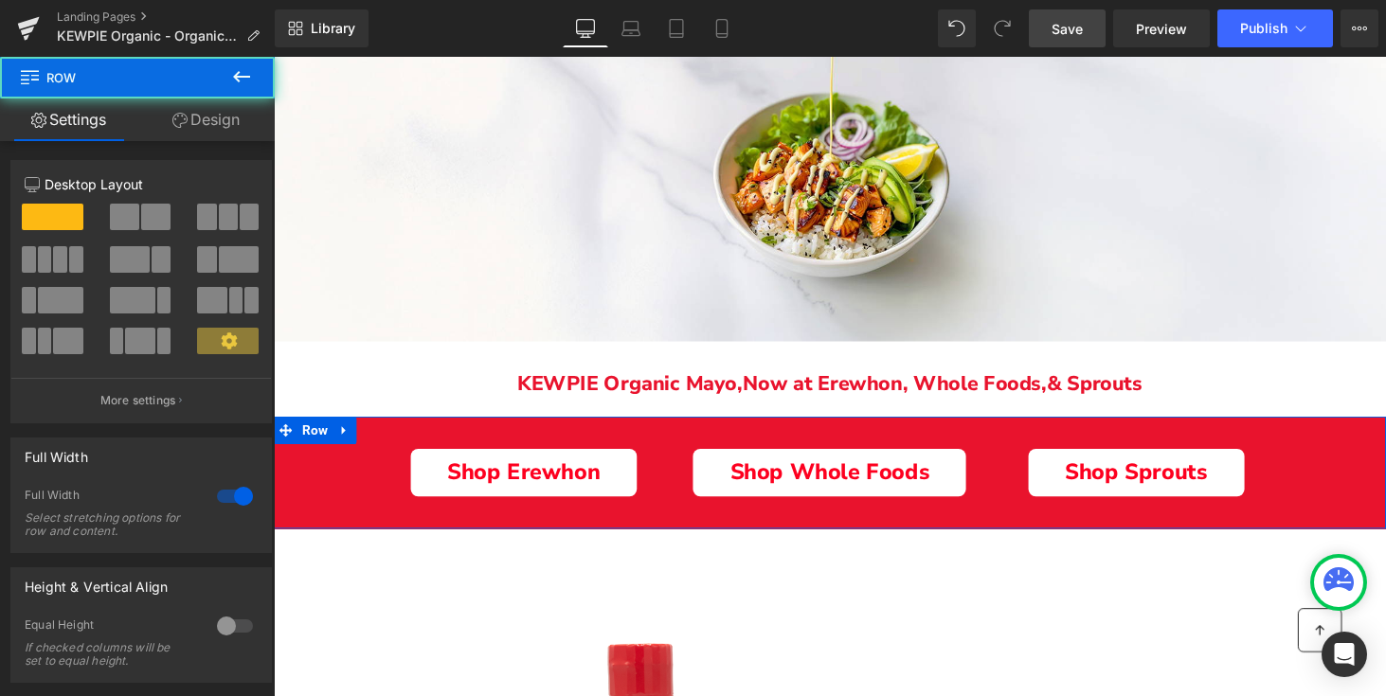
click at [1325, 481] on div "Shop Erewhon Button Shop Whole Foods Button Shop Sprouts Button Row" at bounding box center [847, 486] width 1146 height 68
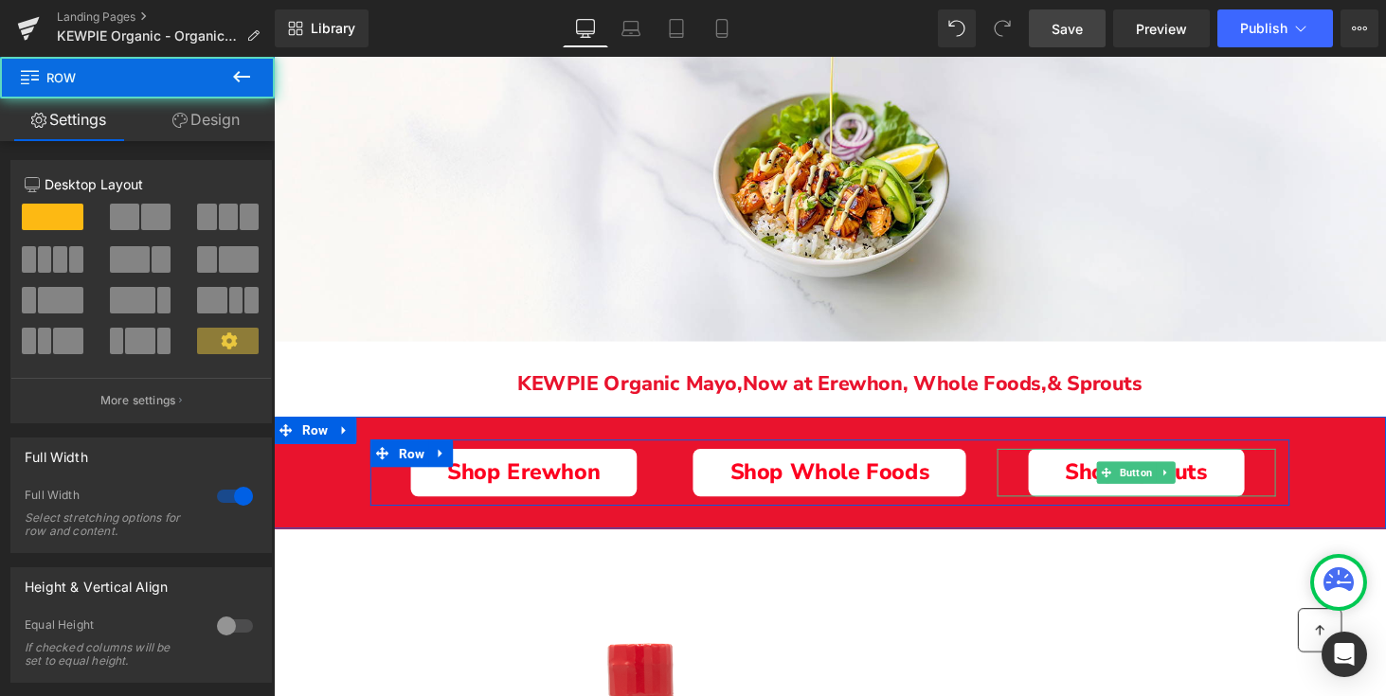
click at [1169, 473] on span "Shop Sprouts" at bounding box center [1162, 486] width 147 height 27
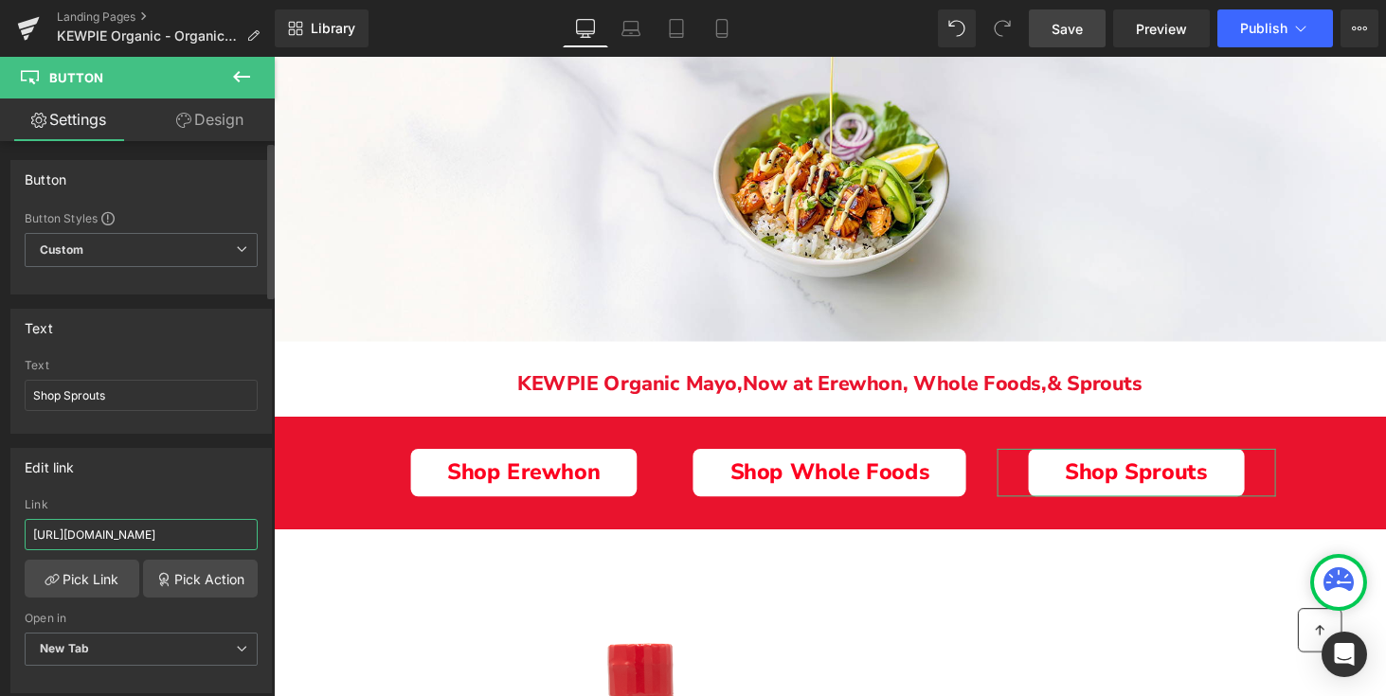
click at [94, 545] on input "[URL][DOMAIN_NAME]" at bounding box center [141, 534] width 233 height 31
paste input "[DOMAIN_NAME][URL]"
type input "[URL][DOMAIN_NAME]"
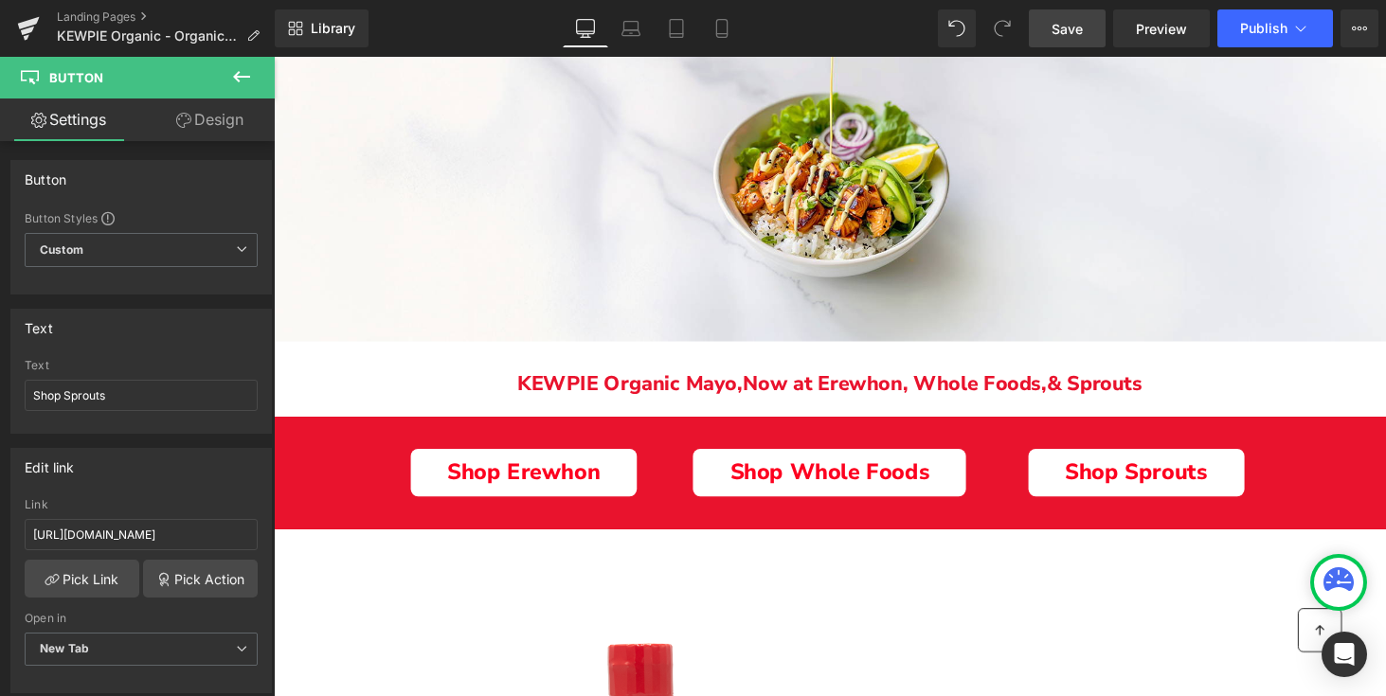
click at [1070, 46] on div "Library Desktop Desktop Laptop Tablet Mobile Save Preview Publish Scheduled Vie…" at bounding box center [830, 28] width 1111 height 57
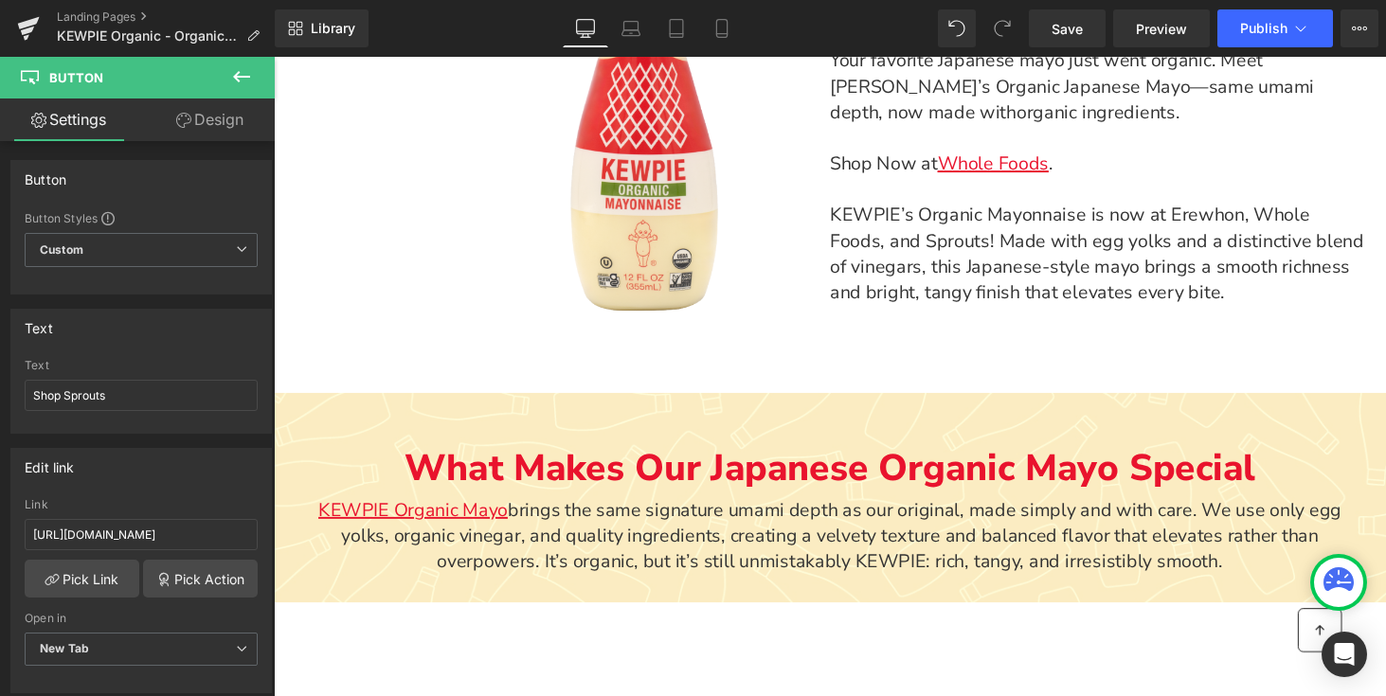
scroll to position [1028, 0]
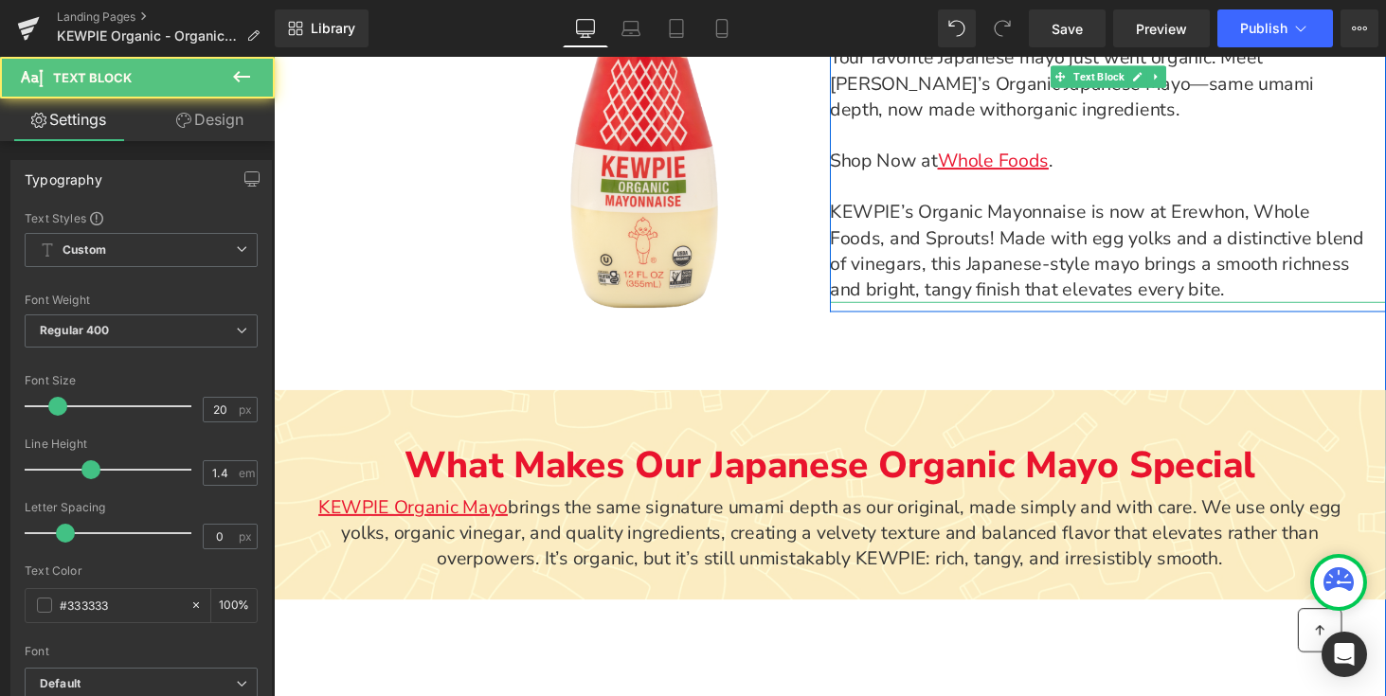
click at [877, 156] on span "Shop Now at" at bounding box center [902, 165] width 111 height 26
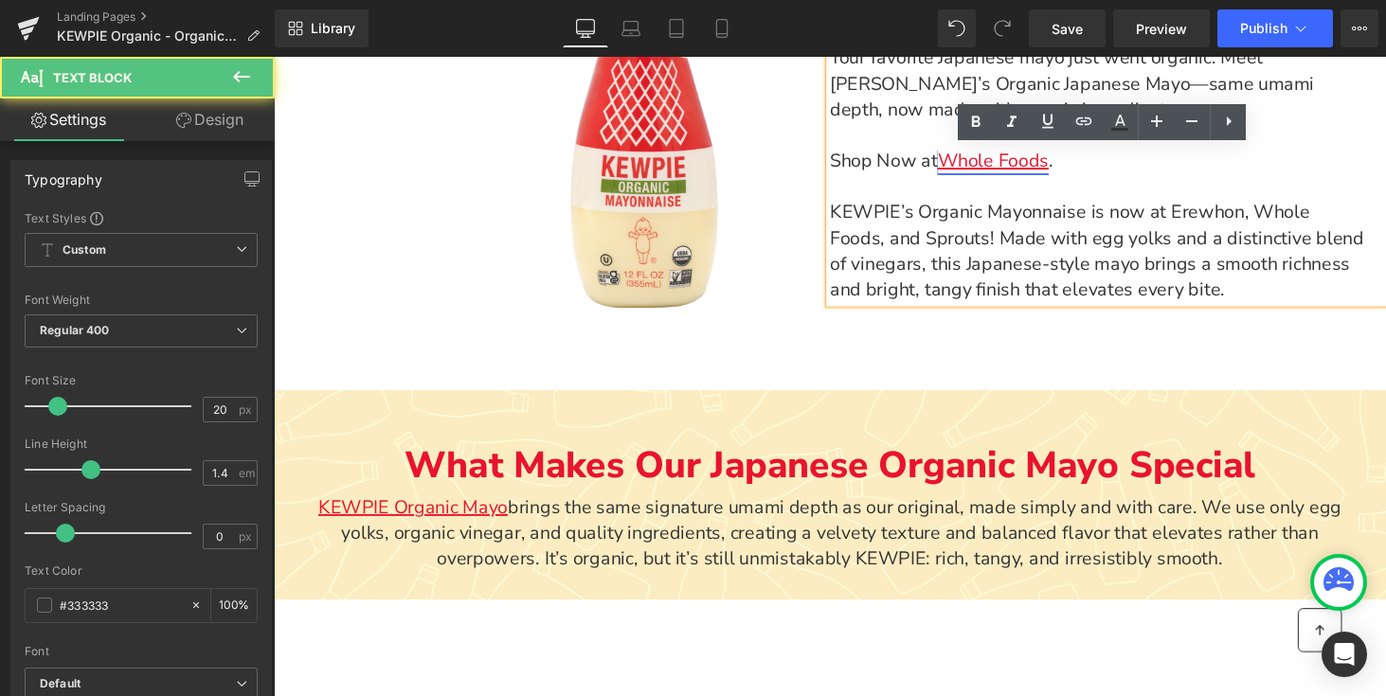
click at [1019, 165] on link "Whole Foods" at bounding box center [1014, 165] width 115 height 26
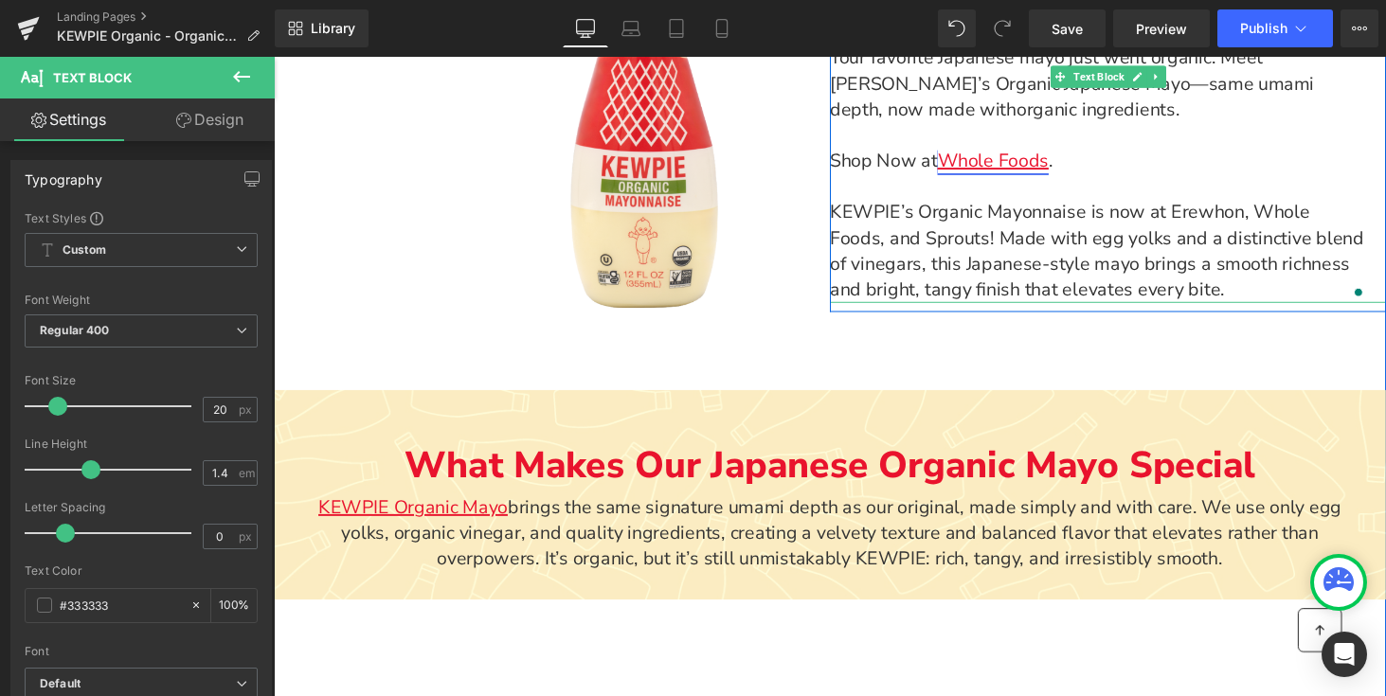
click at [1001, 154] on link "Whole Foods" at bounding box center [1014, 165] width 115 height 26
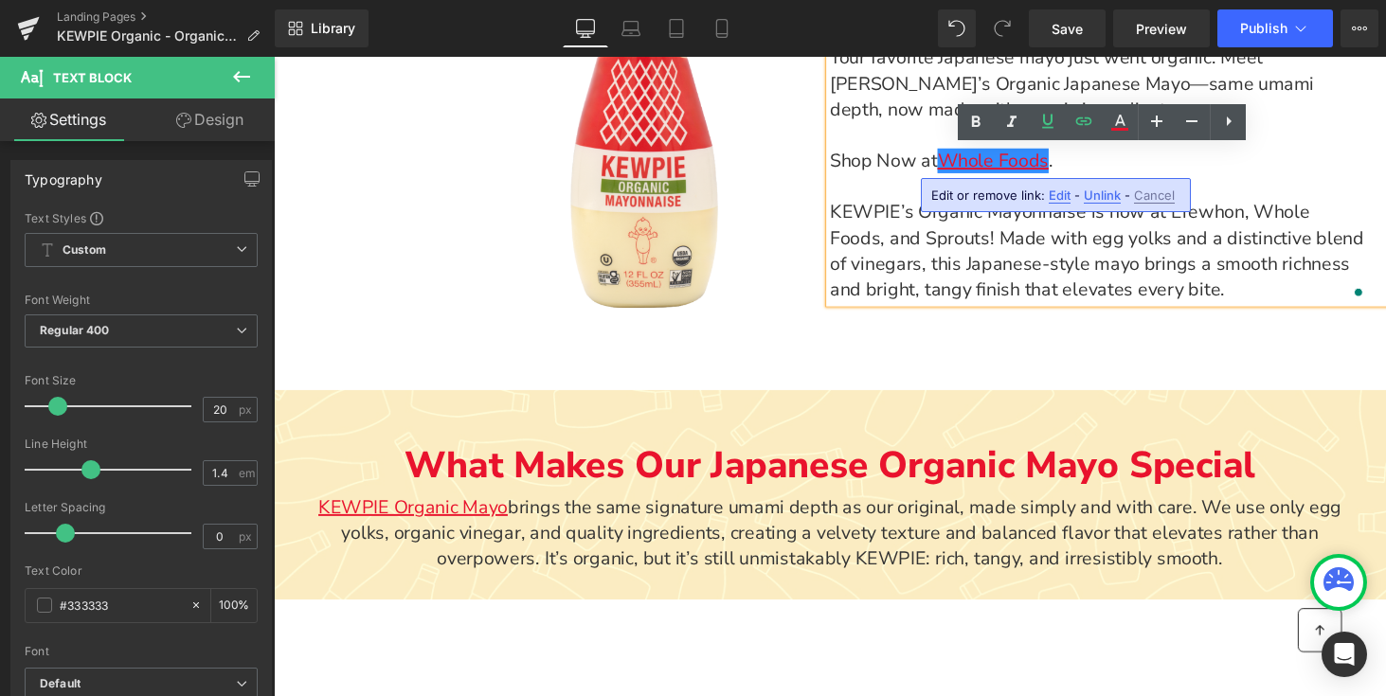
click at [1058, 192] on span "Edit" at bounding box center [1059, 196] width 22 height 16
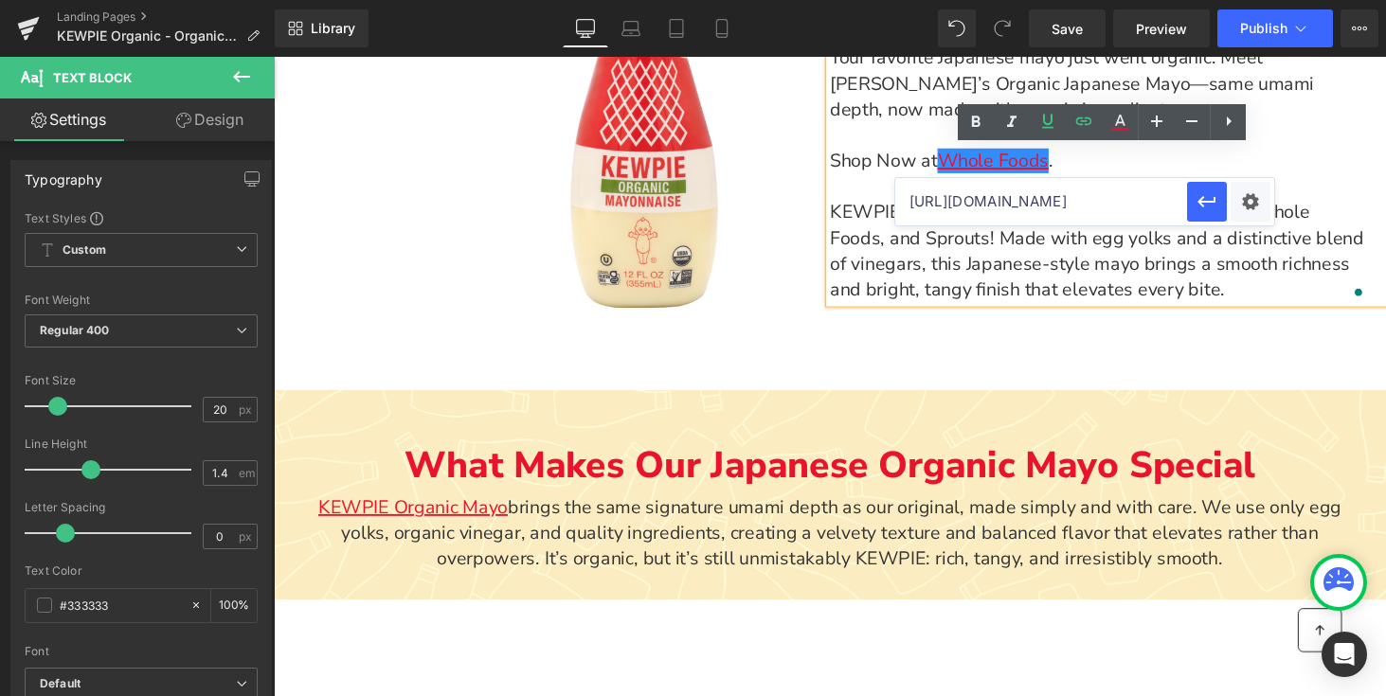
click at [1030, 202] on input "[URL][DOMAIN_NAME]" at bounding box center [1041, 201] width 292 height 47
paste input "[DOMAIN_NAME][URL]"
type input "[URL][DOMAIN_NAME]"
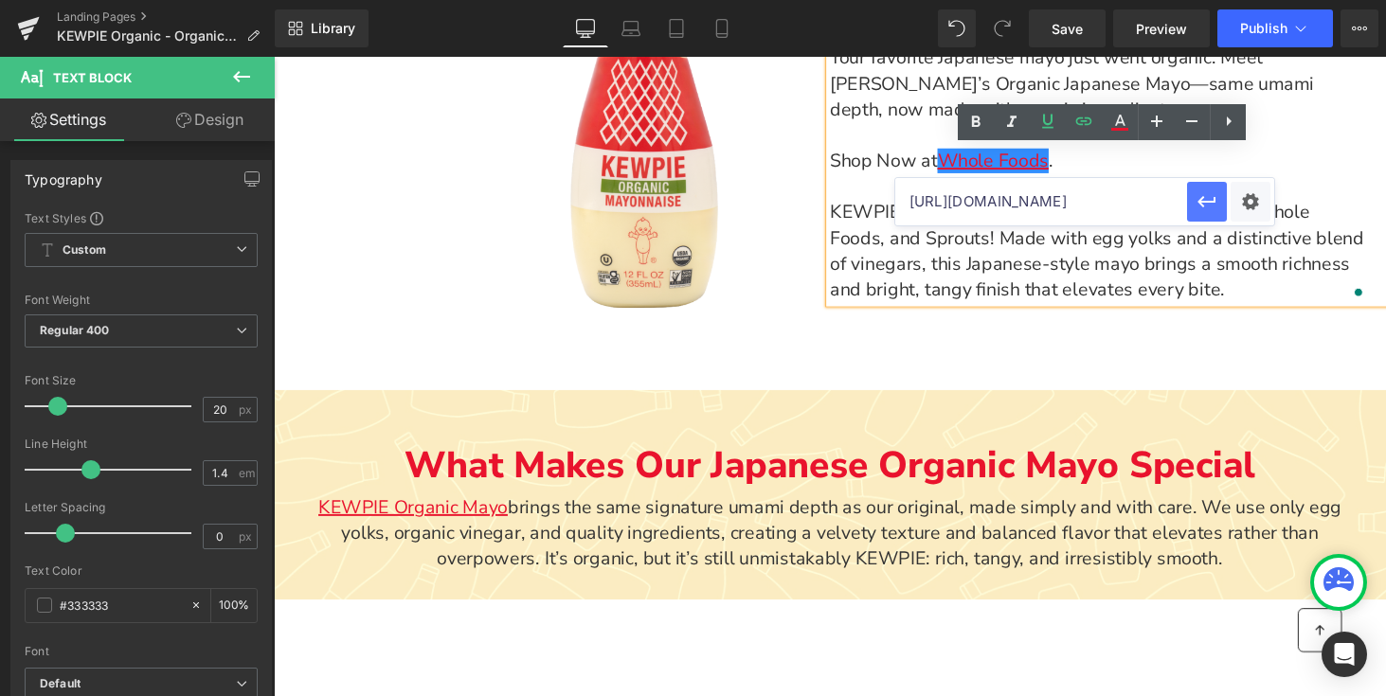
click at [1202, 203] on icon "button" at bounding box center [1206, 201] width 23 height 23
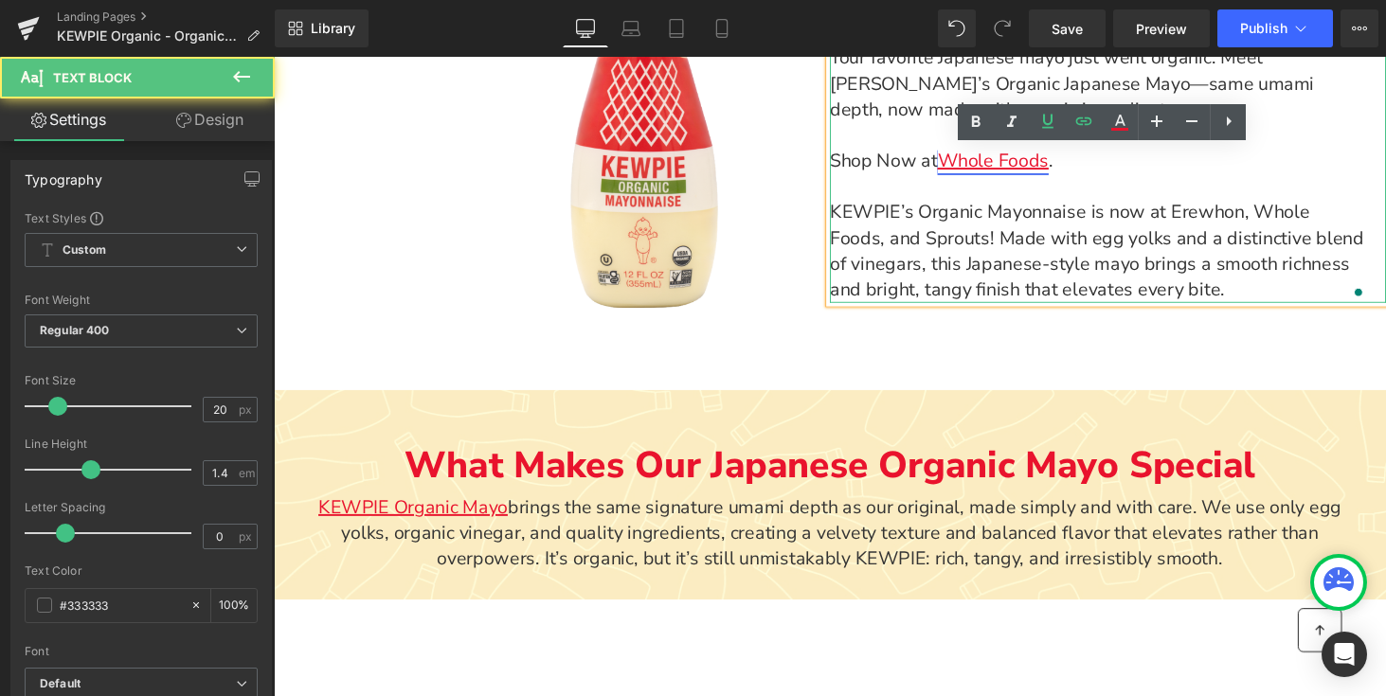
click at [1027, 162] on link "Whole Foods" at bounding box center [1014, 165] width 115 height 26
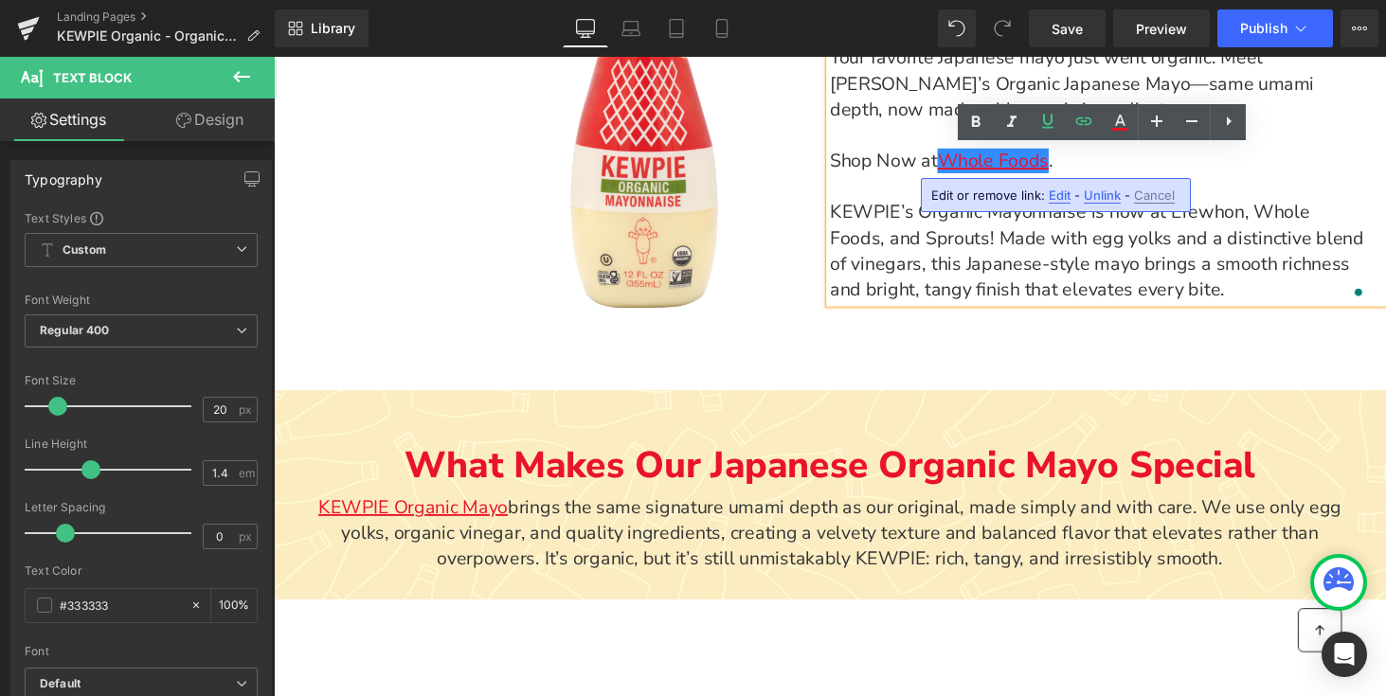
click at [891, 160] on span "Shop Now at" at bounding box center [902, 165] width 111 height 26
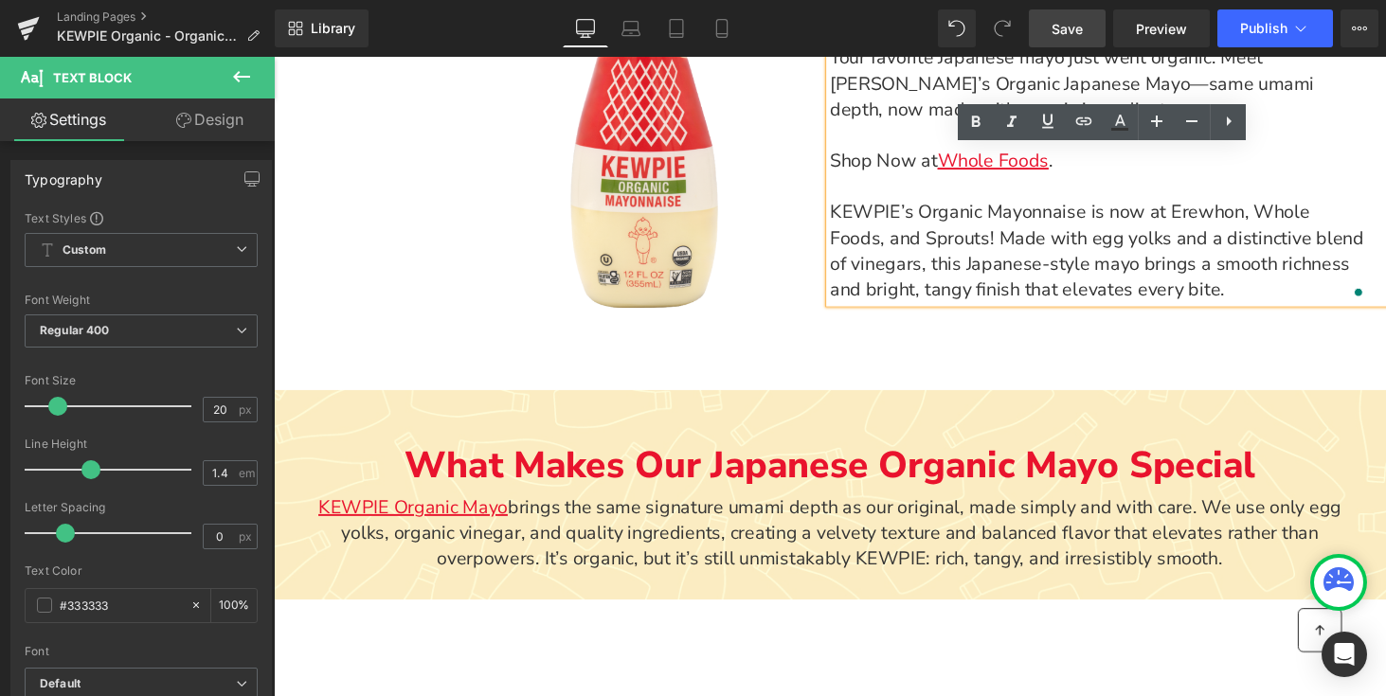
click at [1064, 32] on span "Save" at bounding box center [1066, 29] width 31 height 20
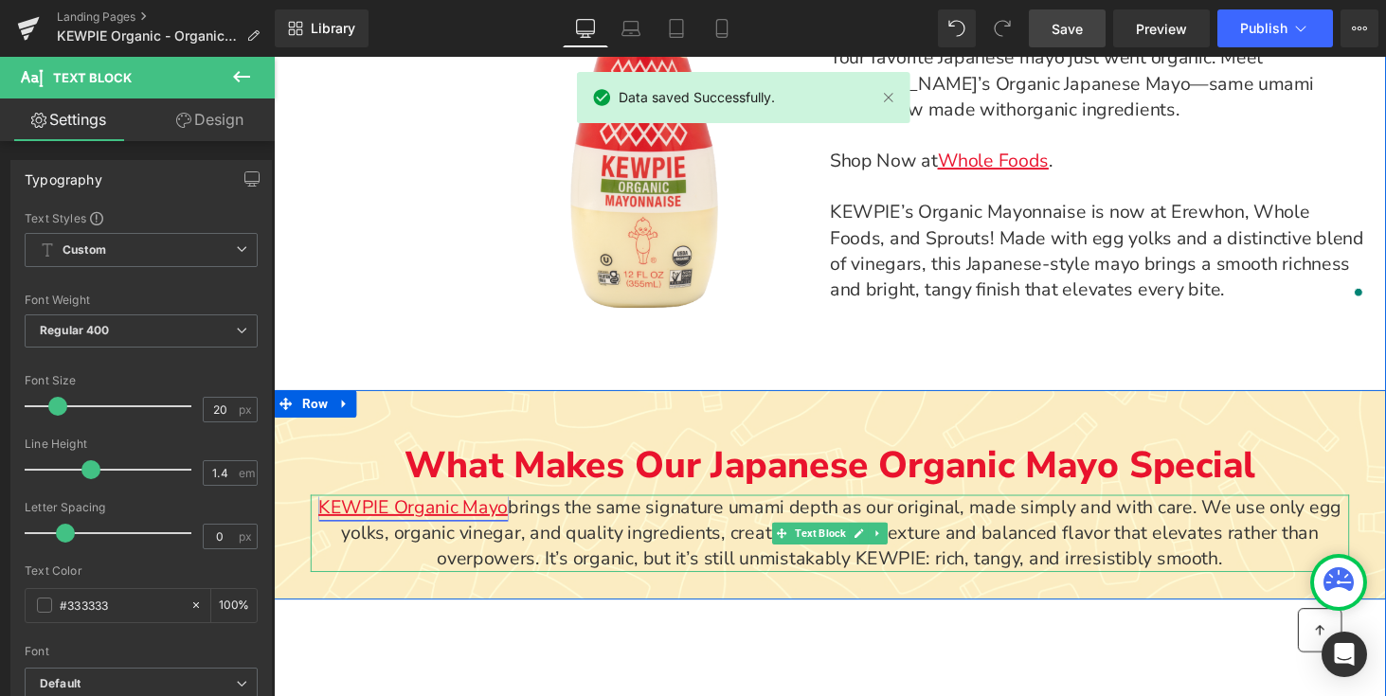
click at [412, 513] on link "KEWPIE Organic Mayo" at bounding box center [417, 522] width 195 height 26
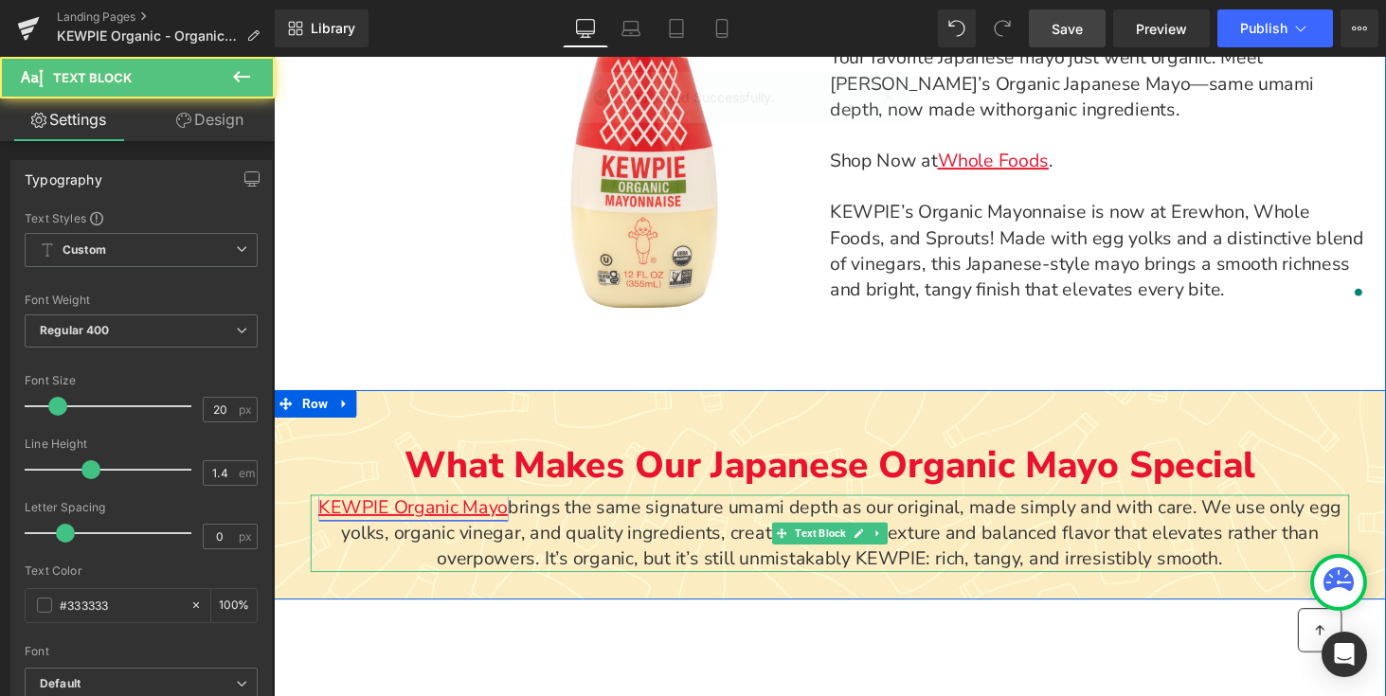
click at [397, 516] on link "KEWPIE Organic Mayo" at bounding box center [417, 522] width 195 height 26
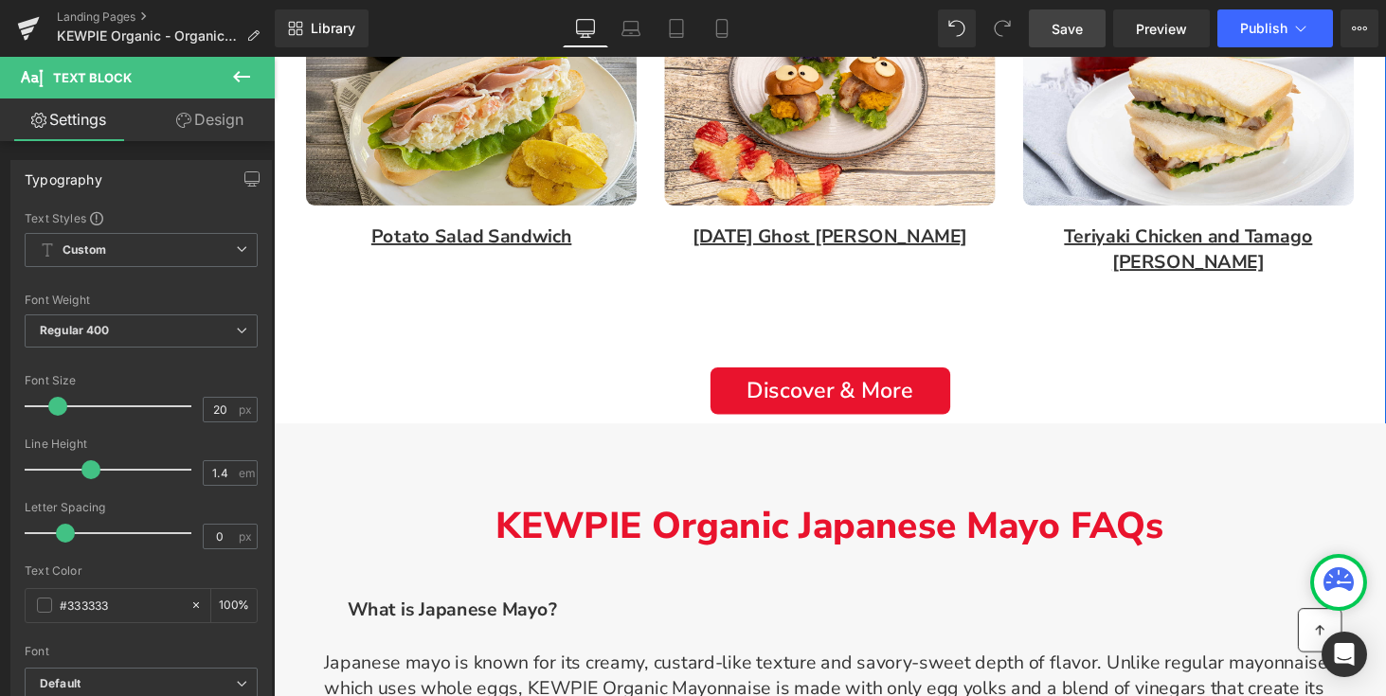
scroll to position [2333, 0]
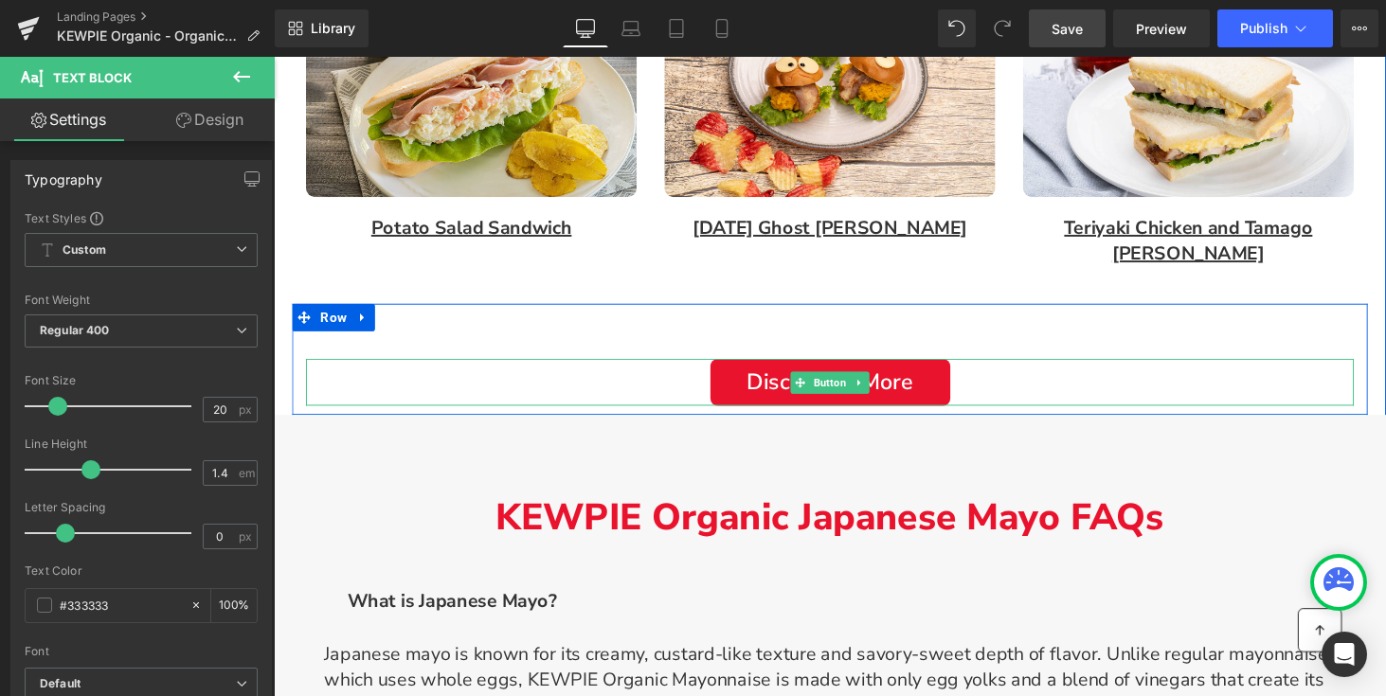
click at [795, 380] on span "Discover & More" at bounding box center [846, 393] width 171 height 27
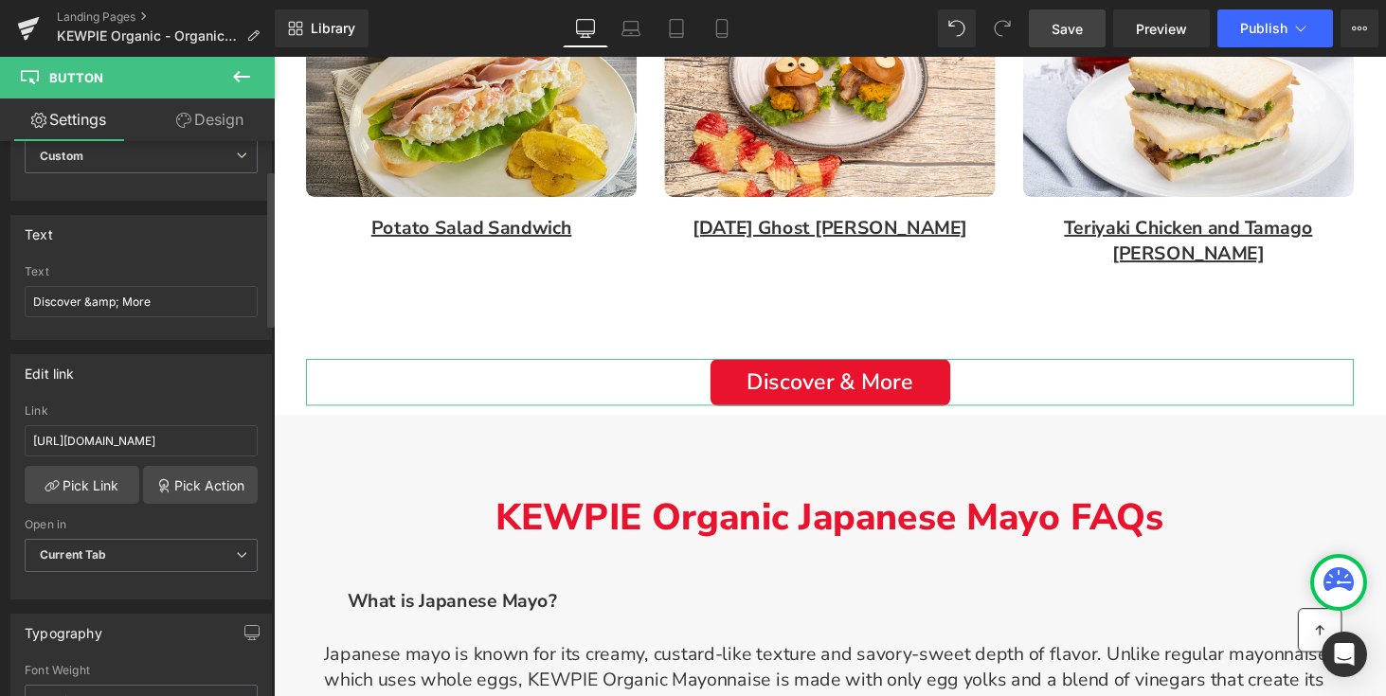
scroll to position [100, 0]
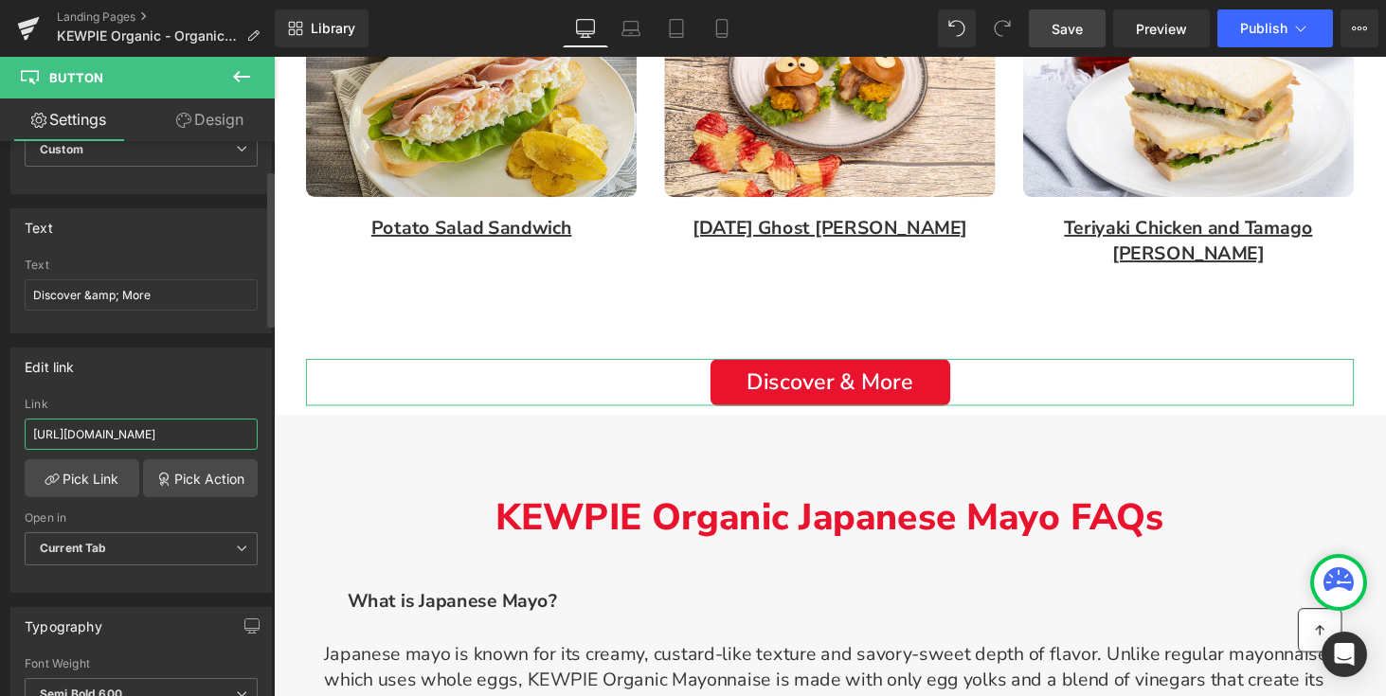
click at [77, 422] on input "[URL][DOMAIN_NAME]" at bounding box center [141, 434] width 233 height 31
click at [83, 436] on input "[URL][DOMAIN_NAME]" at bounding box center [141, 434] width 233 height 31
paste input "recipes"
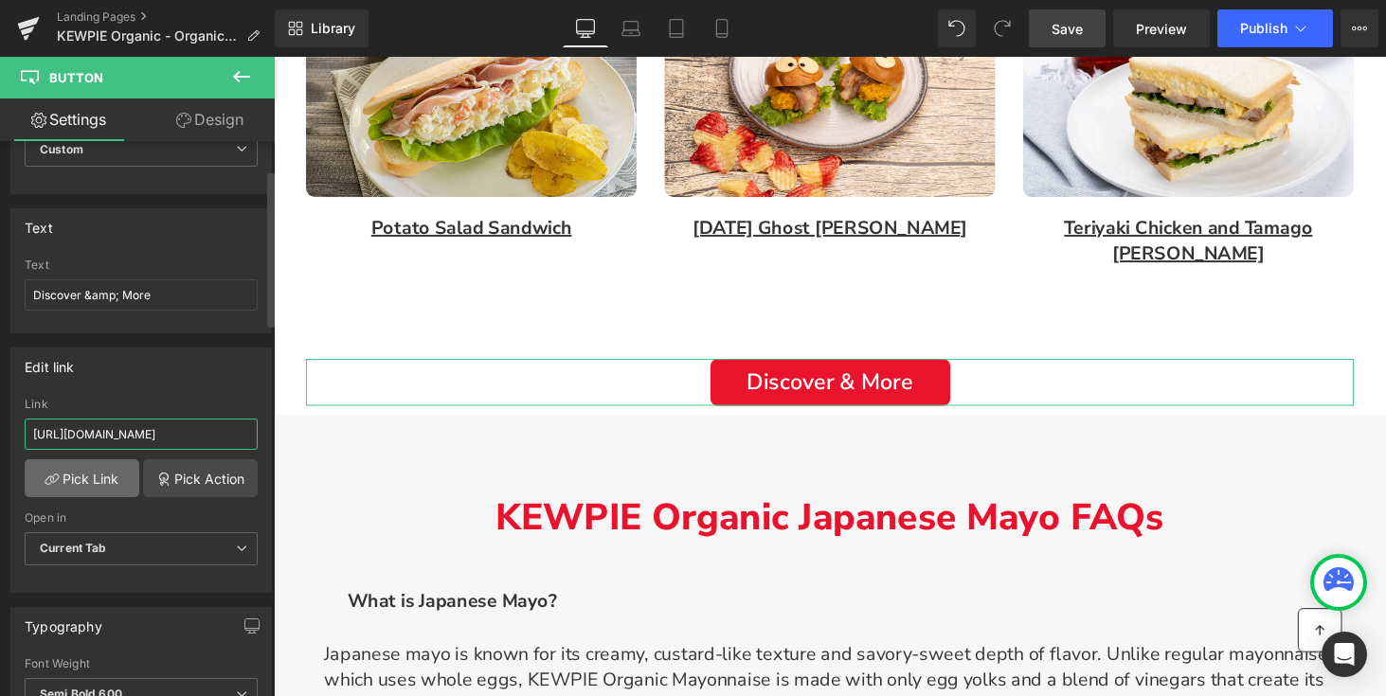
type input "[URL][DOMAIN_NAME]"
drag, startPoint x: 183, startPoint y: 428, endPoint x: 1390, endPoint y: 333, distance: 1211.2
click at [1385, 333] on html "You are previewing how the will restyle your page. You can not edit Elements in…" at bounding box center [693, 348] width 1386 height 696
click at [149, 437] on input "[URL][DOMAIN_NAME]" at bounding box center [141, 434] width 233 height 31
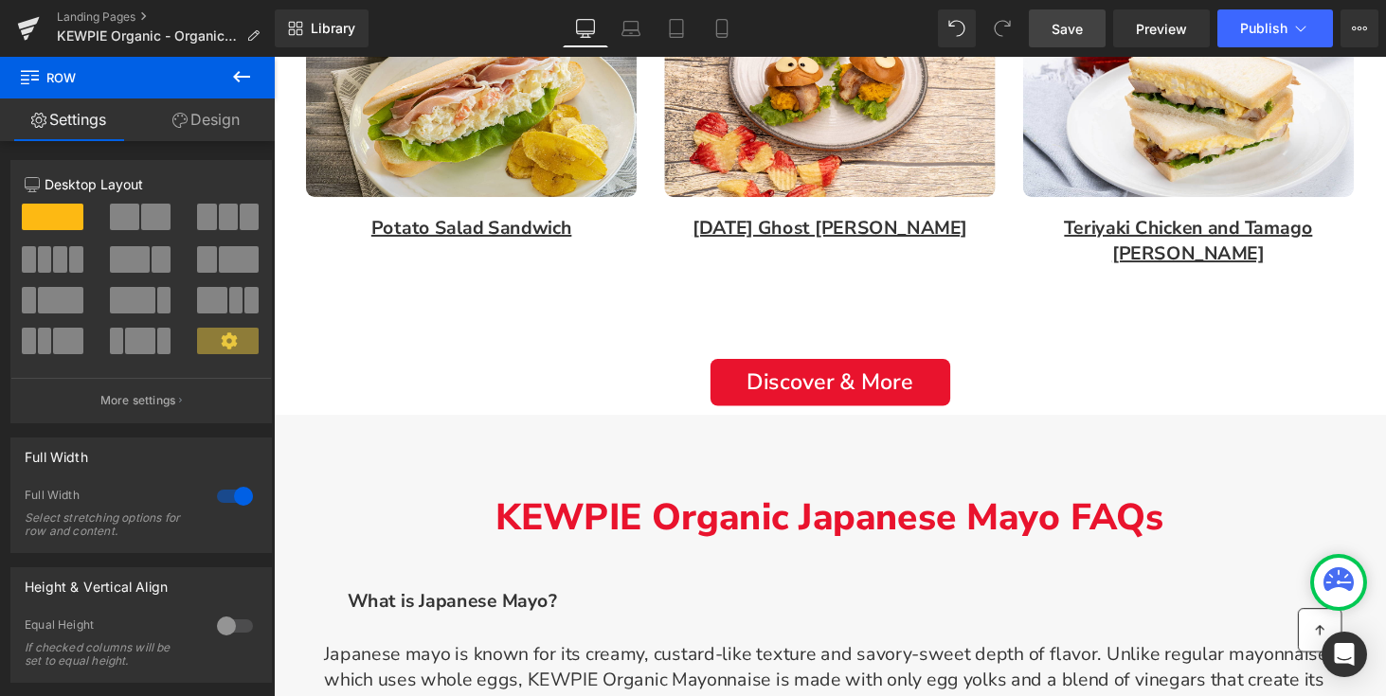
click at [1057, 34] on span "Save" at bounding box center [1066, 29] width 31 height 20
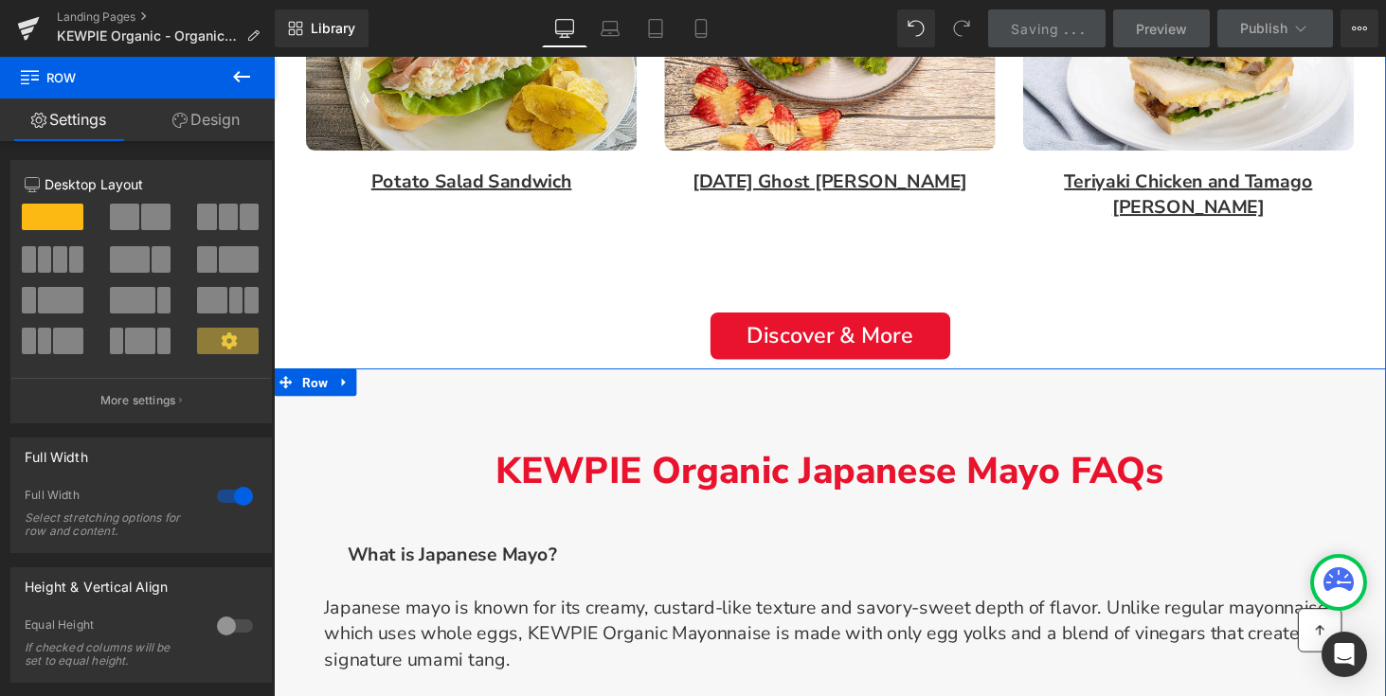
scroll to position [2414, 0]
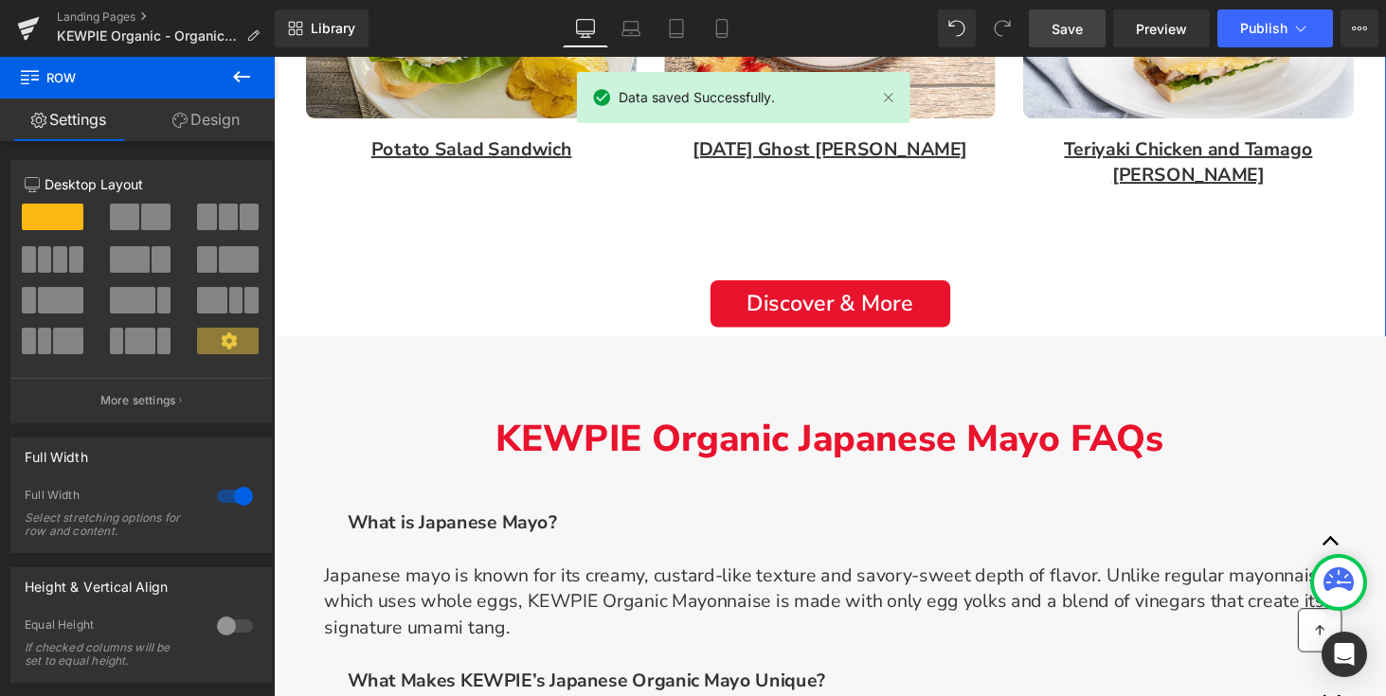
click at [816, 287] on div "Discover & More Button" at bounding box center [847, 311] width 1080 height 49
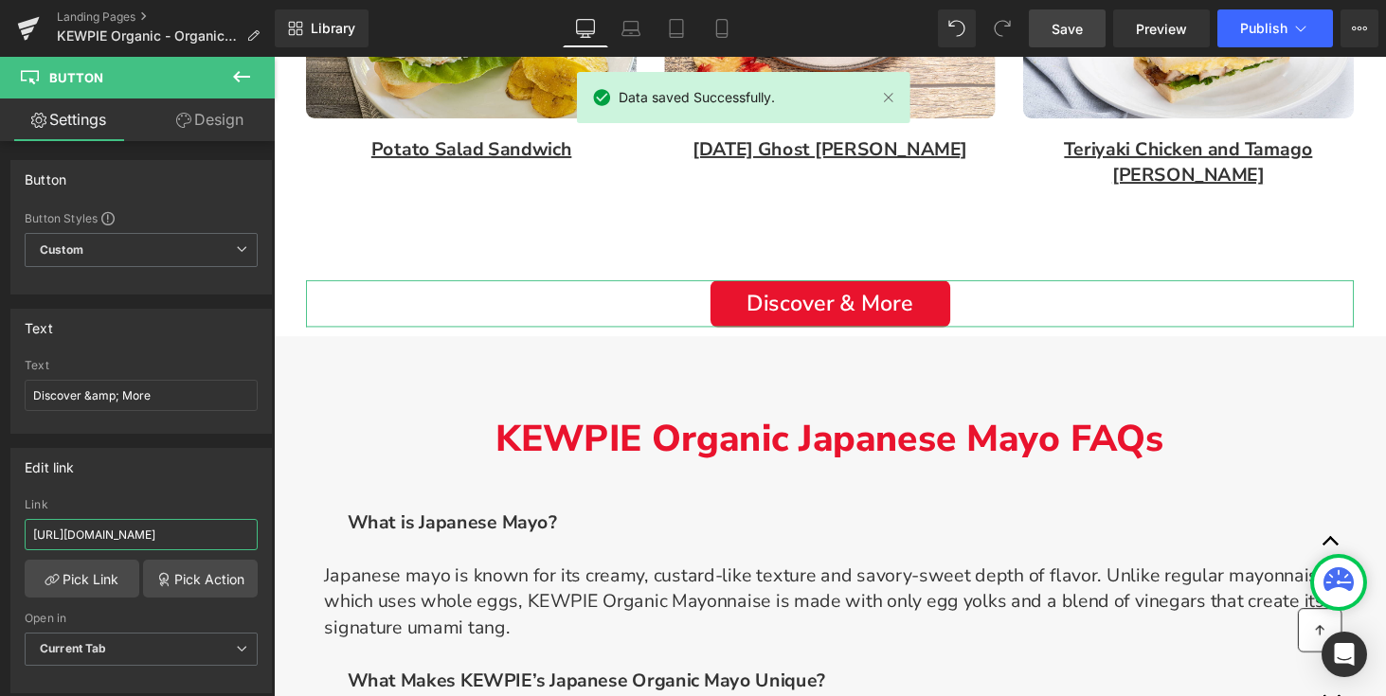
scroll to position [0, 31]
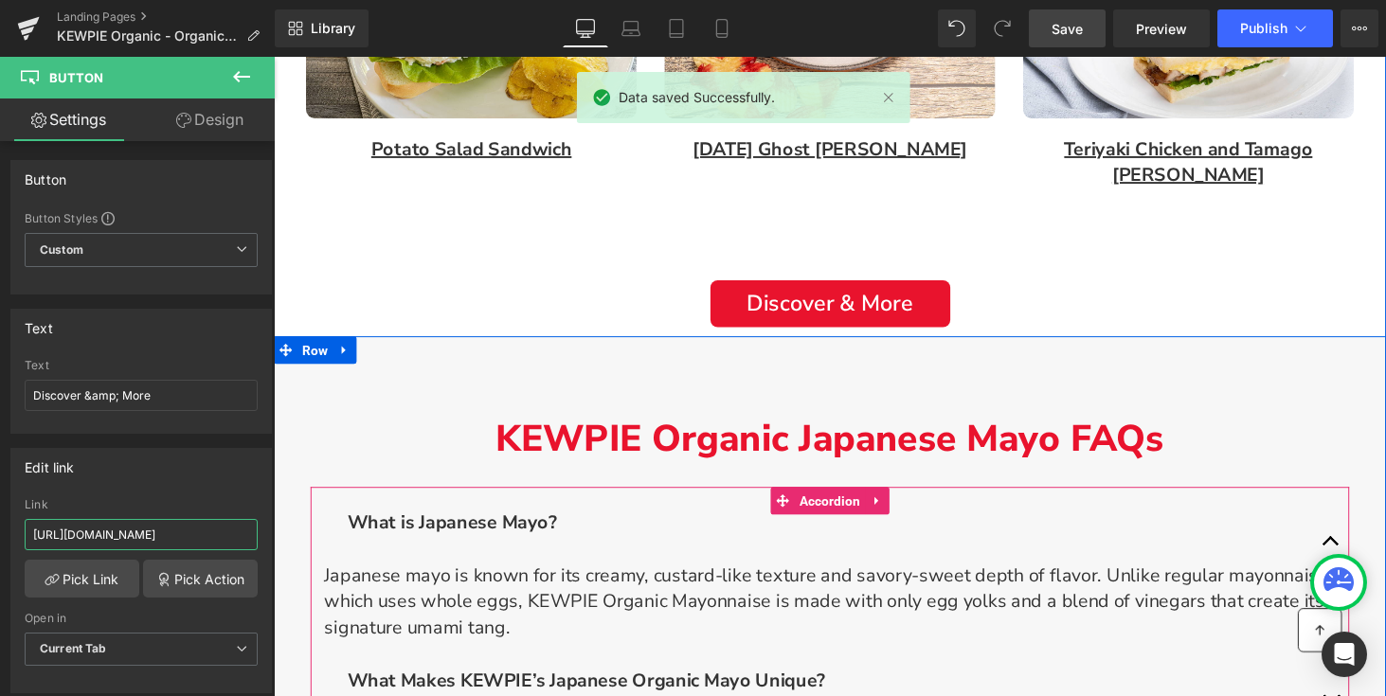
drag, startPoint x: 391, startPoint y: 591, endPoint x: 433, endPoint y: 549, distance: 58.9
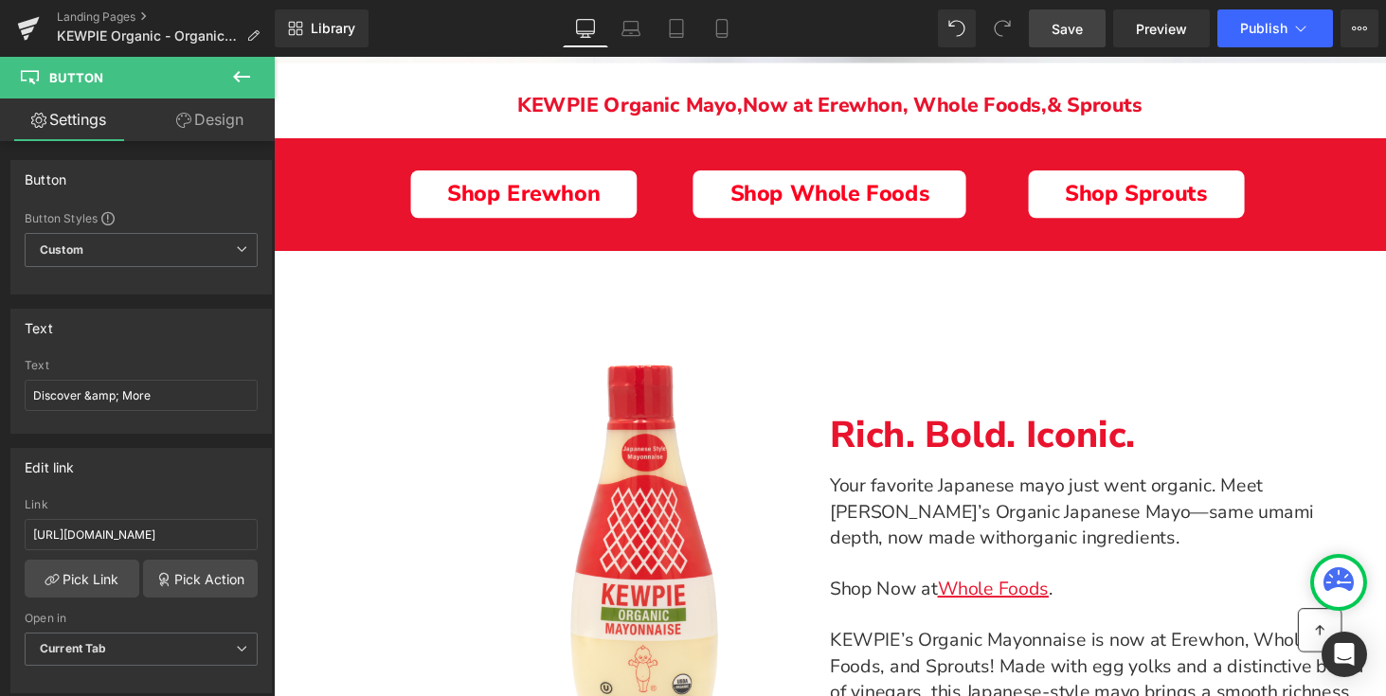
scroll to position [0, 0]
click at [1064, 27] on span "Save" at bounding box center [1066, 29] width 31 height 20
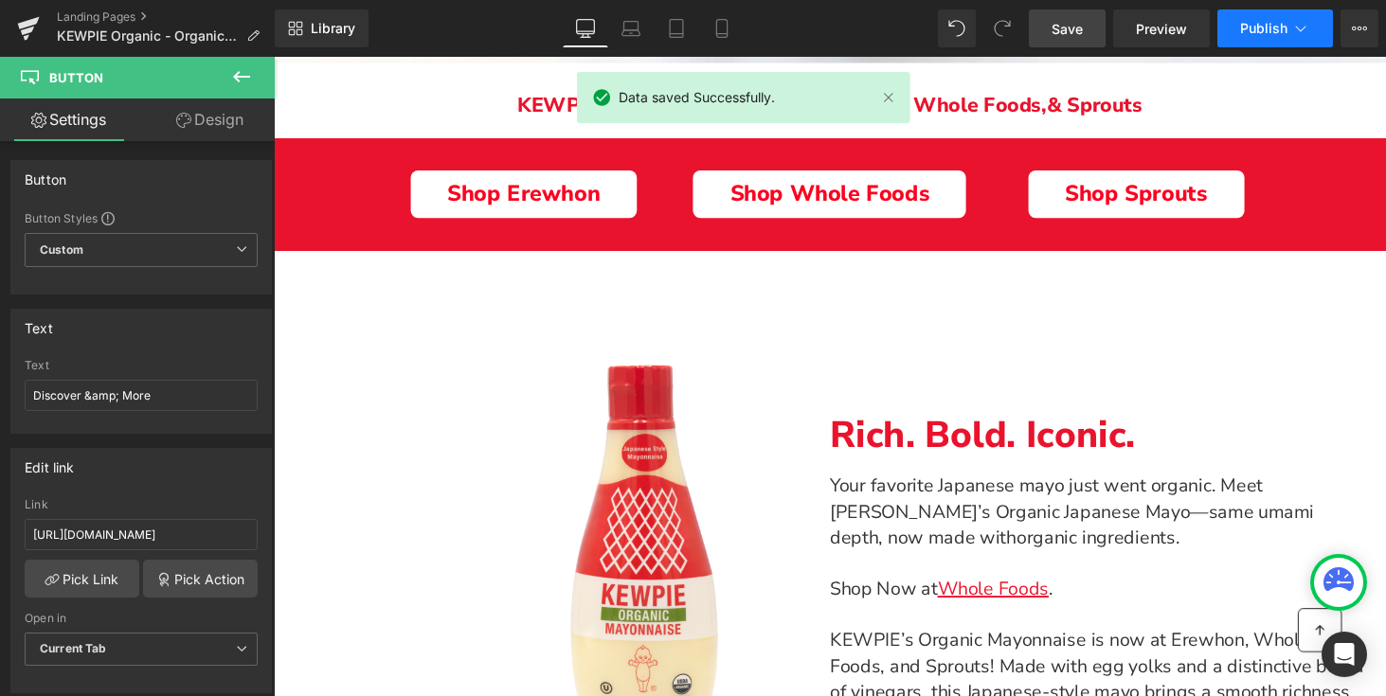
click at [1243, 21] on span "Publish" at bounding box center [1263, 28] width 47 height 15
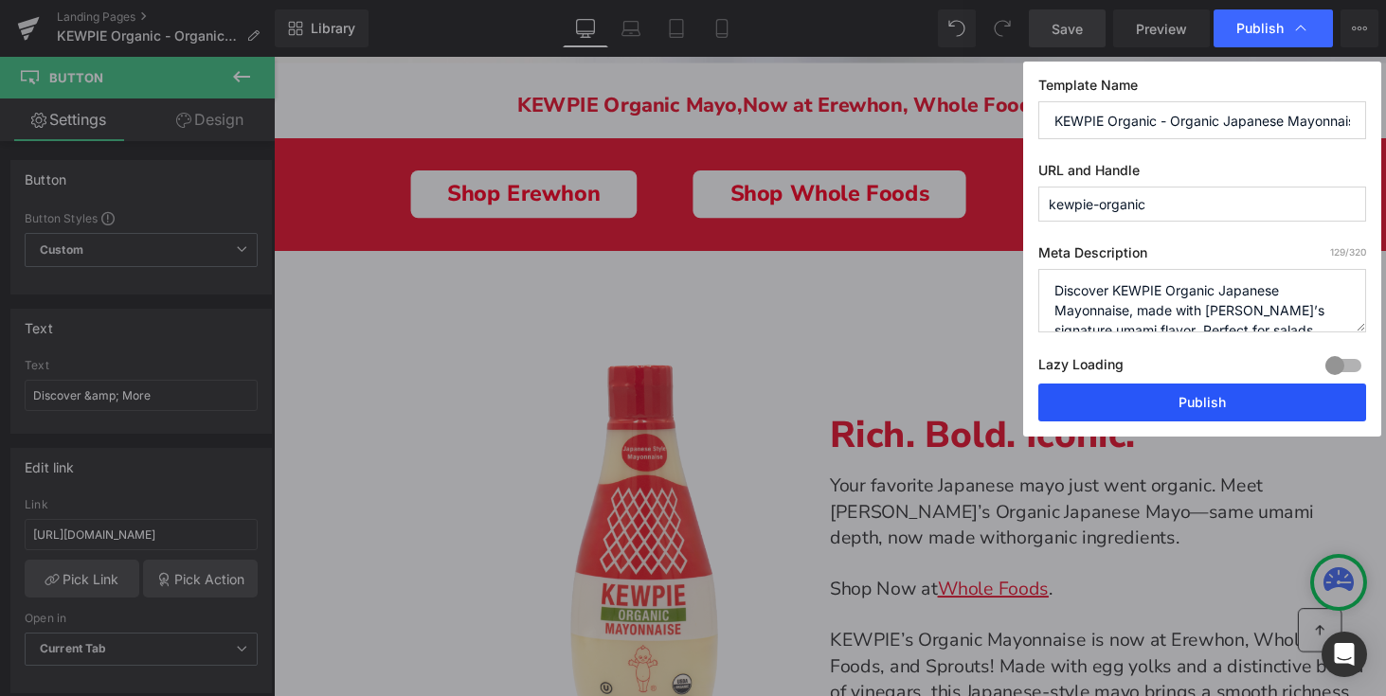
click at [1296, 389] on button "Publish" at bounding box center [1202, 403] width 328 height 38
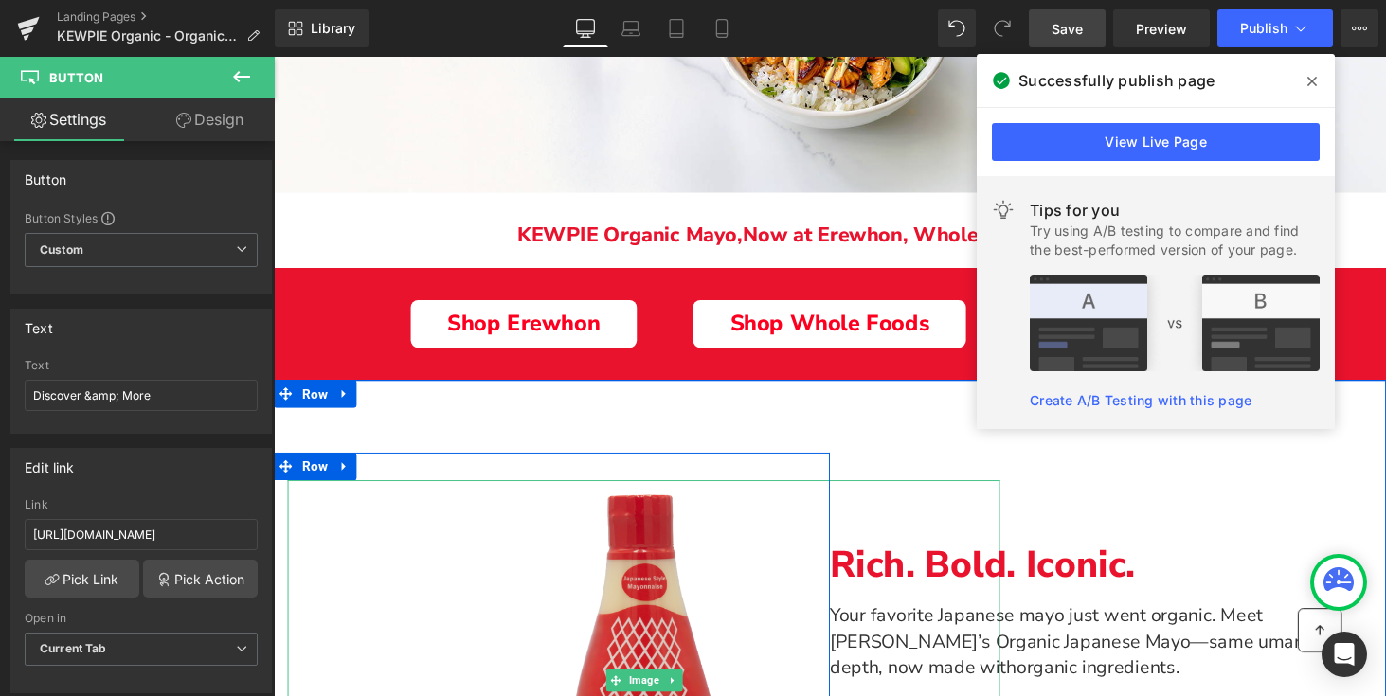
scroll to position [213, 0]
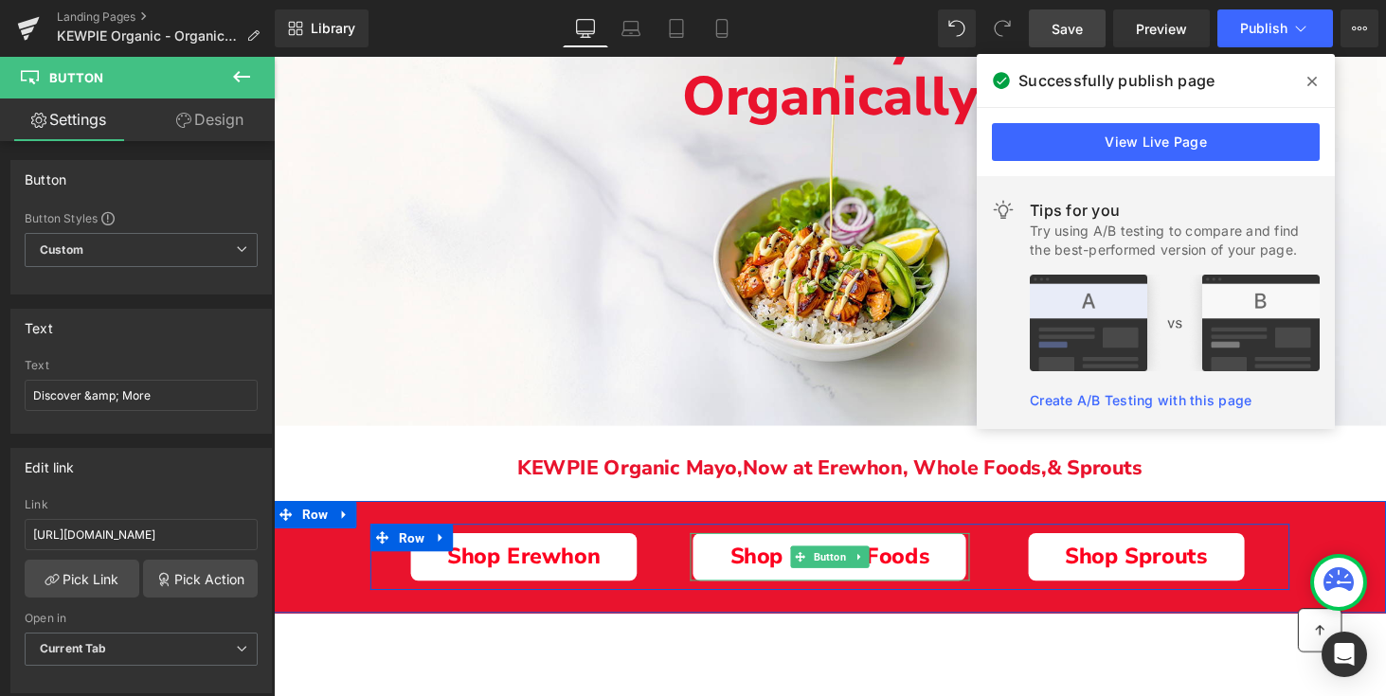
click at [912, 562] on span "Shop Whole Foods" at bounding box center [846, 572] width 206 height 27
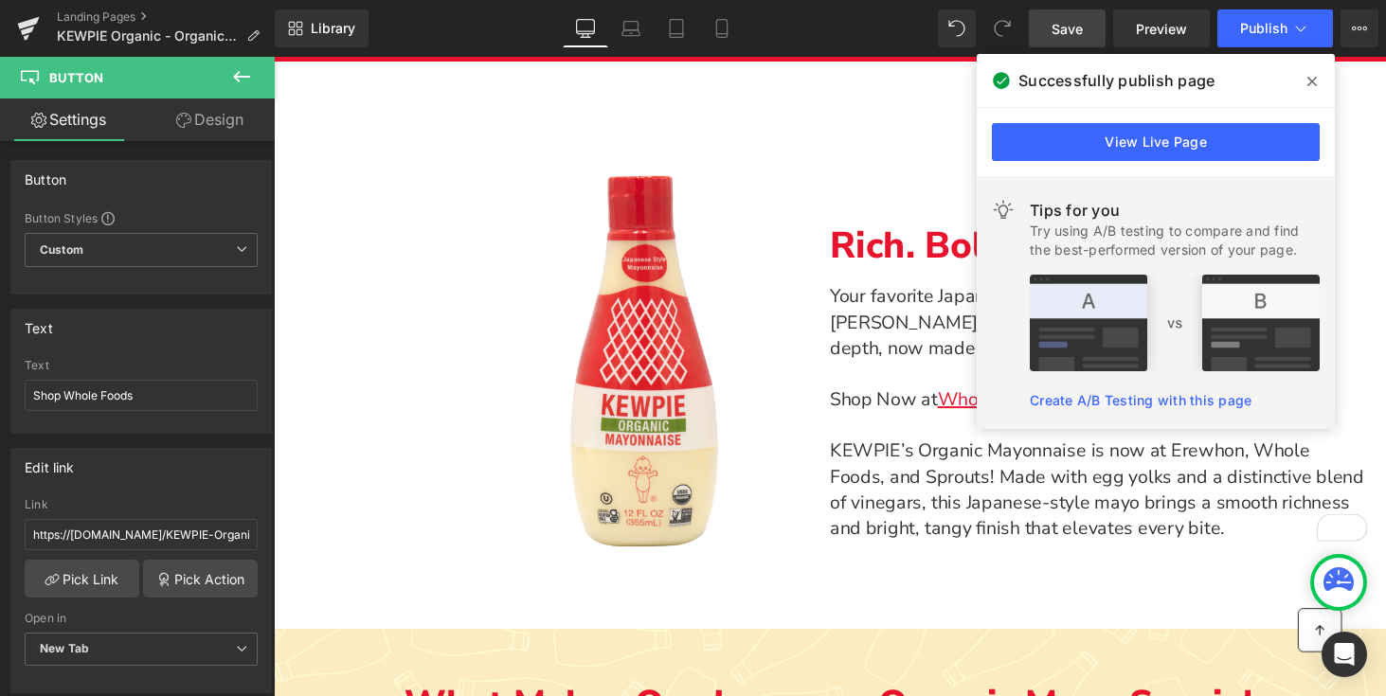
scroll to position [822, 0]
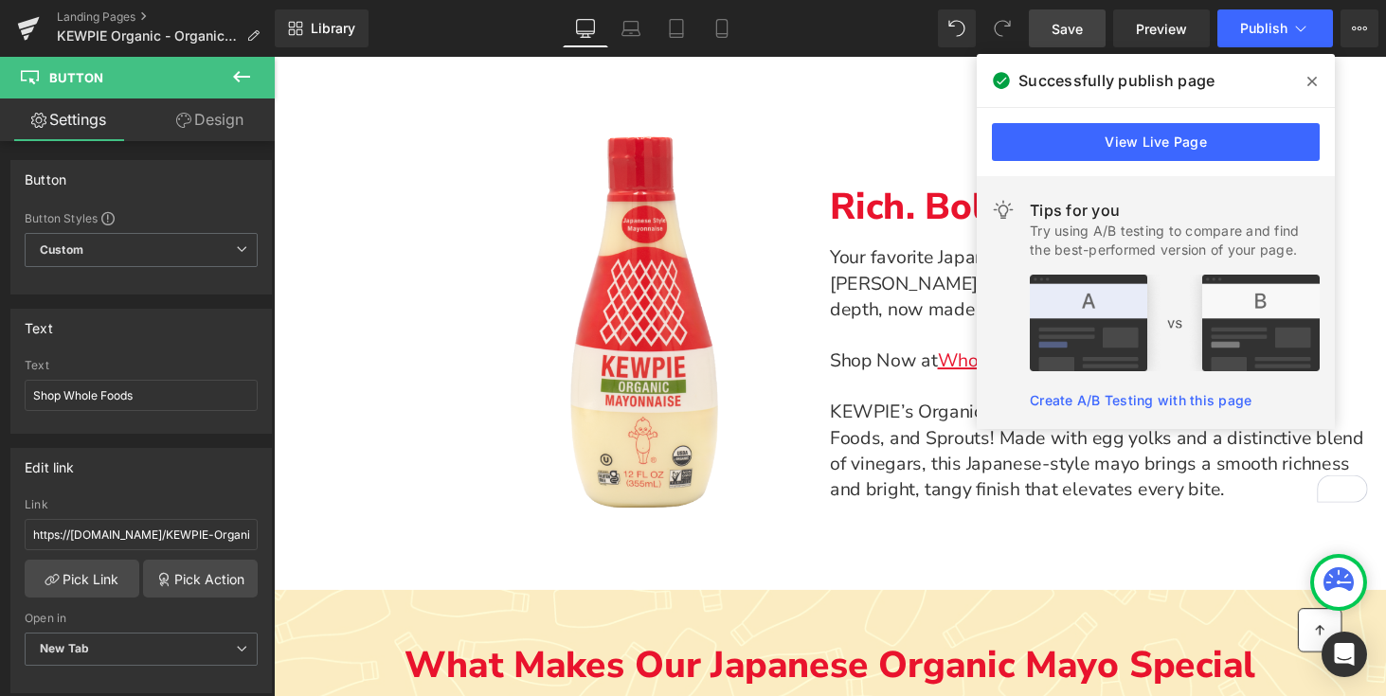
click at [1319, 80] on span at bounding box center [1311, 81] width 30 height 30
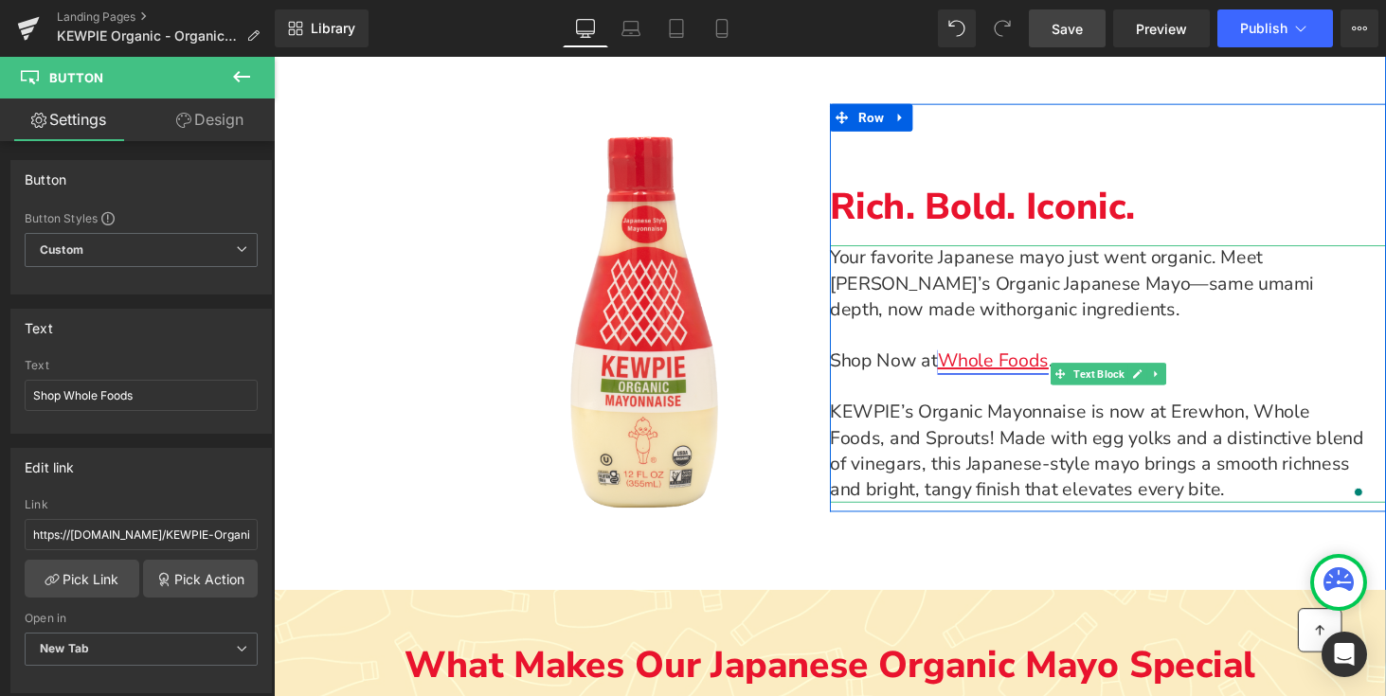
click at [998, 378] on link "Whole Foods" at bounding box center [1014, 370] width 115 height 26
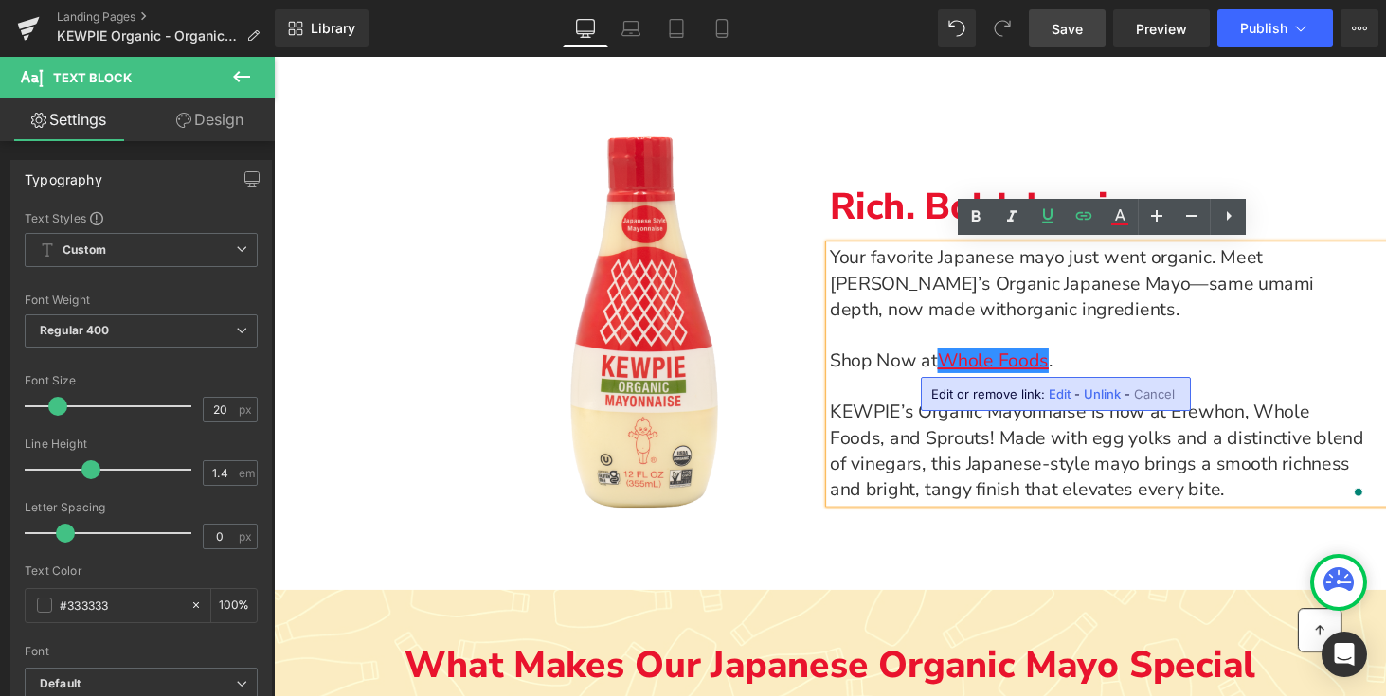
click at [1062, 394] on span "Edit" at bounding box center [1059, 394] width 22 height 16
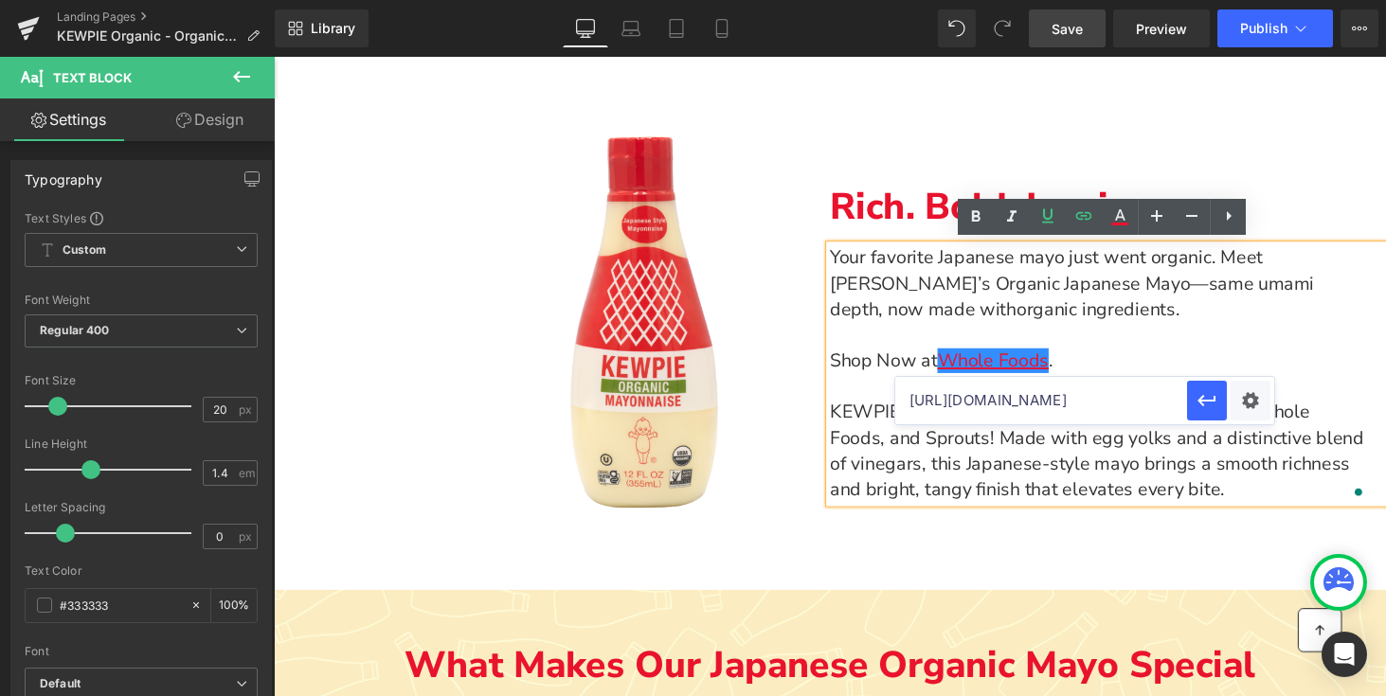
click at [991, 403] on input "[URL][DOMAIN_NAME]" at bounding box center [1041, 400] width 292 height 47
paste input "[DOMAIN_NAME][URL]"
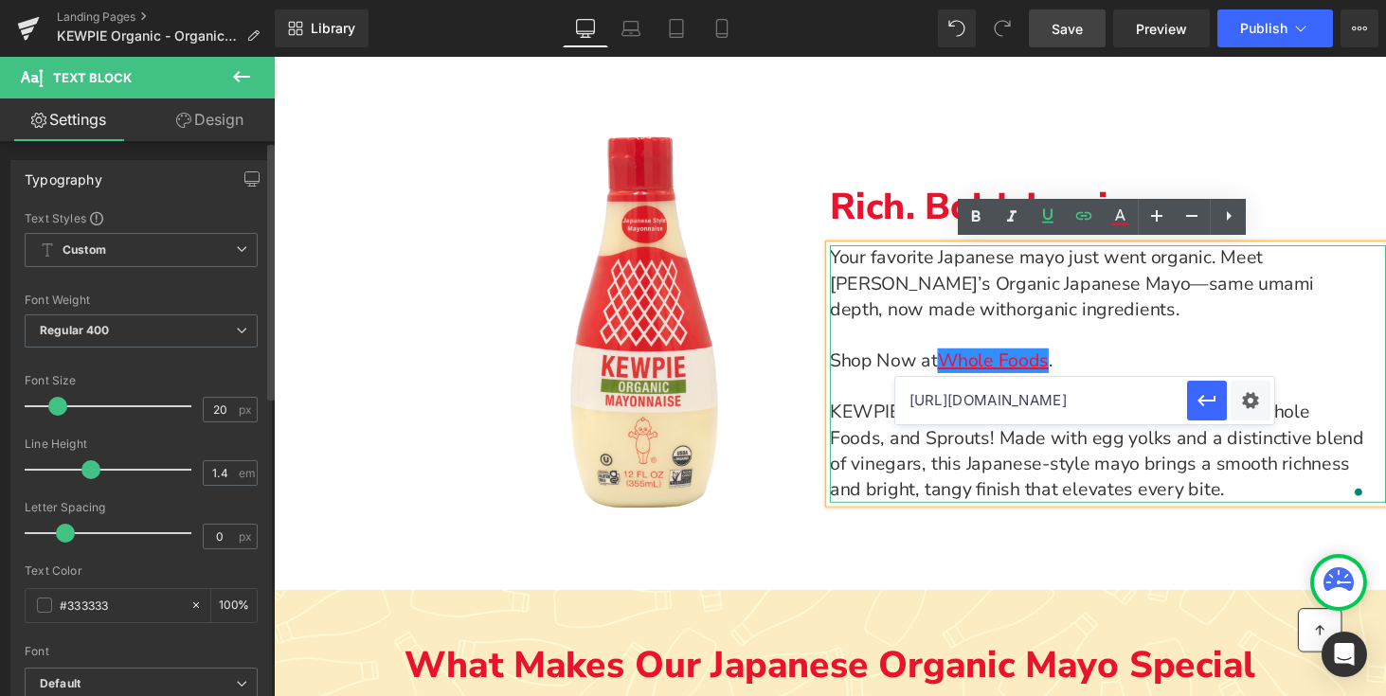
drag, startPoint x: 1079, startPoint y: 389, endPoint x: 215, endPoint y: 457, distance: 866.4
click at [215, 0] on div "You are previewing how the will restyle your page. You can not edit Elements in…" at bounding box center [693, 0] width 1386 height 0
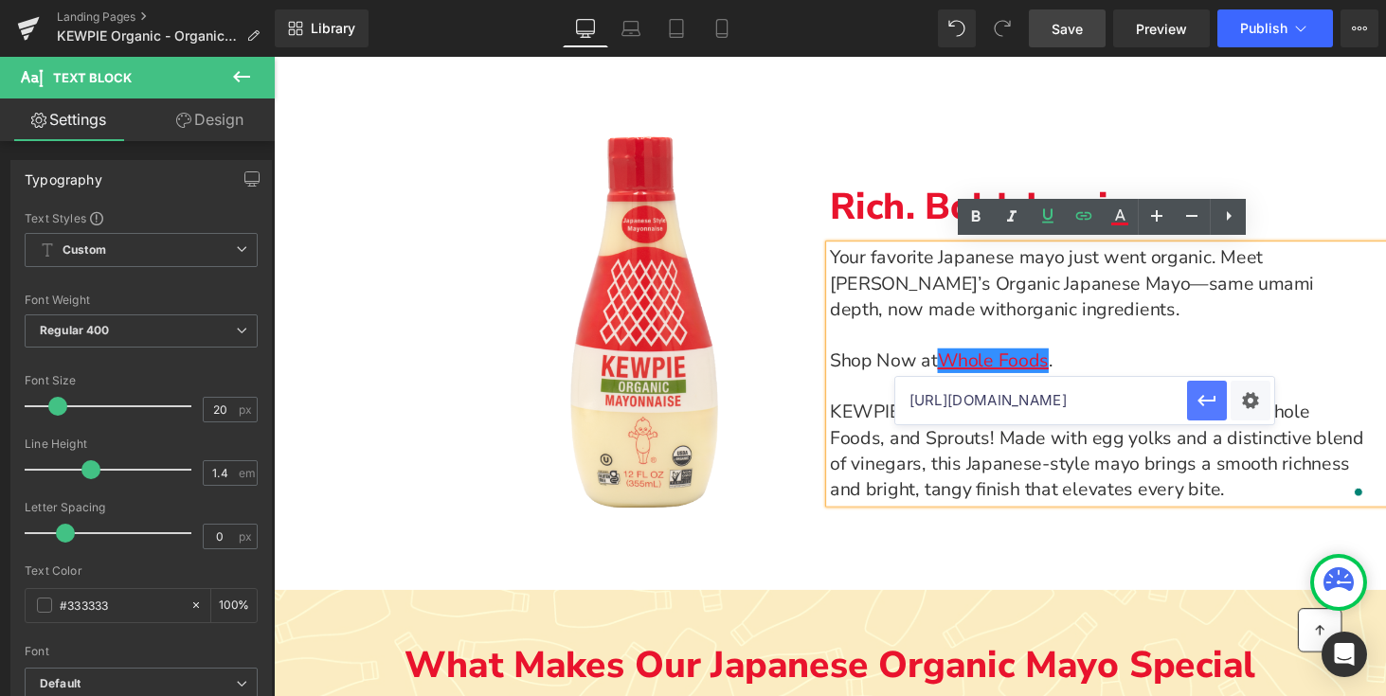
type input "[URL][DOMAIN_NAME]"
click at [1207, 398] on icon "button" at bounding box center [1206, 400] width 23 height 23
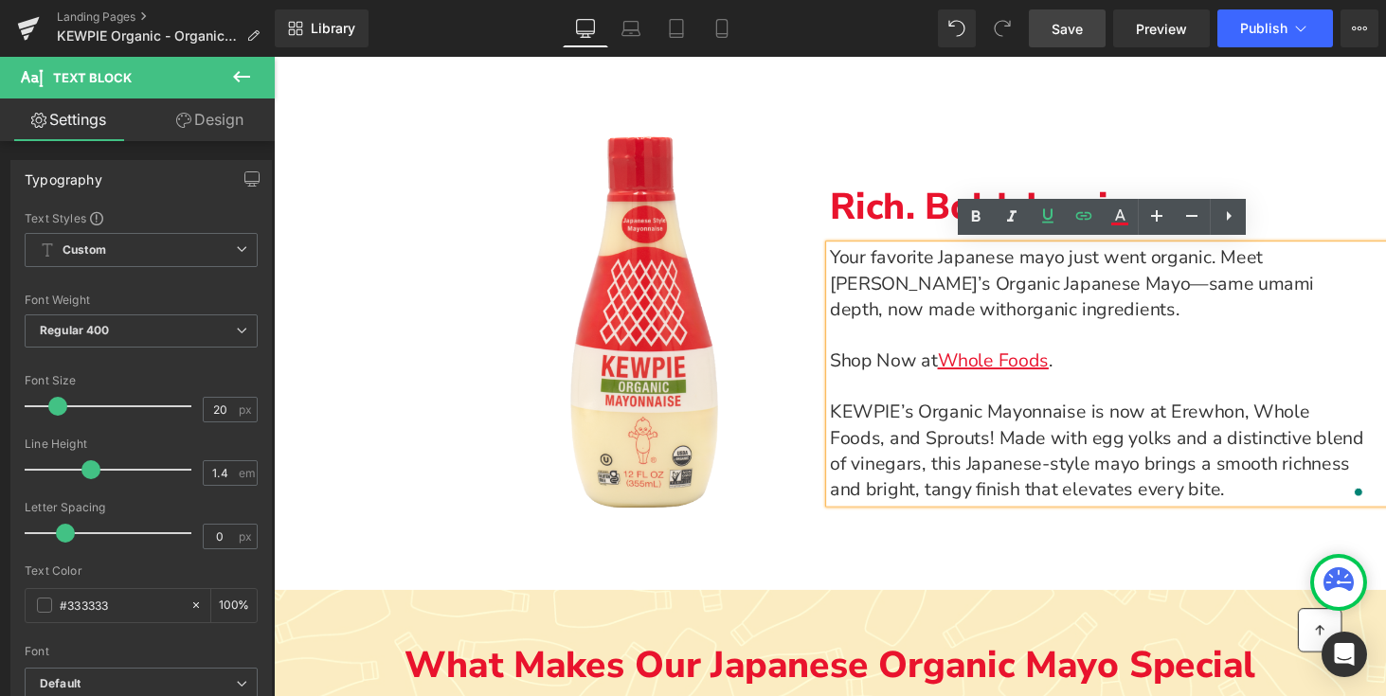
click at [1089, 28] on link "Save" at bounding box center [1066, 28] width 77 height 38
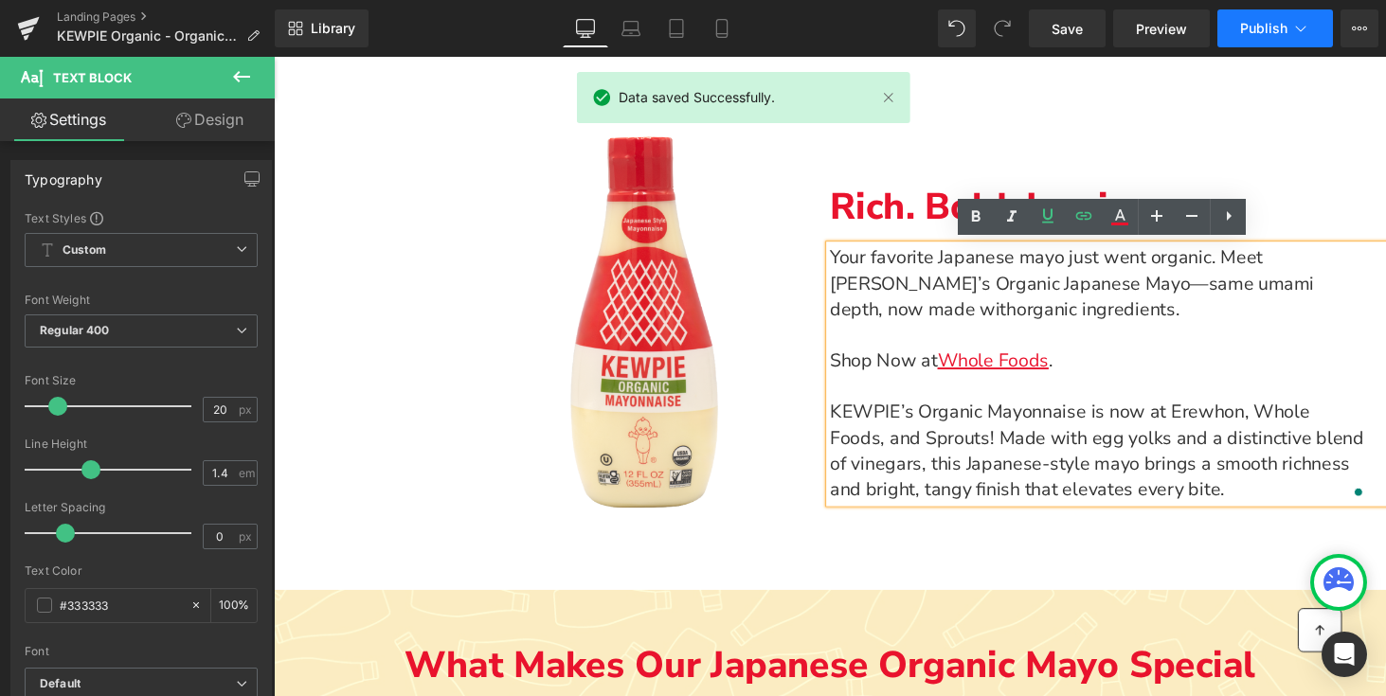
click at [1268, 33] on span "Publish" at bounding box center [1263, 28] width 47 height 15
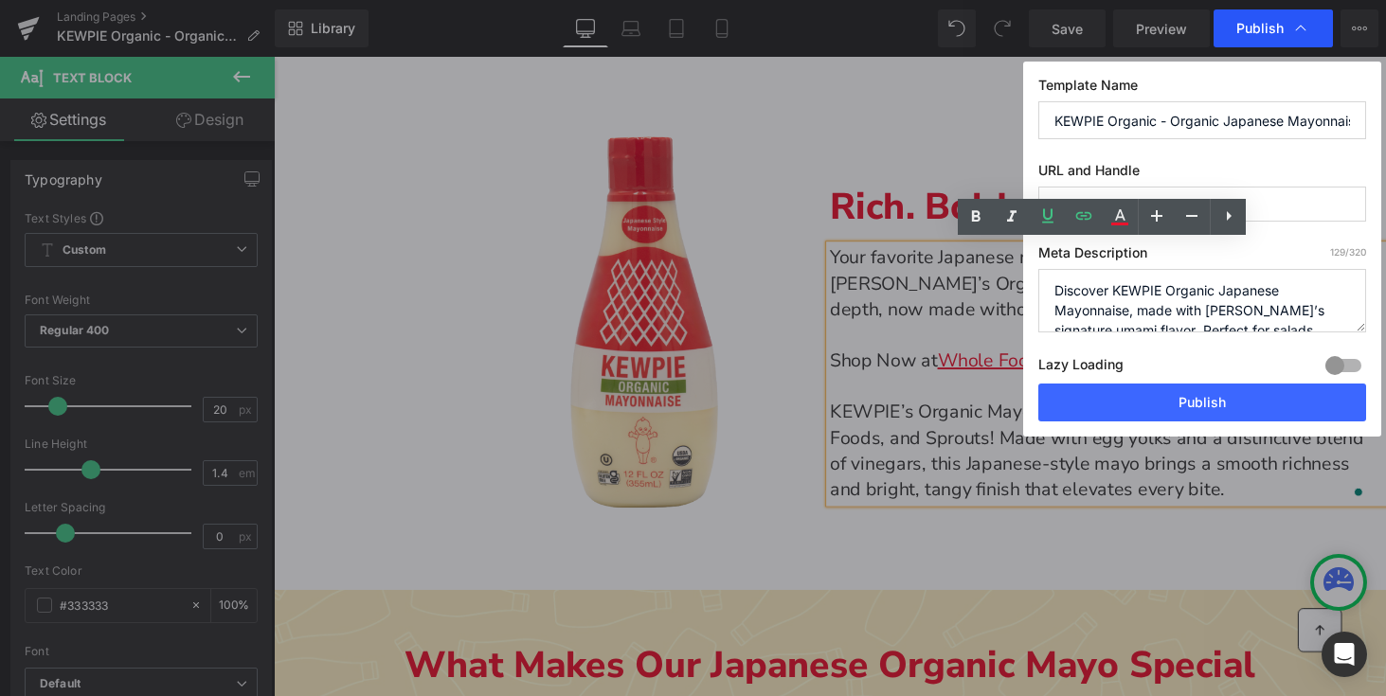
click at [1249, 24] on span "Publish" at bounding box center [1259, 28] width 47 height 17
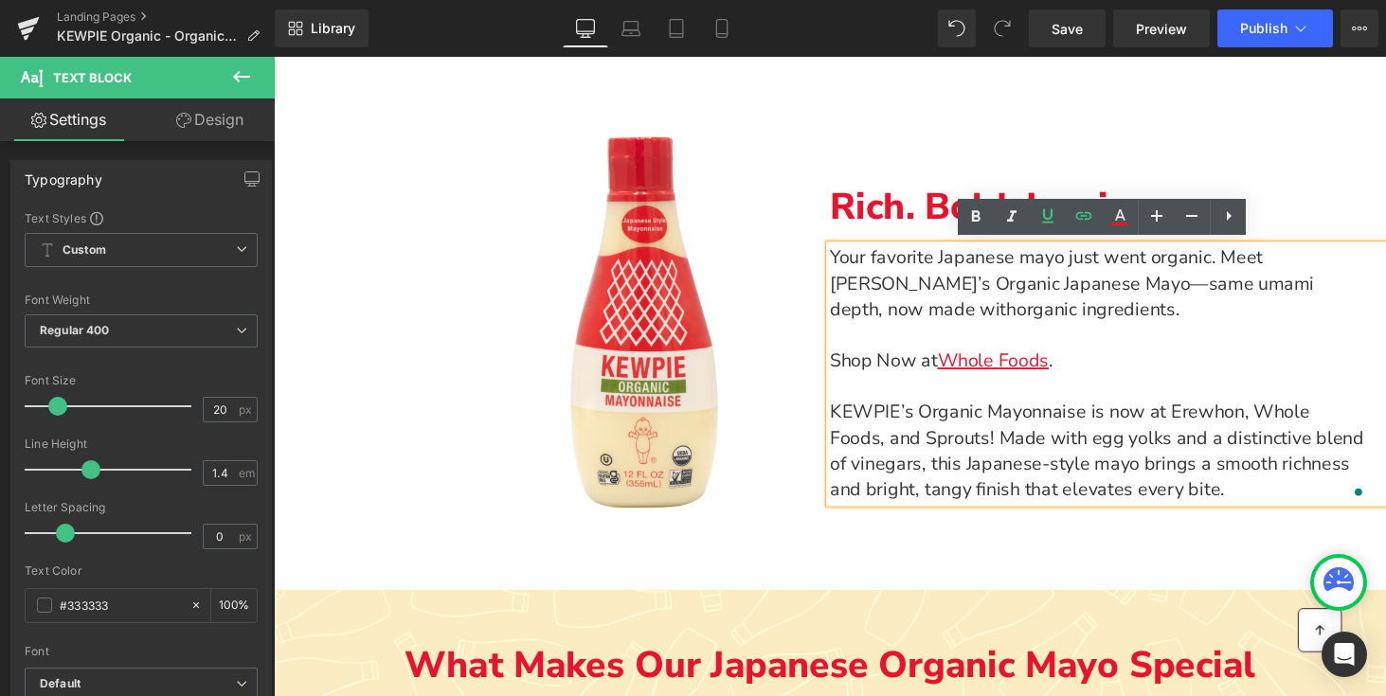
click at [1249, 24] on span "Publish" at bounding box center [1263, 28] width 47 height 15
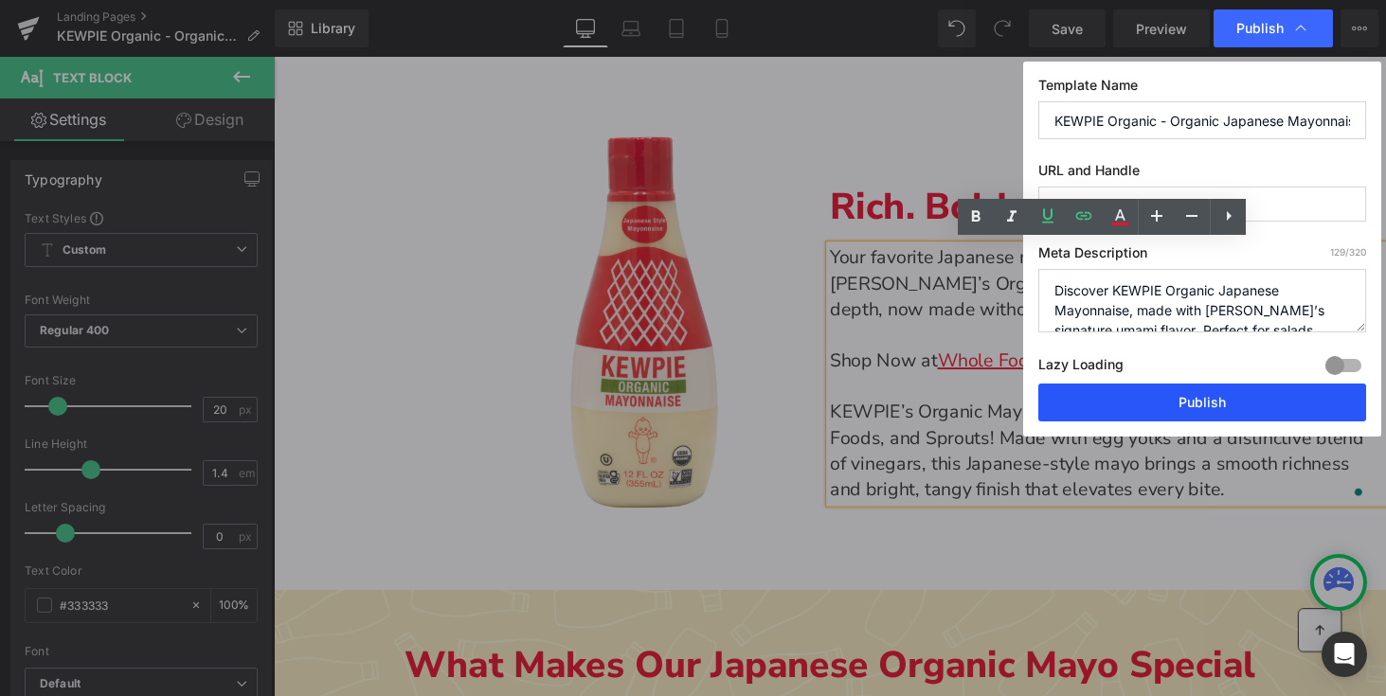
click at [1171, 409] on button "Publish" at bounding box center [1202, 403] width 328 height 38
